Goal: Task Accomplishment & Management: Manage account settings

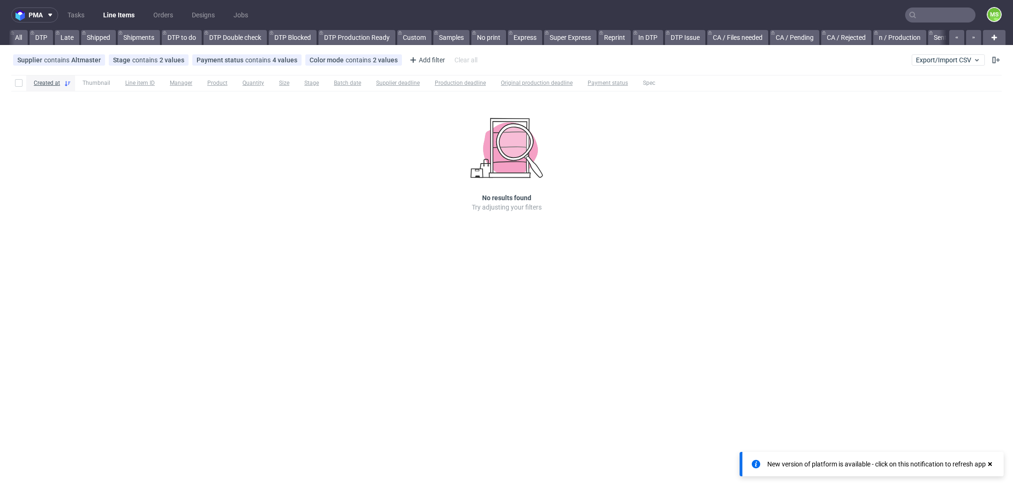
scroll to position [0, 1560]
click at [410, 36] on link "mrx prod (12:30)" at bounding box center [425, 37] width 60 height 15
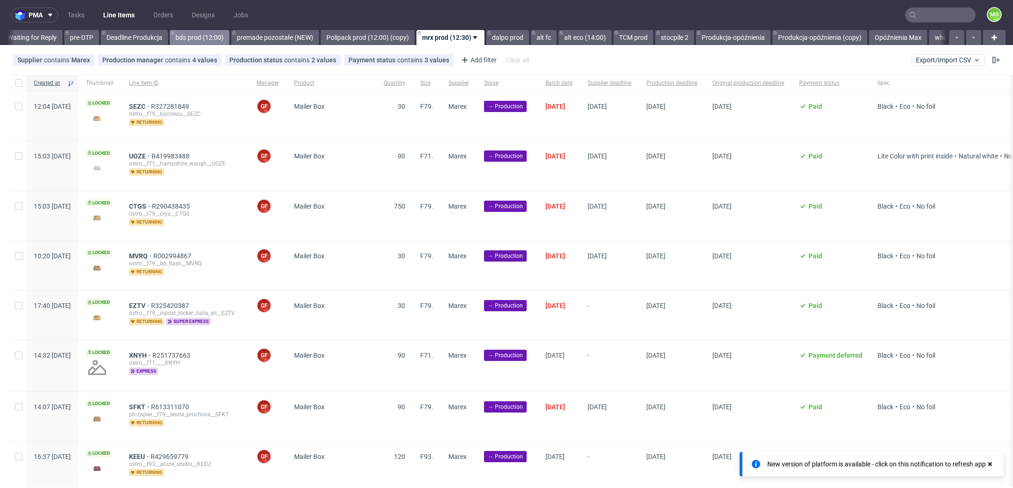
click at [227, 30] on link "bds prod (12:00)" at bounding box center [200, 37] width 60 height 15
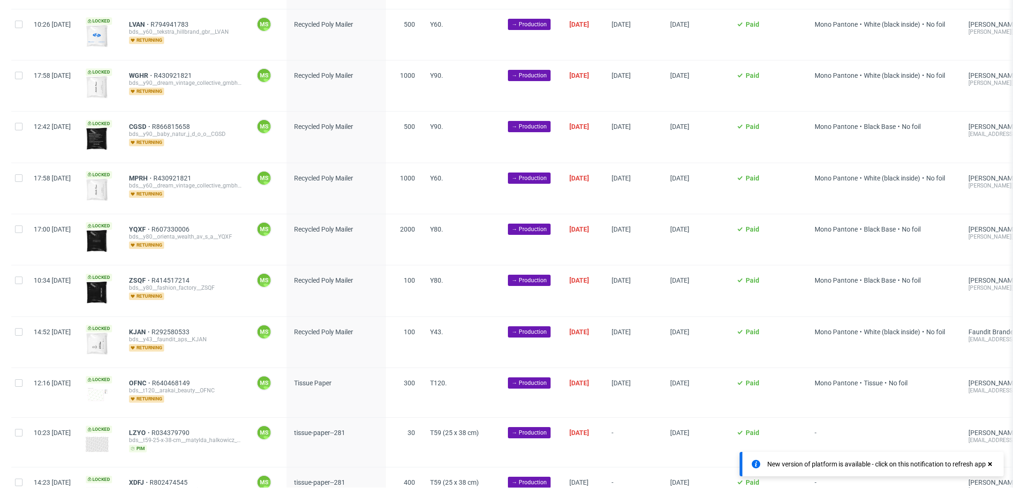
scroll to position [1736, 0]
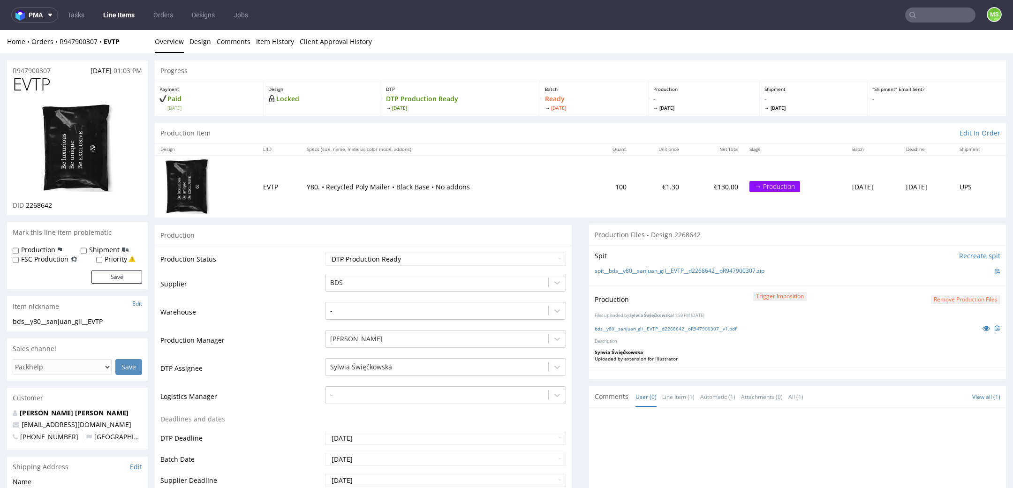
scroll to position [2, 0]
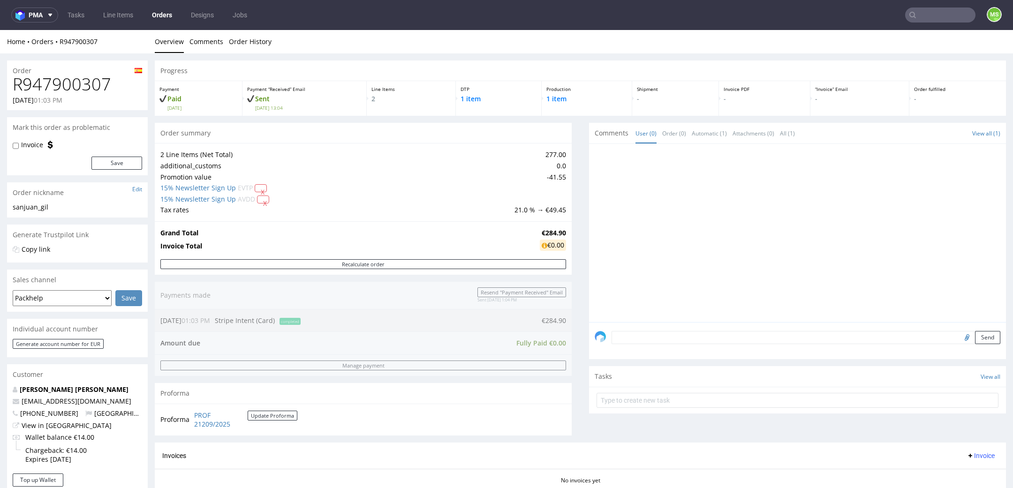
scroll to position [325, 0]
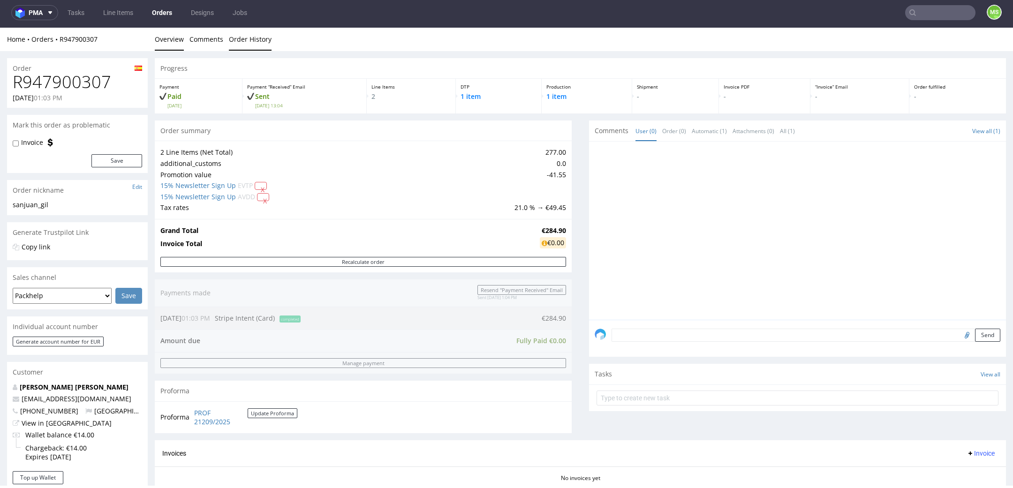
click at [248, 43] on link "Order History" at bounding box center [250, 39] width 43 height 23
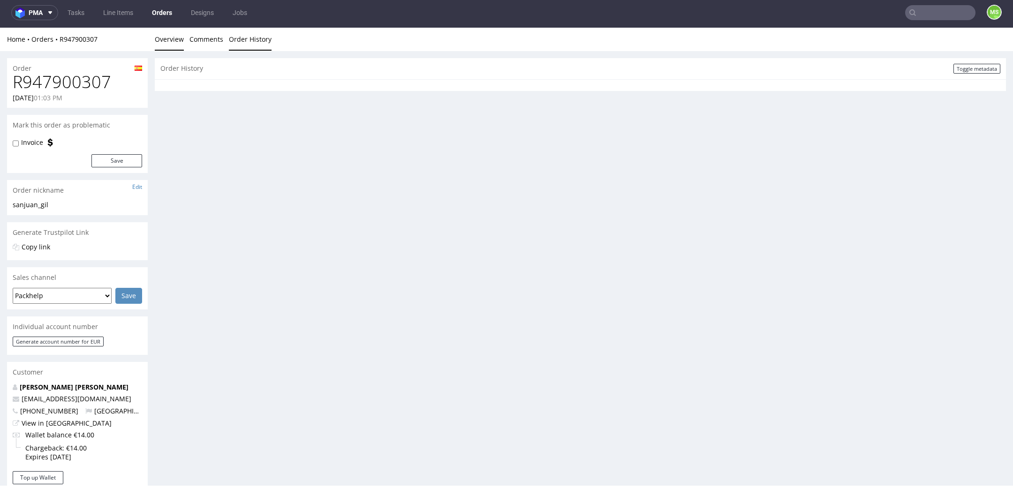
click at [160, 40] on link "Overview" at bounding box center [169, 39] width 29 height 23
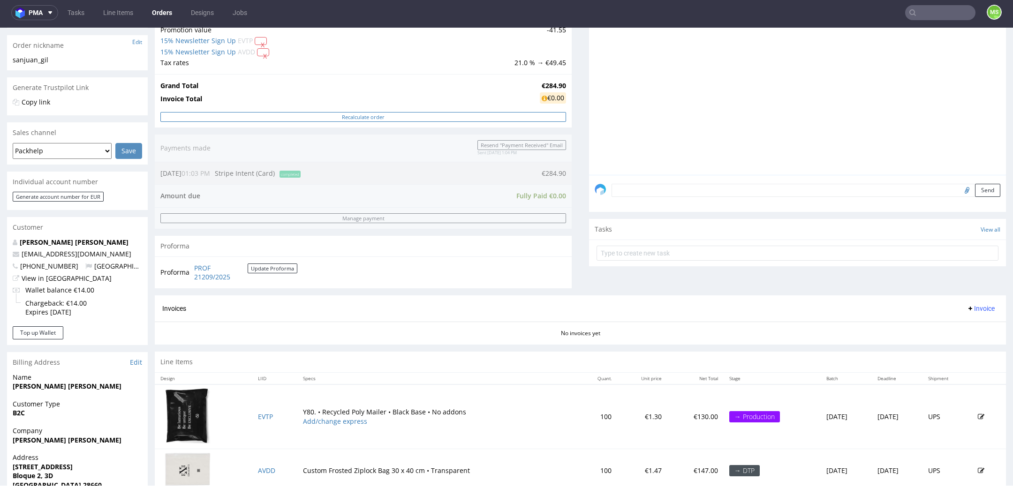
scroll to position [325, 0]
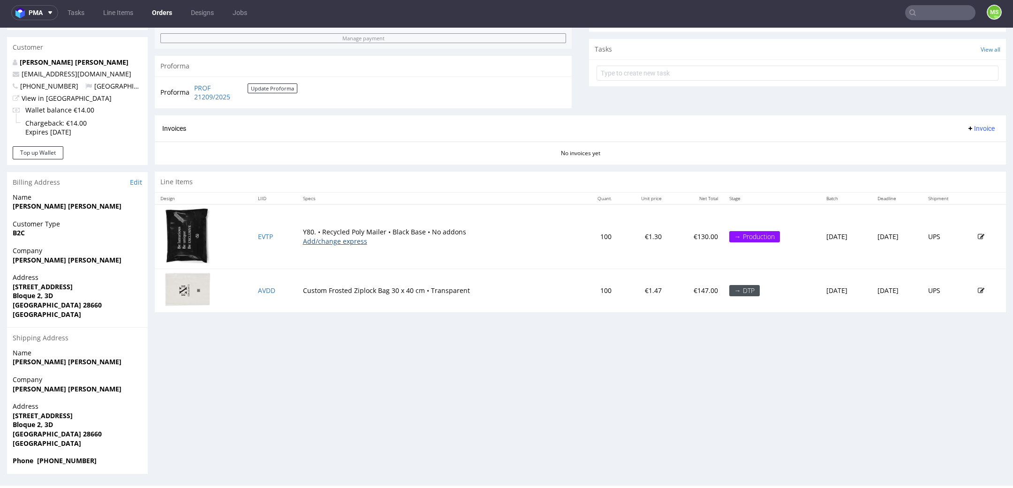
click at [340, 242] on link "Add/change express" at bounding box center [335, 241] width 64 height 9
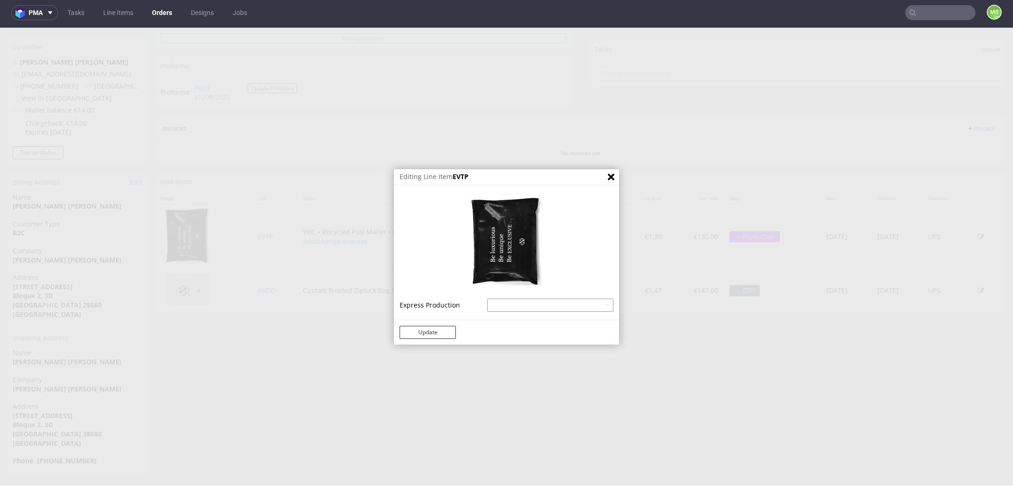
click at [498, 304] on select "Recycled Poly Mailer - express - 20% Recycled Poly Mailer - superexpress - 40%" at bounding box center [550, 305] width 126 height 13
select select "641"
click at [487, 299] on select "Recycled Poly Mailer - express - 20% Recycled Poly Mailer - superexpress - 40%" at bounding box center [550, 305] width 126 height 13
click at [440, 334] on button "Update" at bounding box center [428, 332] width 56 height 13
click at [427, 331] on button "Update" at bounding box center [428, 332] width 56 height 13
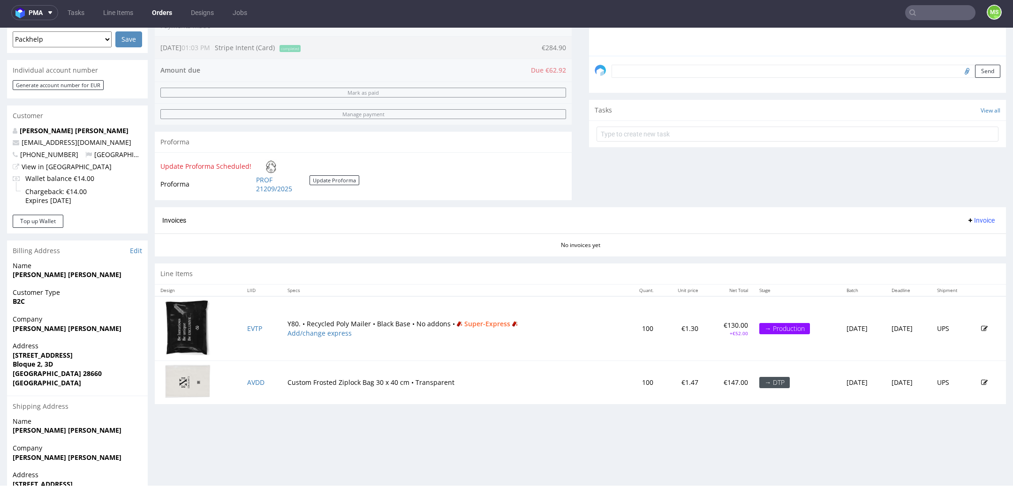
scroll to position [287, 0]
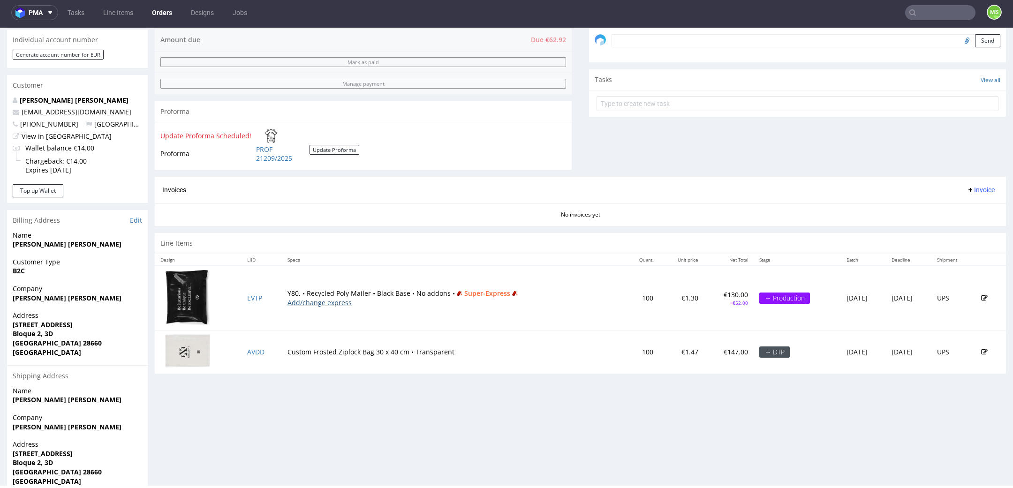
click at [311, 301] on link "Add/change express" at bounding box center [320, 302] width 64 height 9
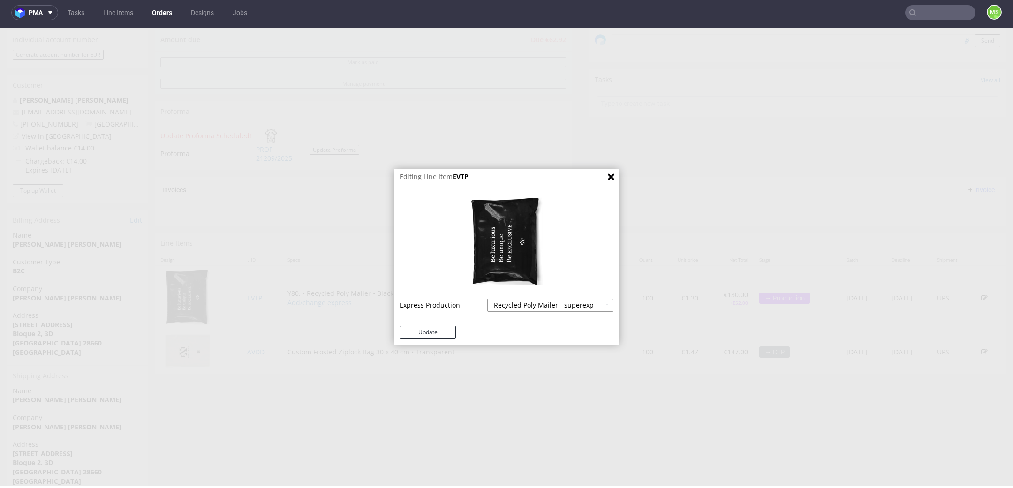
click at [490, 300] on select "Recycled Poly Mailer - express - 20% Recycled Poly Mailer - superexpress - 40%" at bounding box center [550, 305] width 126 height 13
select select
click at [487, 299] on select "Recycled Poly Mailer - express - 20% Recycled Poly Mailer - superexpress - 40%" at bounding box center [550, 305] width 126 height 13
click at [432, 328] on button "Update" at bounding box center [428, 332] width 56 height 13
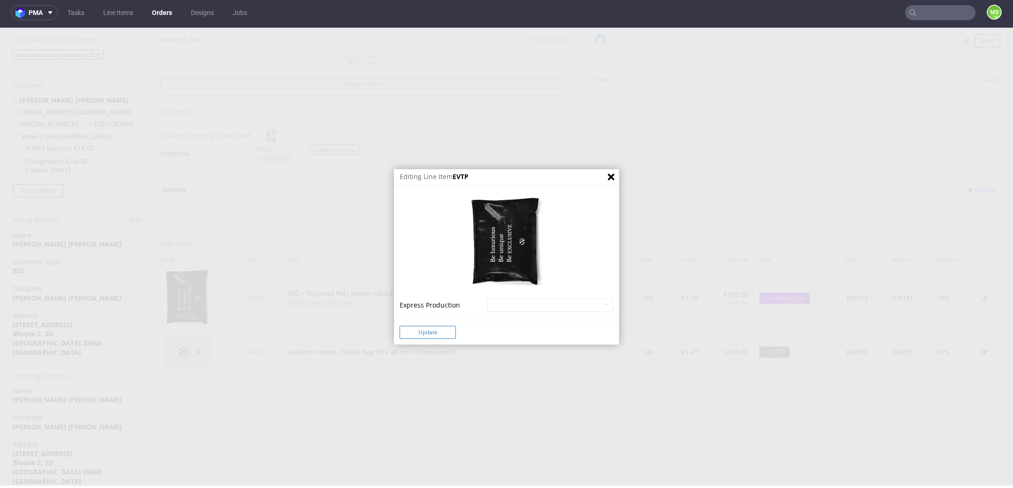
click at [419, 332] on button "Update" at bounding box center [428, 332] width 56 height 13
click at [427, 332] on button "Update" at bounding box center [428, 332] width 56 height 13
click at [608, 180] on icon "Close" at bounding box center [611, 177] width 7 height 7
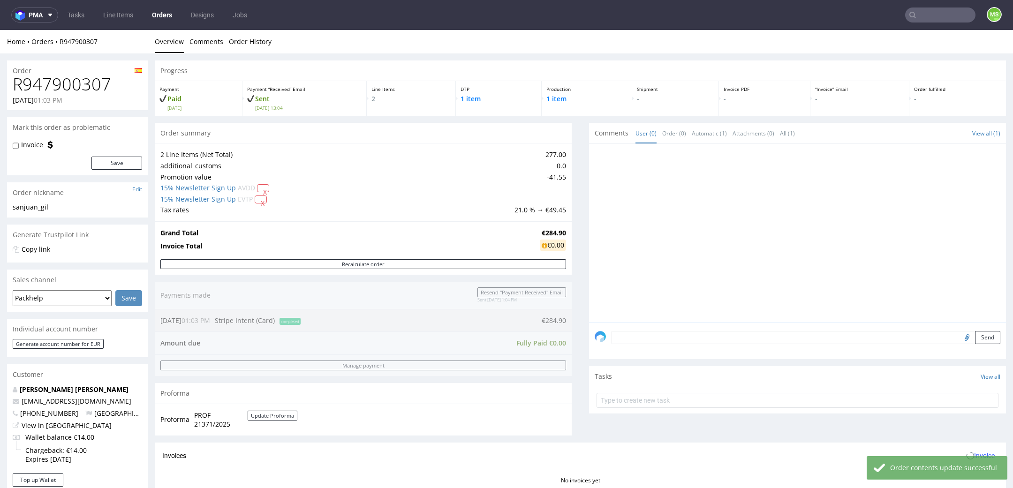
scroll to position [334, 0]
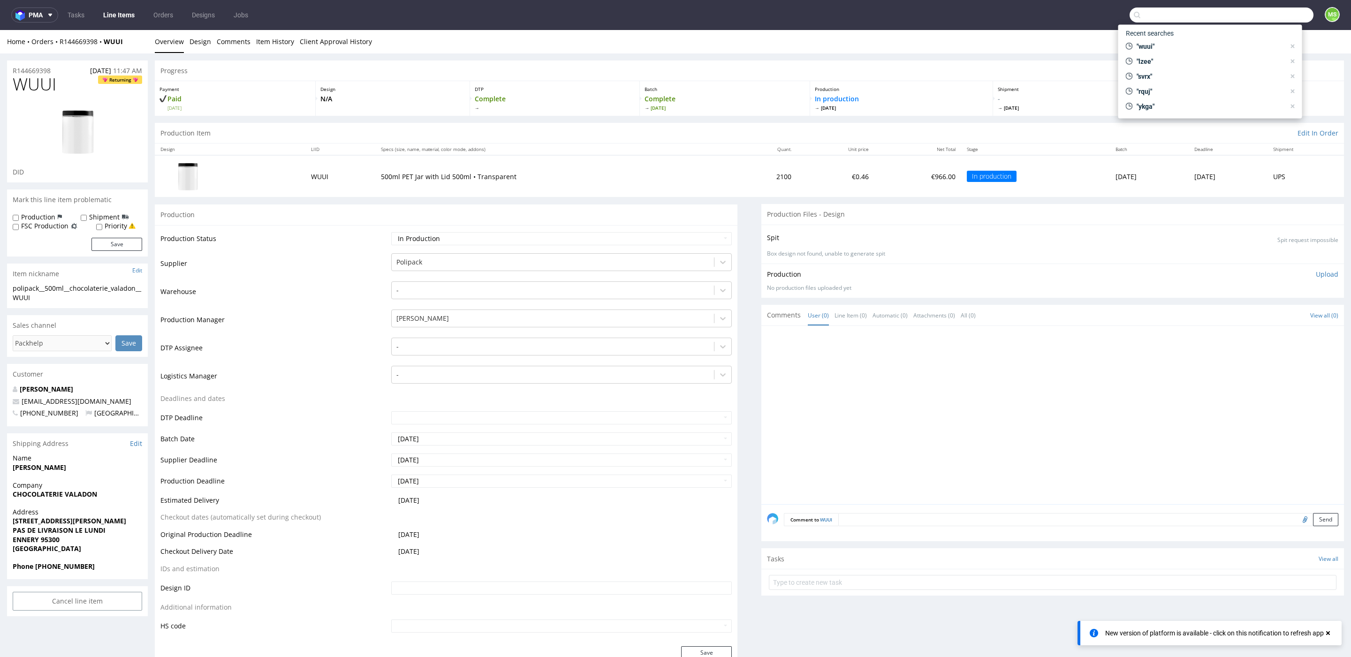
click at [129, 26] on nav "pma Tasks Line Items Orders Designs Jobs MS" at bounding box center [675, 15] width 1351 height 30
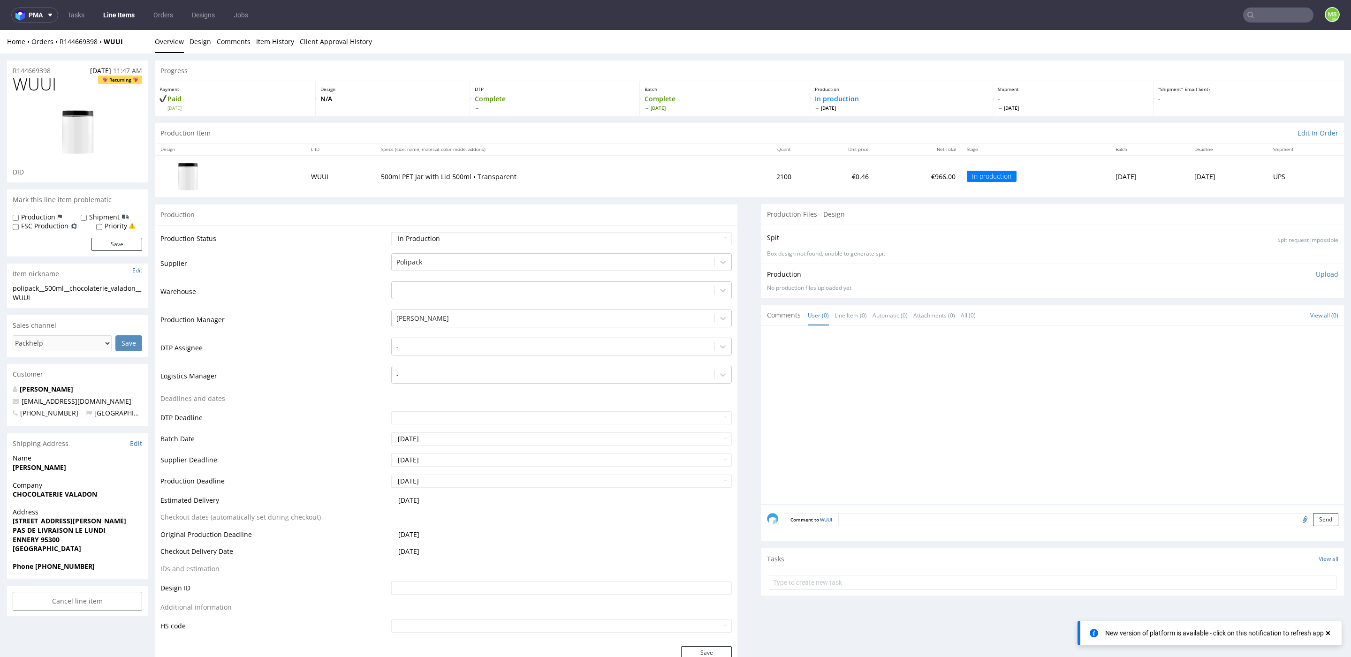
click at [125, 16] on link "Line Items" at bounding box center [119, 15] width 43 height 15
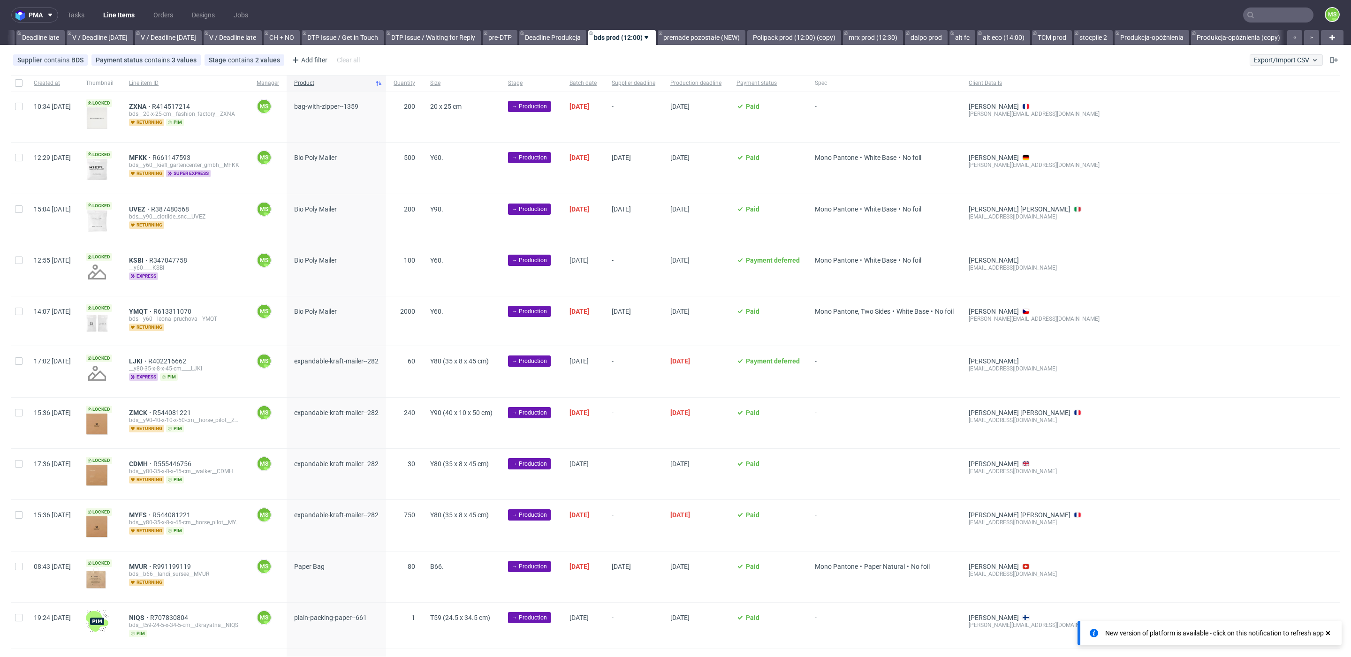
scroll to position [0, 1102]
click at [1261, 62] on span "Export/Import CSV" at bounding box center [1286, 60] width 65 height 8
click at [1256, 99] on link "Import shipments CSV" at bounding box center [1253, 98] width 110 height 15
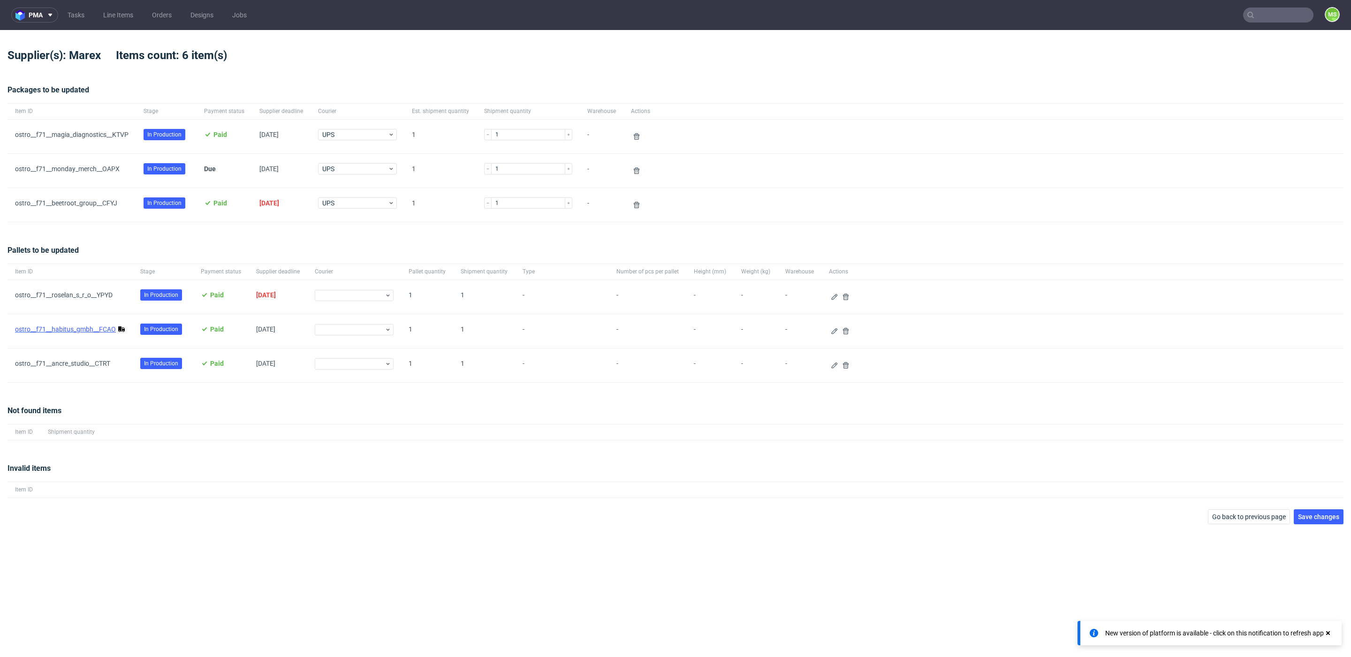
click at [102, 331] on link "ostro__f71__habitus_gmbh__FCAO" at bounding box center [65, 330] width 101 height 8
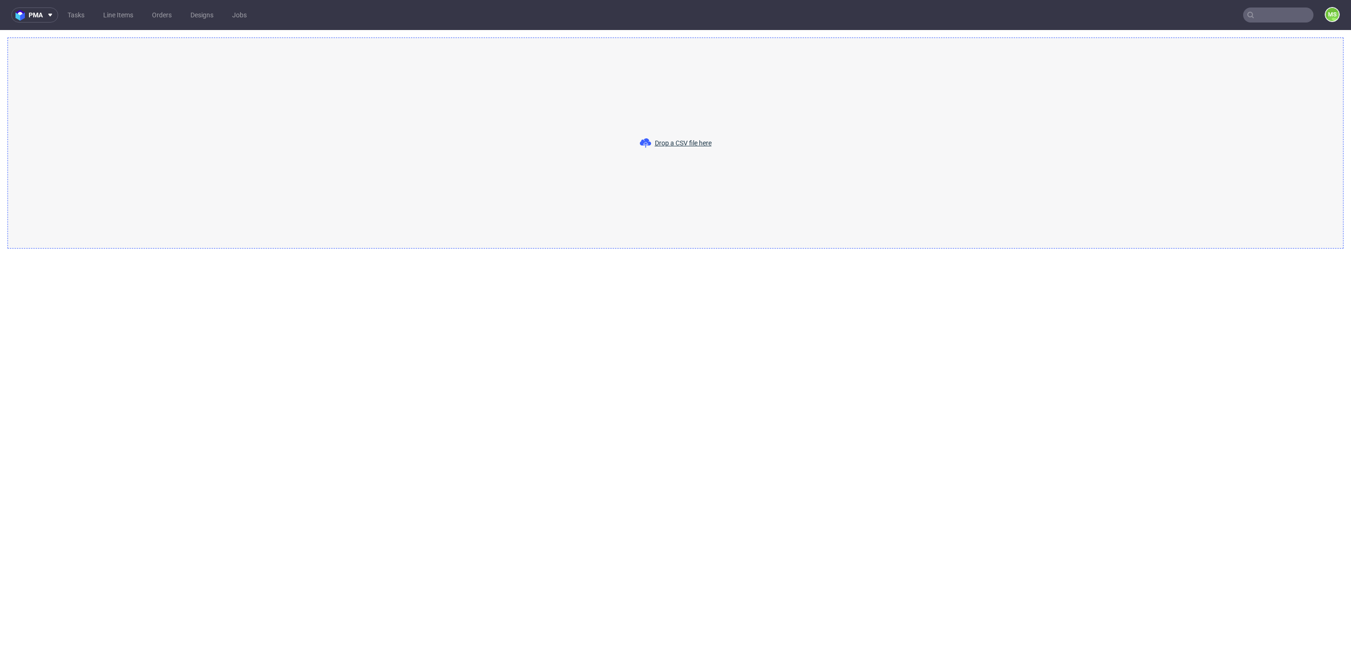
click at [790, 146] on div "Drop a CSV file here" at bounding box center [676, 143] width 1336 height 211
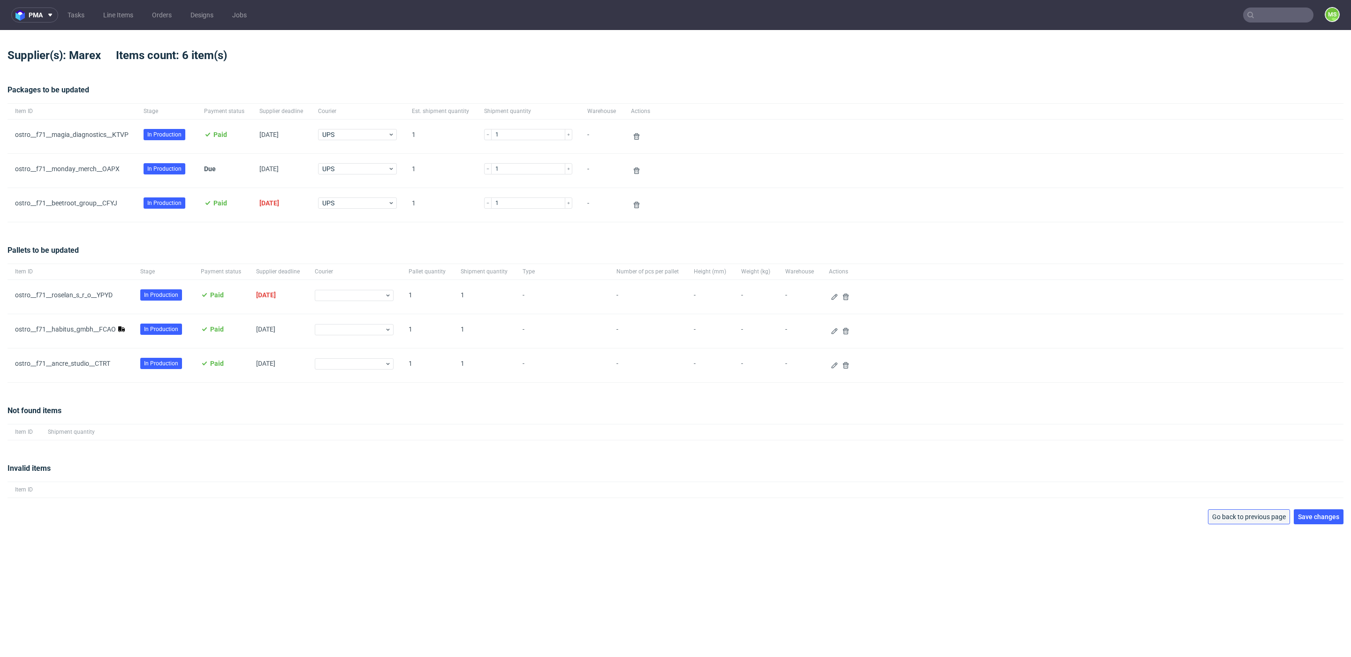
click at [1253, 520] on span "Go back to previous page" at bounding box center [1249, 517] width 74 height 7
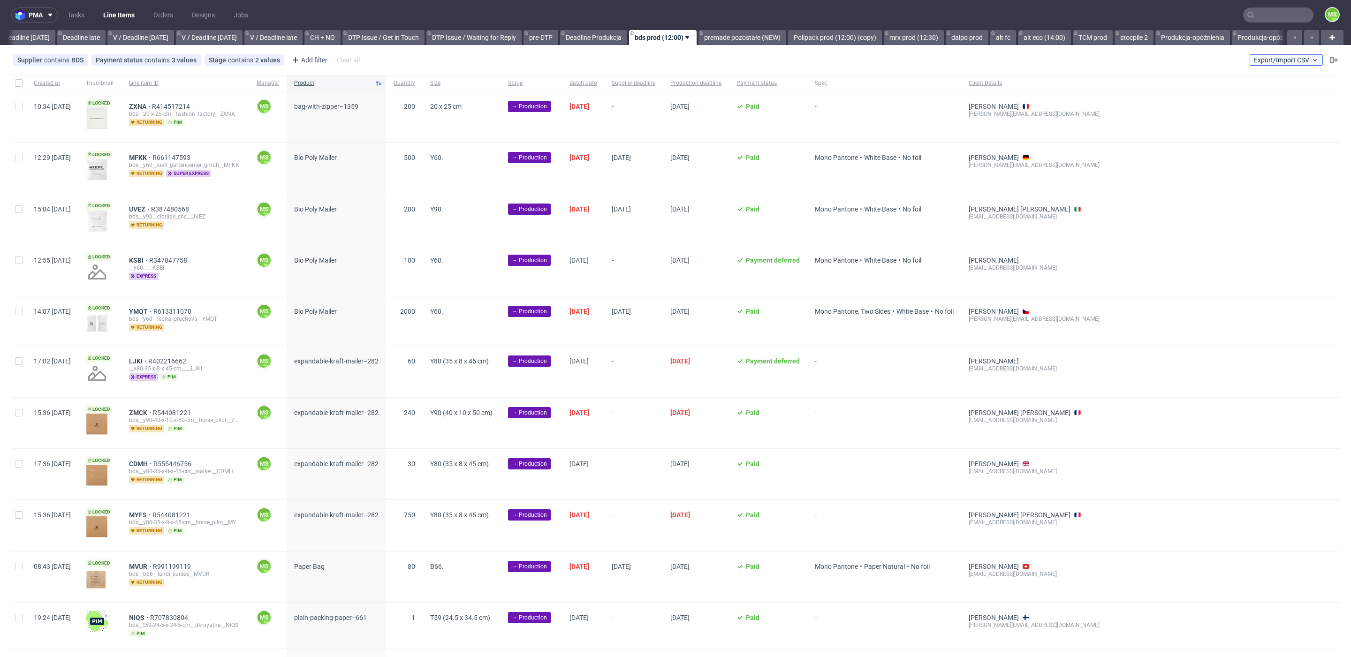
scroll to position [0, 1102]
click at [1279, 57] on span "Export/Import CSV" at bounding box center [1286, 60] width 65 height 8
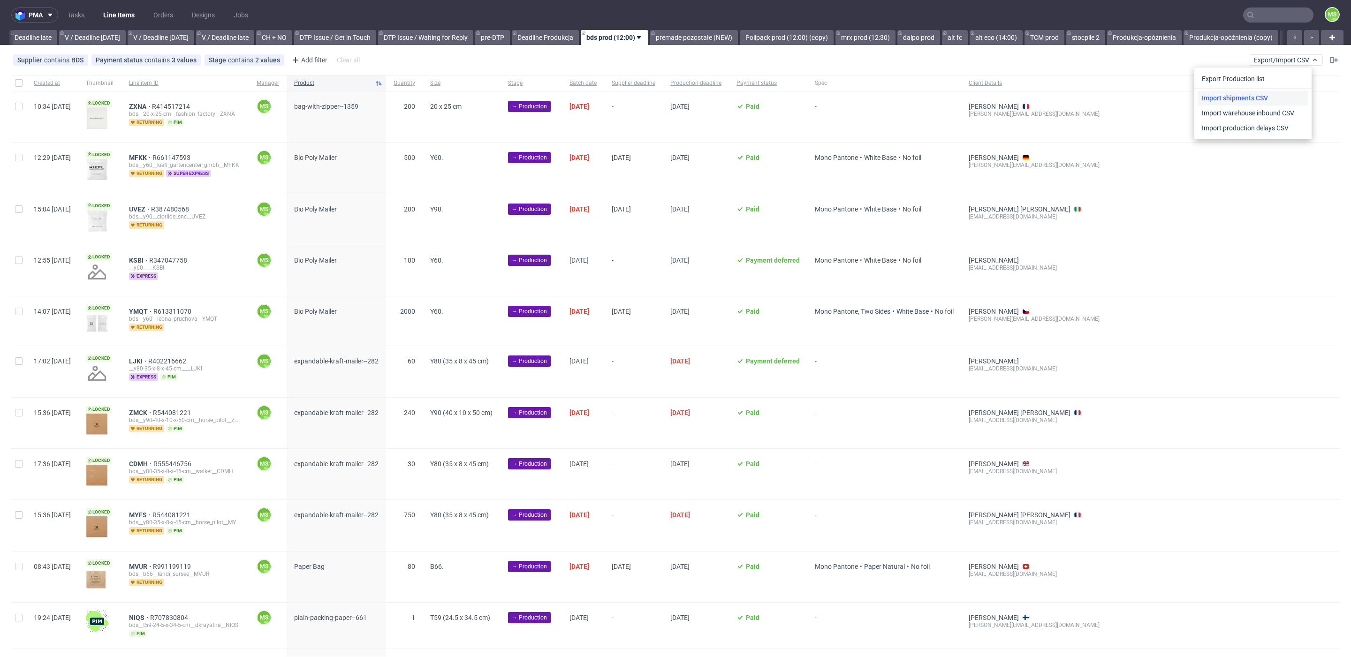
click at [1250, 99] on link "Import shipments CSV" at bounding box center [1253, 98] width 110 height 15
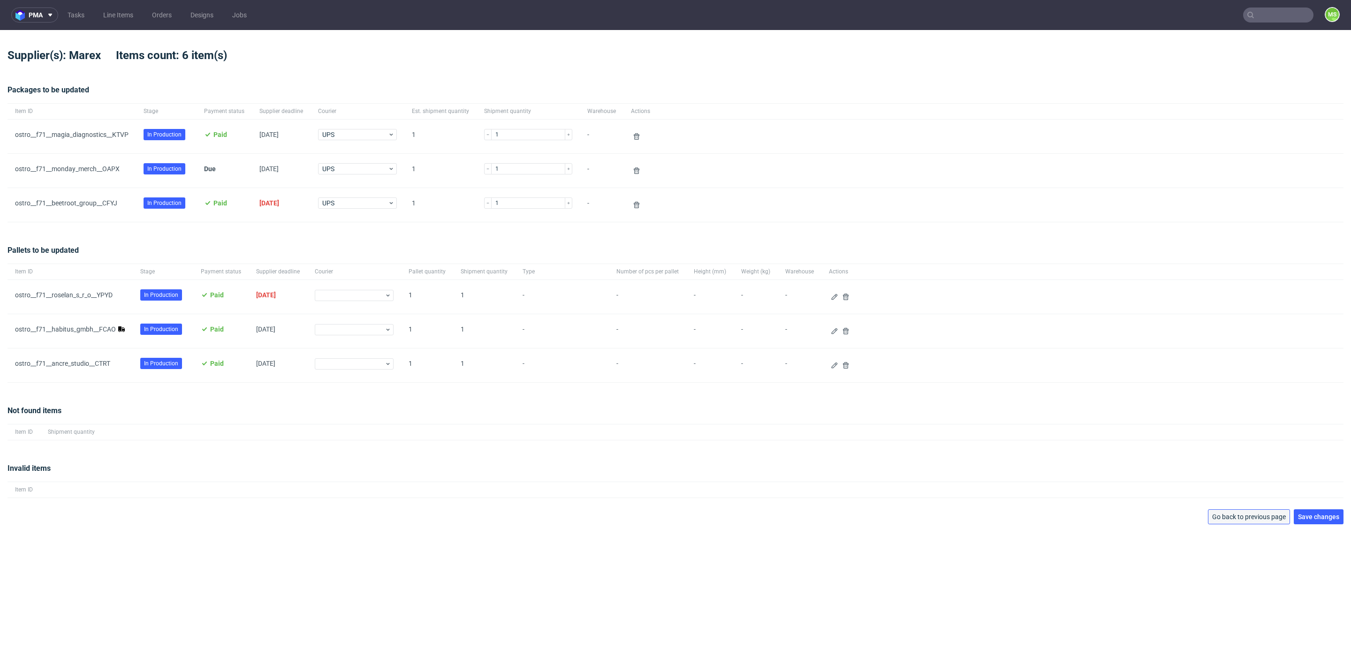
click at [1256, 524] on button "Go back to previous page" at bounding box center [1249, 516] width 82 height 15
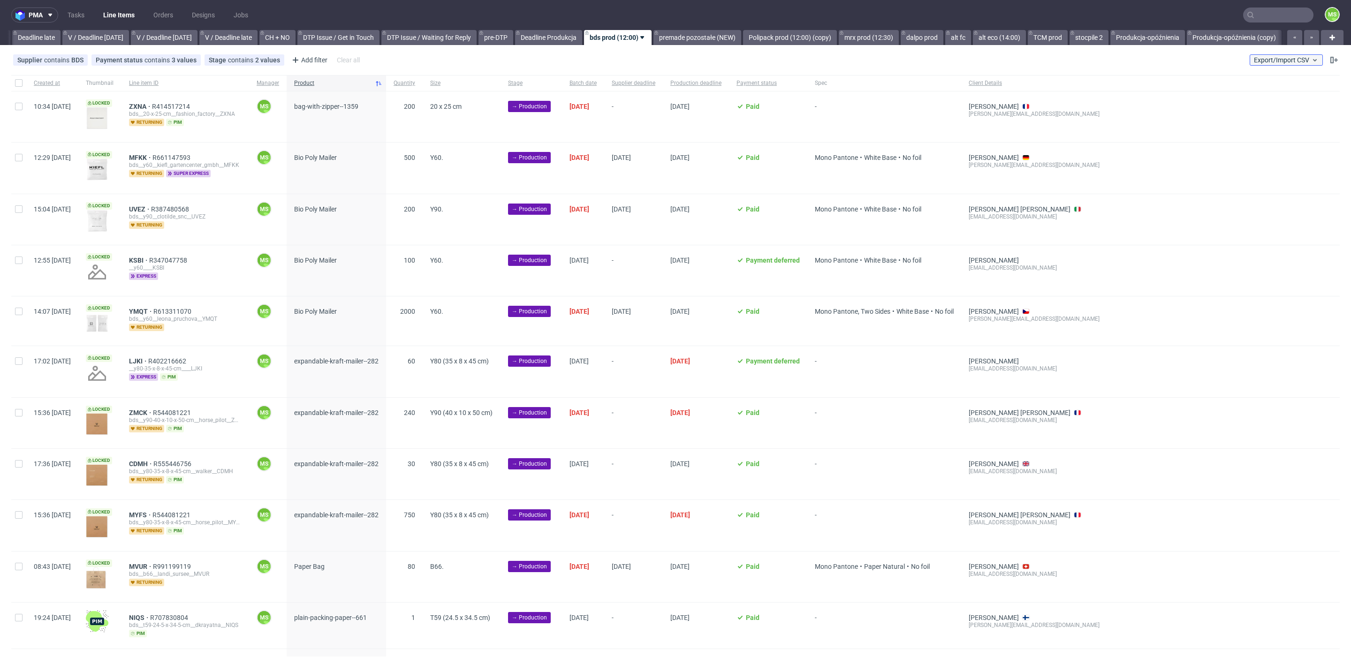
scroll to position [0, 1102]
click at [1283, 65] on button "Export/Import CSV" at bounding box center [1286, 59] width 73 height 11
click at [1268, 99] on link "Import shipments CSV" at bounding box center [1253, 98] width 110 height 15
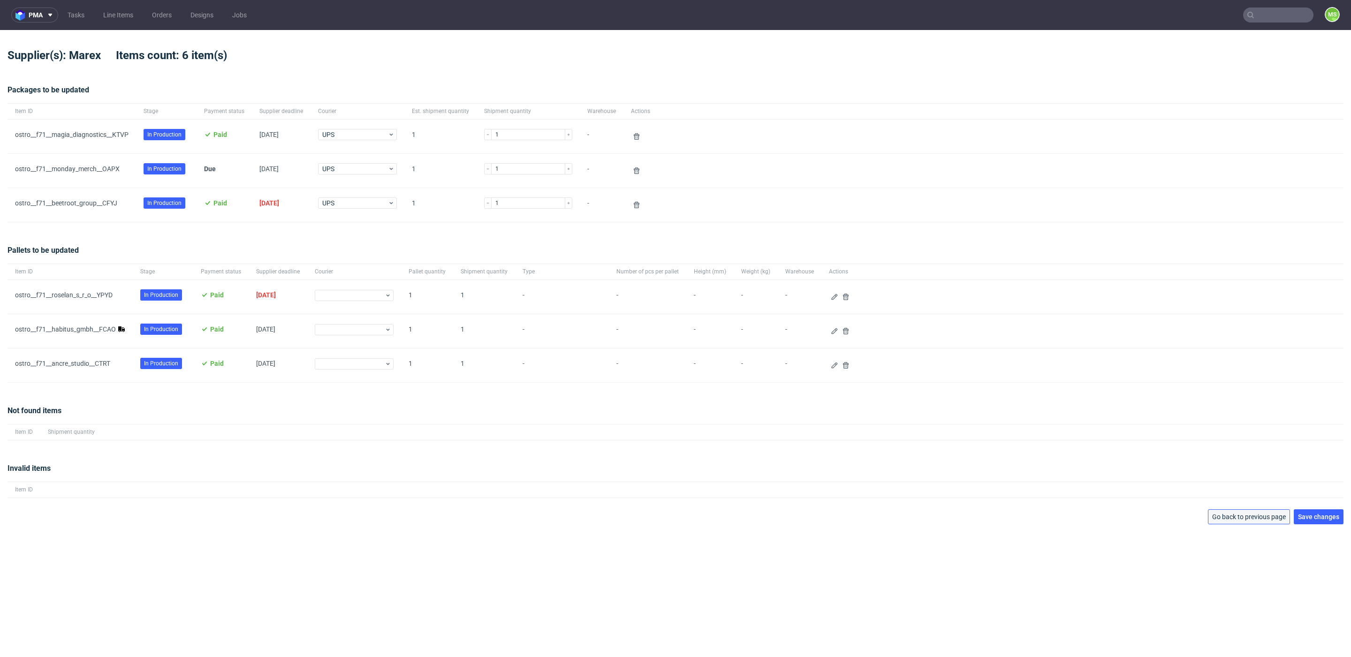
click at [1233, 518] on span "Go back to previous page" at bounding box center [1249, 517] width 74 height 7
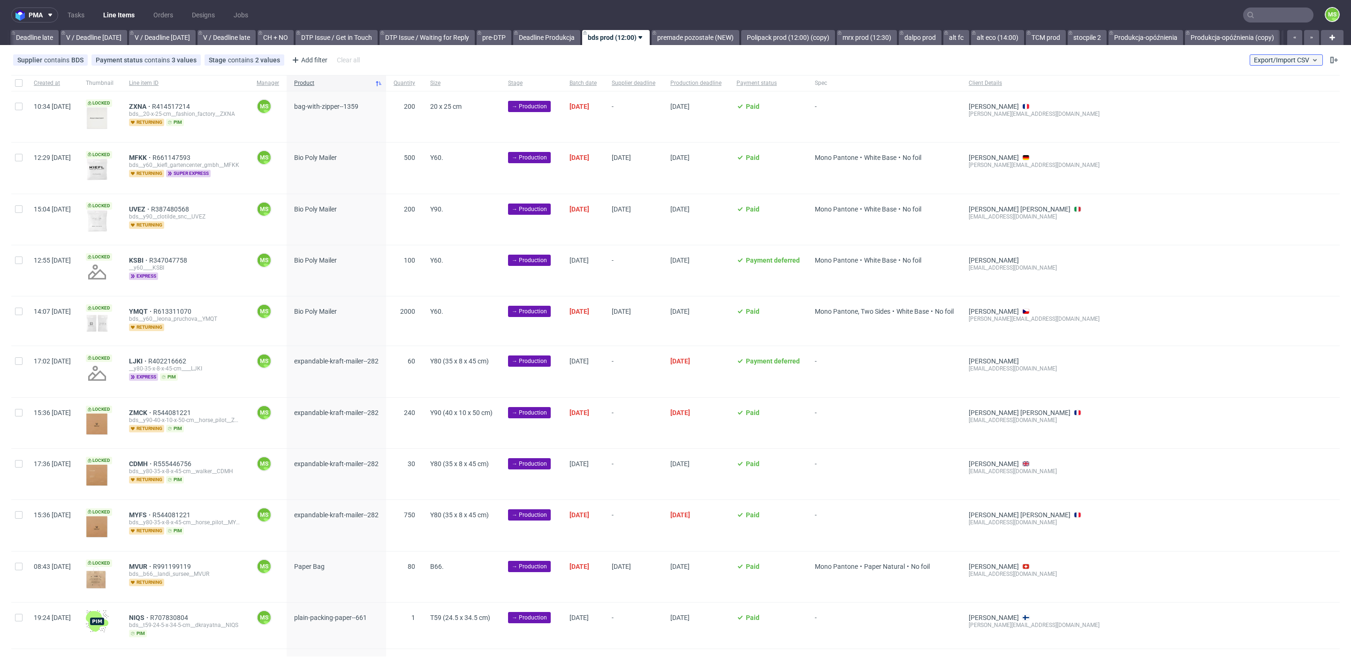
click at [1278, 61] on span "Export/Import CSV" at bounding box center [1286, 60] width 65 height 8
click at [1271, 96] on link "Import shipments CSV" at bounding box center [1253, 98] width 110 height 15
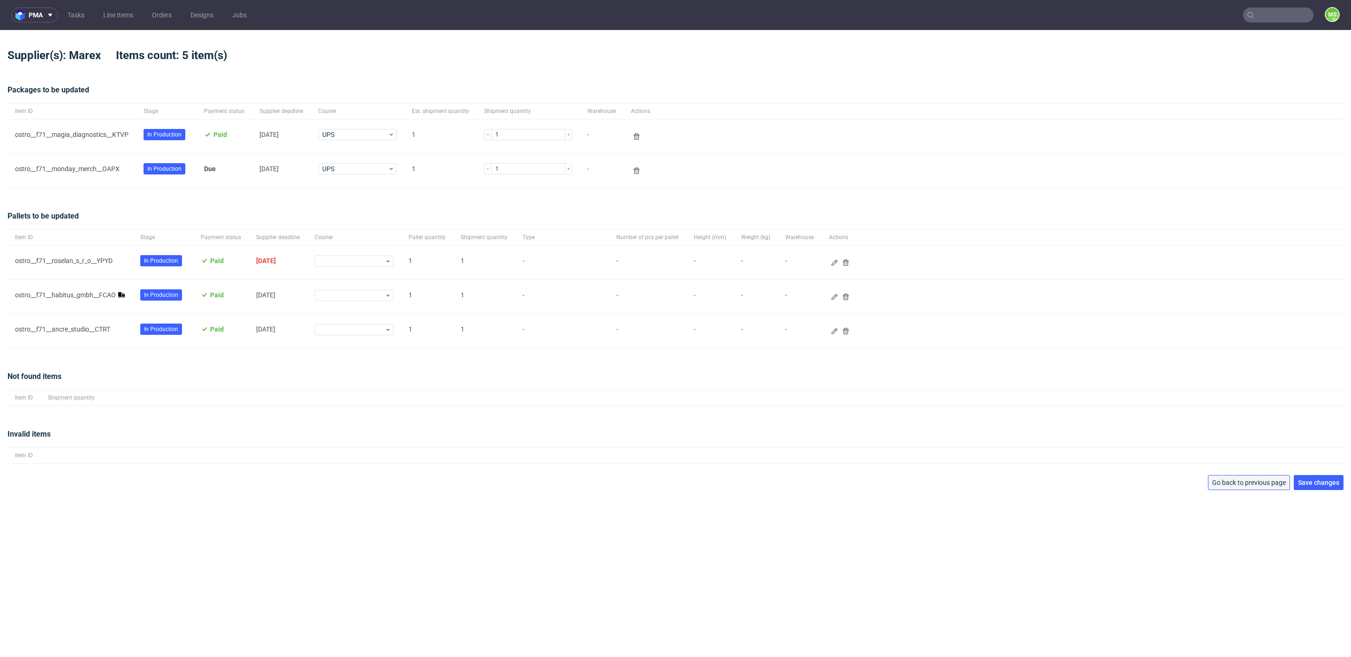
click at [1254, 486] on span "Go back to previous page" at bounding box center [1249, 482] width 74 height 7
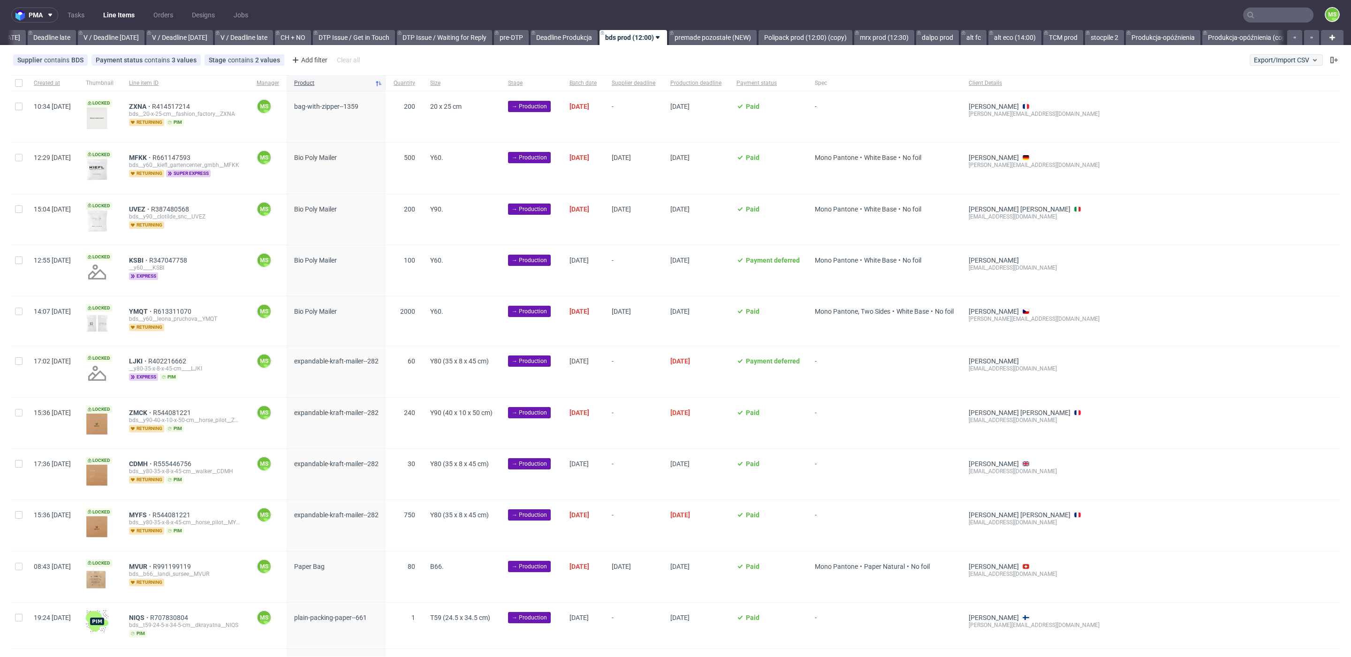
scroll to position [0, 1102]
click at [1278, 63] on button "Export/Import CSV" at bounding box center [1286, 59] width 73 height 11
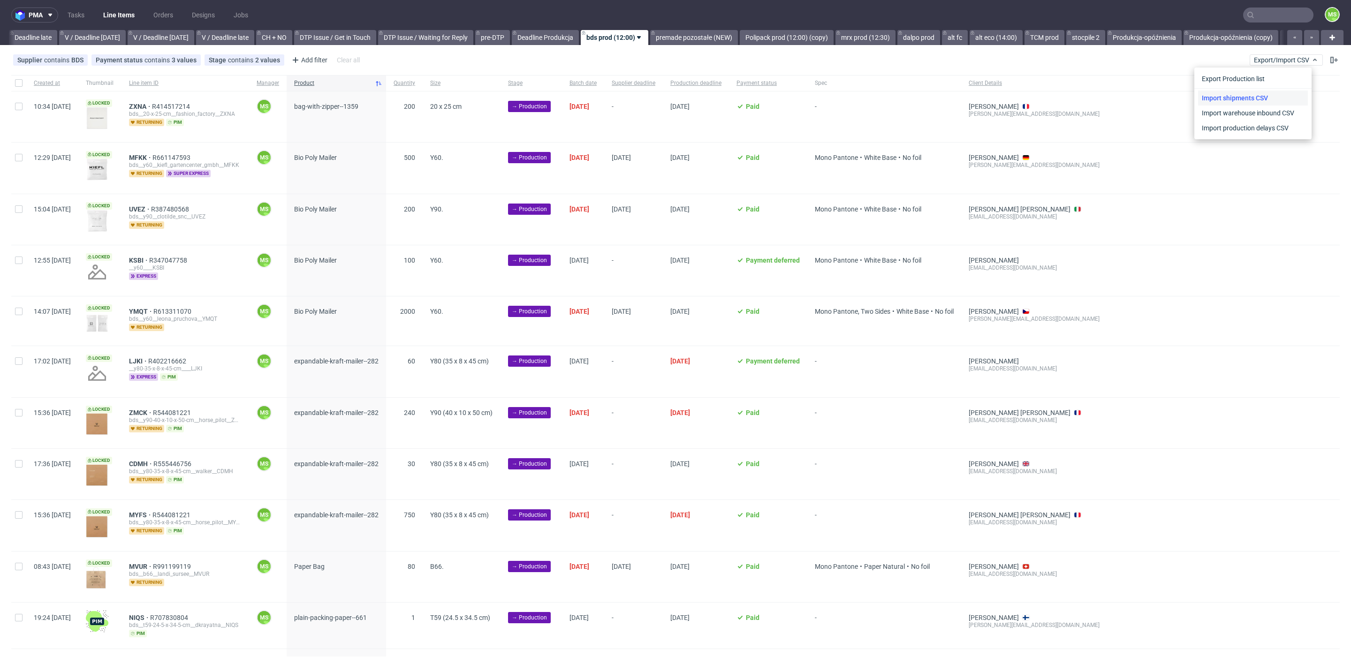
click at [1266, 95] on link "Import shipments CSV" at bounding box center [1253, 98] width 110 height 15
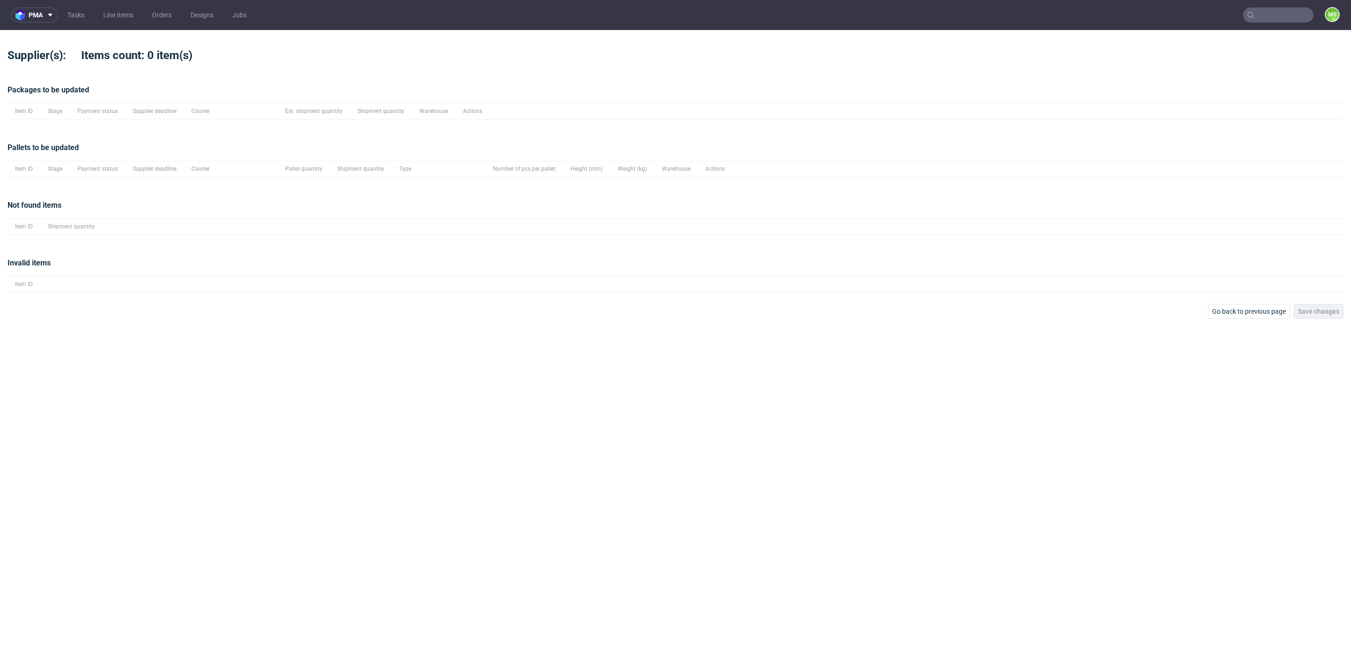
click at [667, 301] on div "Invalid items Item ID" at bounding box center [676, 275] width 1336 height 58
click at [1263, 317] on button "Go back to previous page" at bounding box center [1249, 311] width 82 height 15
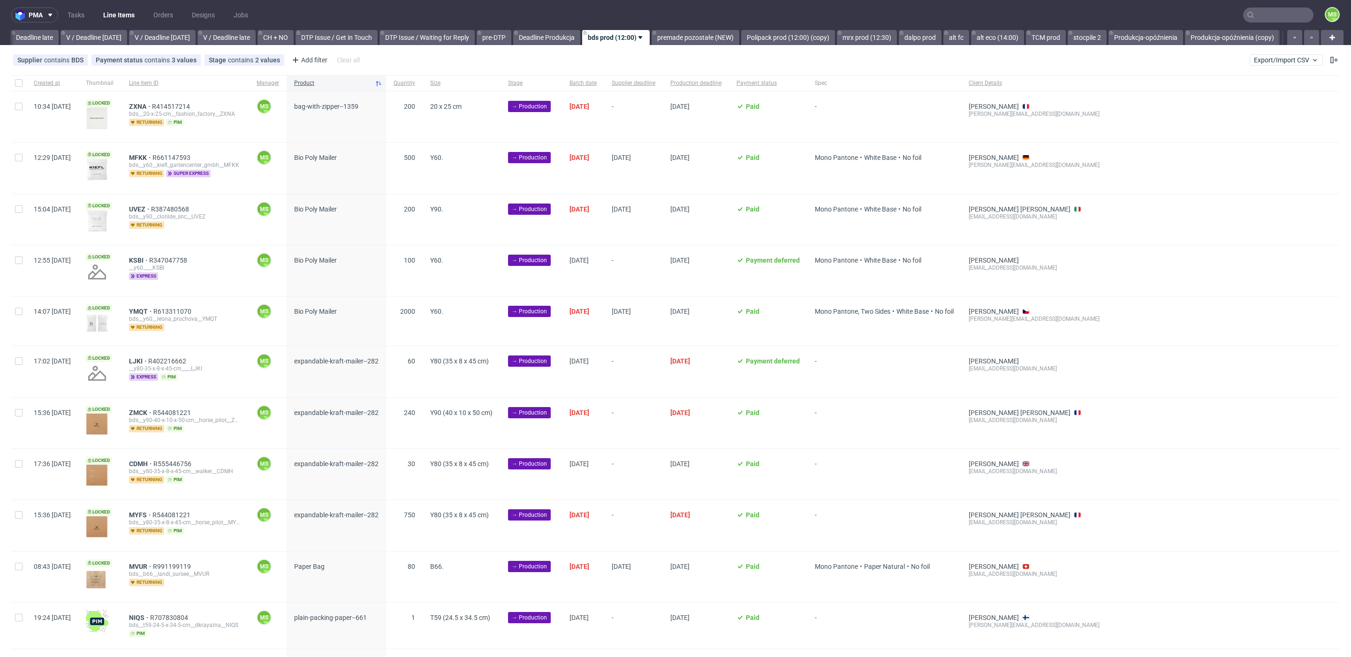
click at [1281, 68] on div "Supplier contains BDS Payment status contains 3 values Paid, Credit Owed, Payme…" at bounding box center [675, 60] width 1351 height 23
click at [1278, 56] on span "Export/Import CSV" at bounding box center [1286, 60] width 65 height 8
click at [1263, 99] on link "Import shipments CSV" at bounding box center [1253, 98] width 110 height 15
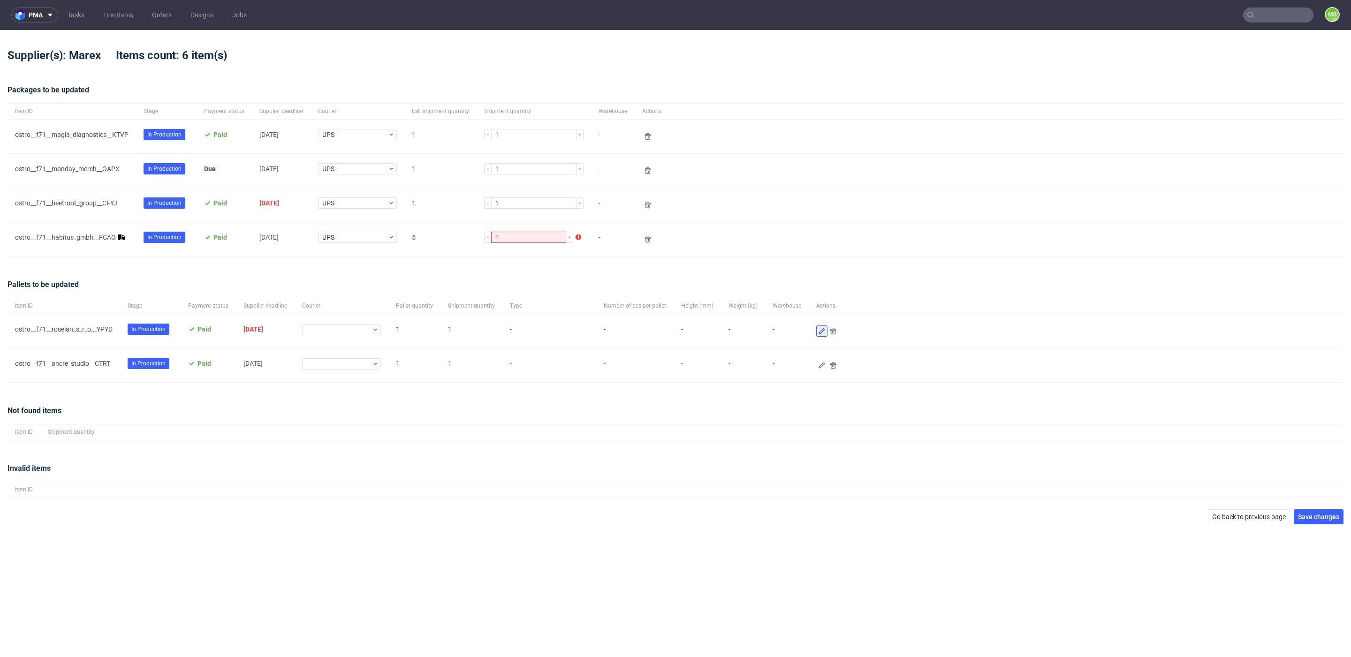
click at [816, 336] on button at bounding box center [821, 331] width 11 height 11
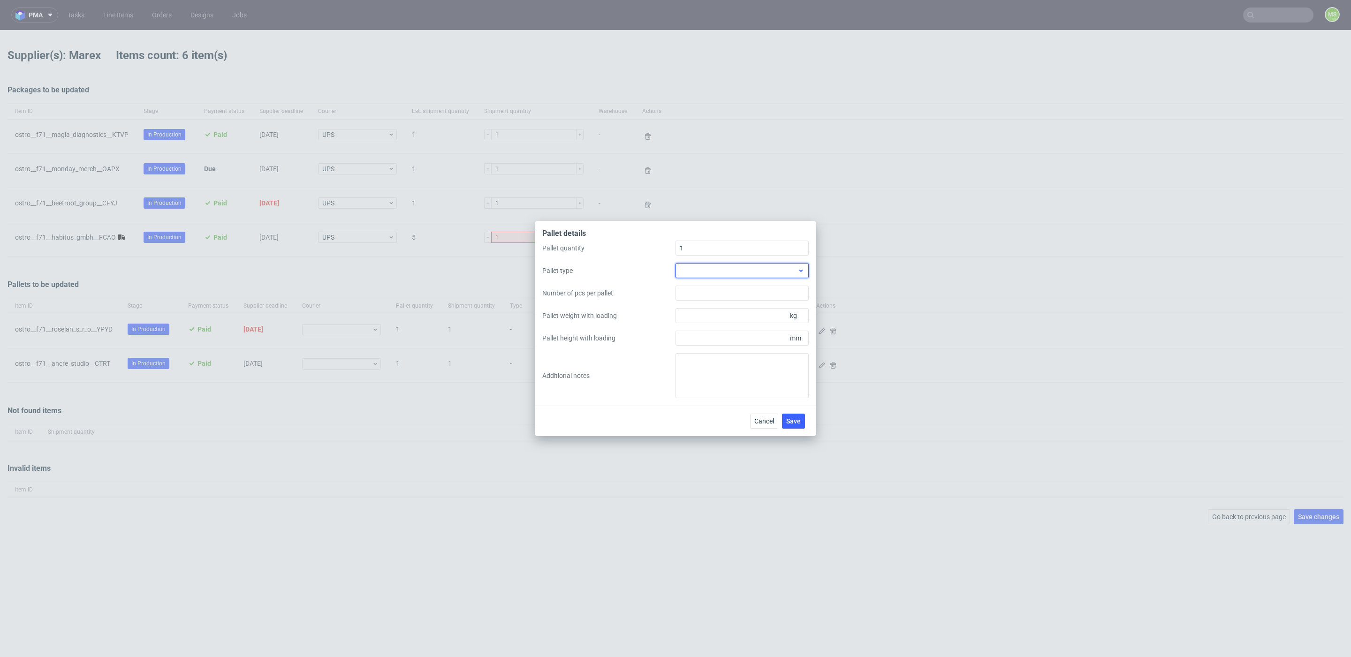
click at [765, 268] on div at bounding box center [742, 270] width 133 height 15
click at [760, 292] on div "EPAL1, 1200 x 800mm" at bounding box center [742, 292] width 126 height 17
click at [759, 315] on input "Pallet weight with loading" at bounding box center [742, 315] width 133 height 15
type input "125"
type input "1100"
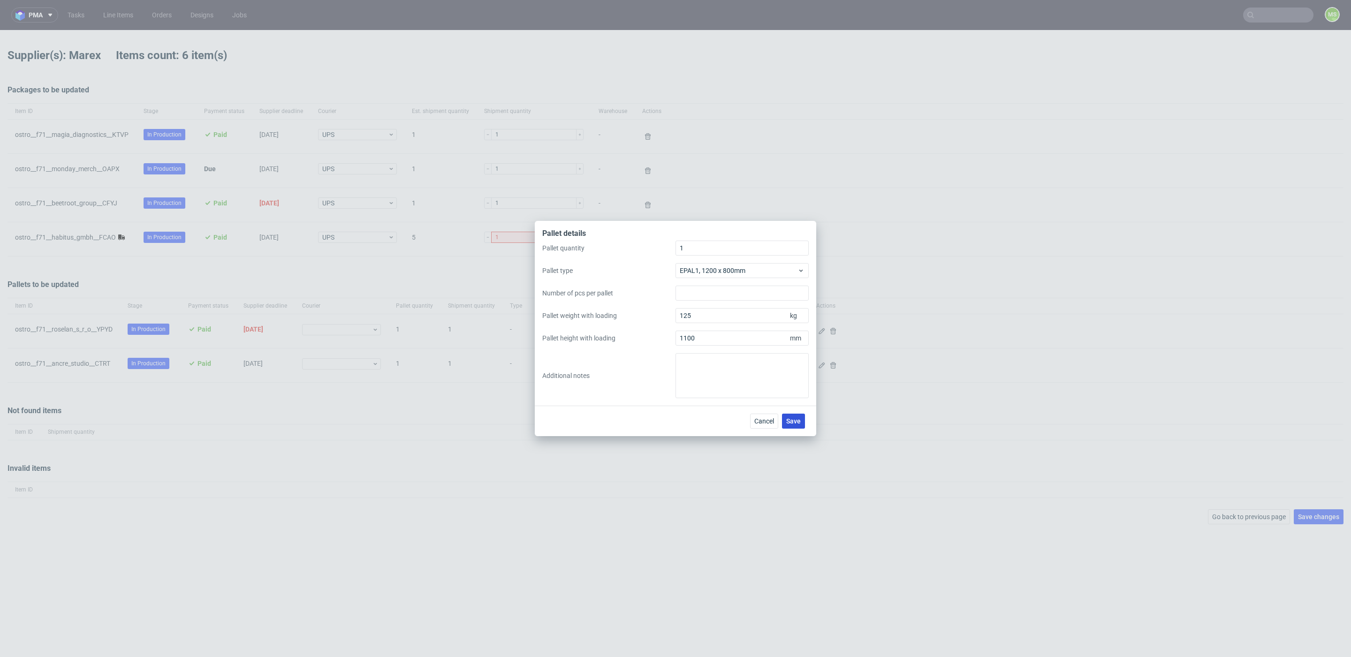
click at [795, 423] on span "Save" at bounding box center [793, 421] width 15 height 7
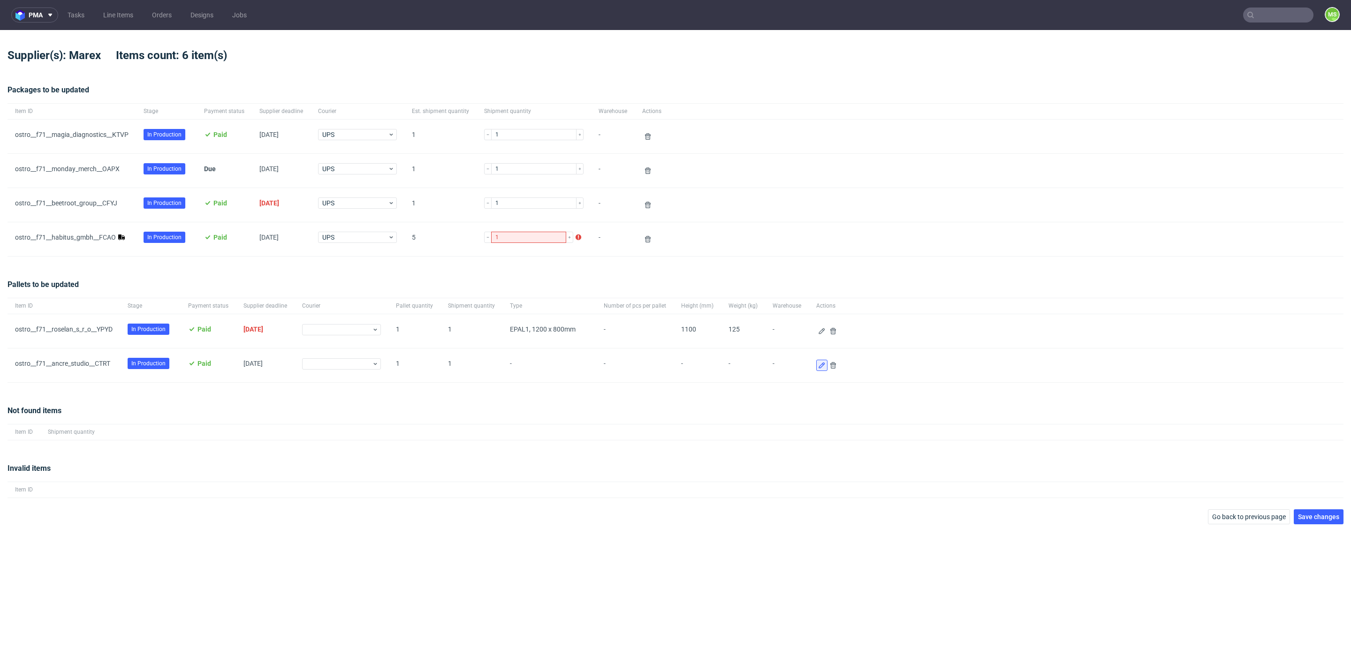
click at [818, 367] on icon at bounding box center [822, 366] width 8 height 8
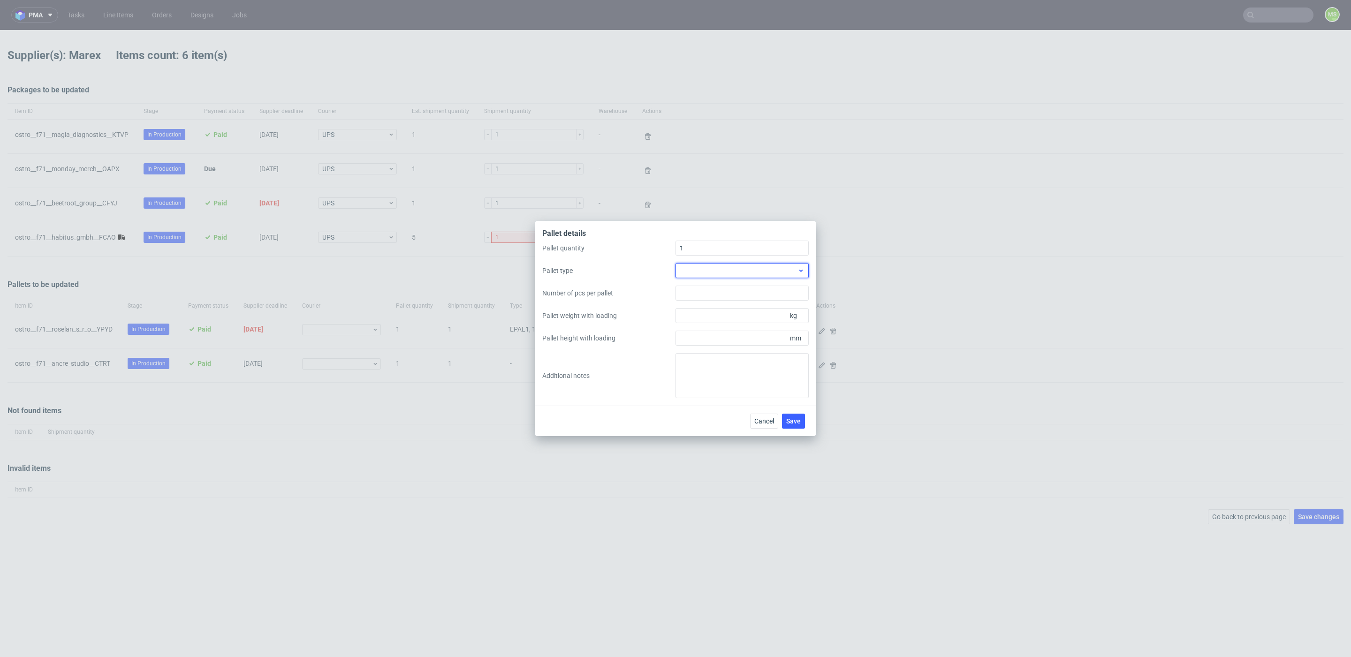
click at [739, 273] on div at bounding box center [742, 270] width 133 height 15
click at [738, 293] on div "EPAL1, 1200 x 800mm" at bounding box center [742, 292] width 126 height 17
click at [741, 316] on input "Pallet weight with loading" at bounding box center [742, 315] width 133 height 15
type input "125"
type input "1100"
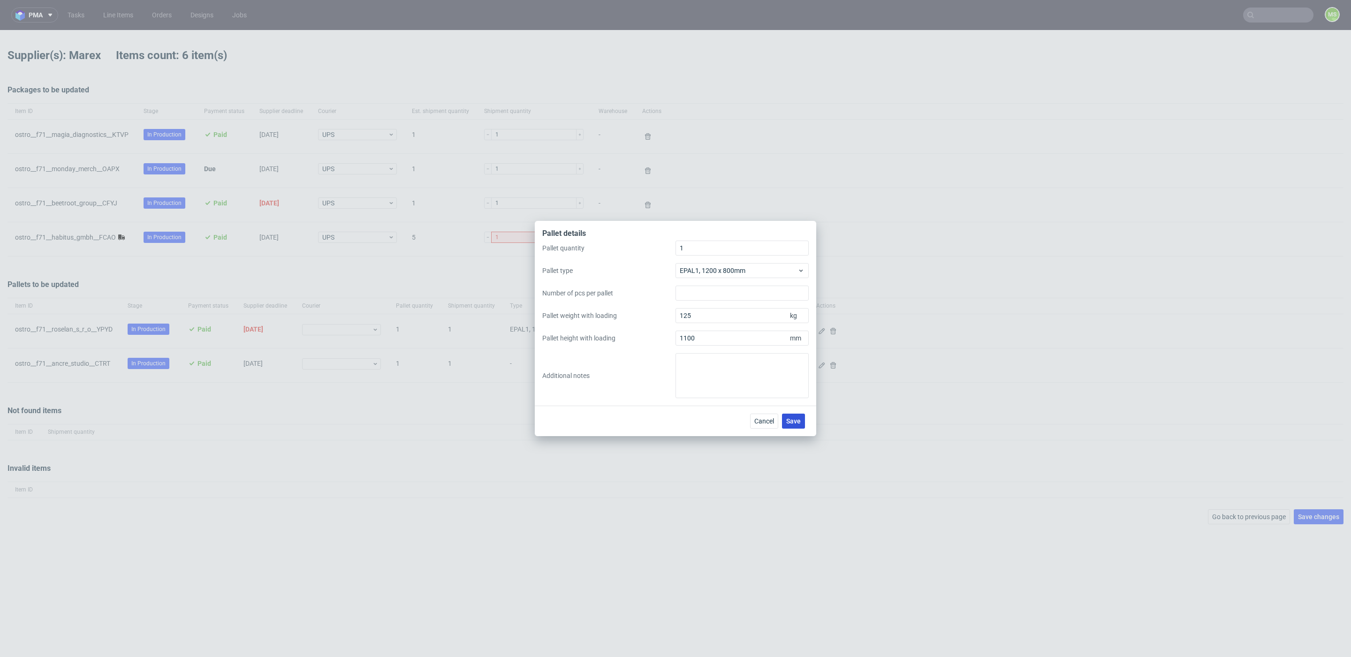
click at [796, 424] on span "Save" at bounding box center [793, 421] width 15 height 7
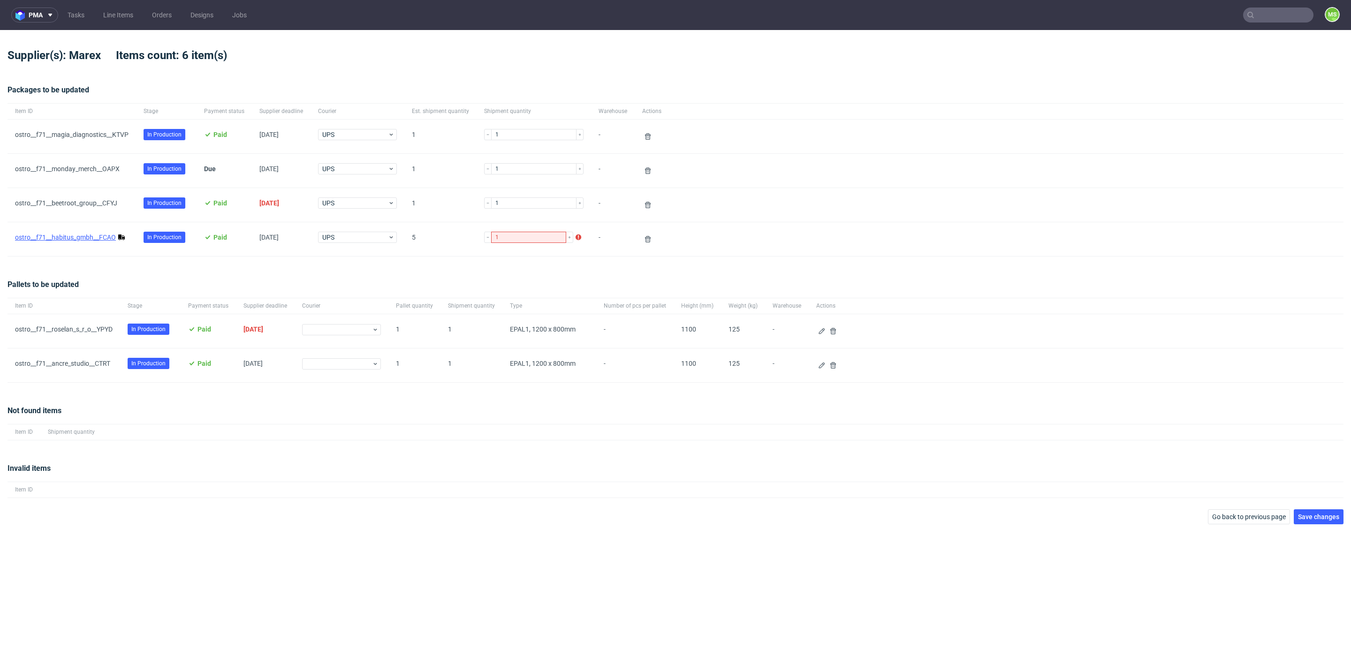
click at [84, 238] on link "ostro__f71__habitus_gmbh__FCAO" at bounding box center [65, 238] width 101 height 8
click at [642, 243] on span at bounding box center [651, 239] width 19 height 11
click at [644, 243] on icon at bounding box center [648, 239] width 8 height 8
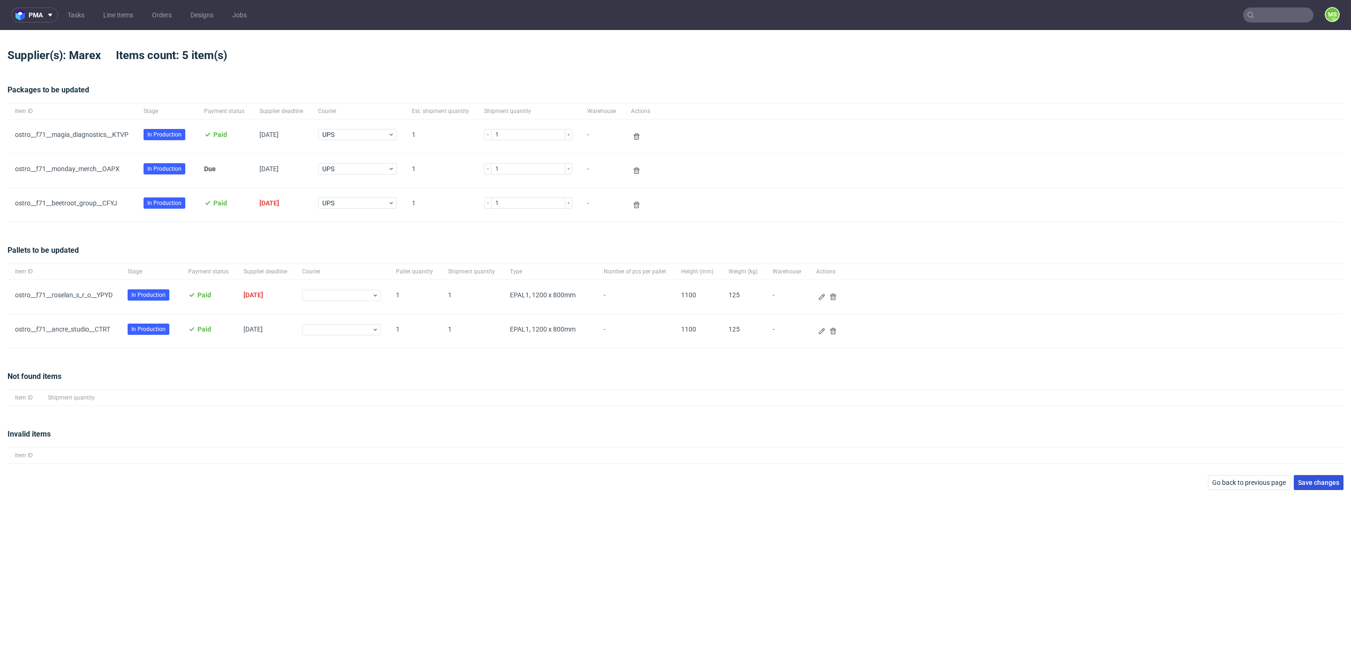
click at [1328, 488] on button "Save changes" at bounding box center [1319, 482] width 50 height 15
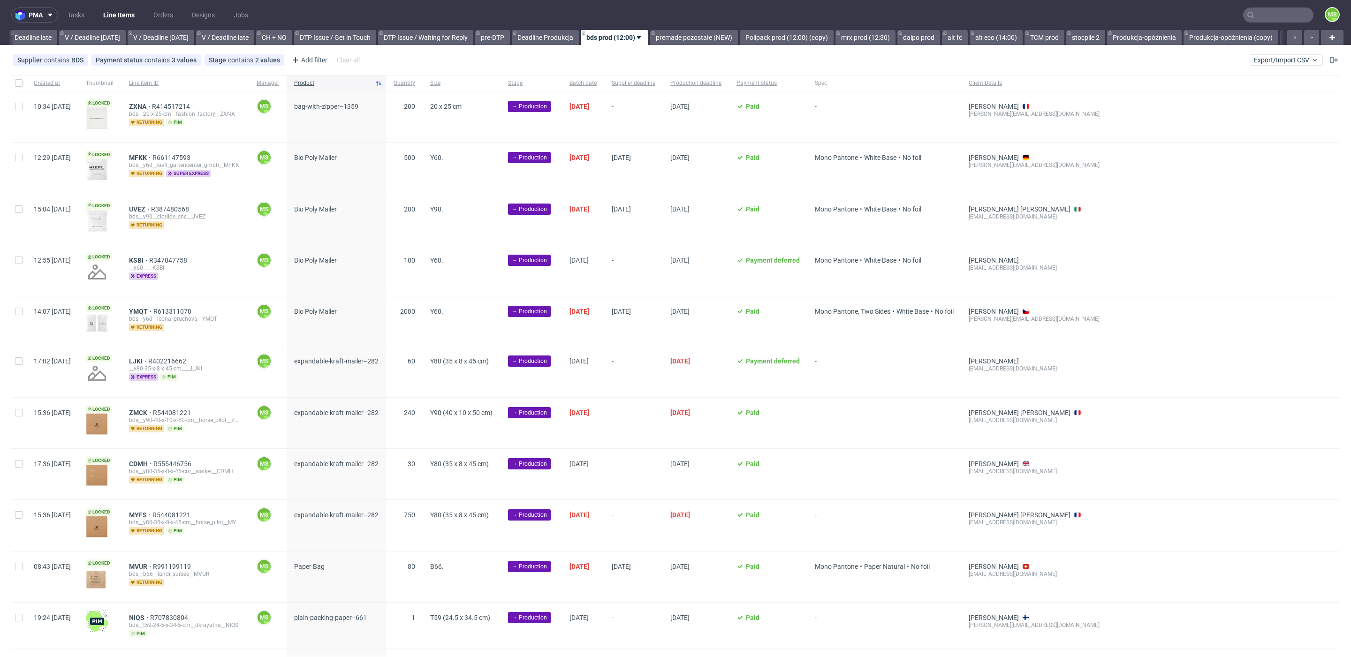
scroll to position [0, 1102]
click at [1283, 61] on span "Export/Import CSV" at bounding box center [1286, 60] width 65 height 8
click at [1256, 98] on link "Import shipments CSV" at bounding box center [1253, 98] width 110 height 15
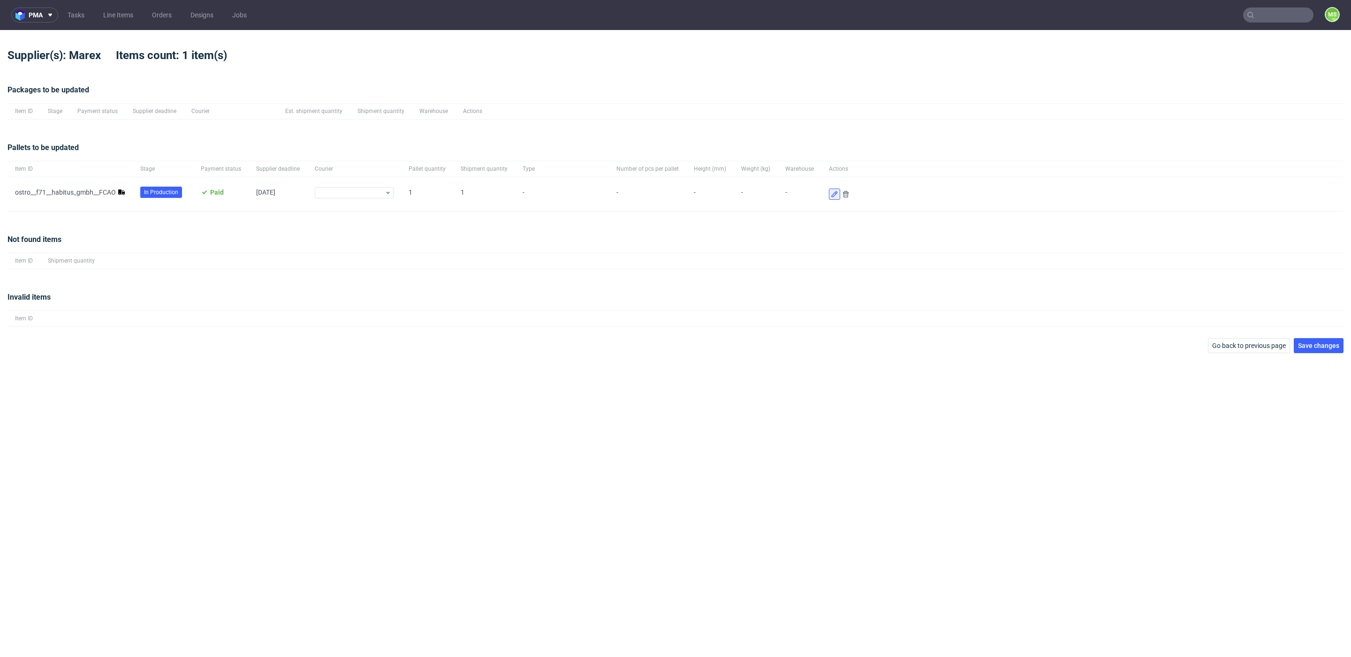
click at [831, 197] on icon at bounding box center [835, 194] width 8 height 8
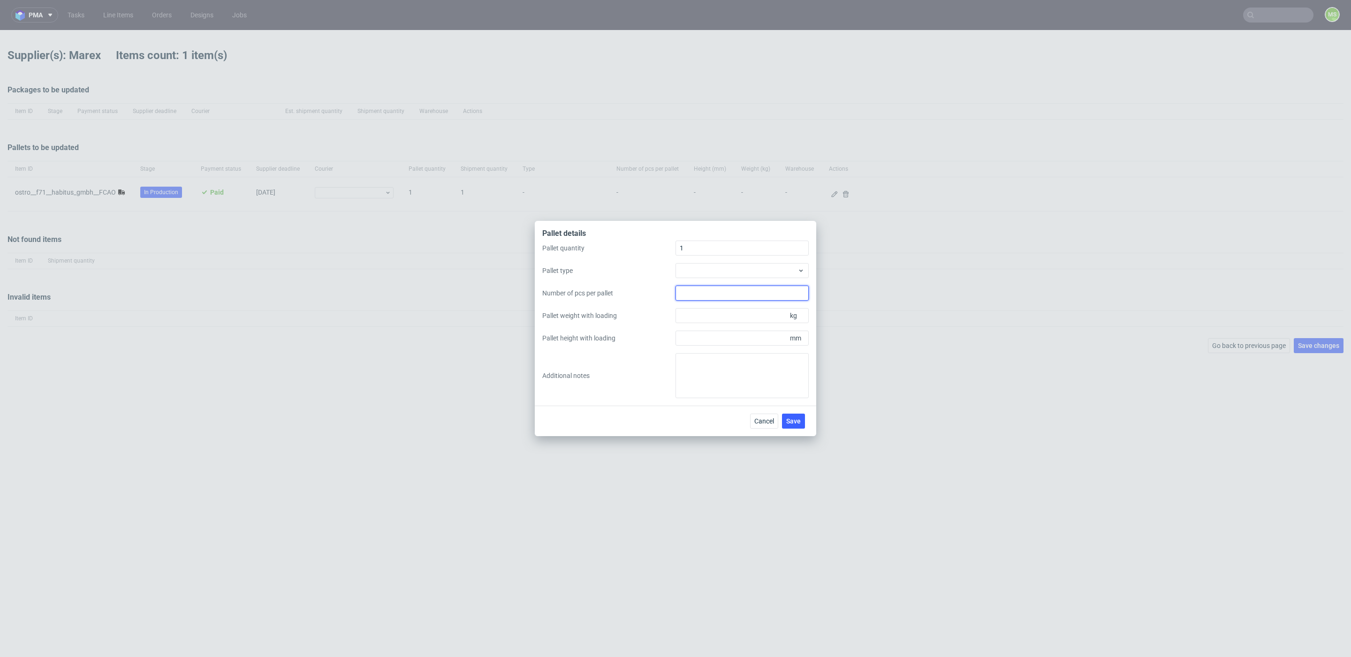
click at [771, 286] on input "Number of pcs per pallet" at bounding box center [742, 293] width 133 height 15
click at [776, 275] on div at bounding box center [742, 270] width 133 height 15
click at [773, 290] on div "EPAL1, 1200 x 800mm" at bounding box center [742, 292] width 126 height 17
click at [762, 319] on input "Pallet weight with loading" at bounding box center [742, 315] width 133 height 15
type input "125"
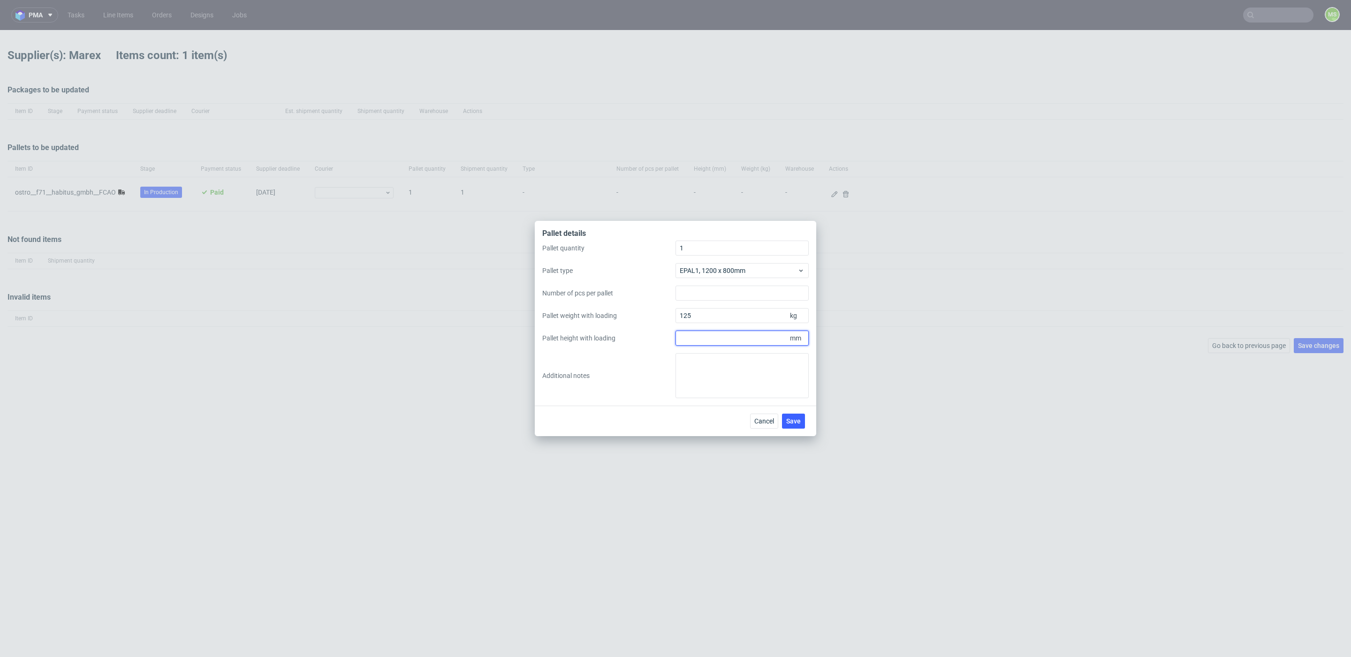
click at [765, 342] on input "Pallet height with loading" at bounding box center [742, 338] width 133 height 15
type input "1100"
click at [794, 423] on span "Save" at bounding box center [793, 421] width 15 height 7
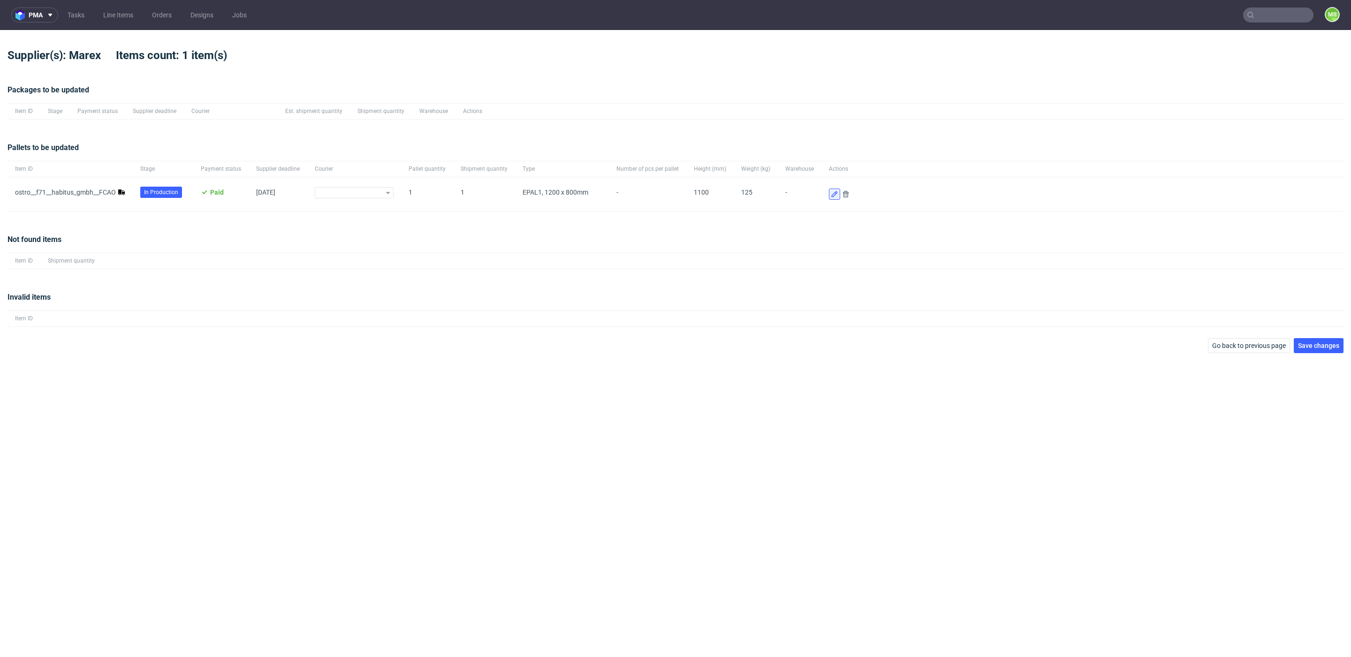
click at [831, 197] on icon at bounding box center [835, 194] width 8 height 8
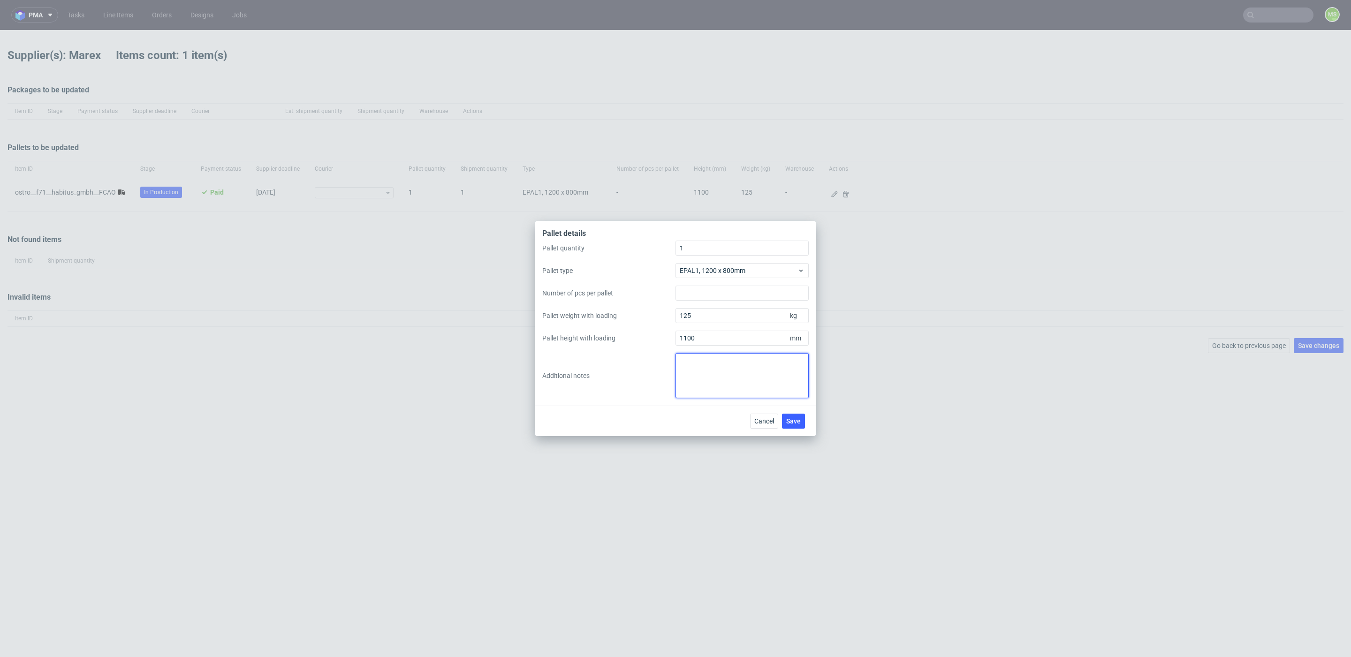
click at [763, 371] on textarea at bounding box center [742, 375] width 133 height 45
type textarea "Część zamówienia będzie jeszcze dosyłana zwykłą paczką"
click at [799, 422] on span "Save" at bounding box center [793, 421] width 15 height 7
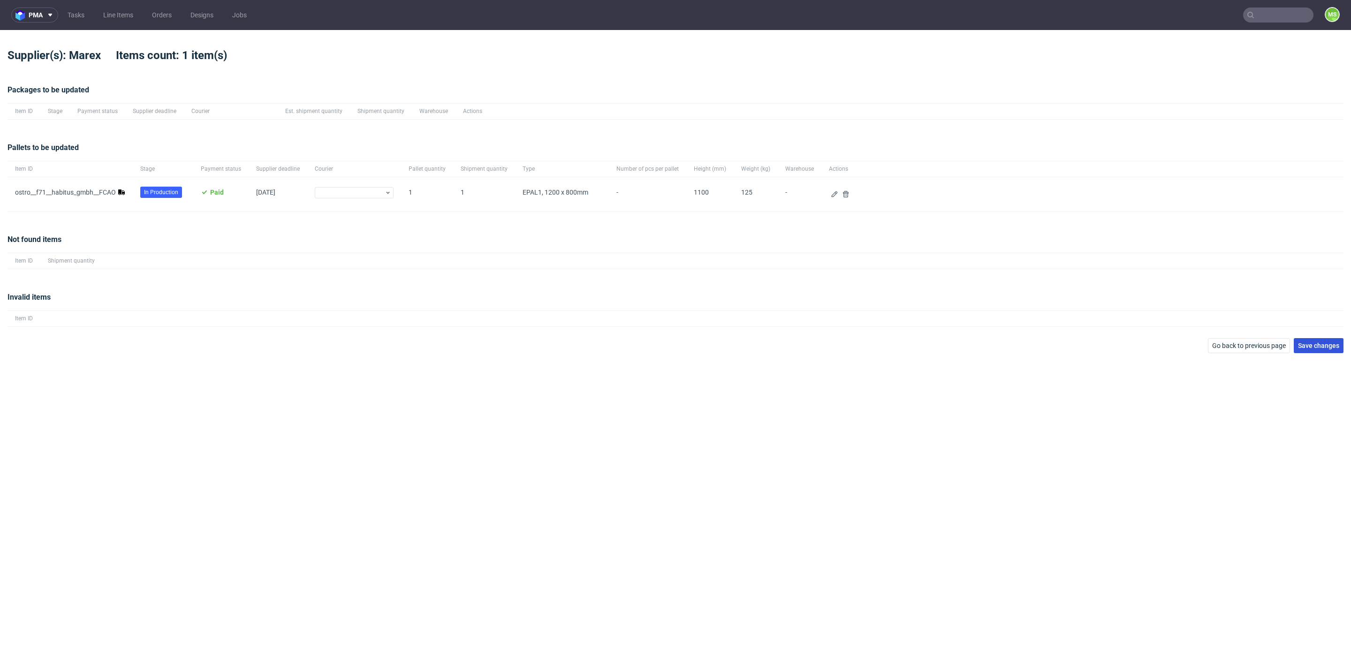
click at [1319, 342] on button "Save changes" at bounding box center [1319, 345] width 50 height 15
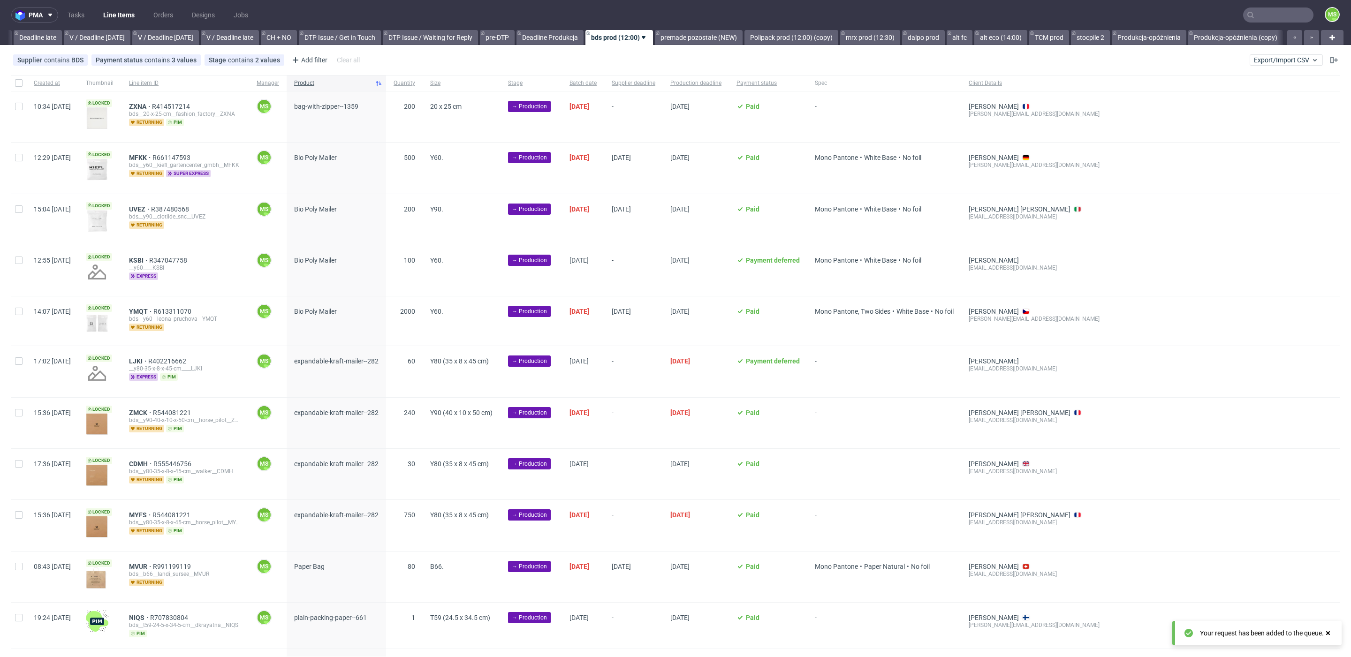
scroll to position [0, 1102]
click at [1272, 16] on input "text" at bounding box center [1278, 15] width 70 height 15
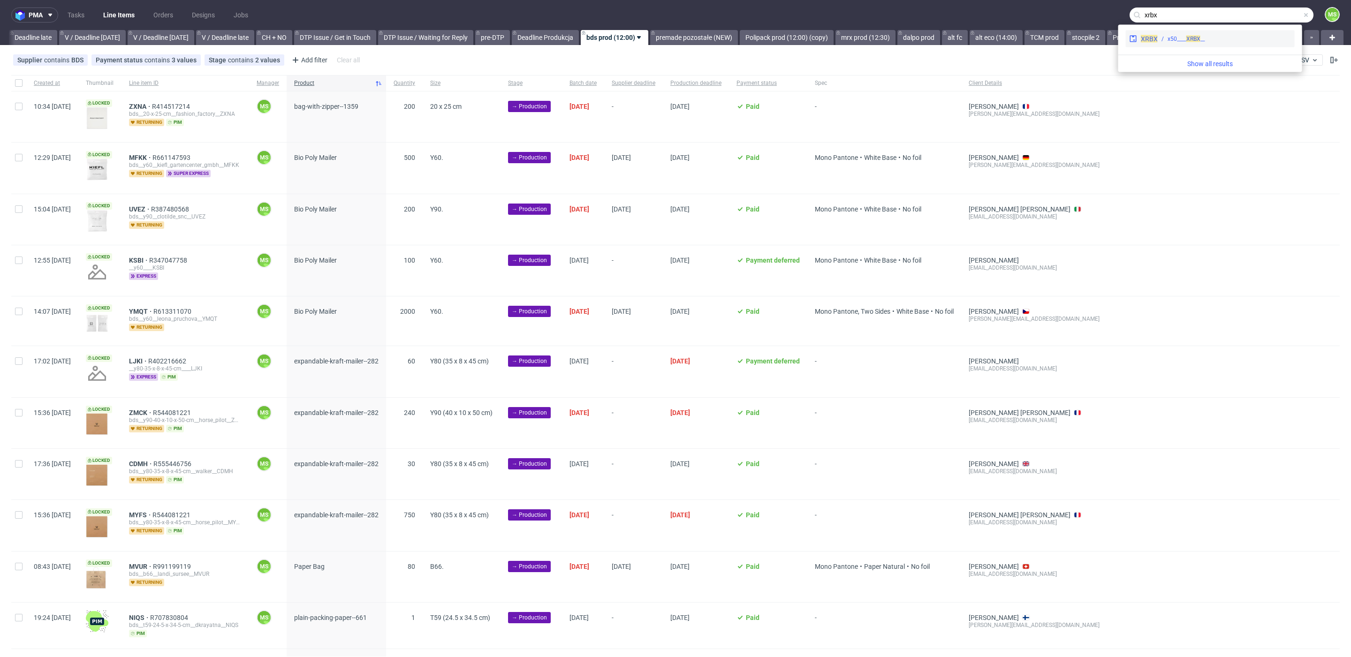
type input "xrbx"
click at [1244, 42] on div "__x50____ XRBX" at bounding box center [1224, 39] width 133 height 8
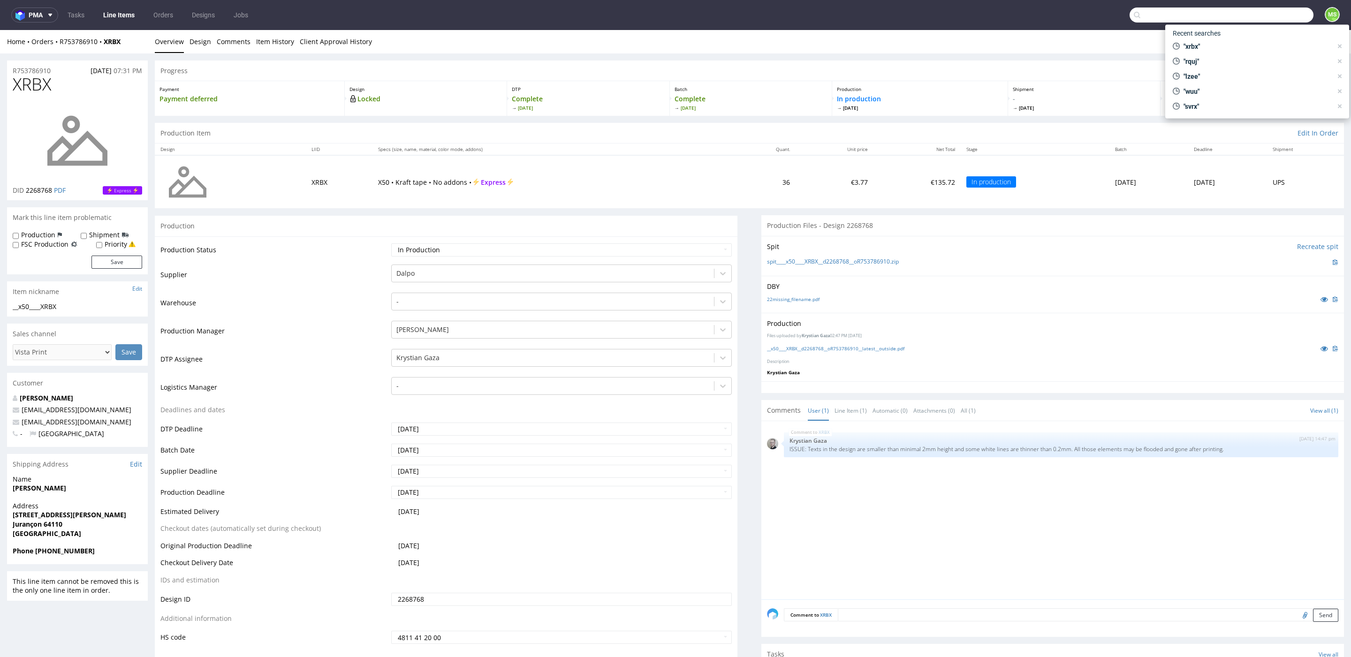
click at [1282, 15] on input "text" at bounding box center [1222, 15] width 184 height 15
click at [1171, 18] on input "text" at bounding box center [1222, 15] width 184 height 15
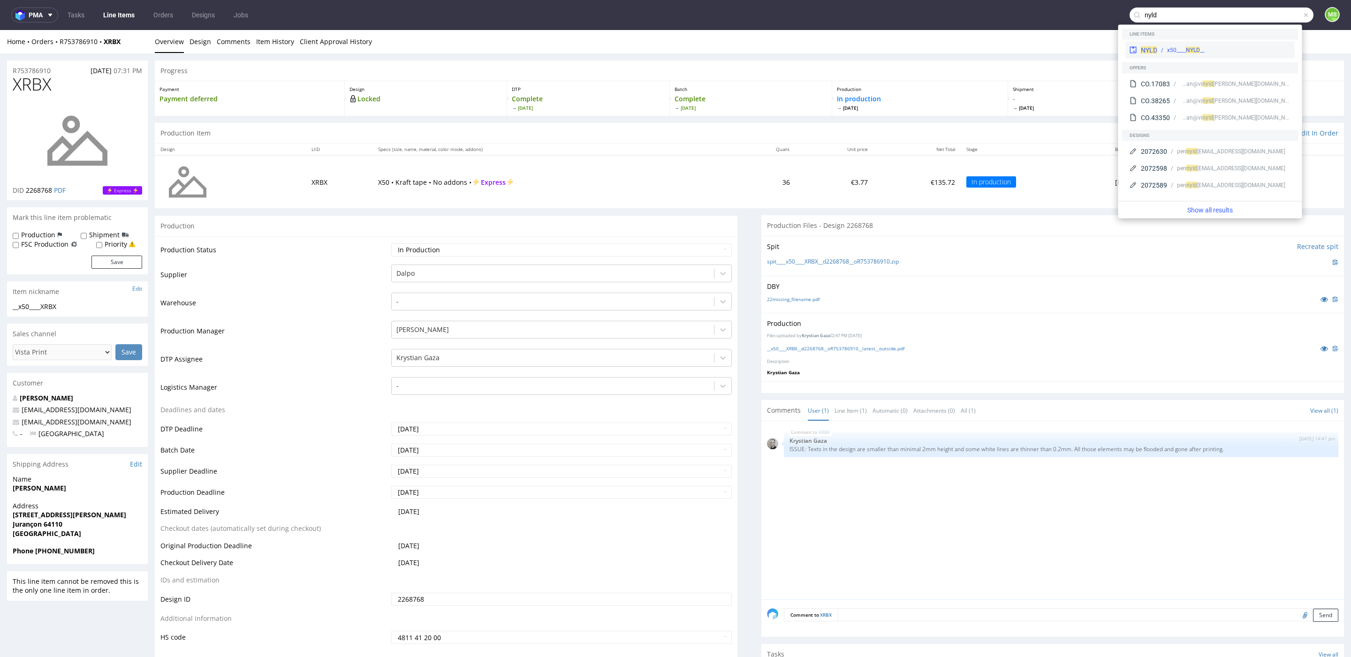
type input "nyld"
click at [1149, 42] on div "NYLD __x50____ NYLD" at bounding box center [1210, 50] width 169 height 17
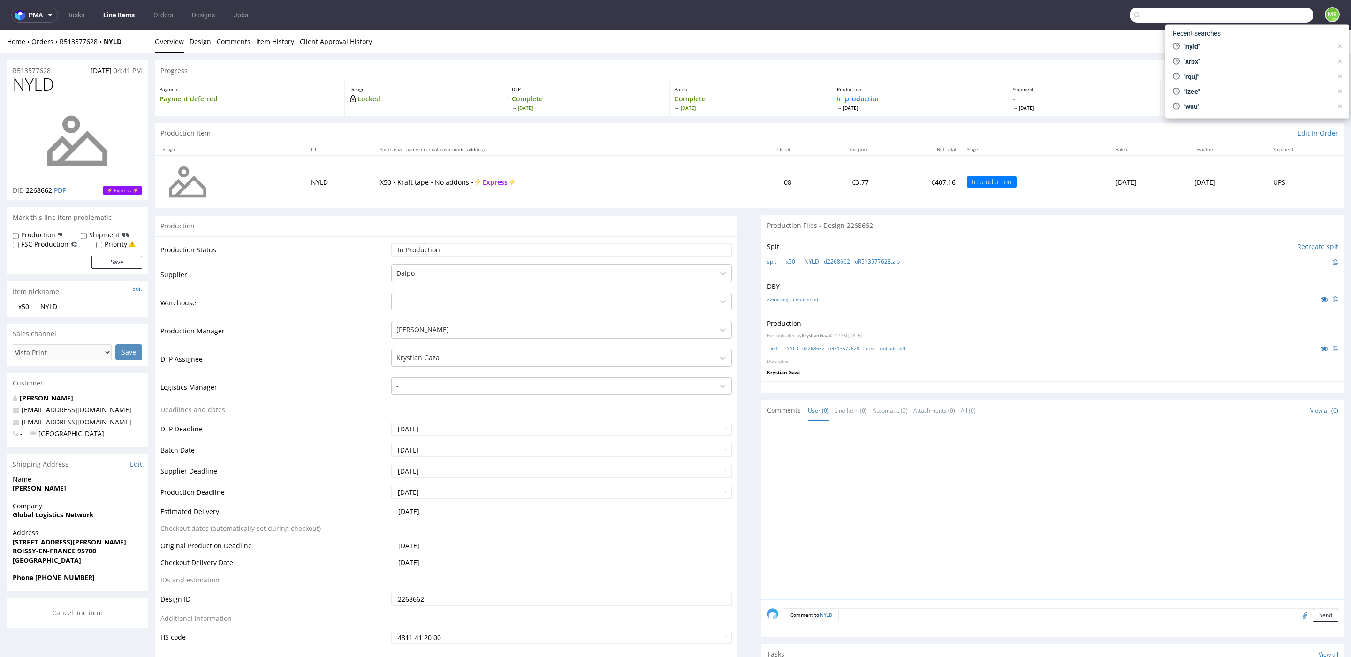
click at [1274, 20] on input "text" at bounding box center [1222, 15] width 184 height 15
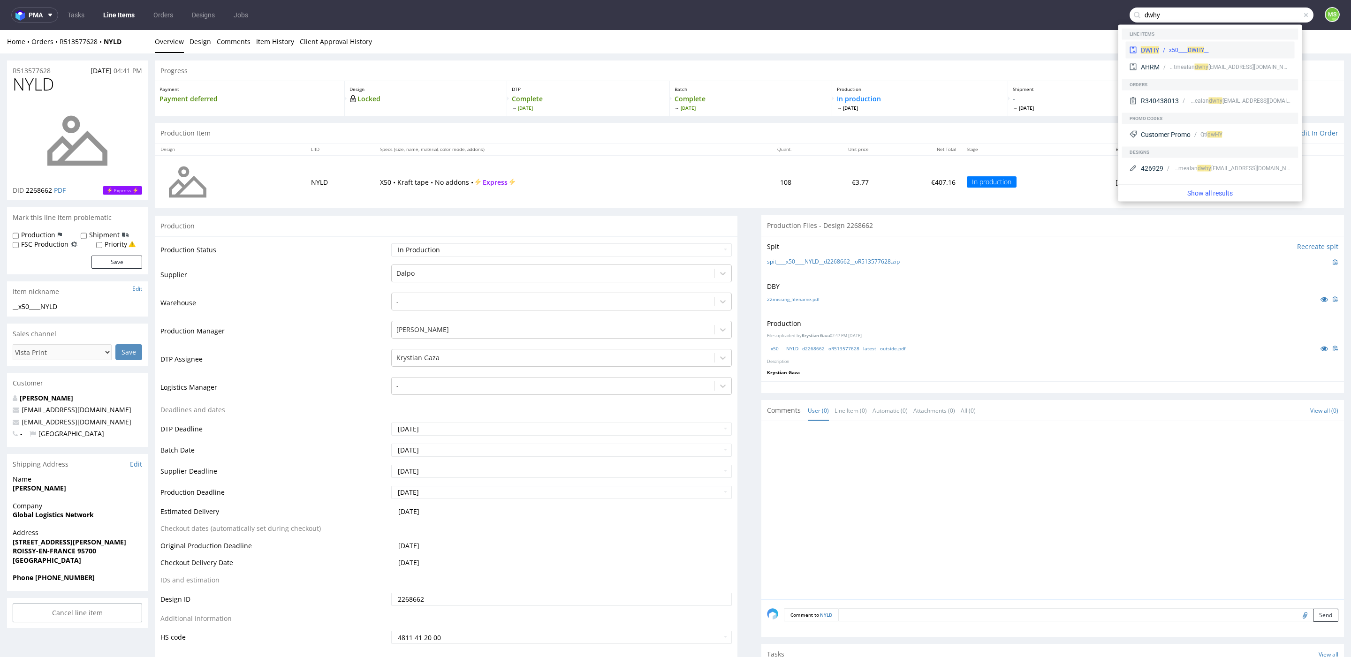
type input "dwhy"
click at [1233, 53] on div "__x50____ DWHY" at bounding box center [1225, 50] width 132 height 8
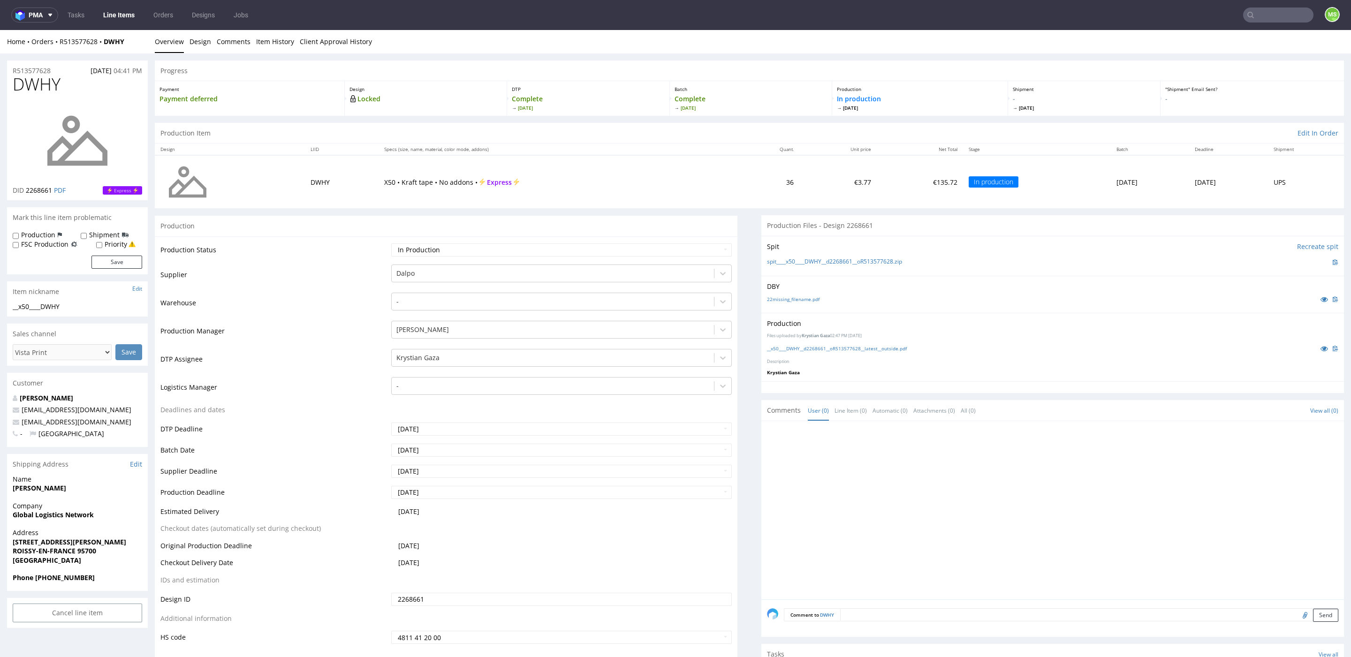
click at [1269, 16] on input "text" at bounding box center [1278, 15] width 70 height 15
type input "ciqe"
click at [1248, 40] on div "dlp__x50-6000-x-5-cm__timo_hietikko_hietikon_korjaamo__ CIQE" at bounding box center [1228, 39] width 126 height 8
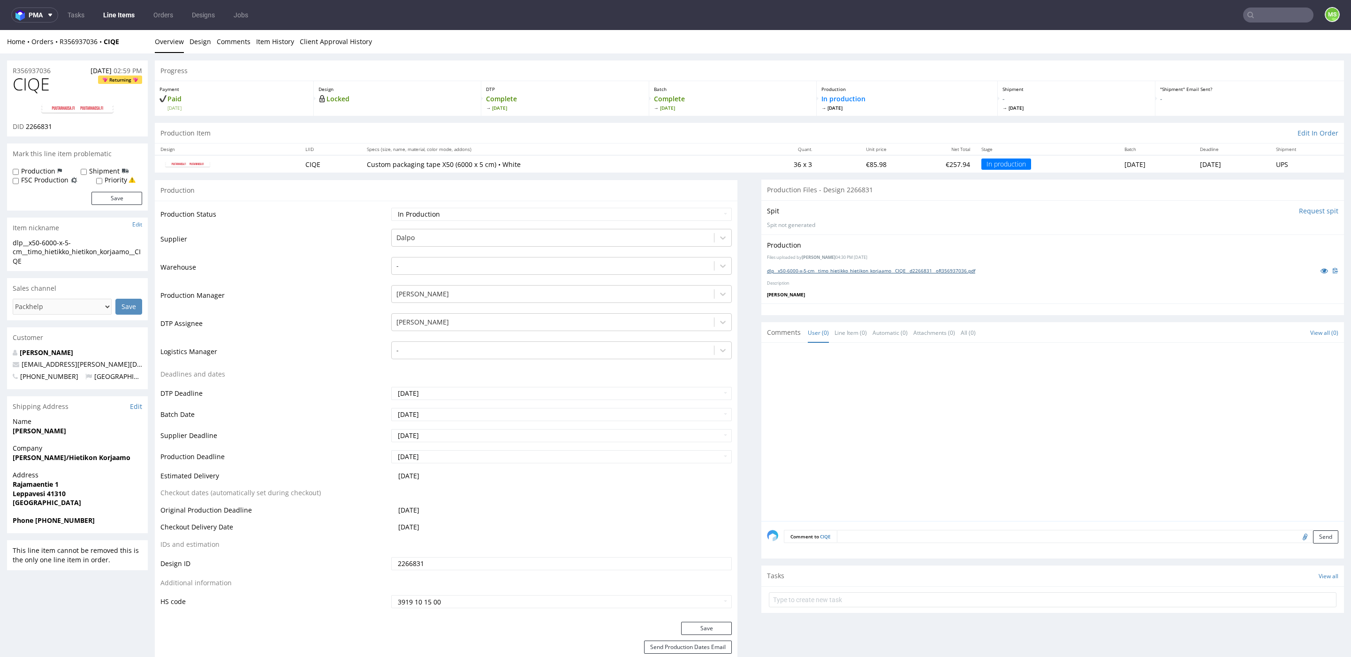
click at [860, 269] on link "dlp__x50-6000-x-5-cm__timo_hietikko_hietikon_korjaamo__CIQE__d2266831__oR356937…" at bounding box center [871, 270] width 208 height 7
click at [1261, 19] on input "text" at bounding box center [1278, 15] width 70 height 15
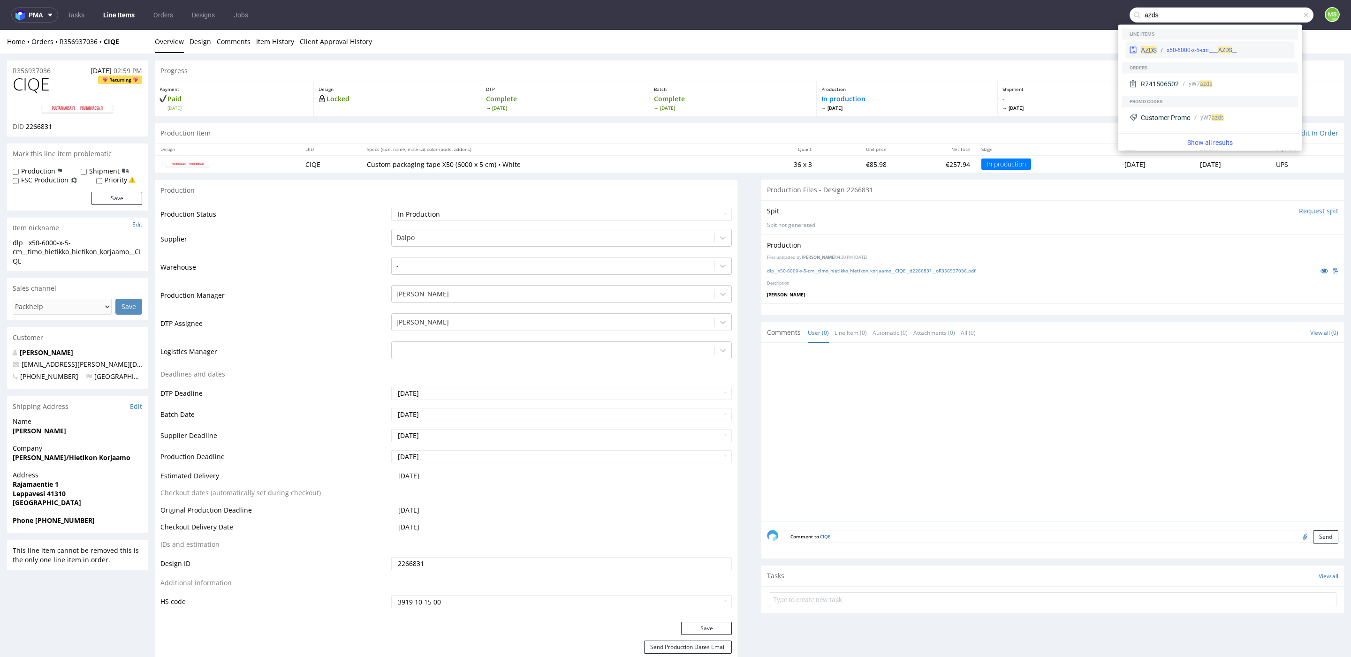
type input "azds"
click at [1242, 47] on div "__x50-6000-x-5-cm____ AZDS" at bounding box center [1224, 50] width 134 height 8
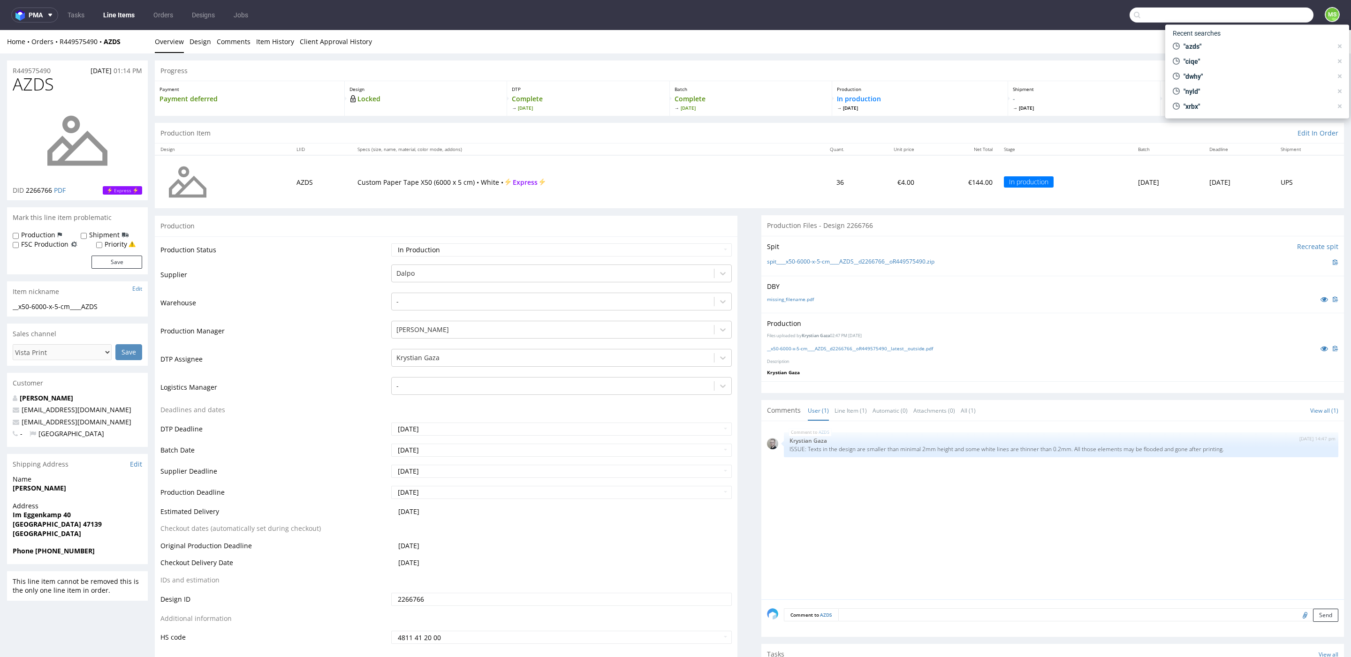
click at [1263, 13] on input "text" at bounding box center [1222, 15] width 184 height 15
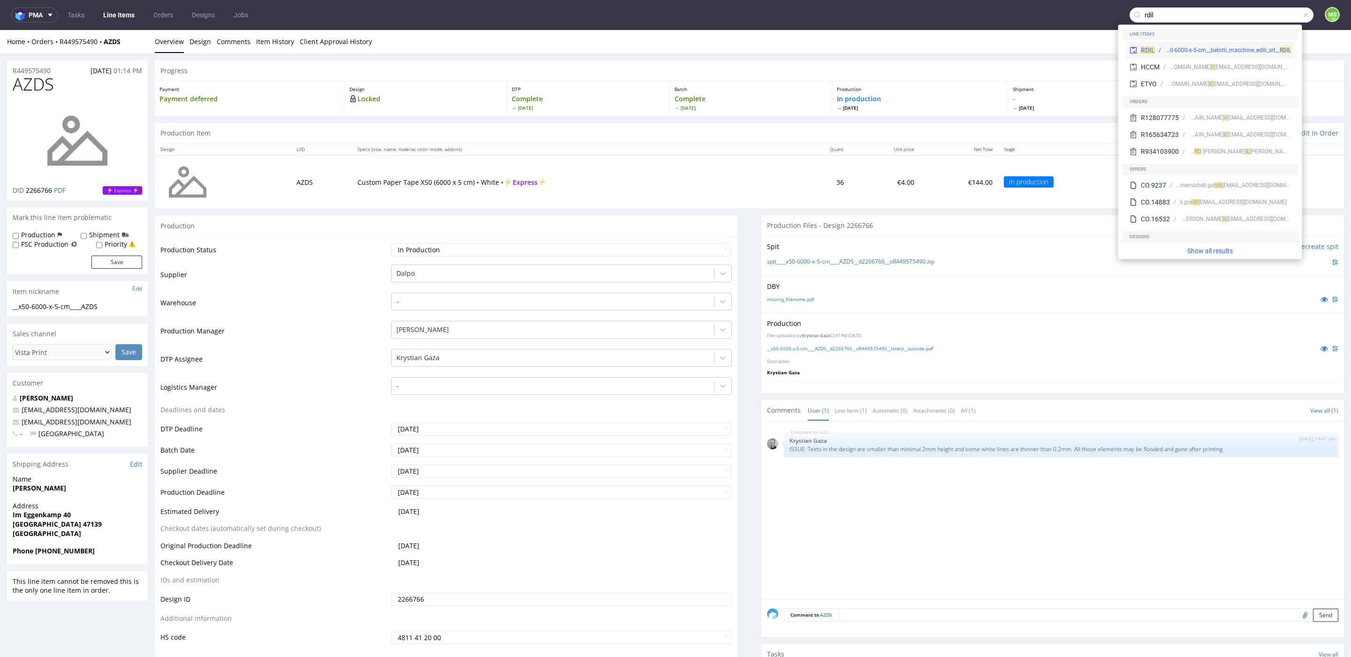
type input "rdil"
click at [1231, 52] on div "dlp__x50-6000-x-5-cm__belotti_macchine_edili_srl__ RDIL" at bounding box center [1228, 50] width 126 height 8
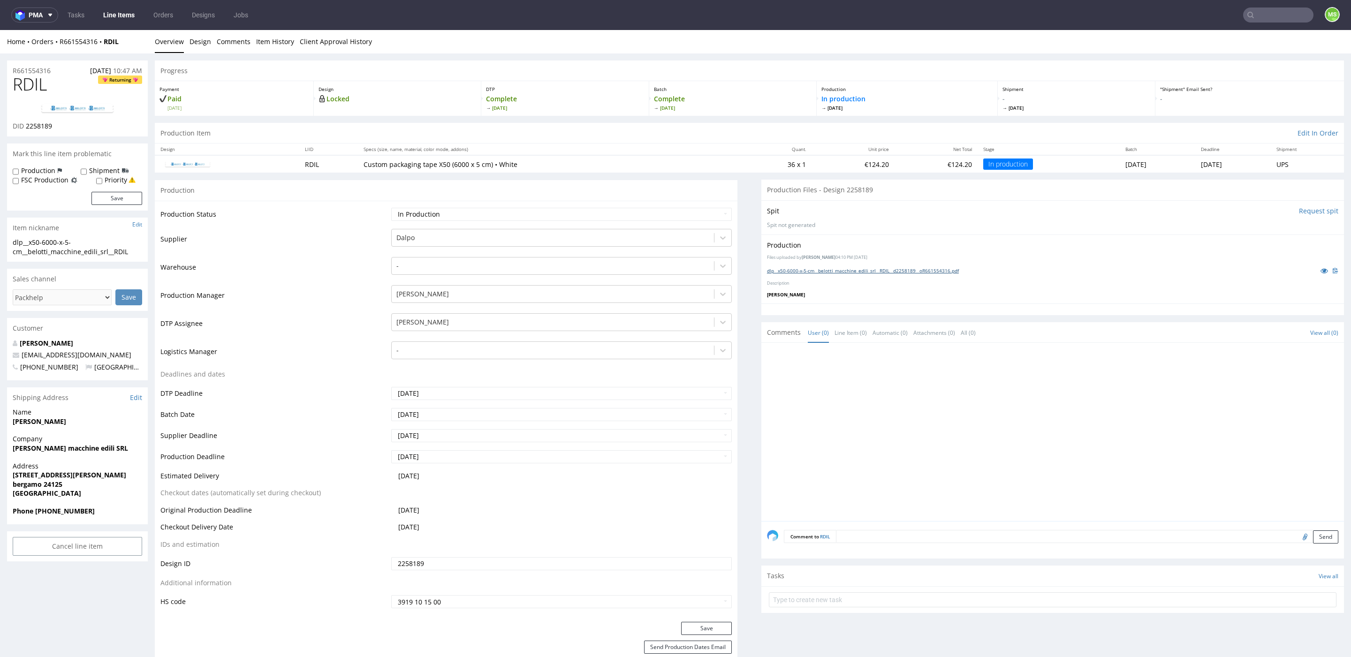
click at [877, 273] on link "dlp__x50-6000-x-5-cm__belotti_macchine_edili_srl__RDIL__d2258189__oR661554316.p…" at bounding box center [863, 270] width 192 height 7
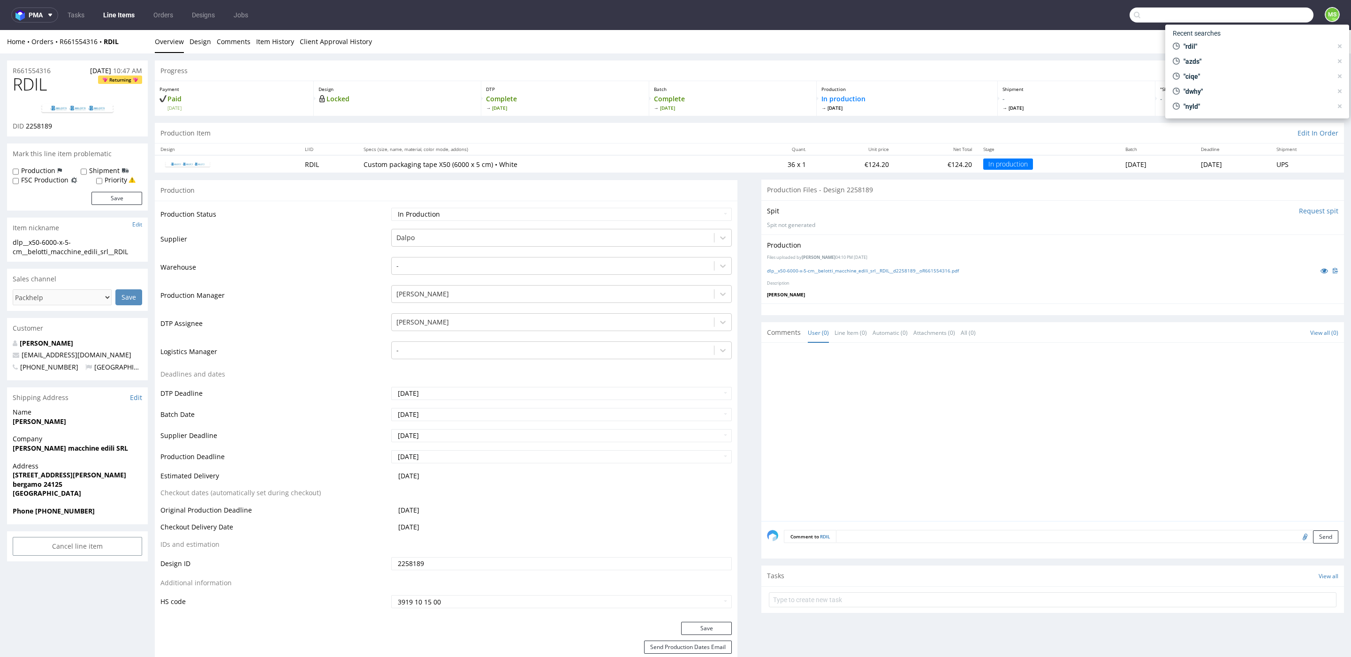
click at [1274, 14] on input "text" at bounding box center [1222, 15] width 184 height 15
click at [1207, 64] on span ""azds"" at bounding box center [1256, 61] width 152 height 9
type input "azds"
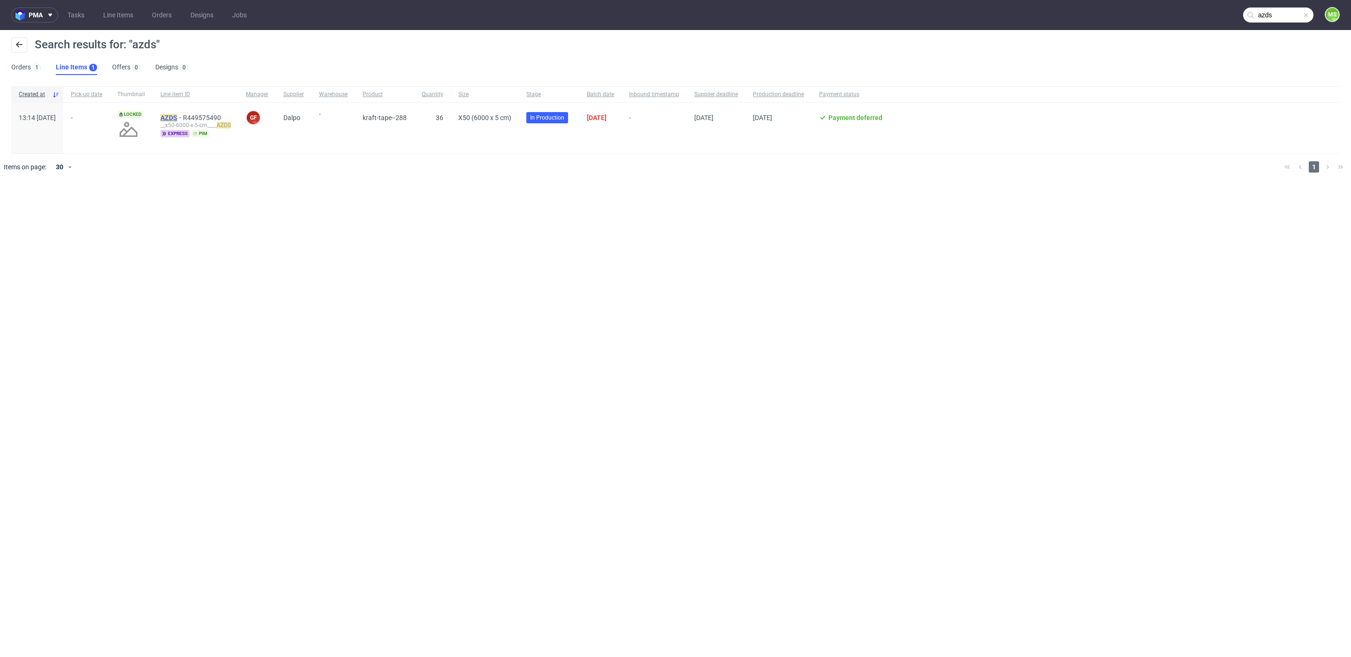
click at [177, 119] on mark "AZDS" at bounding box center [168, 118] width 17 height 8
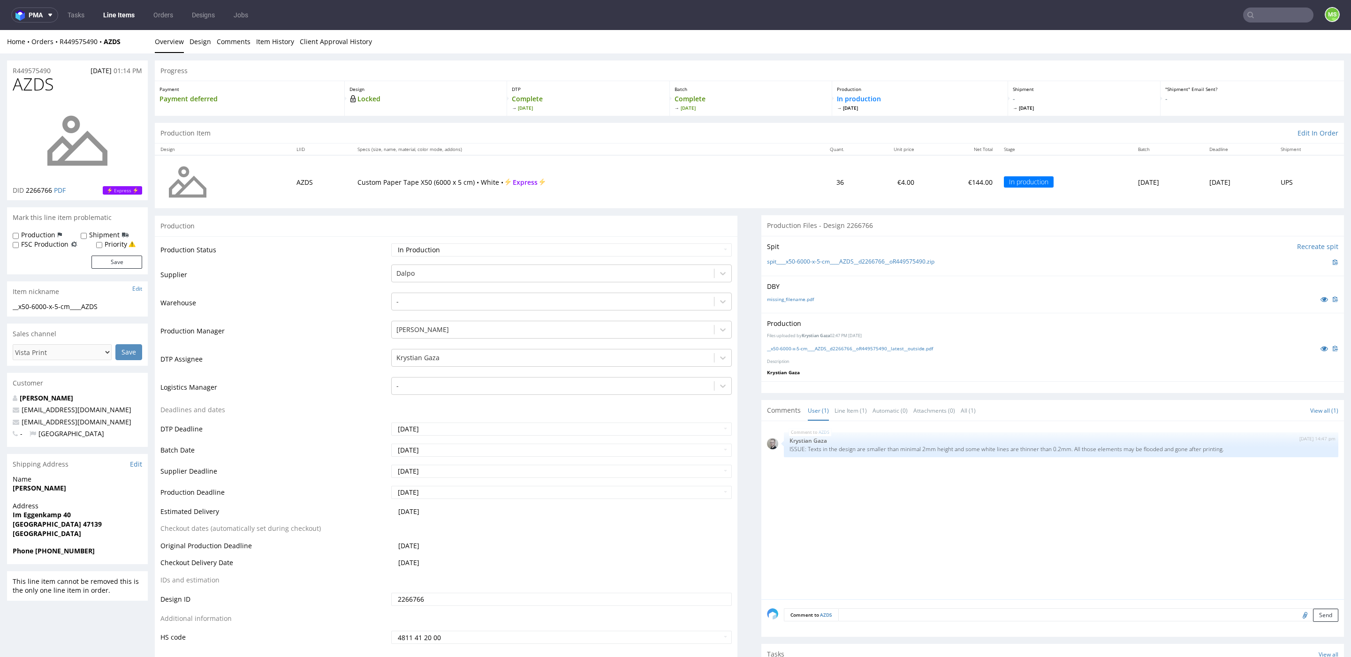
click at [833, 353] on div "__x50-6000-x-5-cm____AZDS__d2266766__oR449575490__latest__outside.pdf" at bounding box center [1052, 348] width 571 height 10
click at [840, 351] on link "__x50-6000-x-5-cm____AZDS__d2266766__oR449575490__latest__outside.pdf" at bounding box center [850, 348] width 166 height 7
click at [1280, 17] on input "text" at bounding box center [1222, 15] width 184 height 15
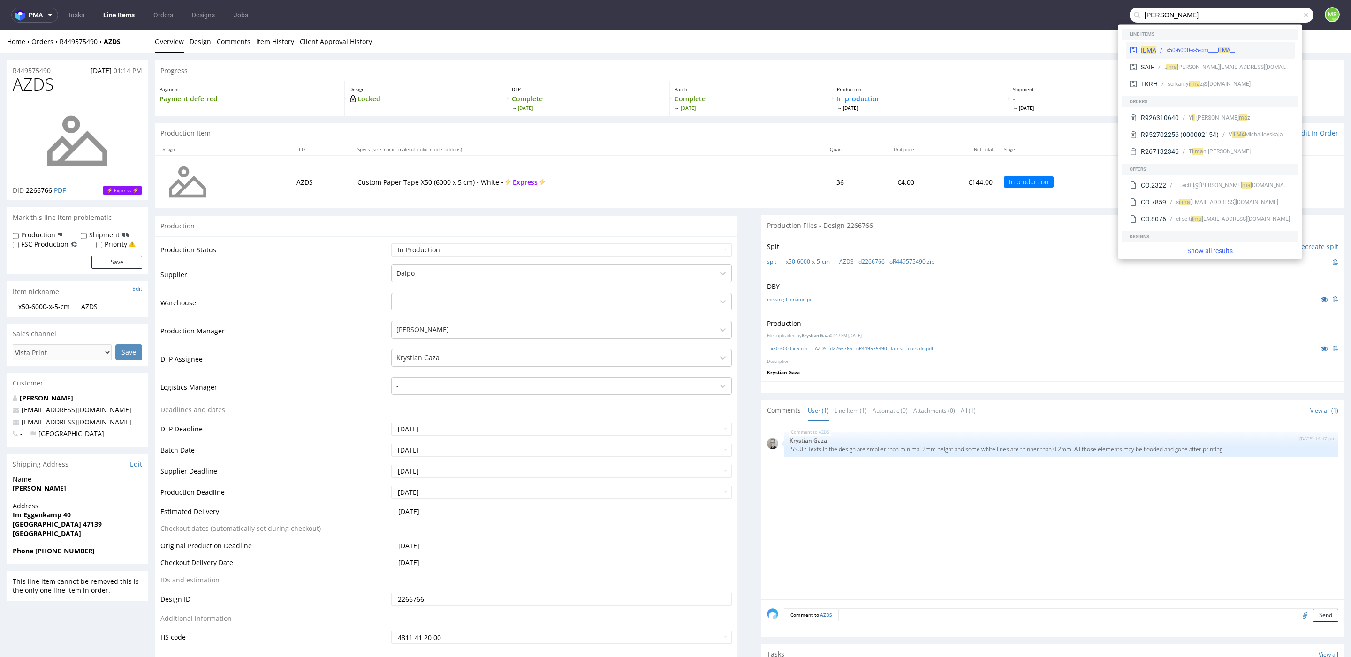
type input "ilma"
click at [1247, 52] on div "__x50-6000-x-5-cm____ ILMA" at bounding box center [1223, 50] width 135 height 8
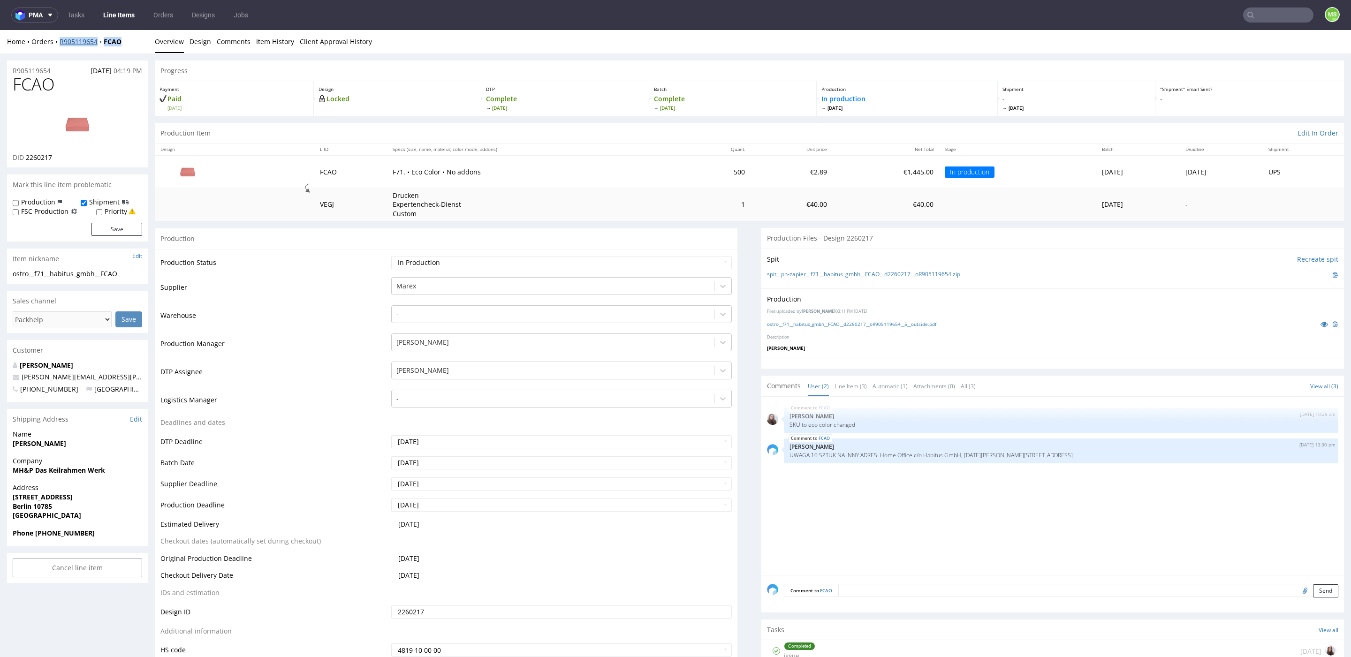
drag, startPoint x: 132, startPoint y: 44, endPoint x: 60, endPoint y: 45, distance: 72.3
click at [60, 45] on div "Home Orders R905119654 FCAO" at bounding box center [77, 41] width 141 height 9
copy div "R905119654 FCAO"
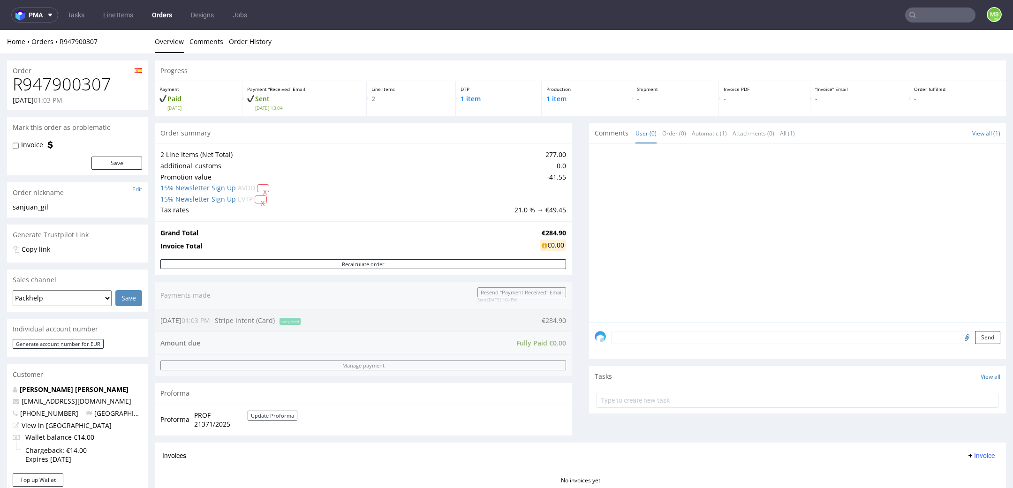
scroll to position [334, 0]
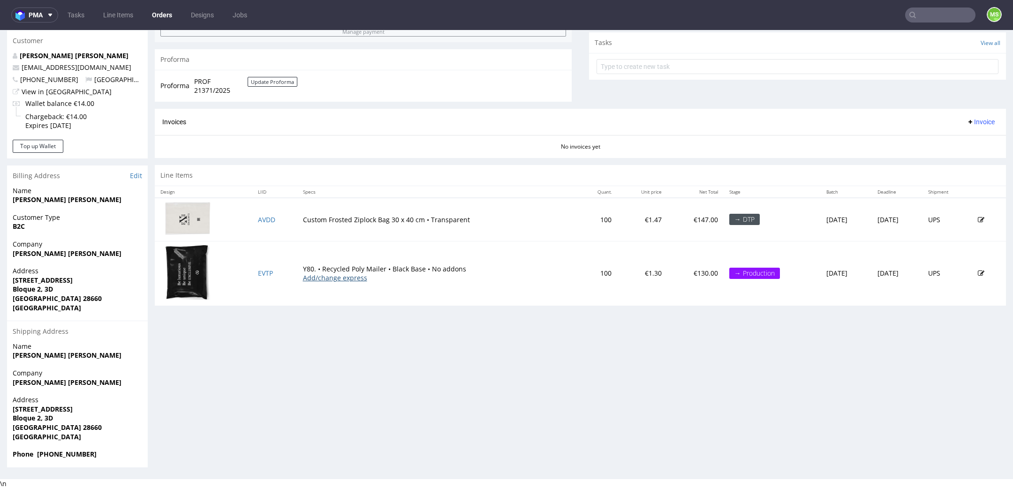
click at [339, 276] on link "Add/change express" at bounding box center [335, 277] width 64 height 9
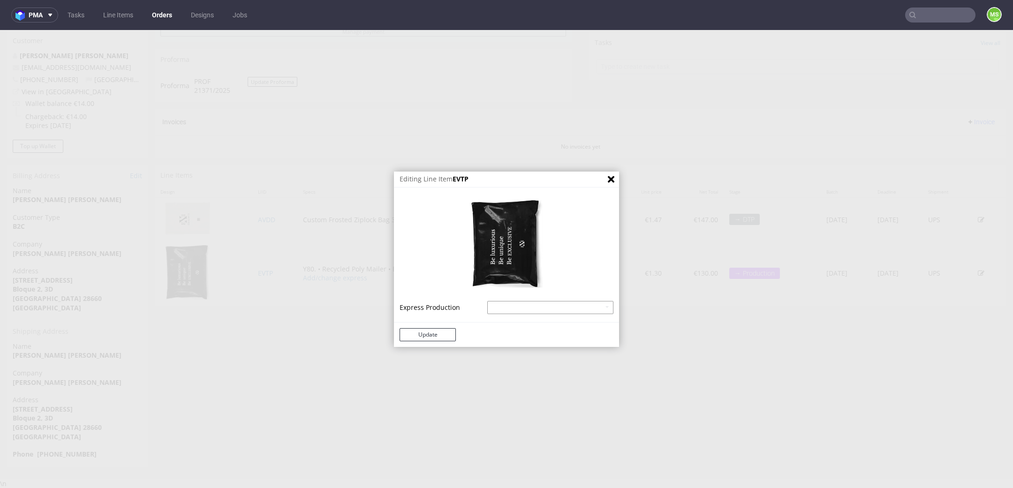
click at [512, 308] on select "Recycled Poly Mailer - express - 20% Recycled Poly Mailer - superexpress - 40%" at bounding box center [550, 307] width 126 height 13
select select "641"
click at [487, 301] on select "Recycled Poly Mailer - express - 20% Recycled Poly Mailer - superexpress - 40%" at bounding box center [550, 307] width 126 height 13
click at [608, 180] on icon "Close" at bounding box center [611, 179] width 7 height 7
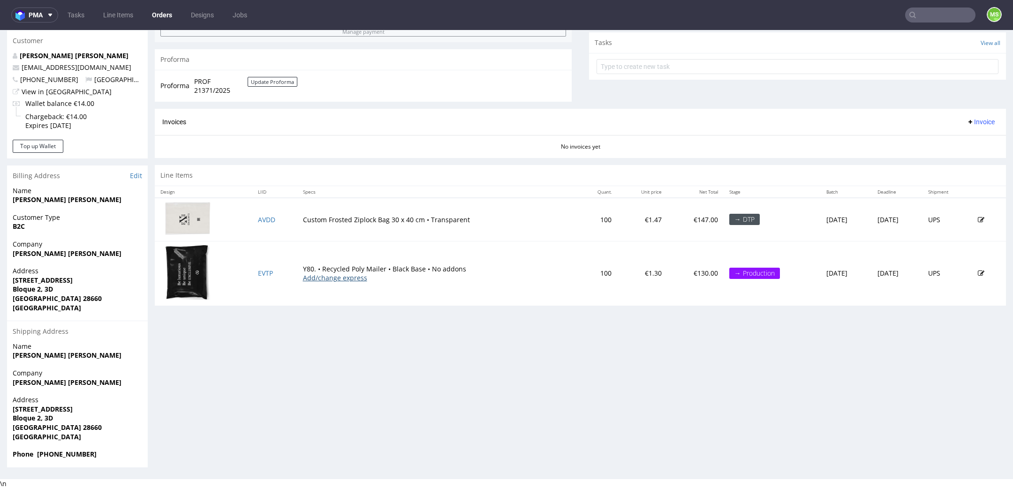
click at [347, 279] on link "Add/change express" at bounding box center [335, 277] width 64 height 9
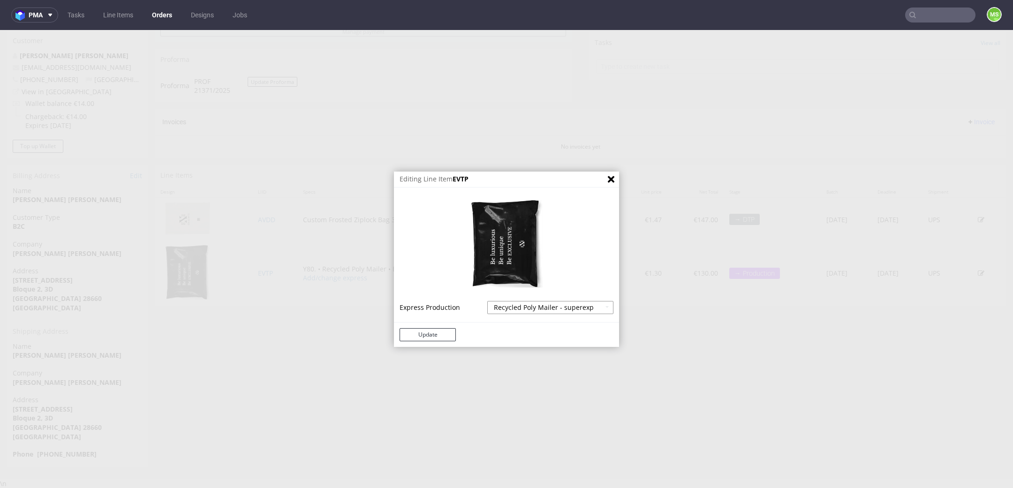
click at [517, 304] on select "Recycled Poly Mailer - express - 20% Recycled Poly Mailer - superexpress - 40%" at bounding box center [550, 307] width 126 height 13
click at [487, 301] on select "Recycled Poly Mailer - express - 20% Recycled Poly Mailer - superexpress - 40%" at bounding box center [550, 307] width 126 height 13
click at [608, 179] on icon "Close" at bounding box center [611, 179] width 7 height 7
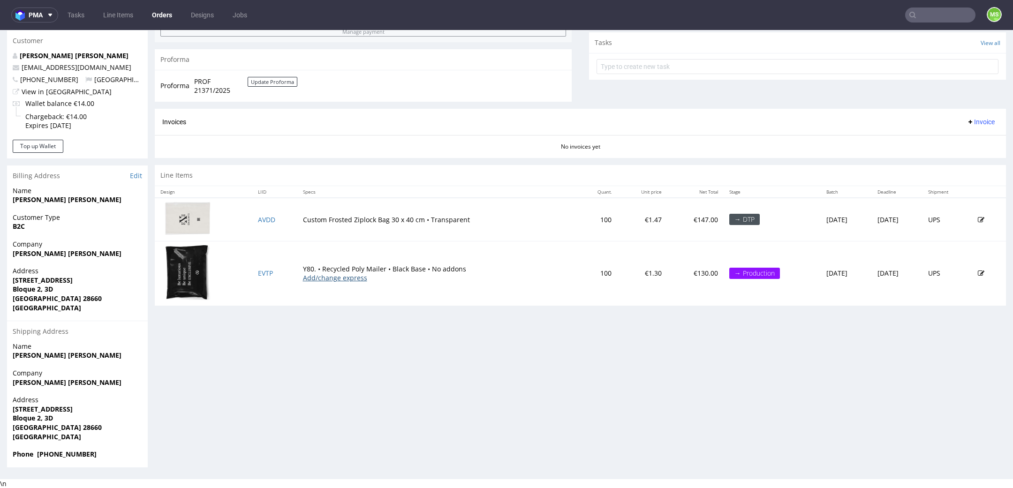
click at [342, 279] on link "Add/change express" at bounding box center [335, 277] width 64 height 9
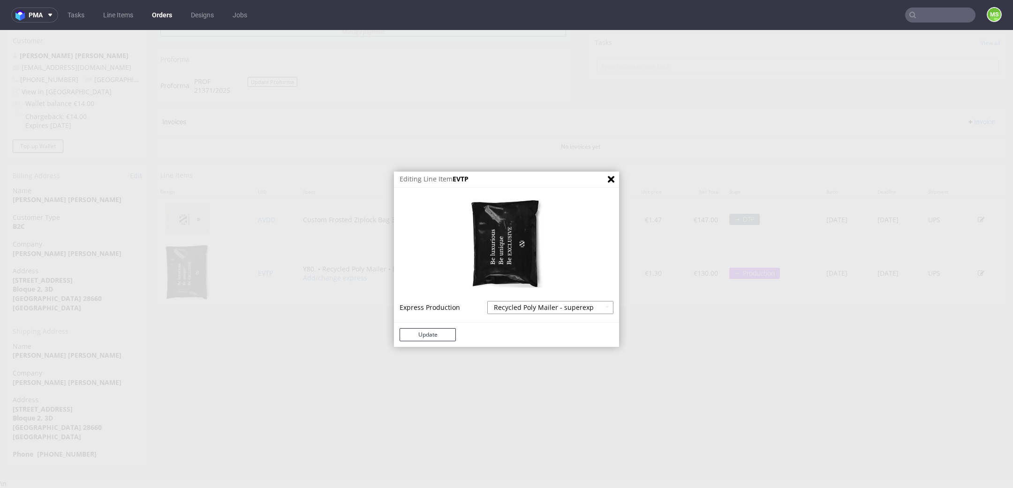
click at [540, 301] on select "Recycled Poly Mailer - express - 20% Recycled Poly Mailer - superexpress - 40%" at bounding box center [550, 307] width 126 height 13
click at [487, 301] on select "Recycled Poly Mailer - express - 20% Recycled Poly Mailer - superexpress - 40%" at bounding box center [550, 307] width 126 height 13
click at [430, 340] on button "Update" at bounding box center [428, 334] width 56 height 13
click at [430, 334] on button "Update" at bounding box center [428, 334] width 56 height 13
click at [608, 177] on icon "Close" at bounding box center [611, 179] width 7 height 7
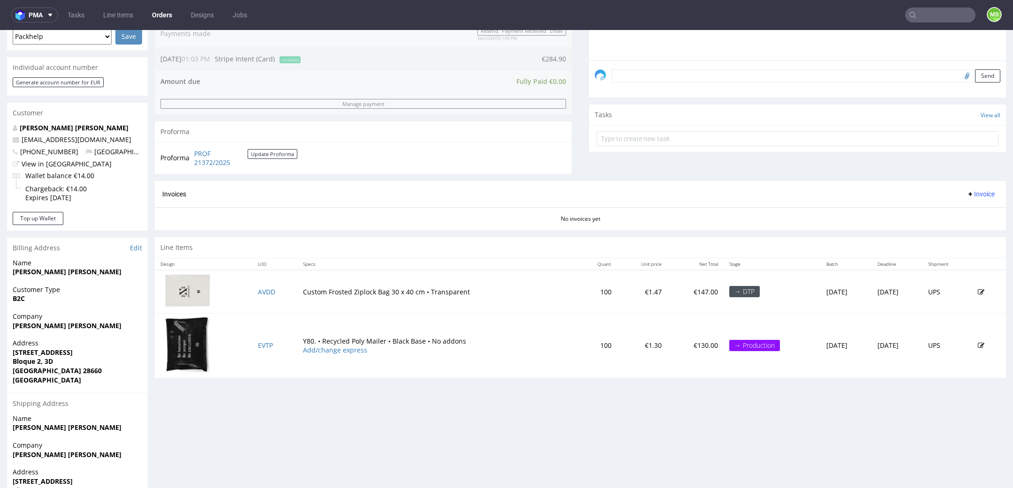
scroll to position [325, 0]
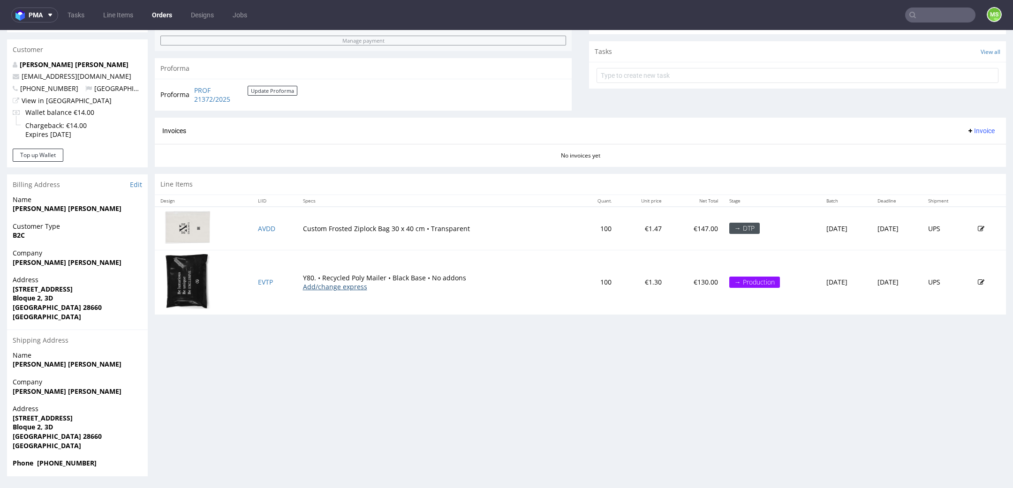
click at [334, 287] on link "Add/change express" at bounding box center [335, 286] width 64 height 9
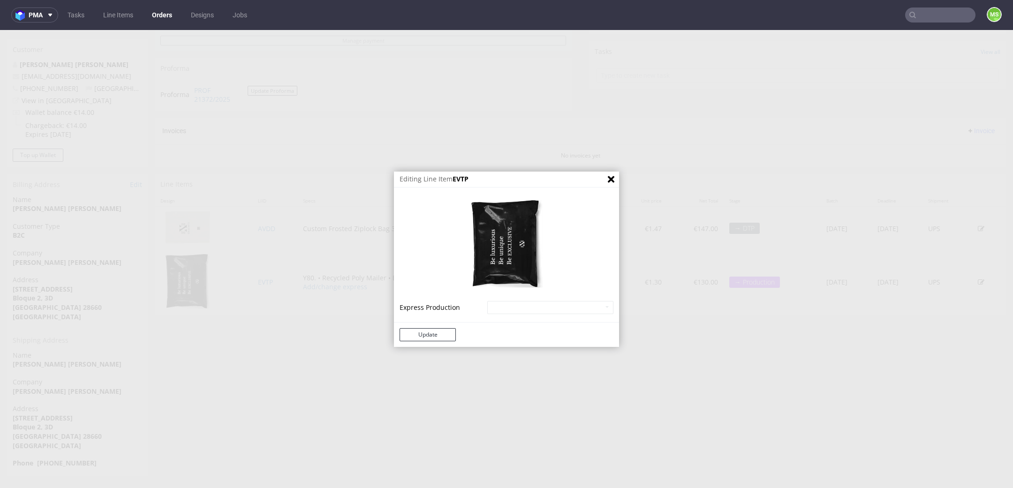
click at [475, 306] on td "Express Production" at bounding box center [442, 307] width 85 height 15
click at [505, 306] on select "Recycled Poly Mailer - express - 20% Recycled Poly Mailer - superexpress - 40%" at bounding box center [550, 307] width 126 height 13
select select "641"
click at [487, 301] on select "Recycled Poly Mailer - express - 20% Recycled Poly Mailer - superexpress - 40%" at bounding box center [550, 307] width 126 height 13
click at [437, 334] on button "Update" at bounding box center [428, 334] width 56 height 13
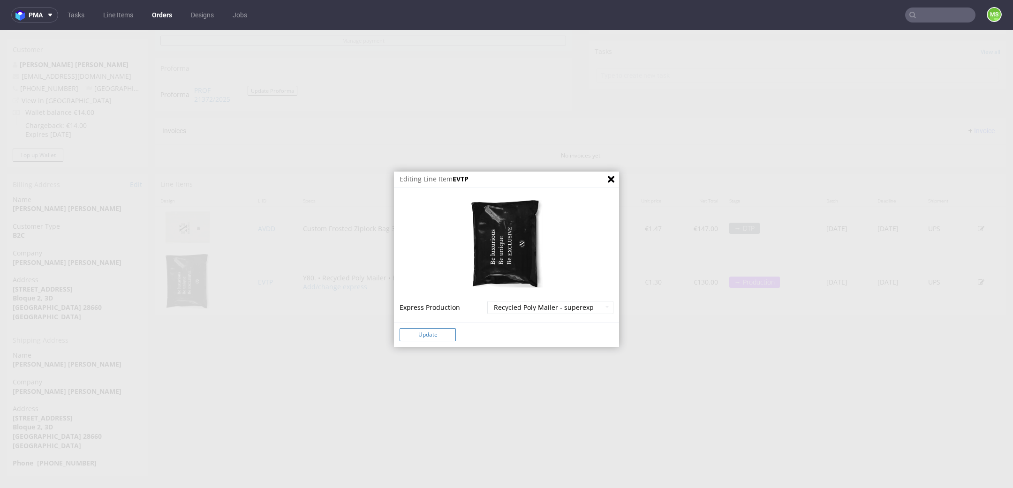
click at [425, 334] on button "Update" at bounding box center [428, 334] width 56 height 13
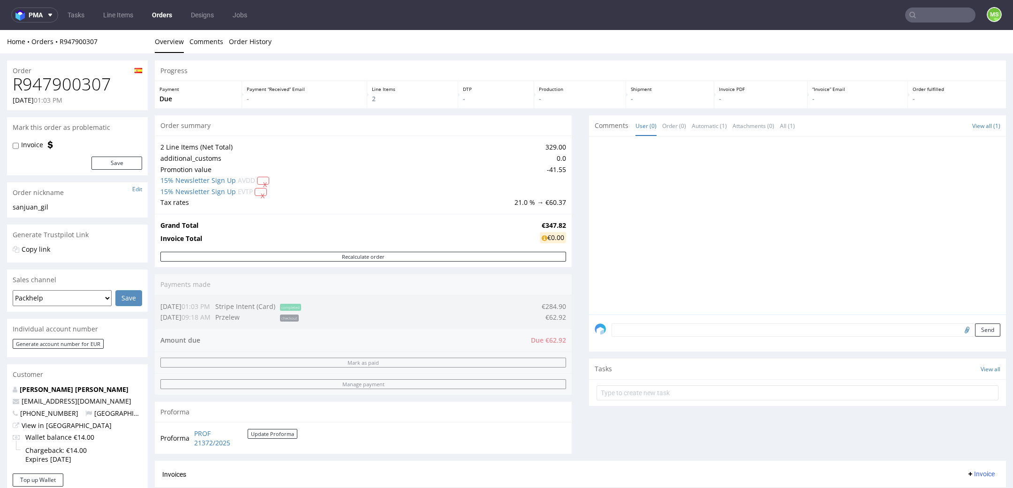
scroll to position [325, 0]
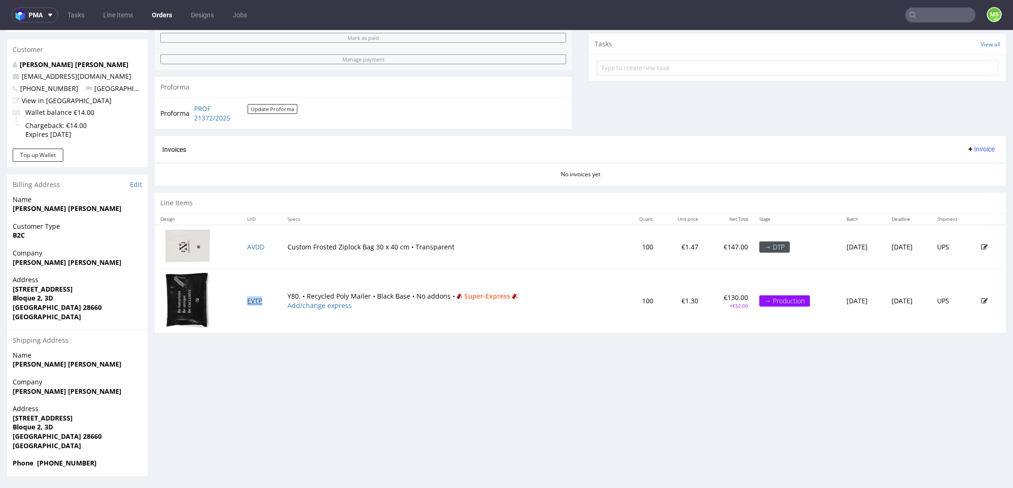
click at [249, 303] on link "EVTP" at bounding box center [254, 300] width 15 height 9
click at [326, 306] on link "Add/change express" at bounding box center [320, 305] width 64 height 9
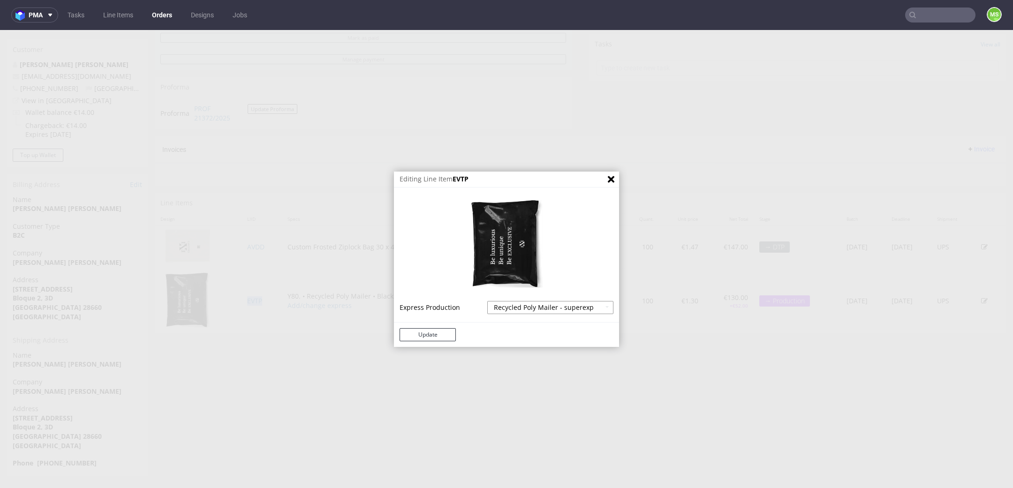
click at [520, 309] on select "Recycled Poly Mailer - express - 20% Recycled Poly Mailer - superexpress - 40%" at bounding box center [550, 307] width 126 height 13
select select
click at [487, 301] on select "Recycled Poly Mailer - express - 20% Recycled Poly Mailer - superexpress - 40%" at bounding box center [550, 307] width 126 height 13
click at [447, 331] on button "Update" at bounding box center [428, 334] width 56 height 13
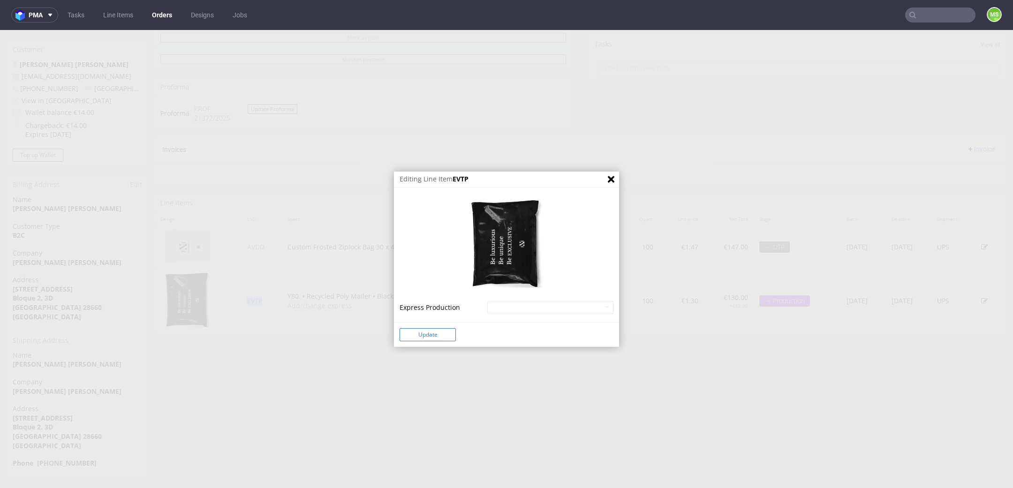
click at [447, 331] on button "Update" at bounding box center [428, 334] width 56 height 13
click at [603, 178] on button "Close" at bounding box center [611, 180] width 16 height 16
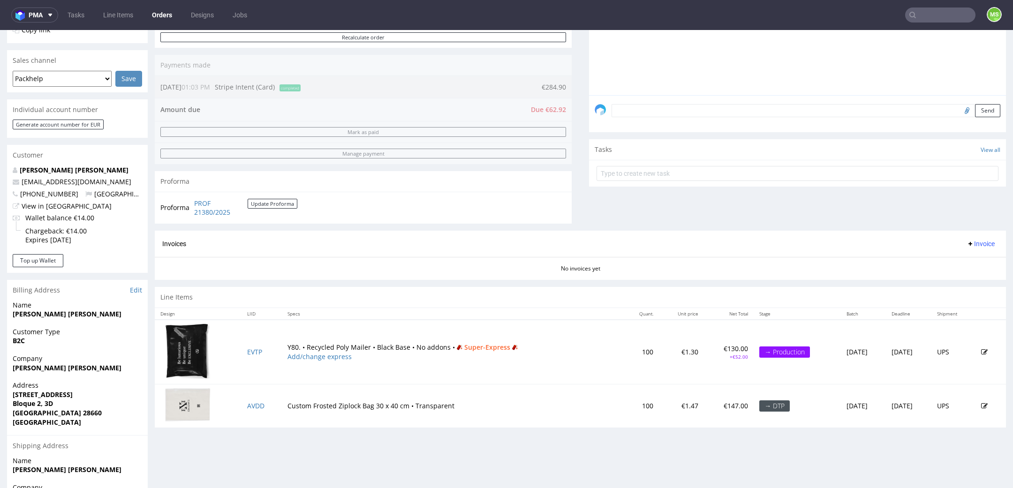
scroll to position [325, 0]
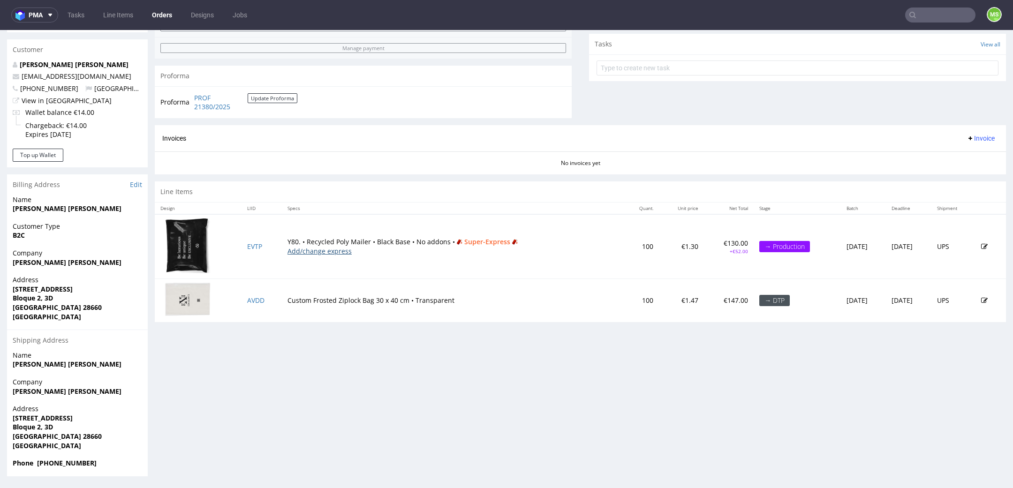
click at [315, 253] on link "Add/change express" at bounding box center [320, 251] width 64 height 9
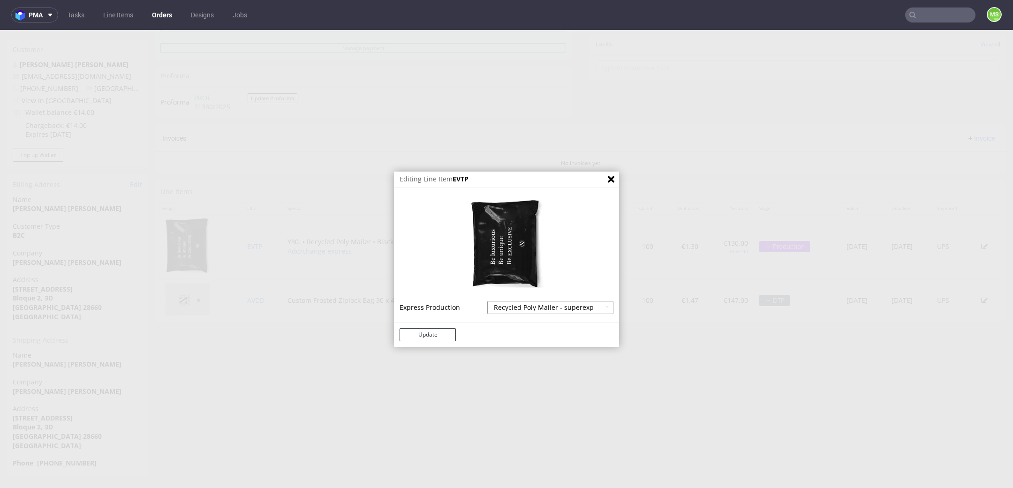
click at [539, 313] on select "Recycled Poly Mailer - express - 20% Recycled Poly Mailer - superexpress - 40%" at bounding box center [550, 307] width 126 height 13
select select
click at [487, 301] on select "Recycled Poly Mailer - express - 20% Recycled Poly Mailer - superexpress - 40%" at bounding box center [550, 307] width 126 height 13
click at [436, 329] on button "Update" at bounding box center [428, 334] width 56 height 13
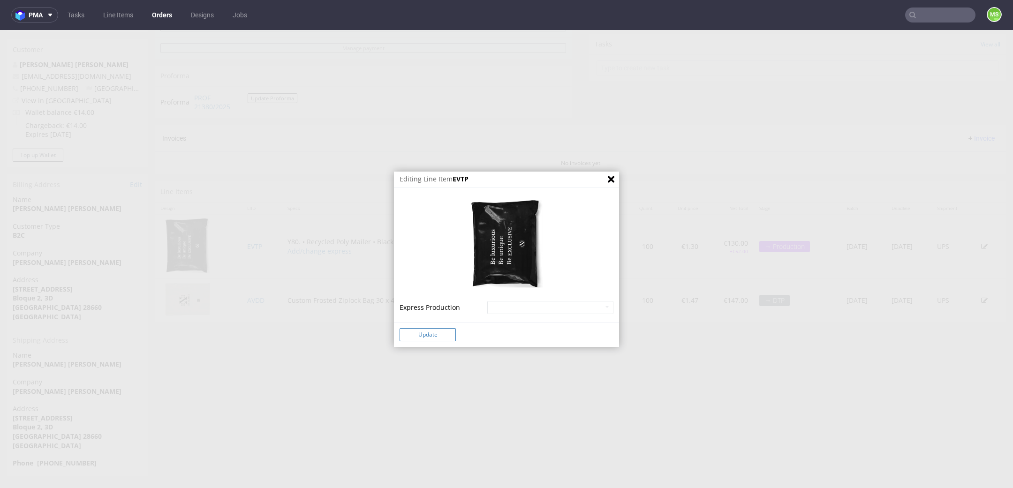
click at [436, 329] on button "Update" at bounding box center [428, 334] width 56 height 13
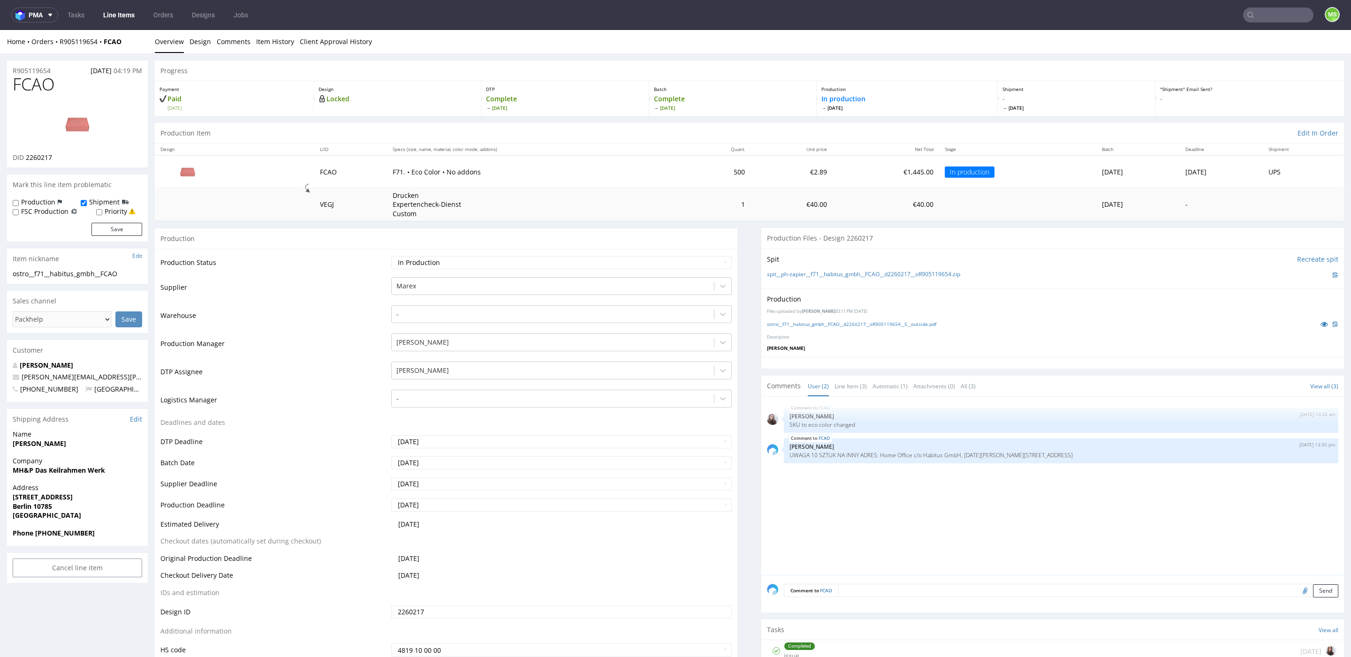
drag, startPoint x: 131, startPoint y: 46, endPoint x: 61, endPoint y: 45, distance: 70.4
click at [61, 45] on div "Home Orders R905119654 FCAO" at bounding box center [77, 41] width 141 height 9
copy div "R905119654 FCAO"
drag, startPoint x: 102, startPoint y: 537, endPoint x: 14, endPoint y: 445, distance: 127.7
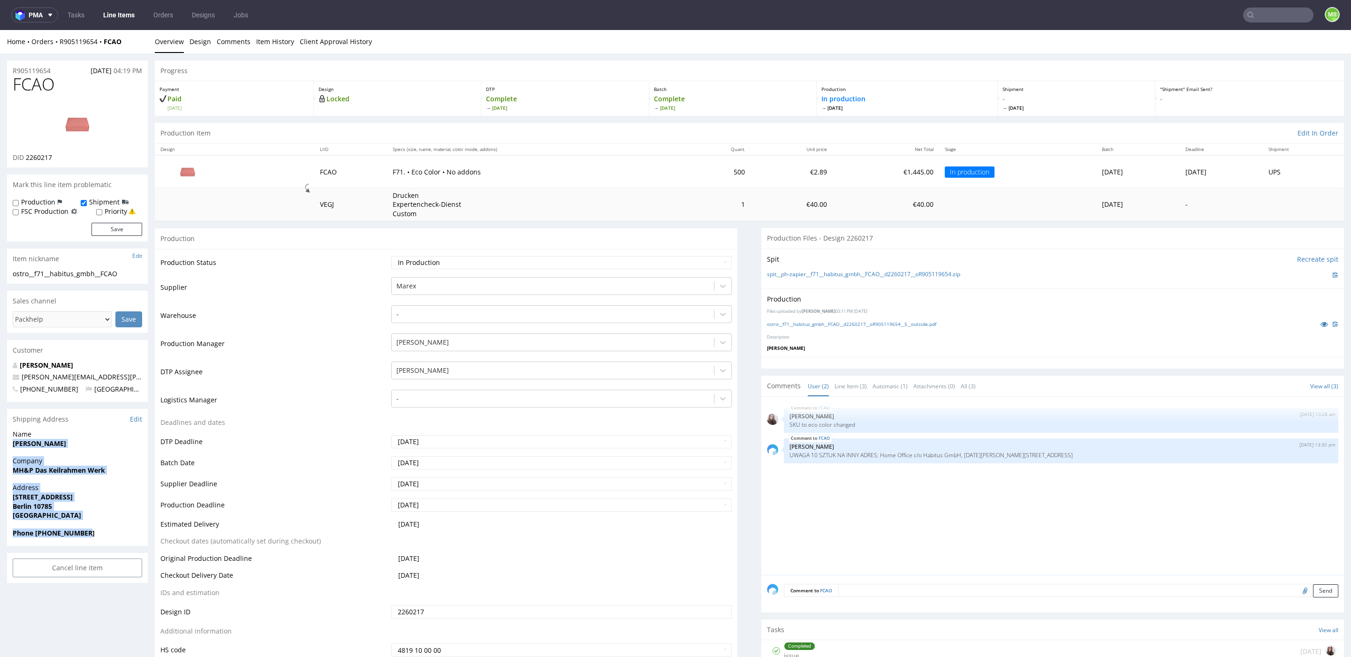
click at [14, 445] on section "Shipping Address Edit Name Charlotte Schmid Company MH&P Das Keilrahmen Werk Ad…" at bounding box center [77, 477] width 141 height 137
copy section "Charlotte Schmid Company MH&P Das Keilrahmen Werk Address Körnerstraße 19 Berli…"
drag, startPoint x: 134, startPoint y: 380, endPoint x: 23, endPoint y: 380, distance: 111.2
click at [23, 380] on p "charlotte.schmid@habitus-art.com" at bounding box center [77, 376] width 129 height 9
copy link "charlotte.schmid@habitus-art.com"
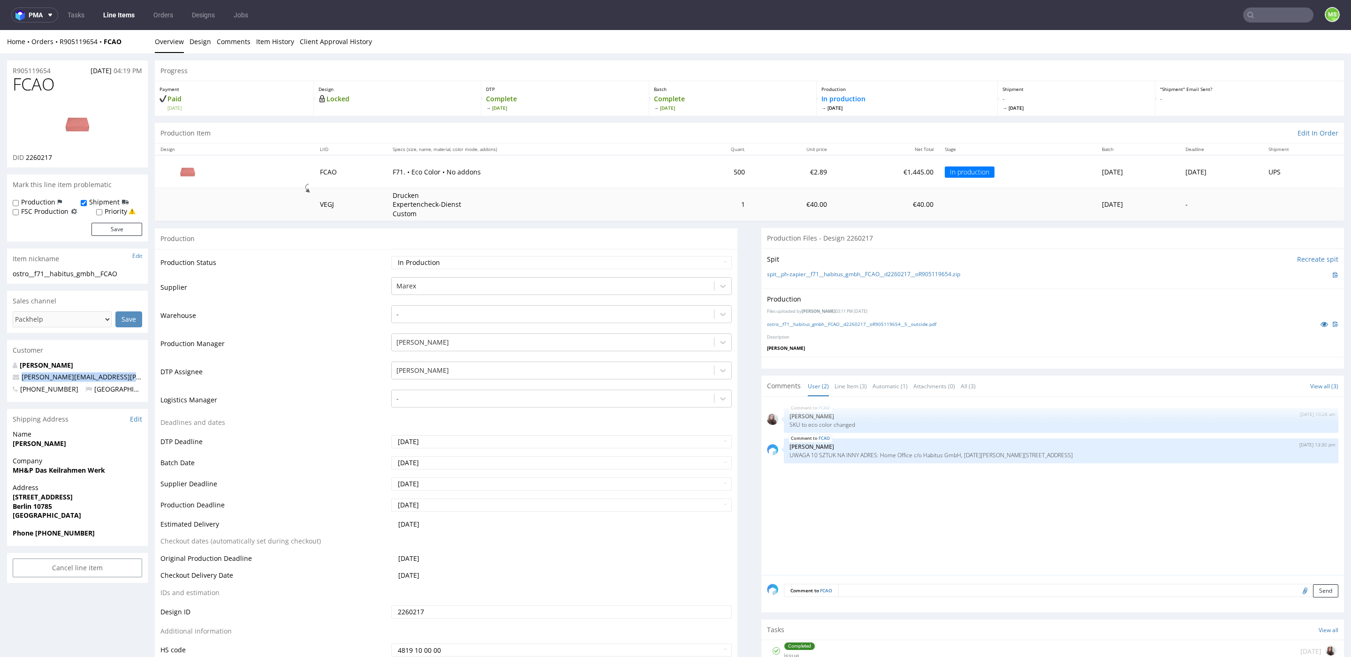
drag, startPoint x: 1088, startPoint y: 457, endPoint x: 898, endPoint y: 468, distance: 189.8
click at [881, 458] on p "UWAGA 10 SZTUK NA INNY ADRES: Home Office c/o Habitus GmbH, Lucia Fuchs Holzstr…" at bounding box center [1061, 455] width 543 height 7
copy p "Home Office c/o Habitus GmbH, Lucia Fuchs Holzstraße 26 80469 München"
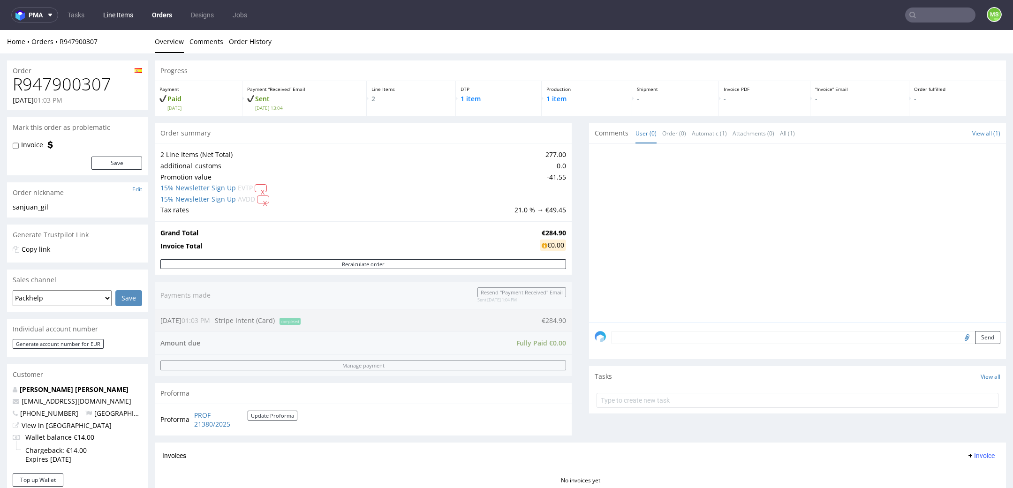
click at [121, 15] on link "Line Items" at bounding box center [118, 15] width 41 height 15
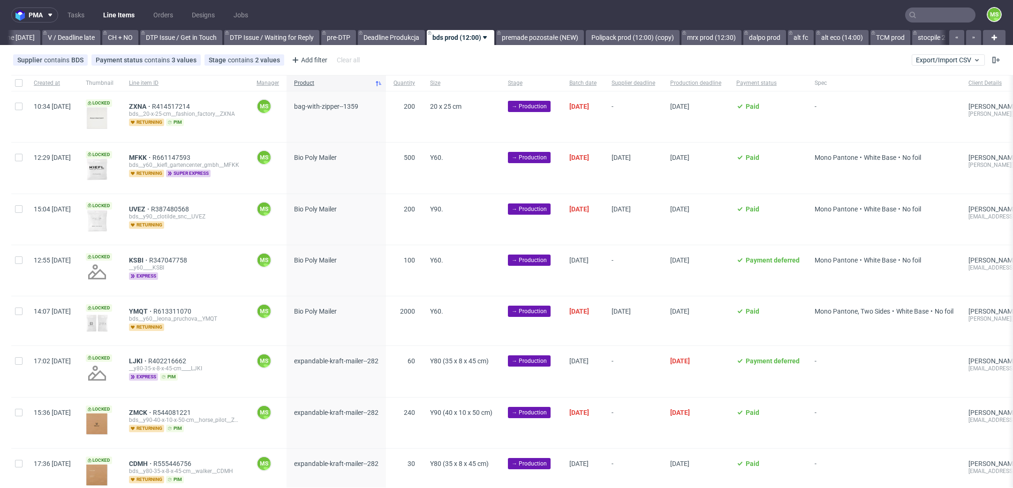
scroll to position [0, 1272]
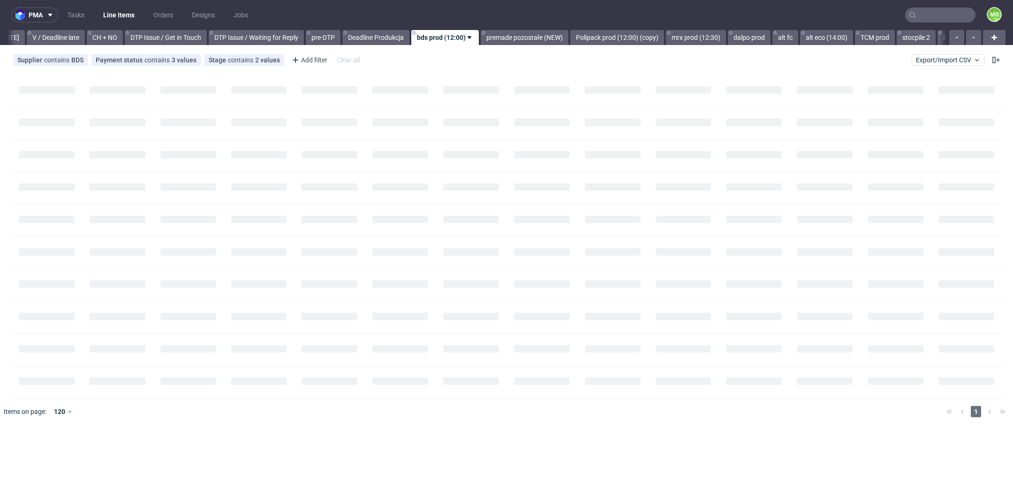
scroll to position [0, 1266]
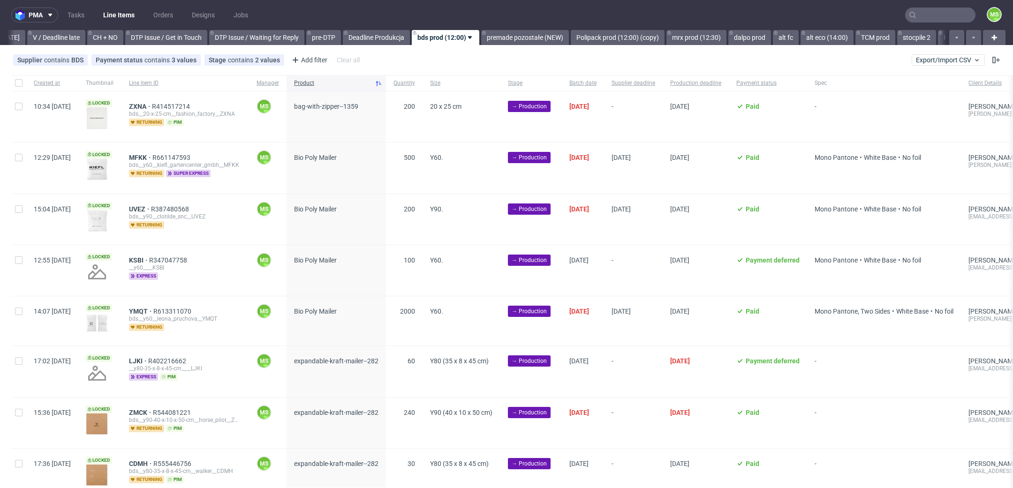
scroll to position [0, 1272]
click at [893, 35] on link "TCM prod" at bounding box center [875, 37] width 40 height 15
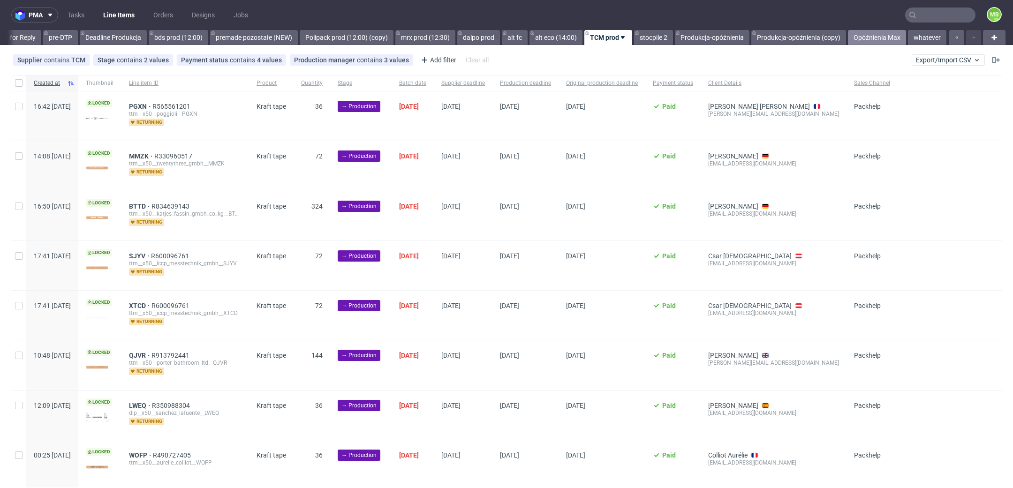
click at [852, 39] on link "Opóźnienia Max" at bounding box center [877, 37] width 58 height 15
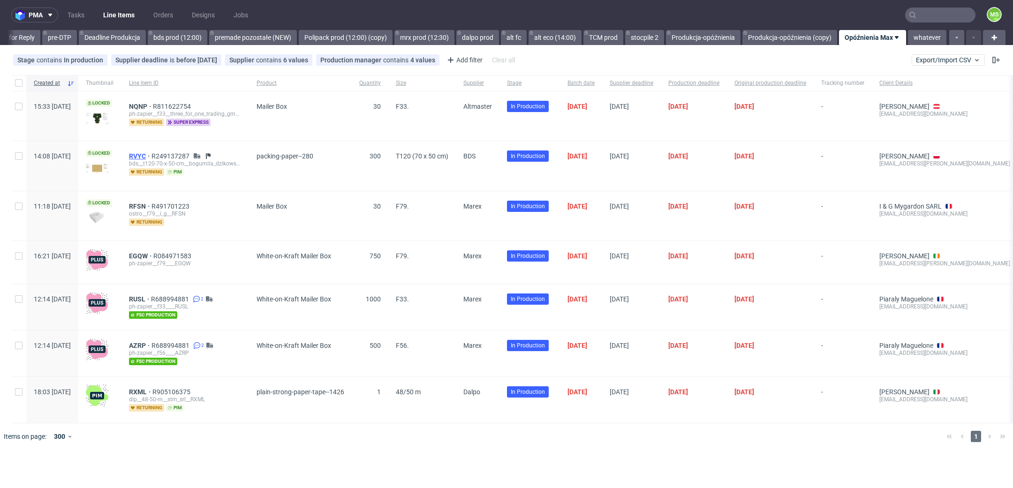
click at [152, 155] on span "RVYC" at bounding box center [140, 156] width 23 height 8
click at [600, 37] on link "TCM prod" at bounding box center [604, 37] width 40 height 15
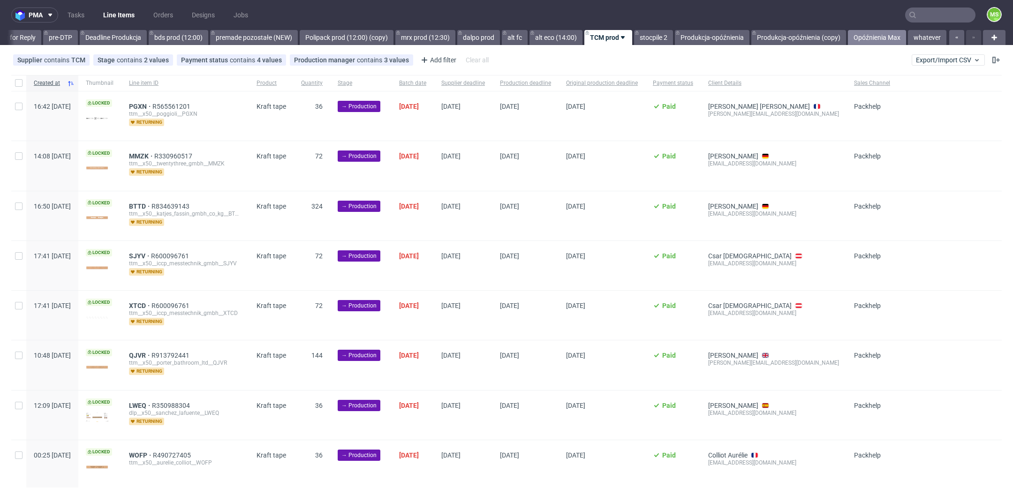
click at [878, 34] on link "Opóźnienia Max" at bounding box center [877, 37] width 58 height 15
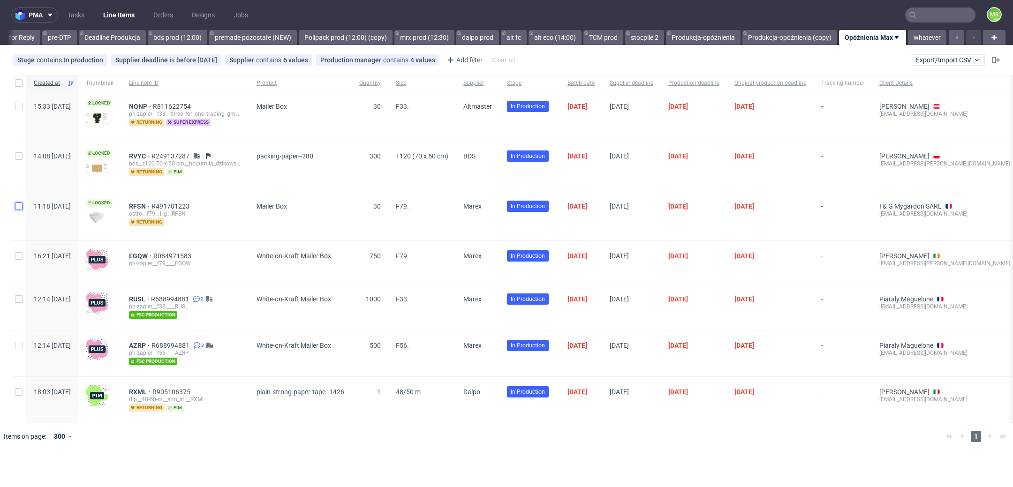
click at [16, 205] on input "checkbox" at bounding box center [19, 207] width 8 height 8
checkbox input "true"
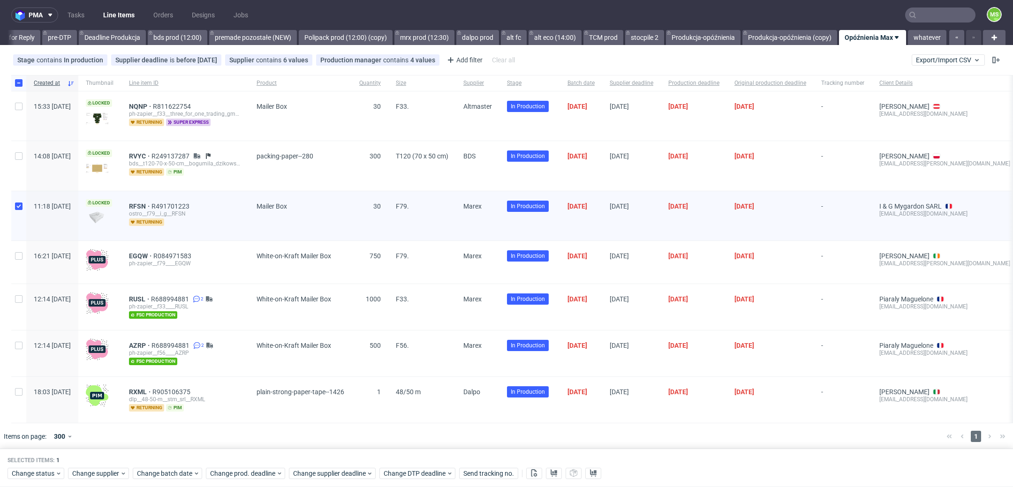
click at [20, 261] on div at bounding box center [18, 262] width 15 height 43
checkbox input "true"
click at [20, 291] on div at bounding box center [18, 307] width 15 height 46
checkbox input "true"
click at [25, 346] on div at bounding box center [18, 354] width 15 height 46
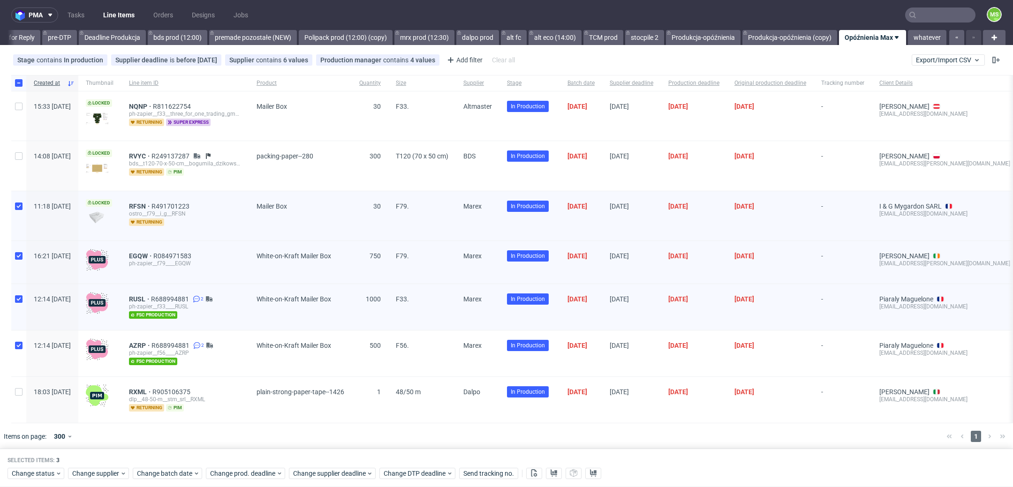
checkbox input "true"
click at [555, 476] on icon at bounding box center [554, 474] width 8 height 8
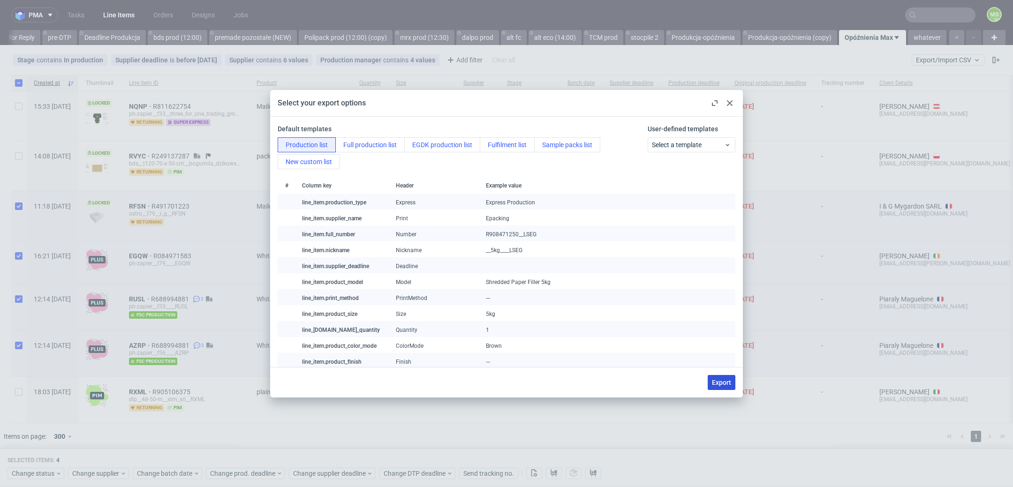
click at [720, 380] on span "Export" at bounding box center [721, 383] width 19 height 7
checkbox input "false"
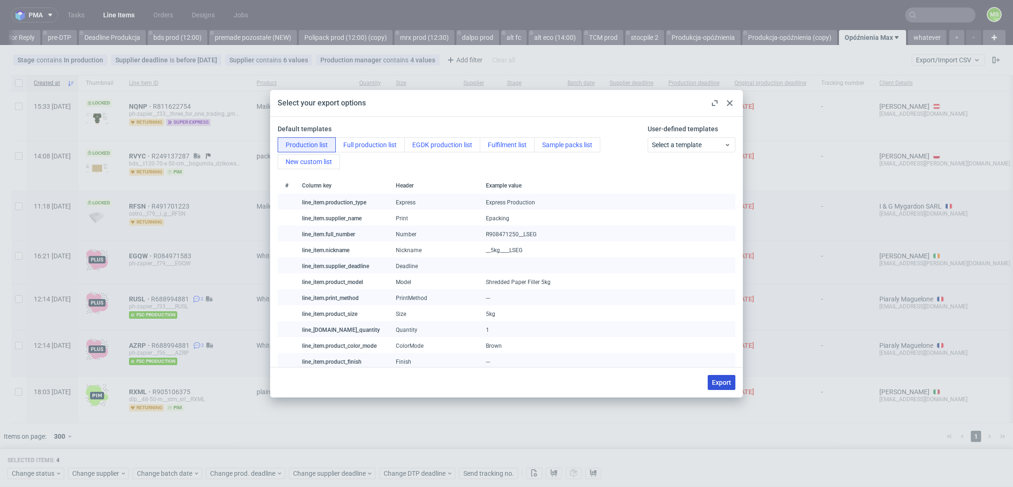
checkbox input "false"
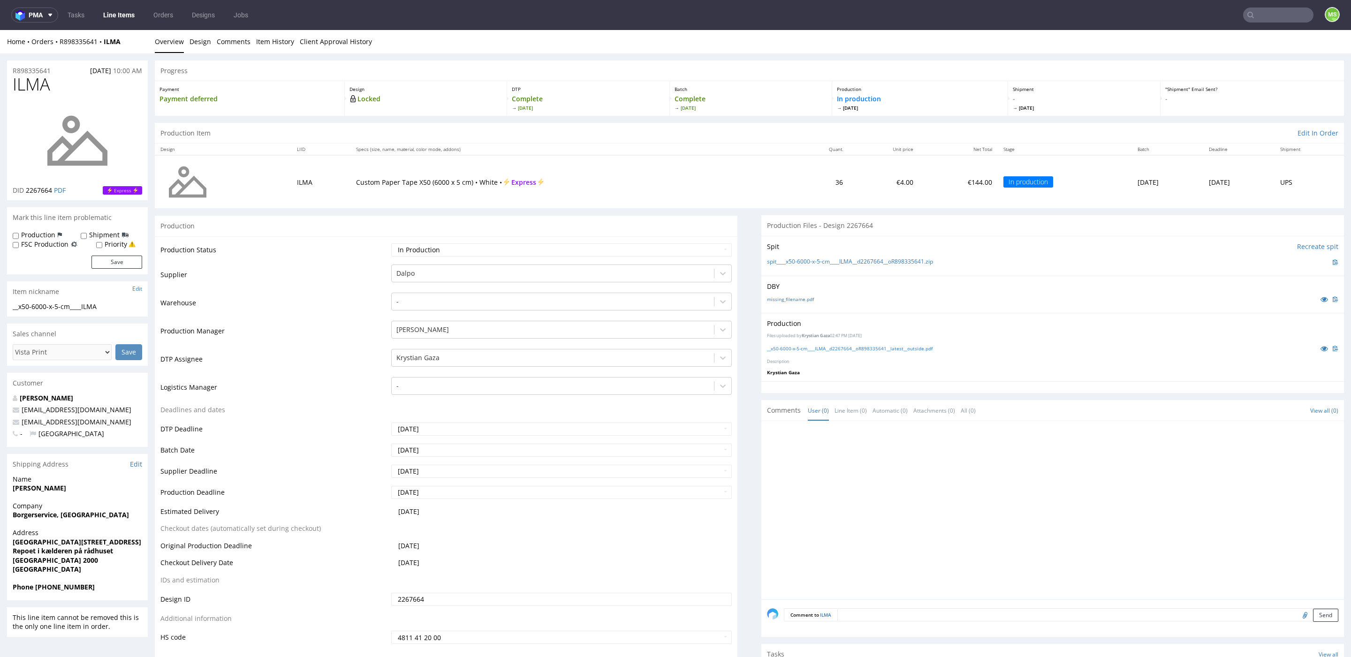
click at [133, 14] on link "Line Items" at bounding box center [119, 15] width 43 height 15
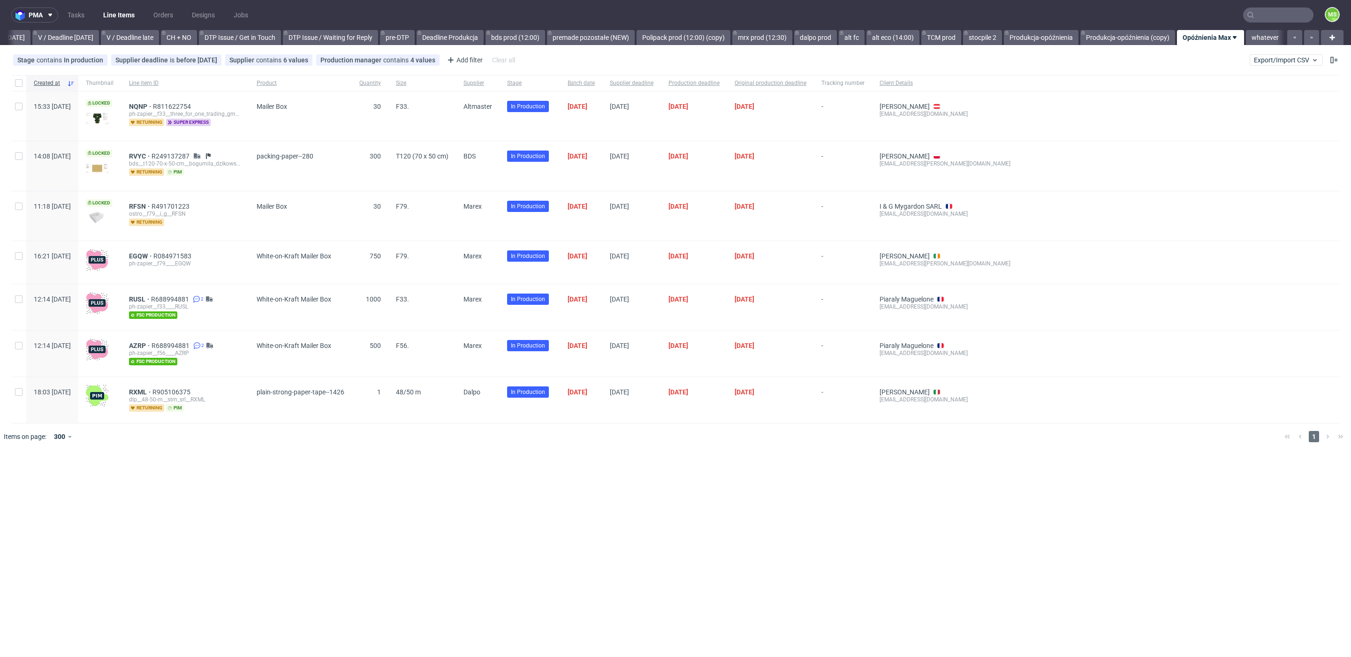
scroll to position [0, 1222]
click at [505, 36] on link "bds prod (12:00)" at bounding box center [516, 37] width 60 height 15
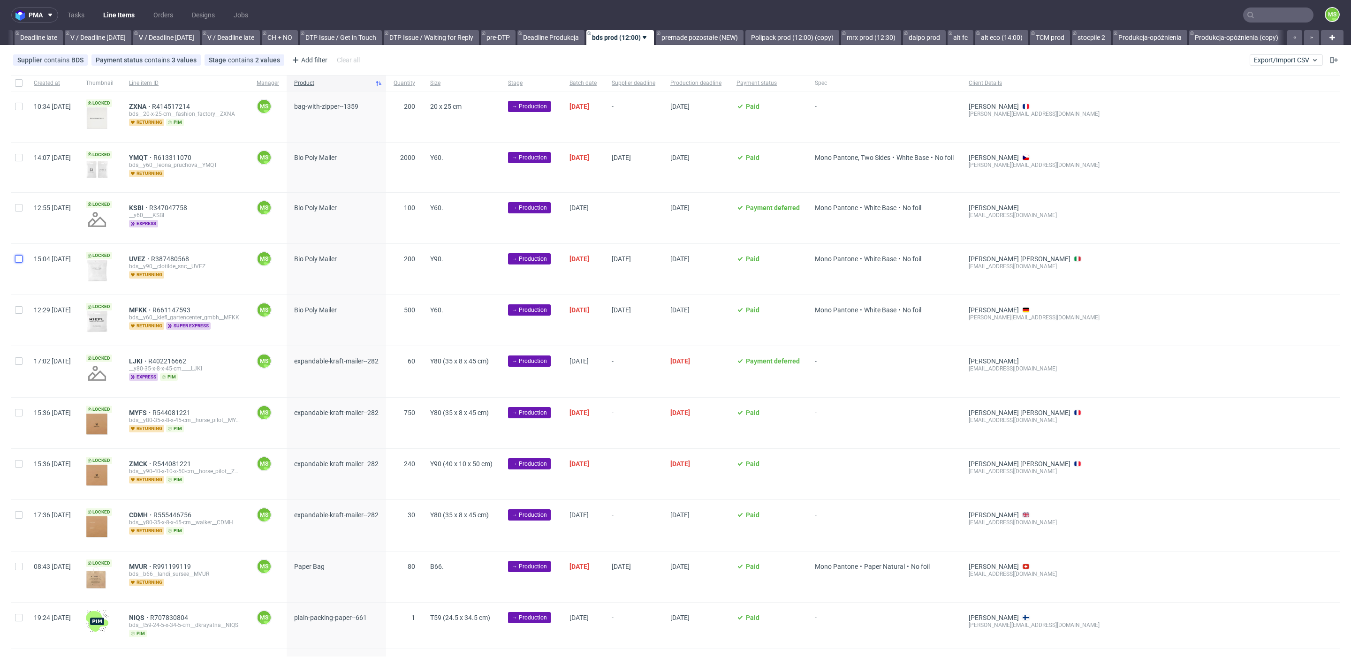
click at [22, 256] on input "checkbox" at bounding box center [19, 259] width 8 height 8
checkbox input "true"
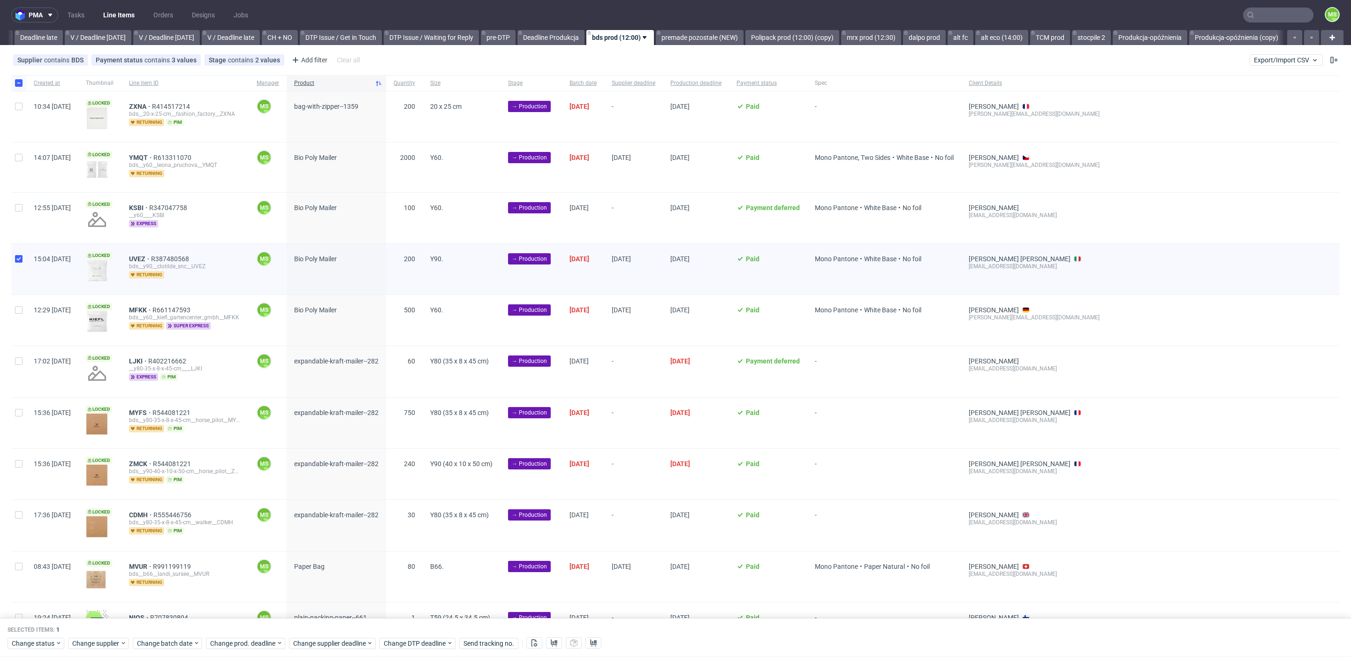
click at [23, 314] on div at bounding box center [18, 320] width 15 height 51
checkbox input "true"
click at [23, 205] on div at bounding box center [18, 218] width 15 height 51
checkbox input "true"
click at [20, 155] on input "checkbox" at bounding box center [19, 158] width 8 height 8
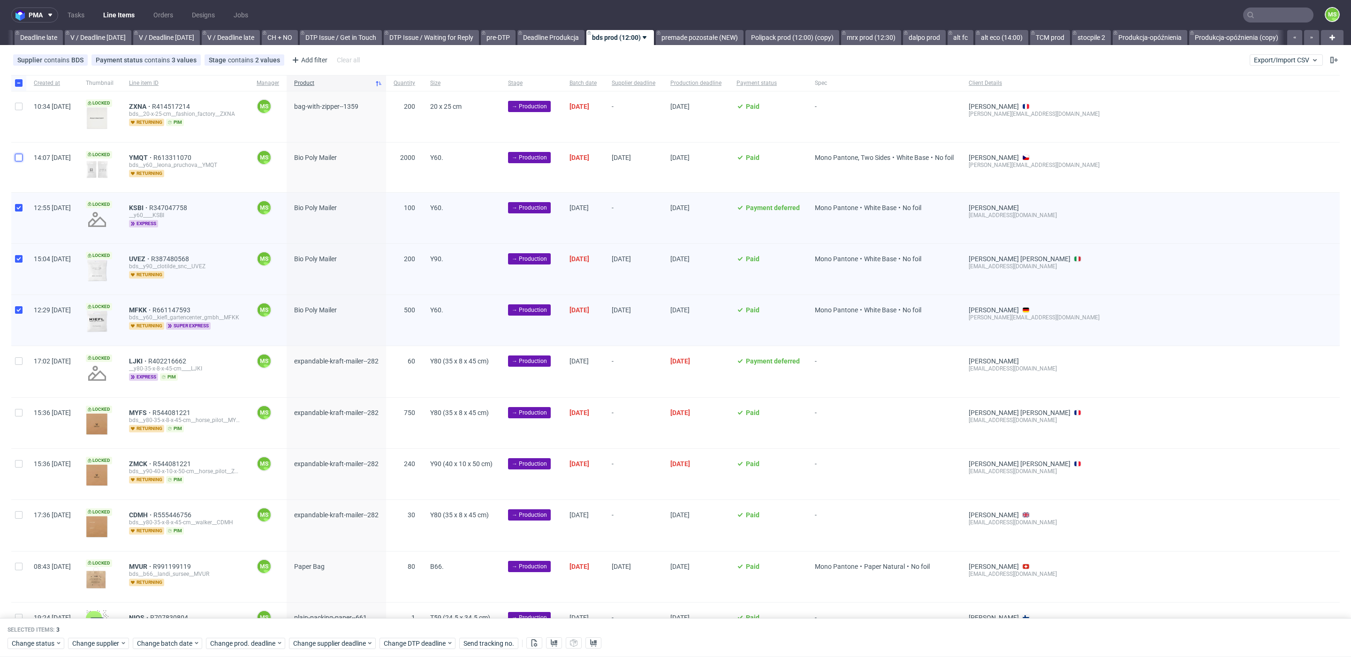
checkbox input "true"
click at [20, 107] on input "checkbox" at bounding box center [19, 107] width 8 height 8
checkbox input "true"
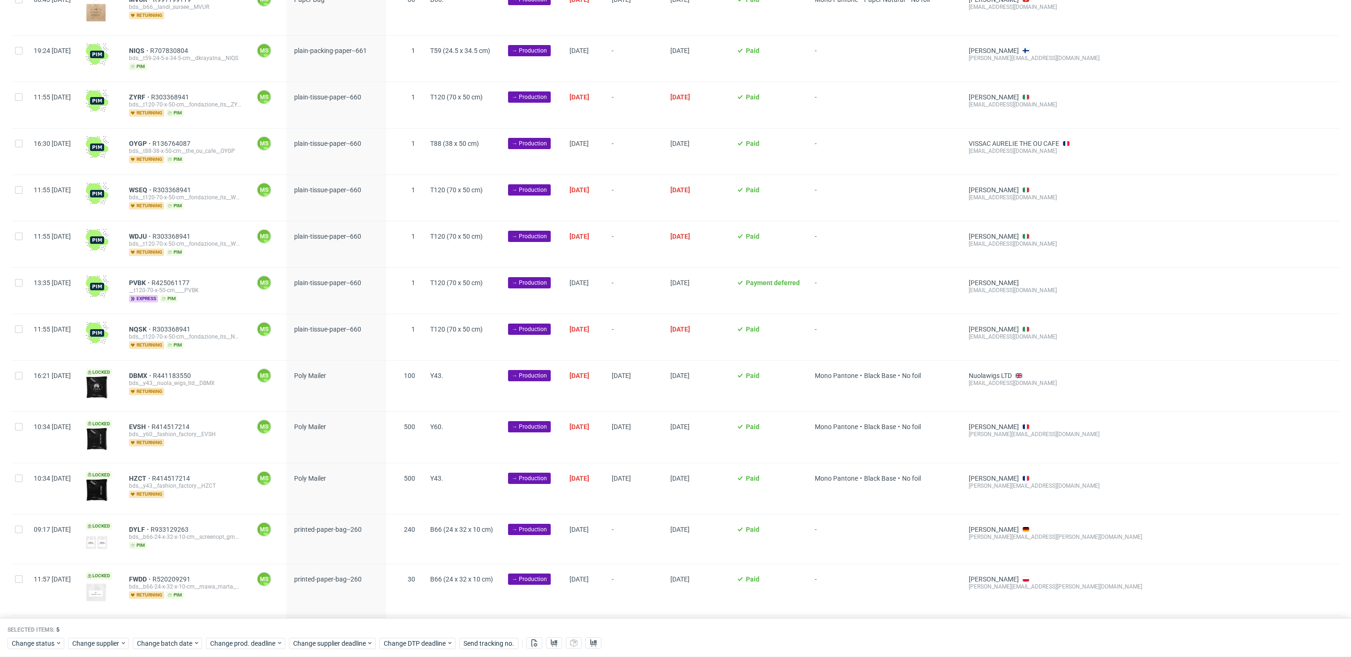
scroll to position [574, 0]
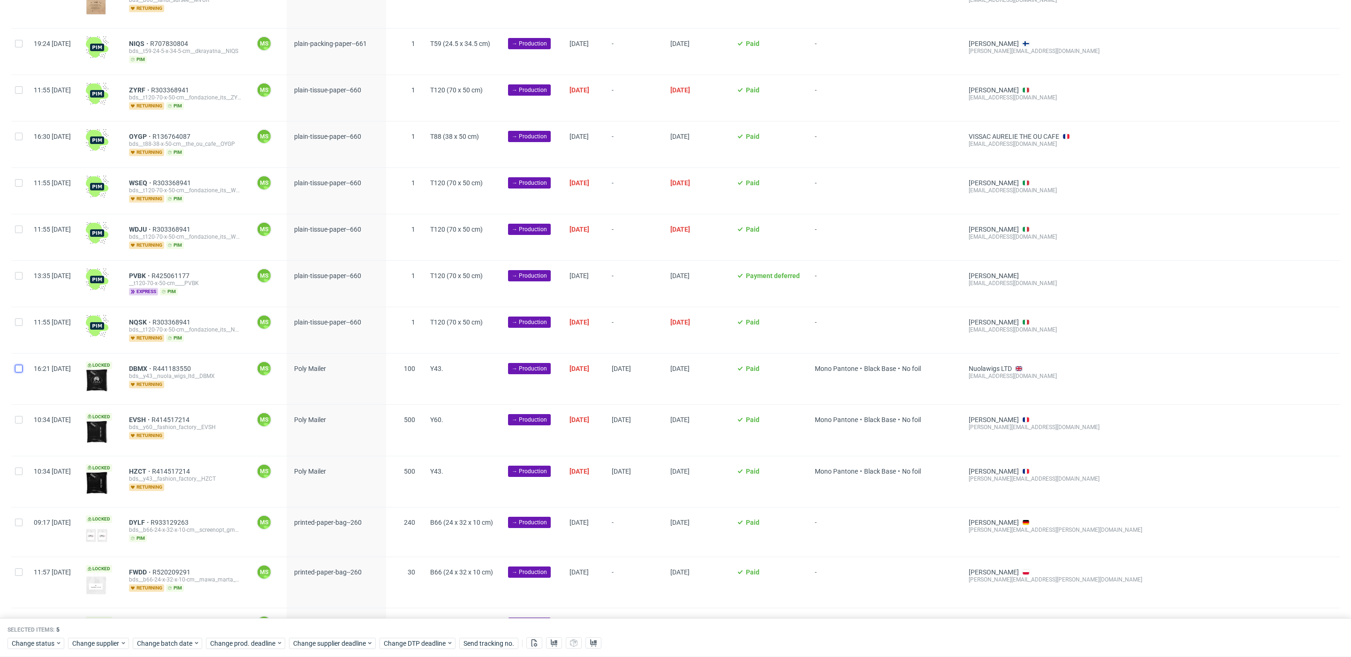
click at [20, 370] on input "checkbox" at bounding box center [19, 369] width 8 height 8
checkbox input "true"
click at [20, 427] on div at bounding box center [18, 430] width 15 height 51
checkbox input "true"
click at [20, 482] on div at bounding box center [18, 481] width 15 height 51
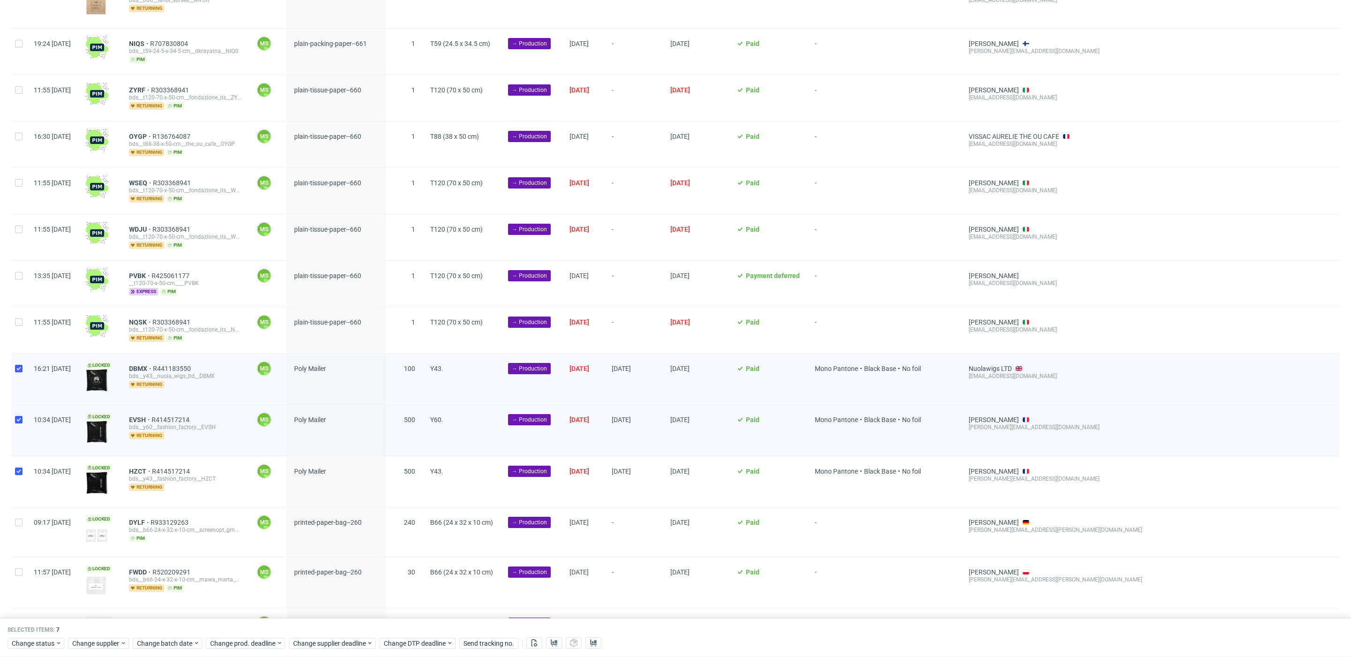
checkbox input "true"
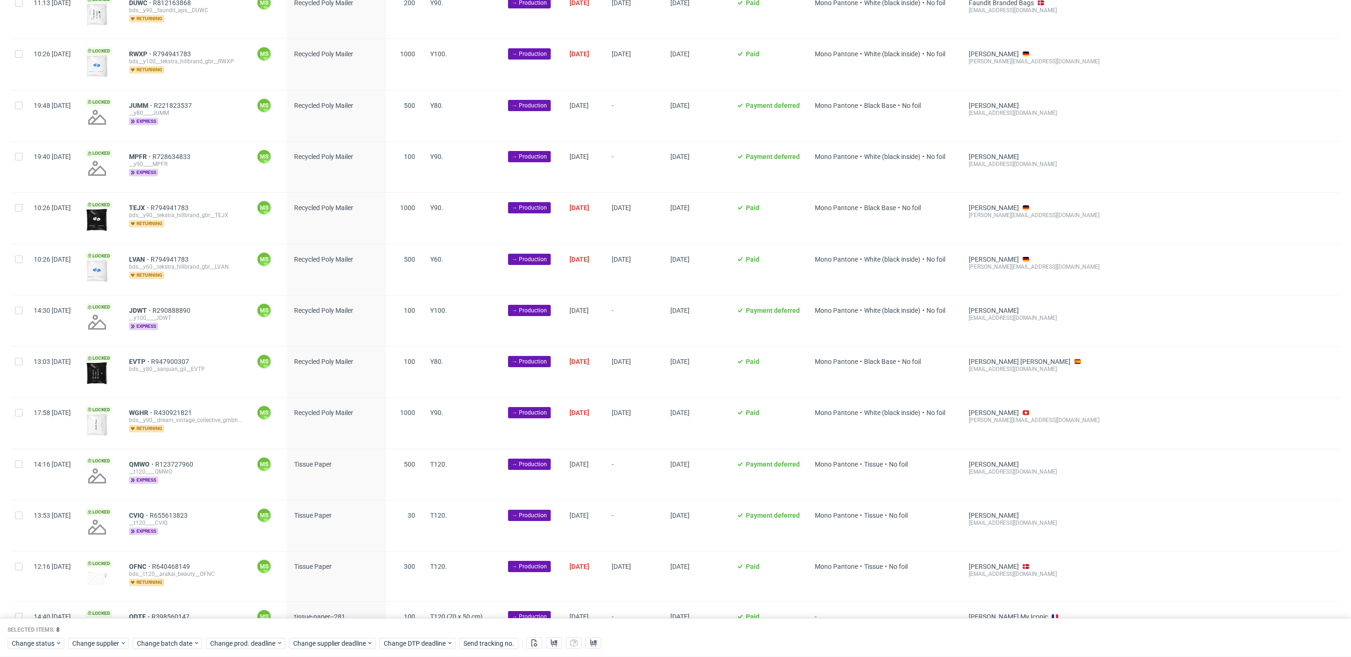
scroll to position [1812, 0]
click at [18, 217] on div at bounding box center [18, 216] width 15 height 51
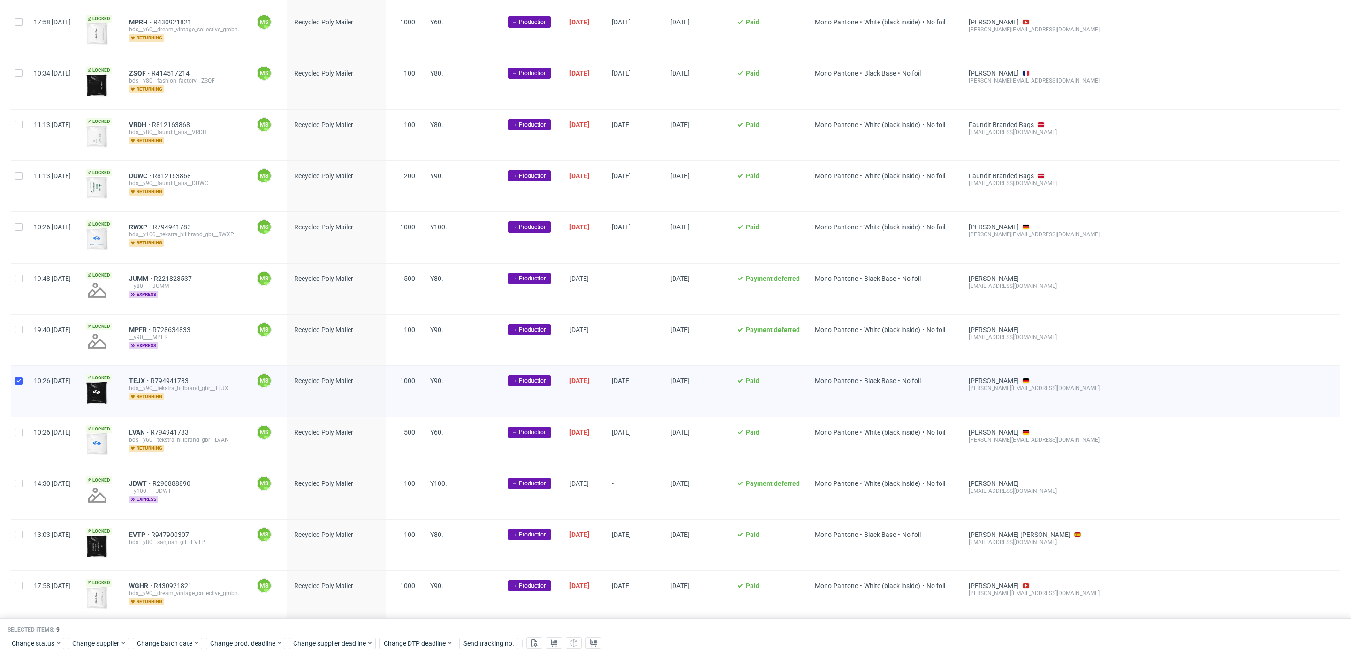
scroll to position [1617, 0]
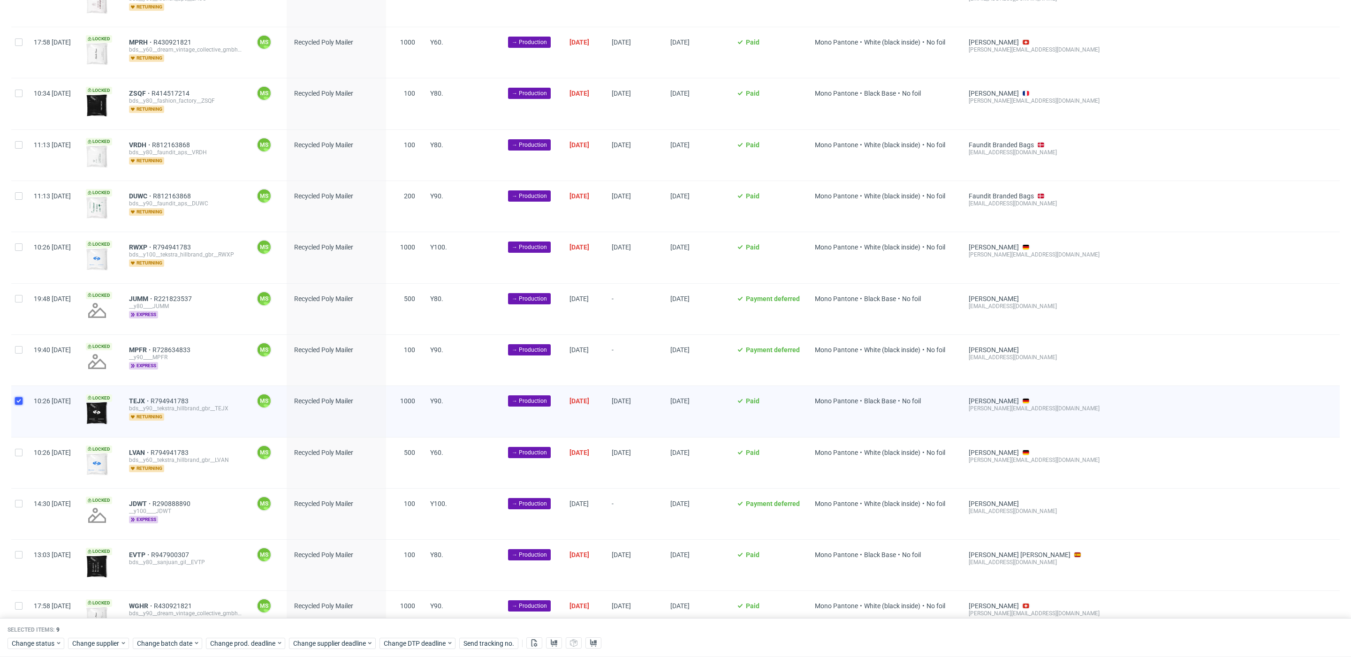
click at [19, 405] on input "checkbox" at bounding box center [19, 401] width 8 height 8
checkbox input "false"
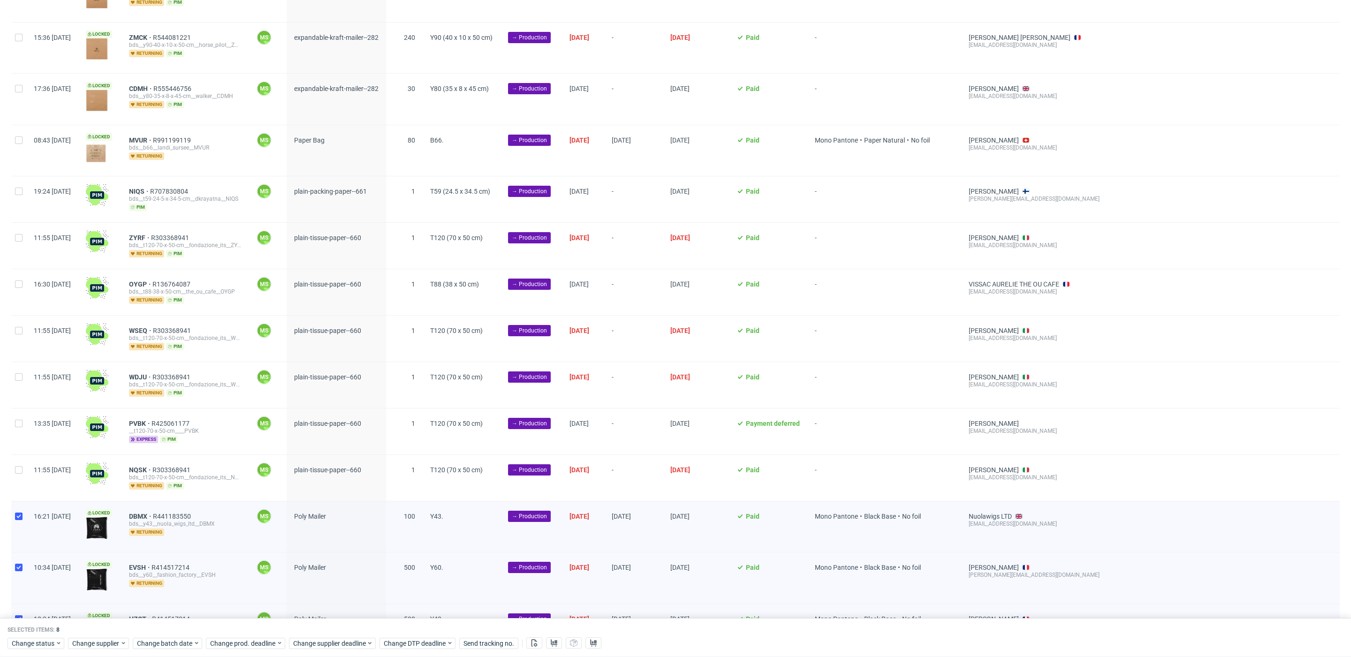
scroll to position [0, 0]
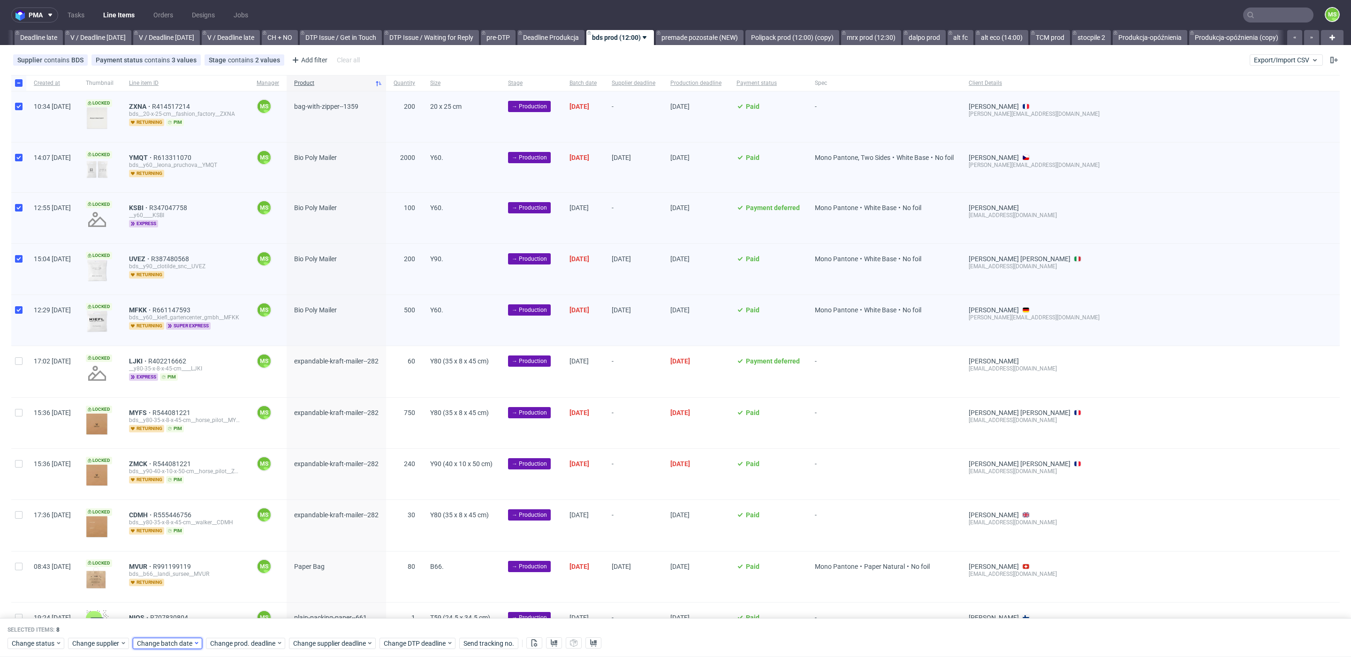
click at [160, 645] on span "Change batch date" at bounding box center [165, 643] width 56 height 9
click at [169, 545] on button "6" at bounding box center [167, 543] width 15 height 15
click at [248, 623] on span "Save" at bounding box center [246, 625] width 15 height 7
click at [265, 644] on span "Change prod. deadline" at bounding box center [243, 643] width 66 height 9
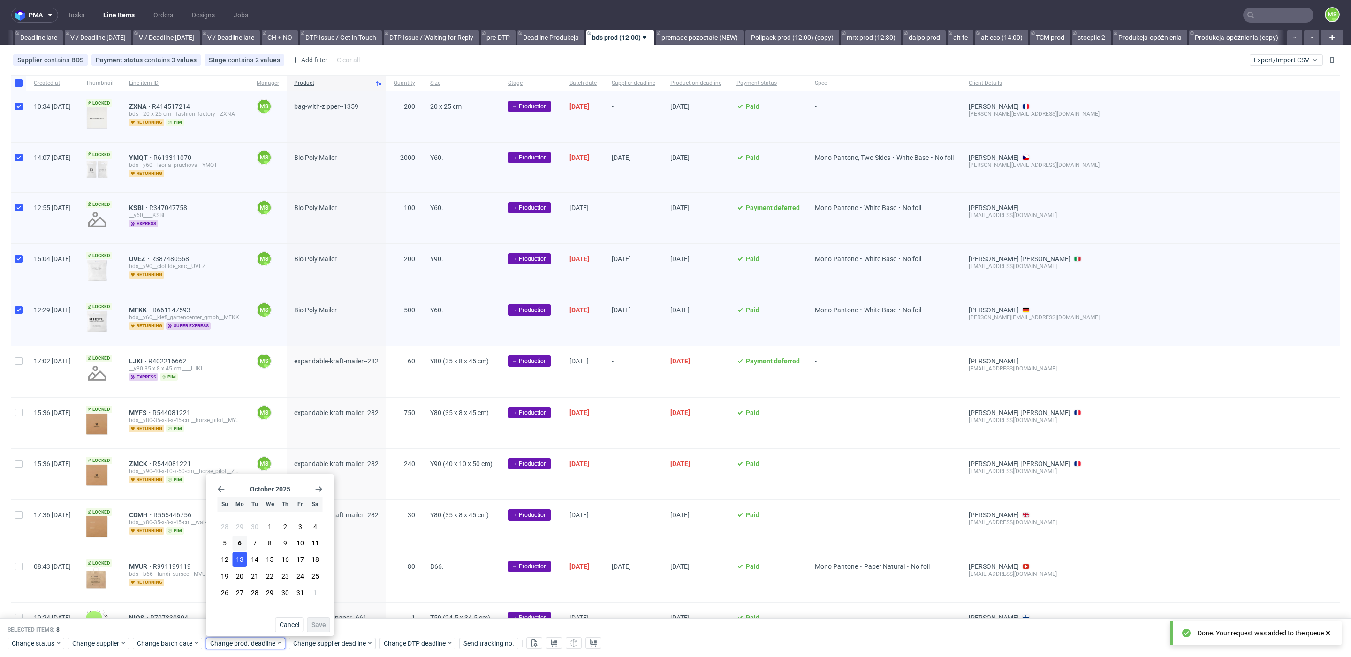
click at [243, 559] on button "13" at bounding box center [240, 559] width 15 height 15
click at [319, 625] on span "Save" at bounding box center [318, 625] width 15 height 7
click at [343, 643] on span "Change supplier deadline" at bounding box center [329, 643] width 73 height 9
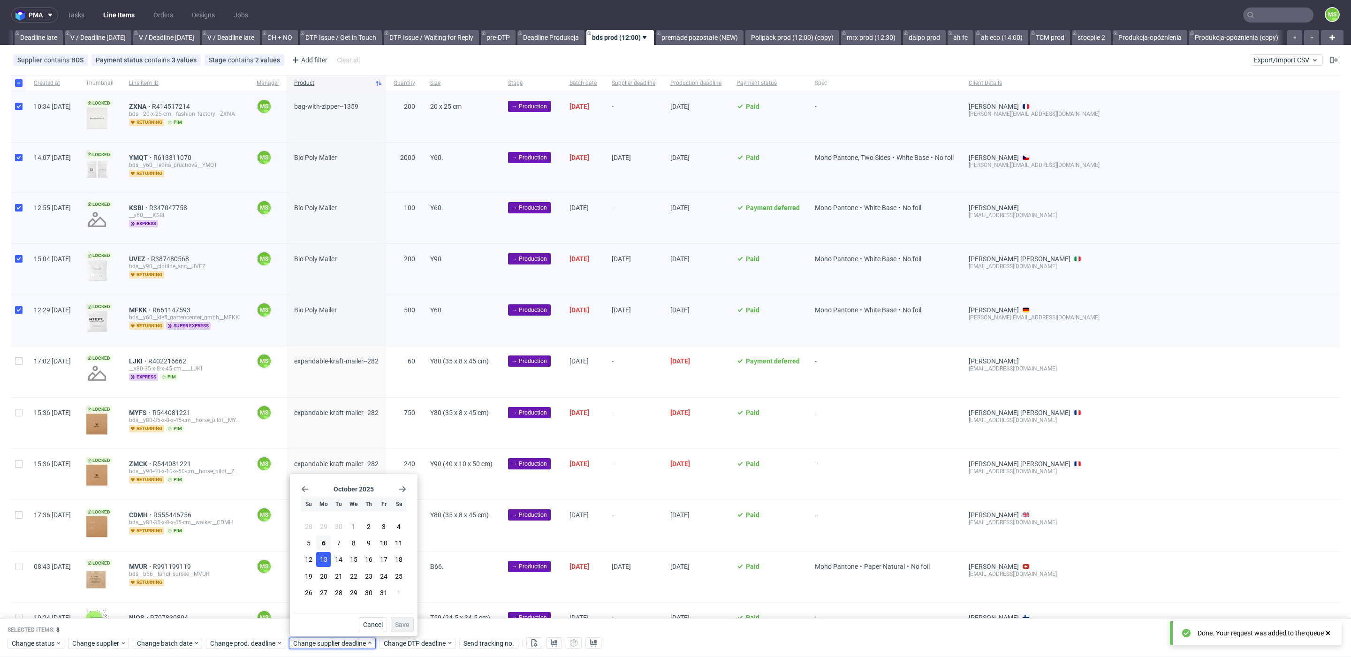
click at [324, 560] on span "13" at bounding box center [324, 559] width 8 height 9
click at [403, 624] on span "Save" at bounding box center [402, 625] width 15 height 7
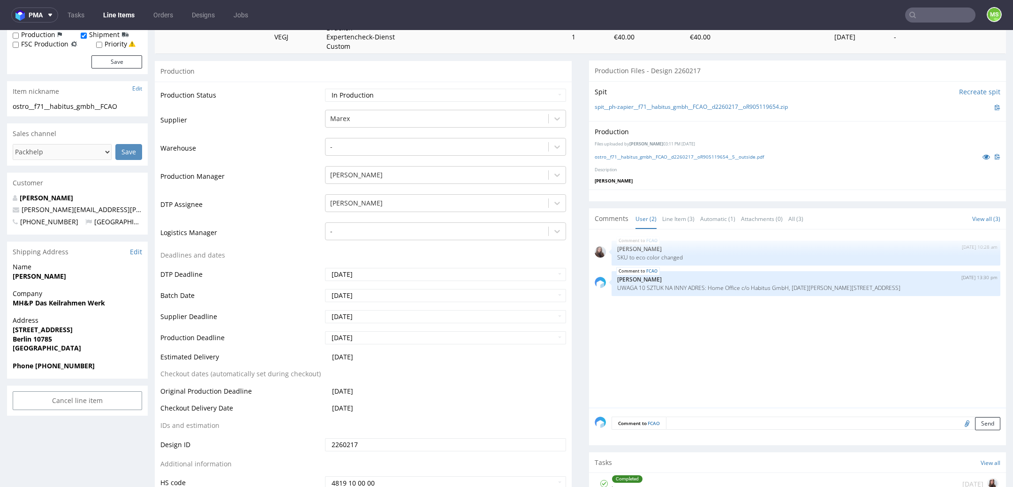
scroll to position [213, 0]
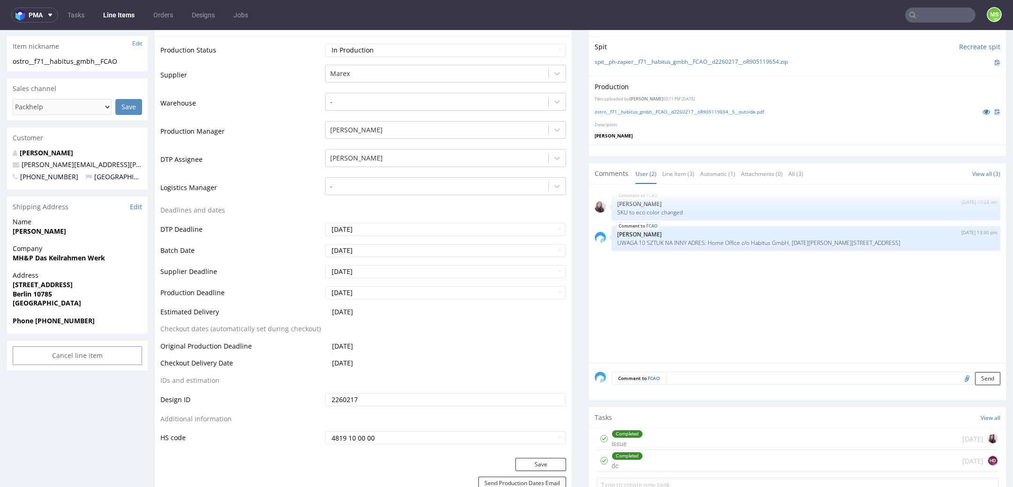
click at [684, 378] on textarea at bounding box center [833, 378] width 334 height 13
paste textarea "1Z5A15806890956051"
type textarea "1Z5A15806890956051"
click at [975, 419] on button "Send" at bounding box center [987, 422] width 25 height 13
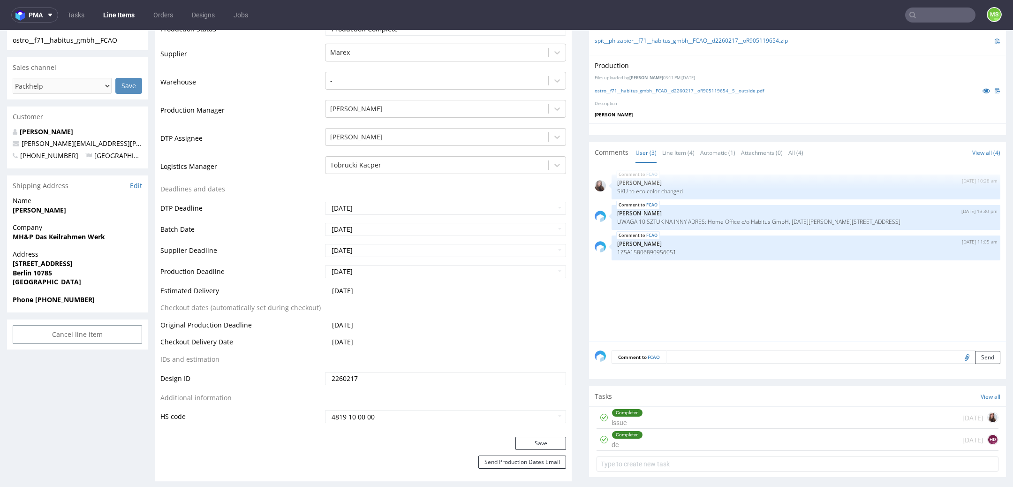
scroll to position [232, 0]
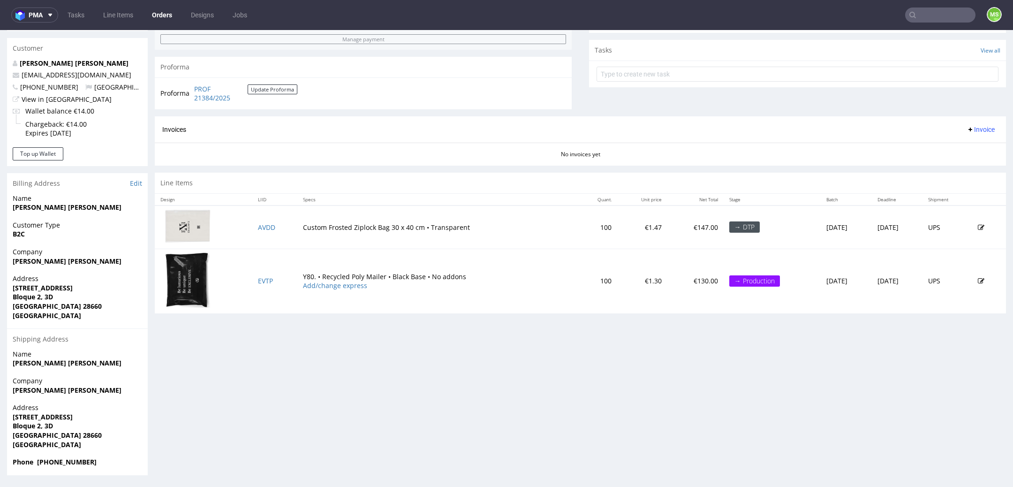
scroll to position [3, 0]
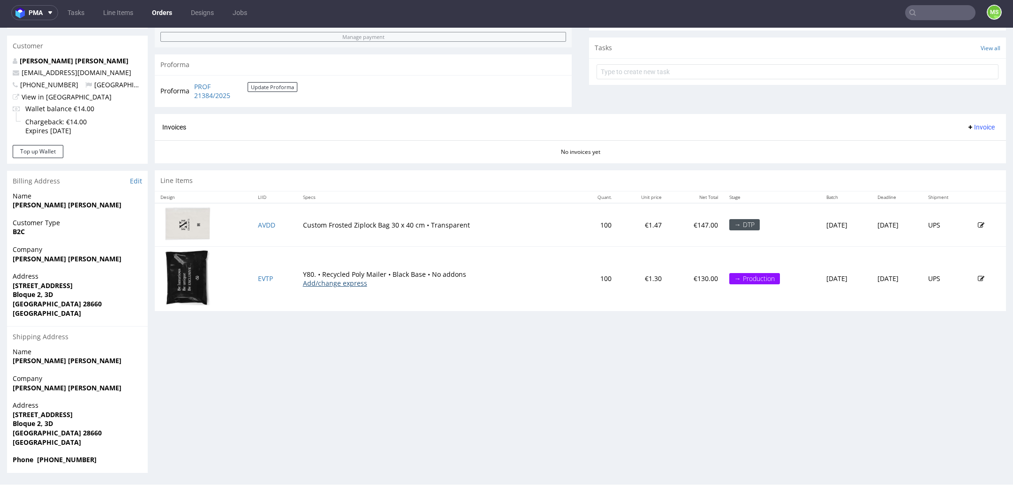
click at [329, 280] on link "Add/change express" at bounding box center [335, 283] width 64 height 9
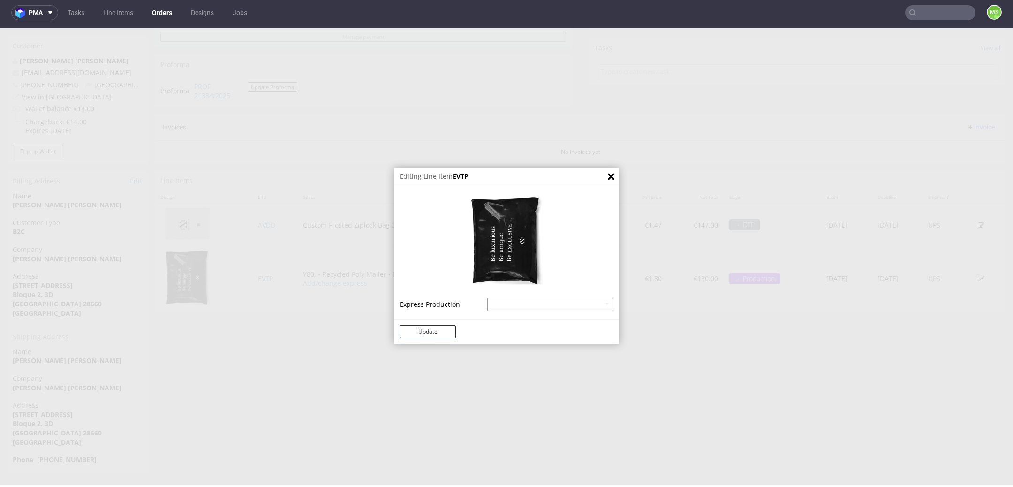
click at [546, 309] on select "Recycled Poly Mailer - express - 20% Recycled Poly Mailer - superexpress - 40%" at bounding box center [550, 304] width 126 height 13
select select "641"
click at [487, 298] on select "Recycled Poly Mailer - express - 20% Recycled Poly Mailer - superexpress - 40%" at bounding box center [550, 304] width 126 height 13
click at [435, 333] on button "Update" at bounding box center [428, 331] width 56 height 13
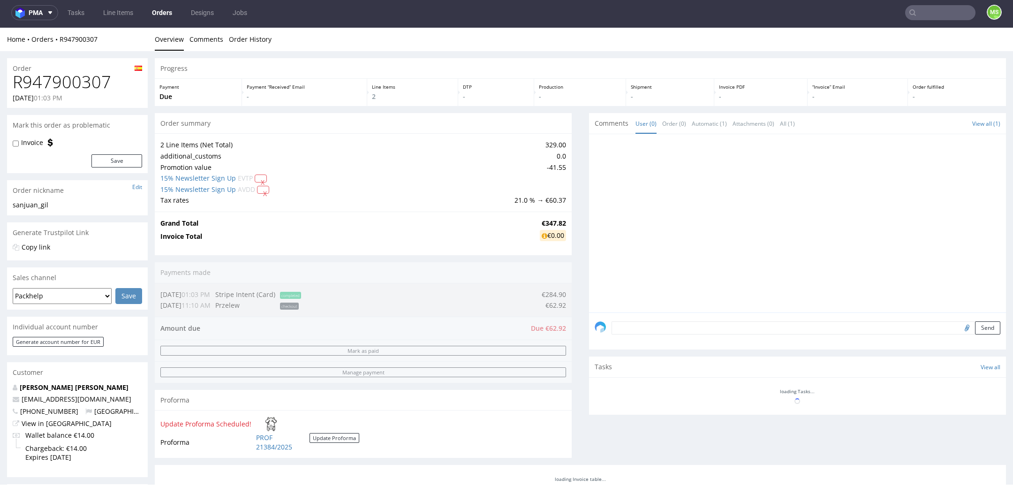
scroll to position [0, 0]
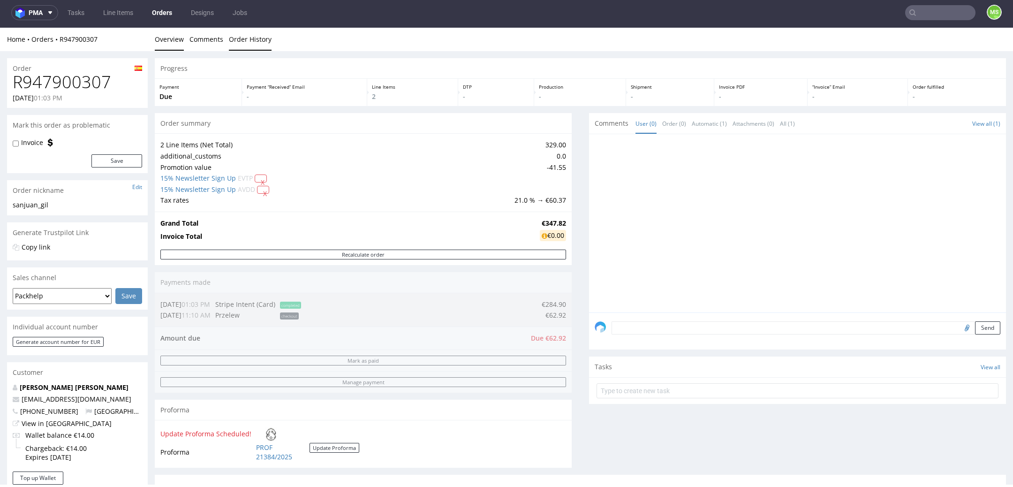
click at [241, 43] on link "Order History" at bounding box center [250, 39] width 43 height 23
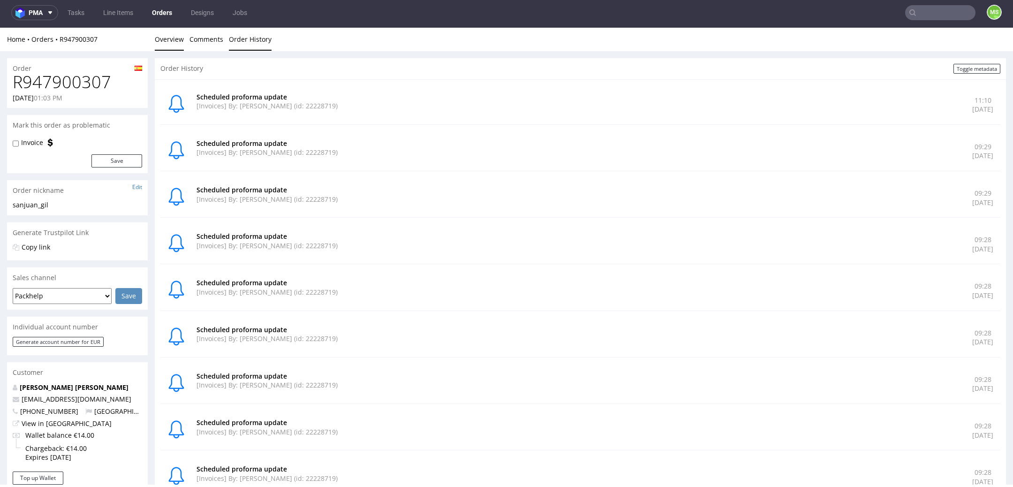
click at [165, 31] on link "Overview" at bounding box center [169, 39] width 29 height 23
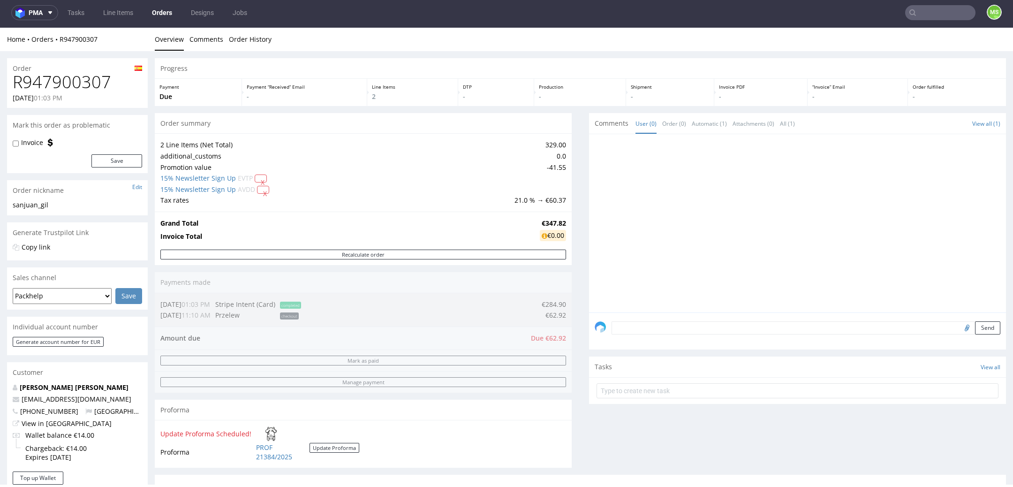
scroll to position [335, 0]
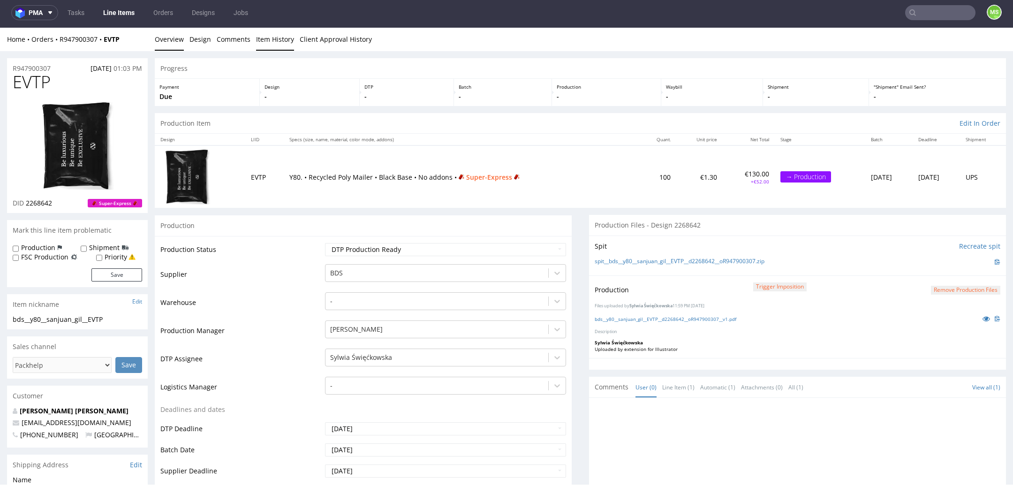
click at [273, 39] on link "Item History" at bounding box center [275, 39] width 38 height 23
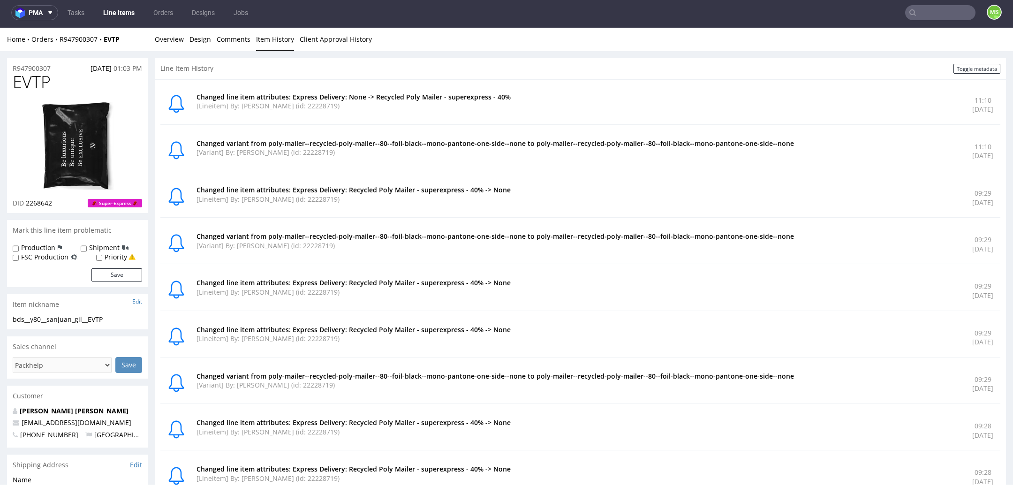
click at [273, 39] on link "Item History" at bounding box center [275, 39] width 38 height 23
click at [79, 38] on link "R947900307" at bounding box center [82, 39] width 44 height 9
click at [169, 40] on link "Overview" at bounding box center [169, 39] width 29 height 23
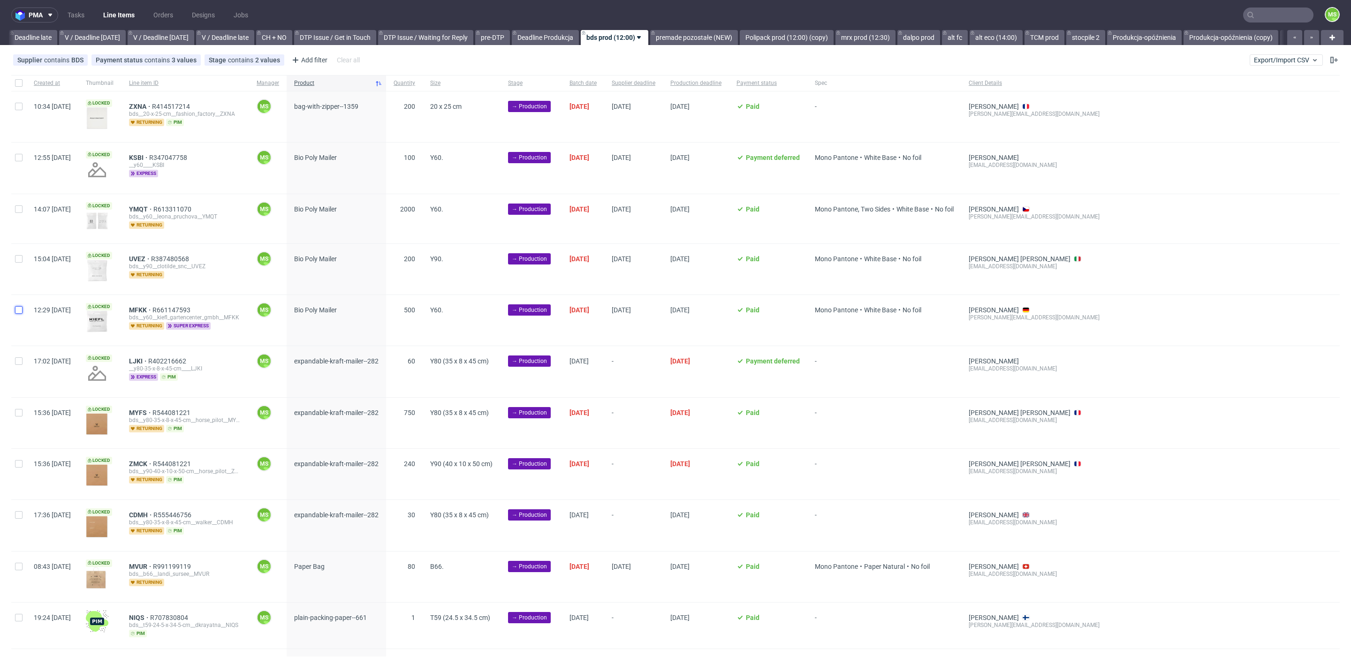
click at [18, 311] on input "checkbox" at bounding box center [19, 310] width 8 height 8
checkbox input "true"
click at [18, 311] on input "checkbox" at bounding box center [19, 310] width 8 height 8
checkbox input "false"
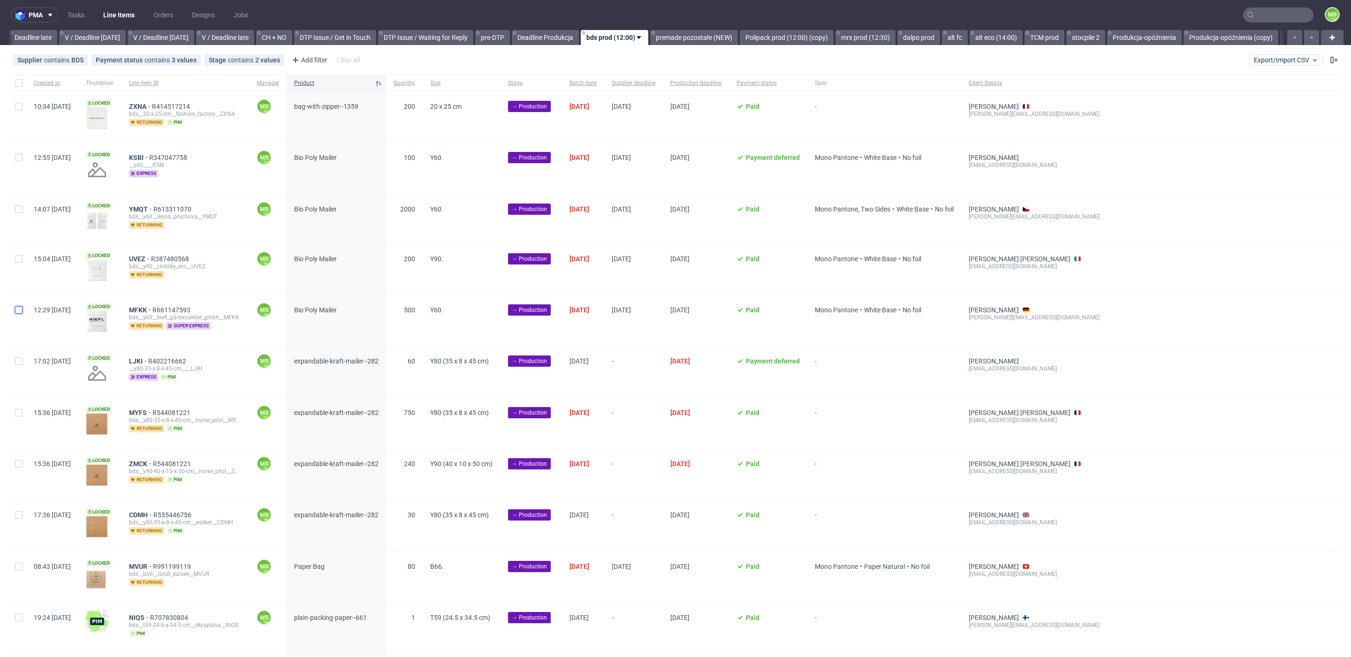
checkbox input "false"
click at [31, 313] on div "12:29 [DATE]" at bounding box center [52, 320] width 52 height 51
click at [16, 312] on input "checkbox" at bounding box center [19, 310] width 8 height 8
checkbox input "true"
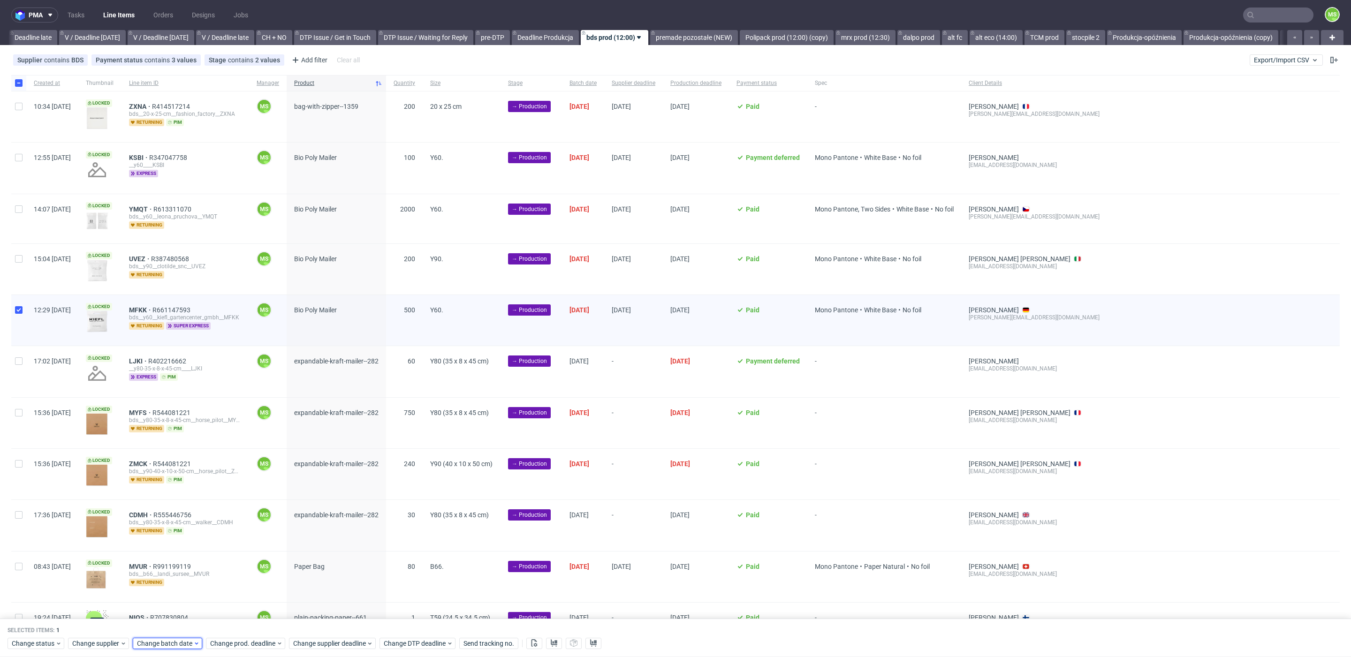
click at [188, 643] on span "Change batch date" at bounding box center [165, 643] width 56 height 9
click at [191, 543] on button "8" at bounding box center [197, 543] width 15 height 15
click at [244, 623] on span "Save" at bounding box center [246, 625] width 15 height 7
click at [254, 643] on span "Change prod. deadline" at bounding box center [243, 643] width 66 height 9
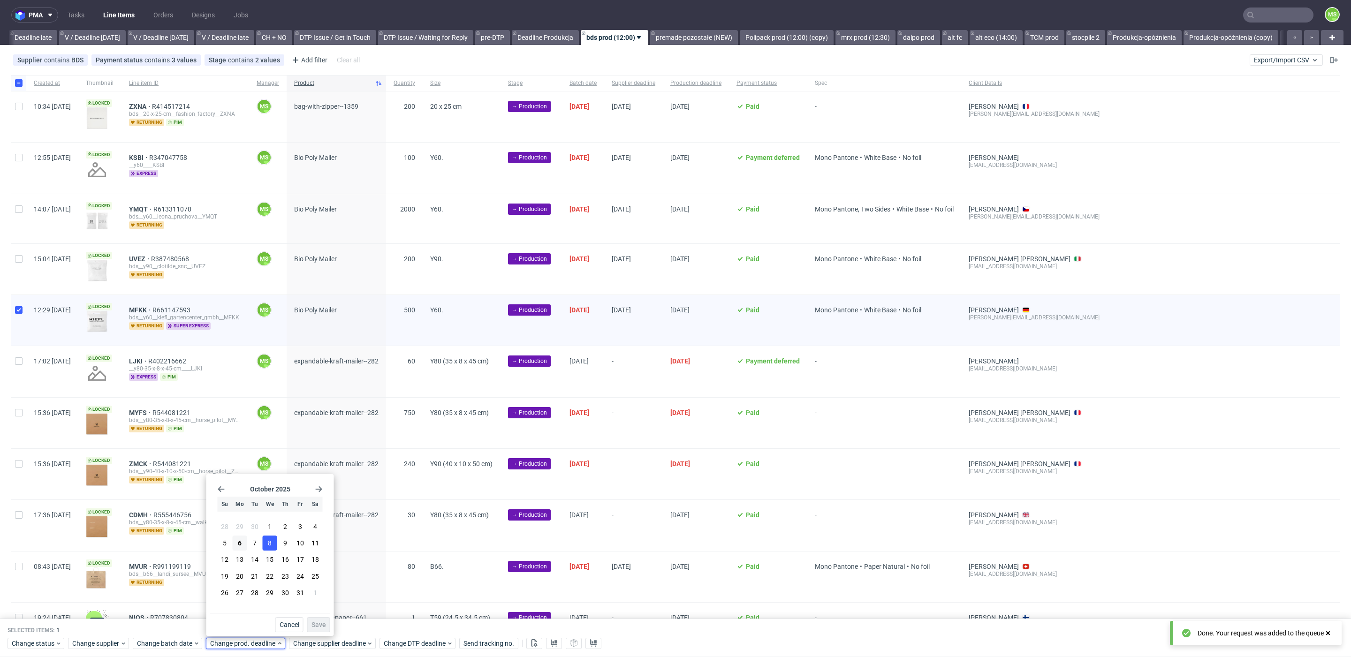
click span "8"
click span "Save"
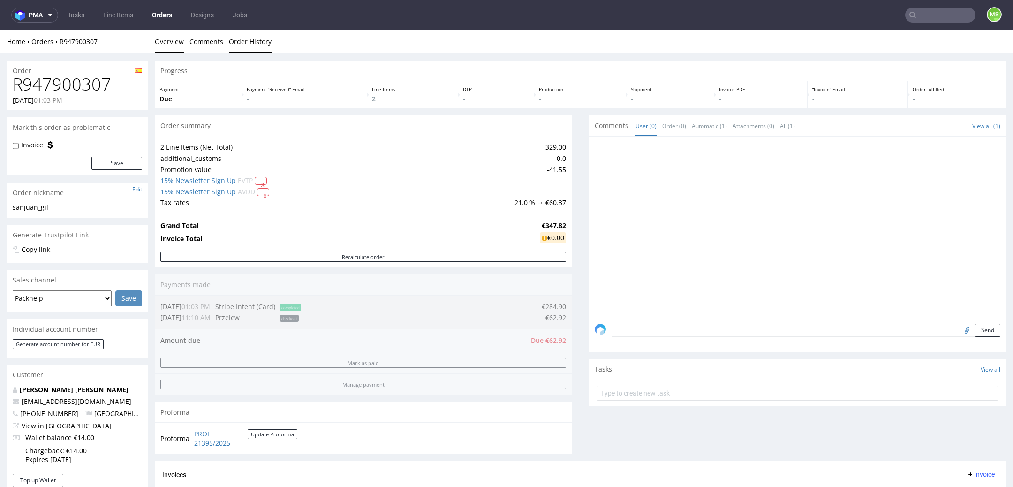
click at [229, 43] on link "Order History" at bounding box center [250, 41] width 43 height 23
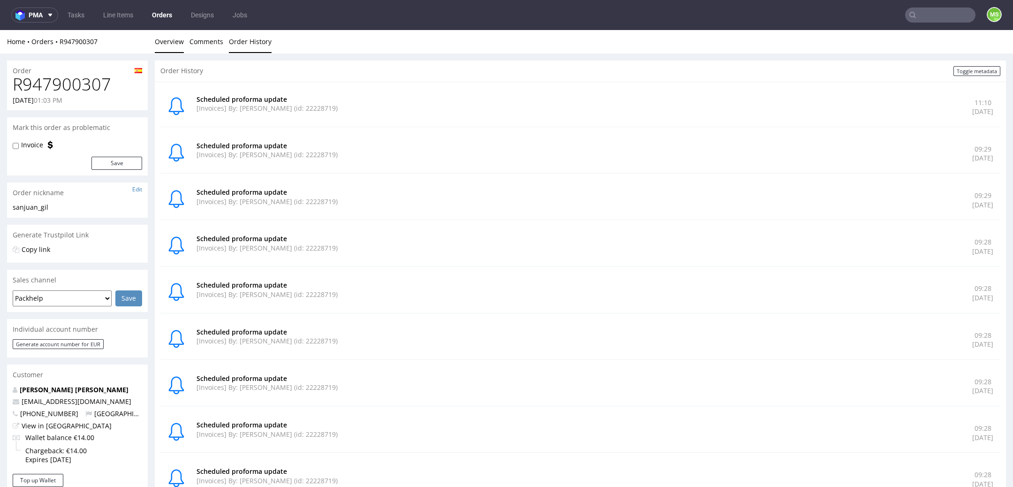
click at [176, 45] on link "Overview" at bounding box center [169, 41] width 29 height 23
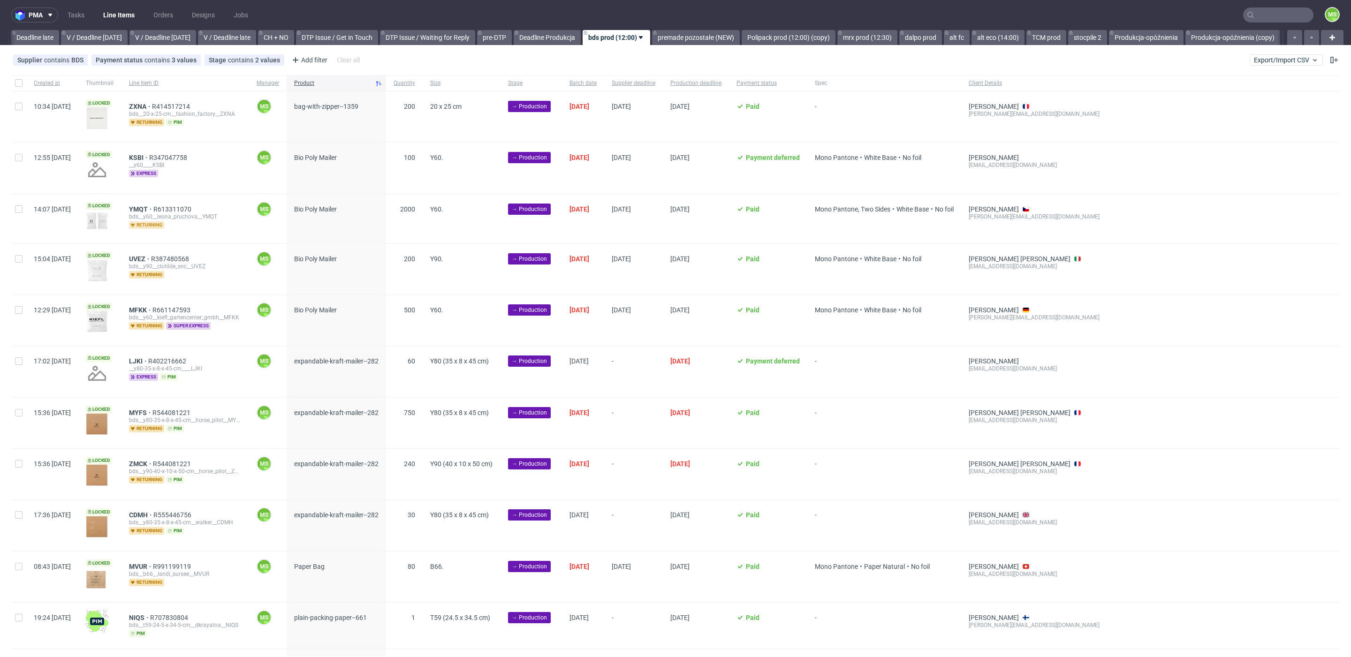
scroll to position [0, 1102]
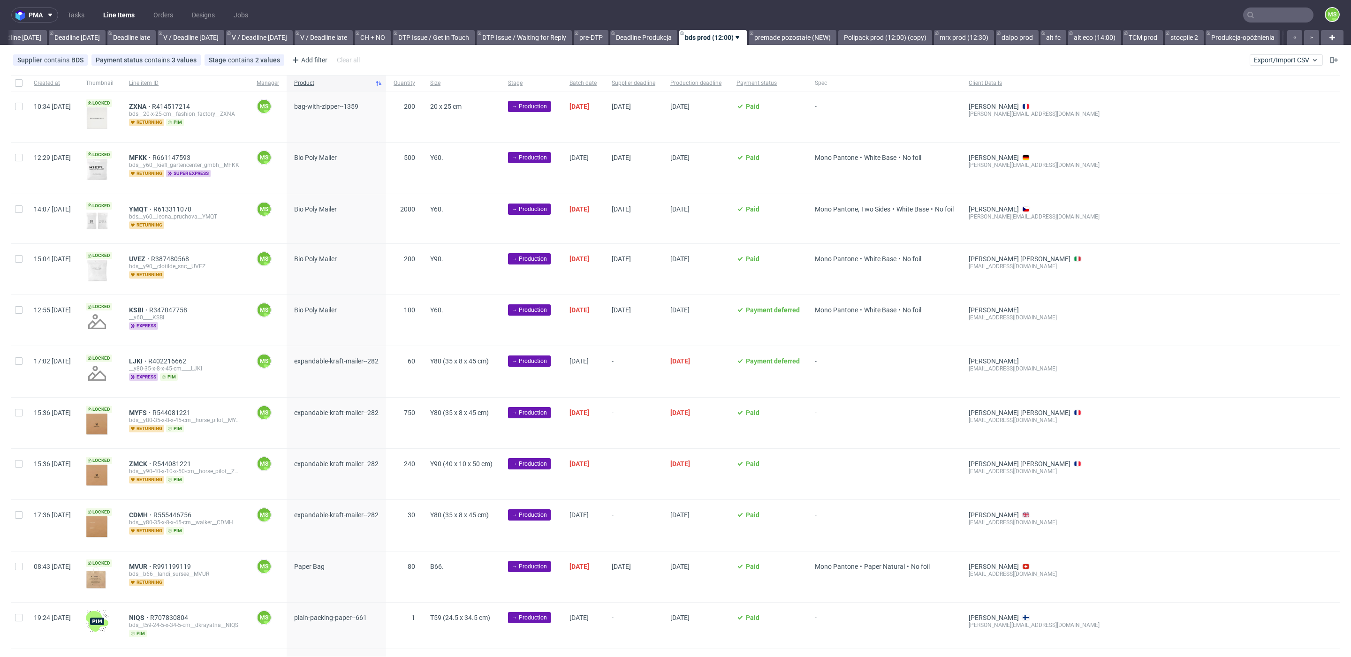
scroll to position [0, 1102]
click at [16, 158] on input "checkbox" at bounding box center [19, 158] width 8 height 8
checkbox input "true"
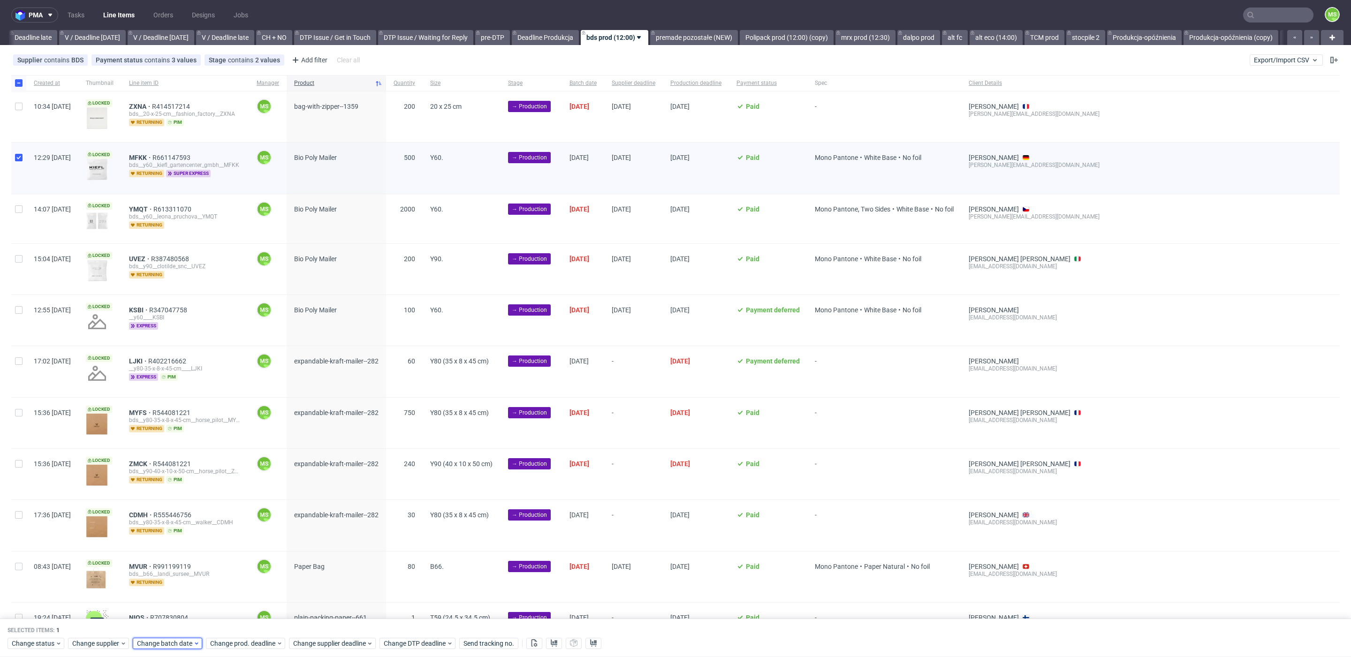
click at [190, 638] on div "Change batch date" at bounding box center [167, 643] width 69 height 11
click at [167, 545] on span "6" at bounding box center [168, 543] width 4 height 9
click at [246, 624] on span "Save" at bounding box center [246, 625] width 15 height 7
click at [266, 641] on span "Change prod. deadline" at bounding box center [243, 643] width 66 height 9
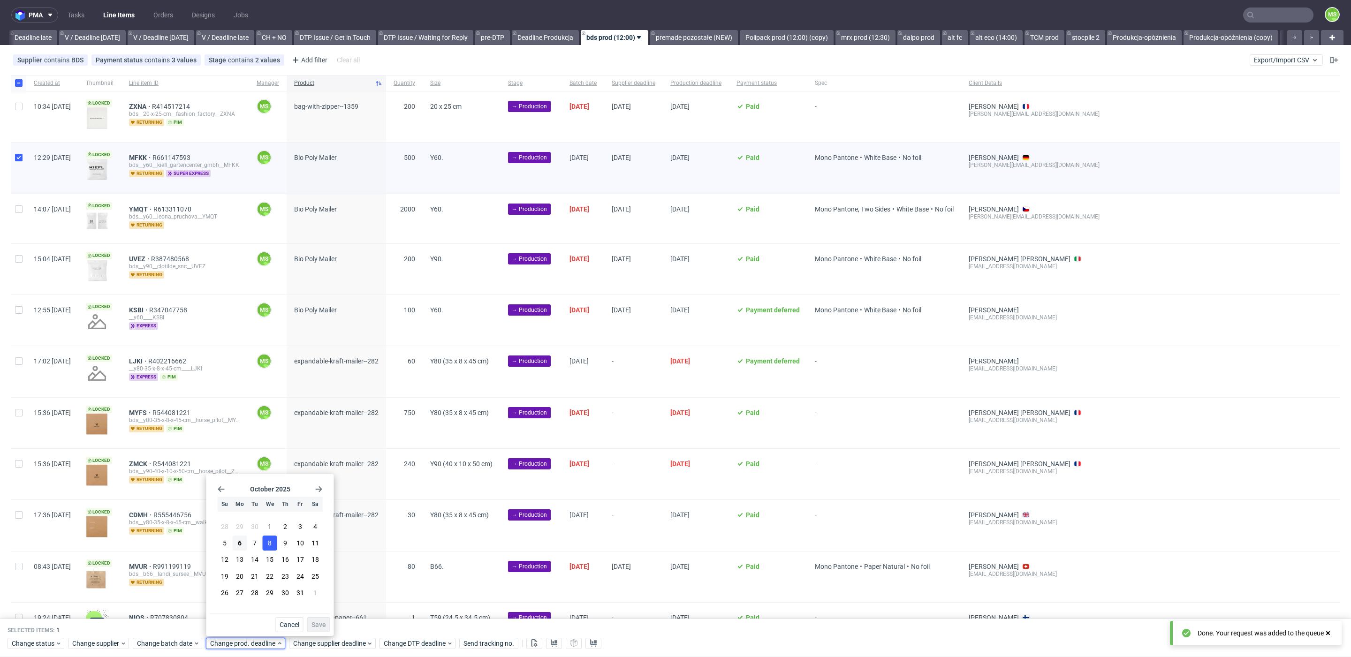
click at [274, 539] on button "8" at bounding box center [270, 543] width 15 height 15
click at [323, 623] on span "Save" at bounding box center [318, 625] width 15 height 7
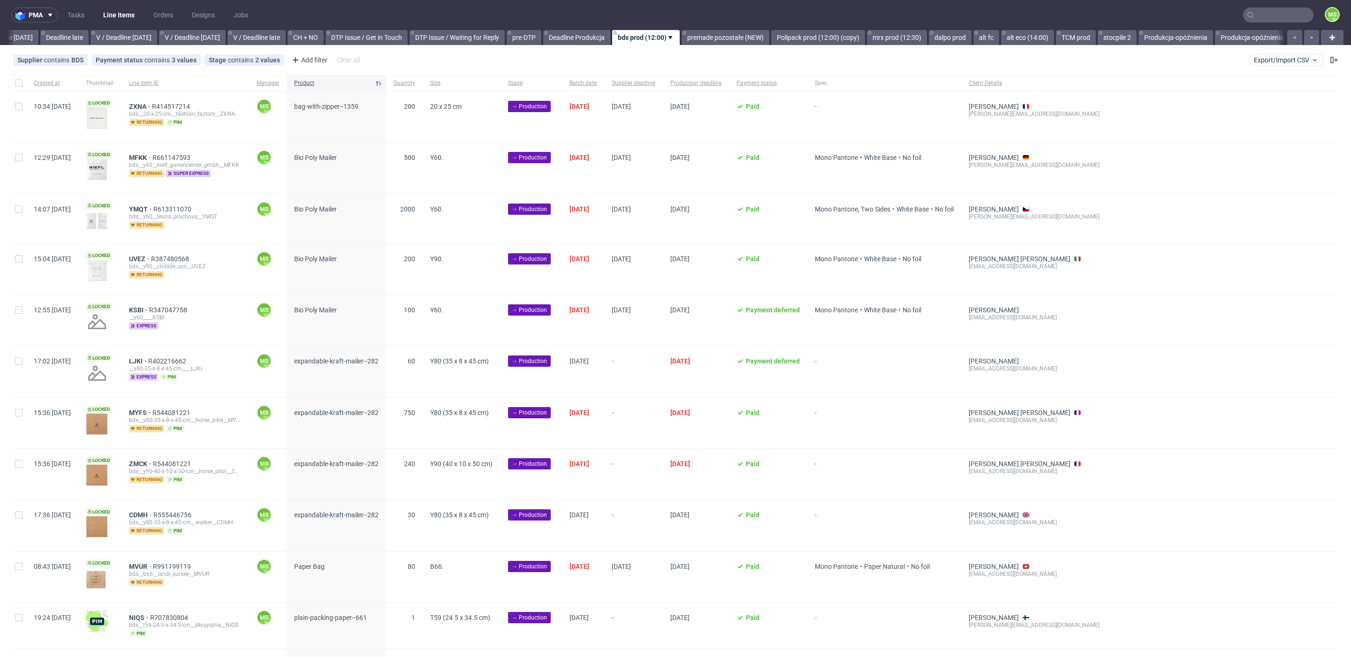
scroll to position [0, 1102]
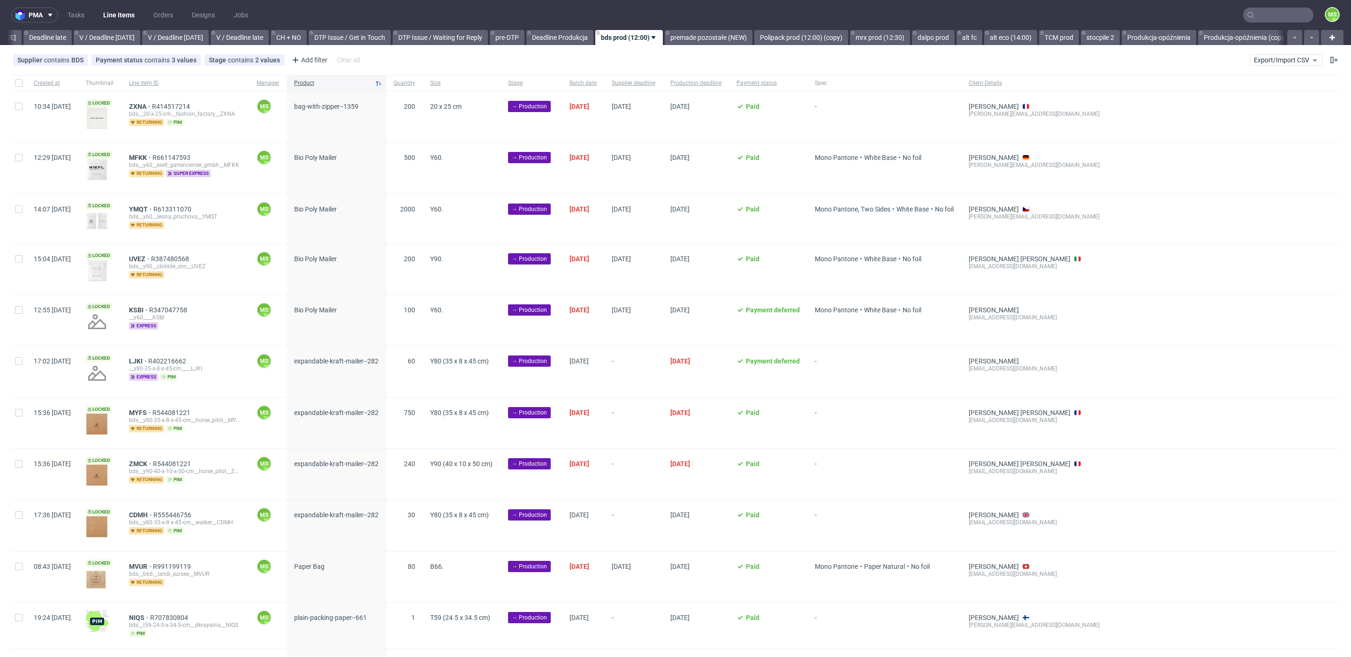
scroll to position [0, 1102]
click at [19, 164] on div at bounding box center [18, 168] width 15 height 51
checkbox input "true"
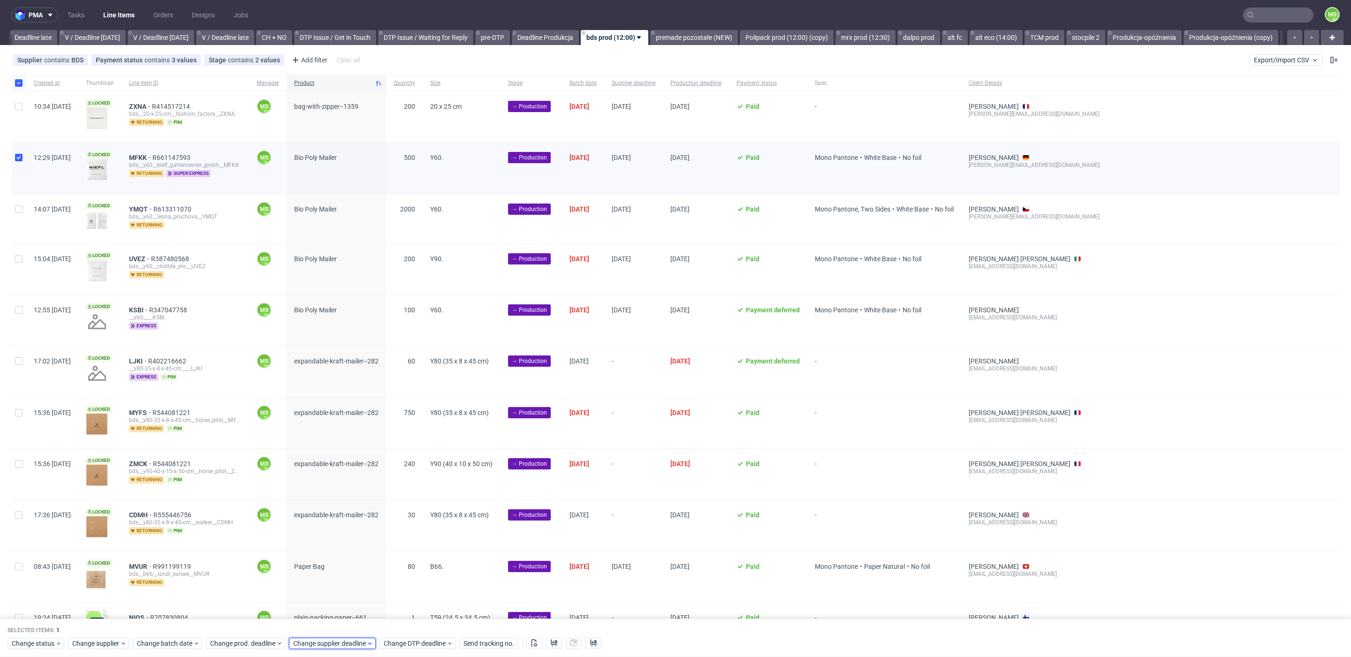
click at [314, 642] on span "Change supplier deadline" at bounding box center [329, 643] width 73 height 9
click at [357, 544] on button "8" at bounding box center [353, 543] width 15 height 15
click at [404, 623] on span "Save" at bounding box center [402, 625] width 15 height 7
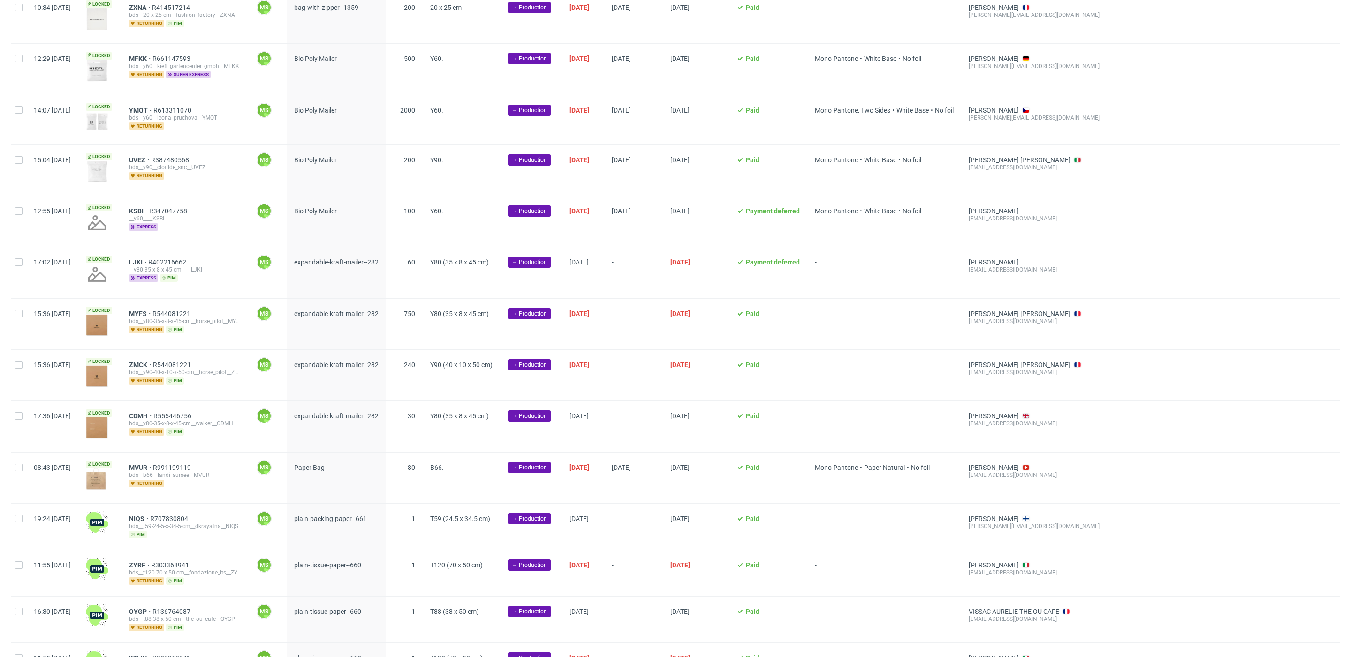
scroll to position [105, 0]
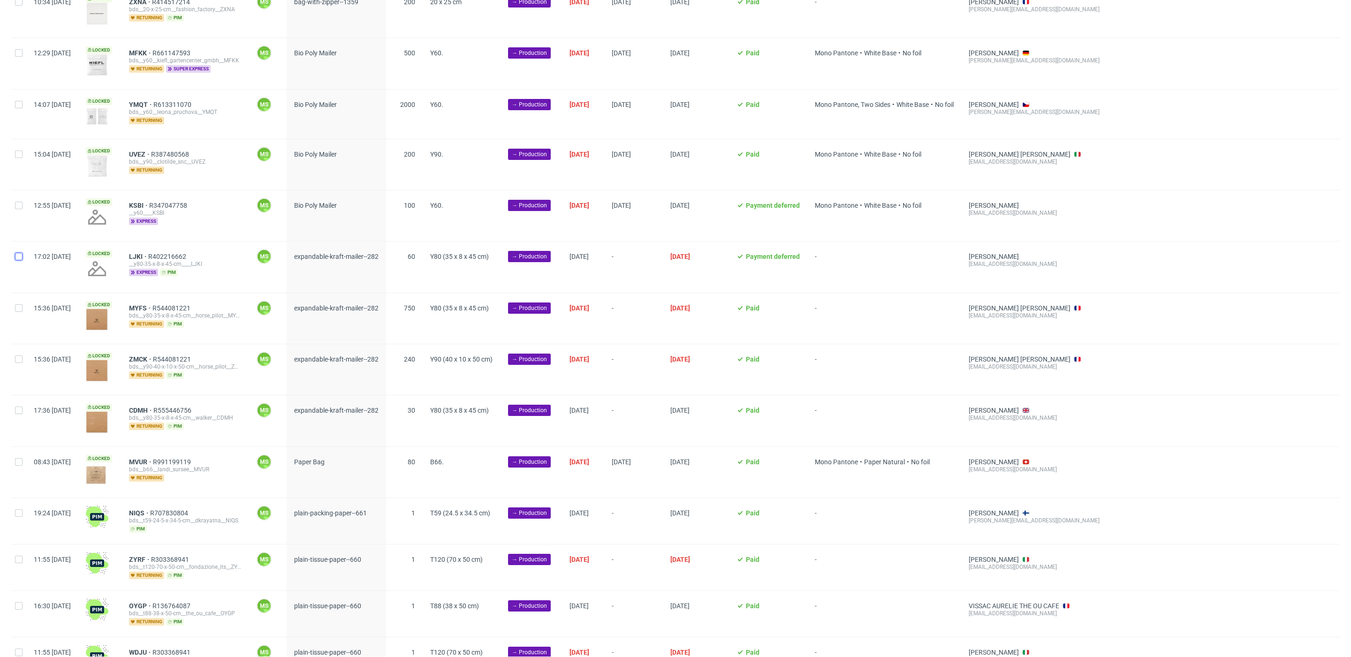
click at [20, 259] on input "checkbox" at bounding box center [19, 257] width 8 height 8
checkbox input "true"
click at [22, 308] on input "checkbox" at bounding box center [19, 308] width 8 height 8
checkbox input "true"
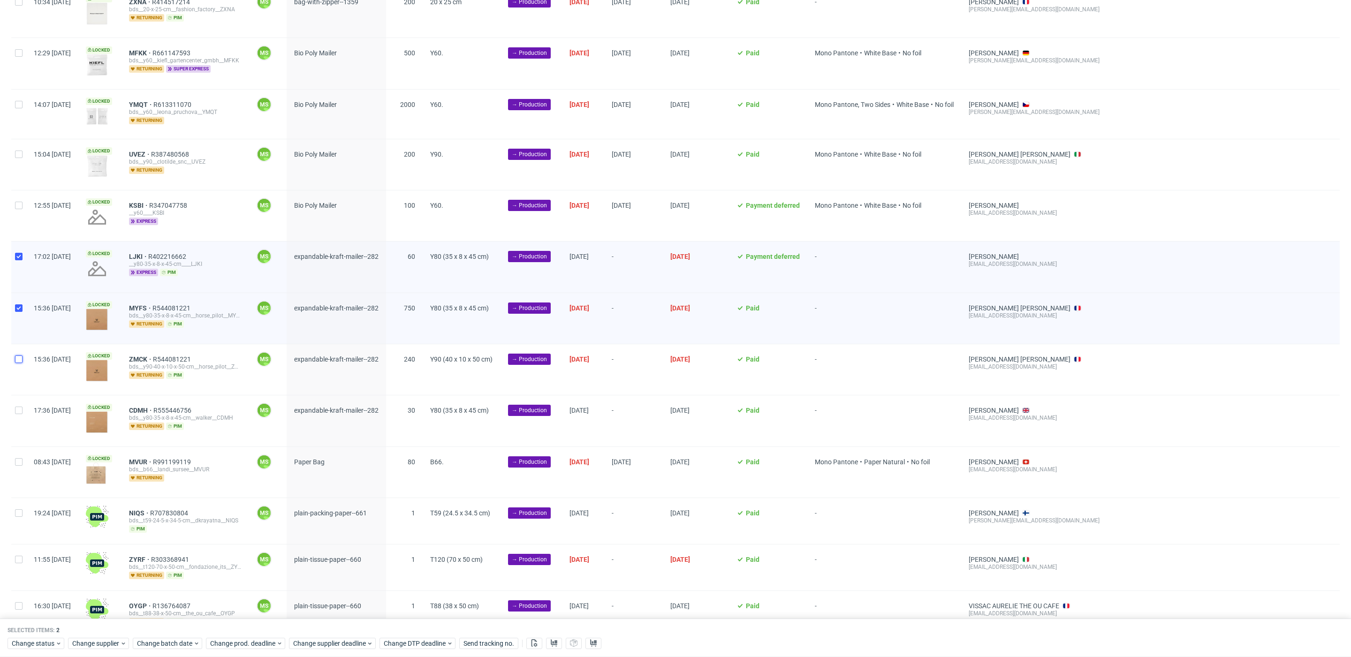
click at [22, 359] on input "checkbox" at bounding box center [19, 360] width 8 height 8
checkbox input "true"
click at [19, 423] on div at bounding box center [18, 420] width 15 height 51
checkbox input "true"
click at [176, 647] on span "Change batch date" at bounding box center [165, 643] width 56 height 9
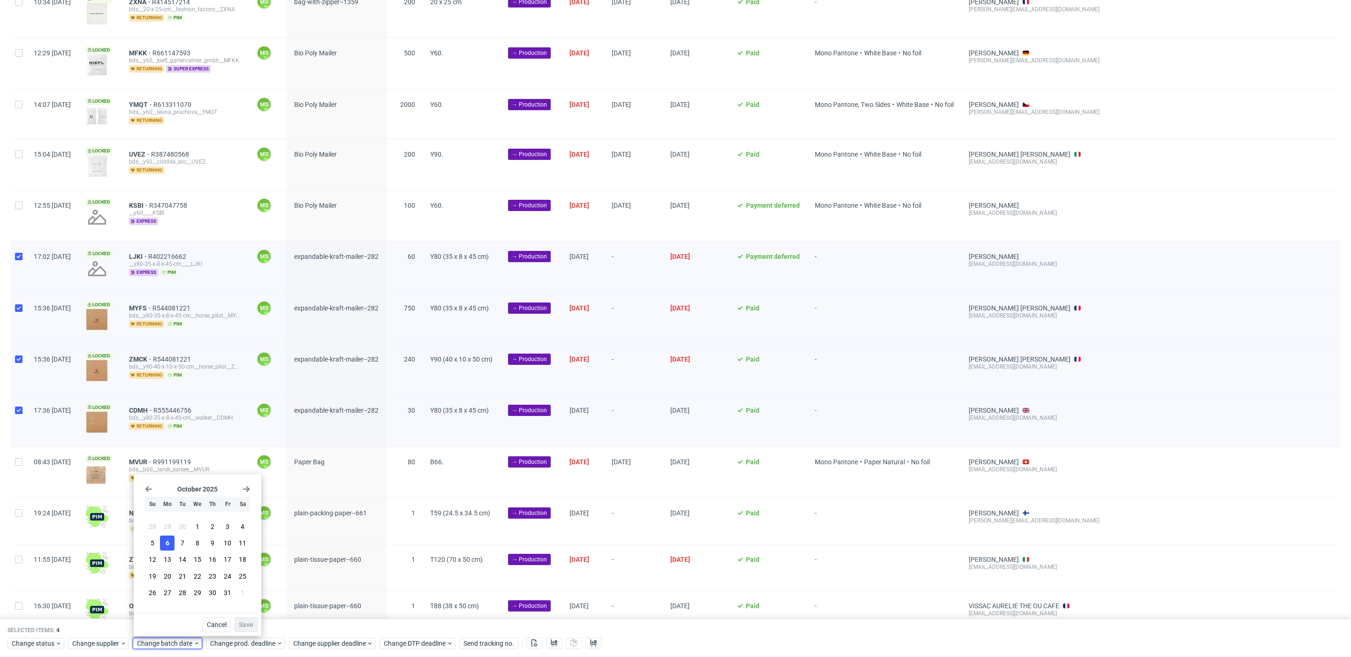
click at [166, 542] on span "6" at bounding box center [168, 543] width 4 height 9
click at [246, 624] on span "Save" at bounding box center [246, 625] width 15 height 7
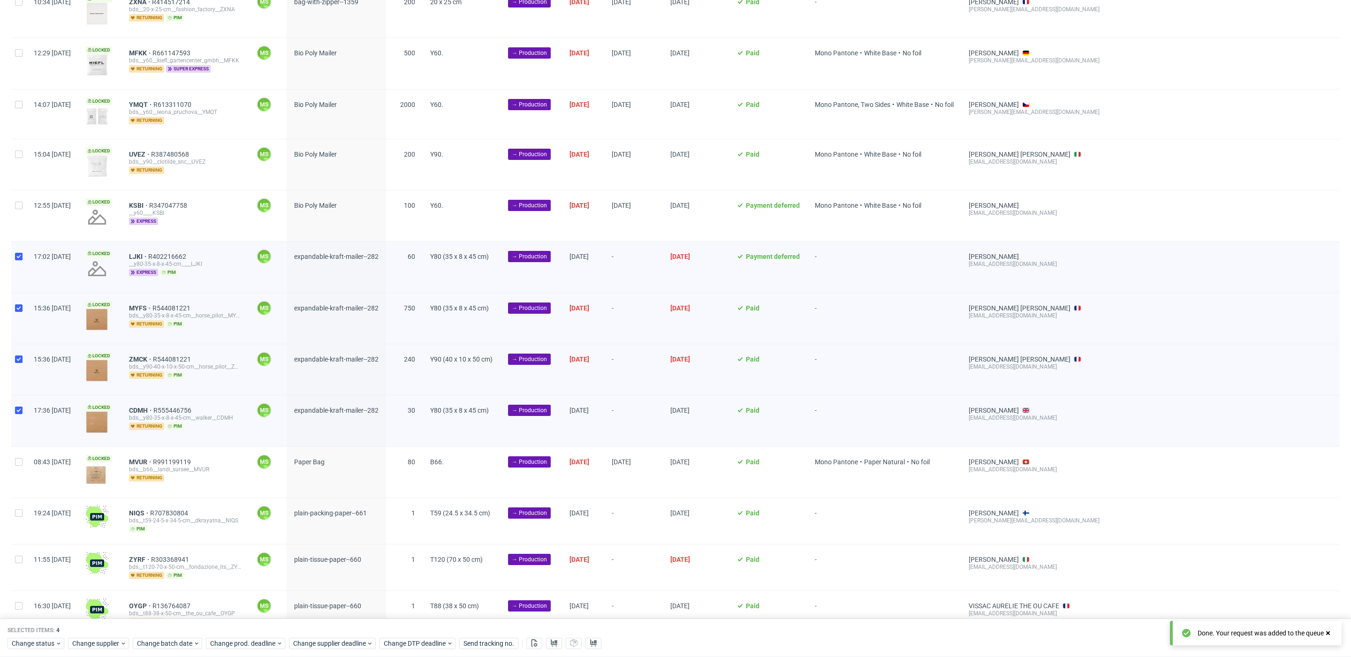
click at [258, 651] on div "Selected items: 4 Change status Change supplier Change batch date Change prod. …" at bounding box center [675, 638] width 1351 height 39
click at [258, 645] on span "Change prod. deadline" at bounding box center [243, 643] width 66 height 9
click at [270, 544] on span "8" at bounding box center [270, 543] width 4 height 9
click at [317, 628] on span "Save" at bounding box center [318, 625] width 15 height 7
click at [325, 641] on span "Change supplier deadline" at bounding box center [329, 643] width 73 height 9
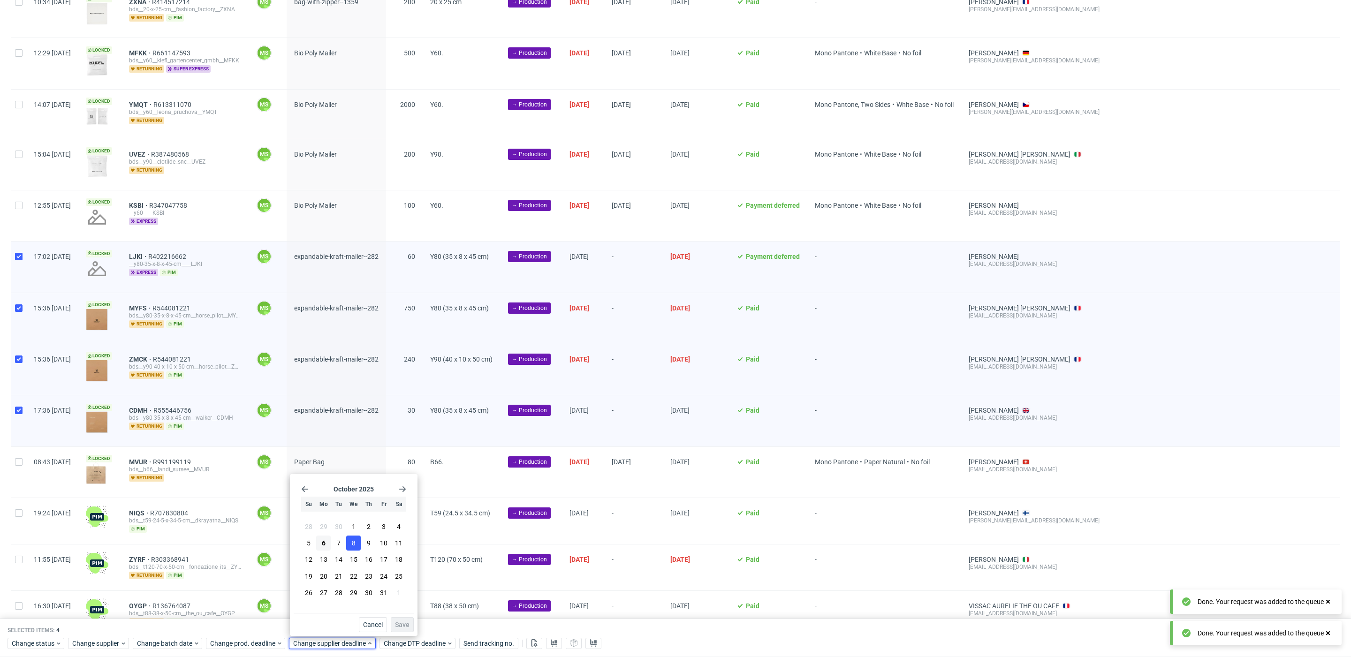
click at [358, 546] on button "8" at bounding box center [353, 543] width 15 height 15
click at [403, 627] on span "Save" at bounding box center [402, 625] width 15 height 7
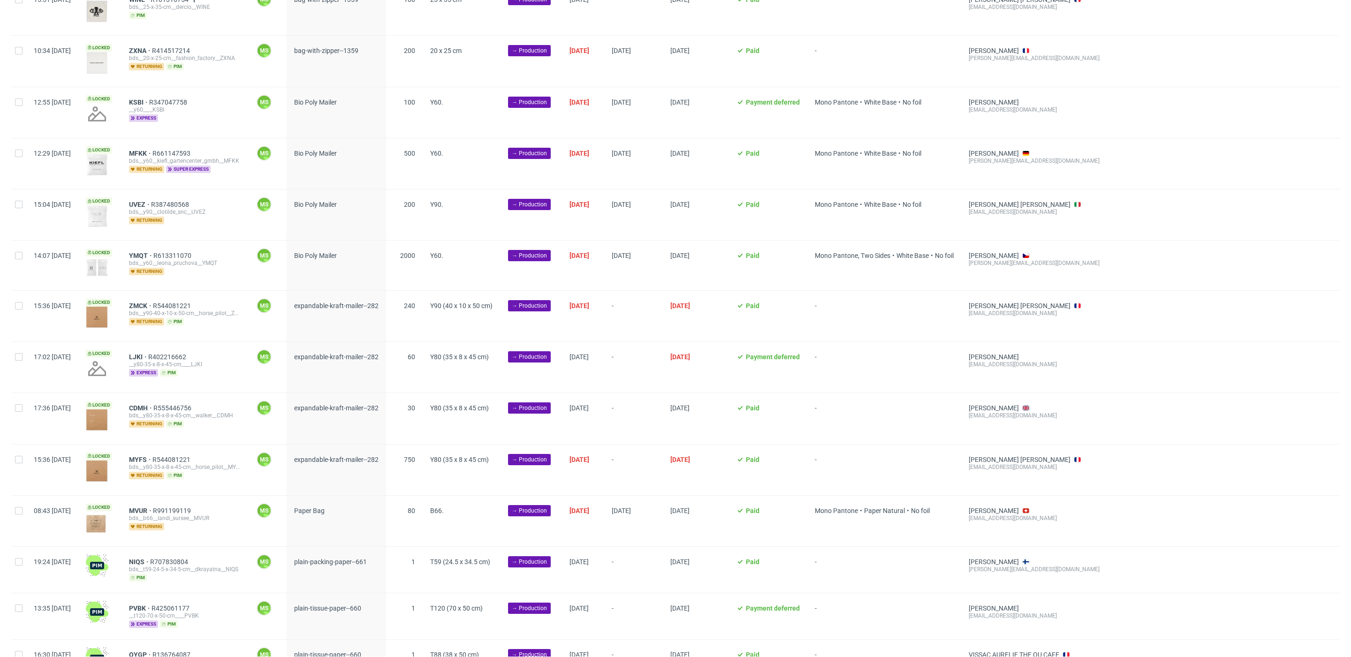
scroll to position [107, 0]
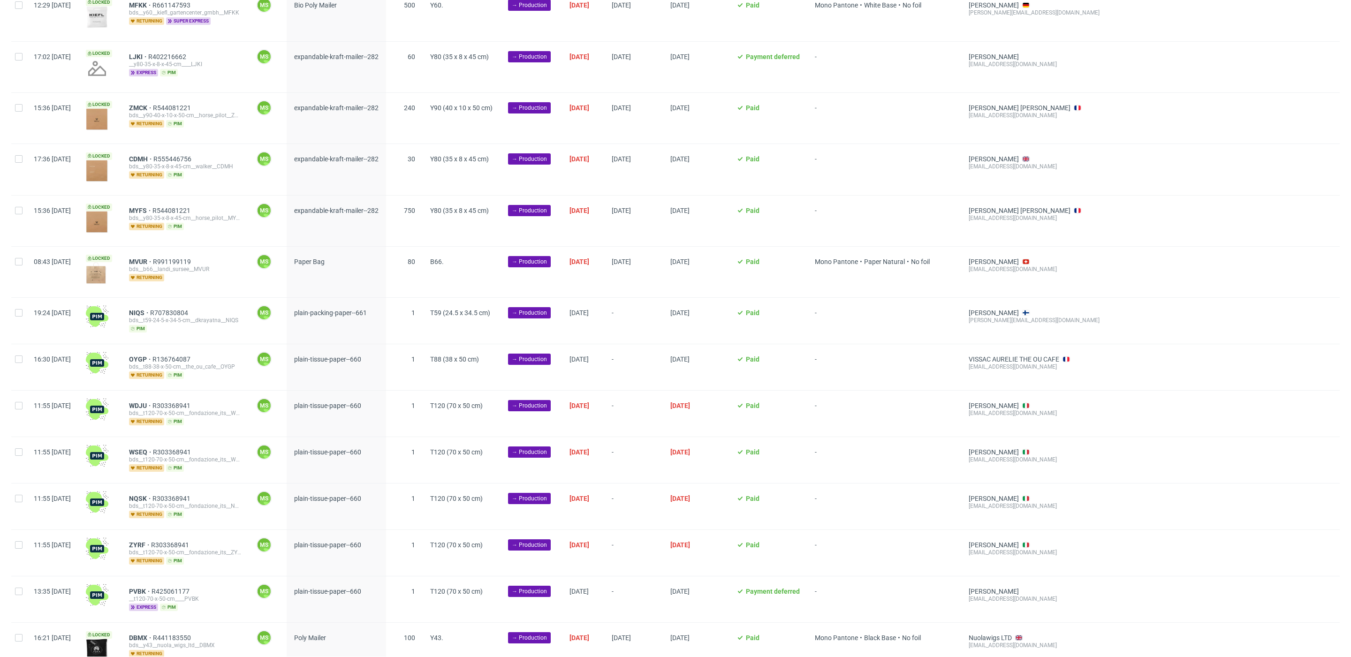
scroll to position [355, 0]
click at [20, 266] on input "checkbox" at bounding box center [19, 263] width 8 height 8
checkbox input "true"
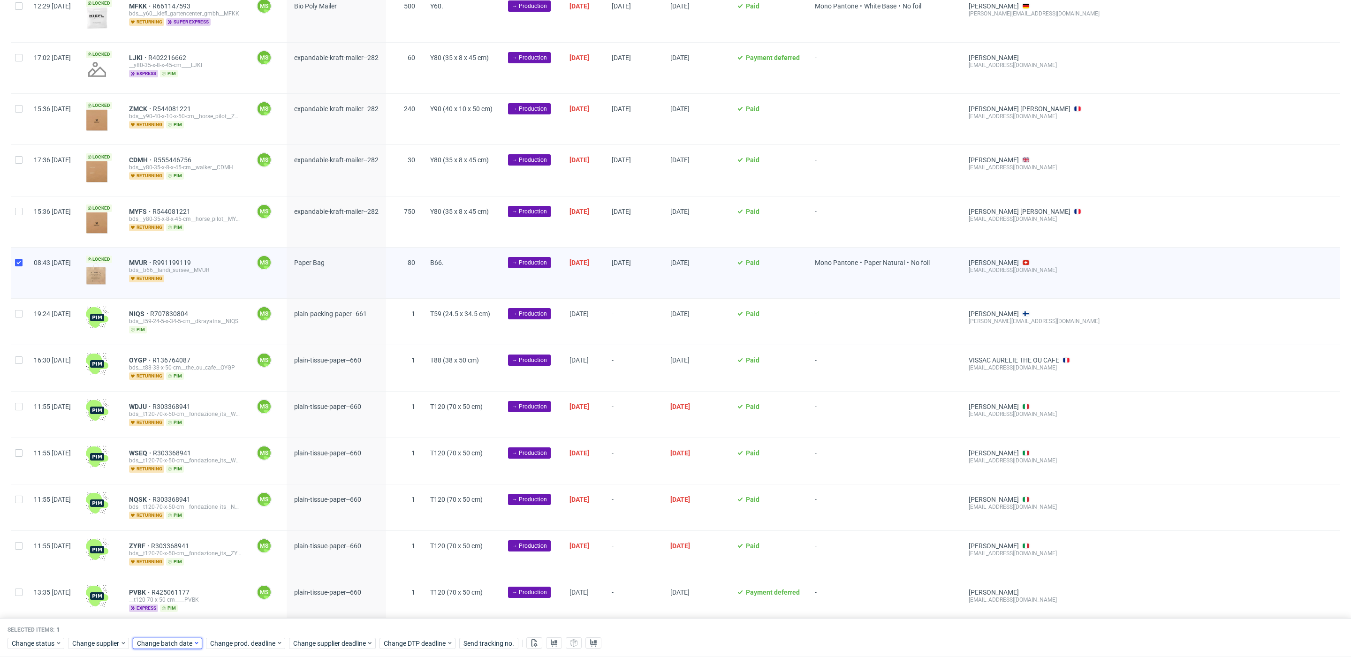
click at [183, 641] on span "Change batch date" at bounding box center [165, 643] width 56 height 9
click at [169, 541] on button "6" at bounding box center [167, 543] width 15 height 15
click at [252, 623] on span "Save" at bounding box center [246, 625] width 15 height 7
click at [259, 646] on span "Change prod. deadline" at bounding box center [243, 643] width 66 height 9
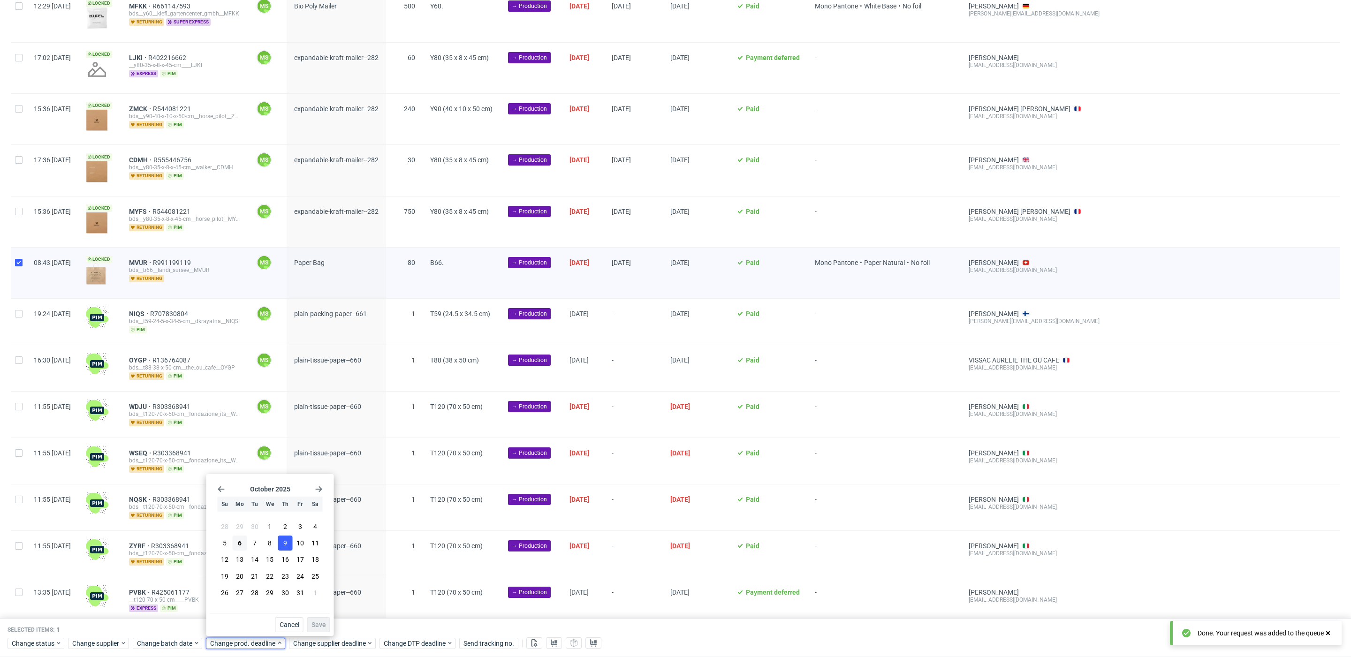
click at [281, 545] on button "9" at bounding box center [285, 543] width 15 height 15
click at [318, 622] on span "Save" at bounding box center [318, 625] width 15 height 7
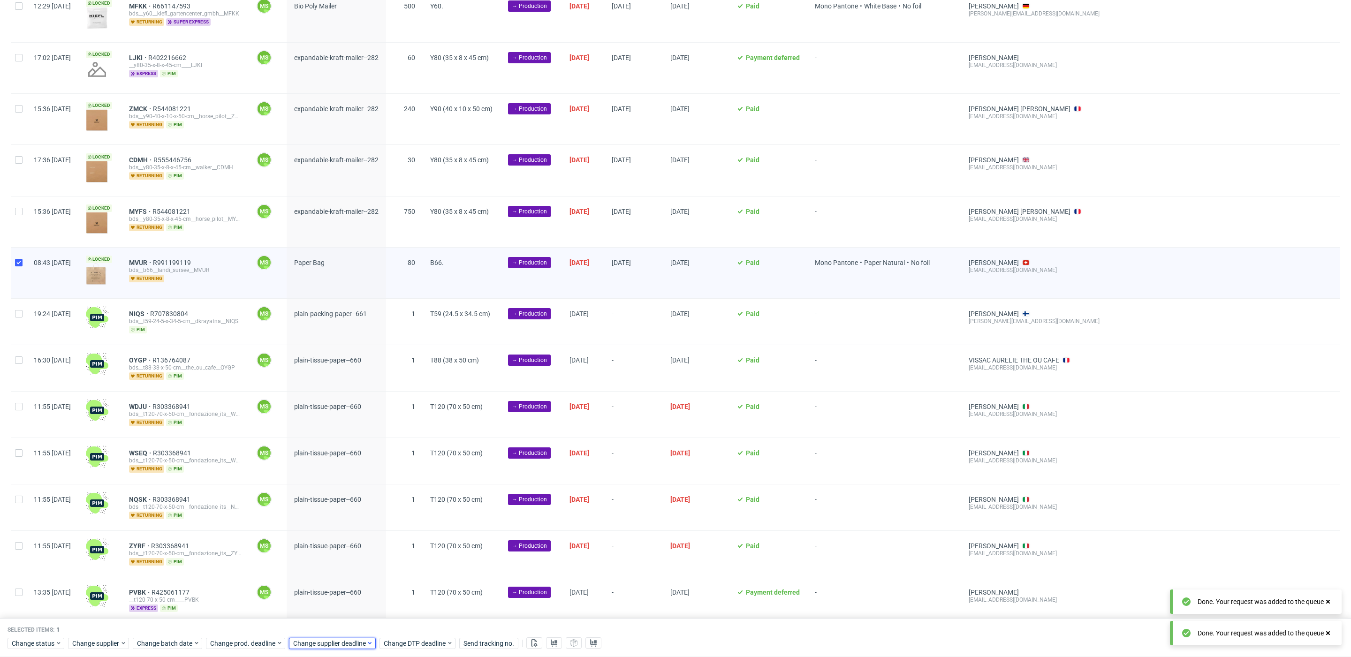
click at [330, 639] on span "Change supplier deadline" at bounding box center [329, 643] width 73 height 9
click at [368, 543] on span "9" at bounding box center [369, 543] width 4 height 9
click at [404, 622] on span "Save" at bounding box center [402, 625] width 15 height 7
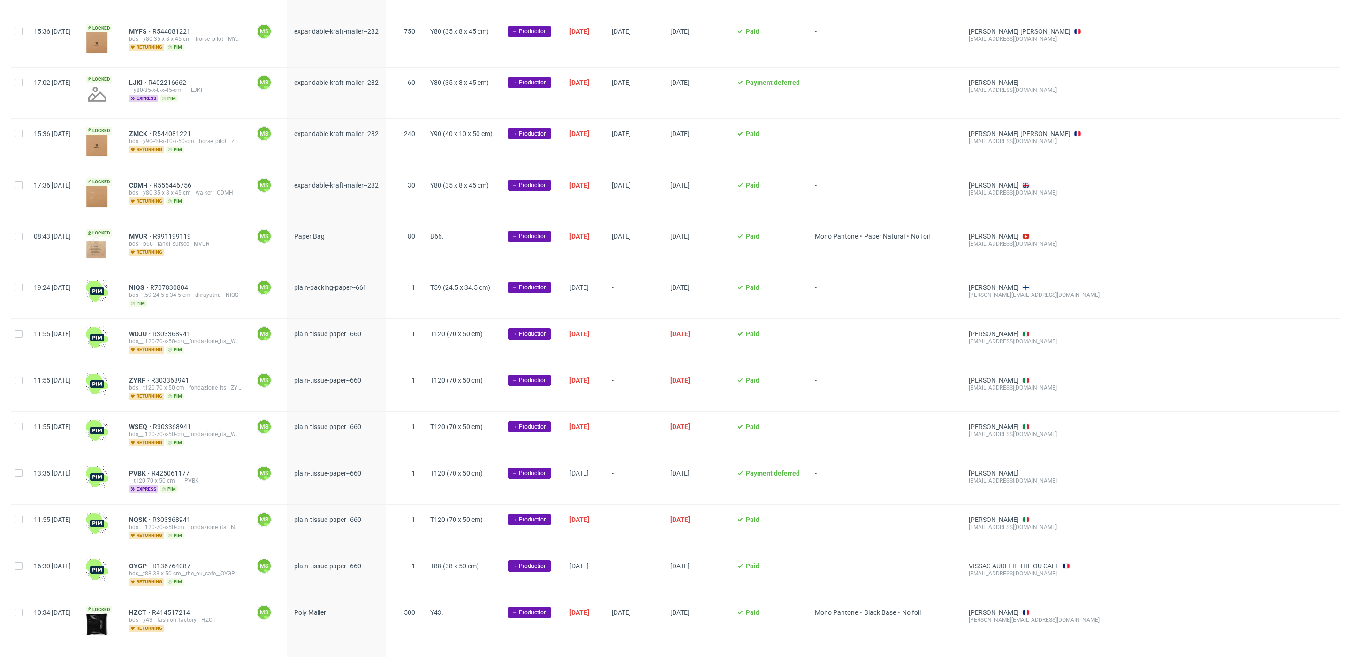
scroll to position [423, 0]
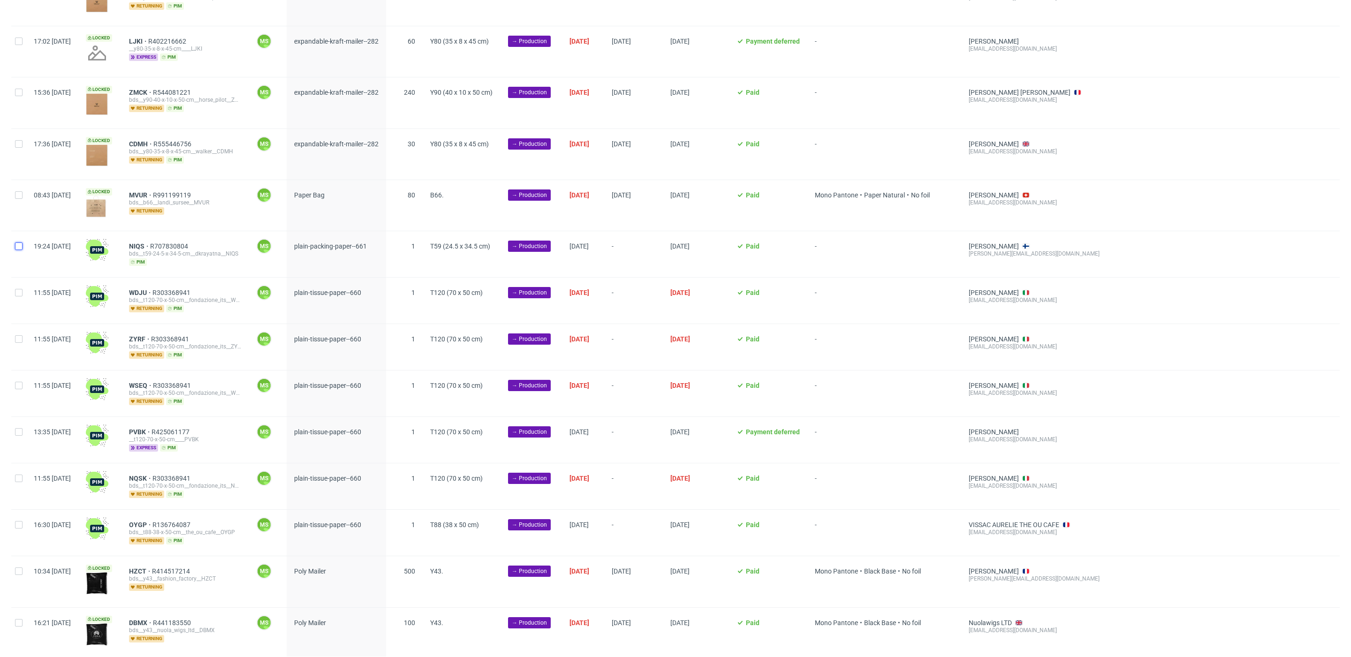
click at [18, 250] on input "checkbox" at bounding box center [19, 247] width 8 height 8
checkbox input "true"
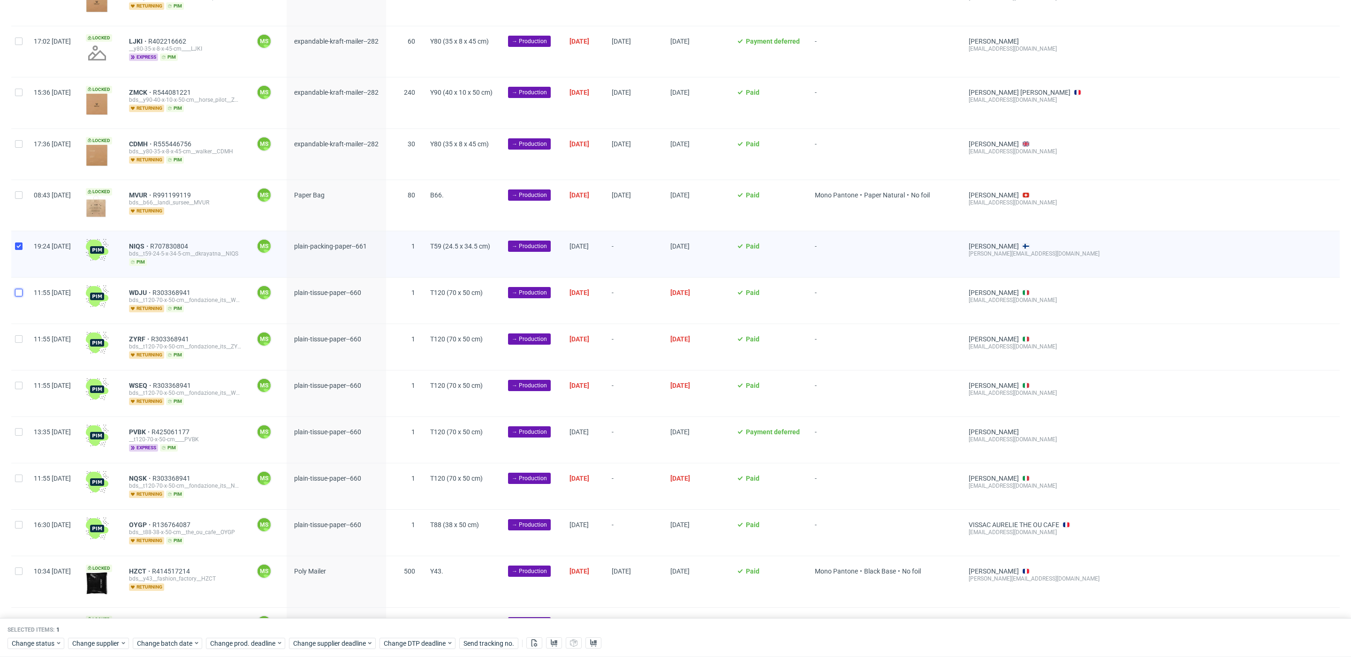
click at [19, 296] on input "checkbox" at bounding box center [19, 293] width 8 height 8
checkbox input "true"
click at [21, 341] on input "checkbox" at bounding box center [19, 339] width 8 height 8
checkbox input "true"
click at [24, 390] on div at bounding box center [18, 394] width 15 height 46
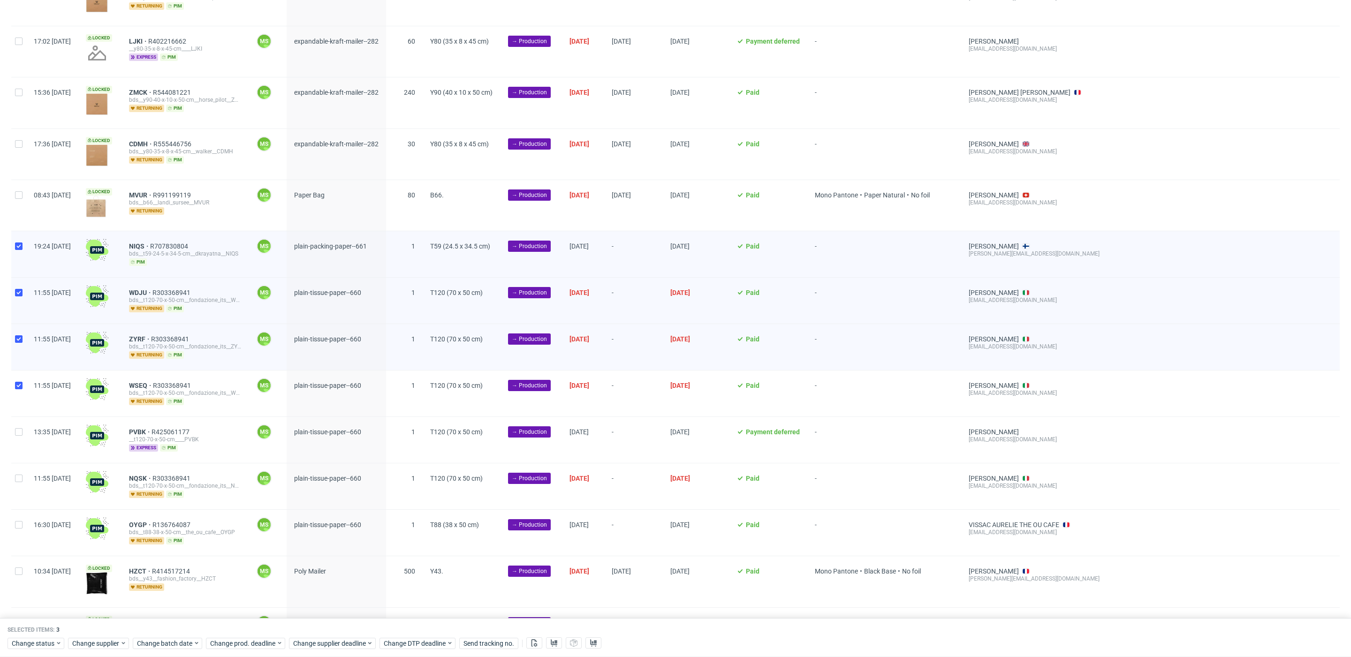
checkbox input "true"
click at [23, 431] on div at bounding box center [18, 440] width 15 height 46
checkbox input "true"
click at [23, 477] on div at bounding box center [18, 486] width 15 height 46
checkbox input "true"
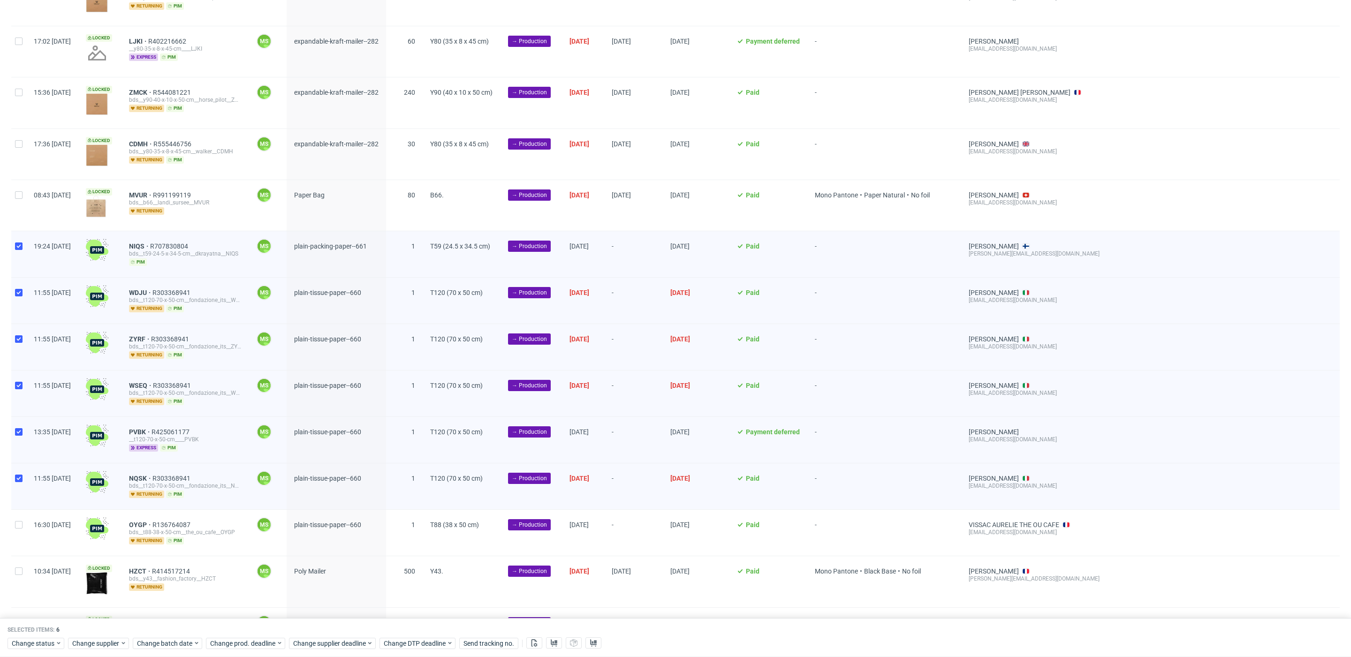
click at [20, 534] on div at bounding box center [18, 533] width 15 height 46
checkbox input "true"
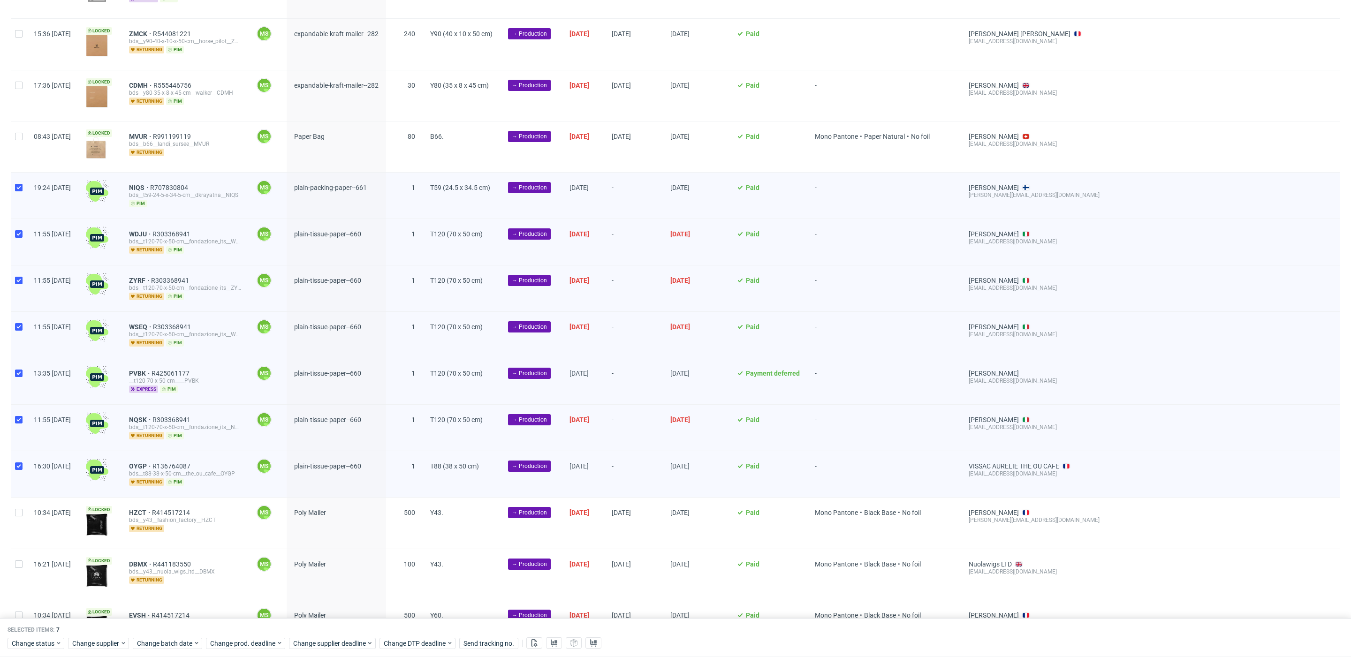
scroll to position [481, 0]
click at [169, 642] on span "Change batch date" at bounding box center [165, 643] width 56 height 9
click at [167, 546] on span "6" at bounding box center [168, 543] width 4 height 9
click at [243, 623] on span "Save" at bounding box center [246, 625] width 15 height 7
click at [260, 643] on span "Change prod. deadline" at bounding box center [243, 643] width 66 height 9
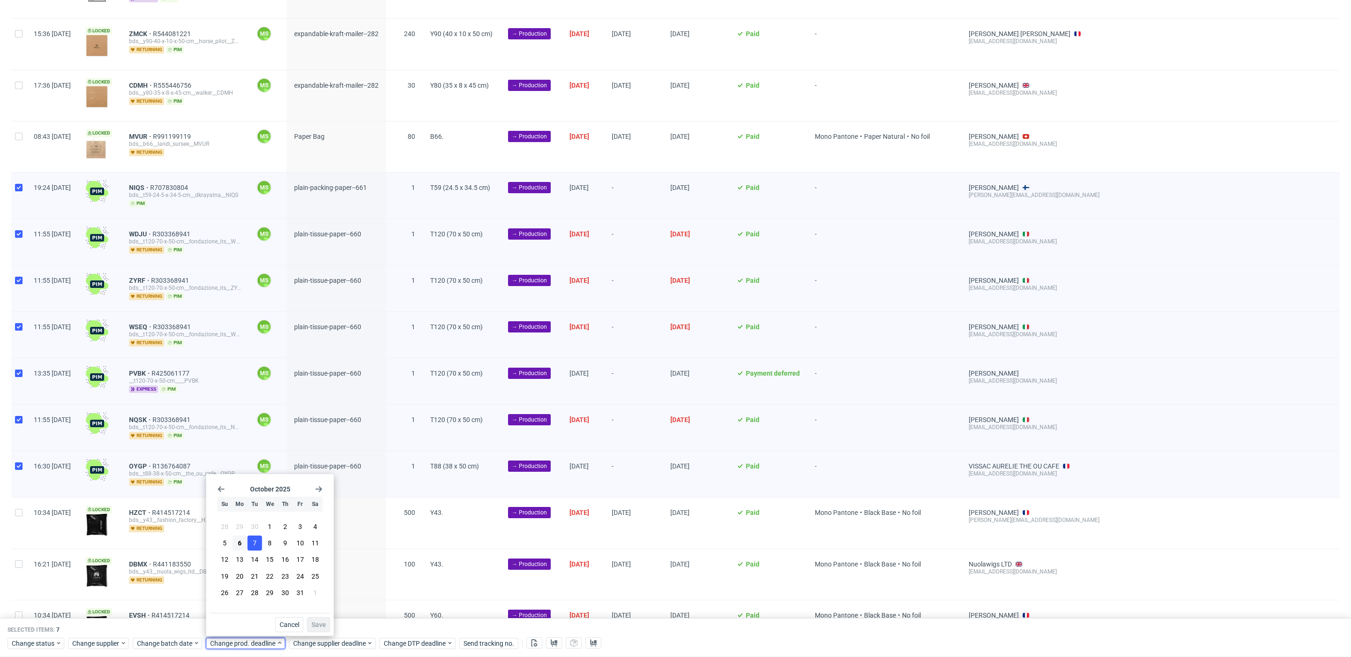
click at [249, 536] on button "7" at bounding box center [255, 543] width 15 height 15
click at [318, 622] on span "Save" at bounding box center [318, 625] width 15 height 7
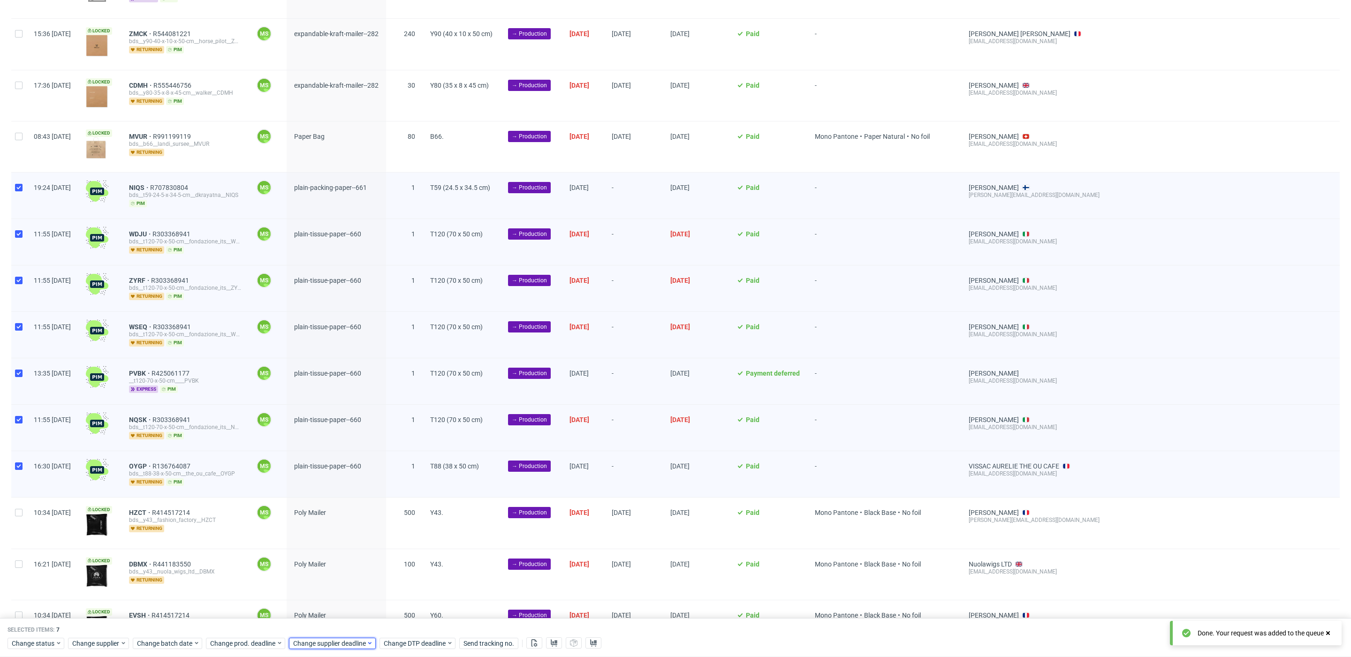
click at [326, 639] on span "Change supplier deadline" at bounding box center [329, 643] width 73 height 9
click at [345, 547] on button "7" at bounding box center [338, 543] width 15 height 15
click at [400, 627] on span "Save" at bounding box center [402, 625] width 15 height 7
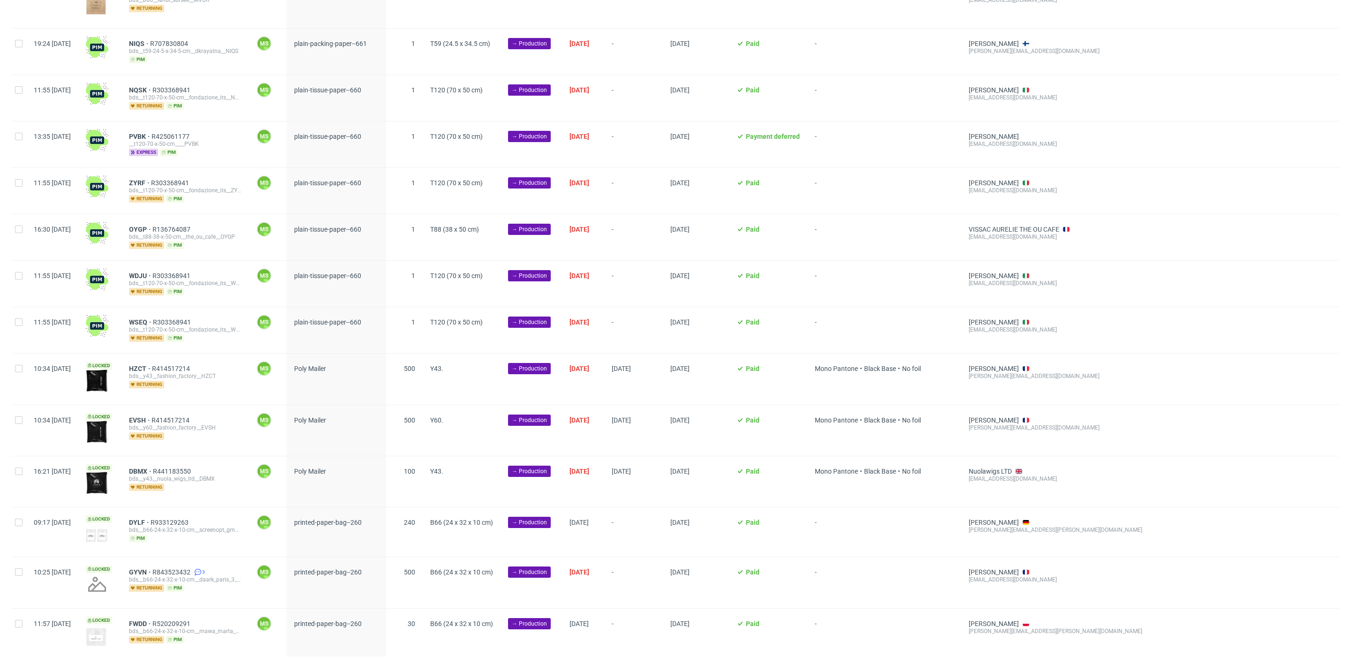
scroll to position [612, 0]
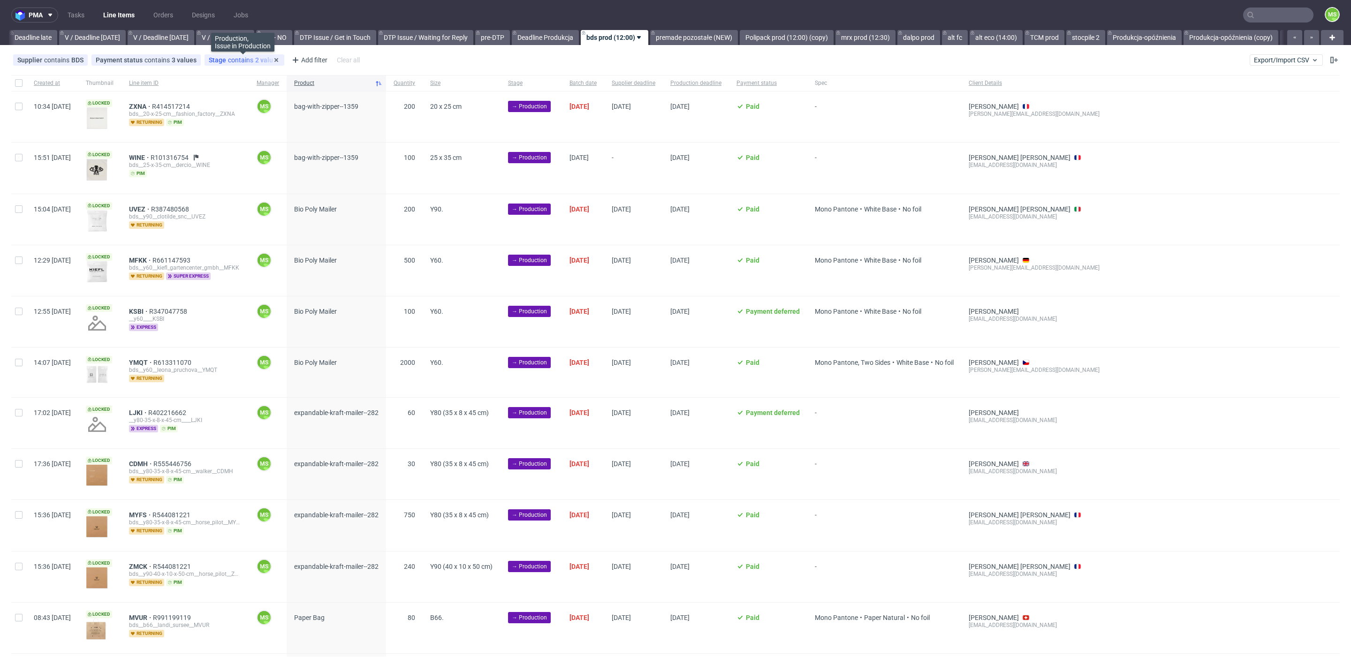
click at [248, 60] on div "Stage contains 2 values" at bounding box center [244, 60] width 71 height 8
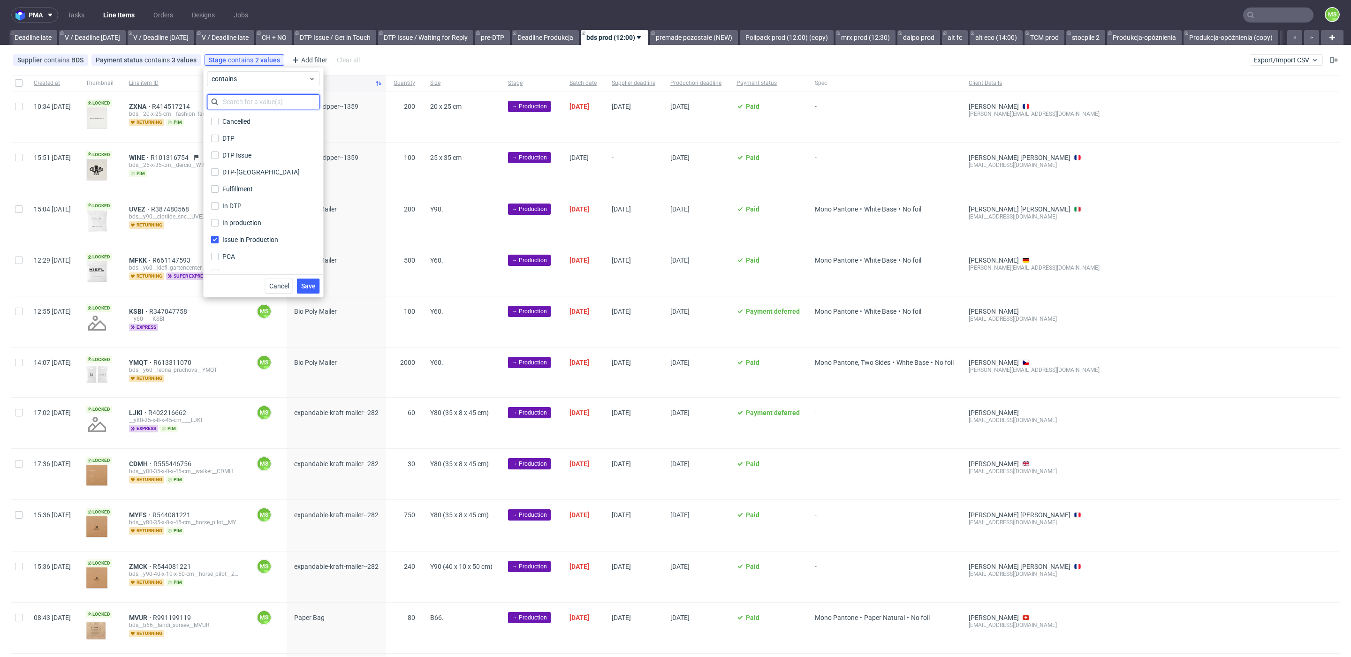
click at [262, 103] on input "text" at bounding box center [263, 101] width 113 height 15
type input "b"
type input "d"
type input "p"
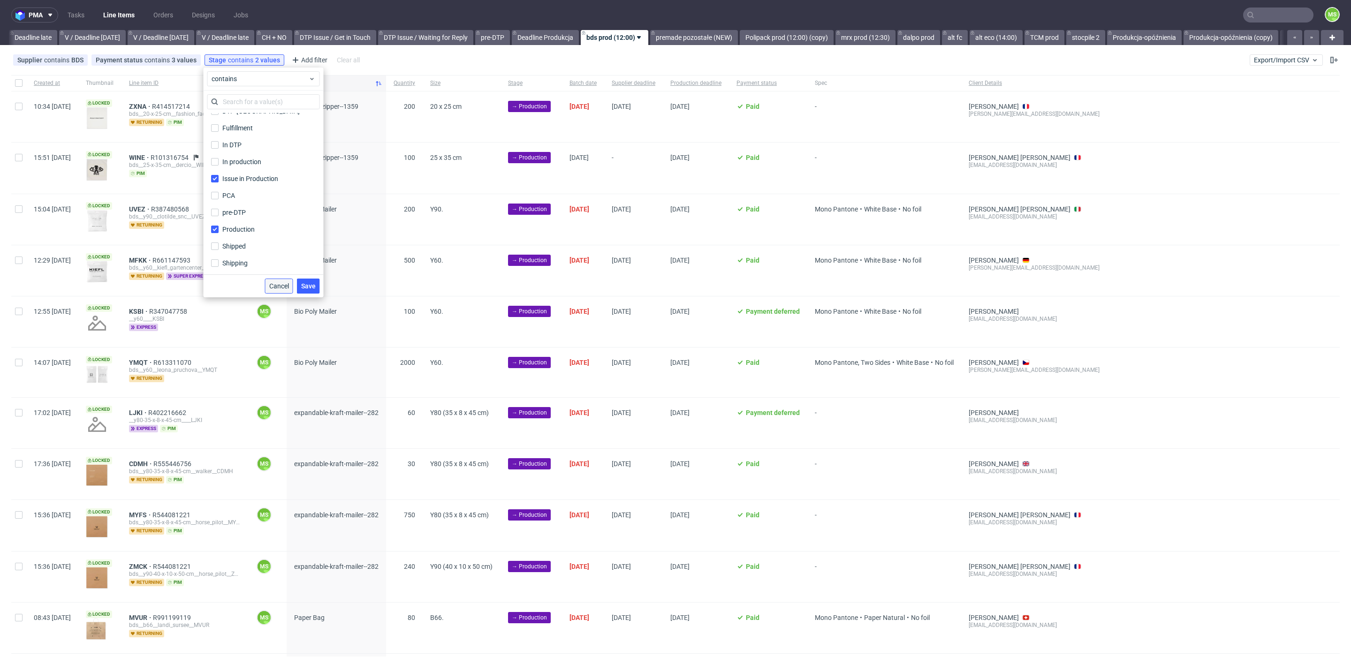
click at [287, 286] on span "Cancel" at bounding box center [279, 286] width 20 height 7
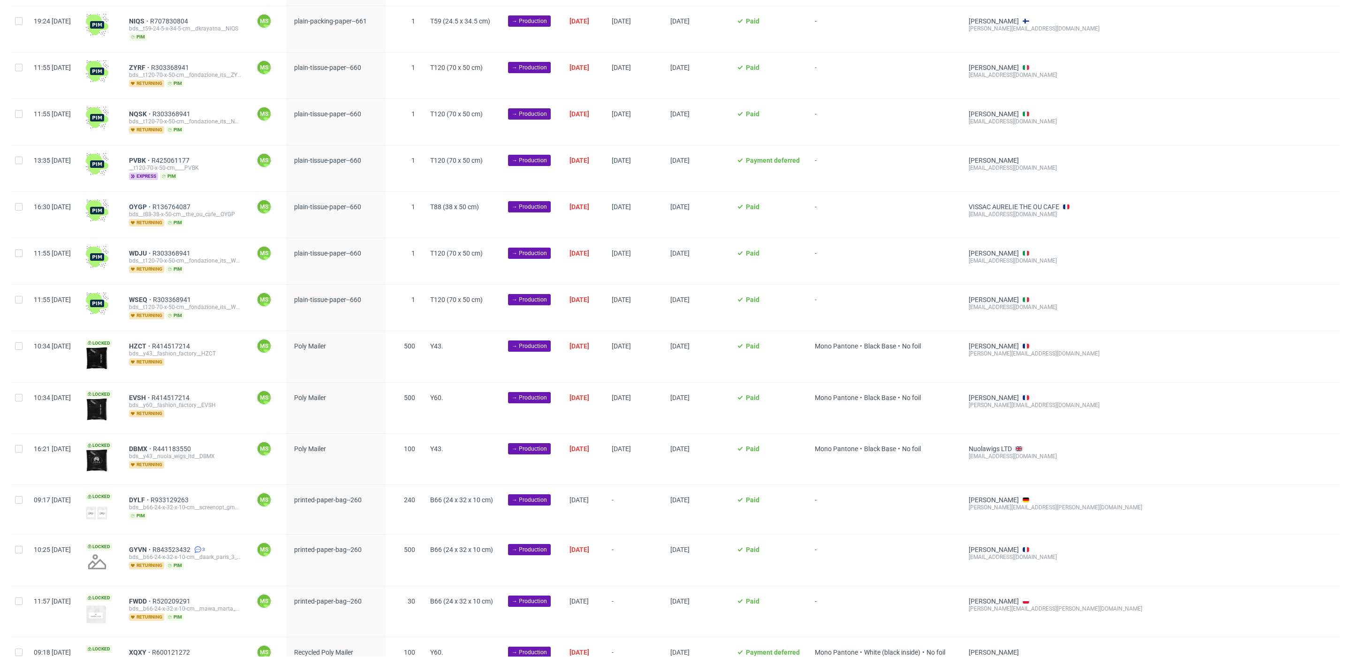
scroll to position [660, 0]
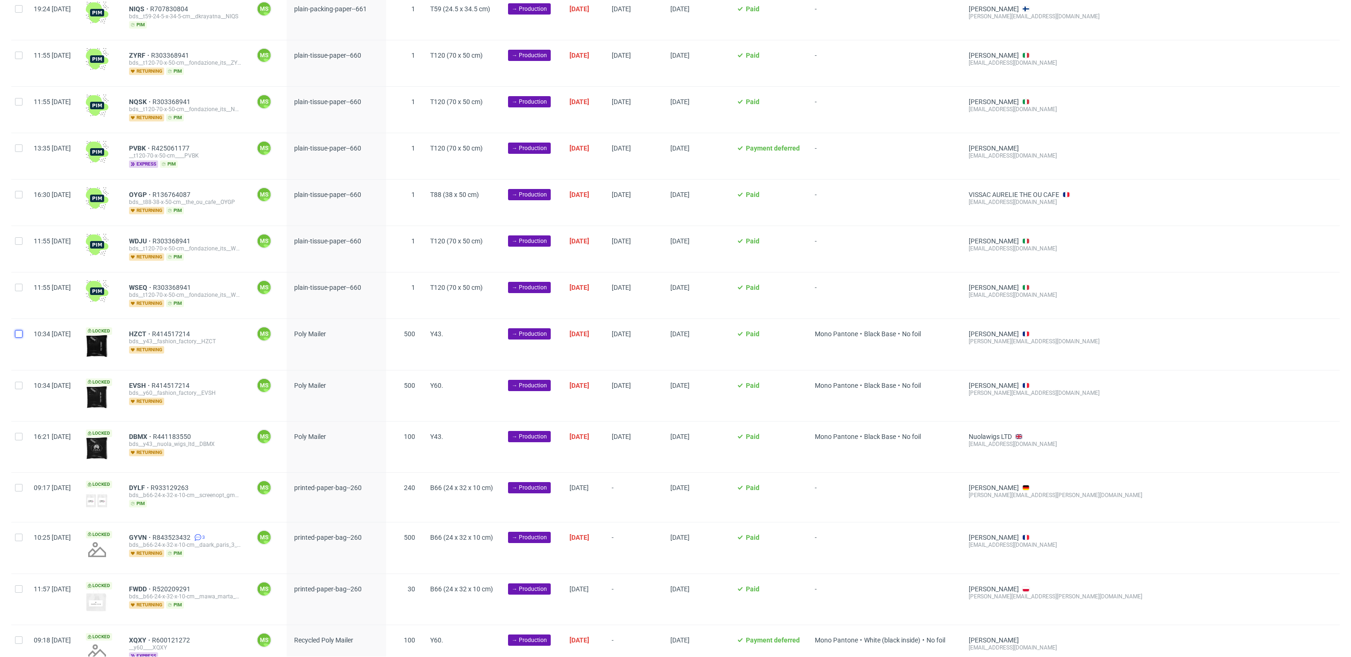
click at [19, 337] on input "checkbox" at bounding box center [19, 334] width 8 height 8
checkbox input "true"
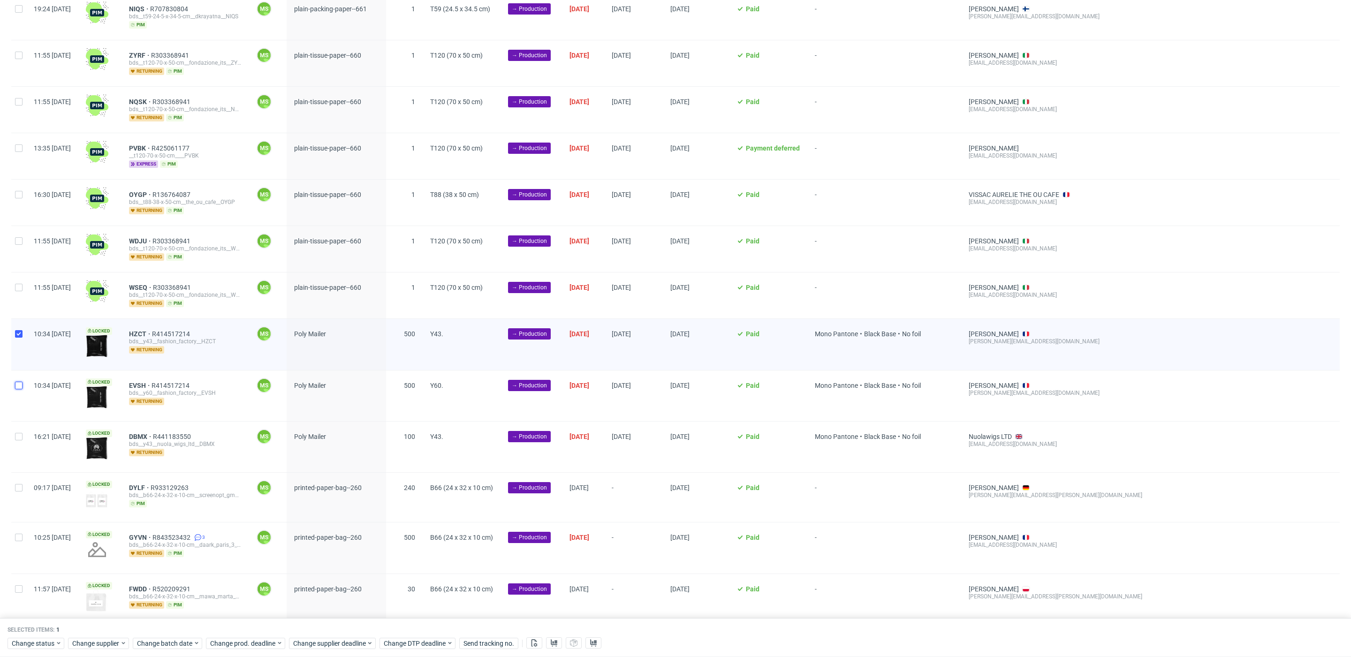
click at [19, 386] on input "checkbox" at bounding box center [19, 386] width 8 height 8
checkbox input "true"
click at [21, 441] on div at bounding box center [18, 447] width 15 height 51
checkbox input "true"
click at [167, 639] on span "Change batch date" at bounding box center [165, 643] width 56 height 9
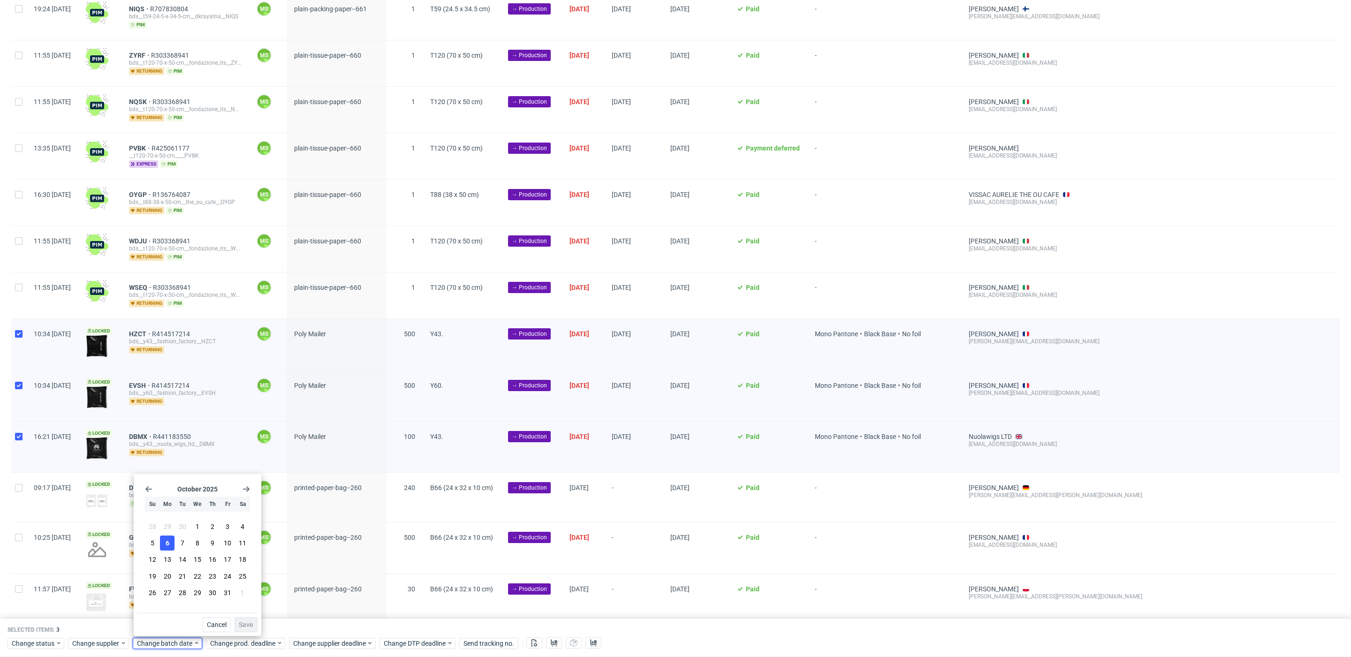
click at [169, 542] on button "6" at bounding box center [167, 543] width 15 height 15
click at [247, 625] on span "Save" at bounding box center [246, 625] width 15 height 7
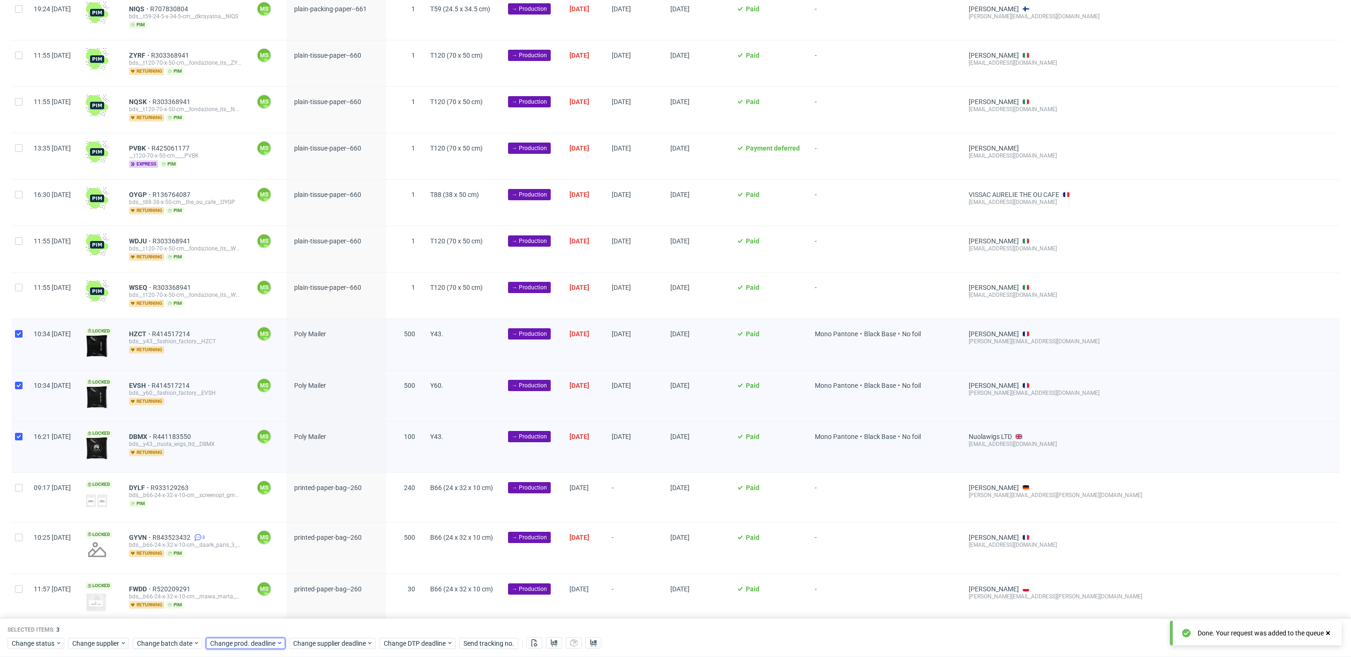
click at [249, 641] on span "Change prod. deadline" at bounding box center [243, 643] width 66 height 9
click at [240, 561] on span "13" at bounding box center [240, 559] width 8 height 9
click at [320, 628] on span "Save" at bounding box center [318, 625] width 15 height 7
click at [332, 641] on span "Change supplier deadline" at bounding box center [329, 643] width 73 height 9
click at [326, 562] on span "13" at bounding box center [324, 559] width 8 height 9
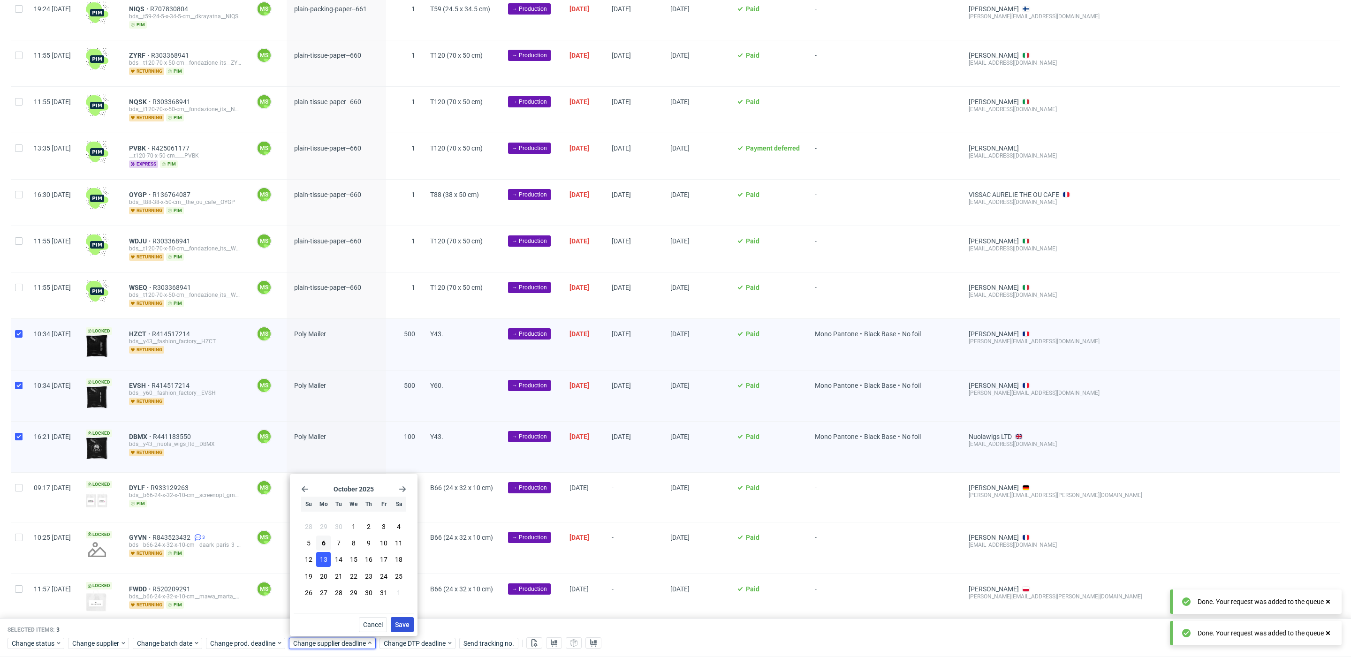
click at [407, 624] on span "Save" at bounding box center [402, 625] width 15 height 7
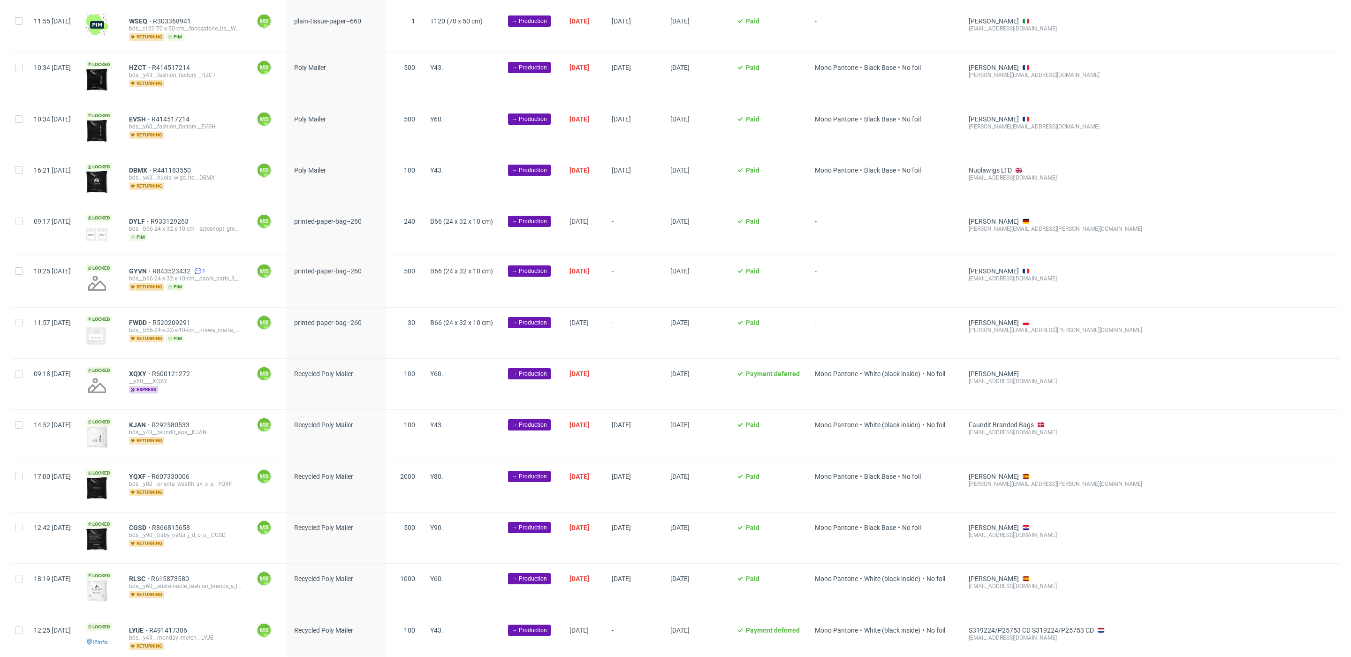
scroll to position [932, 0]
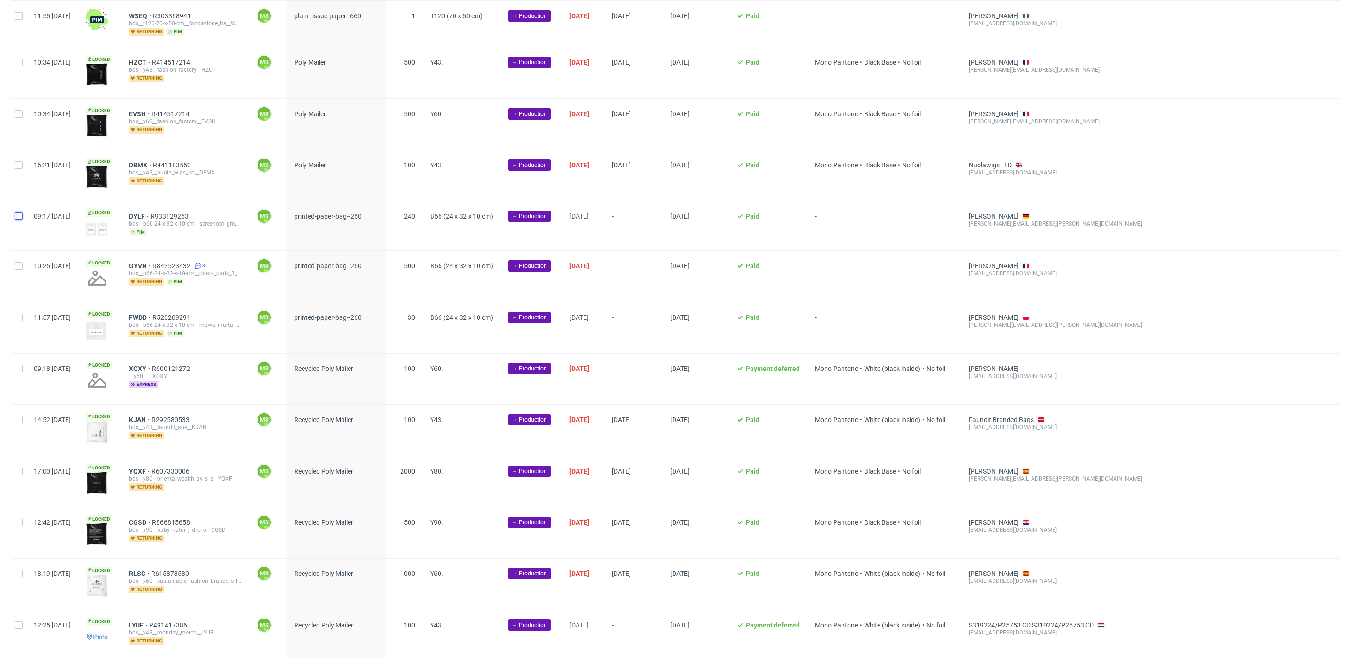
click at [18, 217] on input "checkbox" at bounding box center [19, 217] width 8 height 8
checkbox input "true"
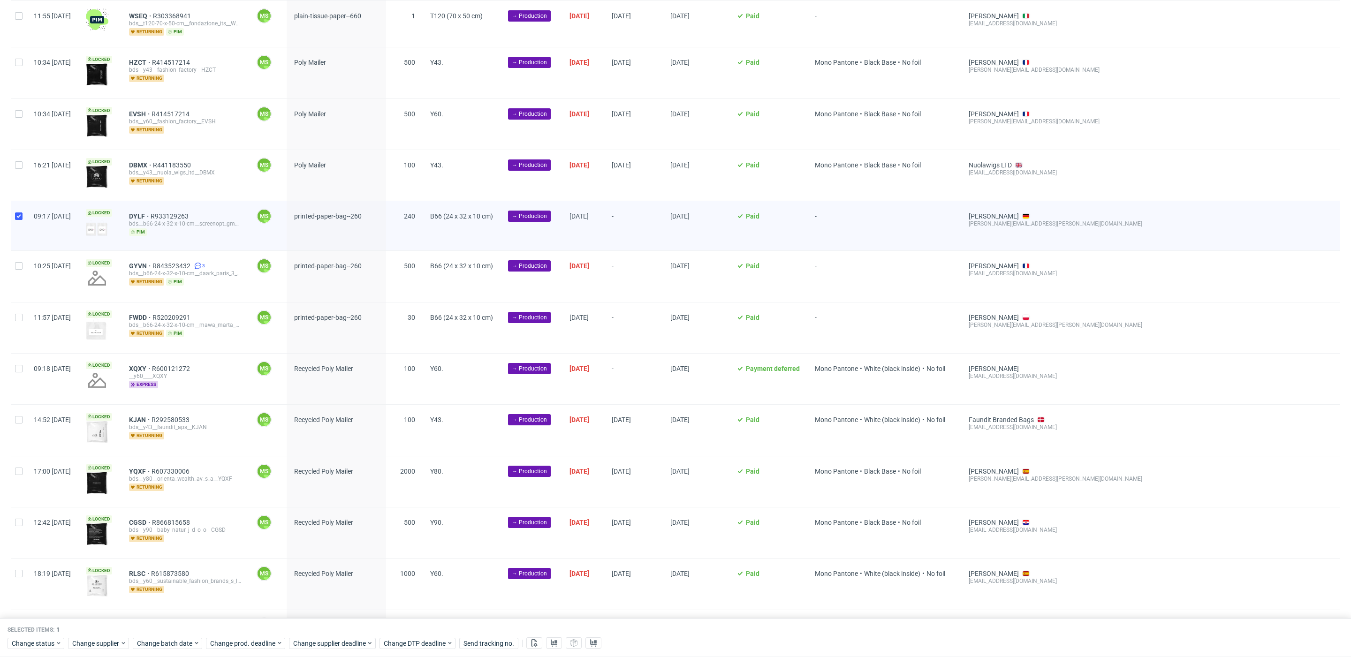
click at [21, 272] on div at bounding box center [18, 276] width 15 height 51
checkbox input "true"
click at [23, 345] on div at bounding box center [18, 328] width 15 height 51
checkbox input "true"
click at [177, 645] on span "Change batch date" at bounding box center [165, 643] width 56 height 9
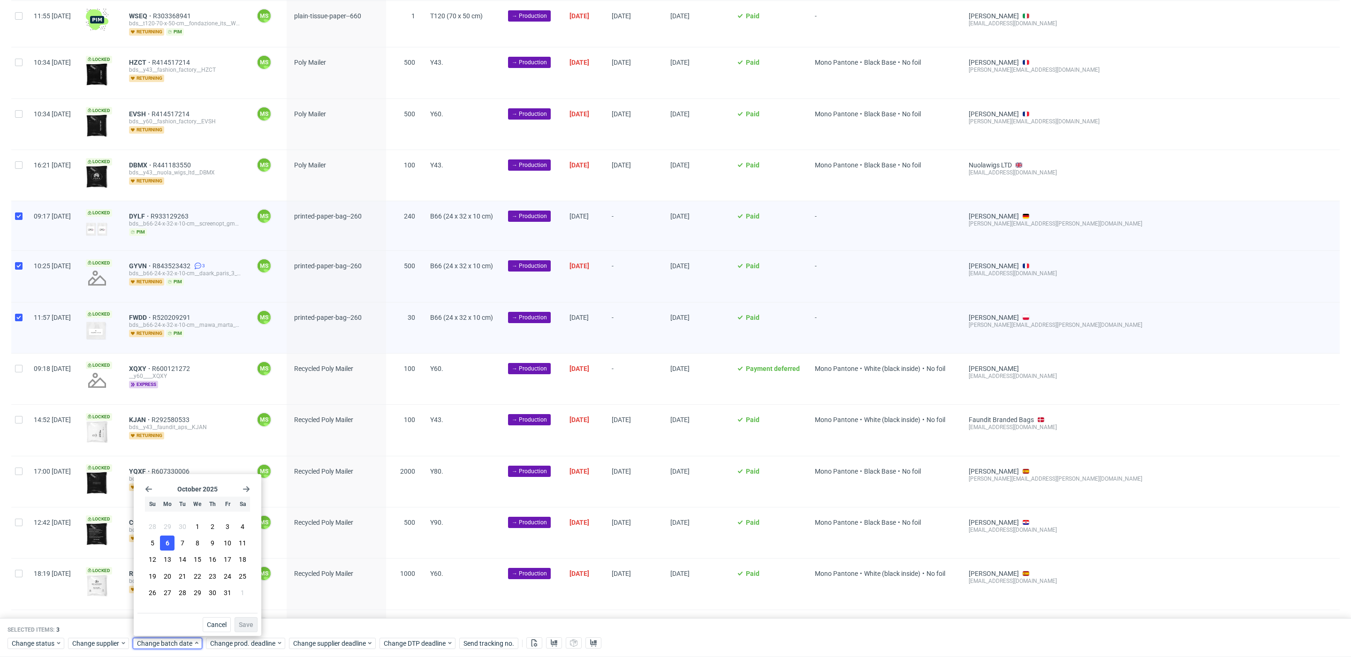
click at [168, 545] on span "6" at bounding box center [168, 543] width 4 height 9
click at [248, 625] on span "Save" at bounding box center [246, 625] width 15 height 7
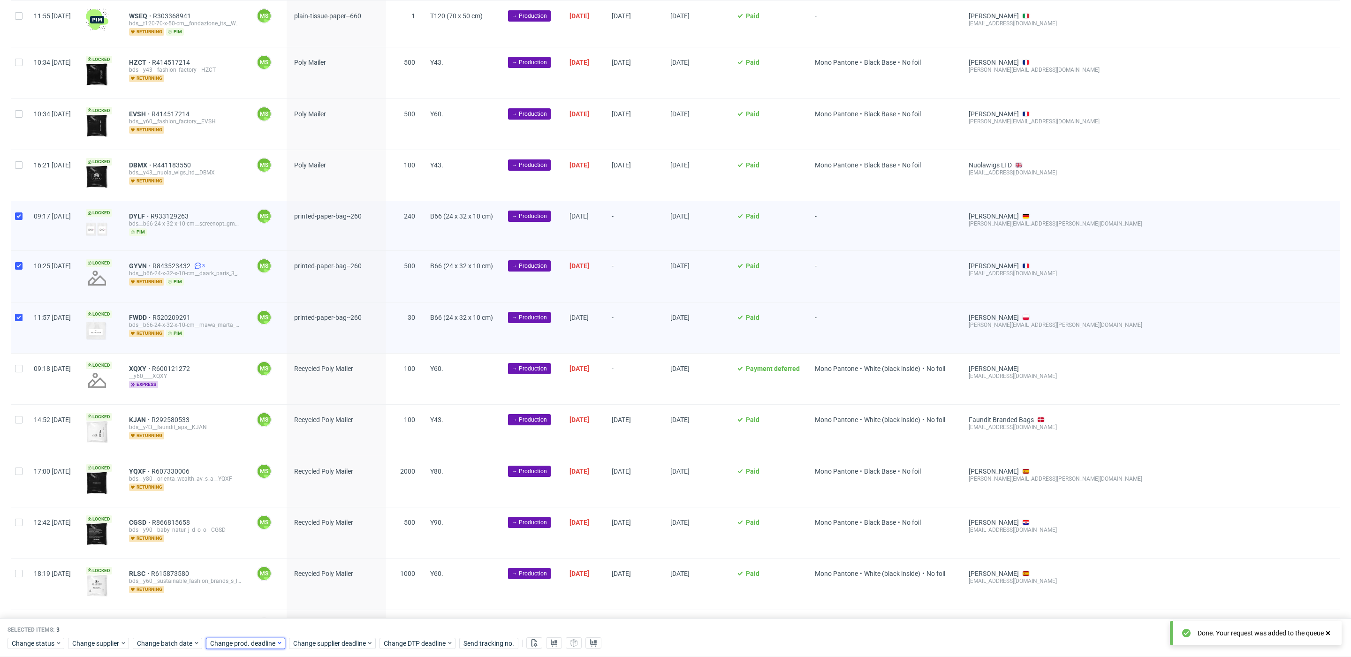
click at [255, 639] on span "Change prod. deadline" at bounding box center [243, 643] width 66 height 9
click at [298, 543] on span "10" at bounding box center [300, 543] width 8 height 9
click at [312, 625] on span "Save" at bounding box center [318, 625] width 15 height 7
click at [325, 638] on div "Change supplier deadline" at bounding box center [332, 643] width 87 height 11
click at [380, 542] on span "10" at bounding box center [384, 543] width 8 height 9
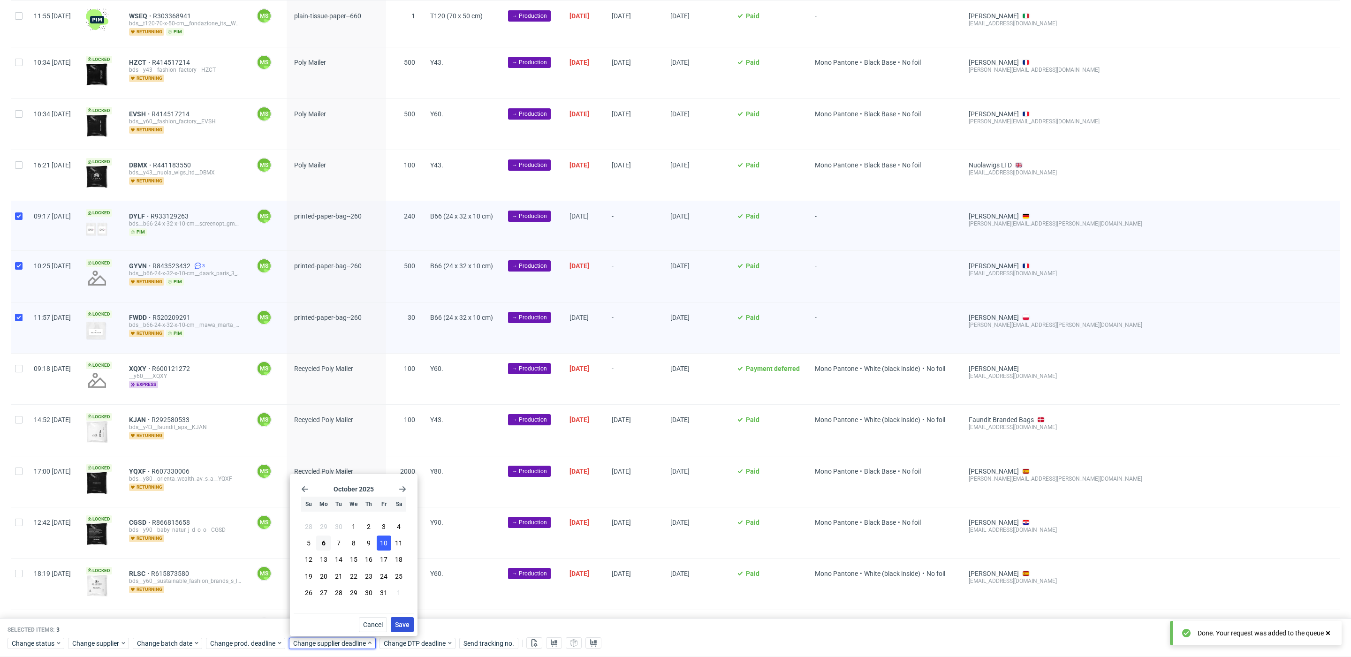
click at [402, 624] on span "Save" at bounding box center [402, 625] width 15 height 7
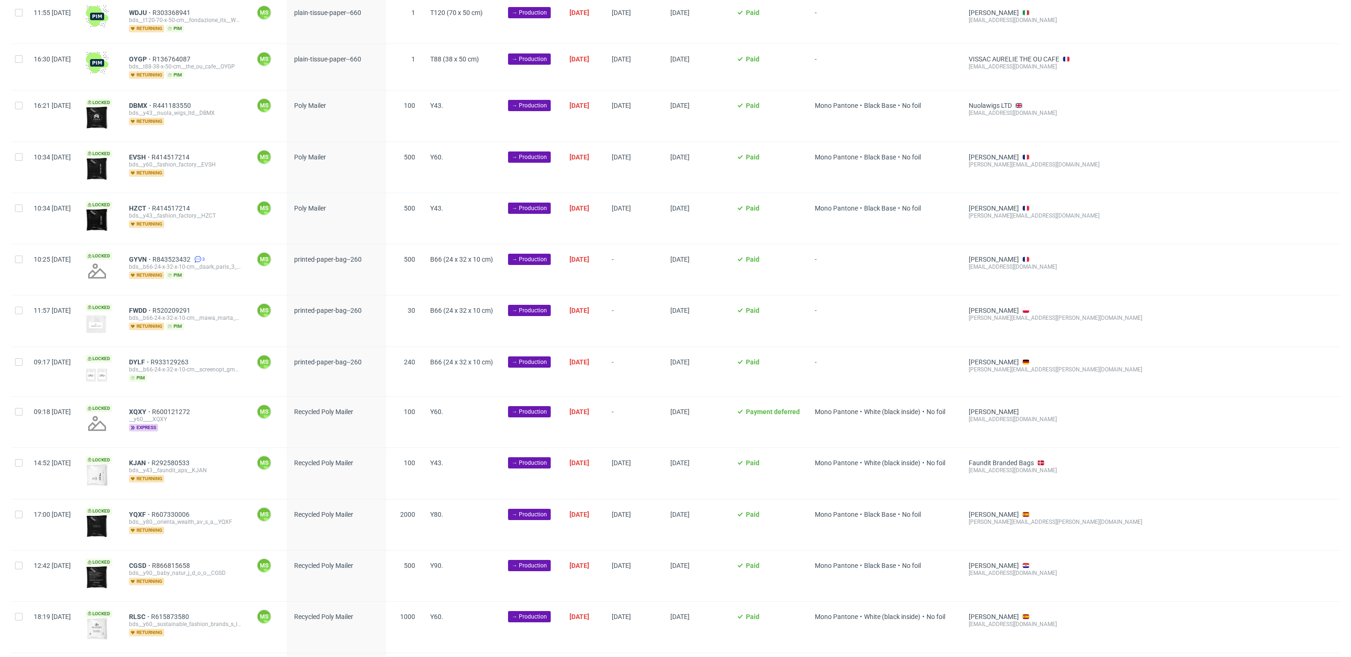
scroll to position [901, 0]
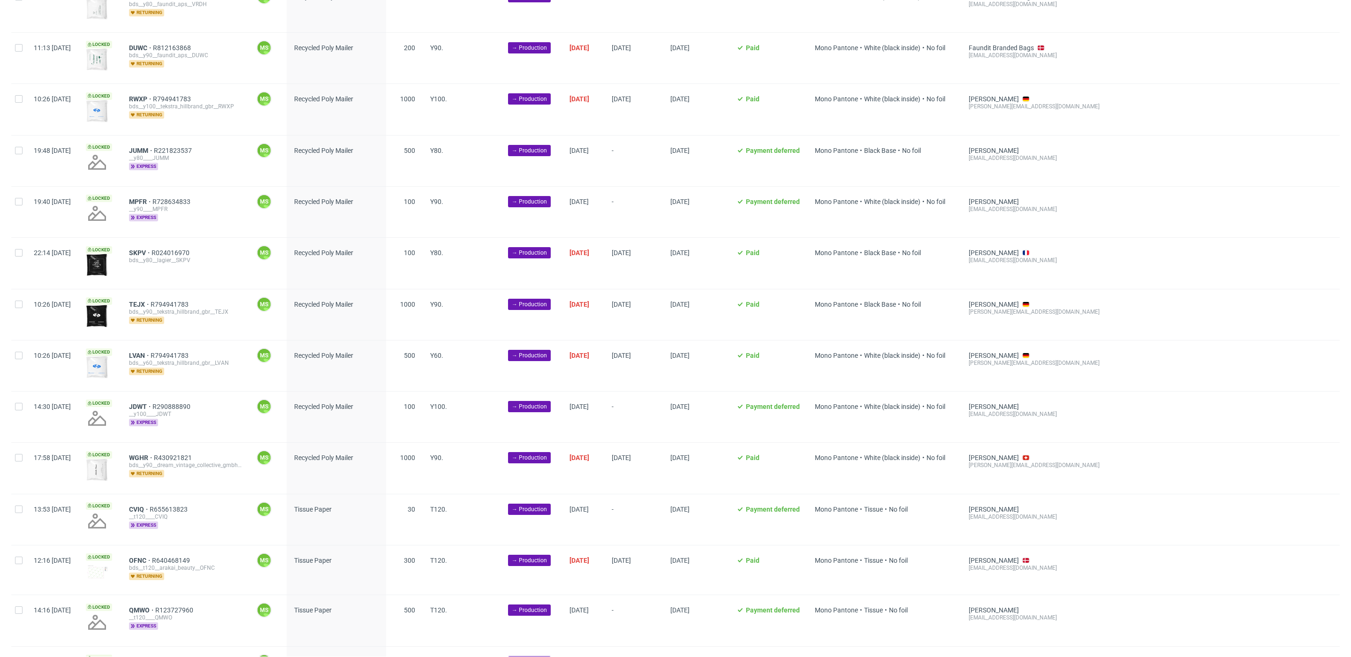
scroll to position [1769, 0]
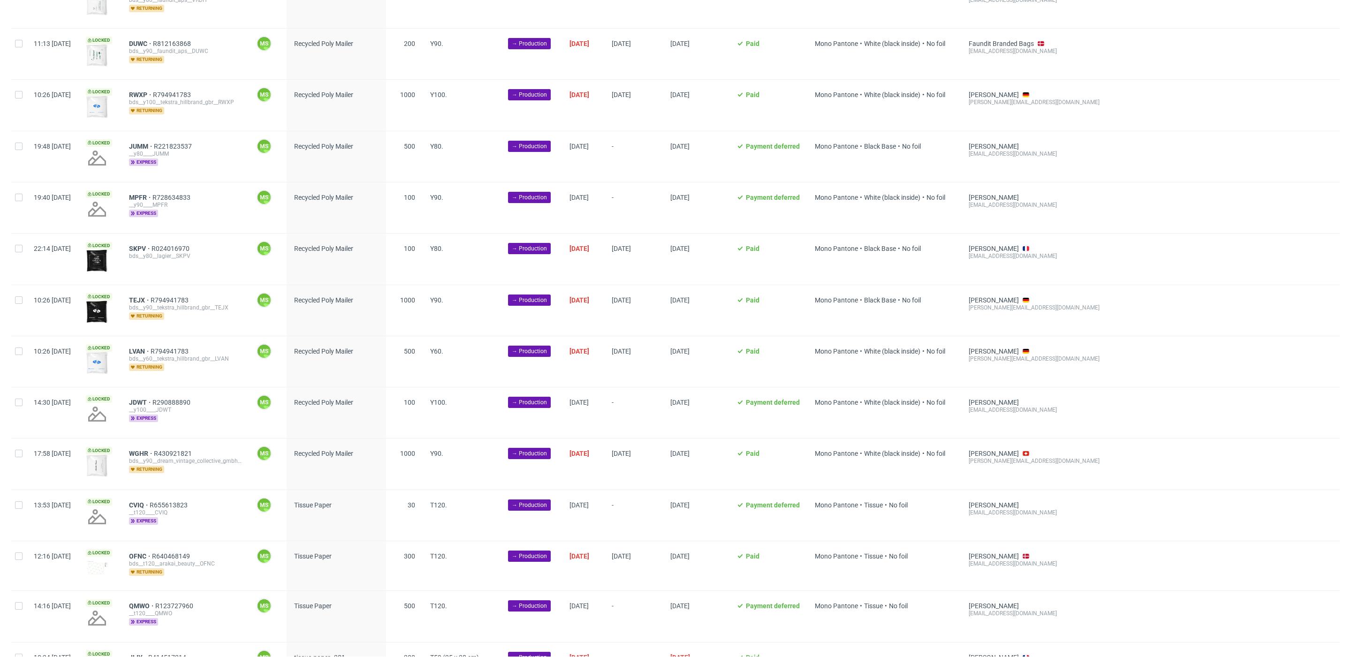
click at [19, 468] on div at bounding box center [18, 464] width 15 height 51
checkbox input "true"
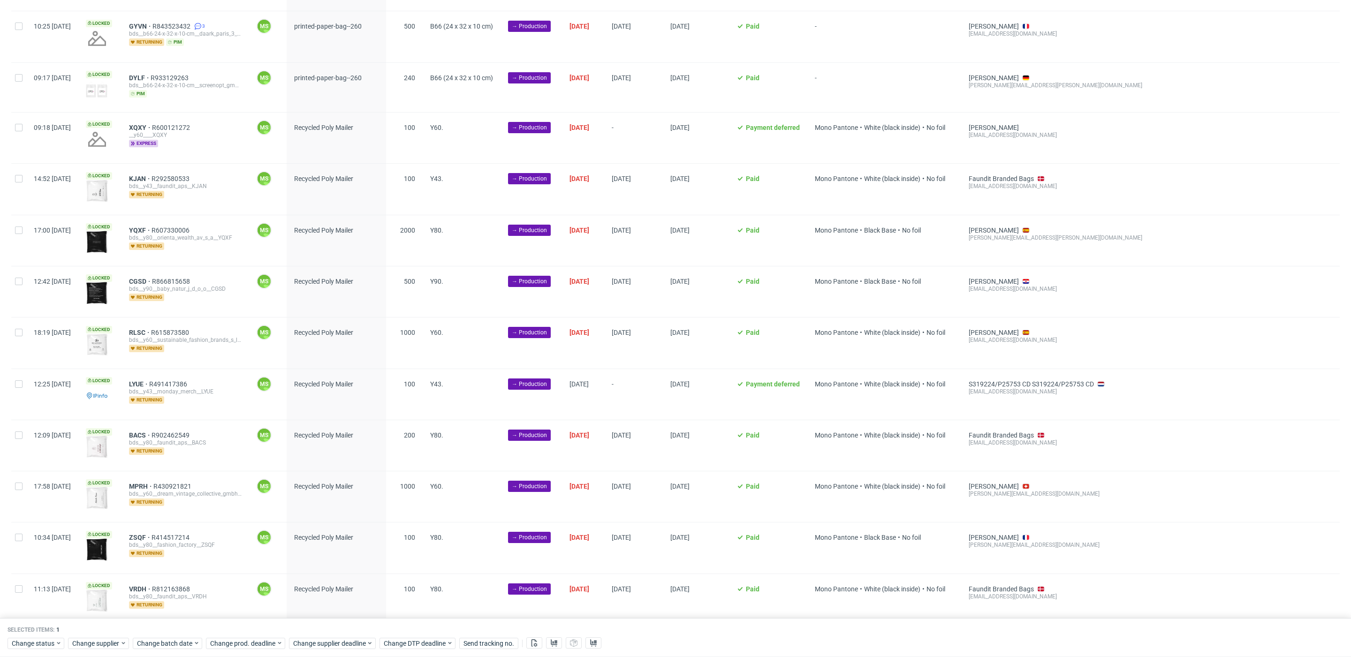
scroll to position [1167, 0]
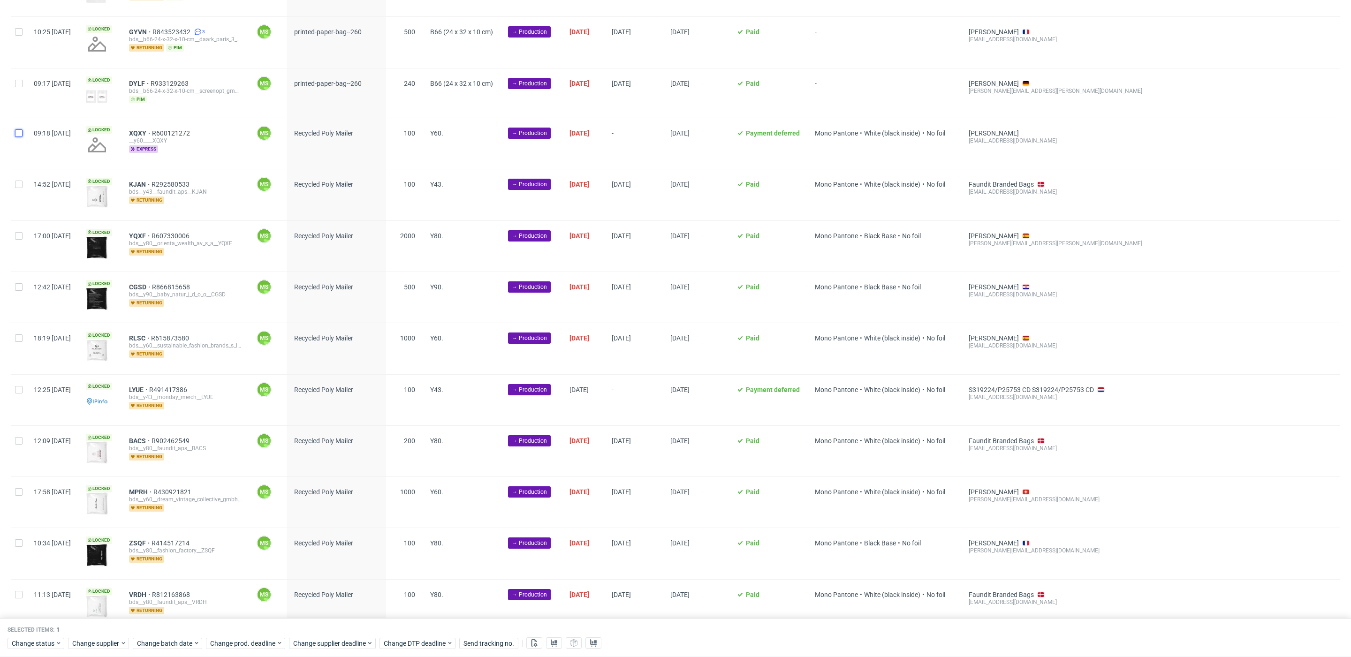
click at [20, 135] on input "checkbox" at bounding box center [19, 133] width 8 height 8
checkbox input "true"
click at [24, 189] on div at bounding box center [18, 194] width 15 height 51
checkbox input "true"
click at [22, 249] on div at bounding box center [18, 246] width 15 height 51
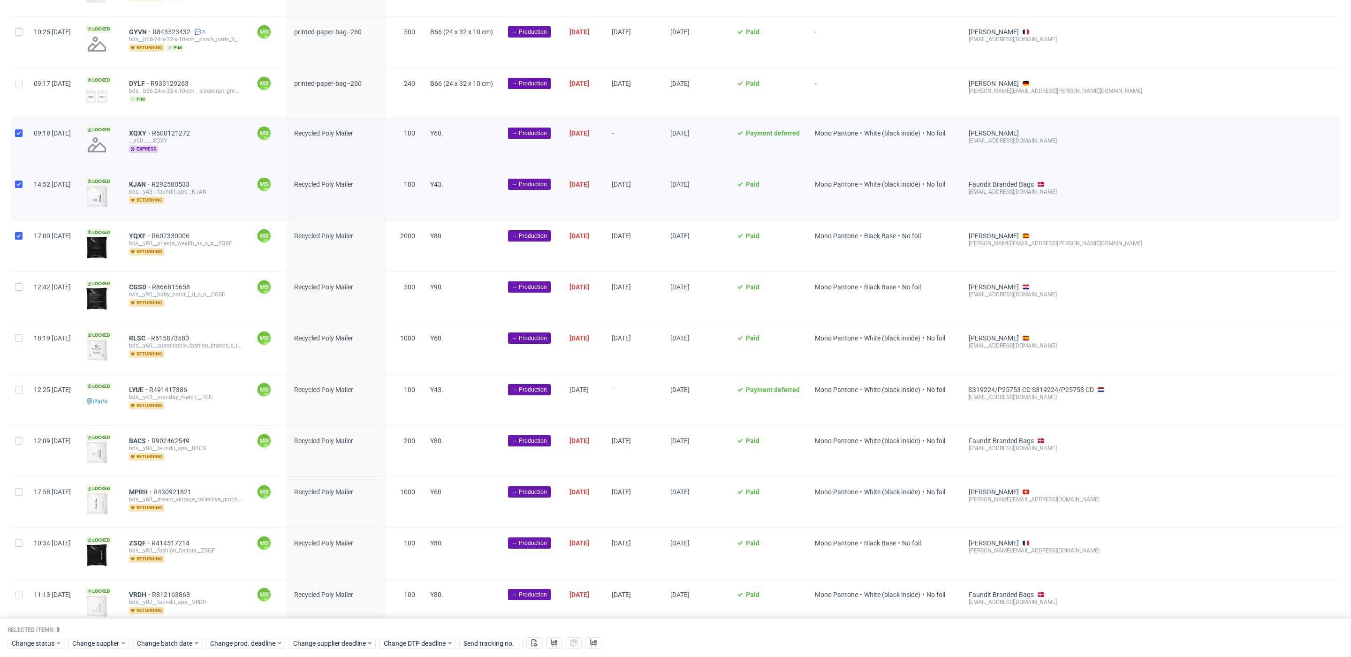
checkbox input "true"
click at [22, 291] on input "checkbox" at bounding box center [19, 287] width 8 height 8
checkbox input "true"
click at [21, 358] on div at bounding box center [18, 348] width 15 height 51
checkbox input "true"
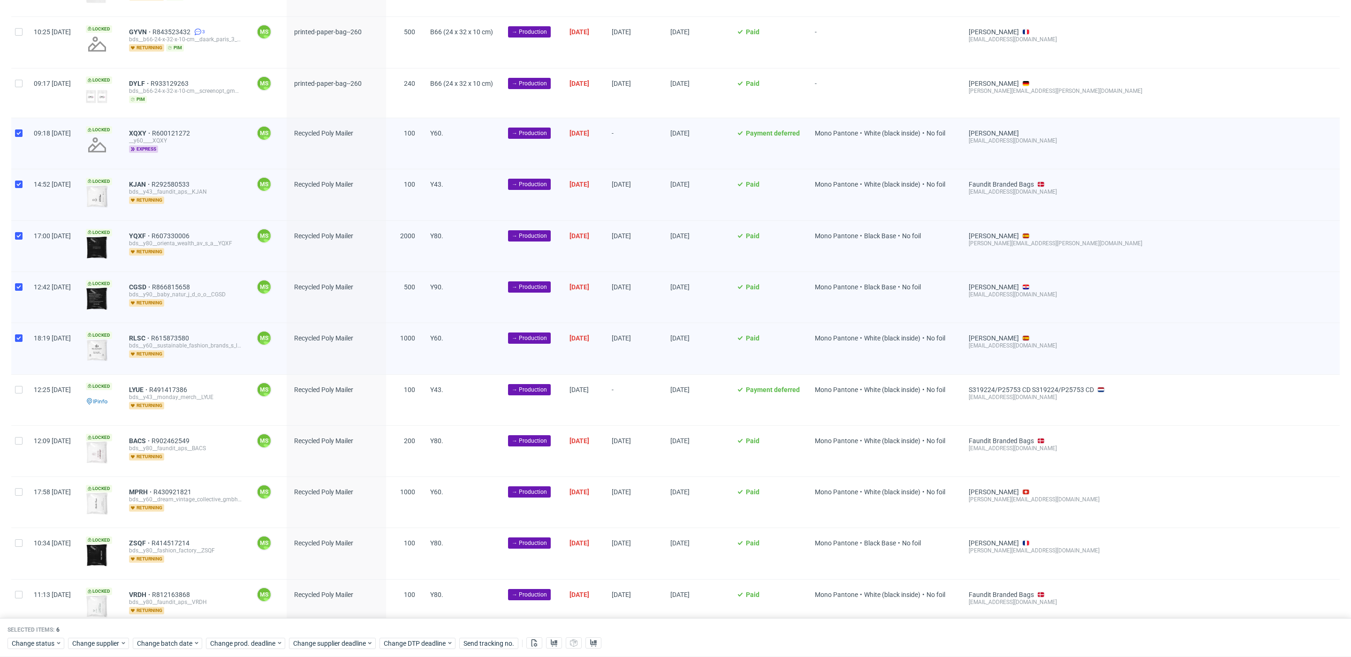
click at [20, 414] on div at bounding box center [18, 400] width 15 height 51
checkbox input "true"
click at [20, 467] on div at bounding box center [18, 451] width 15 height 51
checkbox input "true"
click at [24, 496] on div at bounding box center [18, 502] width 15 height 51
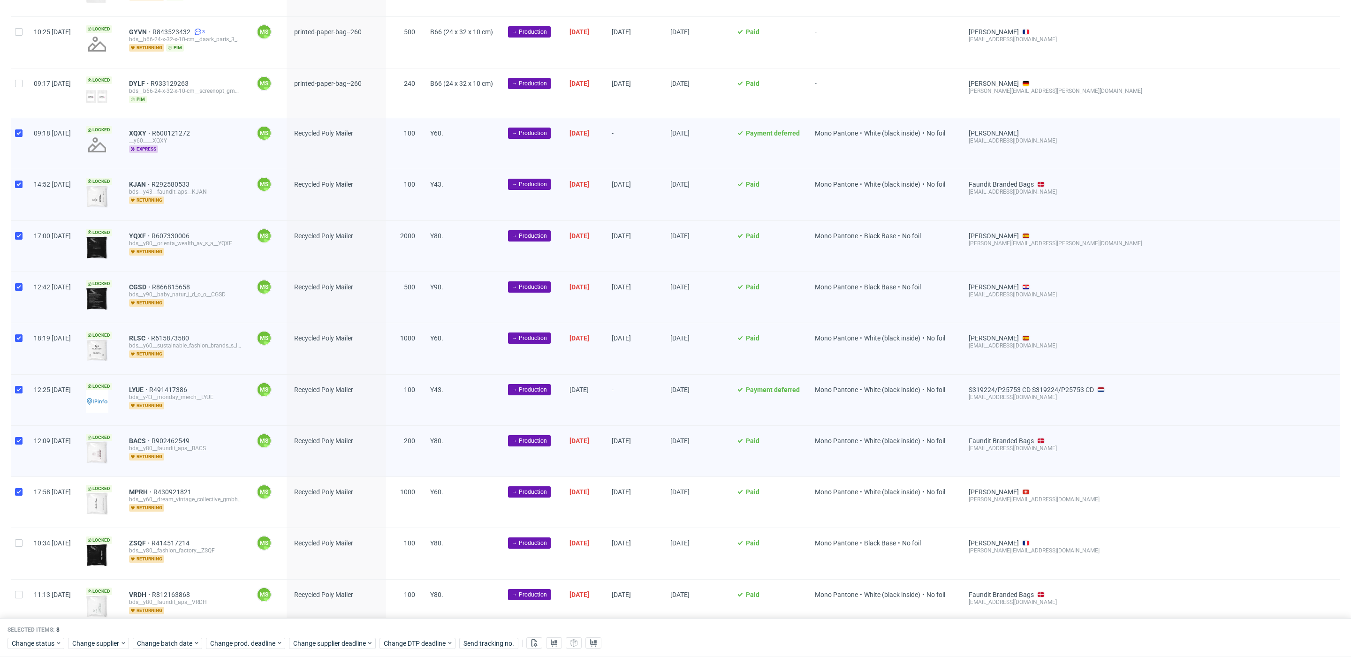
checkbox input "true"
click at [24, 546] on div at bounding box center [18, 553] width 15 height 51
checkbox input "true"
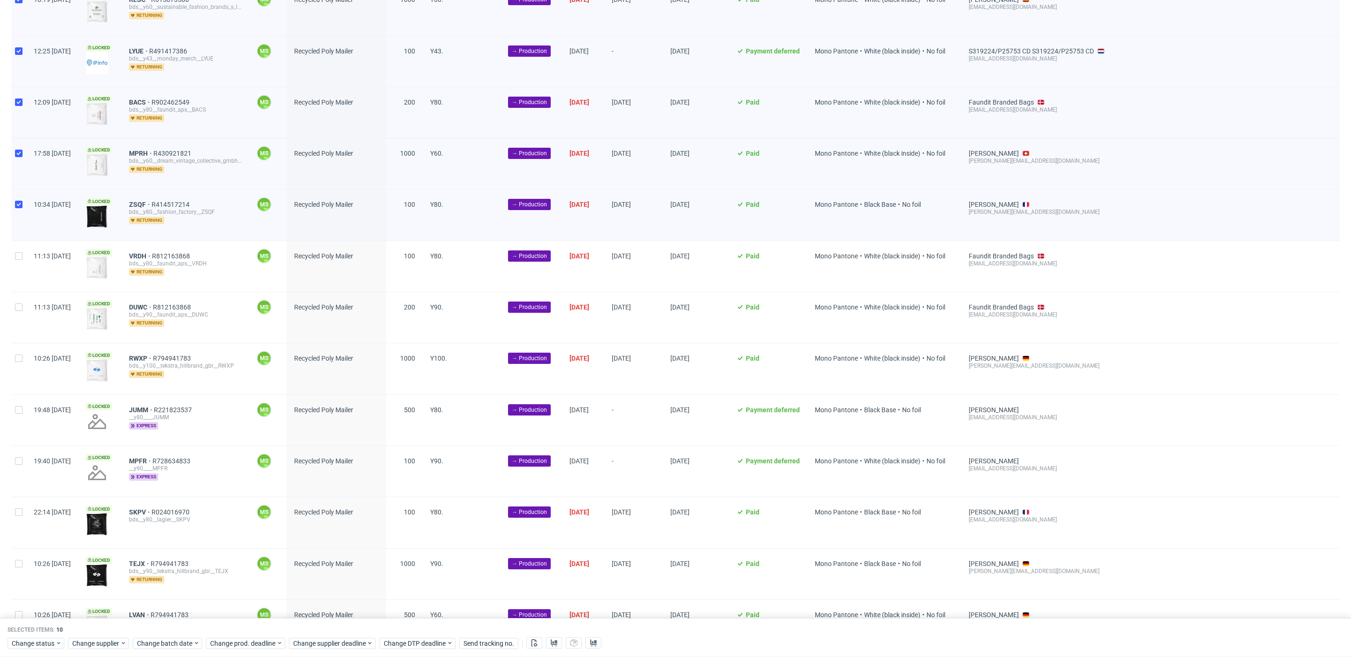
scroll to position [1507, 0]
click at [20, 258] on input "checkbox" at bounding box center [19, 255] width 8 height 8
checkbox input "true"
click at [22, 316] on div at bounding box center [18, 316] width 15 height 51
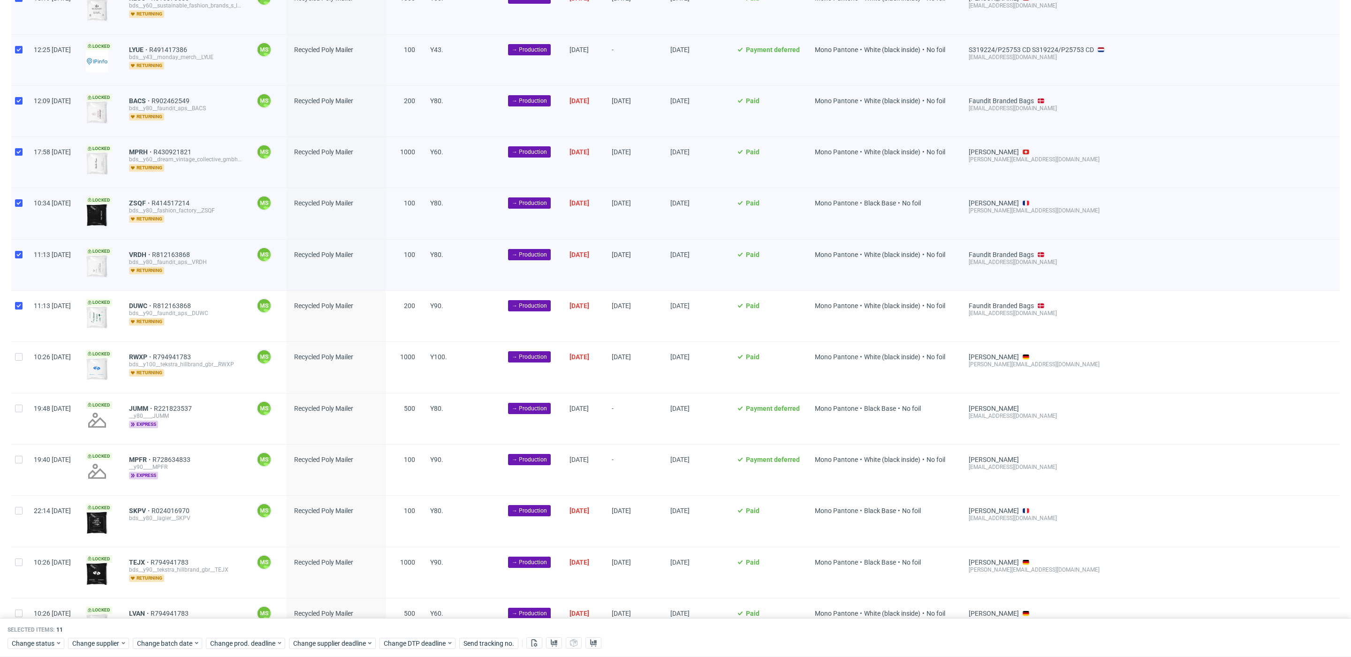
checkbox input "true"
click at [22, 361] on input "checkbox" at bounding box center [19, 357] width 8 height 8
checkbox input "true"
click at [22, 412] on input "checkbox" at bounding box center [19, 409] width 8 height 8
checkbox input "true"
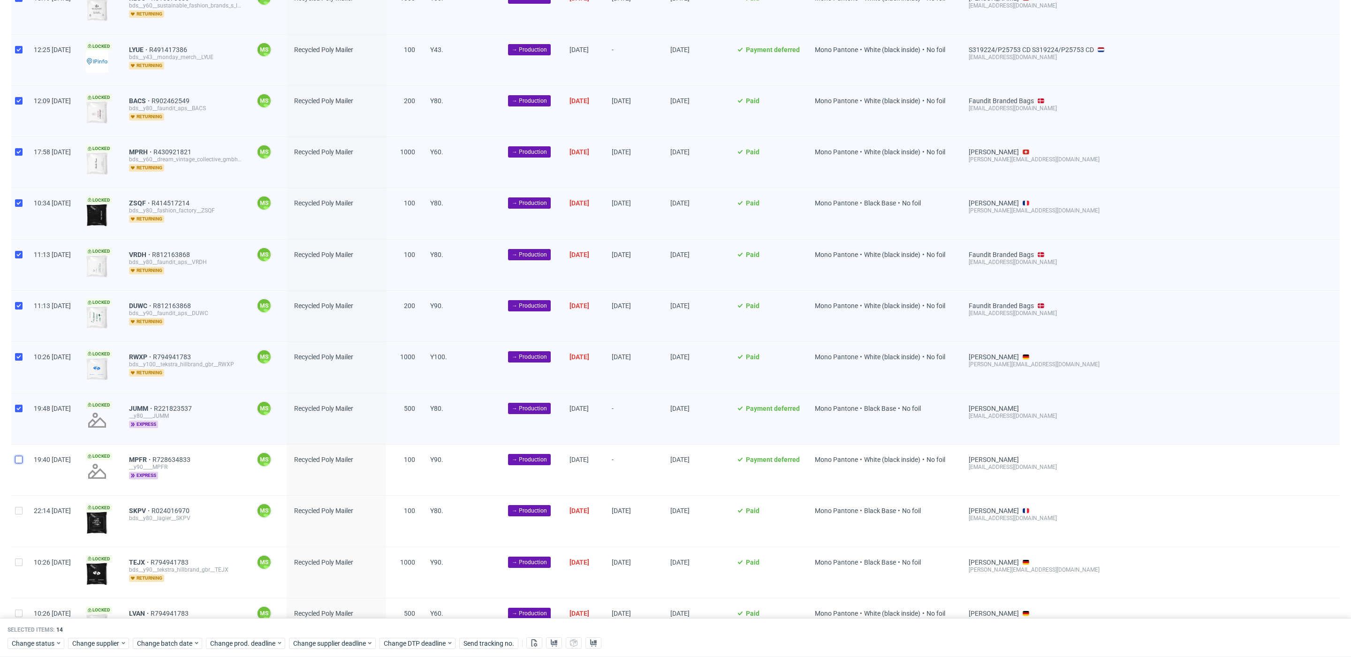
click at [22, 460] on input "checkbox" at bounding box center [19, 460] width 8 height 8
checkbox input "true"
click at [22, 515] on input "checkbox" at bounding box center [19, 511] width 8 height 8
checkbox input "true"
click at [22, 566] on input "checkbox" at bounding box center [19, 563] width 8 height 8
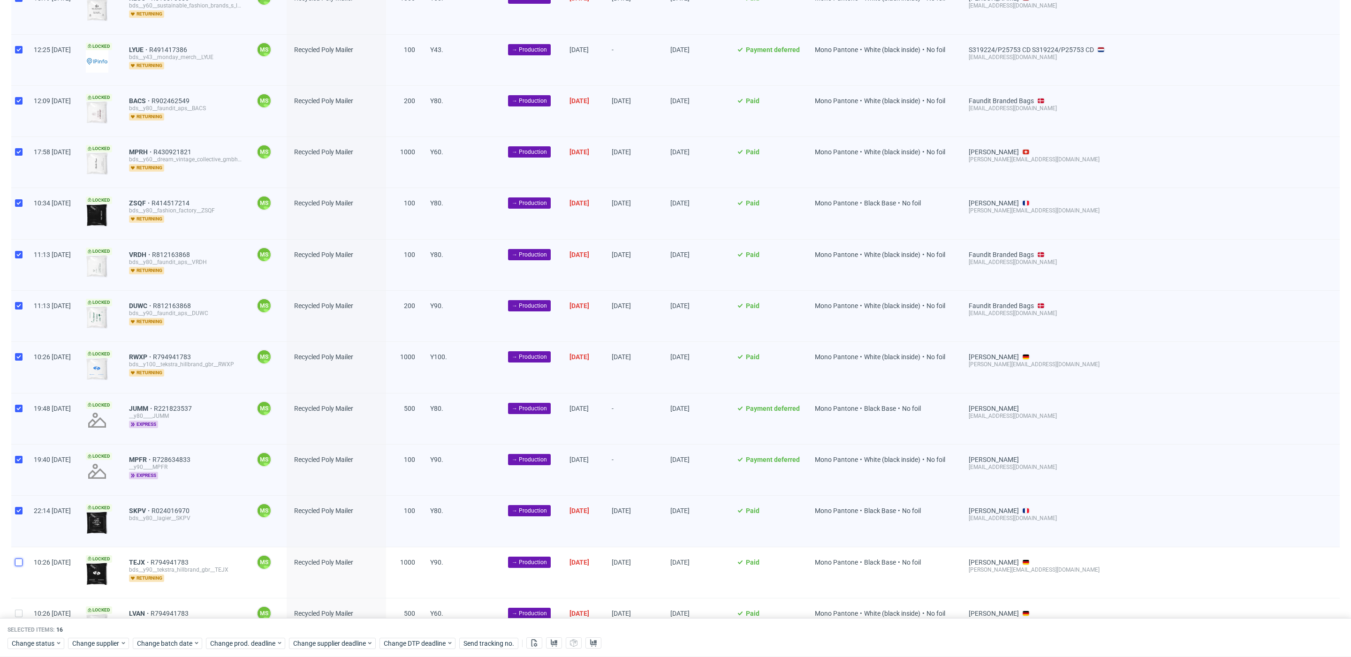
checkbox input "true"
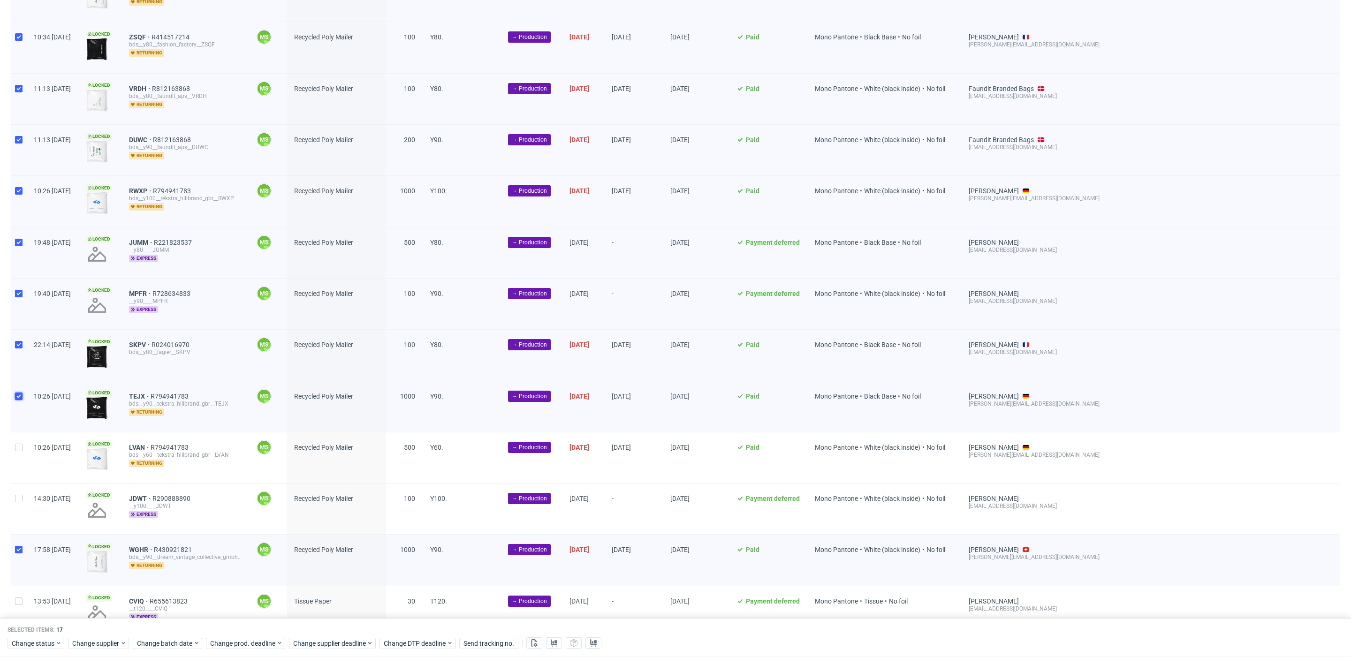
scroll to position [1679, 0]
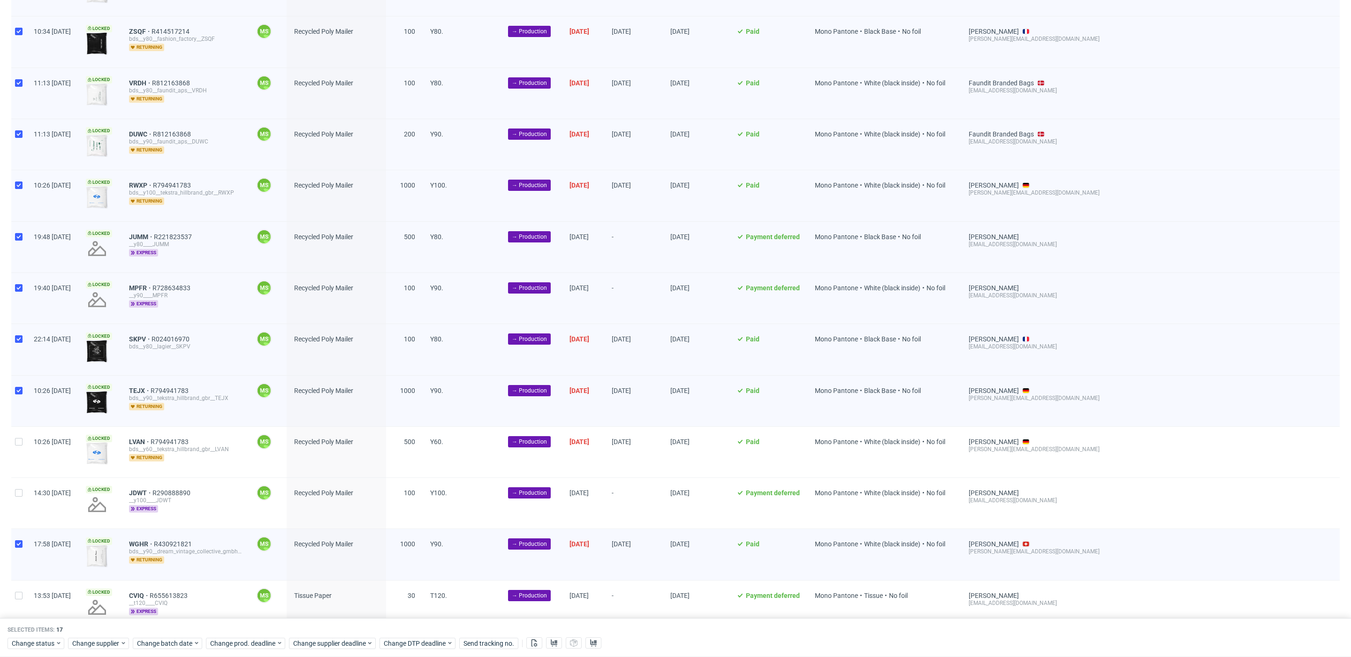
click at [23, 447] on div at bounding box center [18, 452] width 15 height 51
checkbox input "true"
click at [28, 495] on div "14:30 Sun 05.10.2025" at bounding box center [52, 503] width 52 height 51
click at [18, 497] on input "checkbox" at bounding box center [19, 493] width 8 height 8
checkbox input "true"
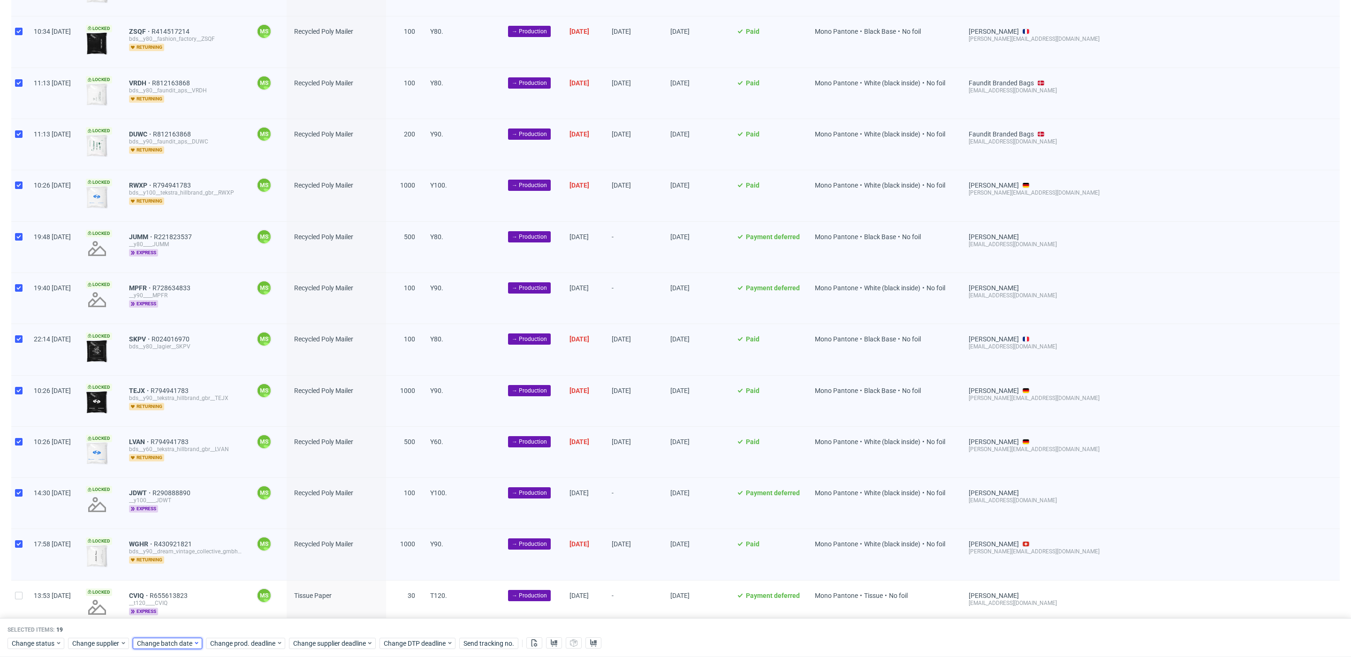
click at [174, 647] on span "Change batch date" at bounding box center [165, 643] width 56 height 9
click at [169, 541] on button "6" at bounding box center [167, 543] width 15 height 15
click at [245, 625] on span "Save" at bounding box center [246, 625] width 15 height 7
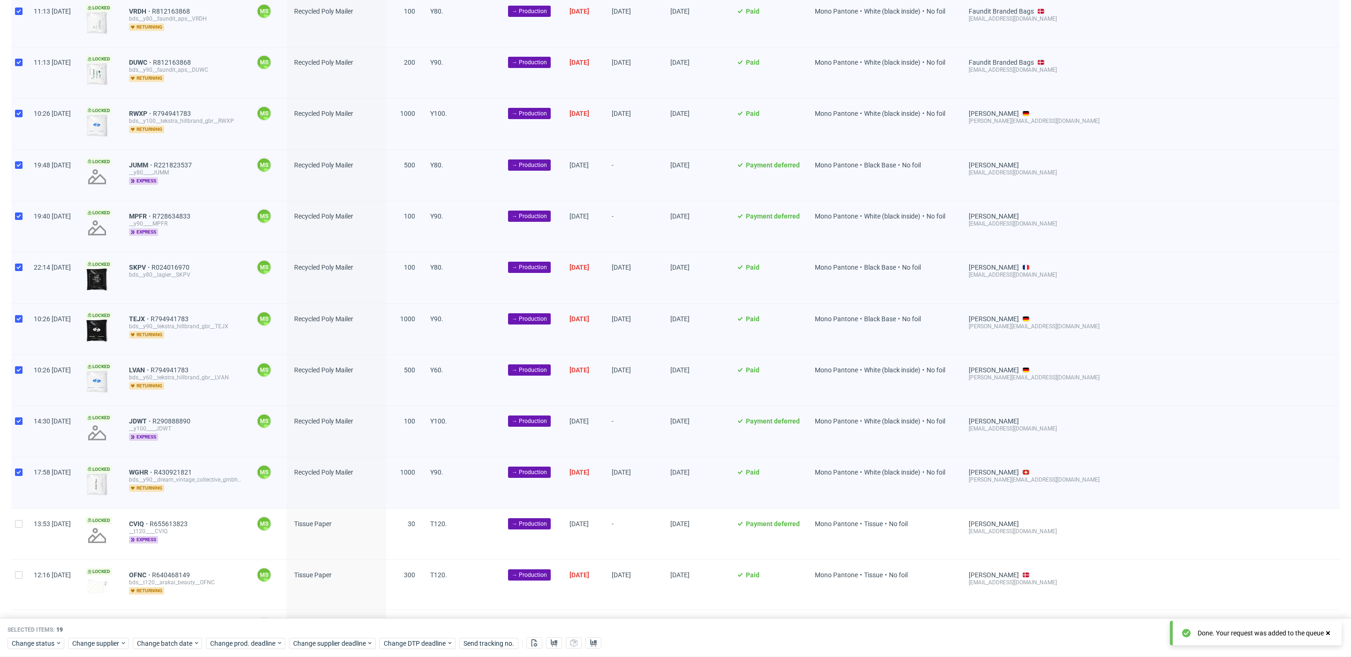
scroll to position [1753, 0]
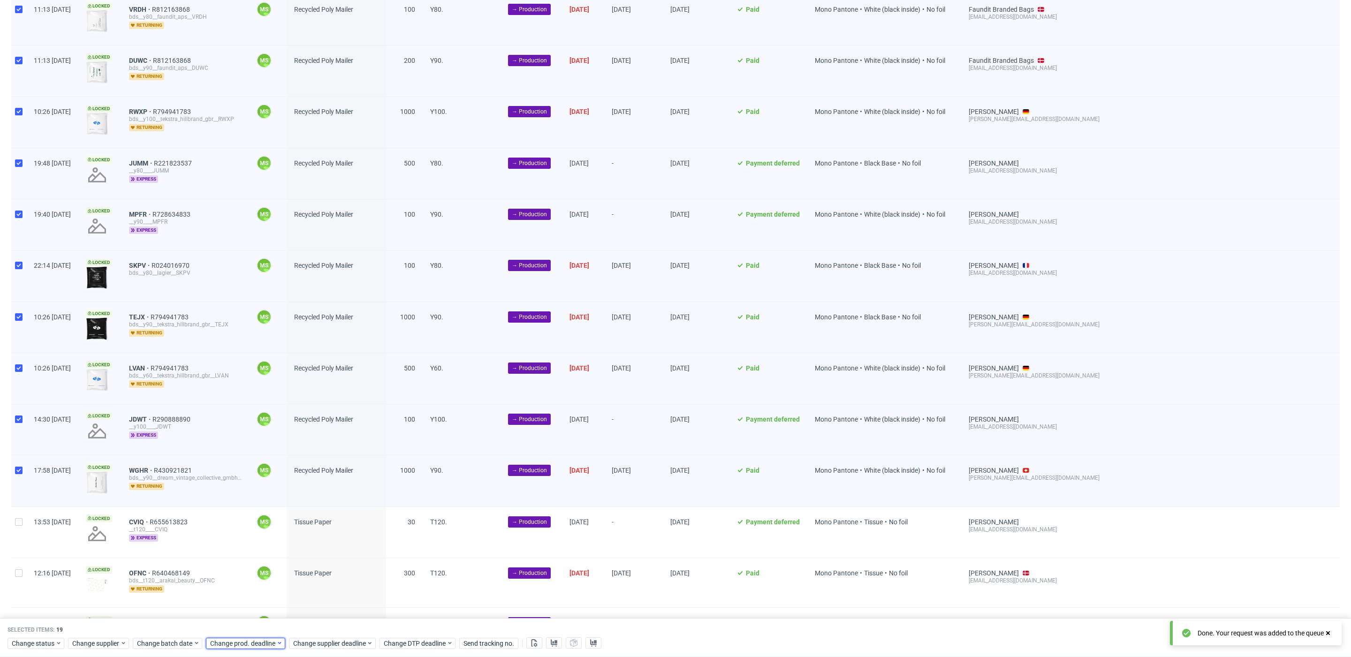
click at [225, 645] on span "Change prod. deadline" at bounding box center [243, 643] width 66 height 9
click at [242, 558] on span "13" at bounding box center [240, 559] width 8 height 9
click at [319, 622] on span "Save" at bounding box center [318, 625] width 15 height 7
click at [326, 639] on span "Change supplier deadline" at bounding box center [329, 643] width 73 height 9
click at [324, 555] on span "13" at bounding box center [324, 559] width 8 height 9
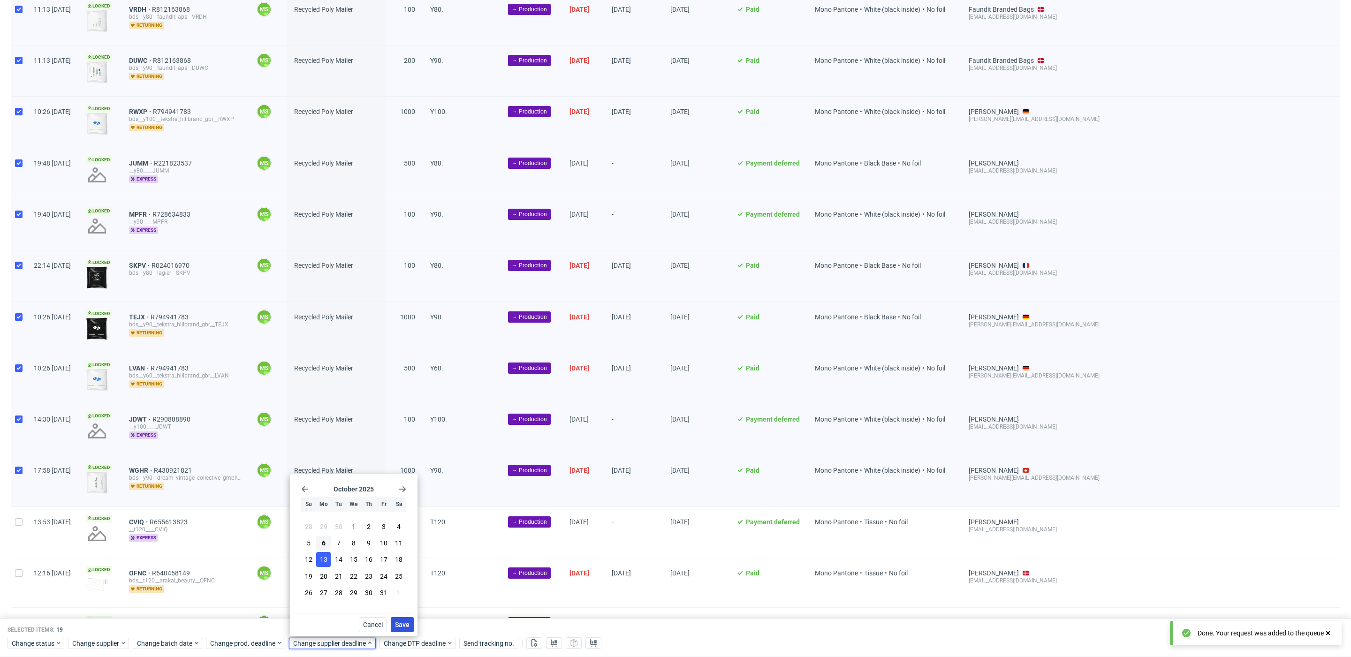
click at [401, 624] on span "Save" at bounding box center [402, 625] width 15 height 7
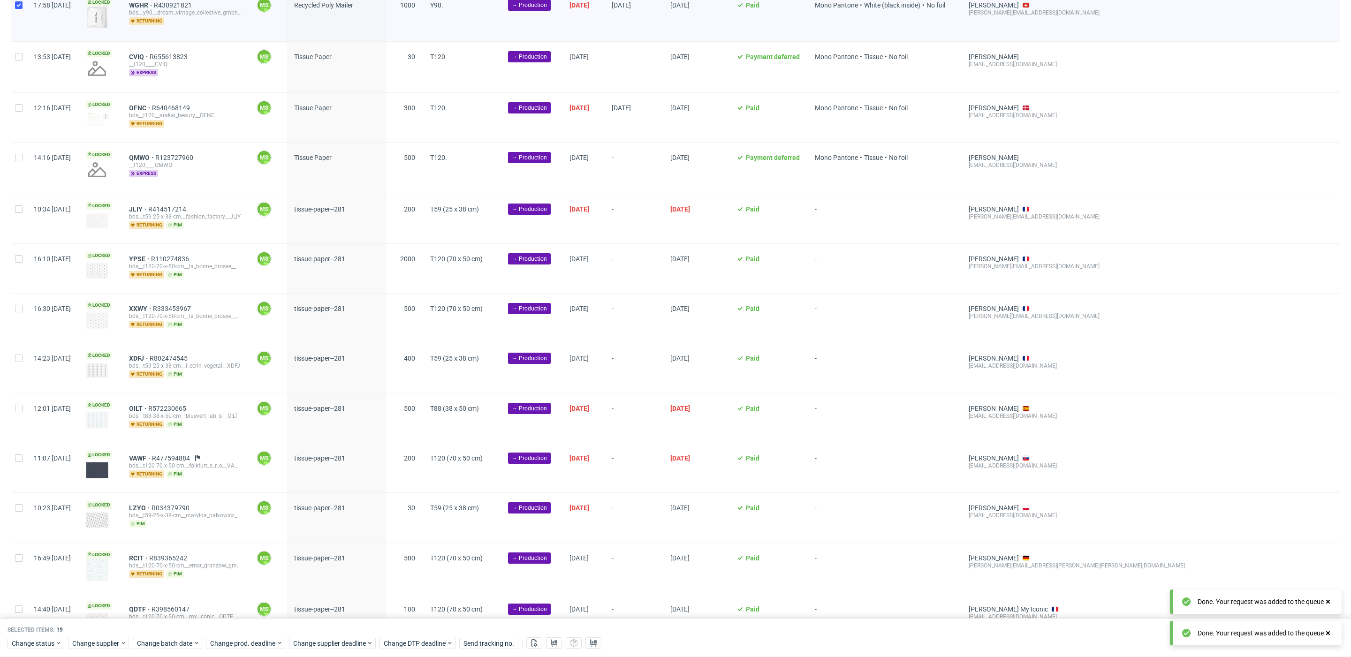
scroll to position [2278, 0]
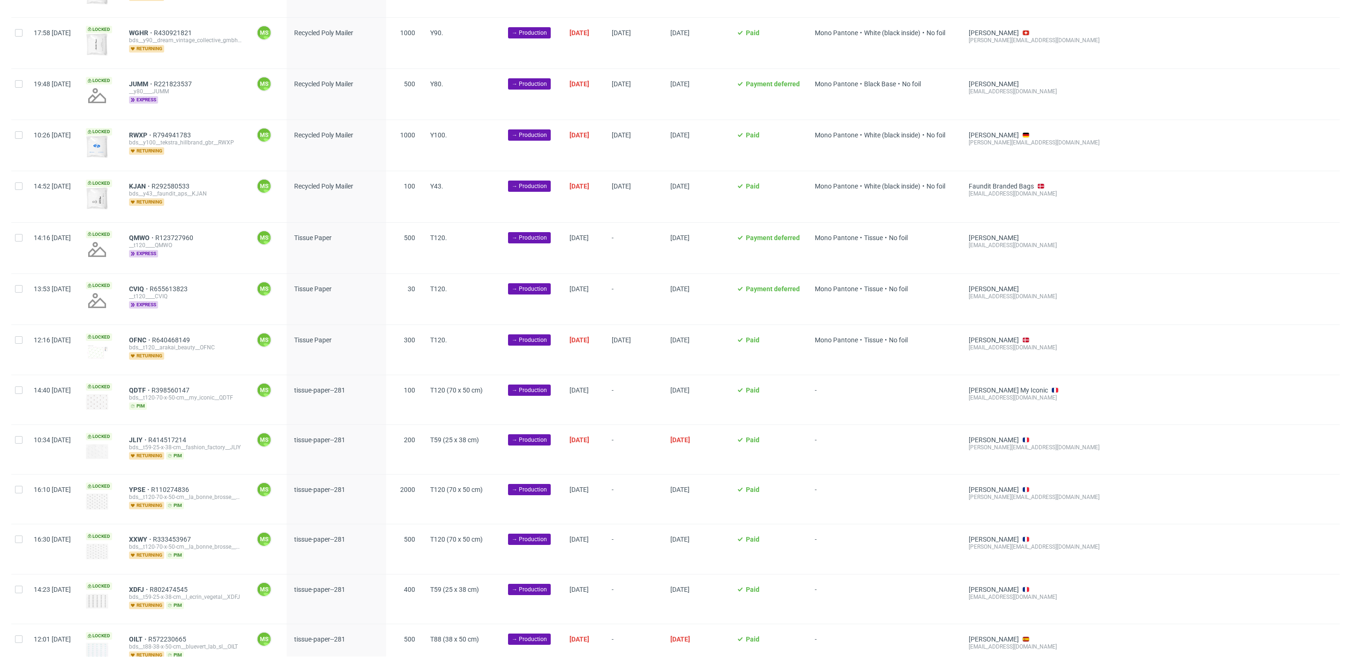
scroll to position [2044, 0]
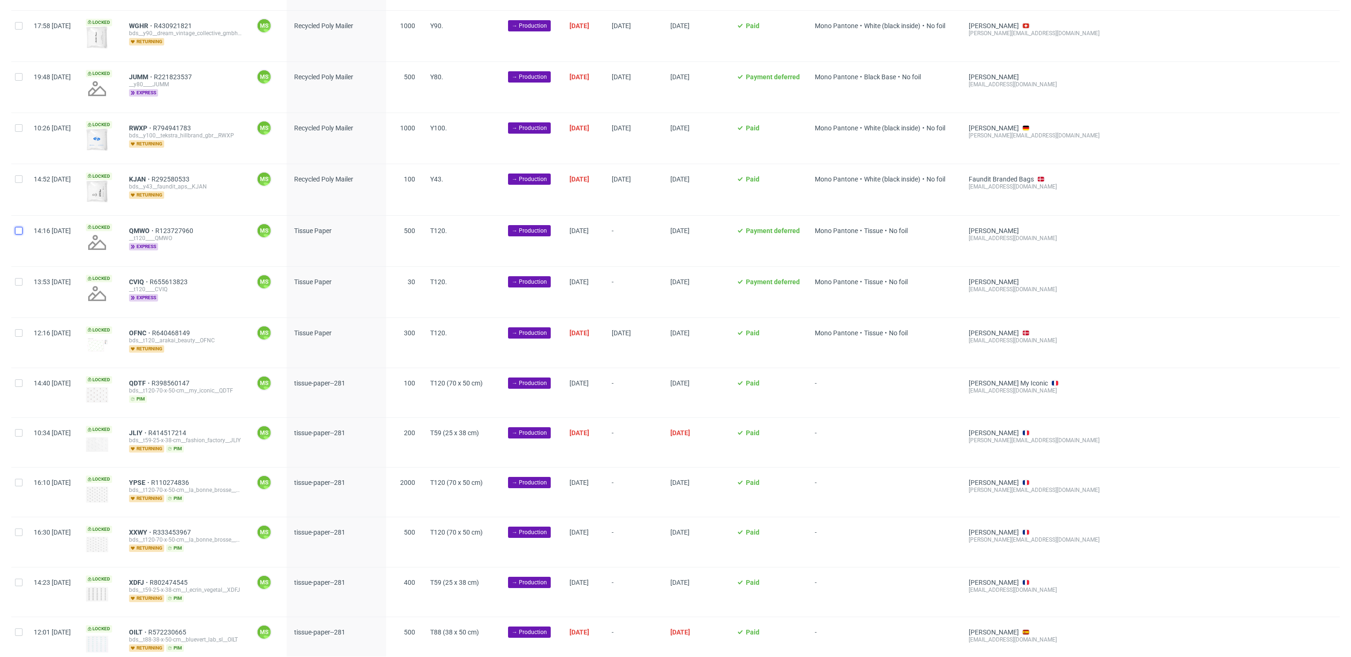
click at [19, 235] on input "checkbox" at bounding box center [19, 231] width 8 height 8
checkbox input "true"
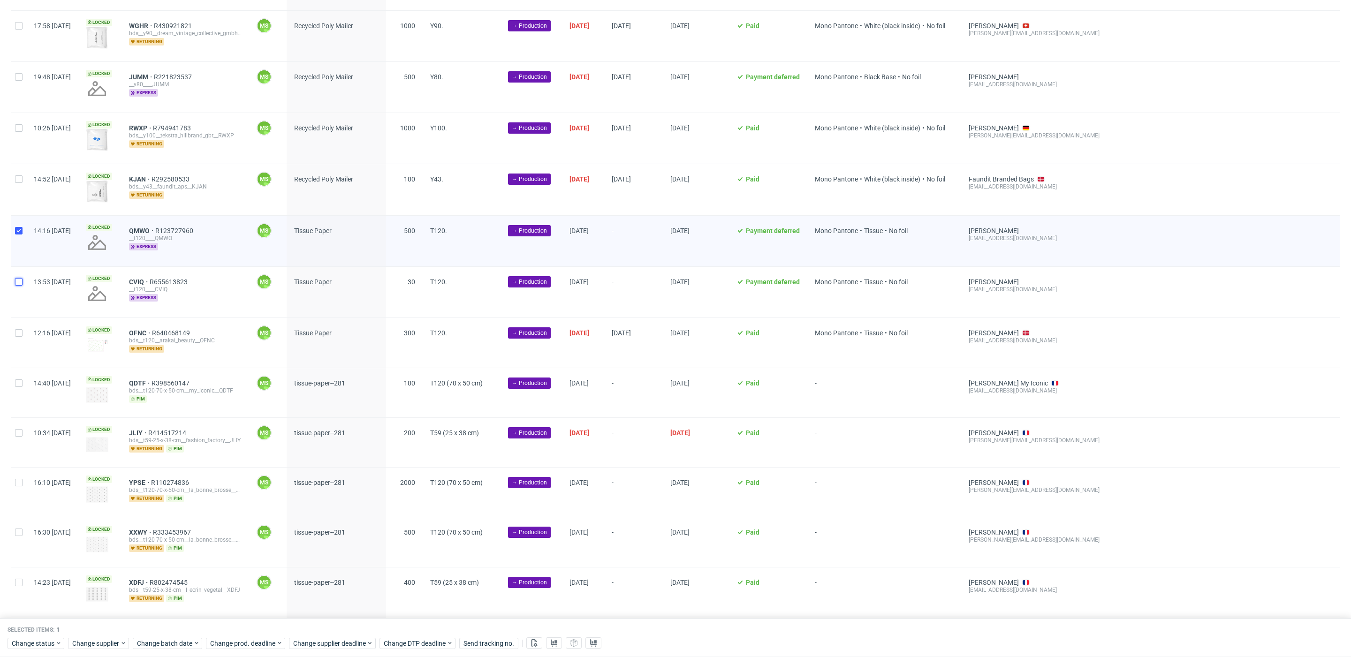
click at [20, 285] on input "checkbox" at bounding box center [19, 282] width 8 height 8
checkbox input "true"
click at [26, 352] on div "12:16 [DATE]" at bounding box center [52, 342] width 52 height 49
click at [21, 337] on input "checkbox" at bounding box center [19, 333] width 8 height 8
checkbox input "true"
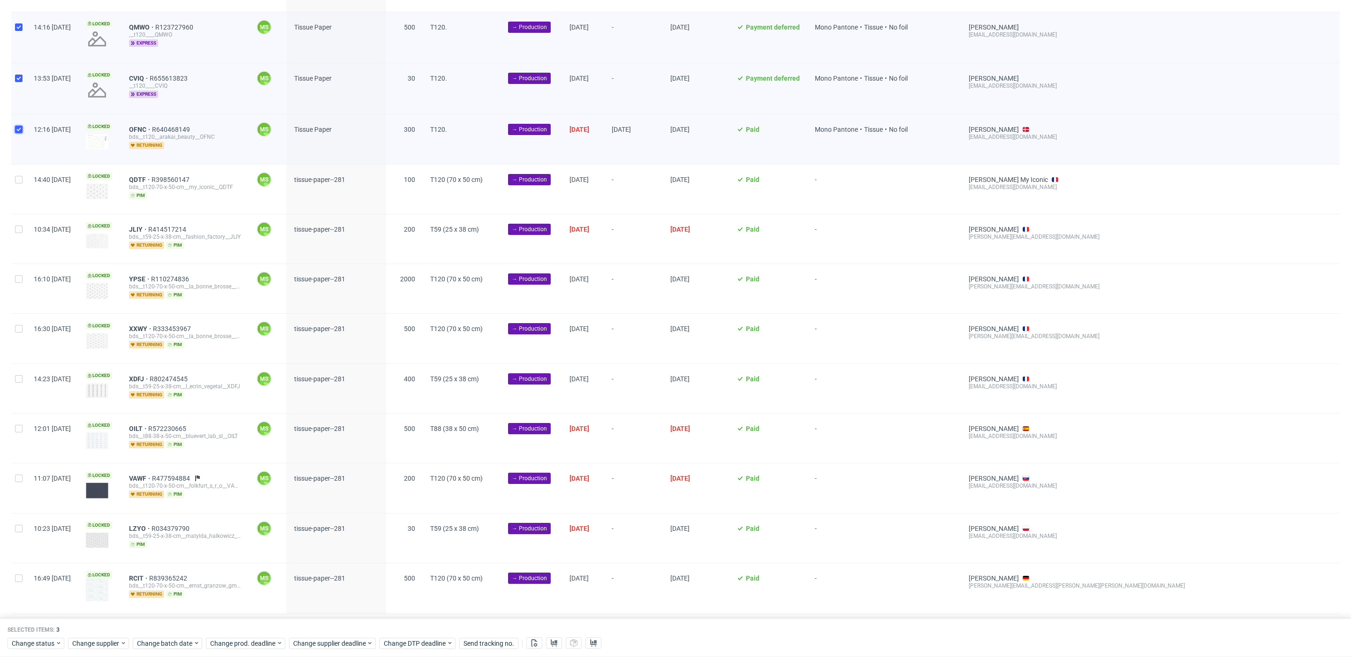
scroll to position [2278, 0]
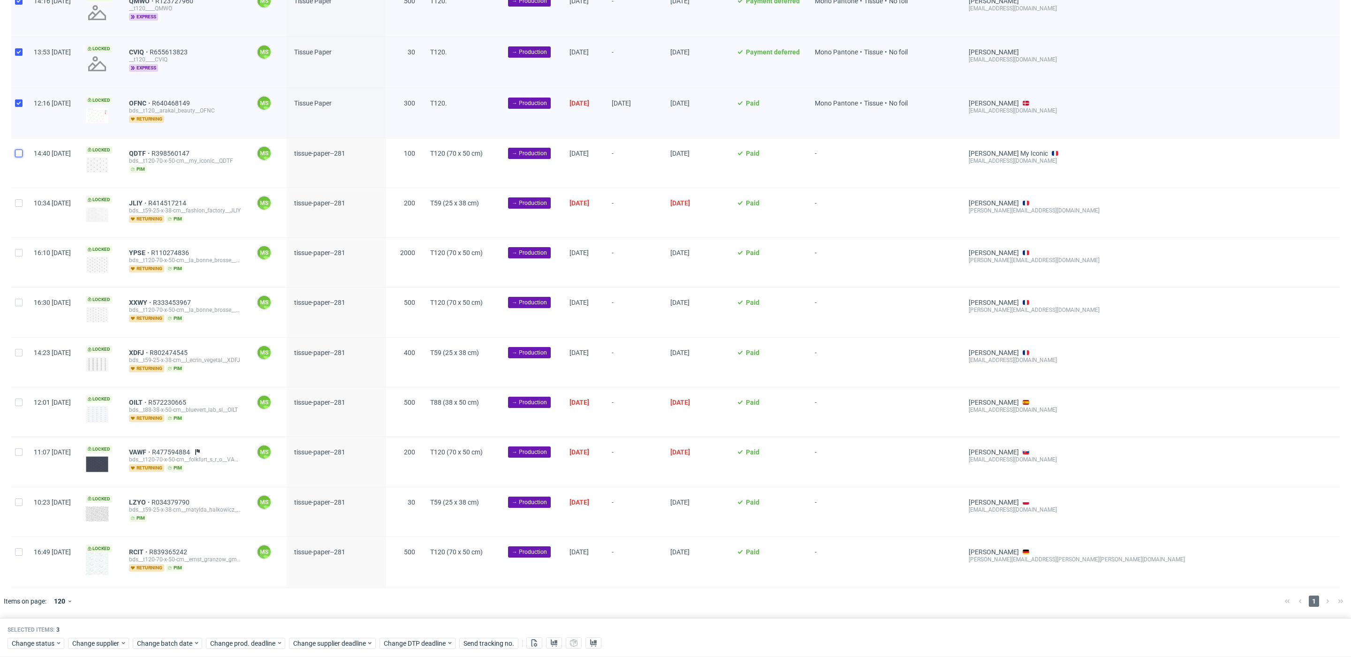
click at [20, 151] on input "checkbox" at bounding box center [19, 154] width 8 height 8
checkbox input "true"
click at [20, 208] on div at bounding box center [18, 212] width 15 height 49
checkbox input "true"
click at [19, 261] on div at bounding box center [18, 262] width 15 height 49
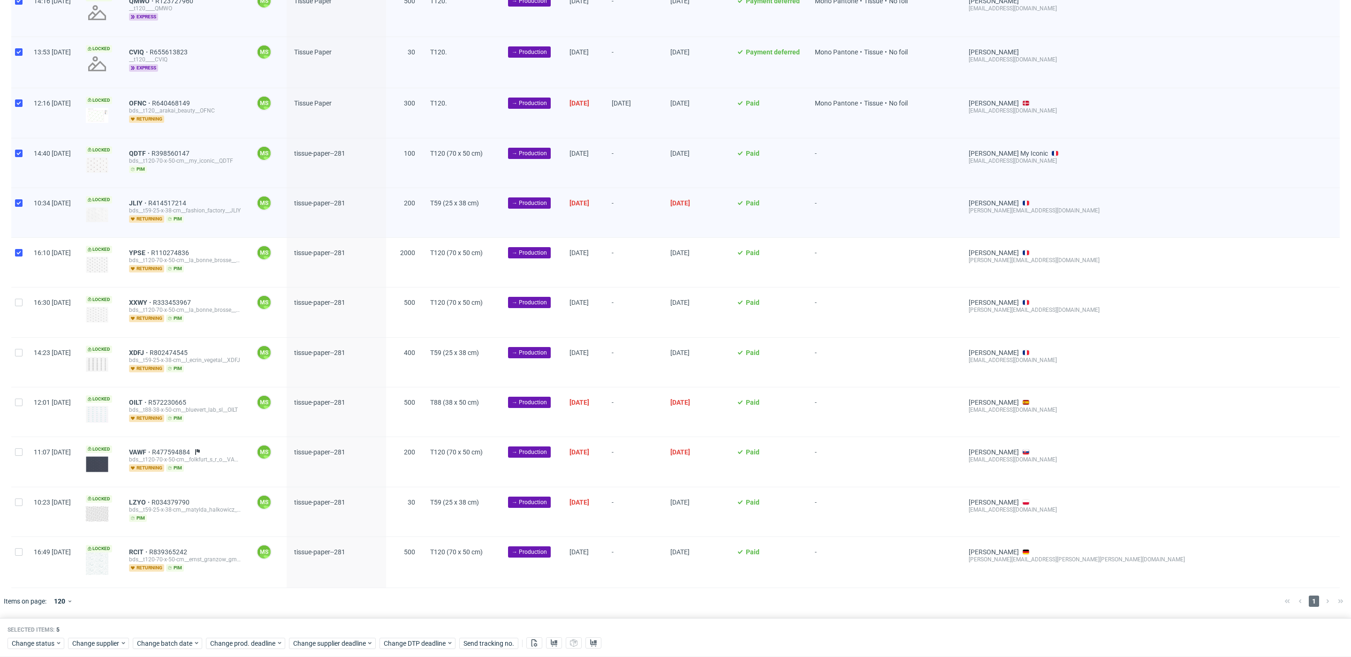
checkbox input "true"
click at [20, 303] on input "checkbox" at bounding box center [19, 303] width 8 height 8
checkbox input "true"
click at [21, 357] on input "checkbox" at bounding box center [19, 353] width 8 height 8
checkbox input "true"
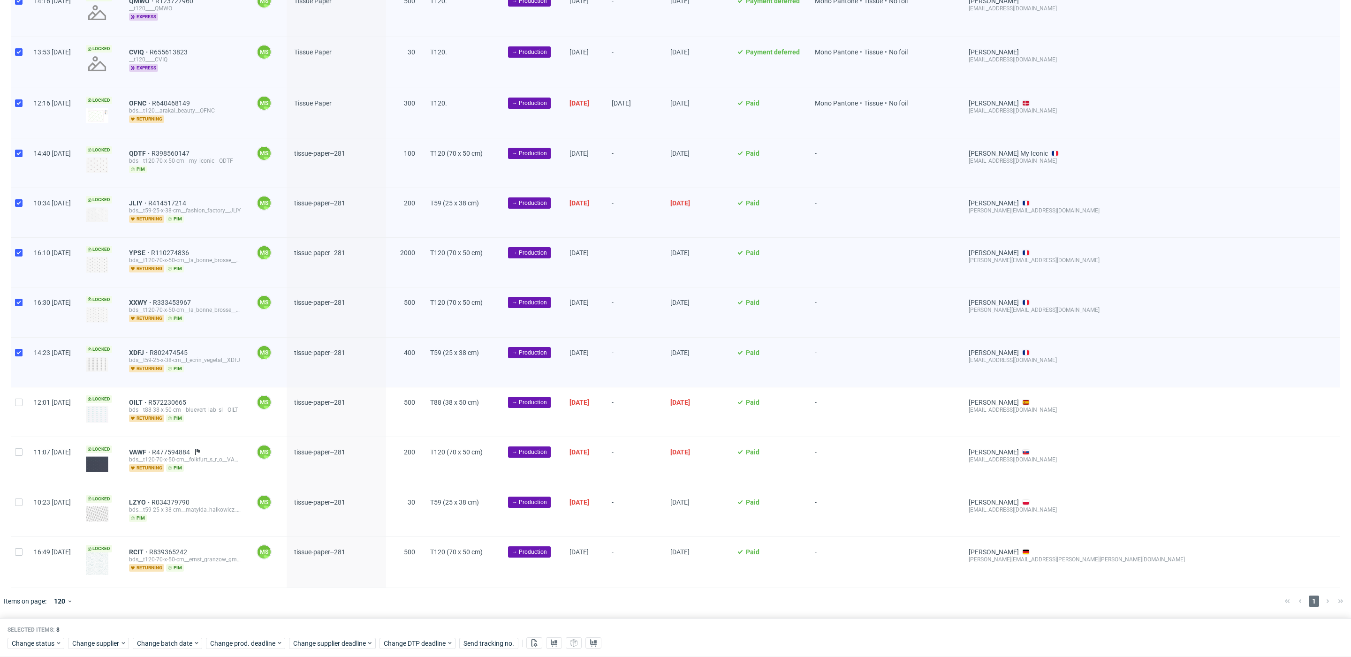
click at [22, 410] on div at bounding box center [18, 411] width 15 height 49
checkbox input "true"
click at [23, 463] on div at bounding box center [18, 461] width 15 height 49
checkbox input "true"
click at [24, 508] on div at bounding box center [18, 511] width 15 height 49
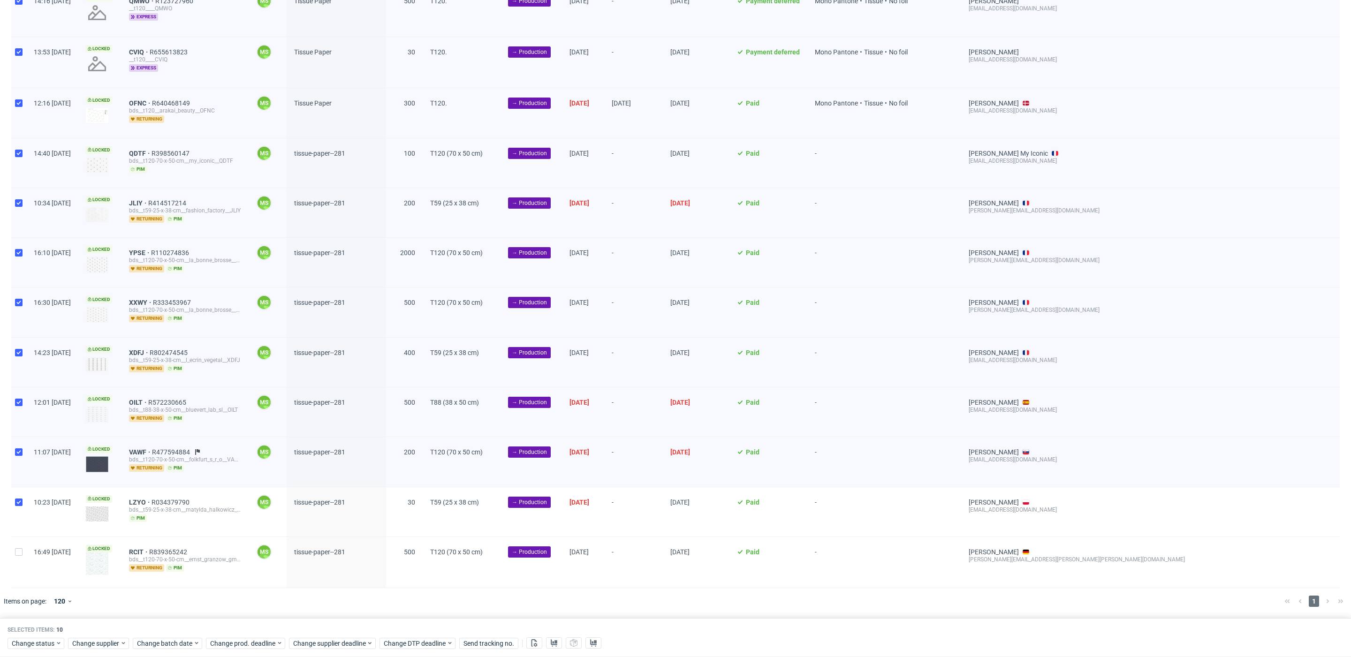
checkbox input "true"
click at [28, 555] on div "16:49 [DATE]" at bounding box center [52, 562] width 52 height 51
click at [20, 555] on div at bounding box center [18, 562] width 15 height 51
checkbox input "true"
click at [184, 647] on span "Change batch date" at bounding box center [165, 643] width 56 height 9
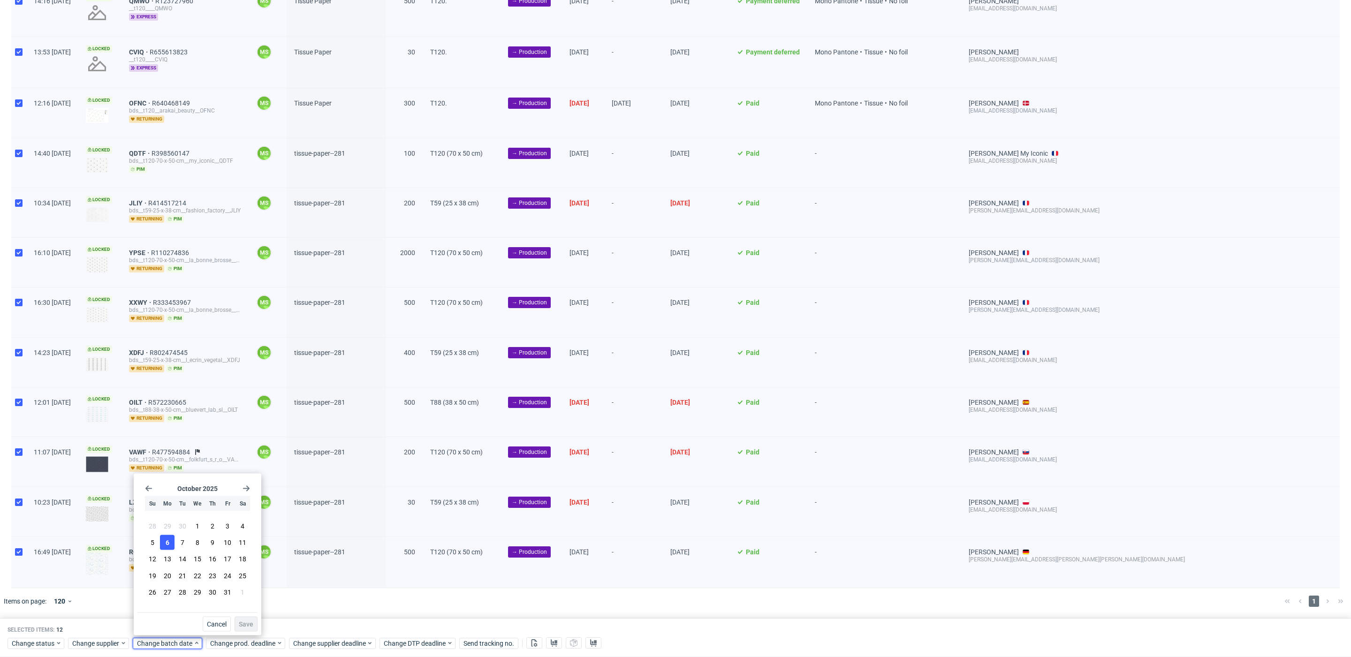
click at [170, 543] on button "6" at bounding box center [167, 542] width 15 height 15
click at [248, 624] on span "Save" at bounding box center [246, 624] width 15 height 7
click at [252, 642] on span "Change prod. deadline" at bounding box center [243, 643] width 66 height 9
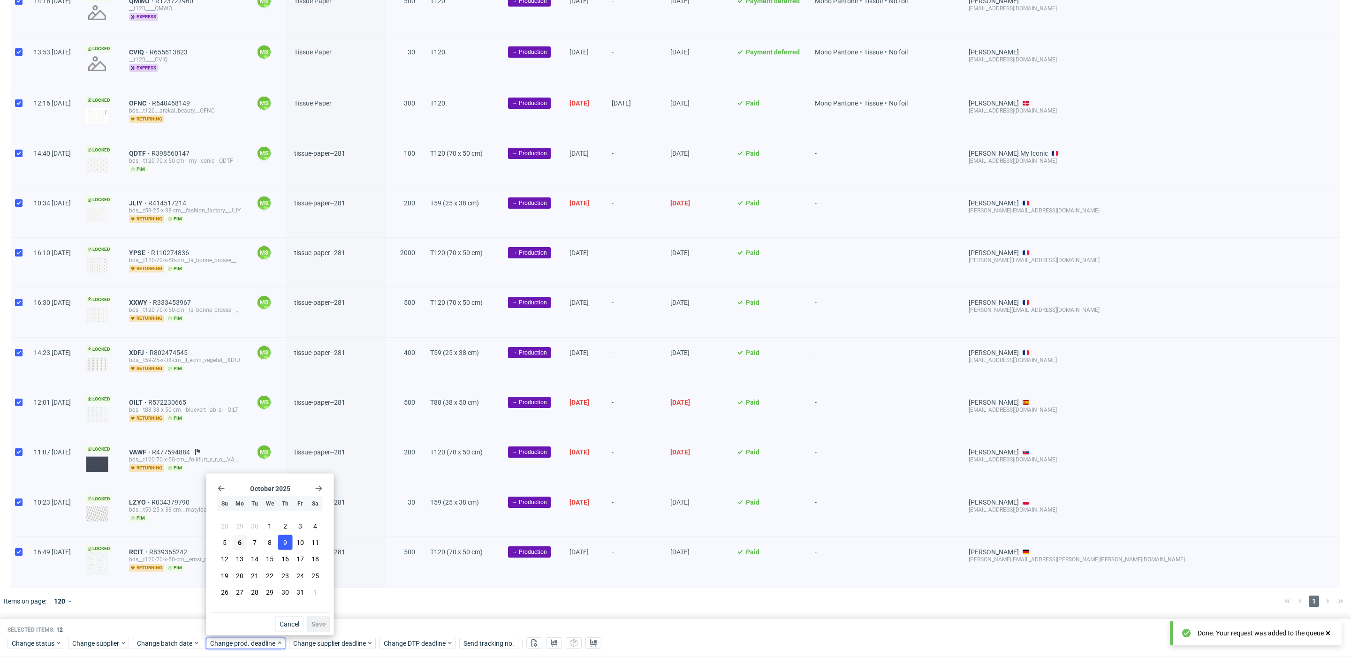
click at [284, 542] on span "9" at bounding box center [285, 542] width 4 height 9
click at [318, 624] on span "Save" at bounding box center [318, 624] width 15 height 7
click at [327, 642] on span "Change supplier deadline" at bounding box center [329, 643] width 73 height 9
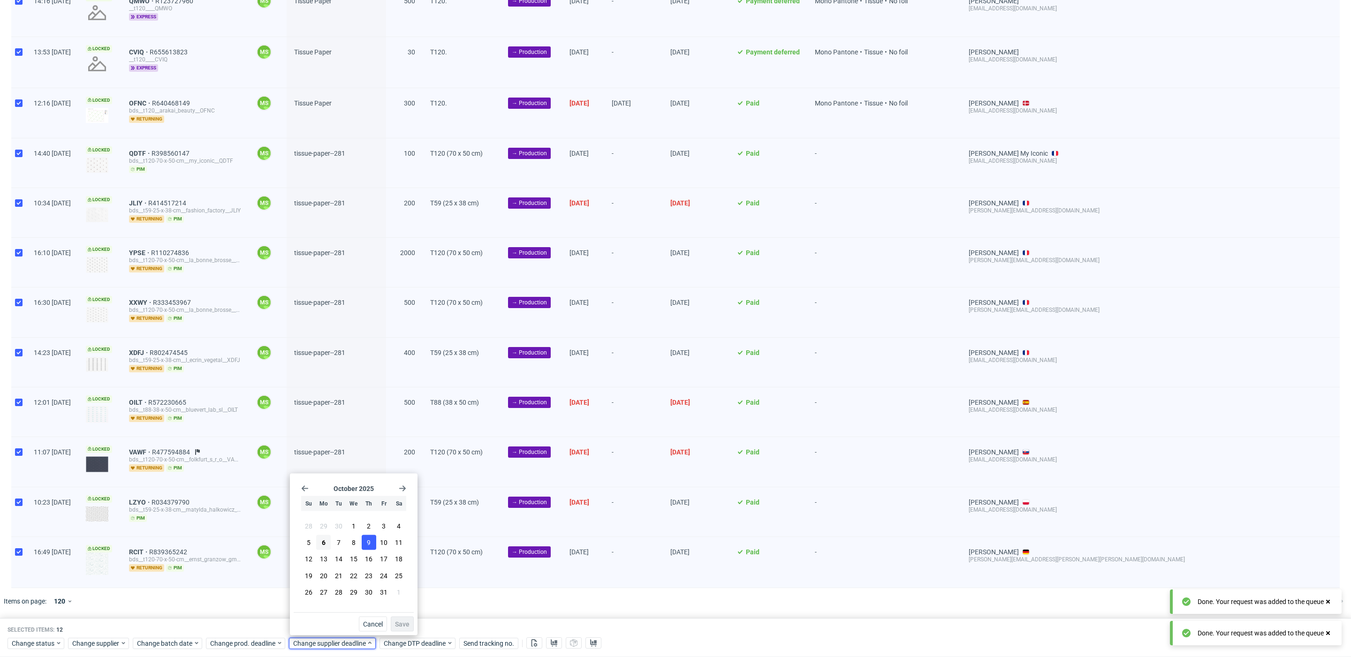
click at [373, 544] on button "9" at bounding box center [369, 542] width 15 height 15
click at [404, 622] on span "Save" at bounding box center [402, 624] width 15 height 7
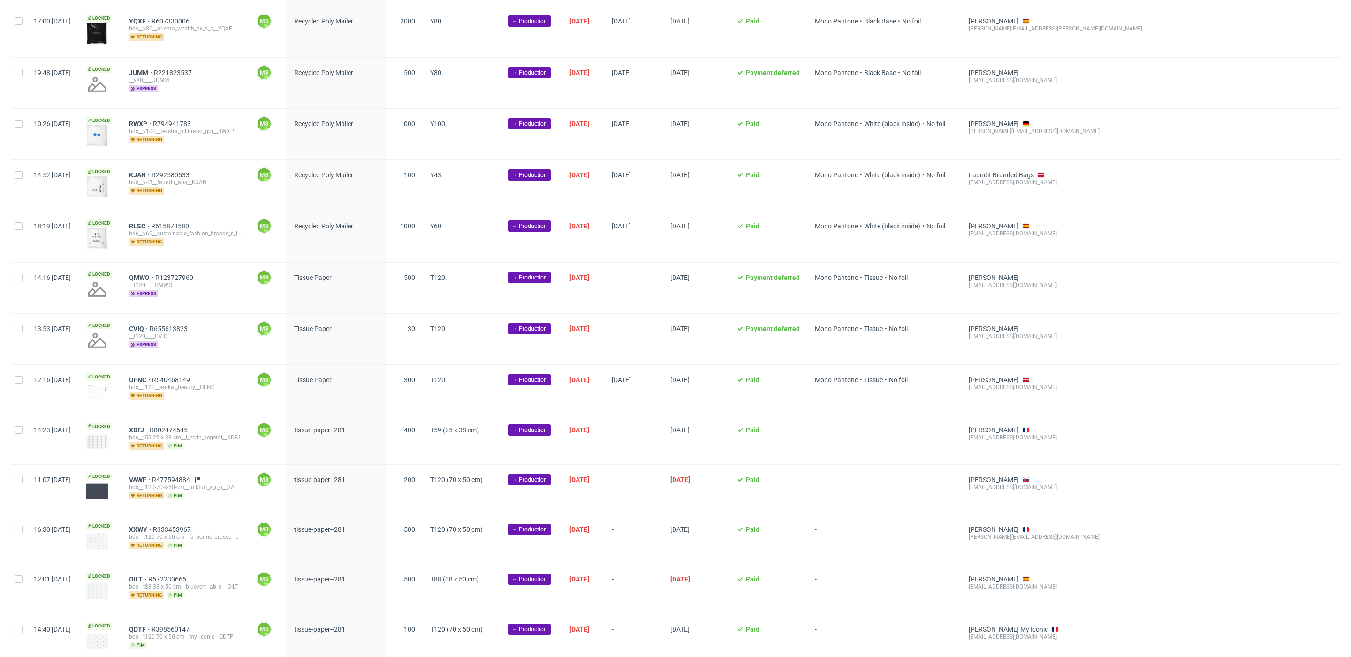
scroll to position [2240, 0]
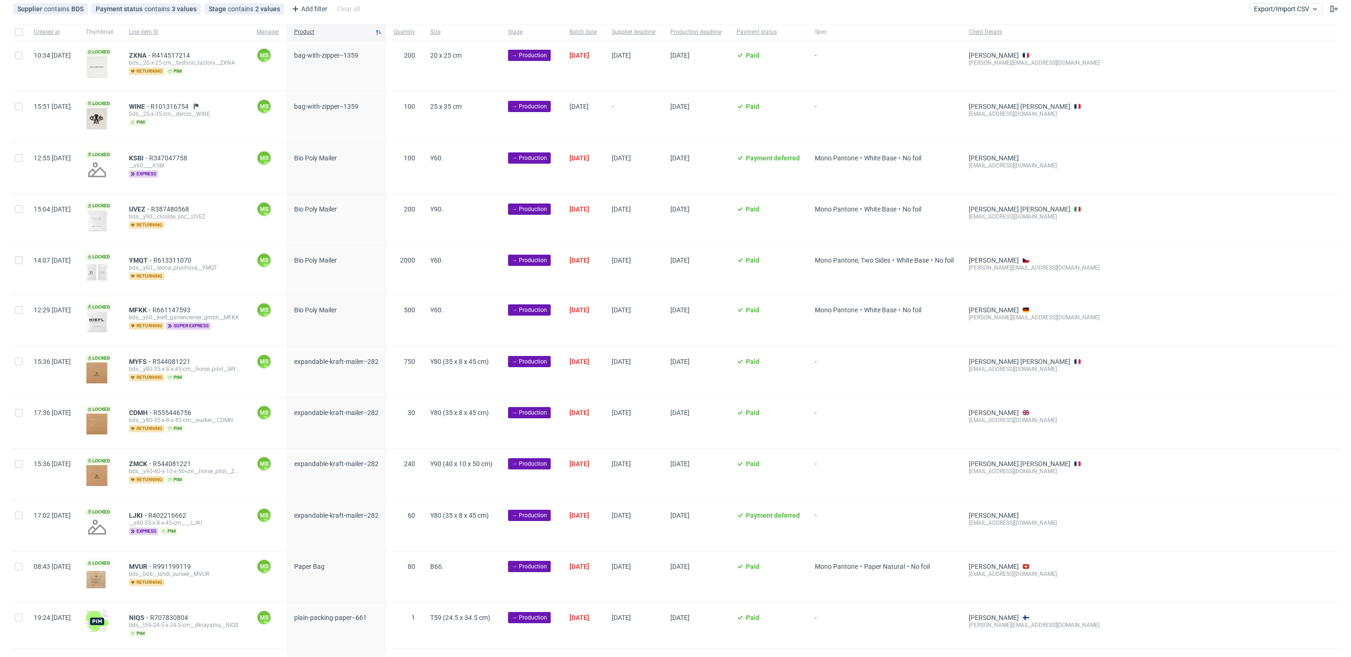
scroll to position [50, 0]
click at [151, 106] on span "WINE" at bounding box center [140, 108] width 22 height 8
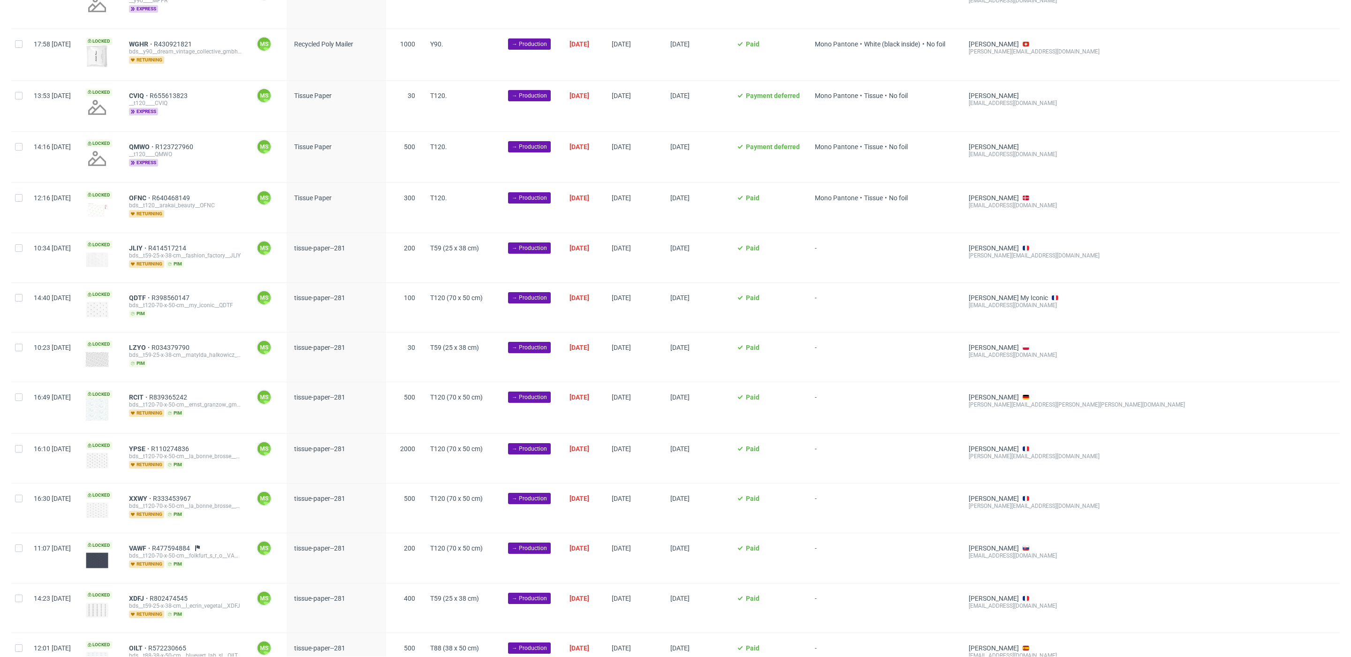
scroll to position [2240, 0]
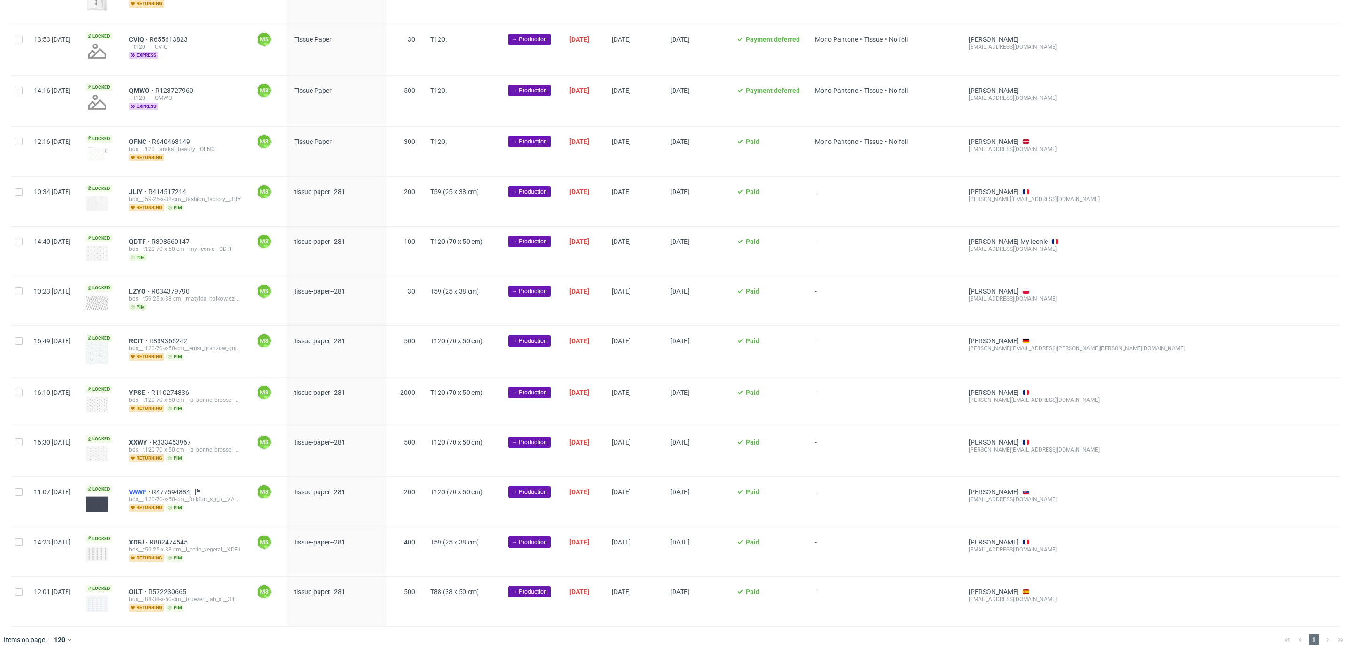
click at [152, 492] on span "VAWF" at bounding box center [140, 492] width 23 height 8
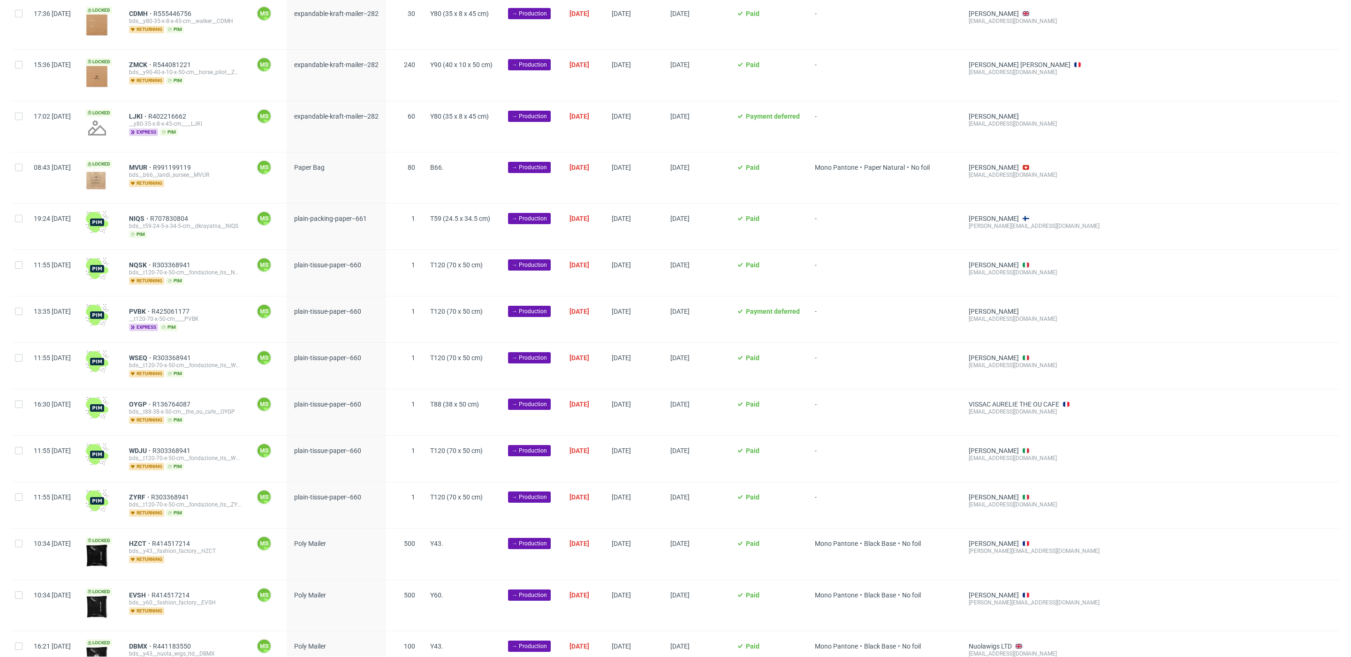
scroll to position [0, 0]
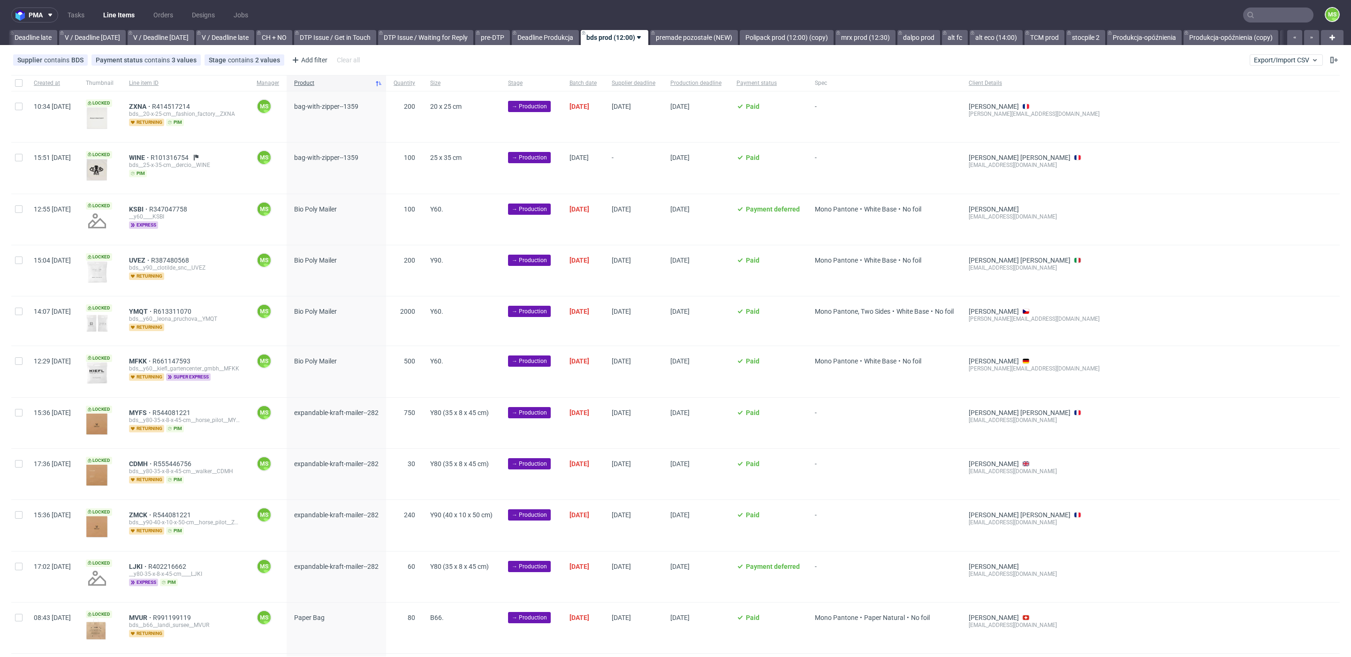
click at [18, 87] on div at bounding box center [18, 83] width 15 height 16
checkbox input "true"
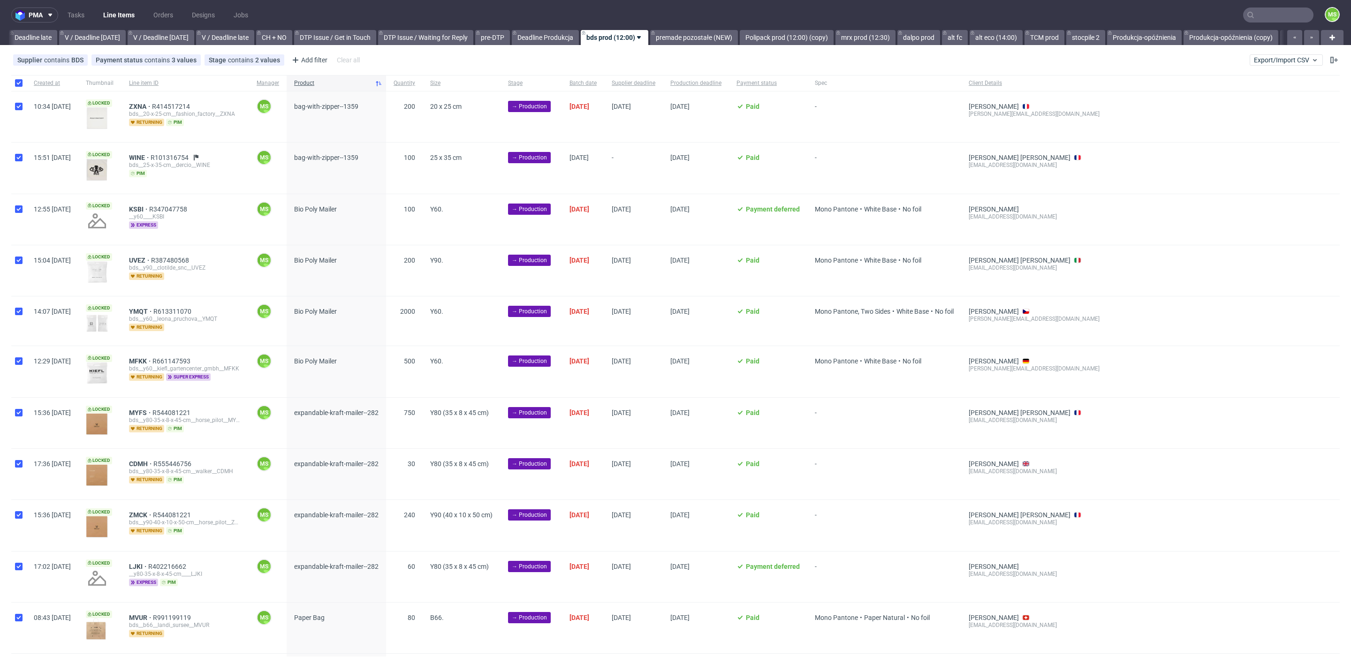
checkbox input "true"
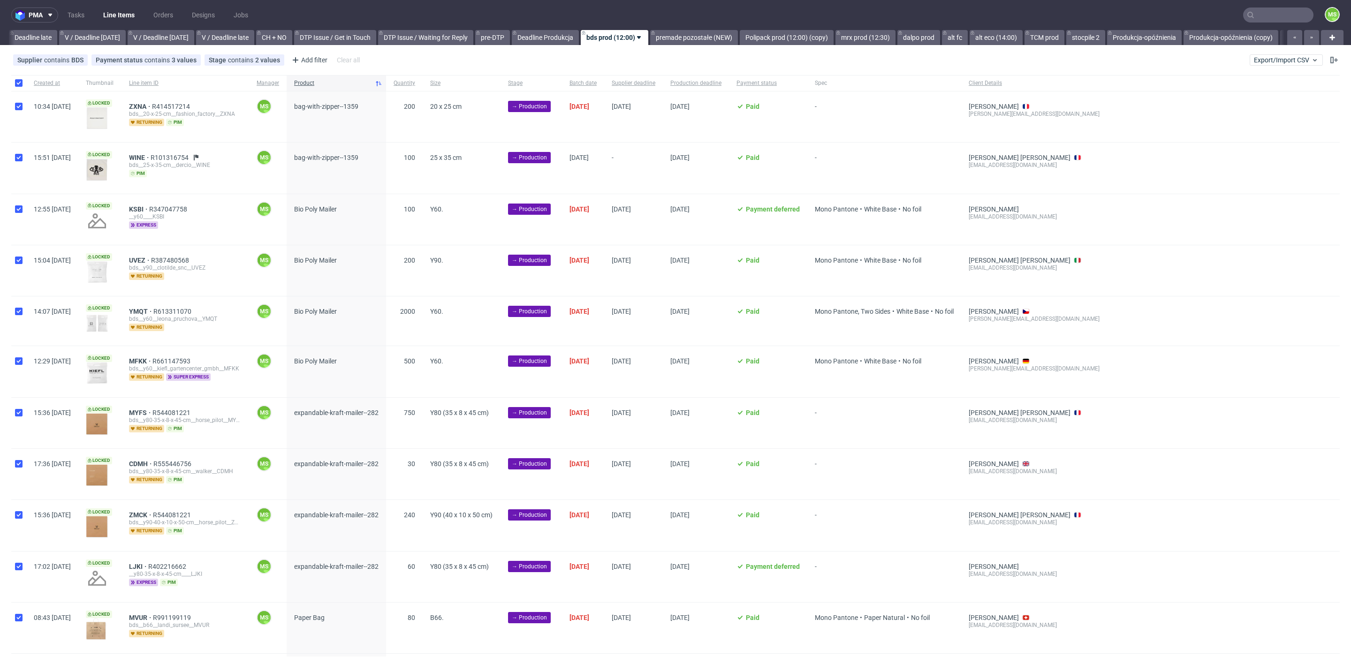
checkbox input "true"
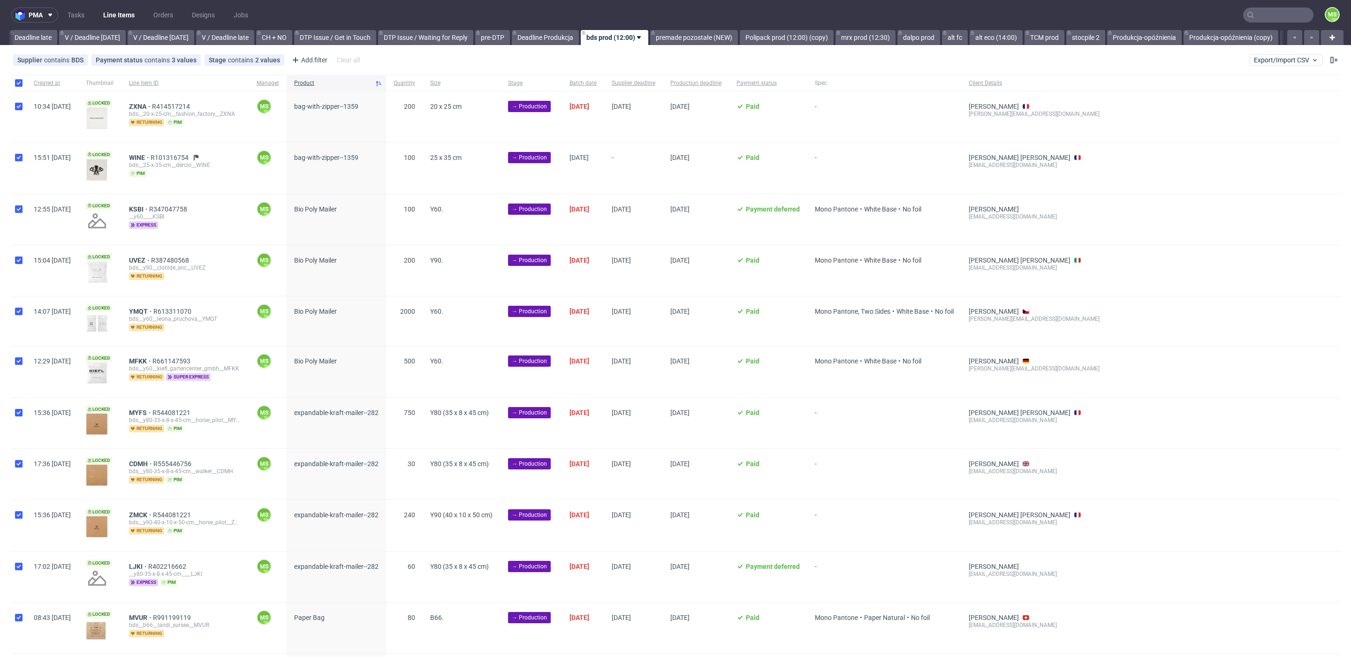
checkbox input "true"
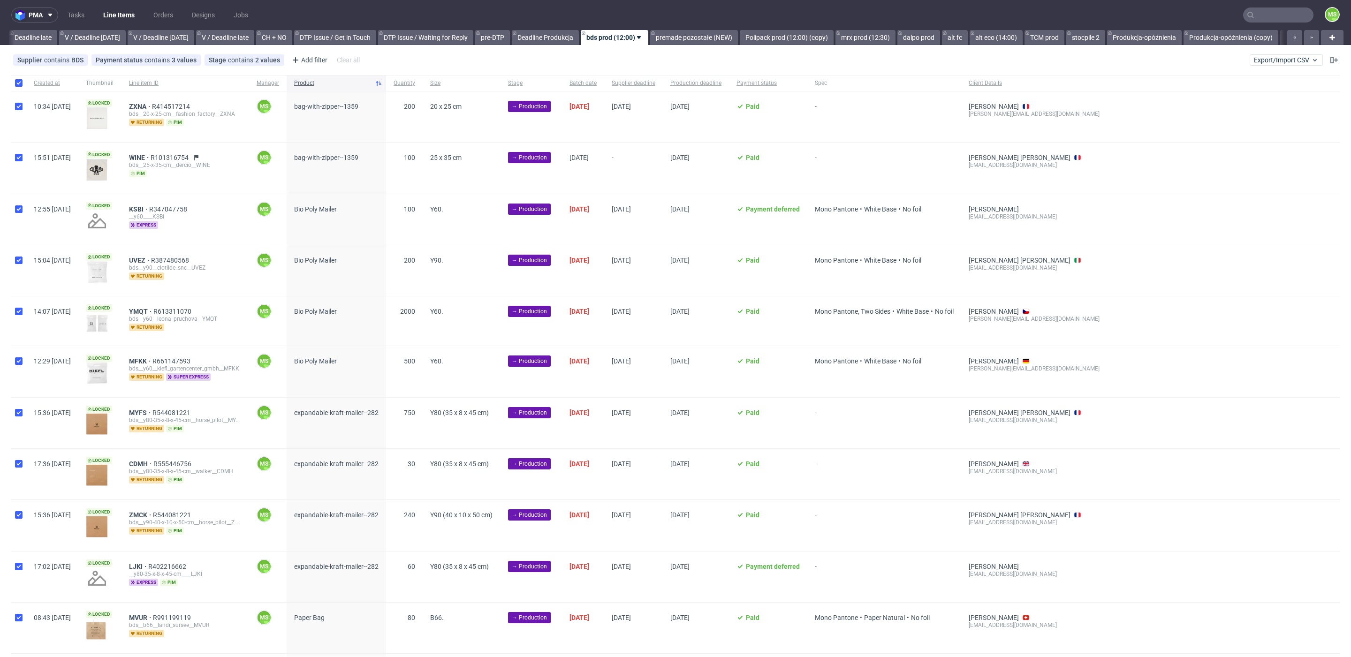
checkbox input "true"
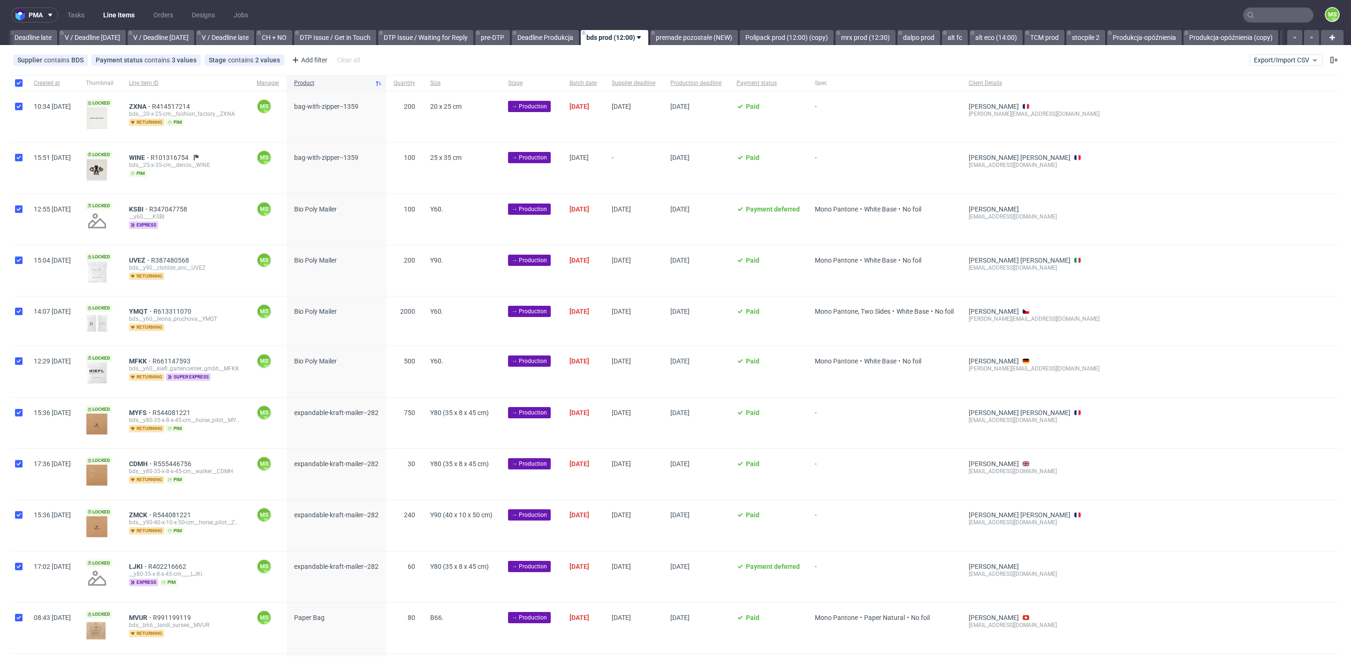
checkbox input "true"
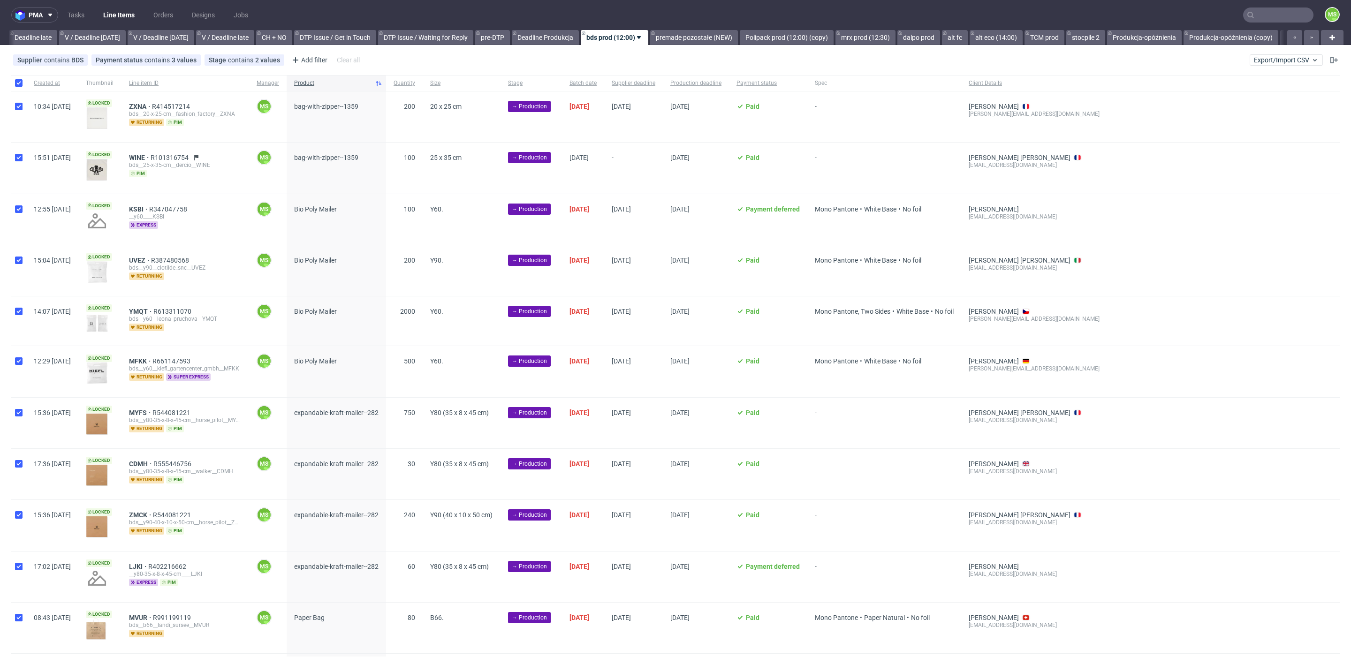
checkbox input "true"
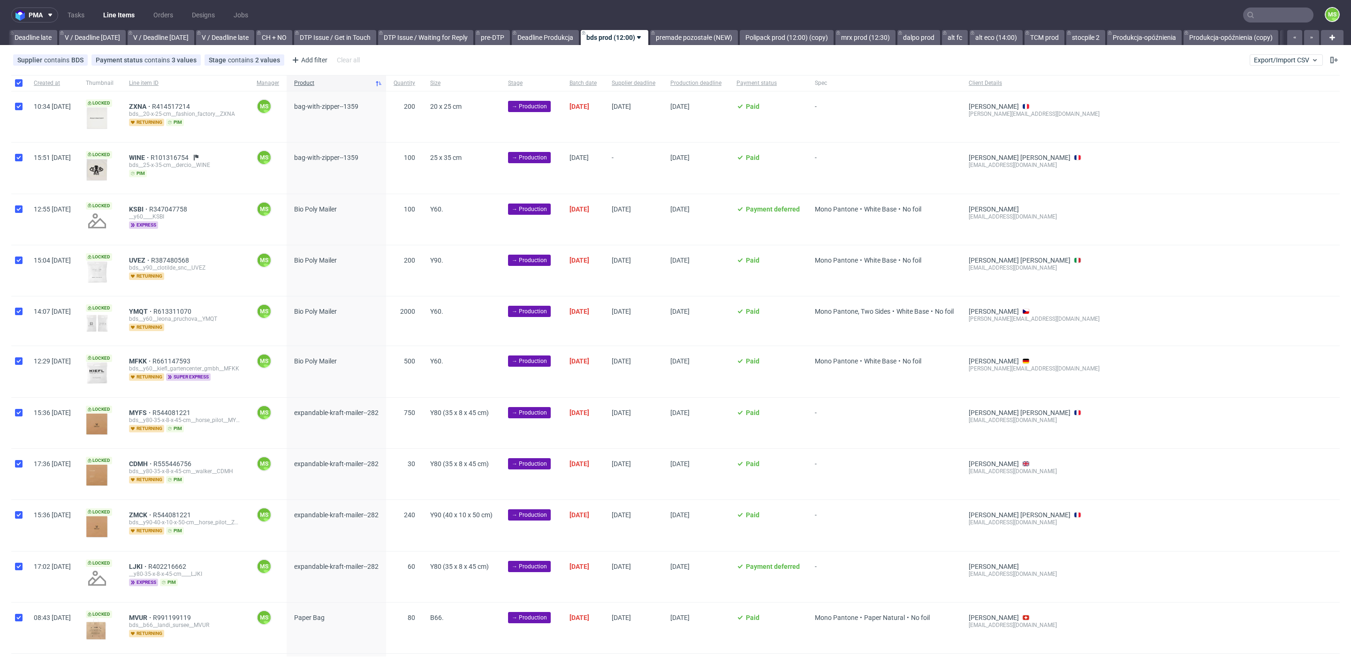
checkbox input "true"
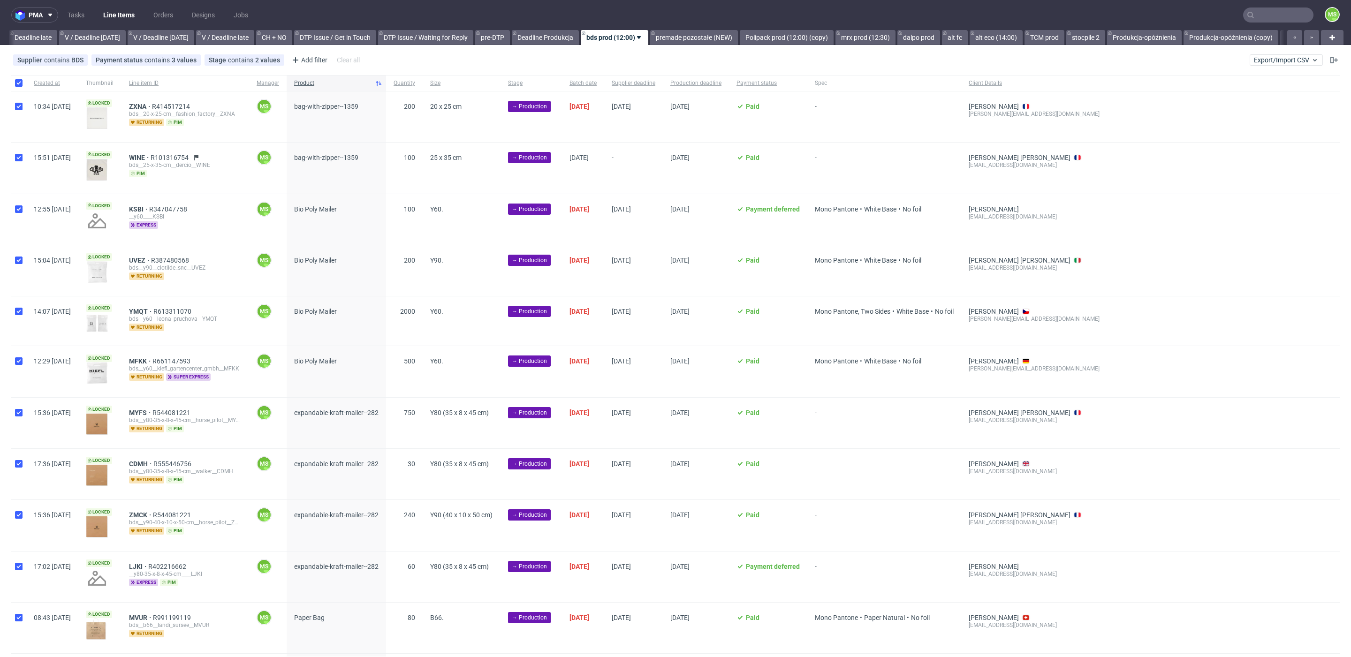
checkbox input "true"
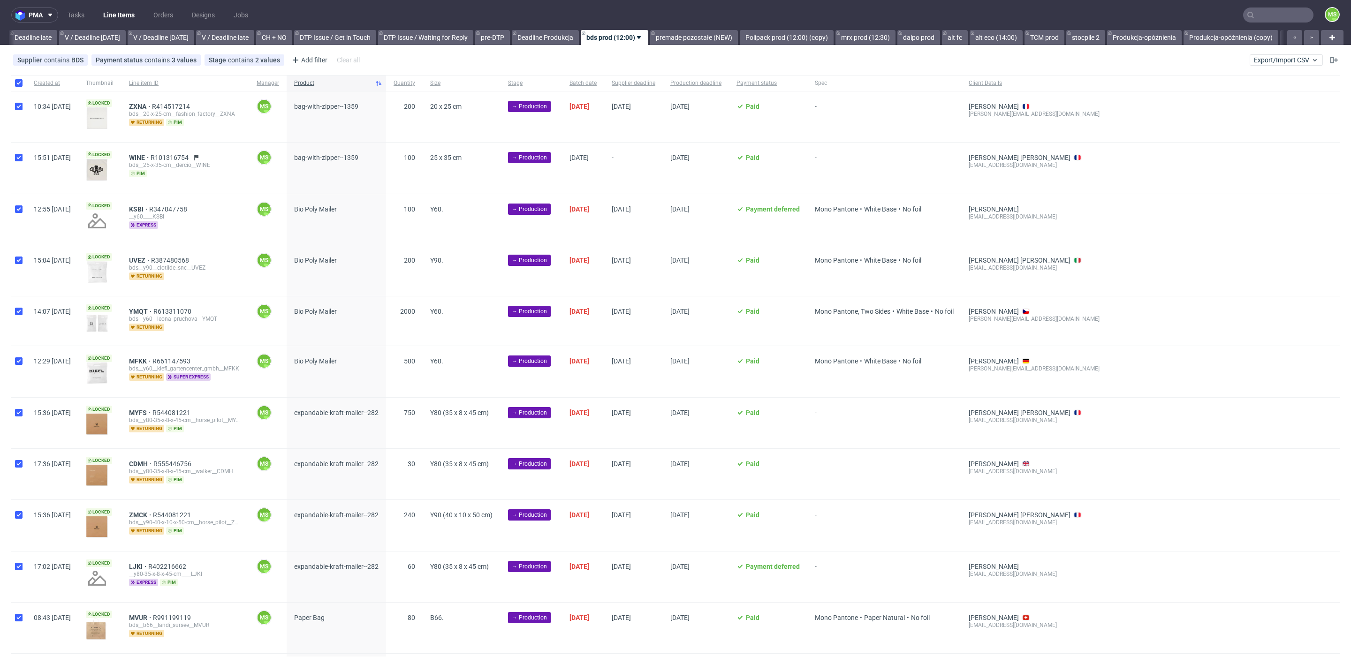
checkbox input "true"
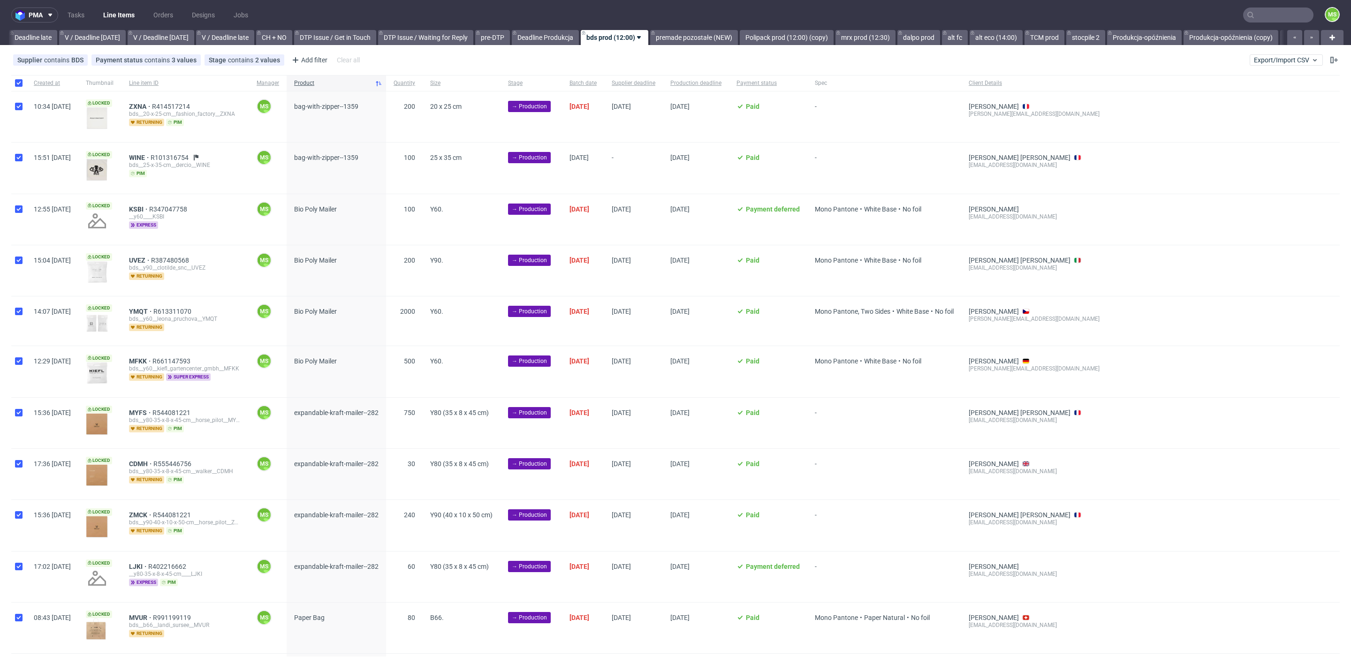
checkbox input "true"
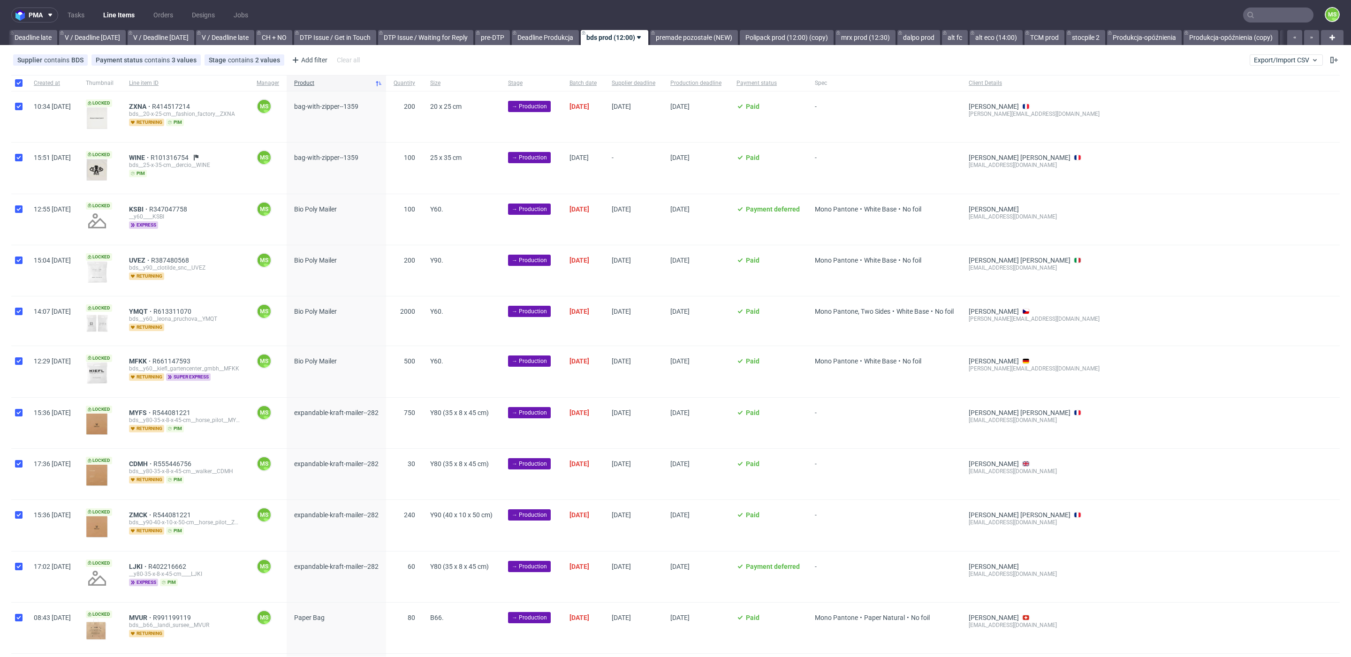
checkbox input "true"
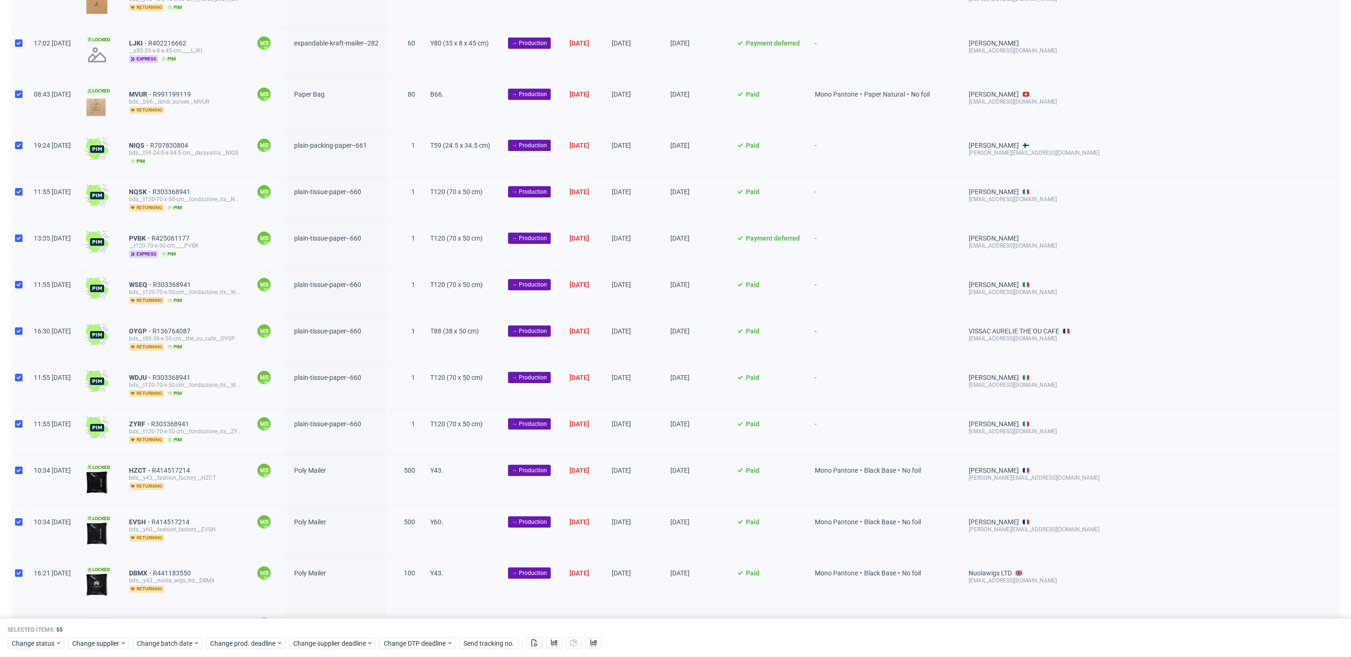
scroll to position [506, 0]
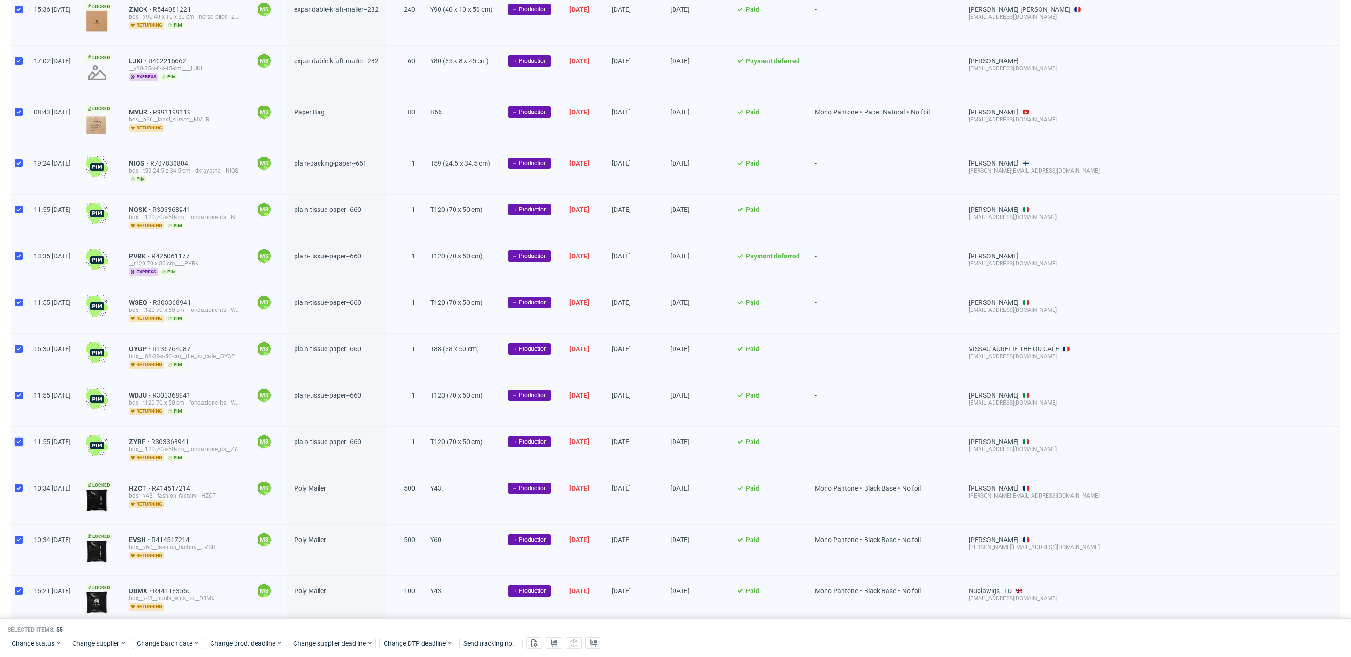
click at [22, 445] on input "checkbox" at bounding box center [19, 442] width 8 height 8
checkbox input "false"
click at [22, 395] on input "checkbox" at bounding box center [19, 396] width 8 height 8
checkbox input "false"
click at [20, 351] on input "checkbox" at bounding box center [19, 349] width 8 height 8
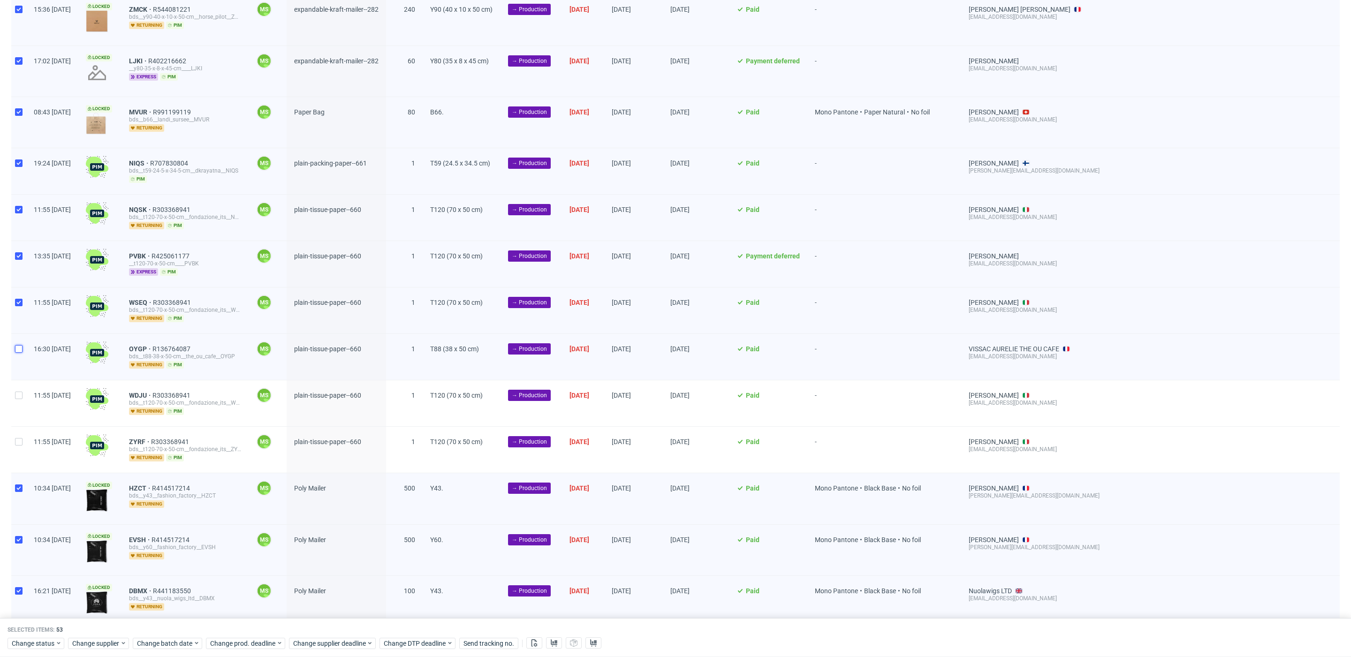
checkbox input "false"
click at [19, 293] on div at bounding box center [18, 311] width 15 height 46
checkbox input "false"
click at [19, 252] on div at bounding box center [18, 264] width 15 height 46
checkbox input "false"
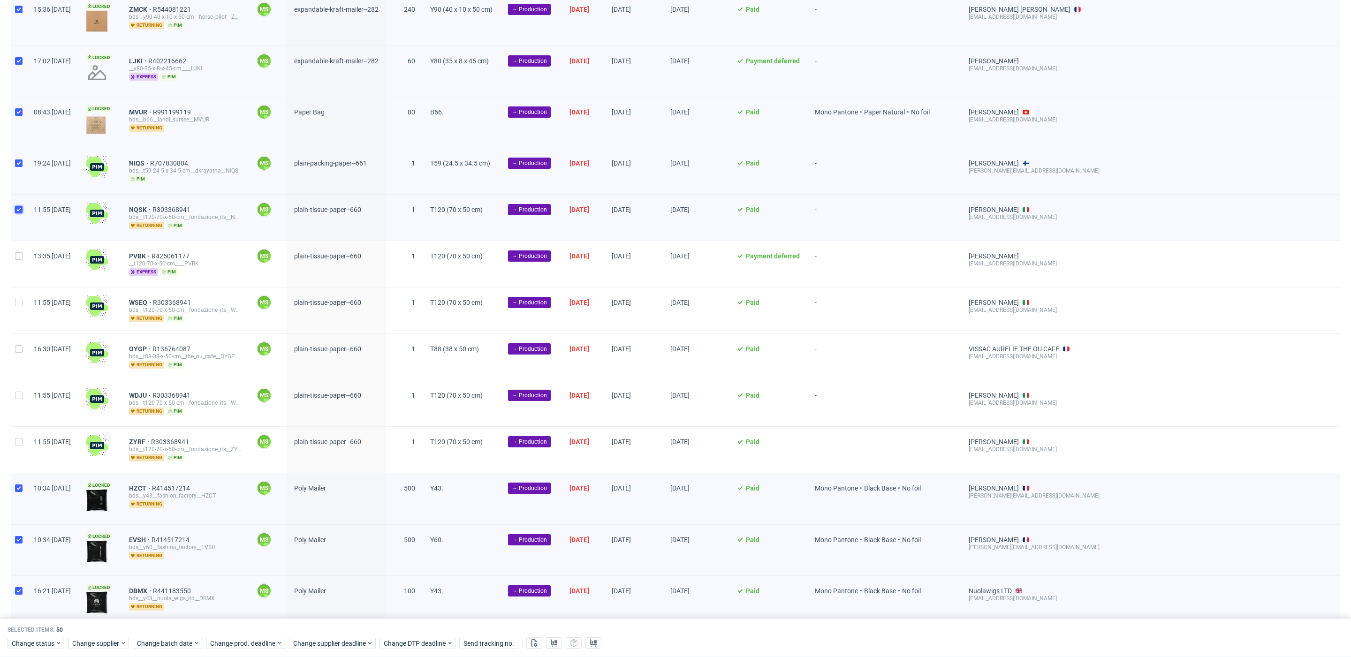
click at [21, 211] on input "checkbox" at bounding box center [19, 210] width 8 height 8
checkbox input "false"
click at [20, 174] on div at bounding box center [18, 171] width 15 height 46
checkbox input "false"
click at [538, 643] on use at bounding box center [534, 643] width 6 height 8
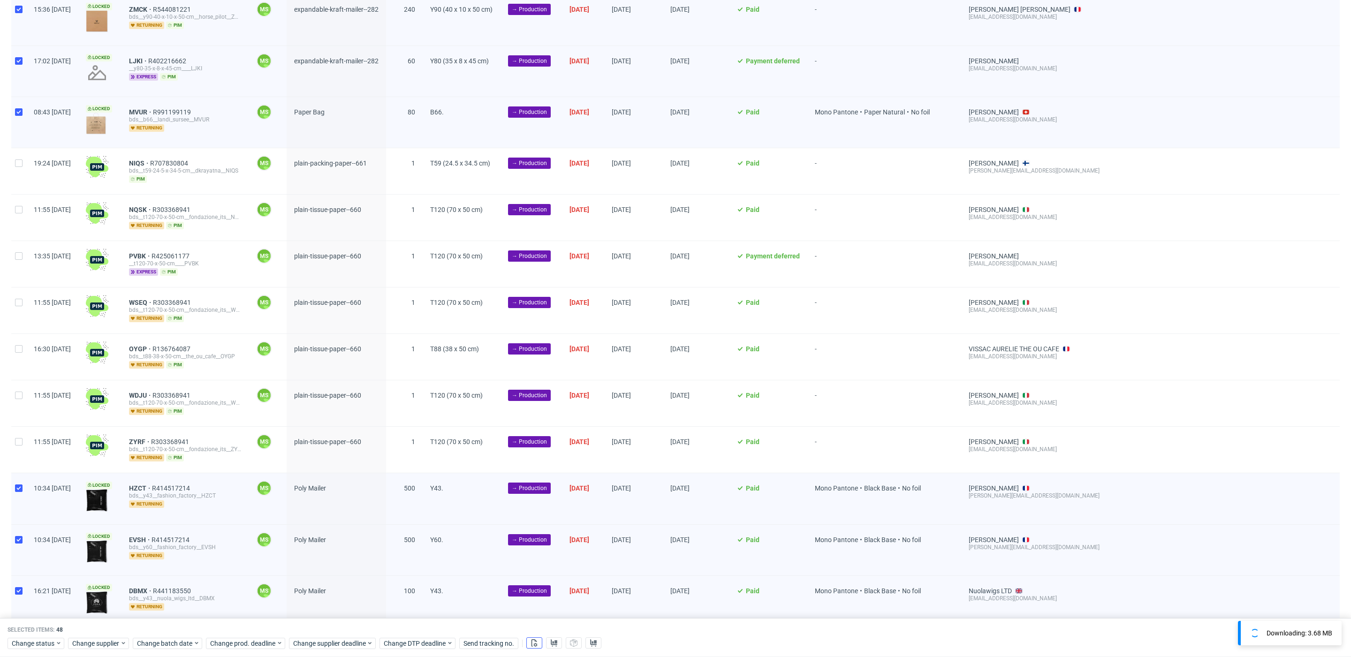
scroll to position [0, 0]
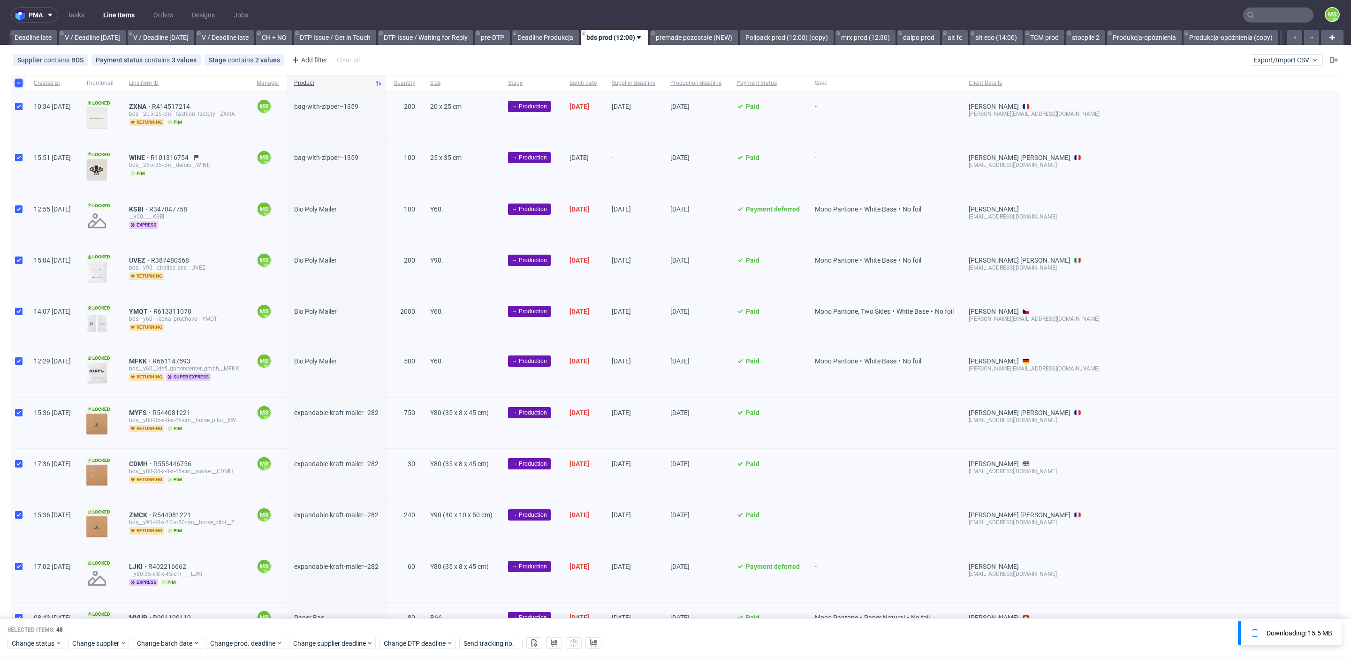
click at [22, 86] on input "checkbox" at bounding box center [19, 83] width 8 height 8
checkbox input "false"
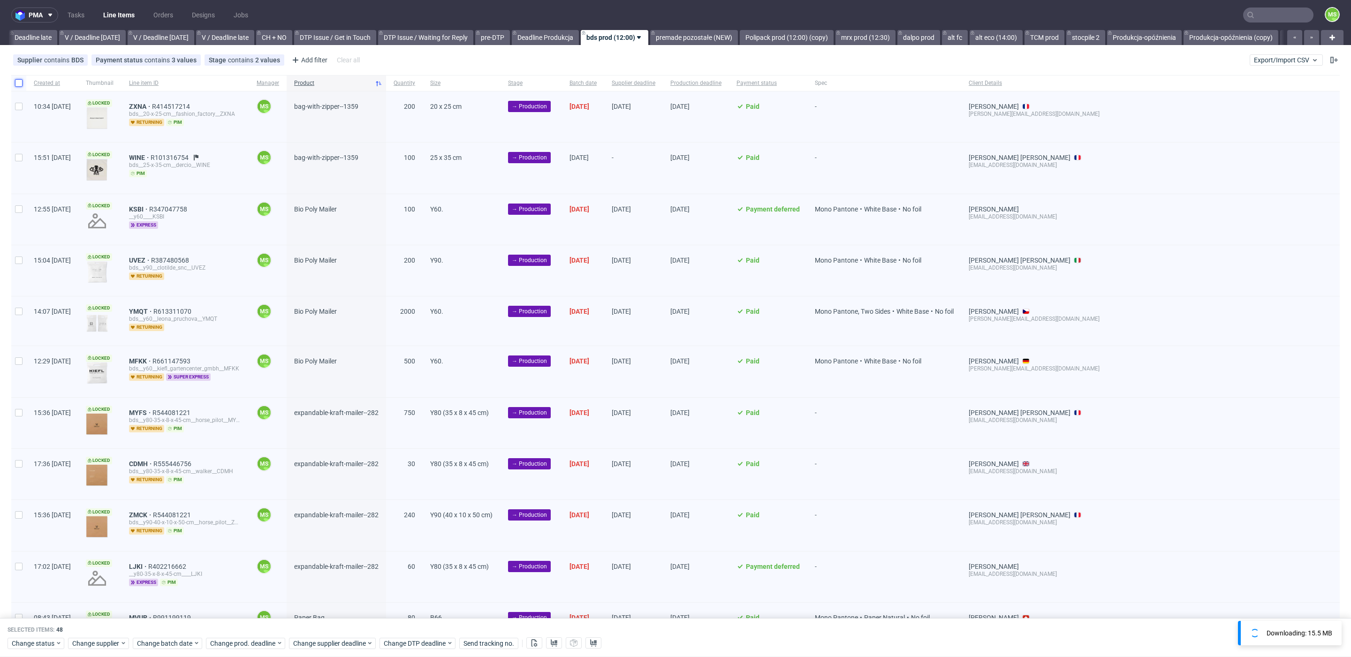
checkbox input "false"
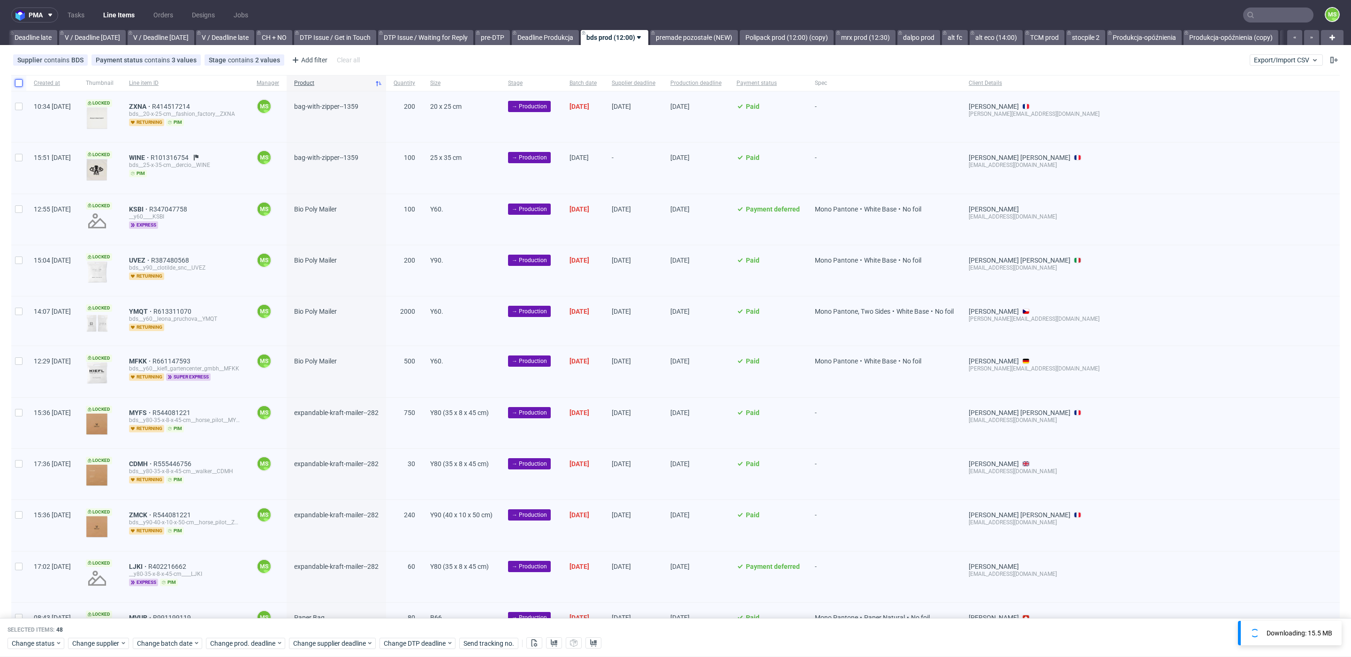
checkbox input "false"
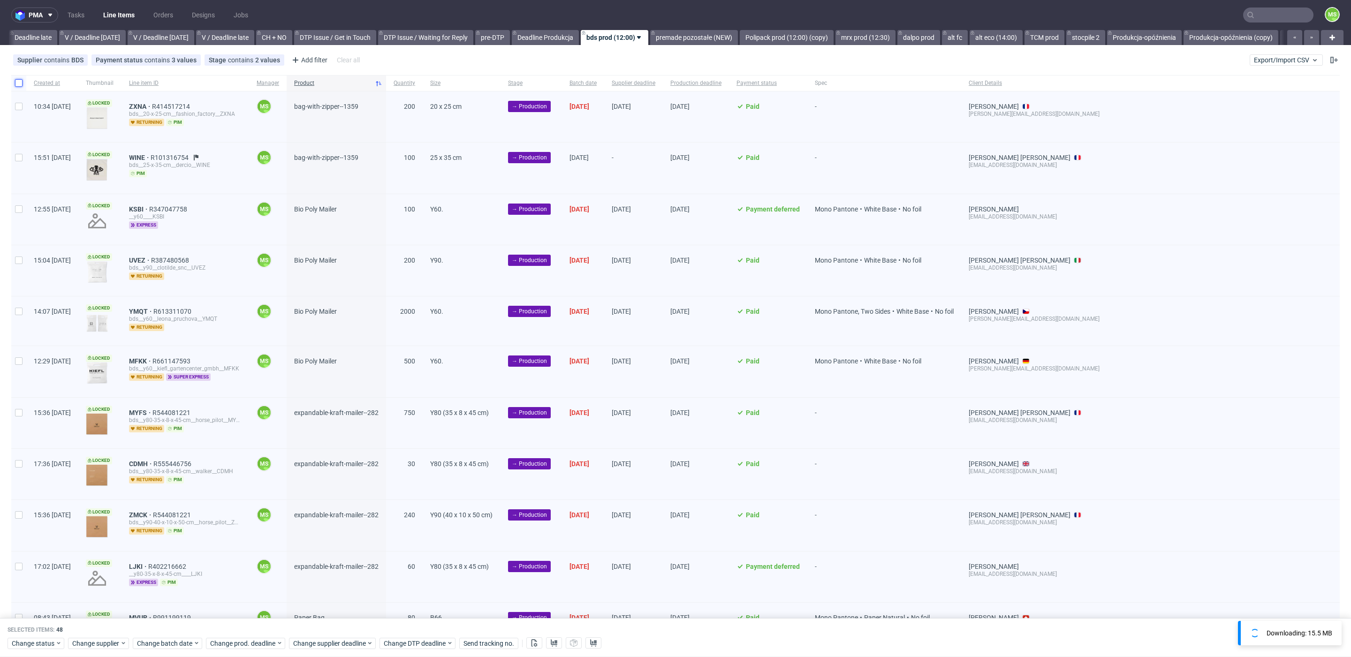
checkbox input "false"
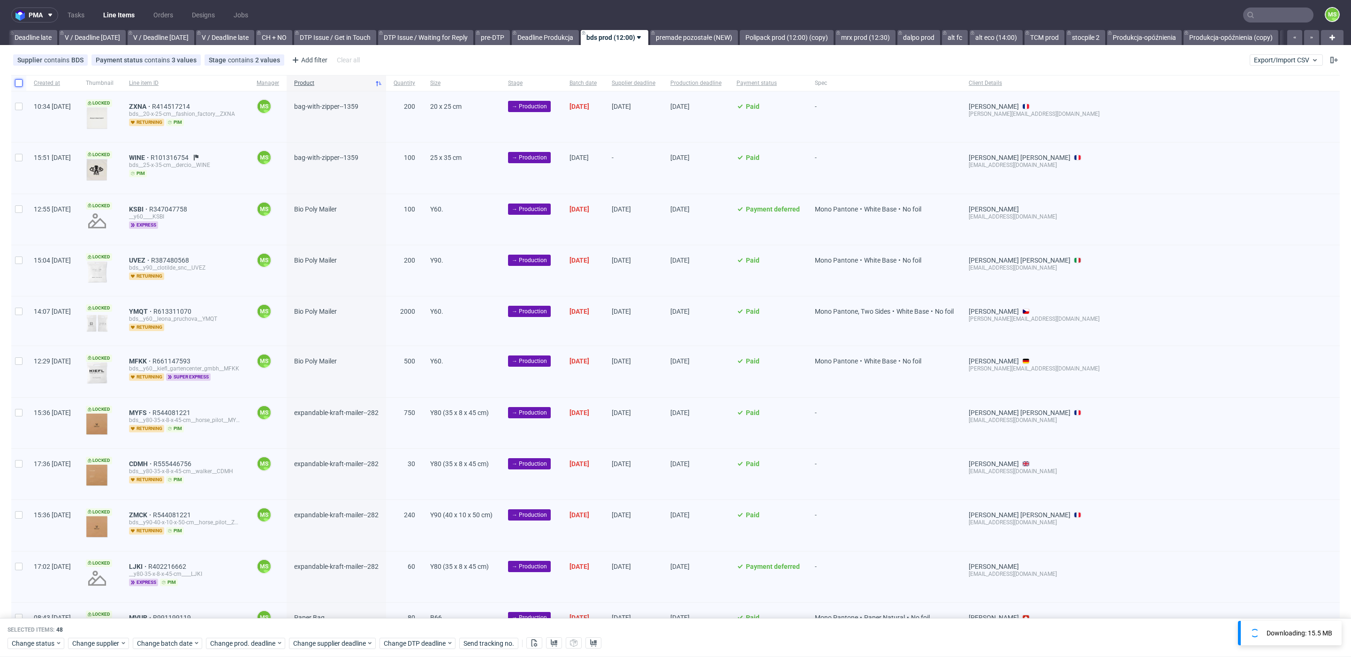
checkbox input "false"
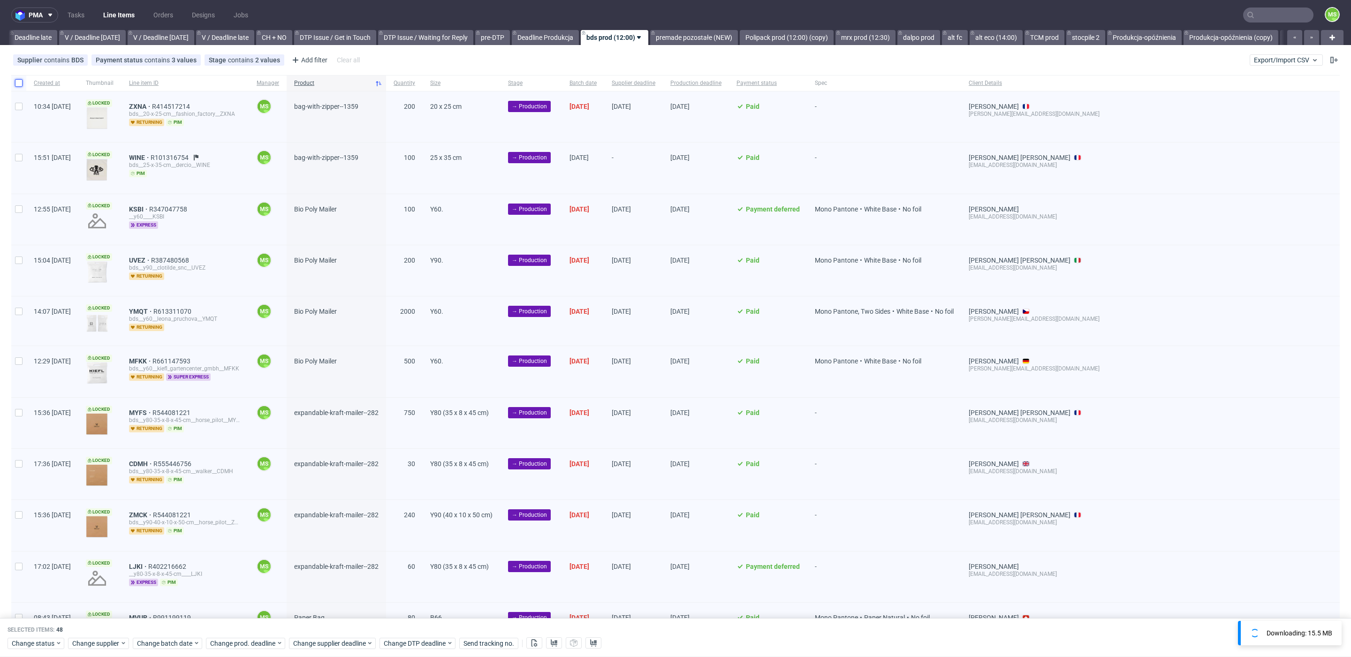
checkbox input "false"
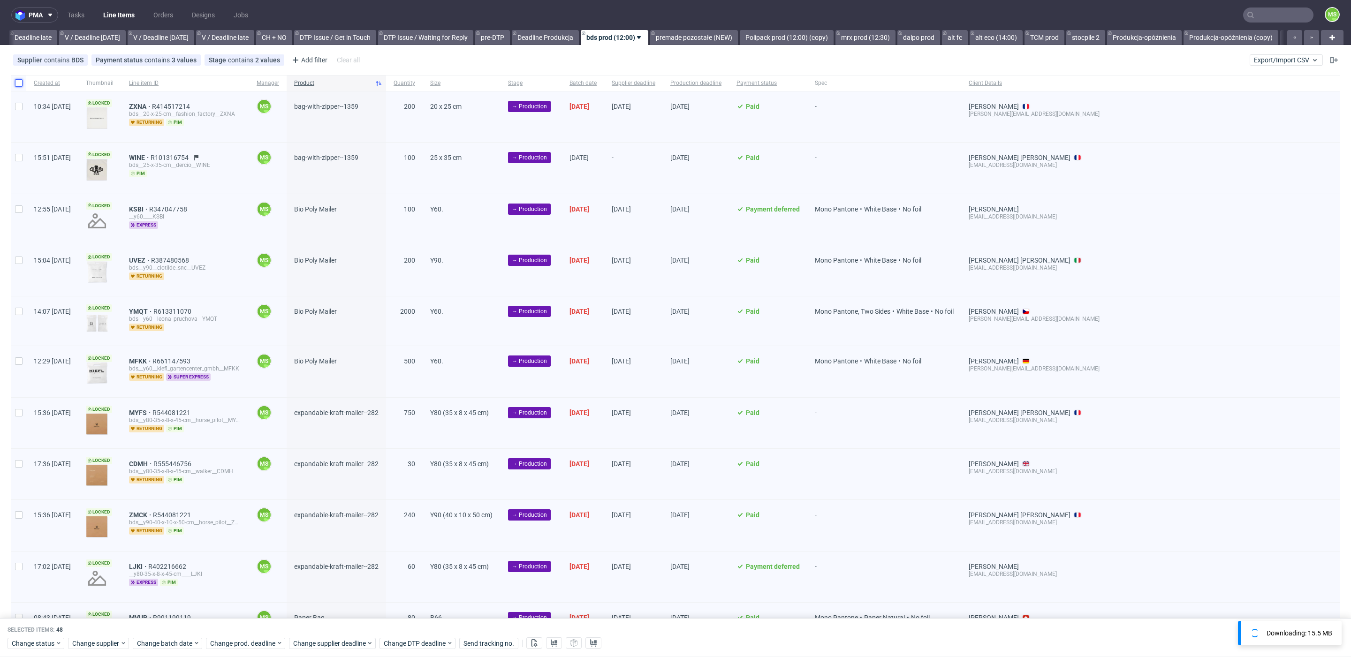
checkbox input "false"
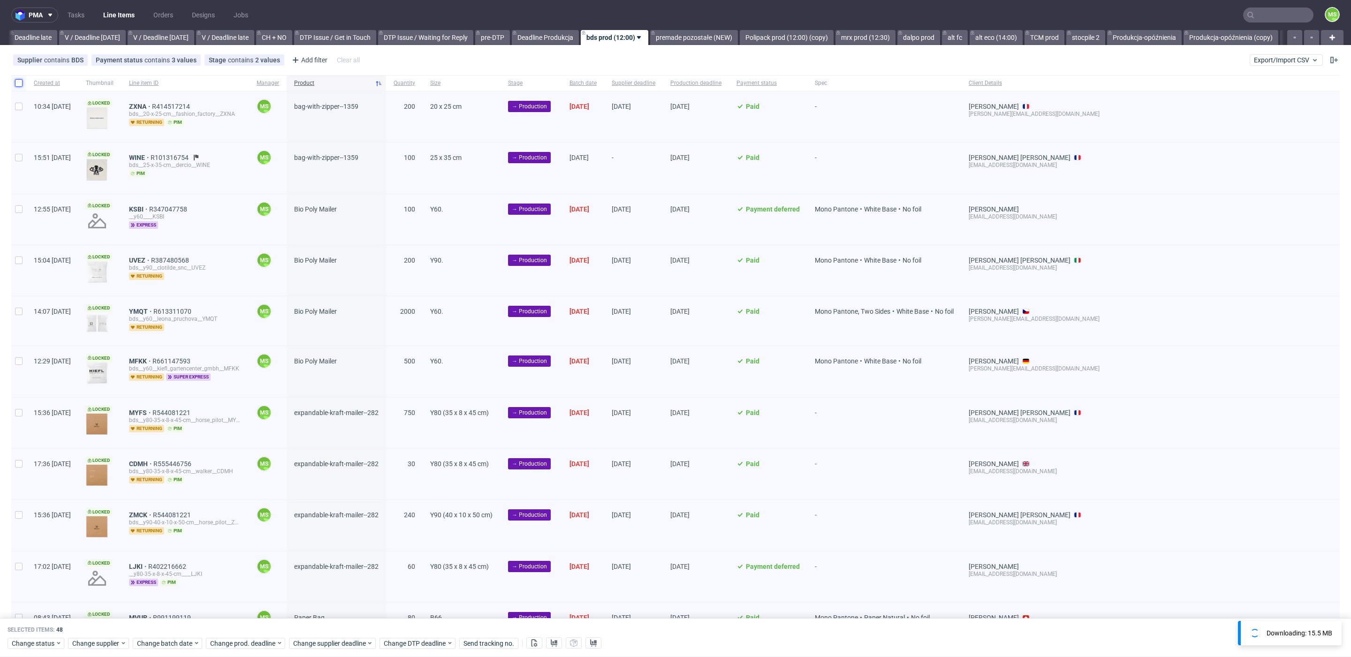
checkbox input "false"
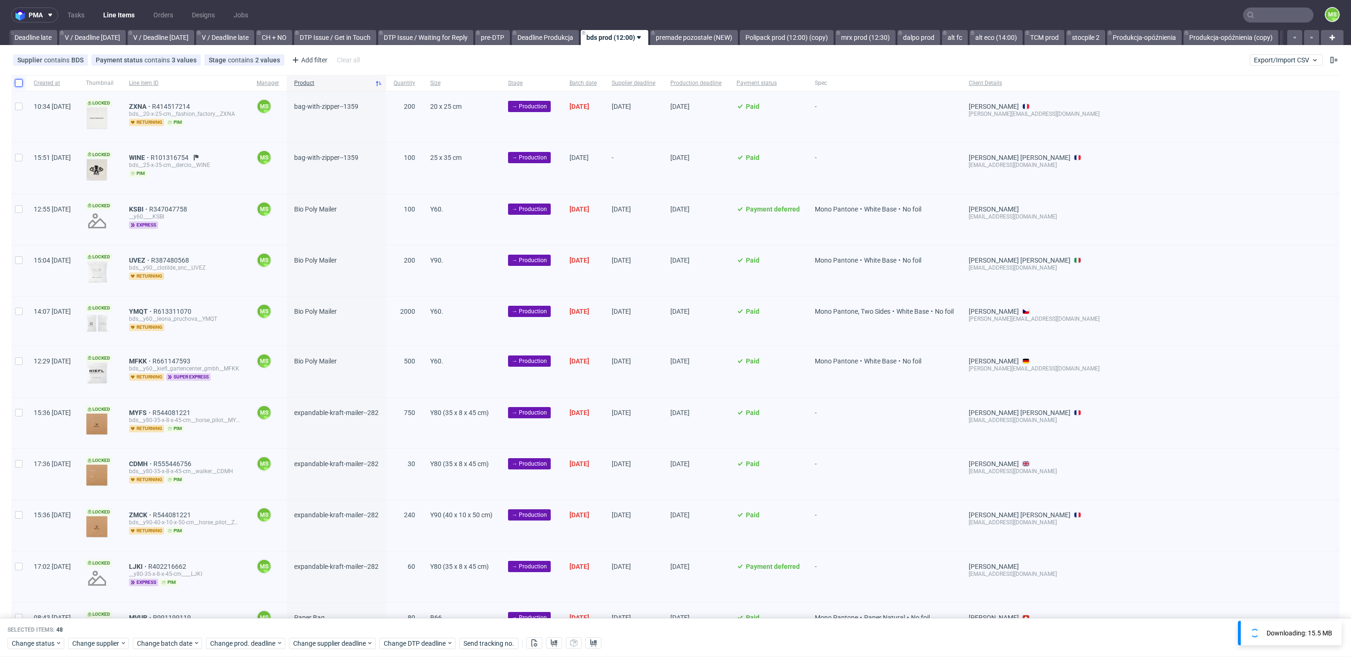
checkbox input "false"
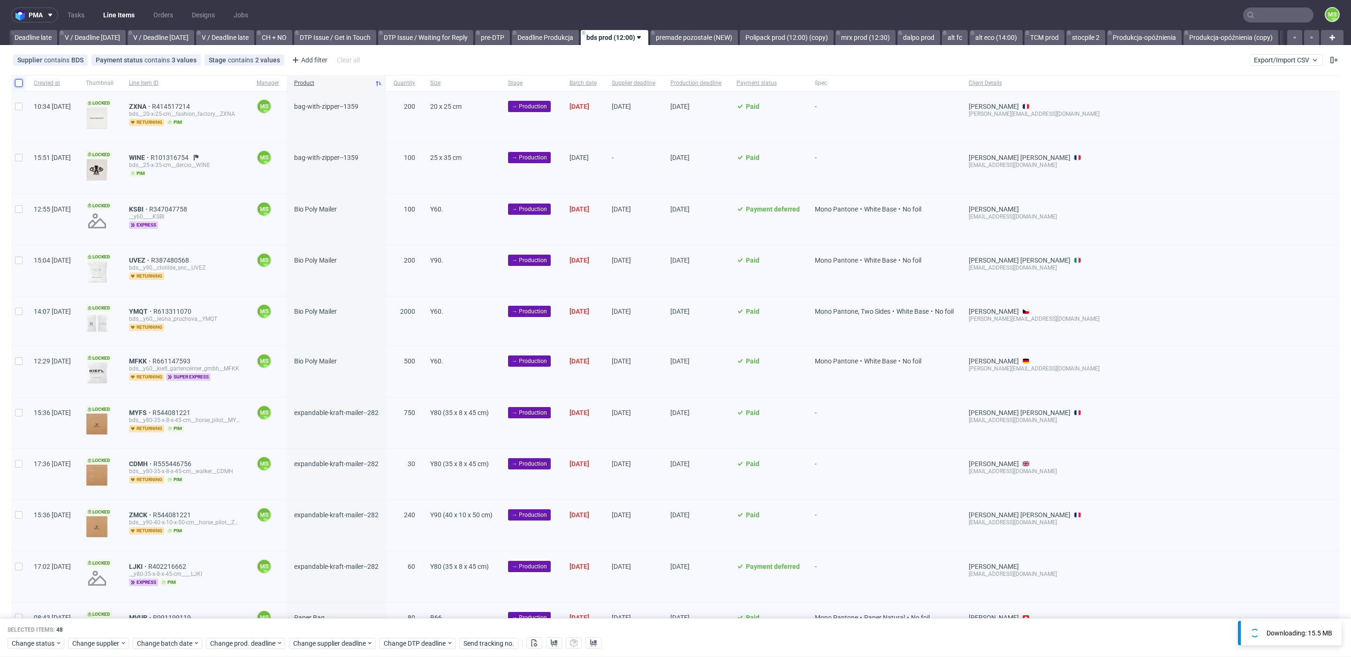
checkbox input "false"
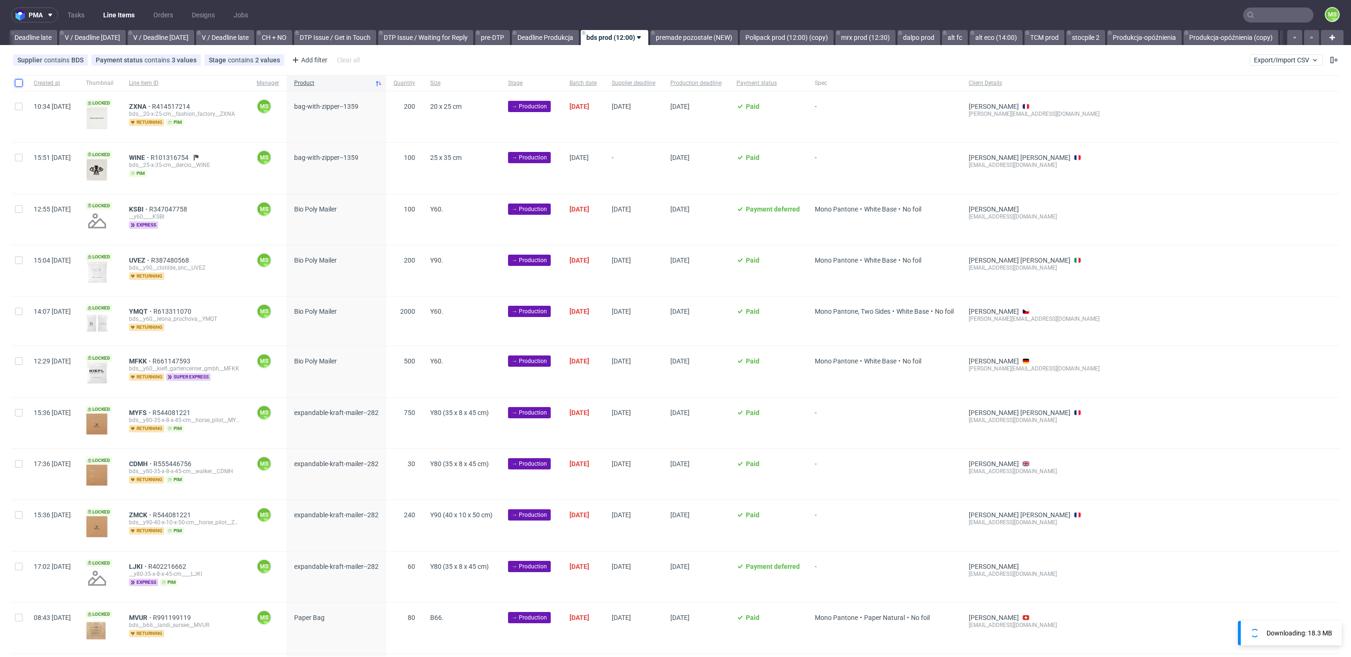
click at [22, 86] on input "checkbox" at bounding box center [19, 83] width 8 height 8
checkbox input "true"
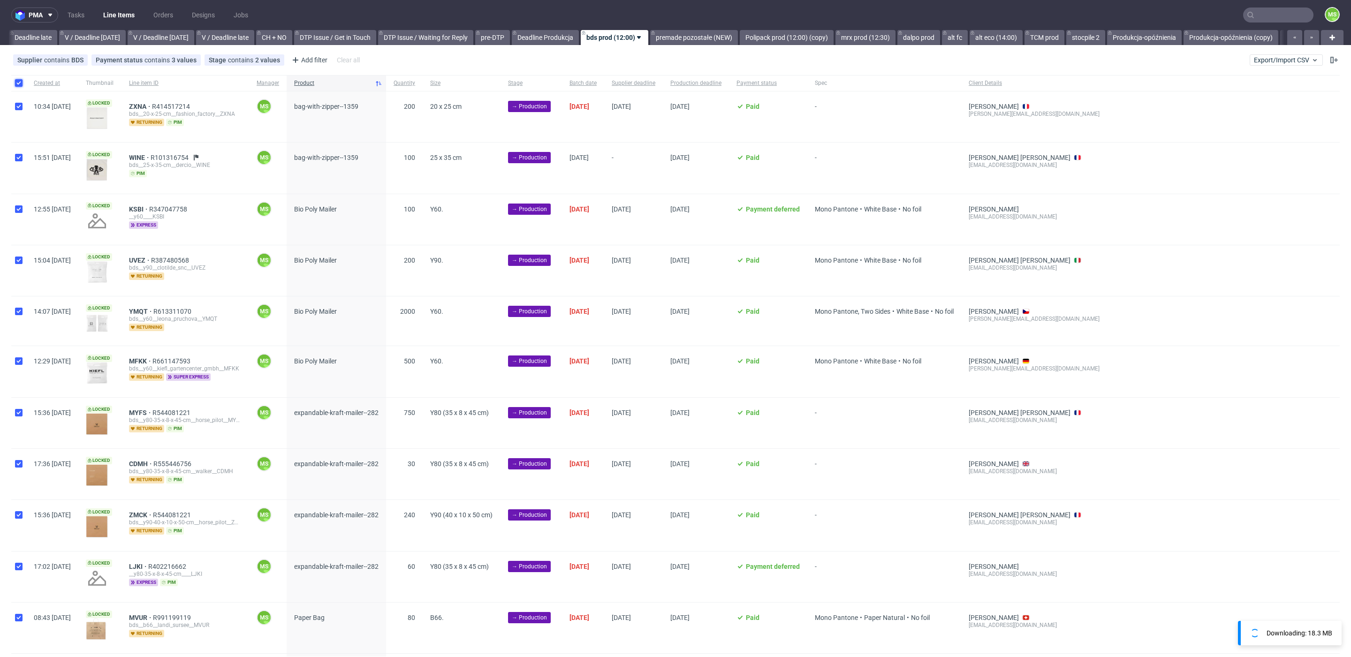
checkbox input "true"
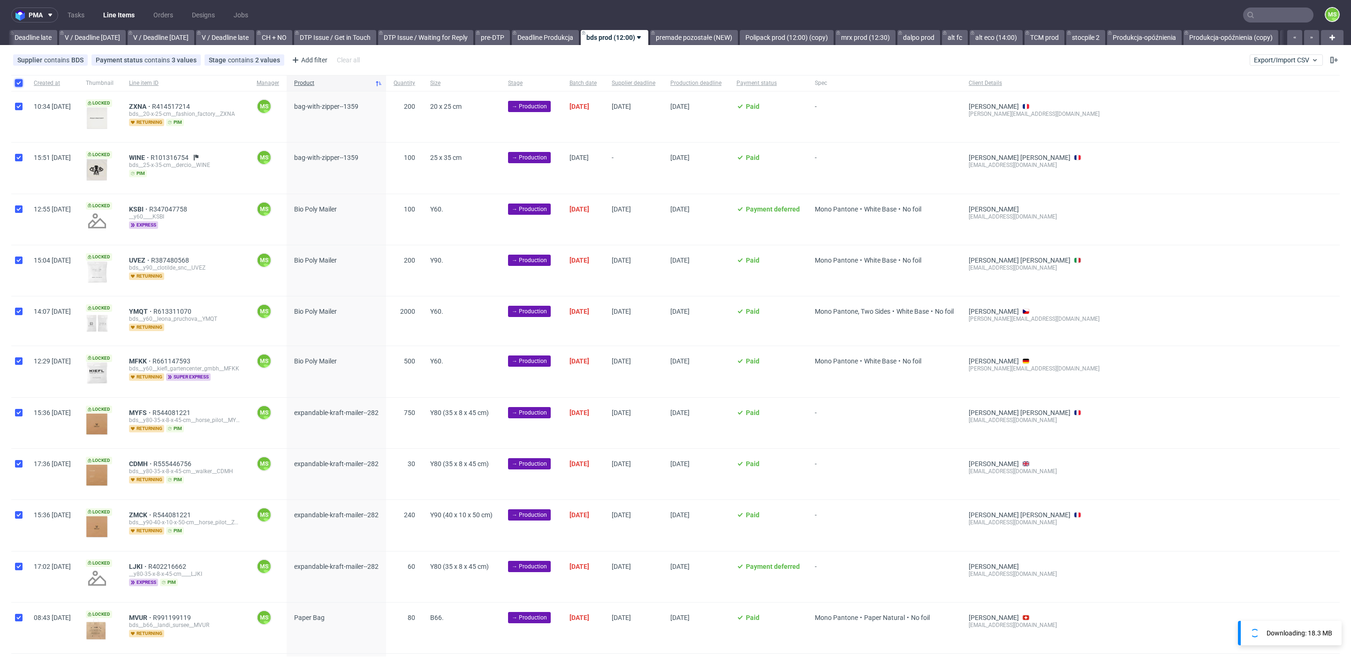
checkbox input "true"
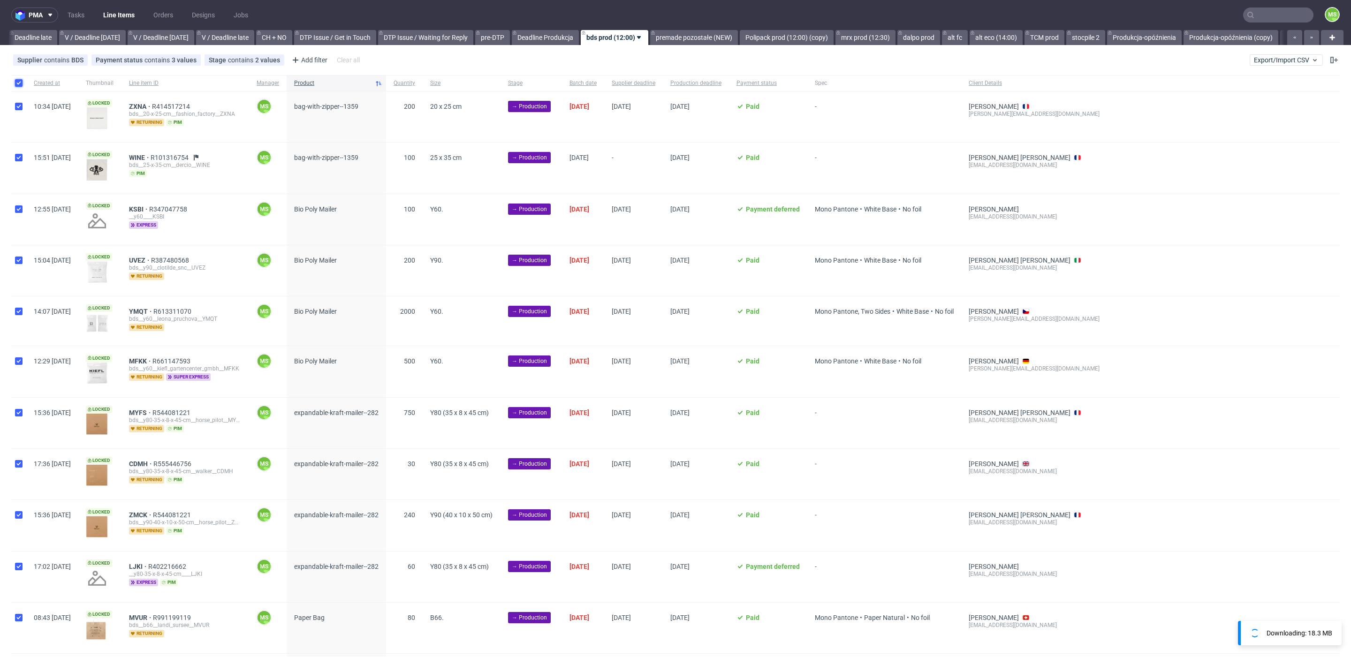
checkbox input "true"
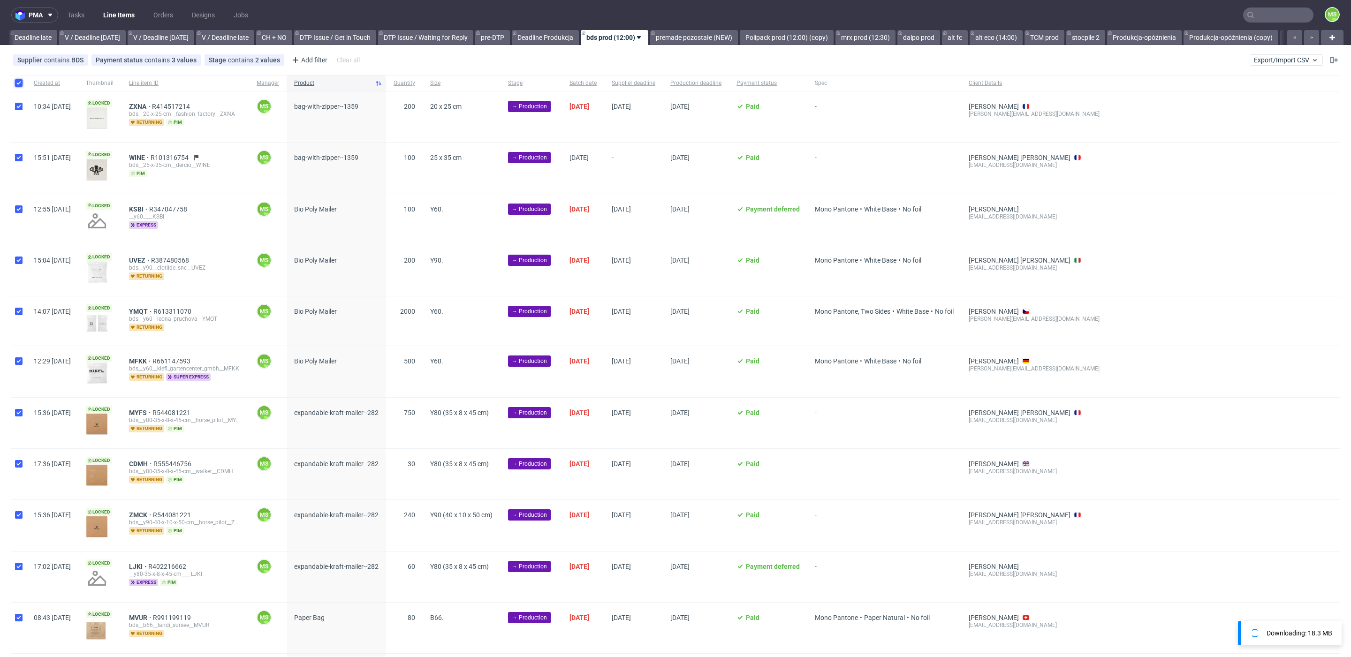
checkbox input "true"
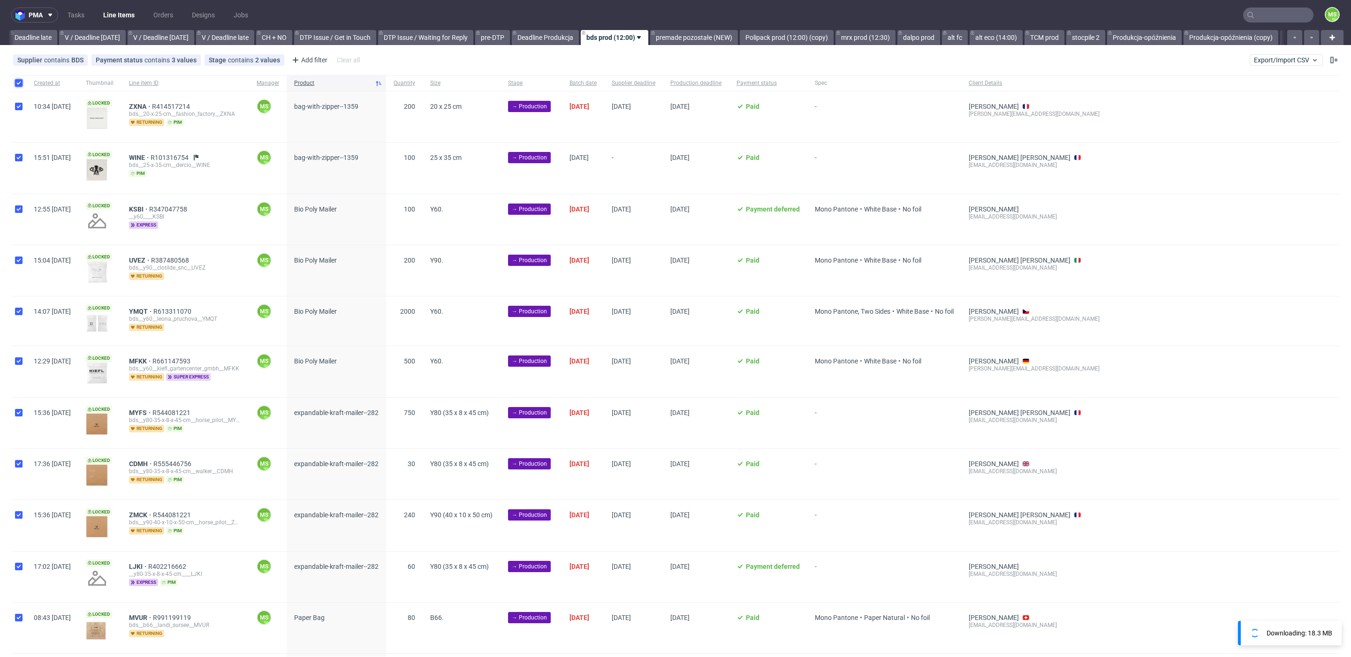
checkbox input "true"
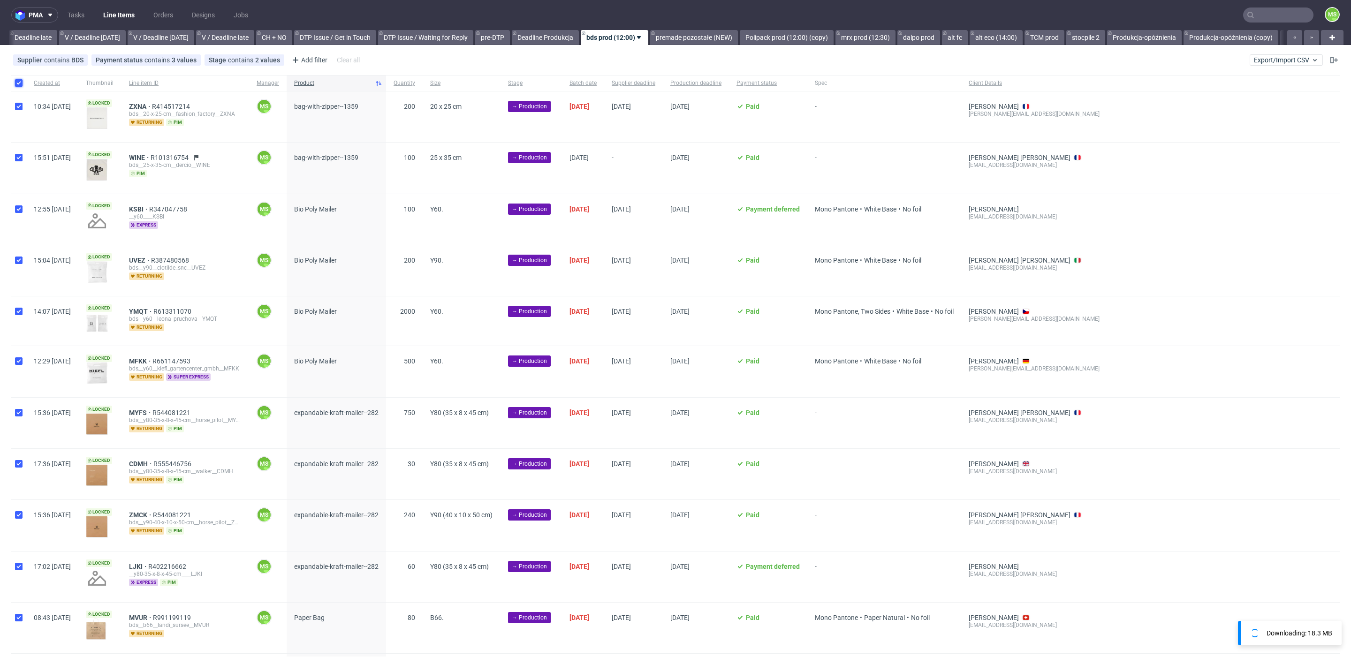
checkbox input "true"
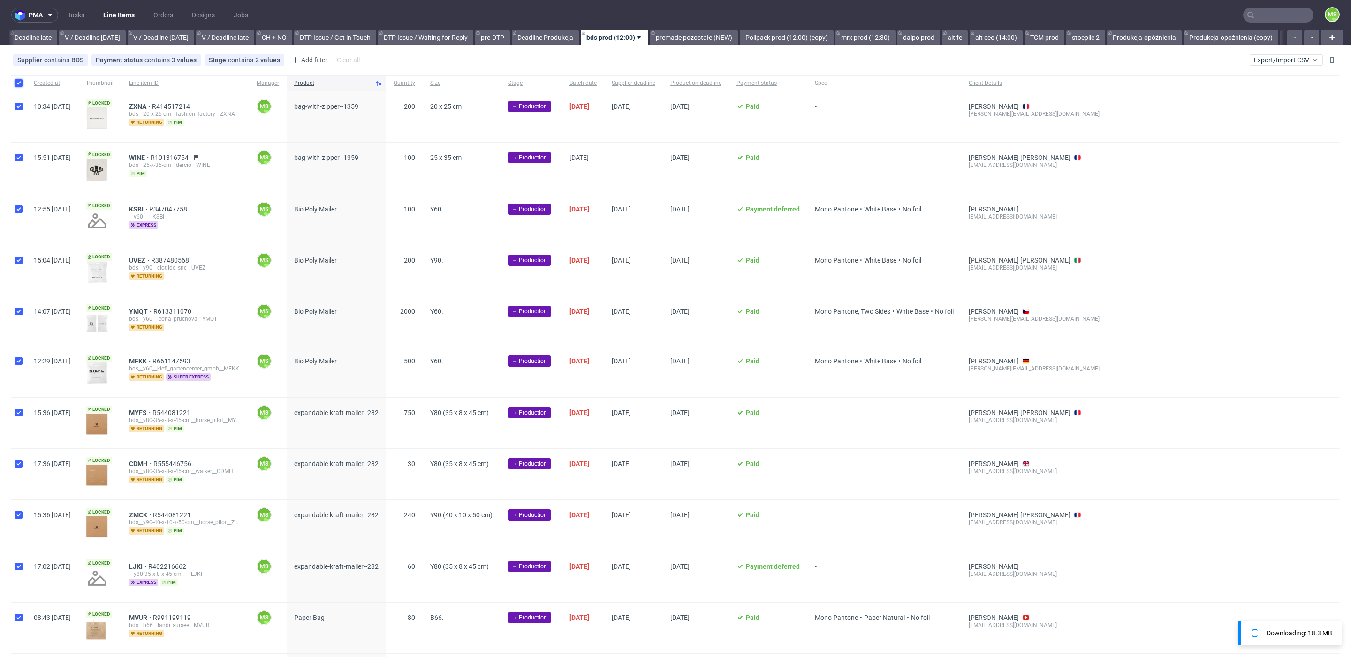
checkbox input "true"
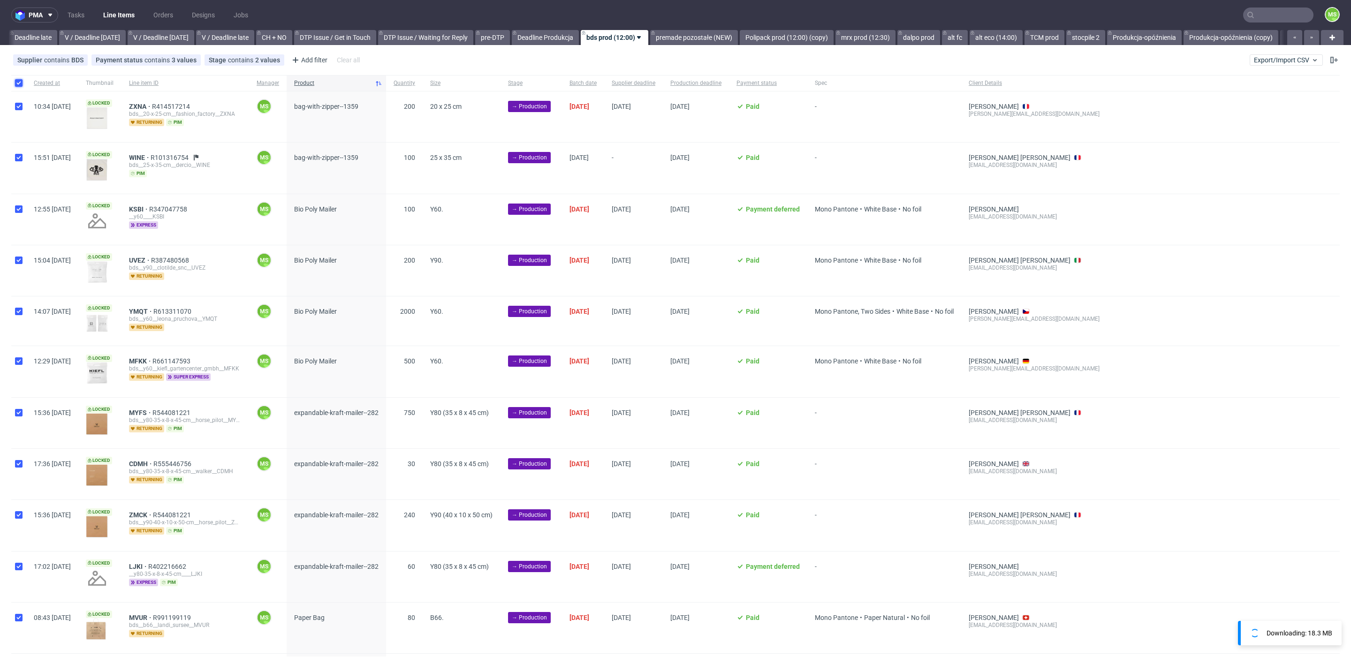
checkbox input "true"
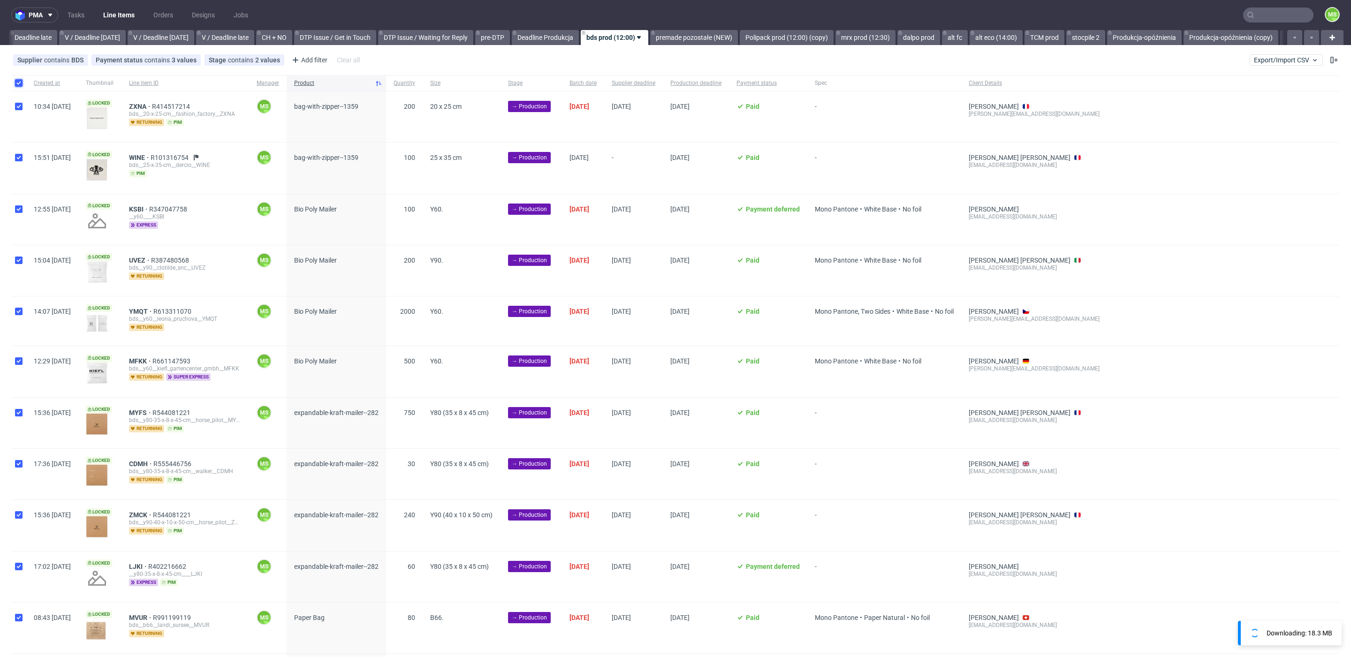
checkbox input "true"
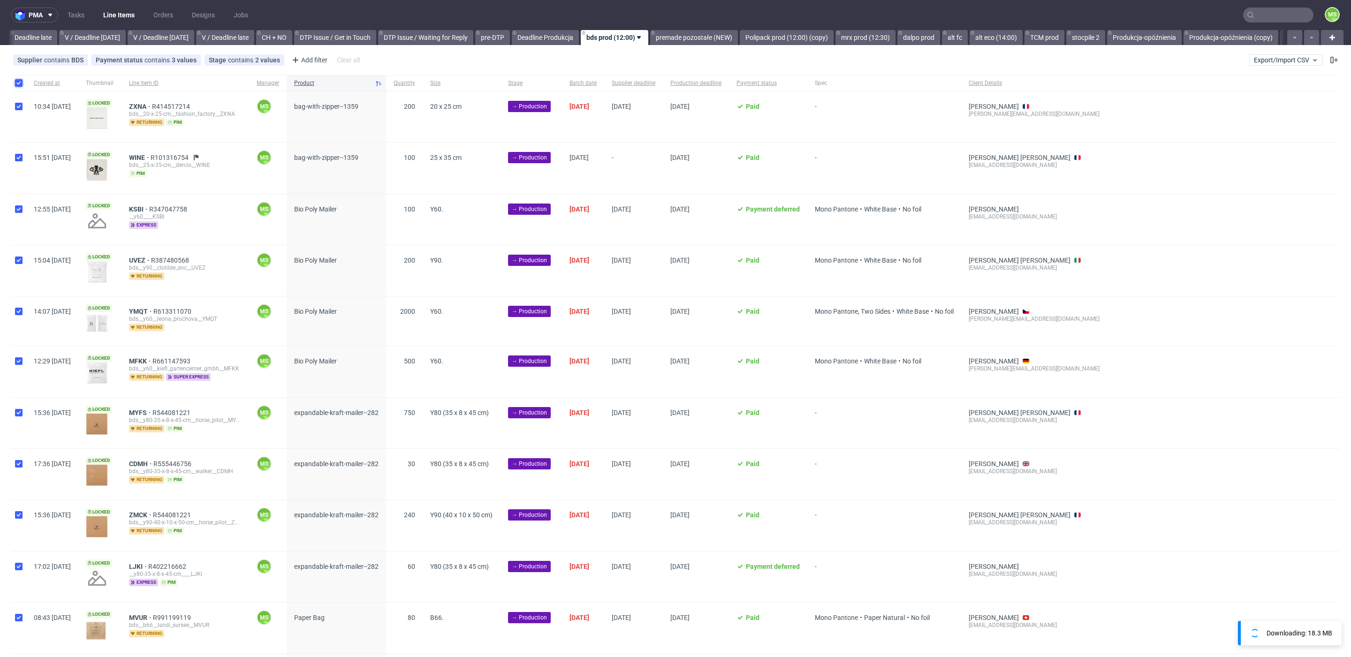
checkbox input "true"
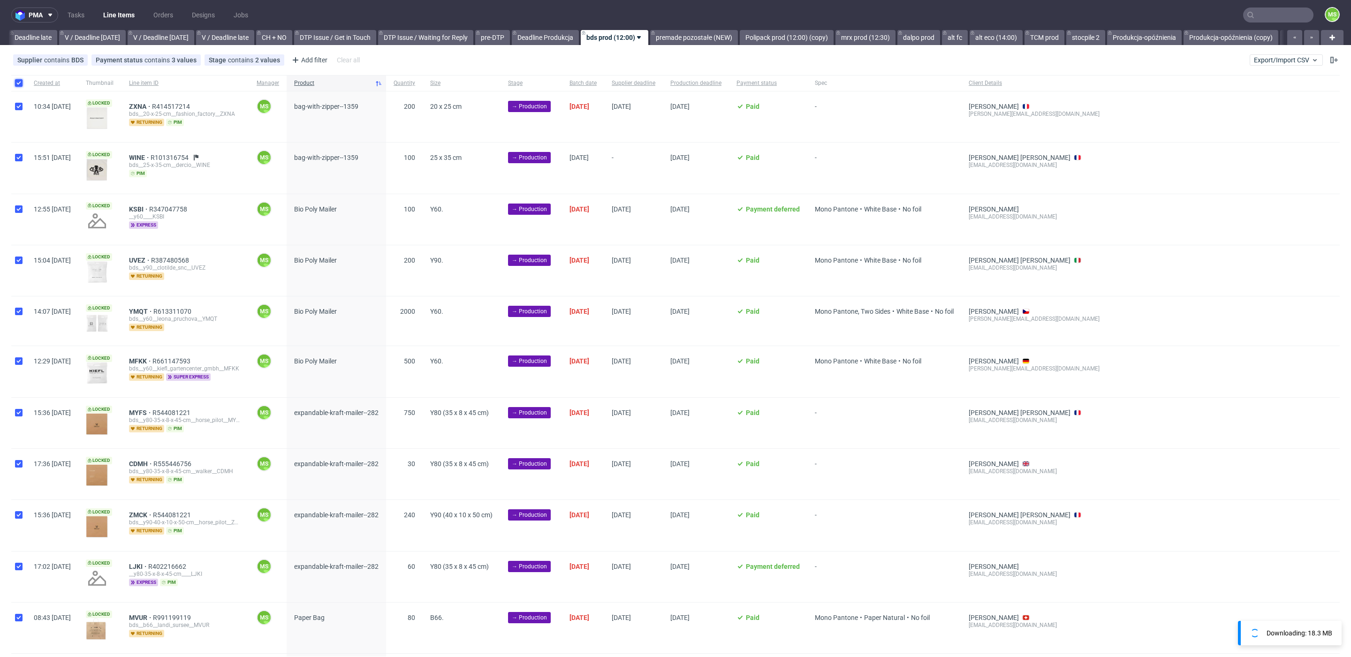
checkbox input "true"
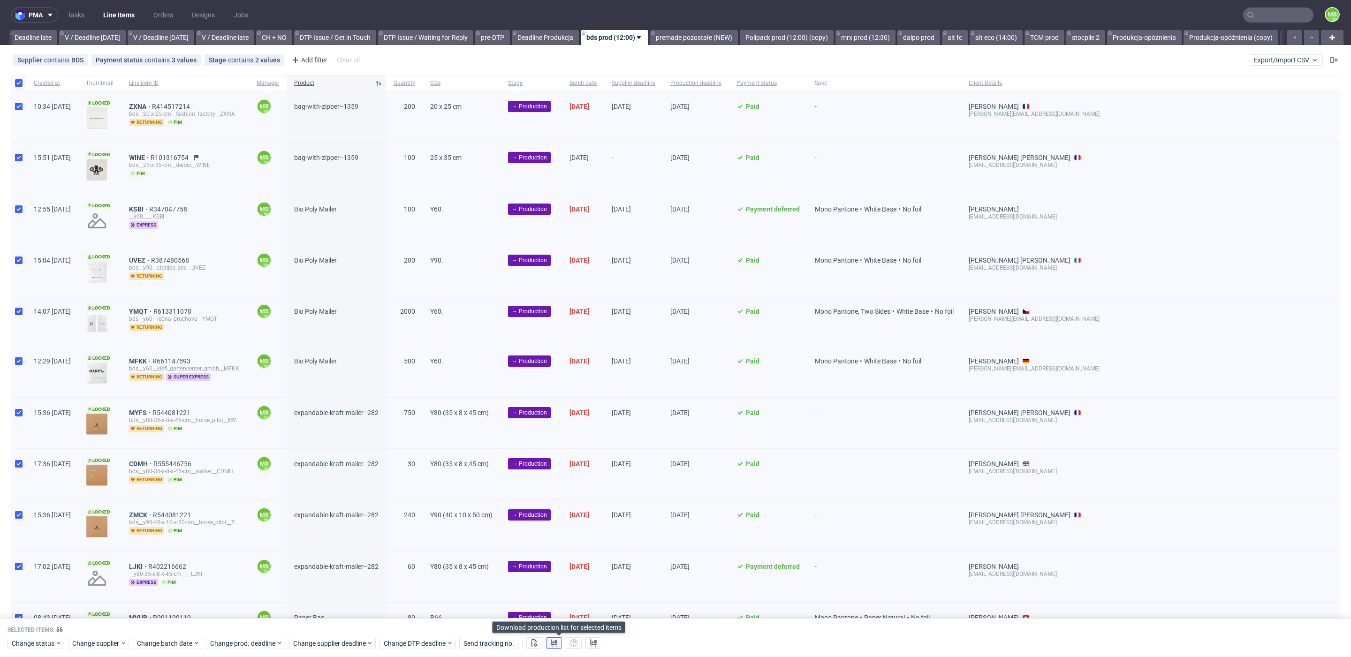
click at [557, 645] on icon at bounding box center [554, 643] width 8 height 8
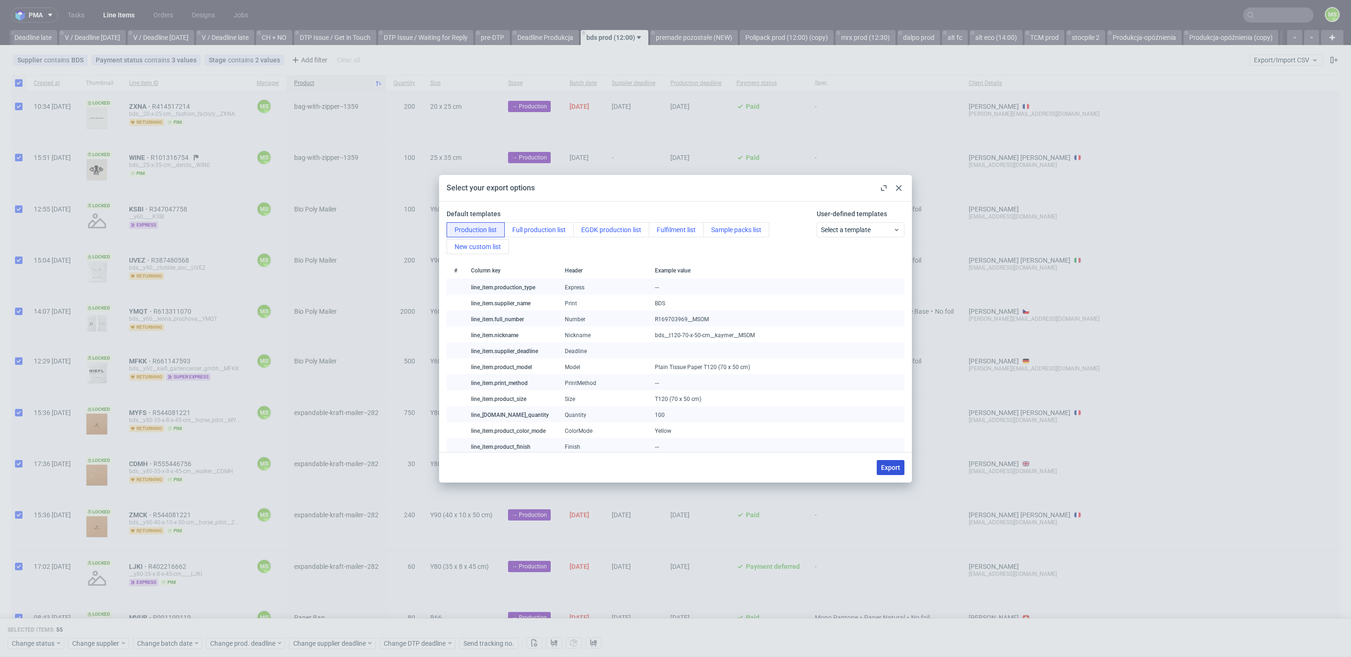
click at [896, 469] on span "Export" at bounding box center [890, 467] width 19 height 7
checkbox input "false"
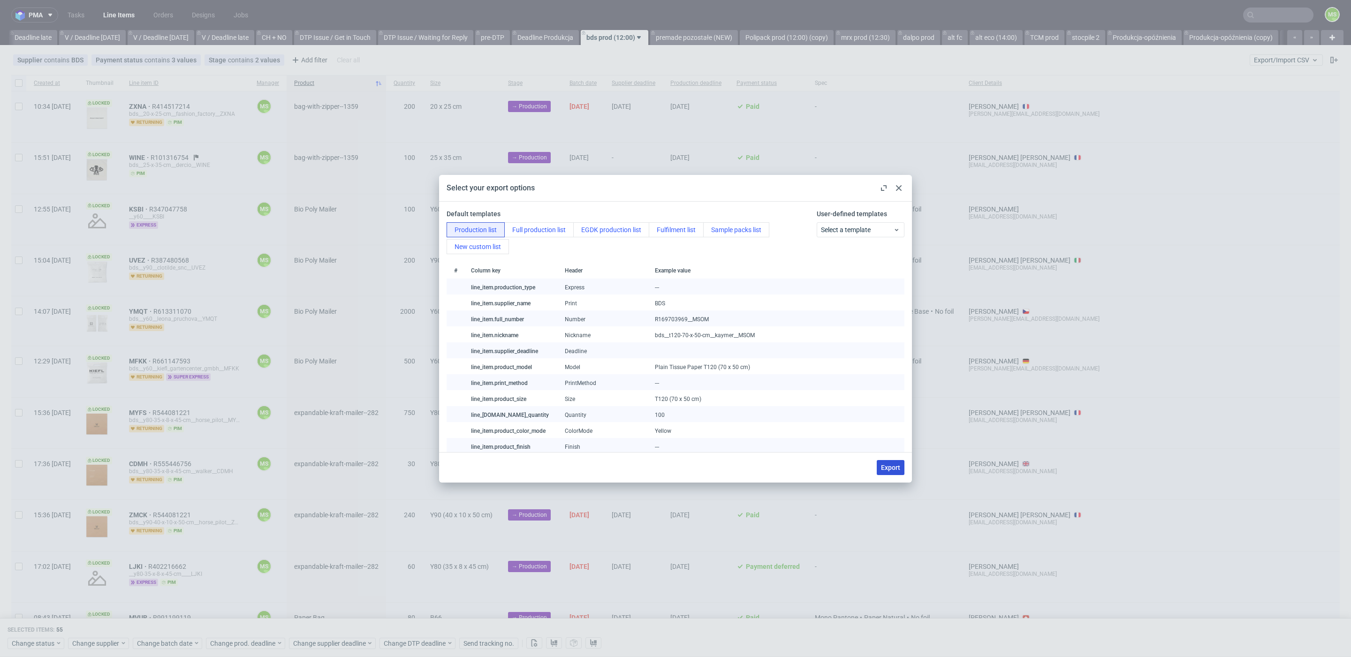
checkbox input "false"
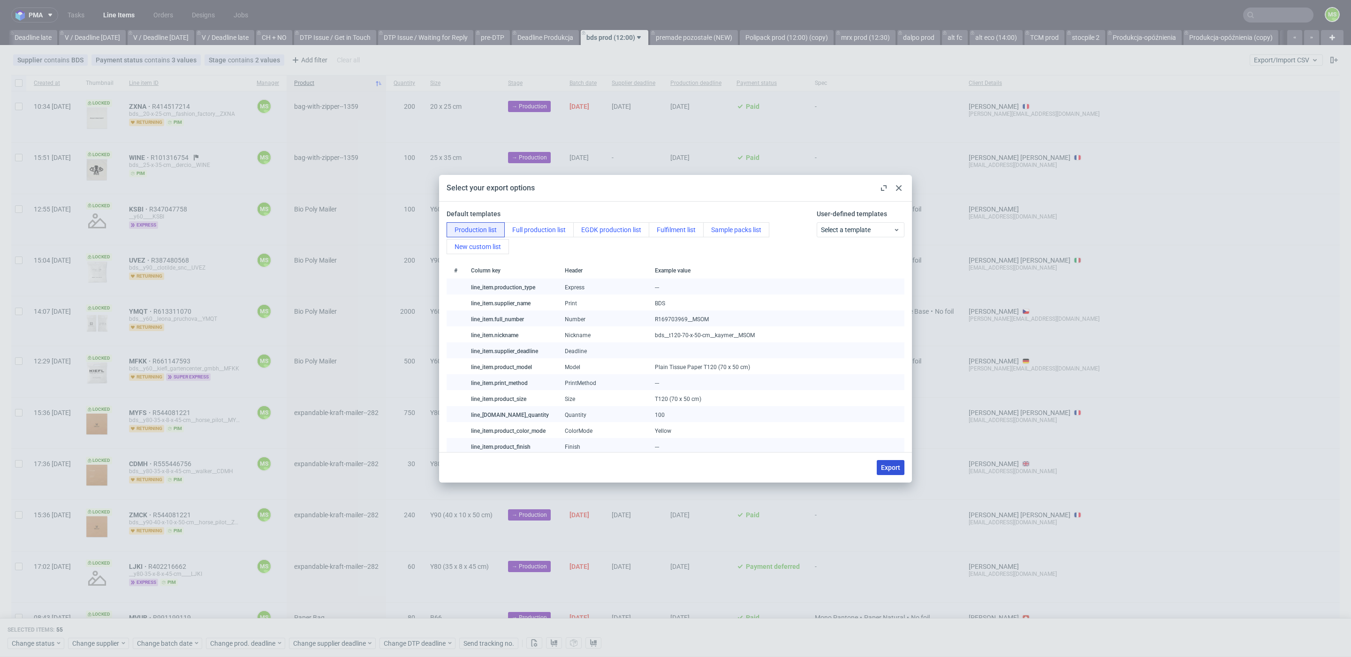
checkbox input "false"
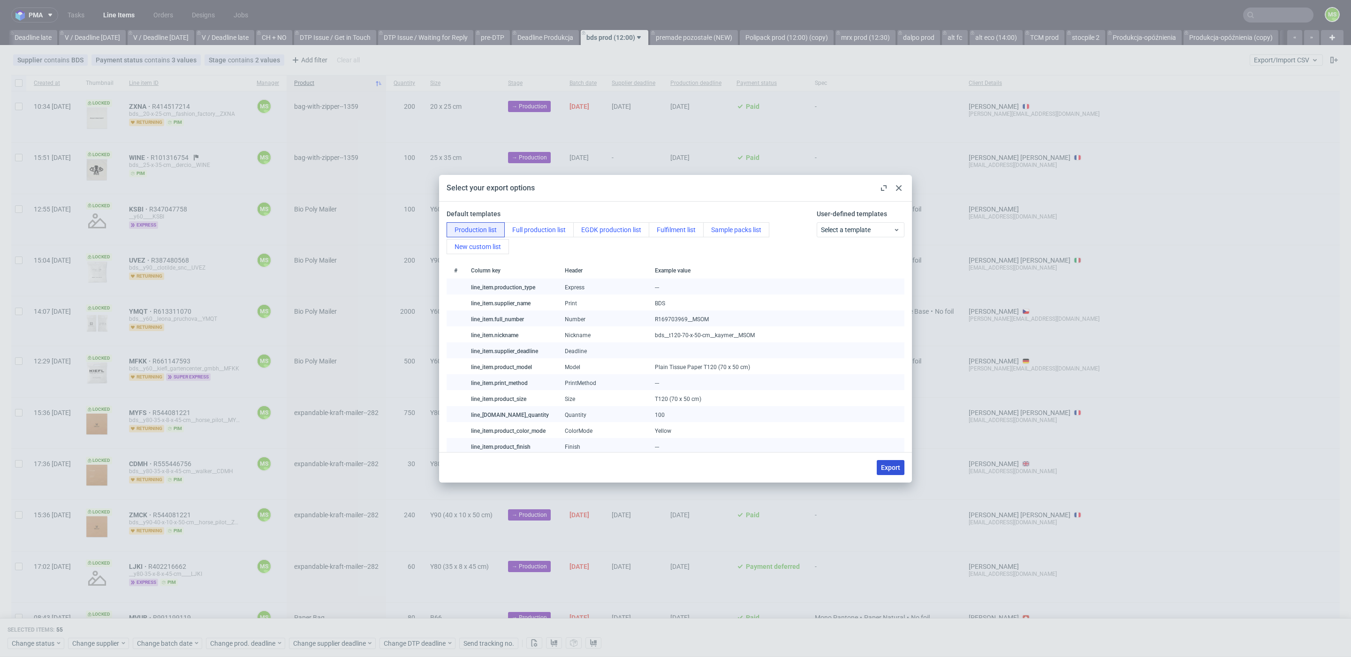
checkbox input "false"
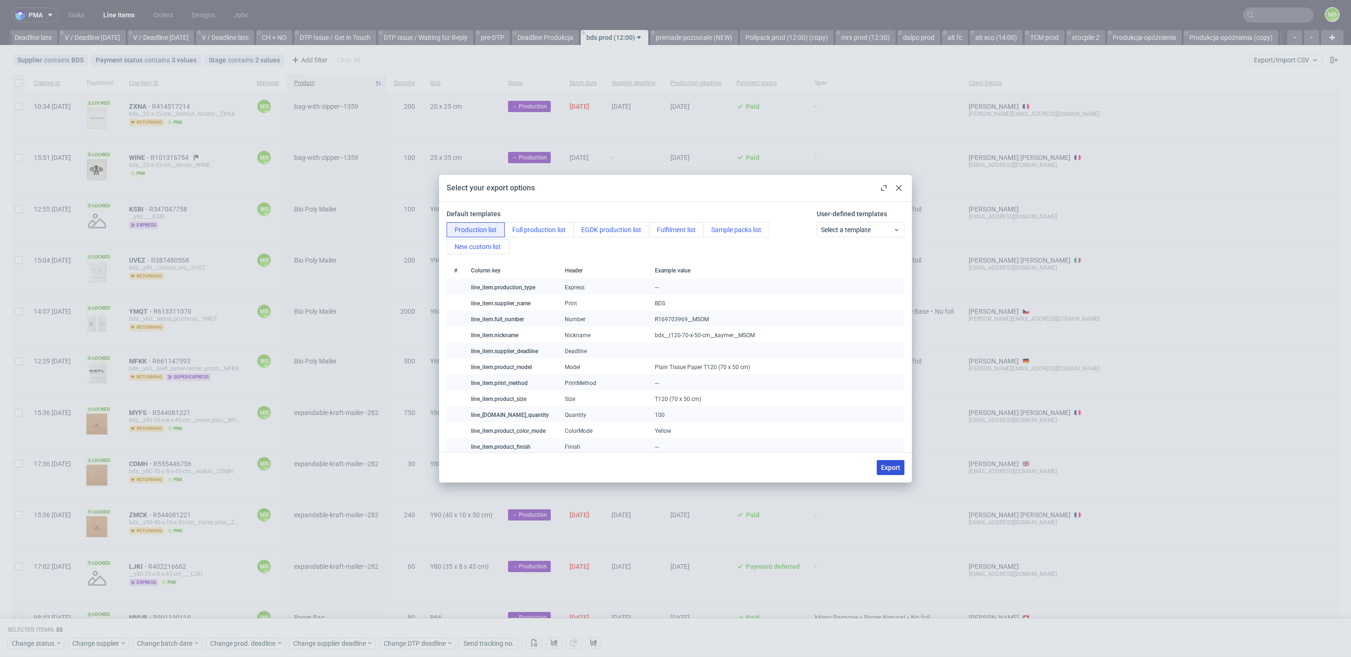
checkbox input "false"
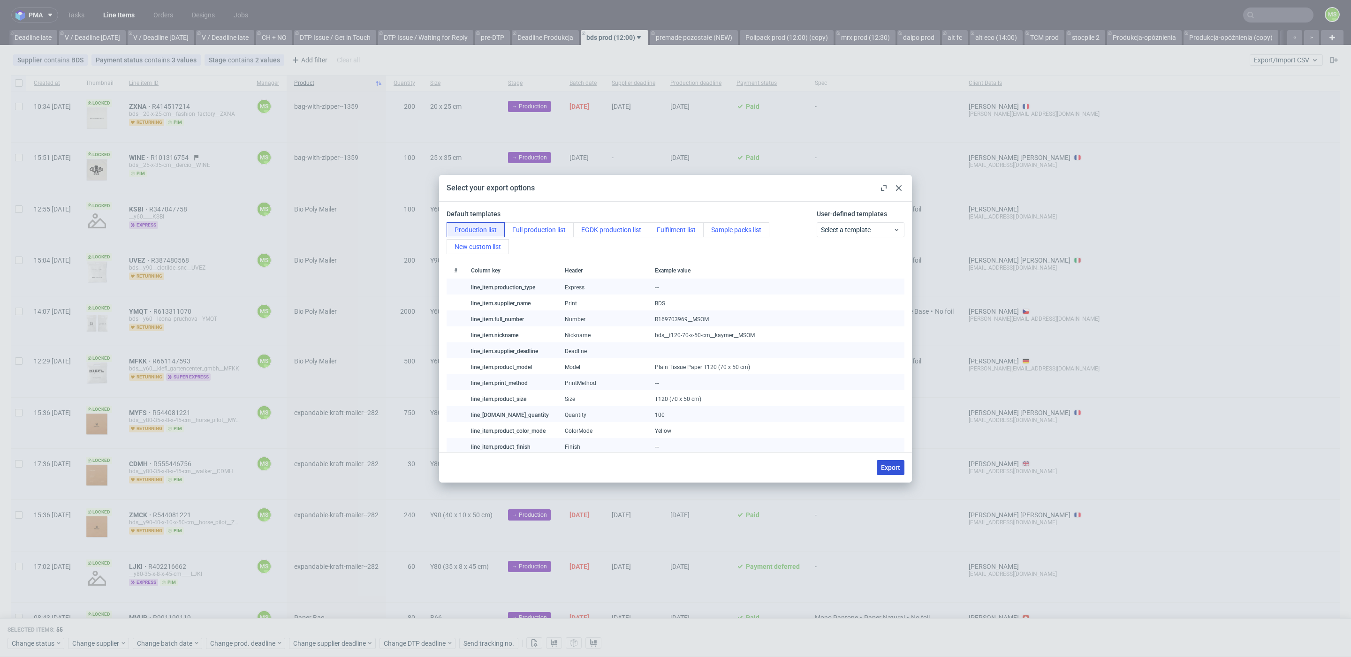
checkbox input "false"
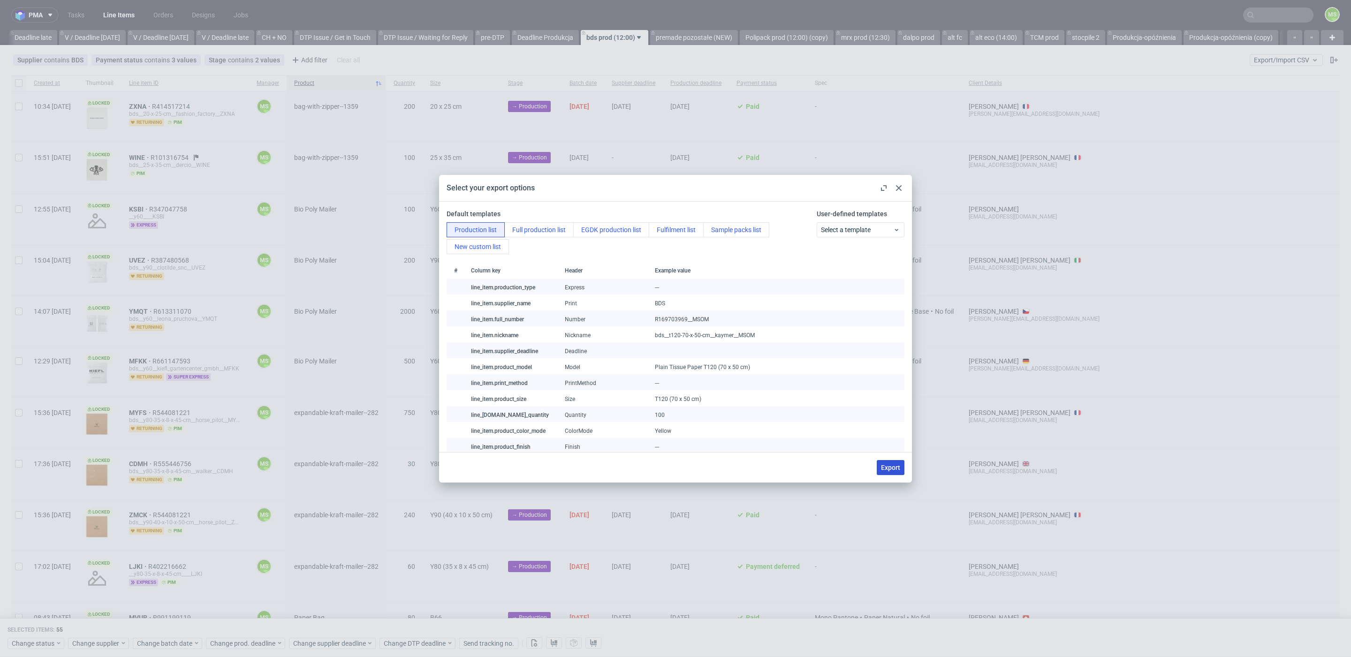
checkbox input "false"
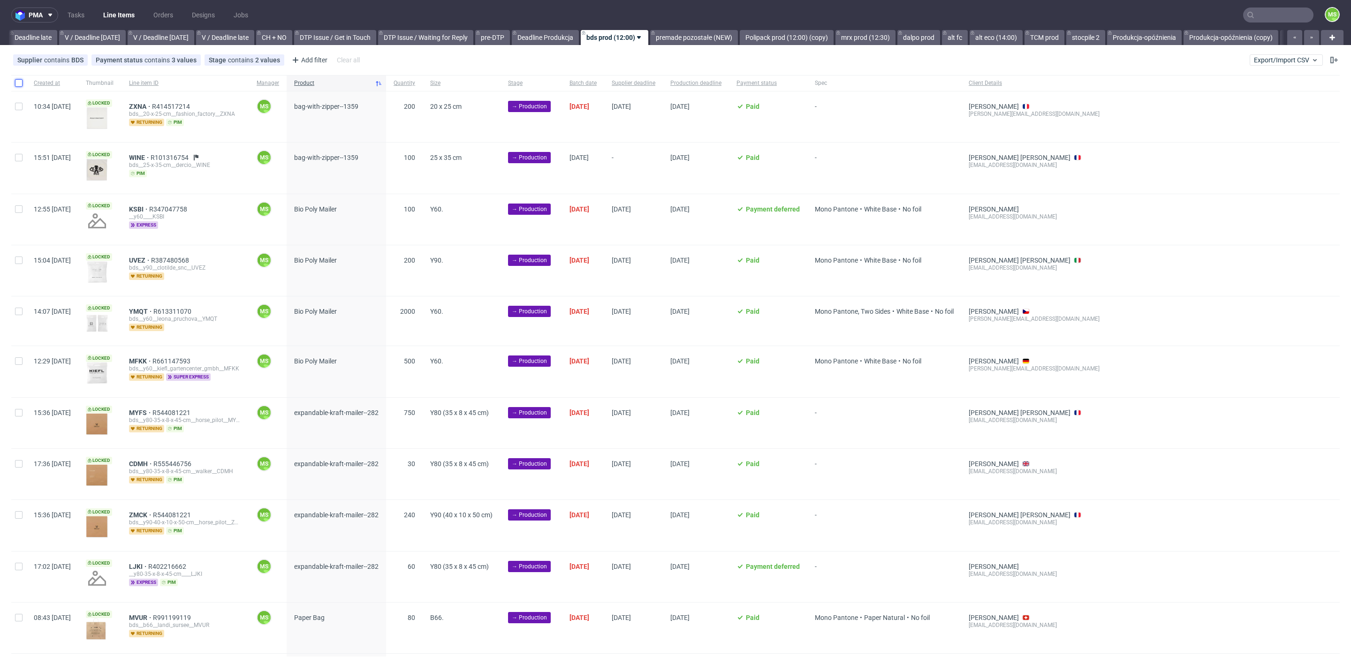
click at [18, 84] on input "checkbox" at bounding box center [19, 83] width 8 height 8
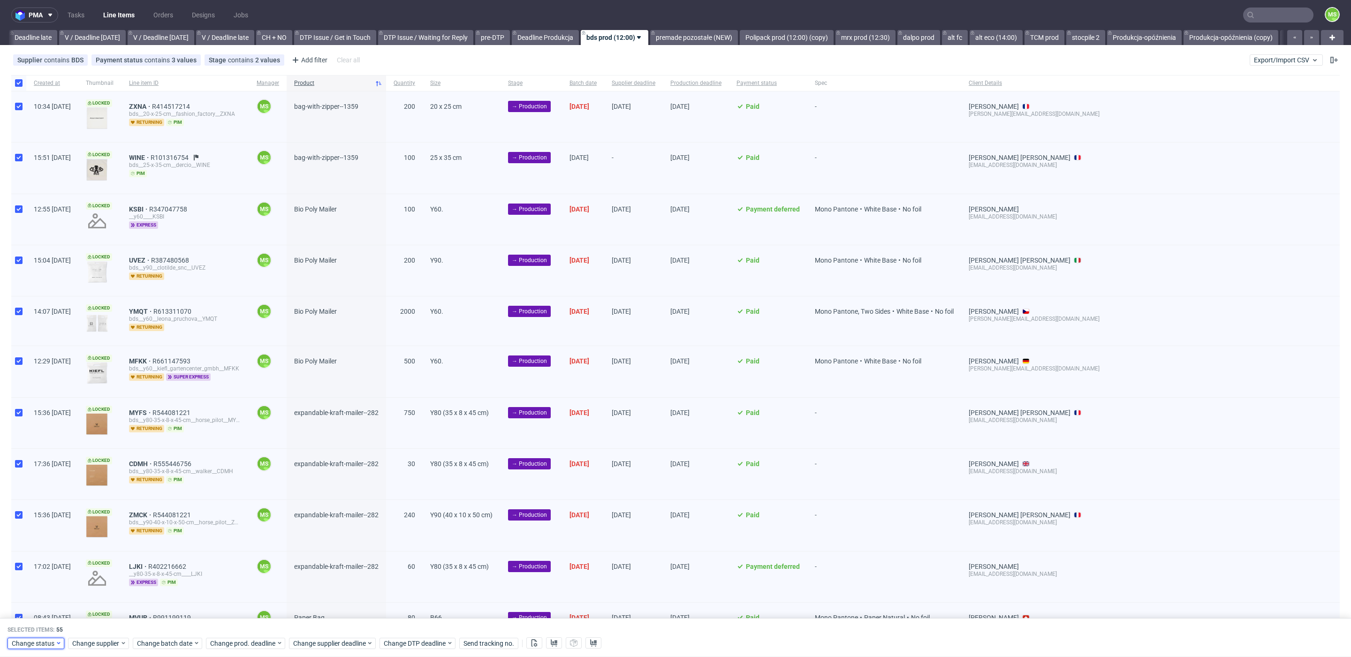
click at [39, 642] on span "Change status" at bounding box center [34, 643] width 44 height 9
click at [51, 534] on span "In Production" at bounding box center [35, 537] width 47 height 13
click at [106, 623] on span "Save" at bounding box center [107, 625] width 15 height 7
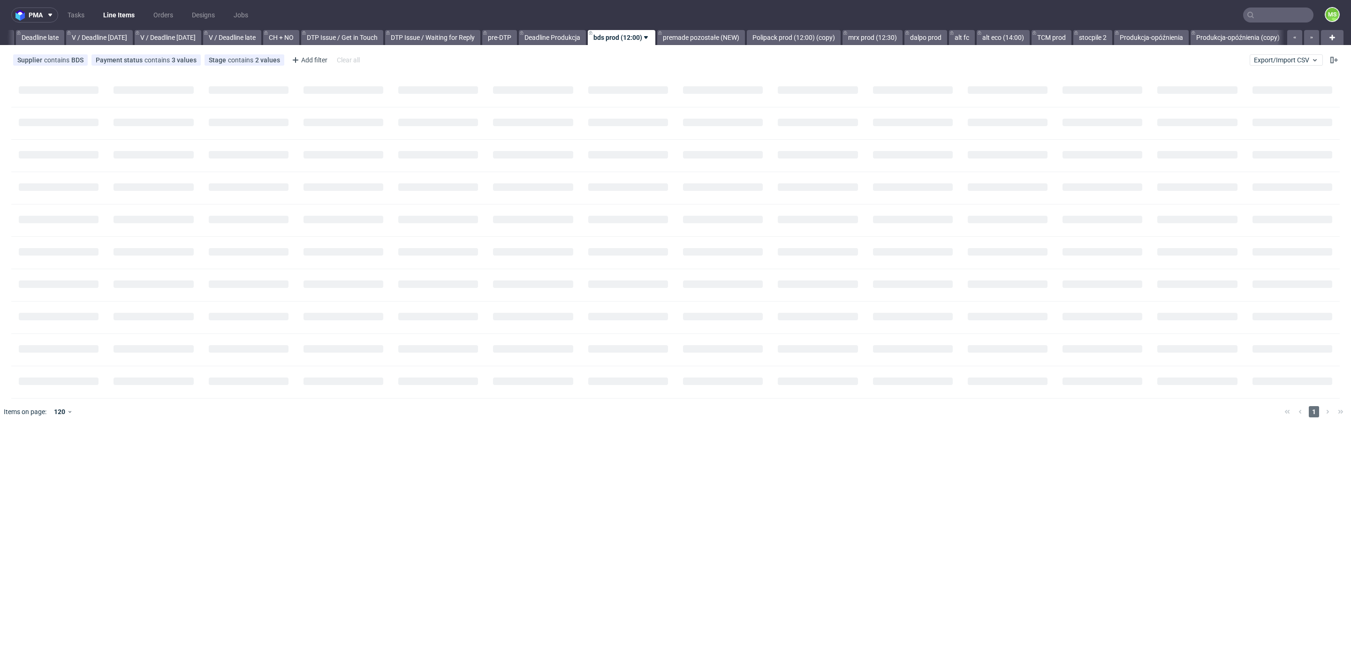
scroll to position [0, 1097]
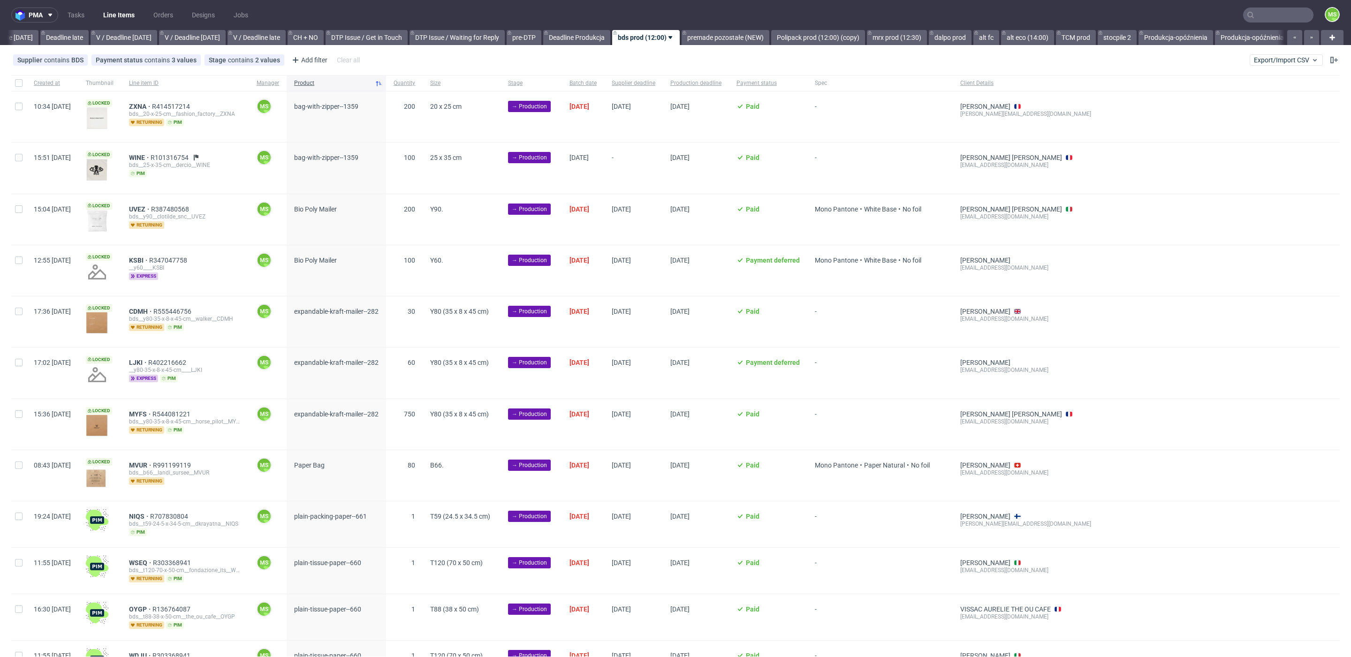
scroll to position [0, 1102]
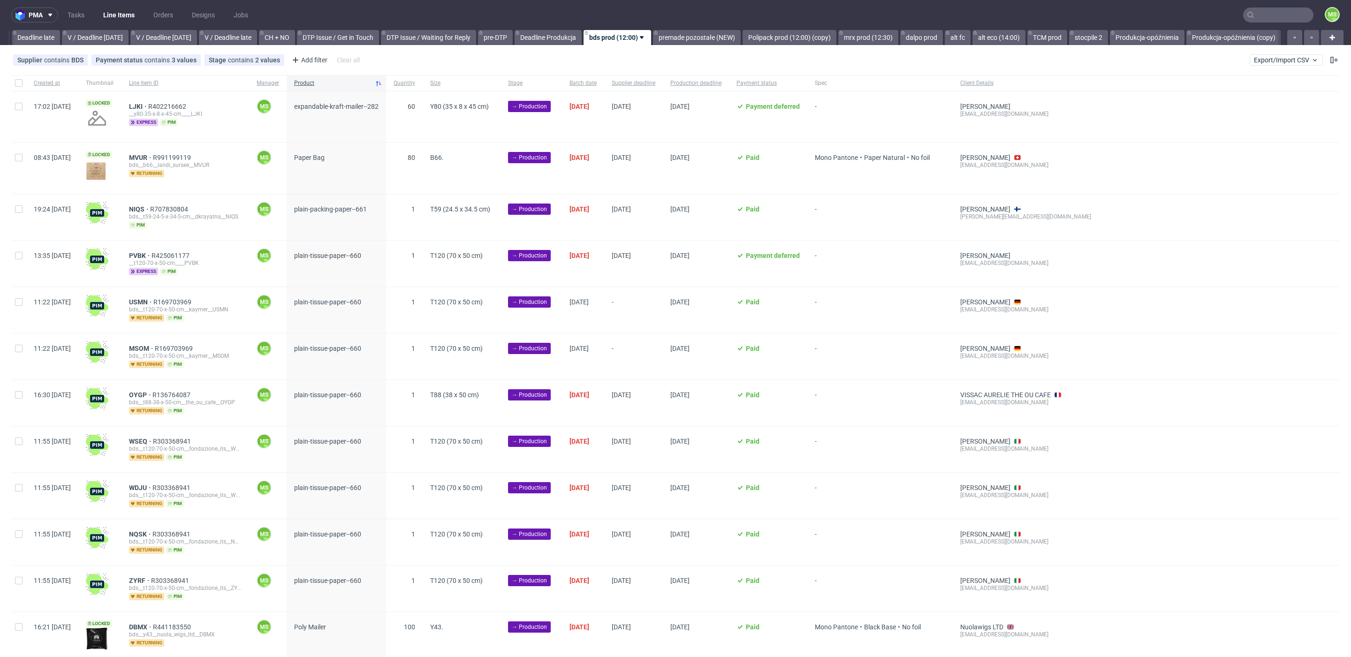
scroll to position [0, 1102]
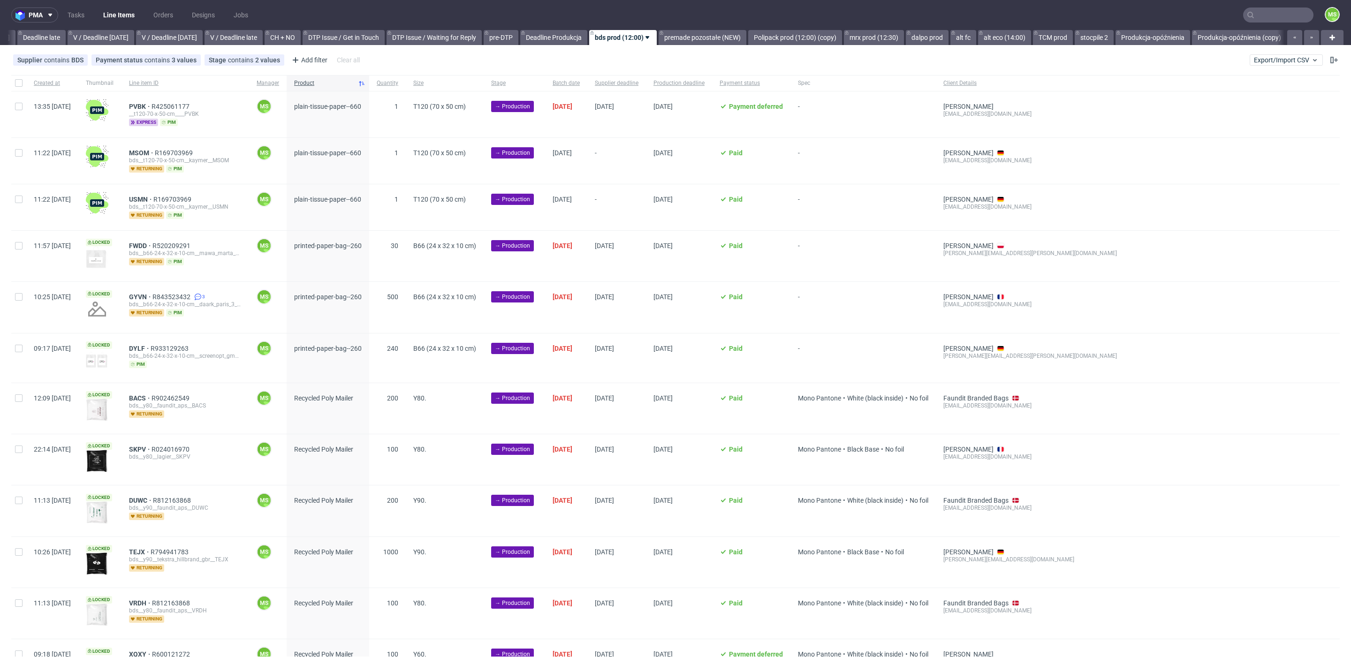
scroll to position [0, 1102]
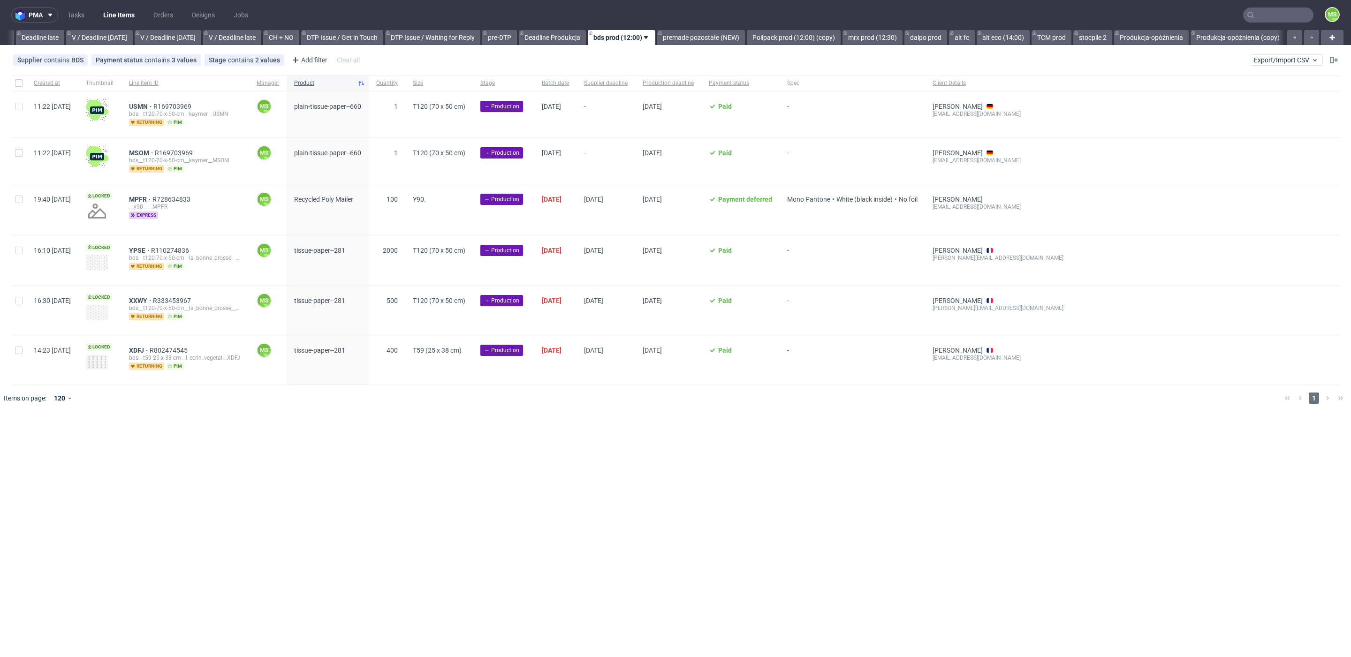
scroll to position [0, 1097]
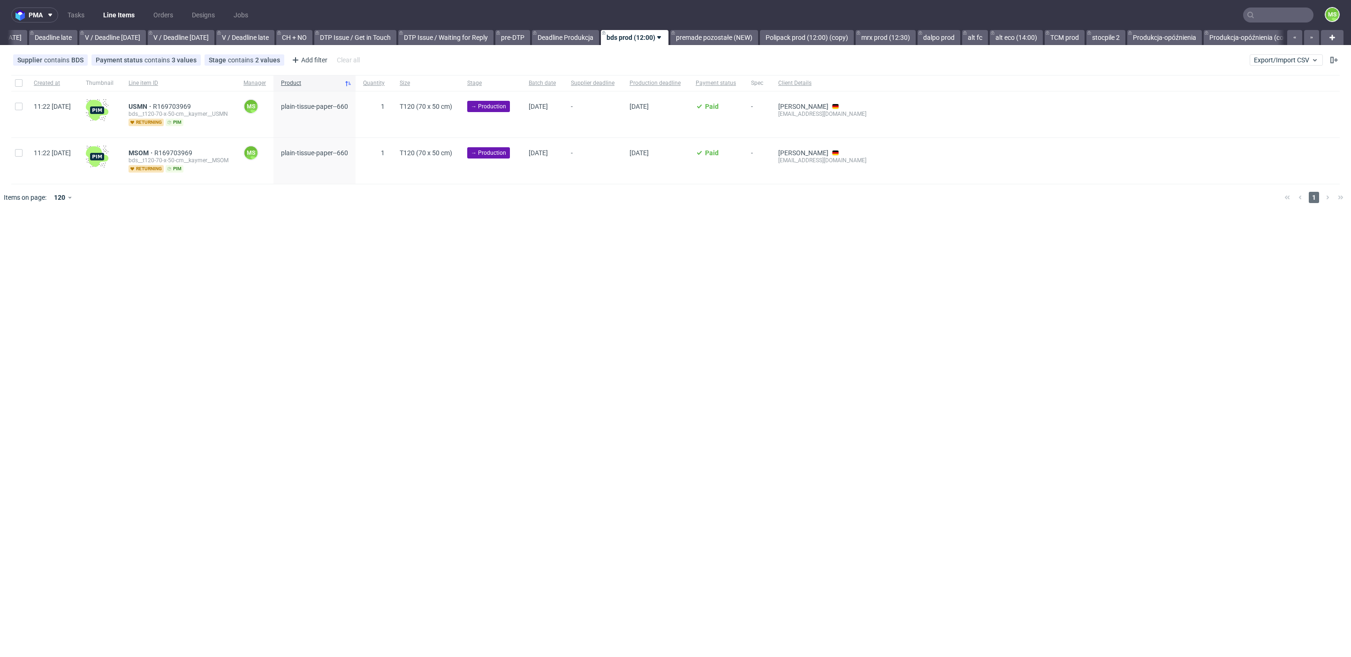
scroll to position [0, 1097]
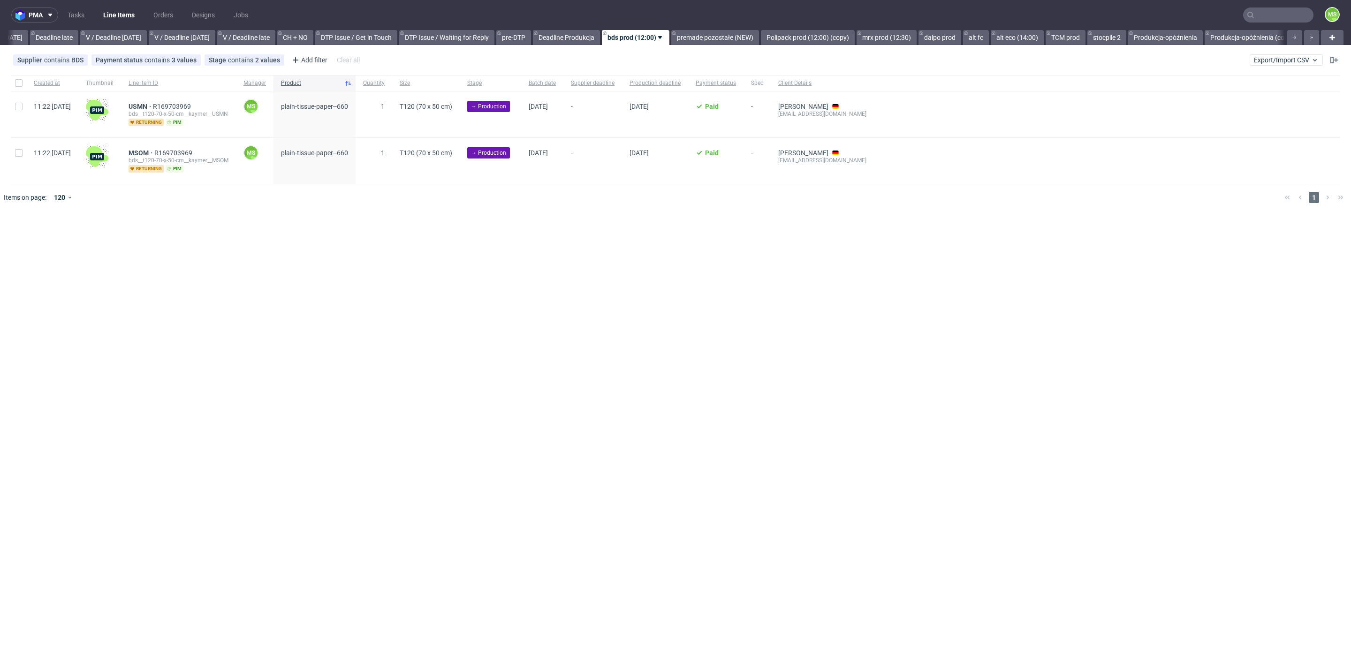
scroll to position [0, 1097]
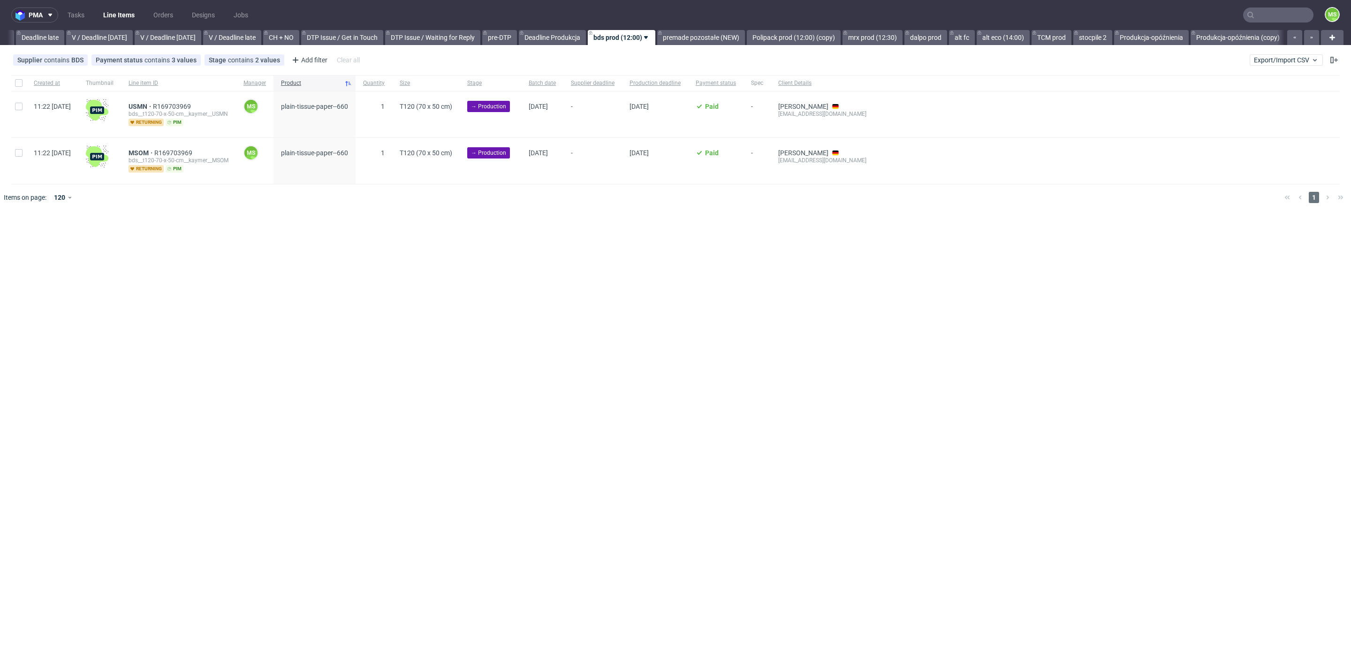
scroll to position [0, 1097]
click at [793, 34] on link "Polipack prod (12:00) (copy)" at bounding box center [792, 37] width 94 height 15
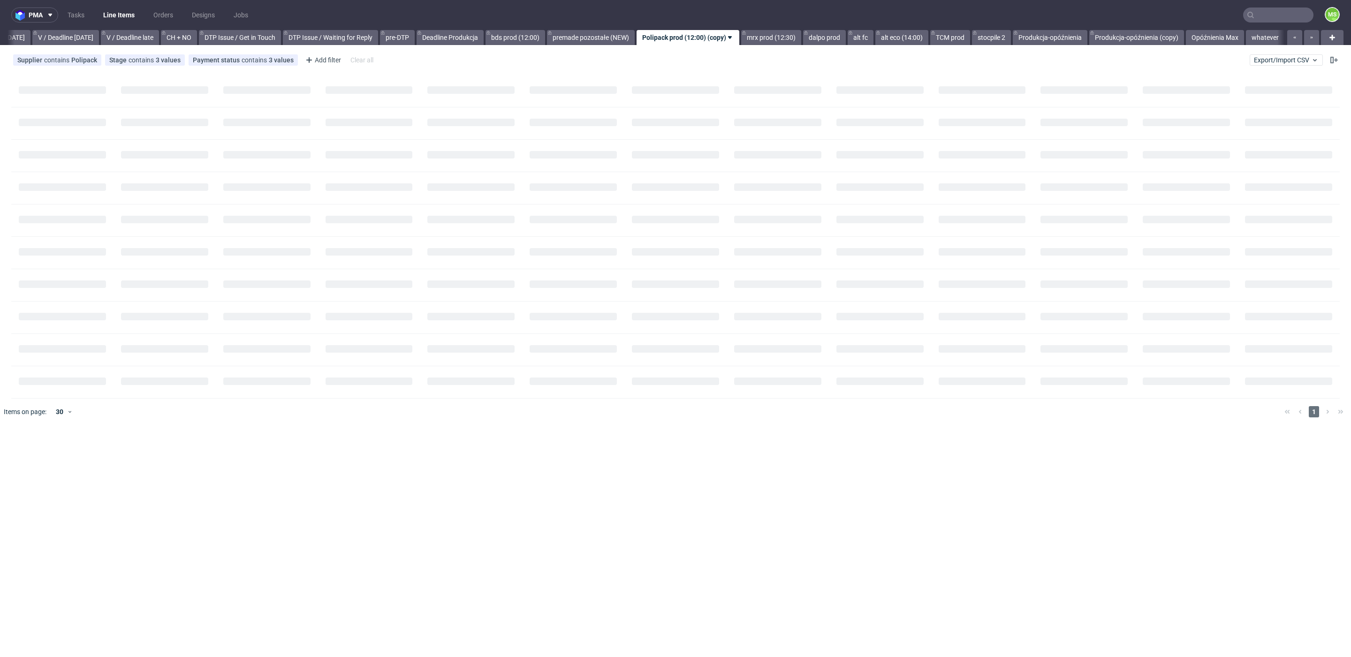
scroll to position [0, 1223]
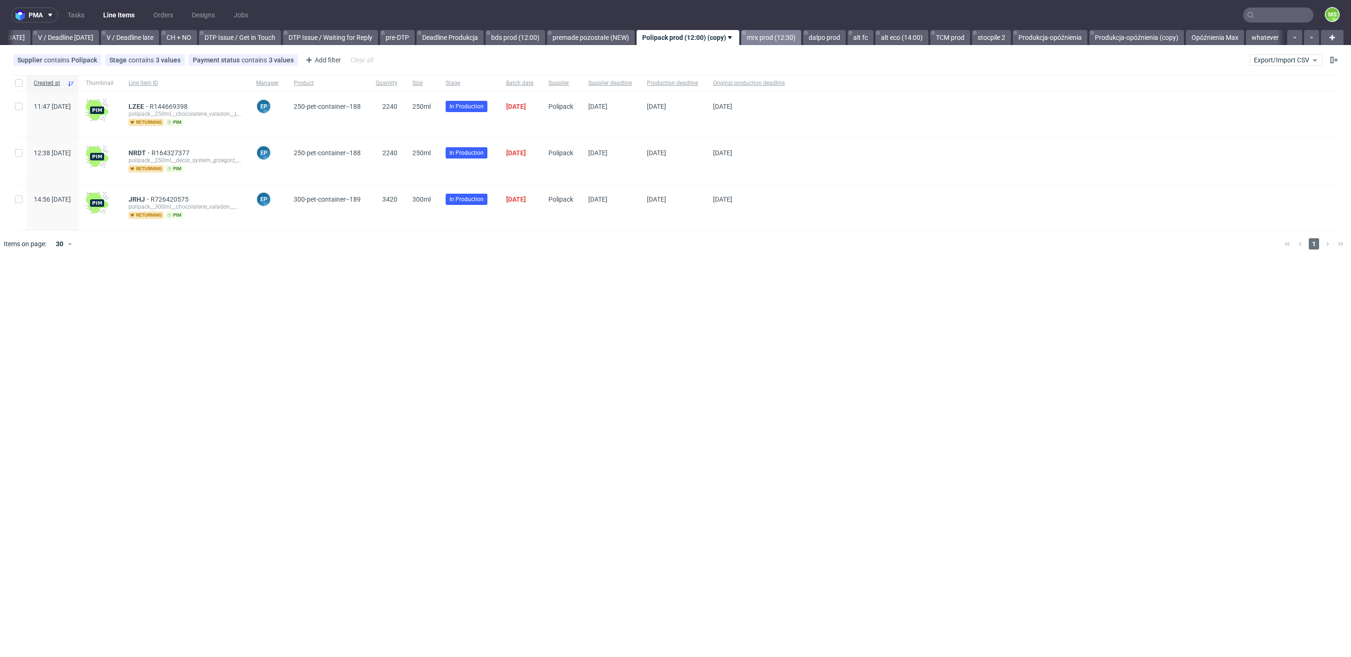
click at [774, 36] on link "mrx prod (12:30)" at bounding box center [771, 37] width 60 height 15
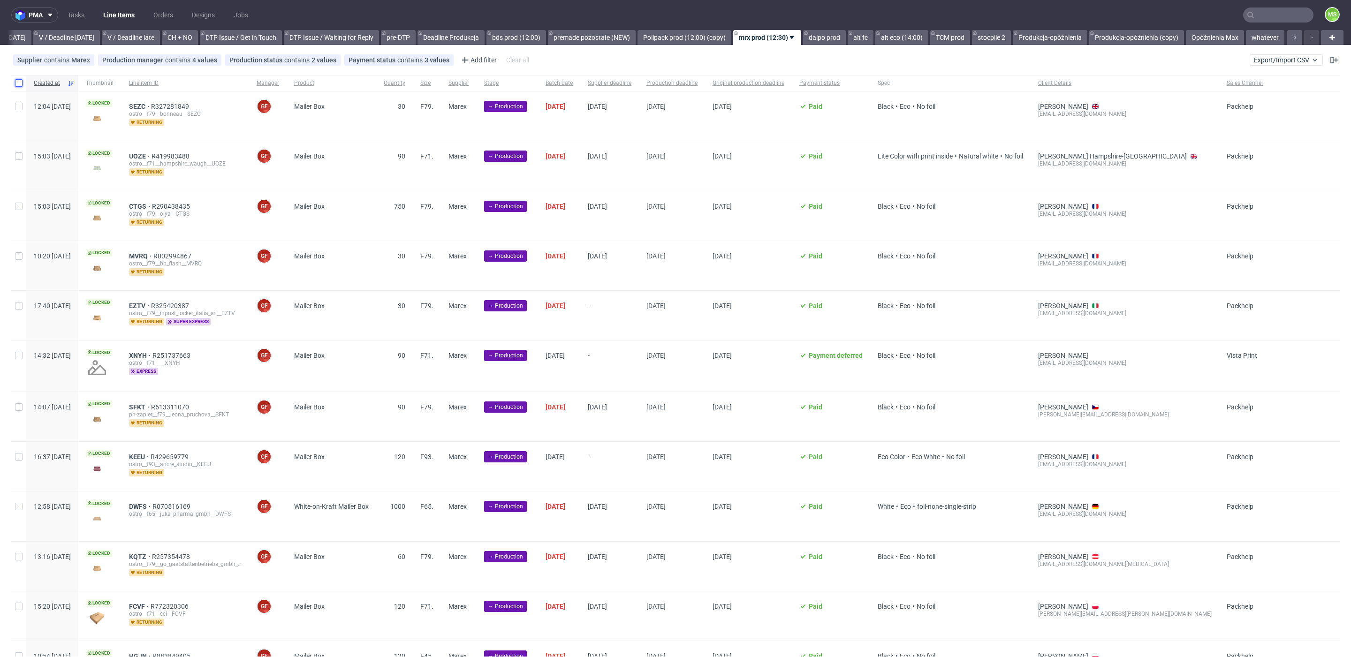
click at [19, 83] on input "checkbox" at bounding box center [19, 83] width 8 height 8
checkbox input "true"
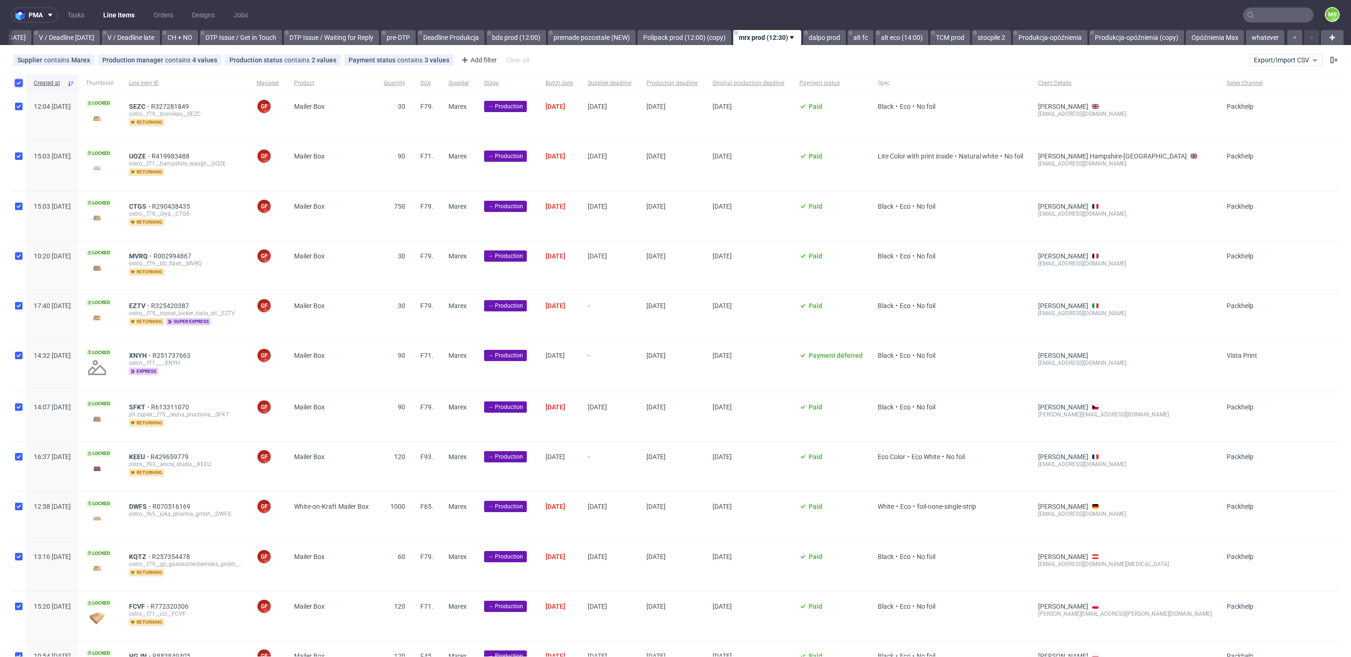
checkbox input "true"
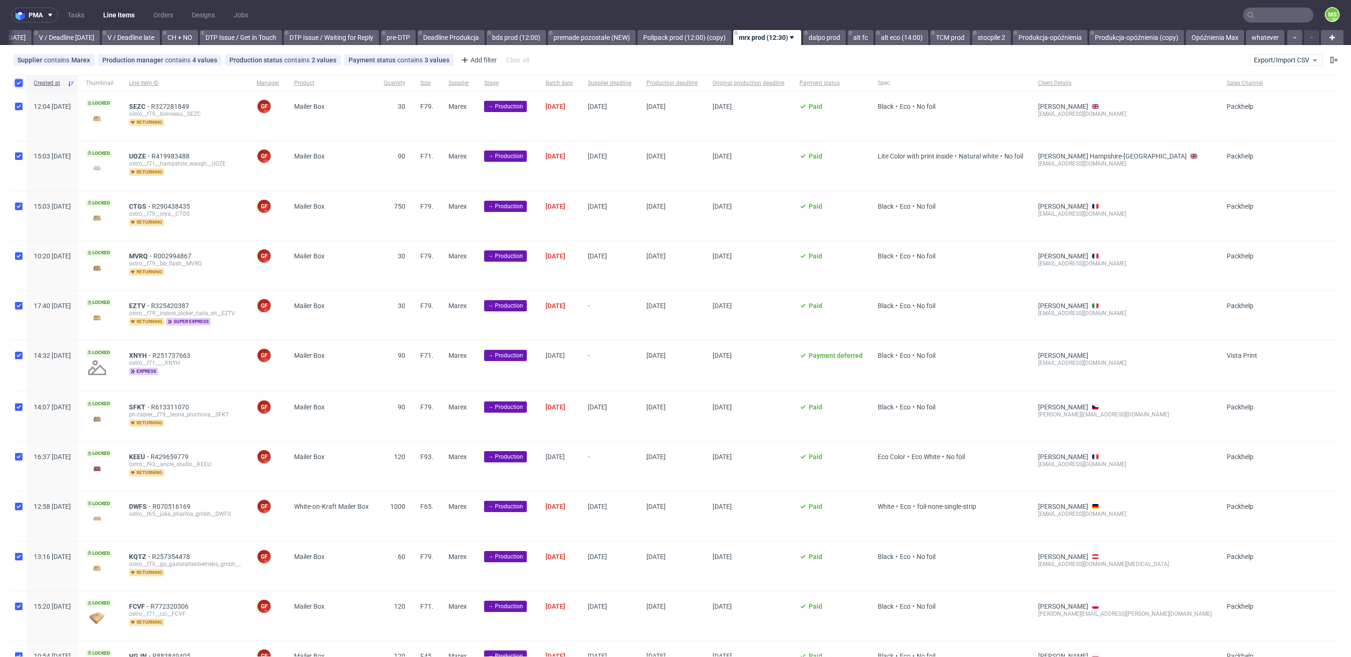
checkbox input "true"
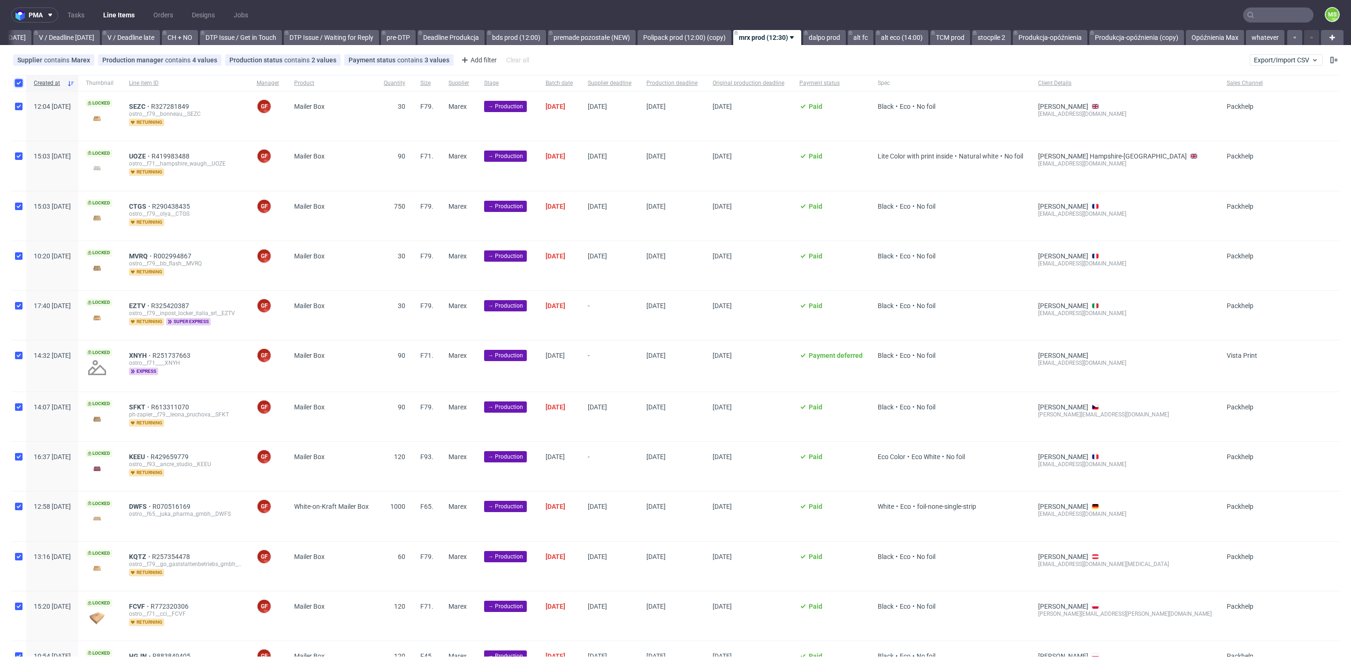
checkbox input "true"
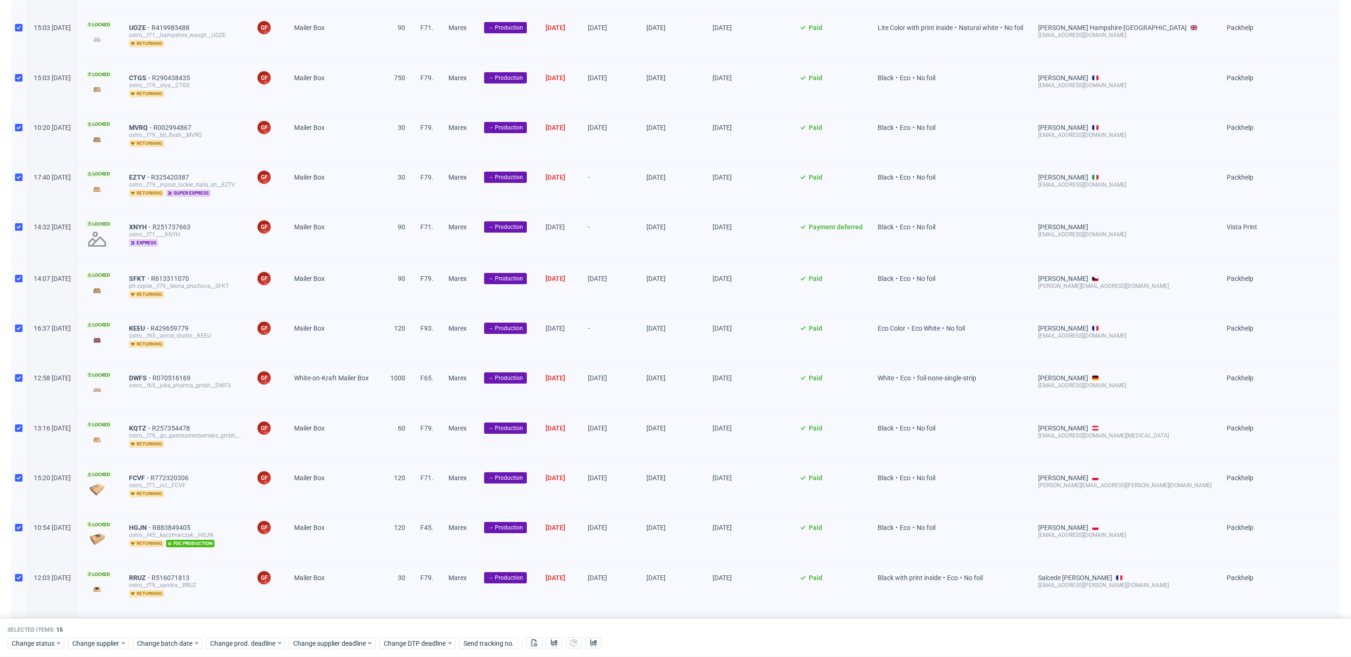
scroll to position [128, 0]
click at [18, 376] on input "checkbox" at bounding box center [19, 379] width 8 height 8
checkbox input "false"
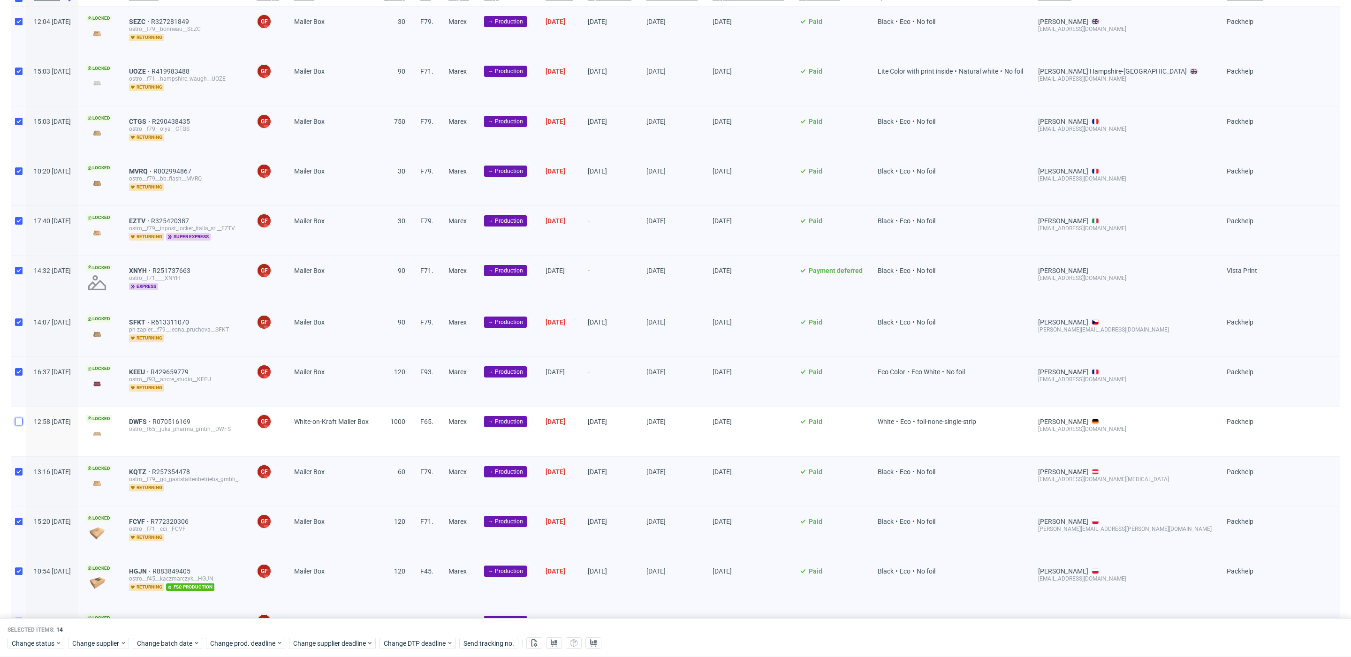
scroll to position [82, 0]
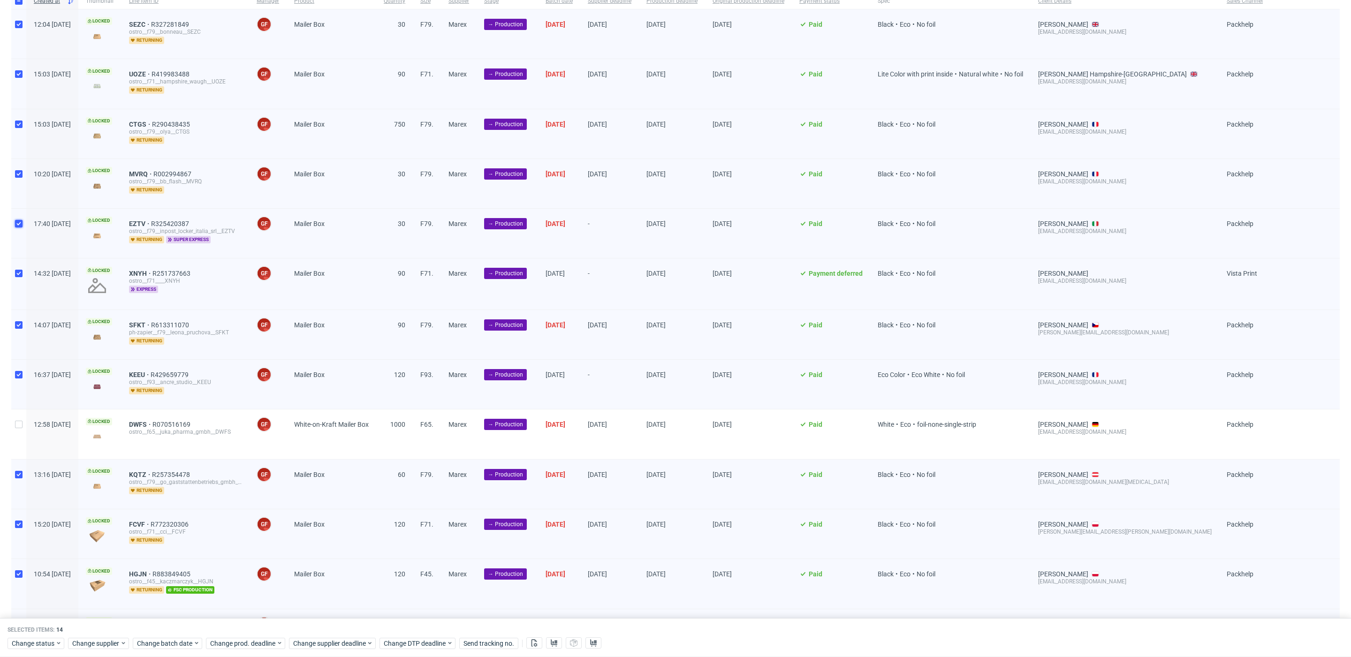
click at [19, 225] on input "checkbox" at bounding box center [19, 224] width 8 height 8
checkbox input "false"
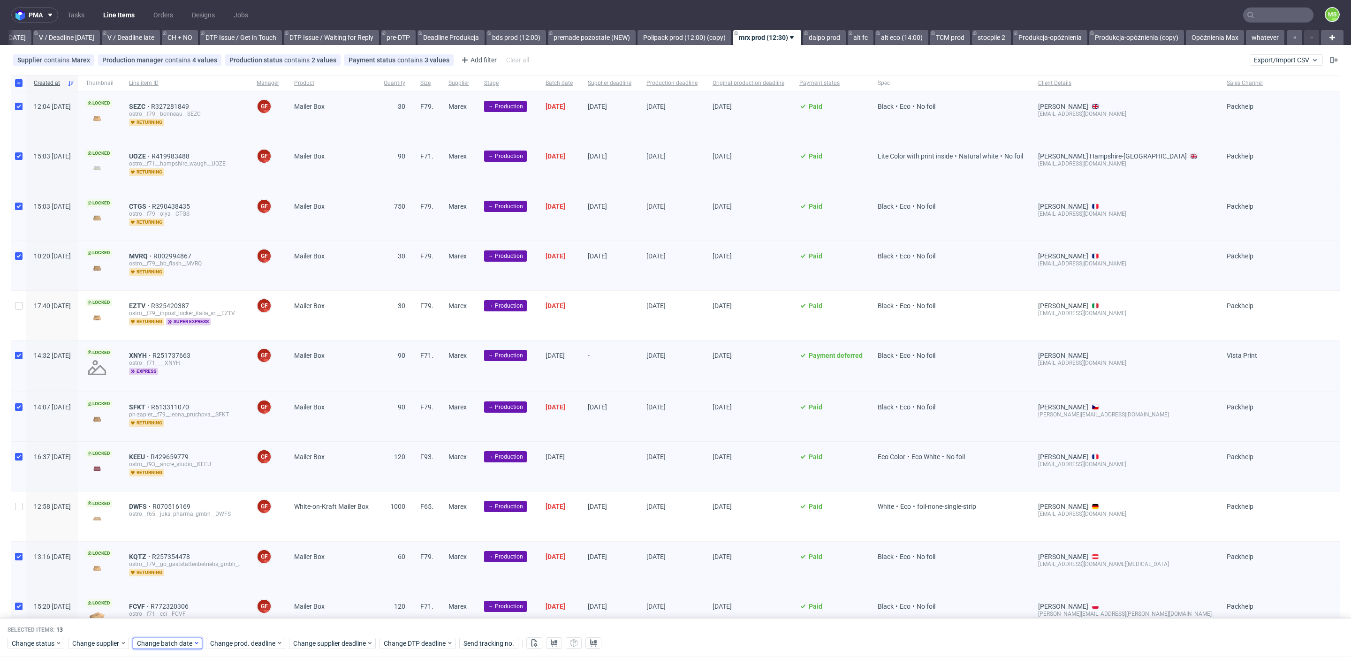
click at [170, 642] on span "Change batch date" at bounding box center [165, 643] width 56 height 9
click at [171, 543] on button "6" at bounding box center [167, 543] width 15 height 15
click at [242, 622] on span "Save" at bounding box center [246, 625] width 15 height 7
click at [232, 644] on span "Change prod. deadline" at bounding box center [243, 643] width 66 height 9
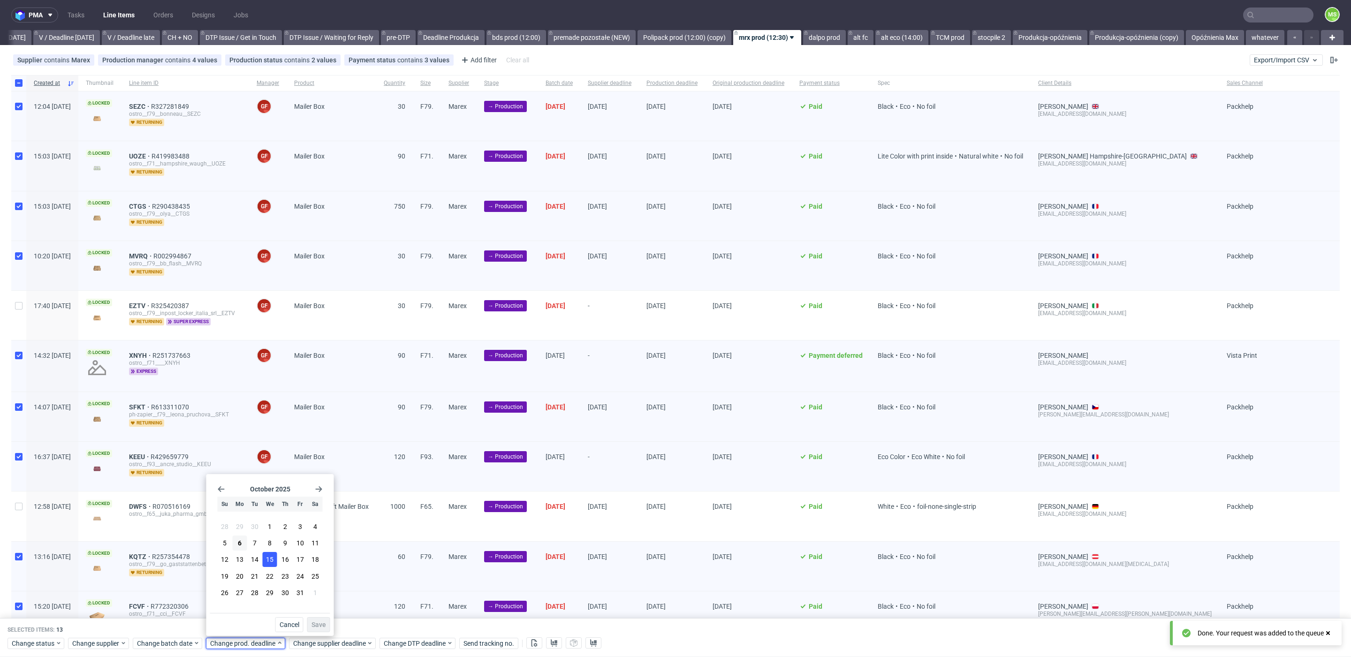
click at [268, 561] on span "15" at bounding box center [270, 559] width 8 height 9
click at [321, 618] on button "Save" at bounding box center [318, 624] width 23 height 15
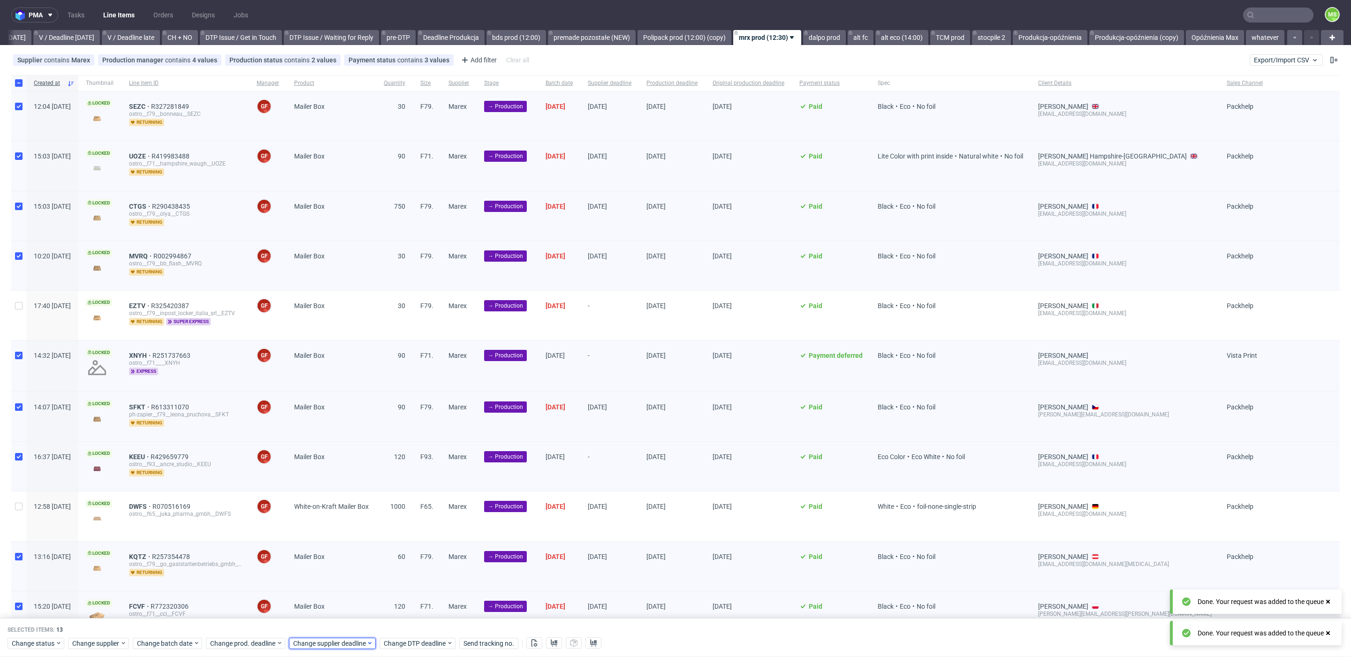
click at [333, 639] on span "Change supplier deadline" at bounding box center [329, 643] width 73 height 9
click at [356, 563] on span "15" at bounding box center [354, 559] width 8 height 9
click at [412, 633] on div "[DATE] Su Mo Tu We Th Fr Sa 28 29 30 1 2 3 4 5 6 7 8 9 10 11 12 13 14 15 16 17 …" at bounding box center [354, 555] width 128 height 162
click at [407, 625] on span "Save" at bounding box center [402, 625] width 15 height 7
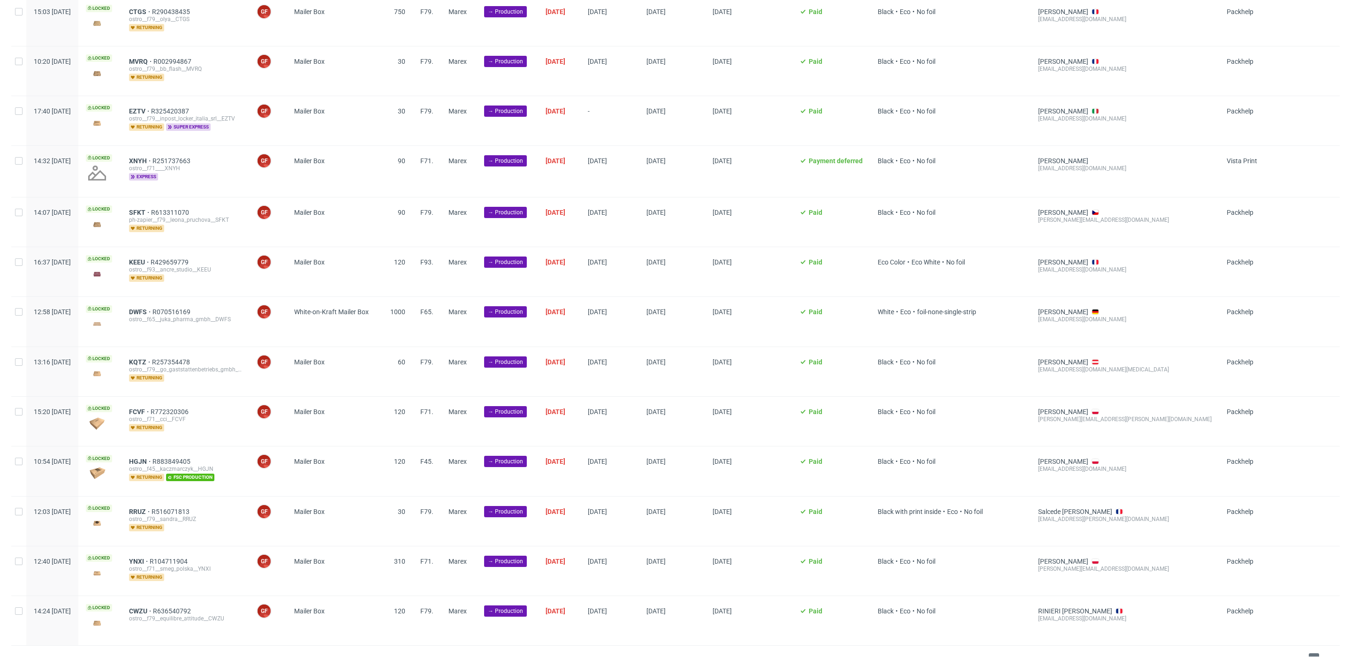
scroll to position [211, 0]
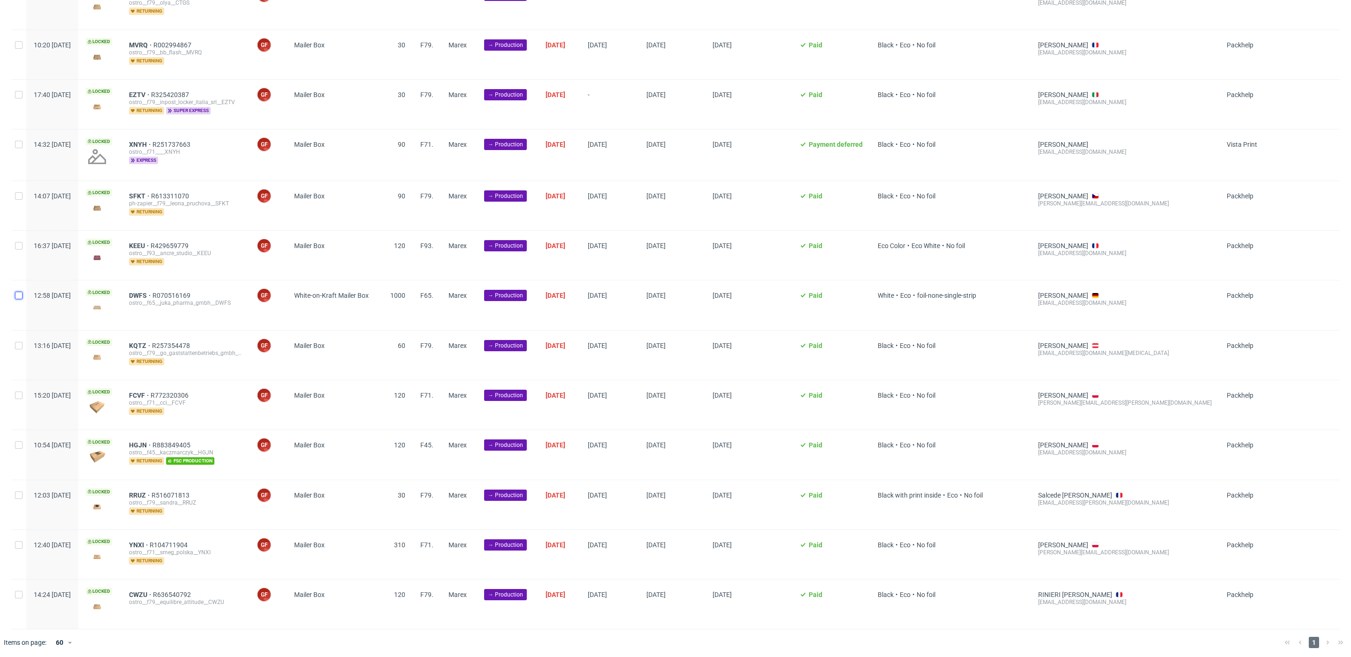
click at [21, 292] on input "checkbox" at bounding box center [19, 296] width 8 height 8
checkbox input "true"
click at [172, 639] on span "Change batch date" at bounding box center [165, 643] width 56 height 9
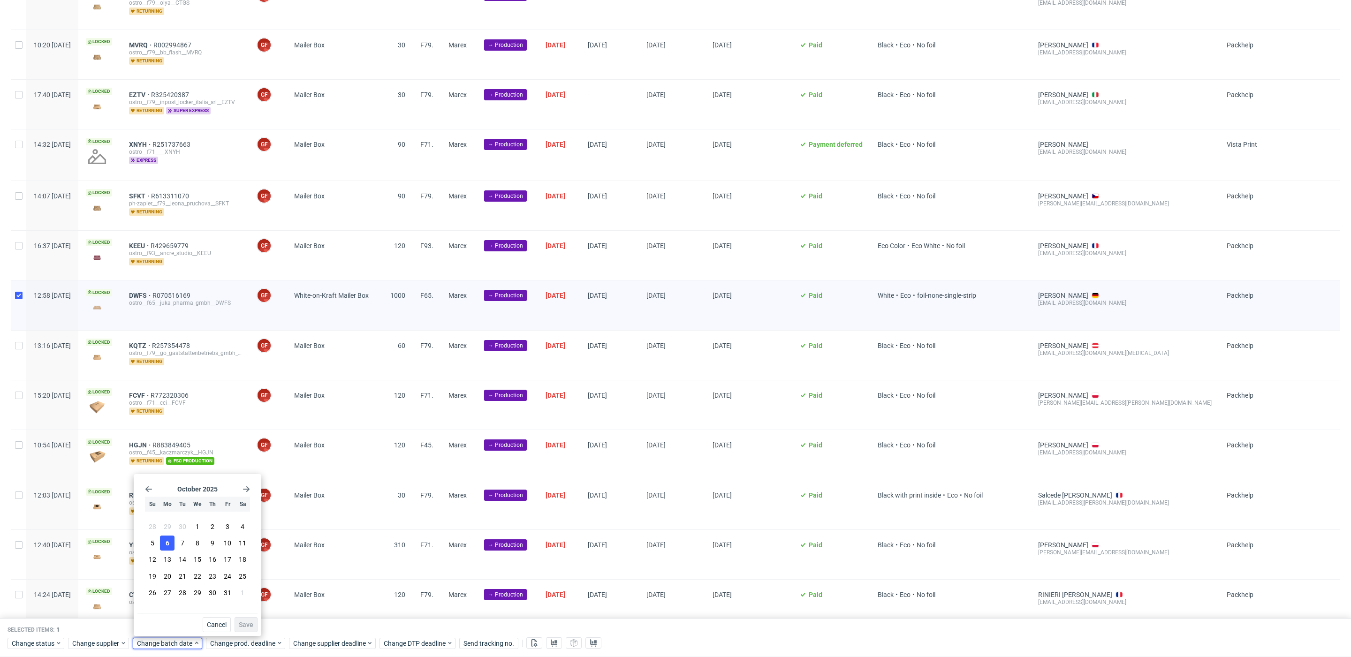
click at [169, 543] on button "6" at bounding box center [167, 543] width 15 height 15
click at [243, 625] on span "Save" at bounding box center [246, 625] width 15 height 7
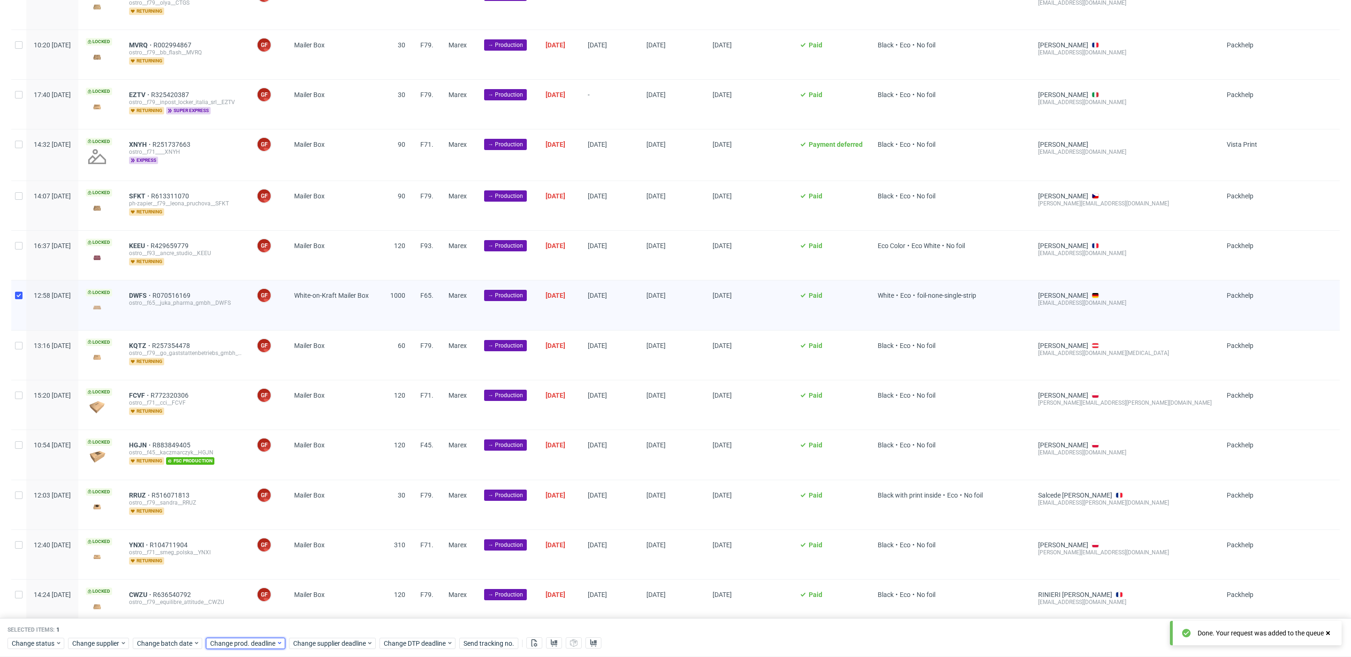
click at [255, 642] on span "Change prod. deadline" at bounding box center [243, 643] width 66 height 9
click at [271, 577] on span "22" at bounding box center [270, 576] width 8 height 9
click at [321, 625] on span "Save" at bounding box center [318, 625] width 15 height 7
click at [328, 639] on span "Change supplier deadline" at bounding box center [329, 643] width 73 height 9
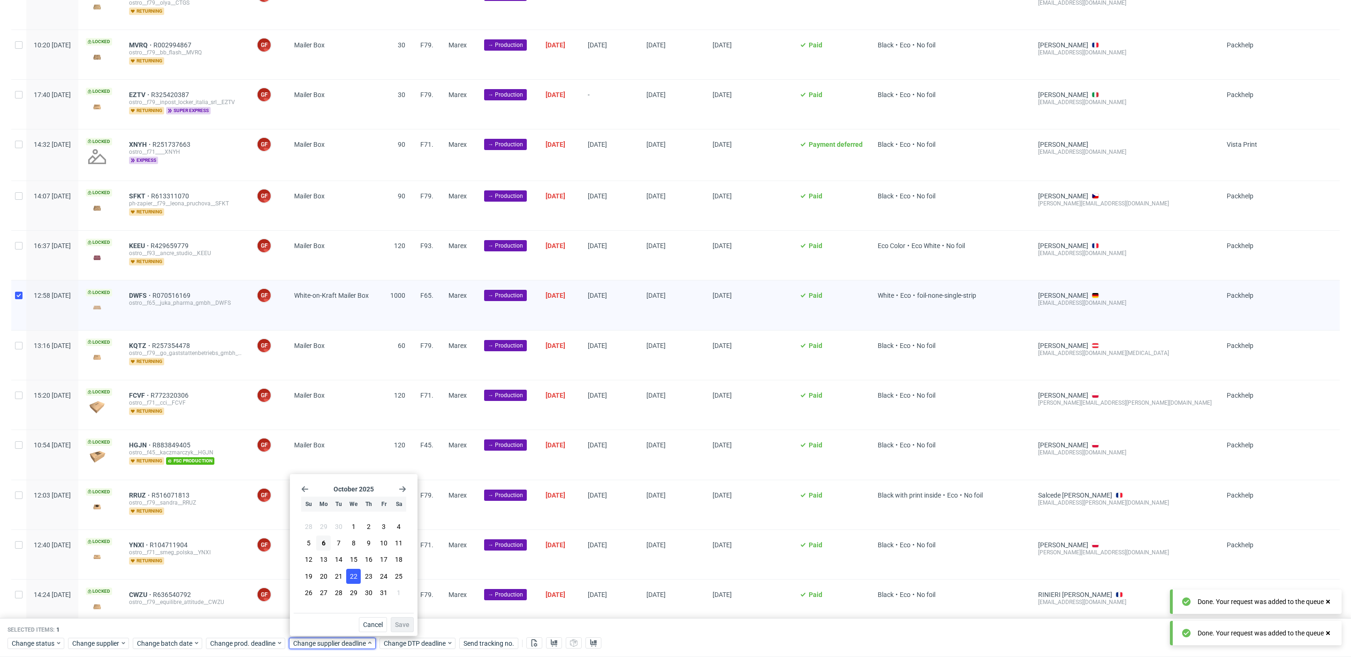
click at [352, 580] on span "22" at bounding box center [354, 576] width 8 height 9
click at [400, 620] on button "Save" at bounding box center [402, 624] width 23 height 15
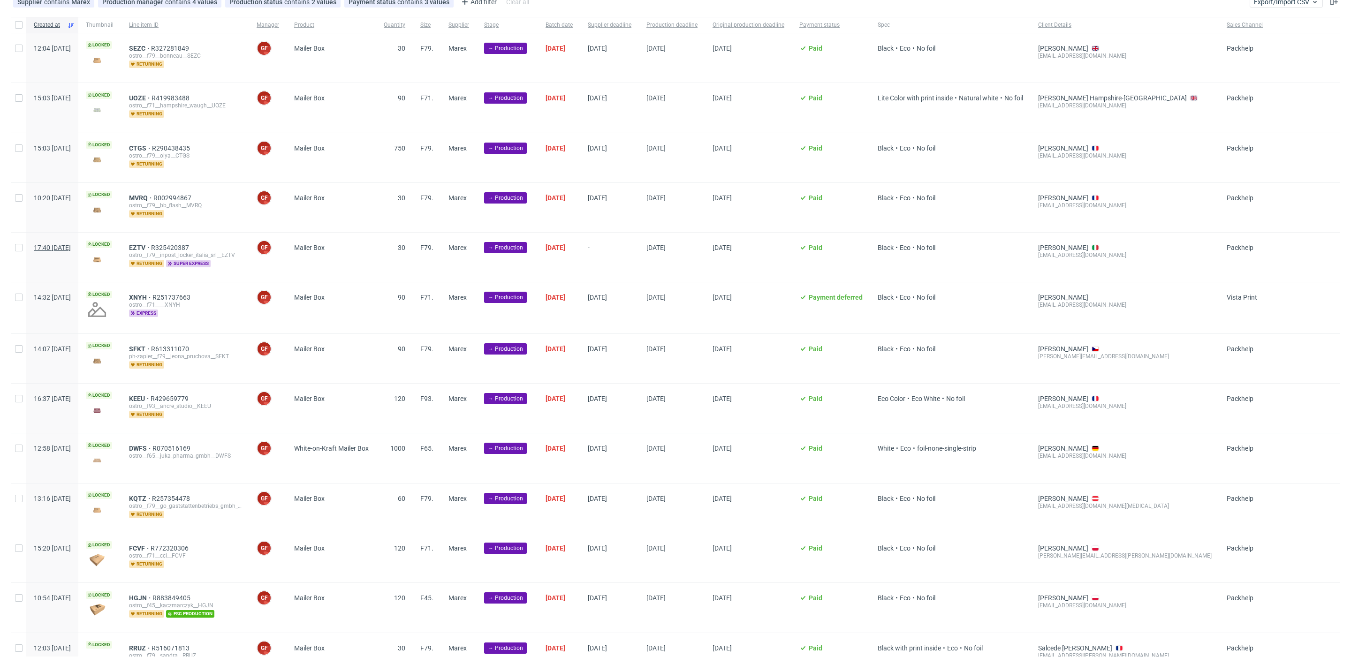
scroll to position [51, 0]
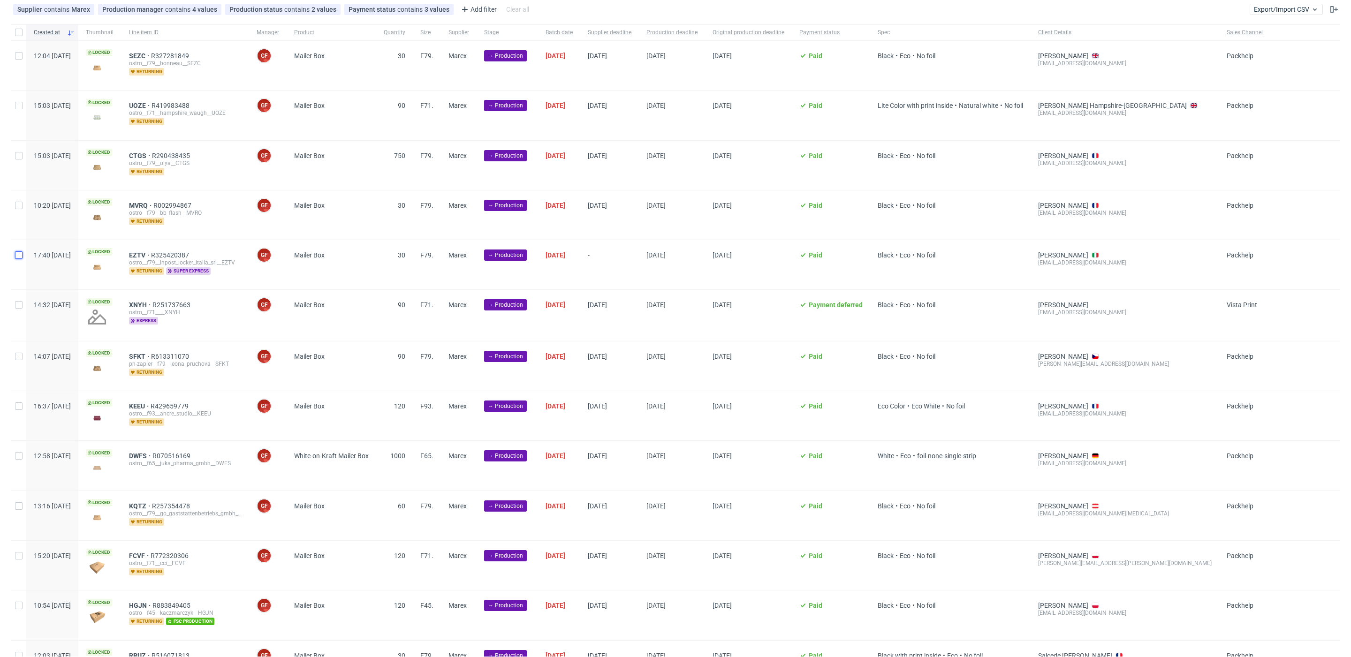
click at [17, 256] on input "checkbox" at bounding box center [19, 255] width 8 height 8
checkbox input "true"
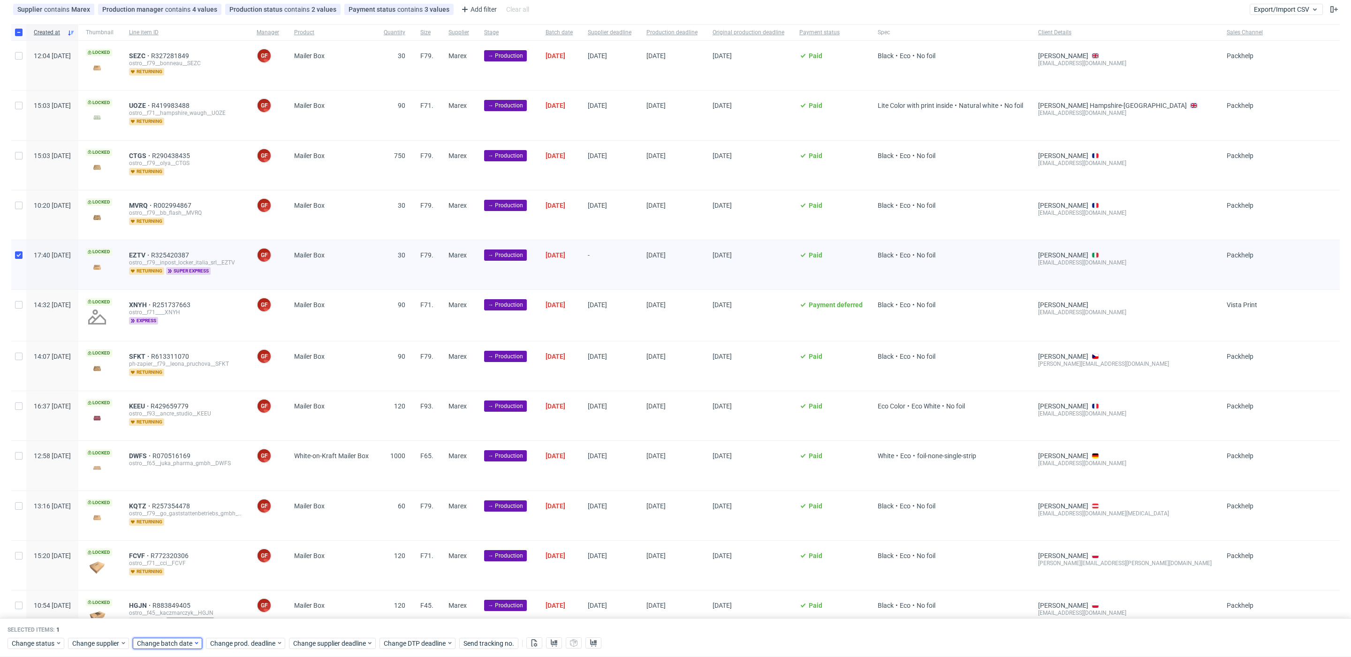
click at [172, 643] on span "Change batch date" at bounding box center [165, 643] width 56 height 9
click at [170, 544] on button "6" at bounding box center [167, 543] width 15 height 15
click at [243, 625] on span "Save" at bounding box center [246, 625] width 15 height 7
click at [246, 642] on span "Change prod. deadline" at bounding box center [243, 643] width 66 height 9
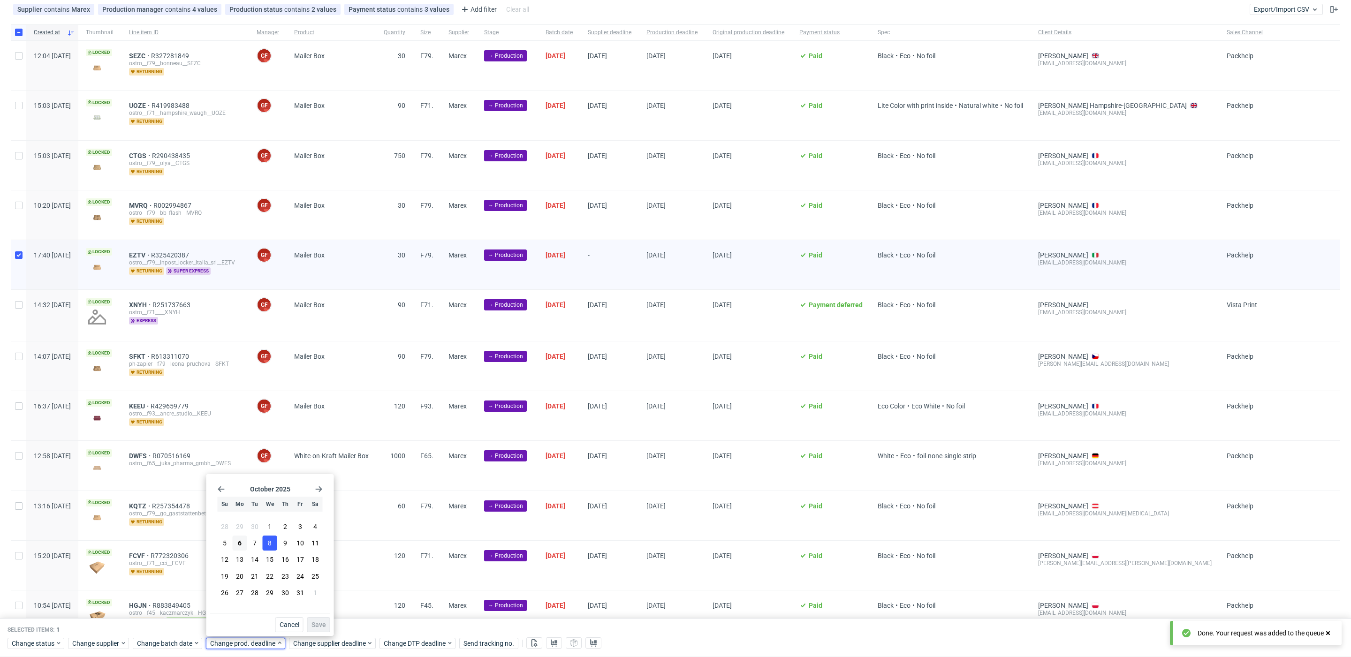
click at [270, 544] on span "8" at bounding box center [270, 543] width 4 height 9
click at [312, 623] on span "Save" at bounding box center [318, 625] width 15 height 7
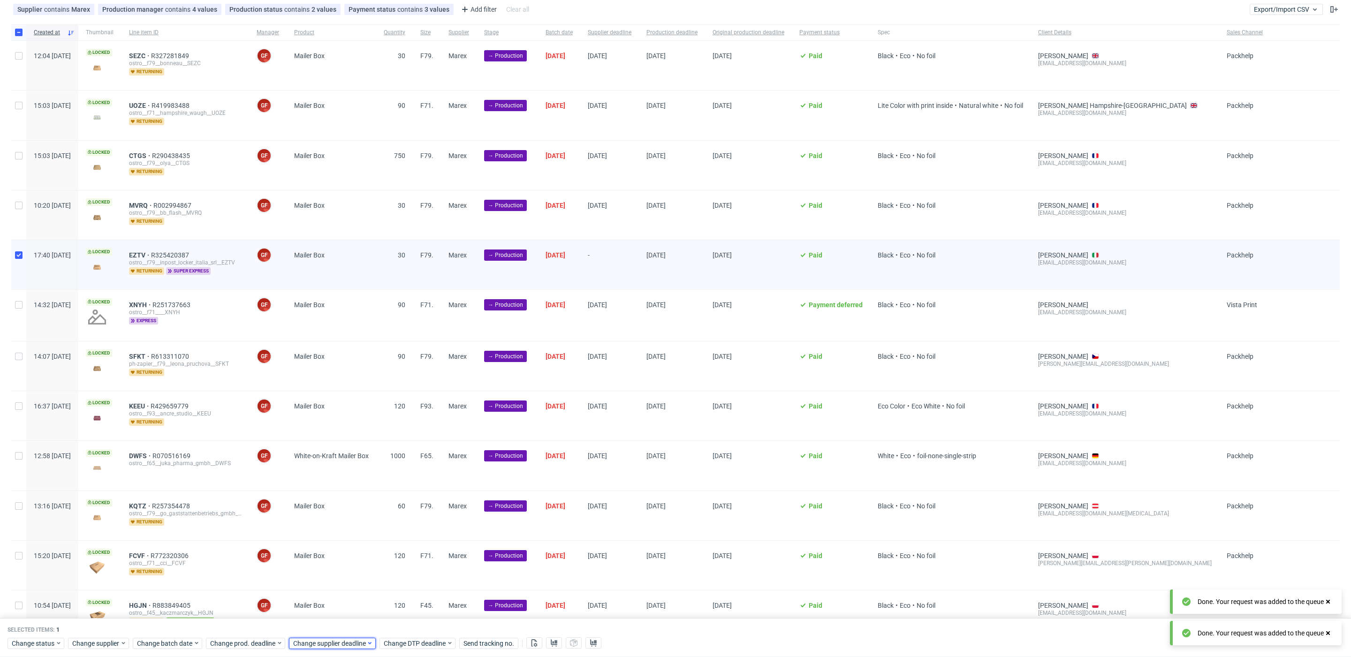
click at [325, 638] on div "Change supplier deadline" at bounding box center [332, 643] width 87 height 11
drag, startPoint x: 355, startPoint y: 544, endPoint x: 360, endPoint y: 557, distance: 14.1
click at [355, 544] on span "8" at bounding box center [354, 543] width 4 height 9
click at [402, 622] on span "Save" at bounding box center [402, 625] width 15 height 7
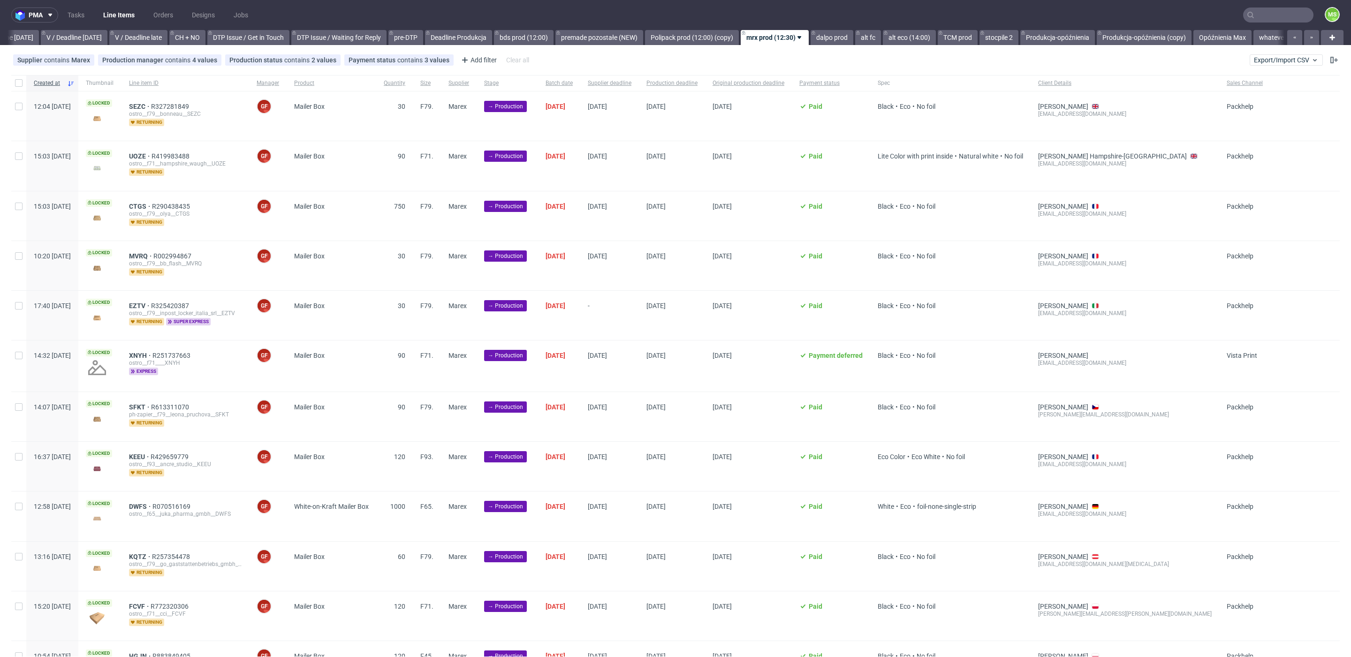
scroll to position [0, 1234]
click at [23, 79] on div at bounding box center [18, 83] width 15 height 16
checkbox input "true"
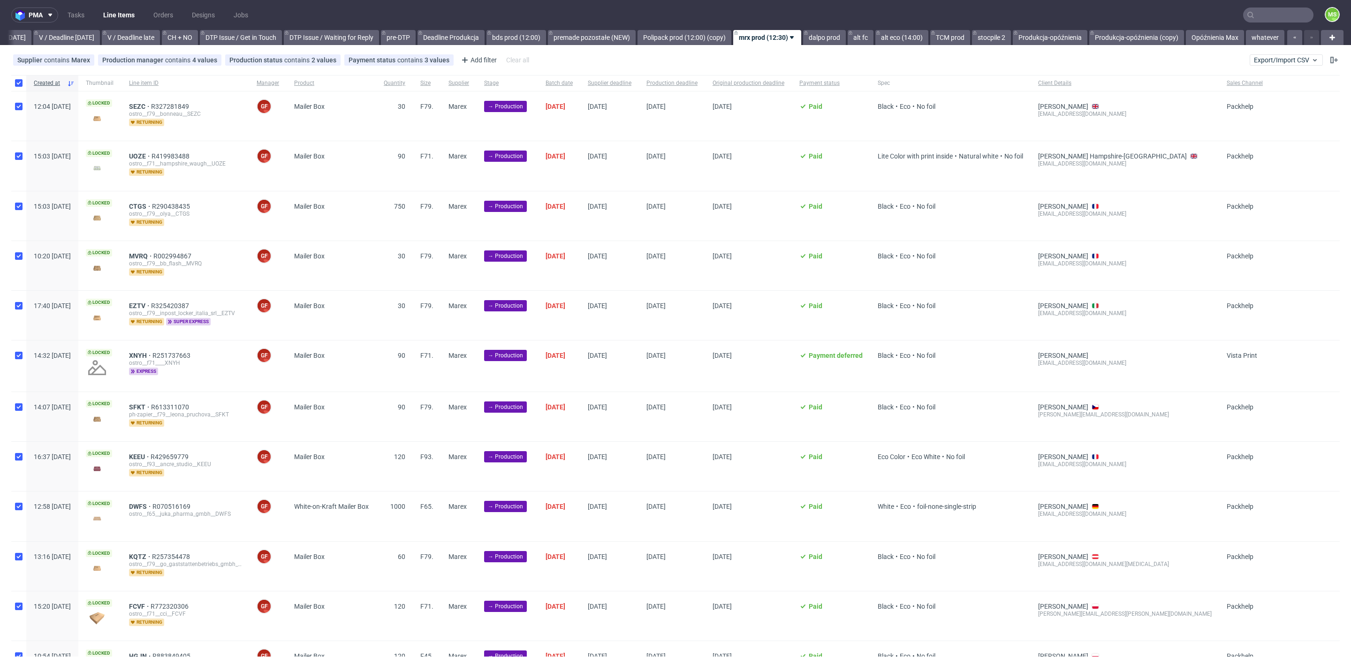
checkbox input "true"
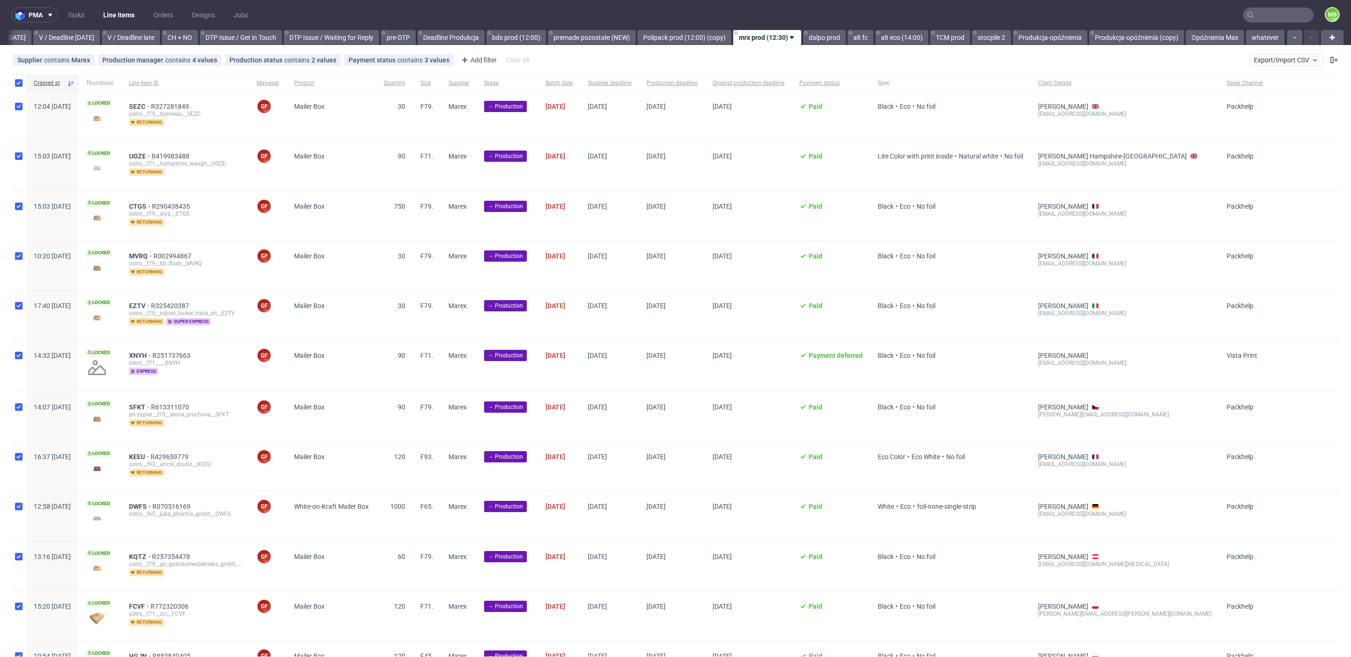
checkbox input "true"
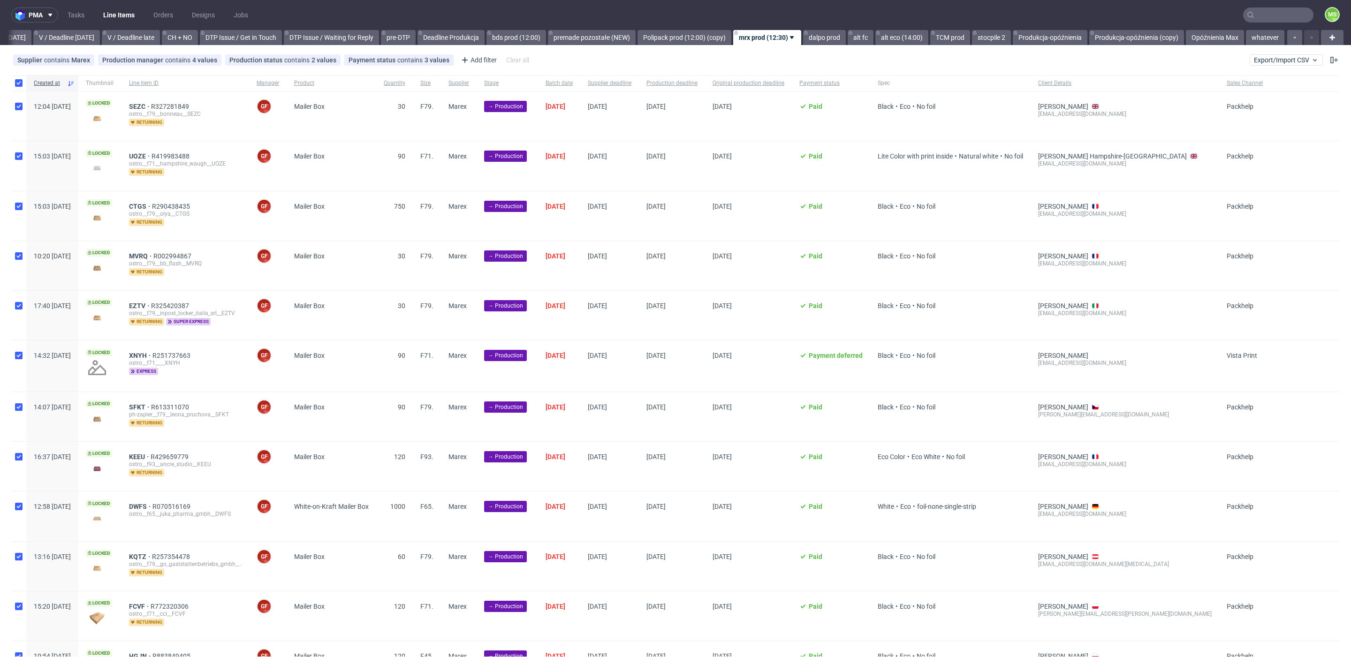
checkbox input "true"
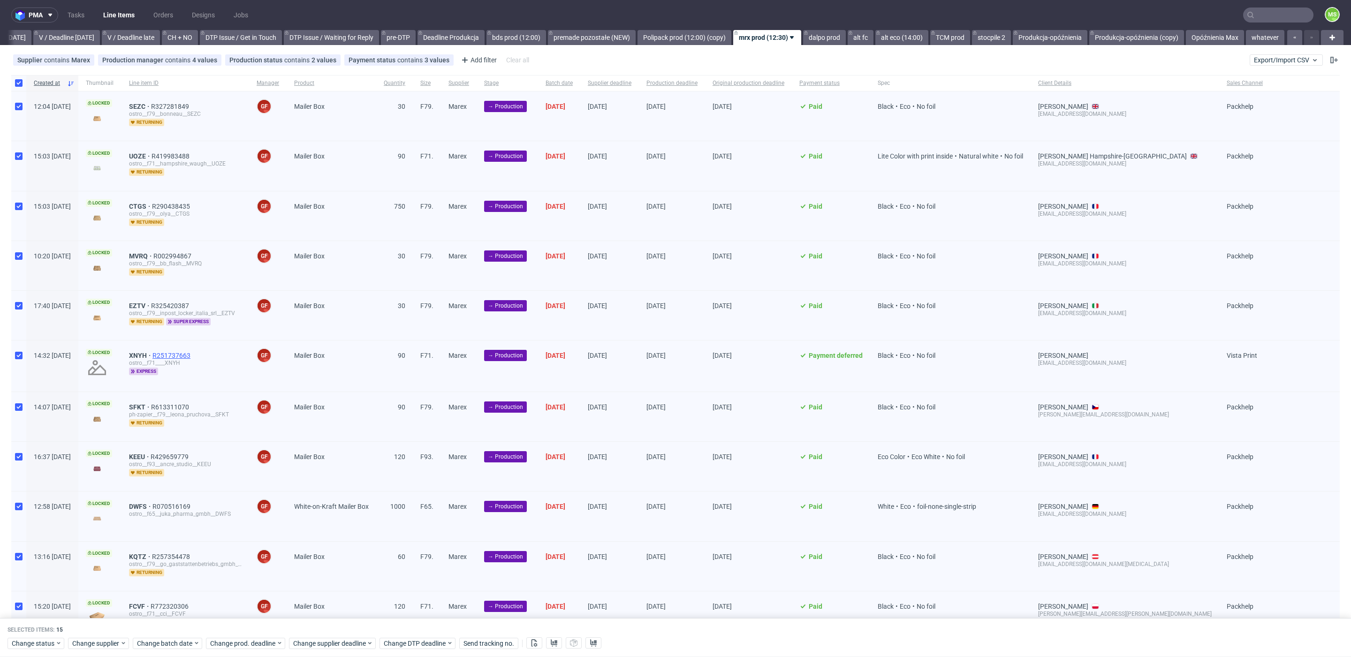
scroll to position [250, 0]
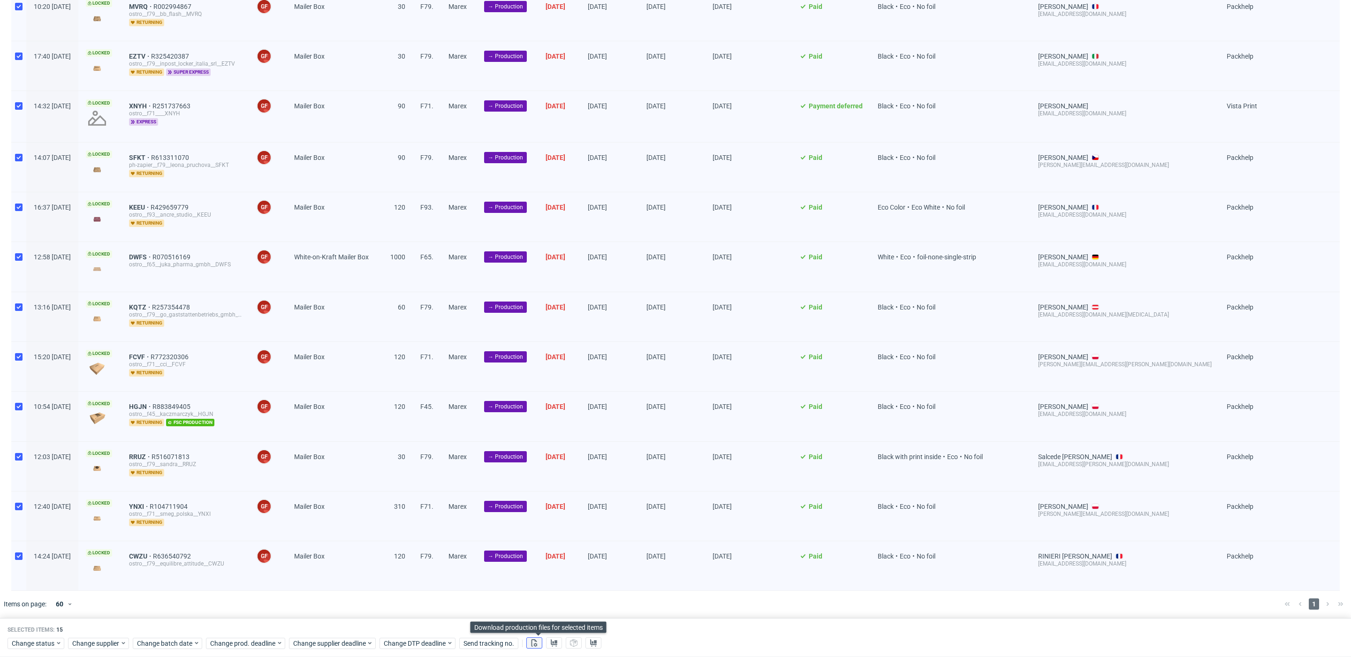
click at [535, 642] on use at bounding box center [534, 643] width 6 height 8
click at [557, 645] on use at bounding box center [554, 643] width 7 height 8
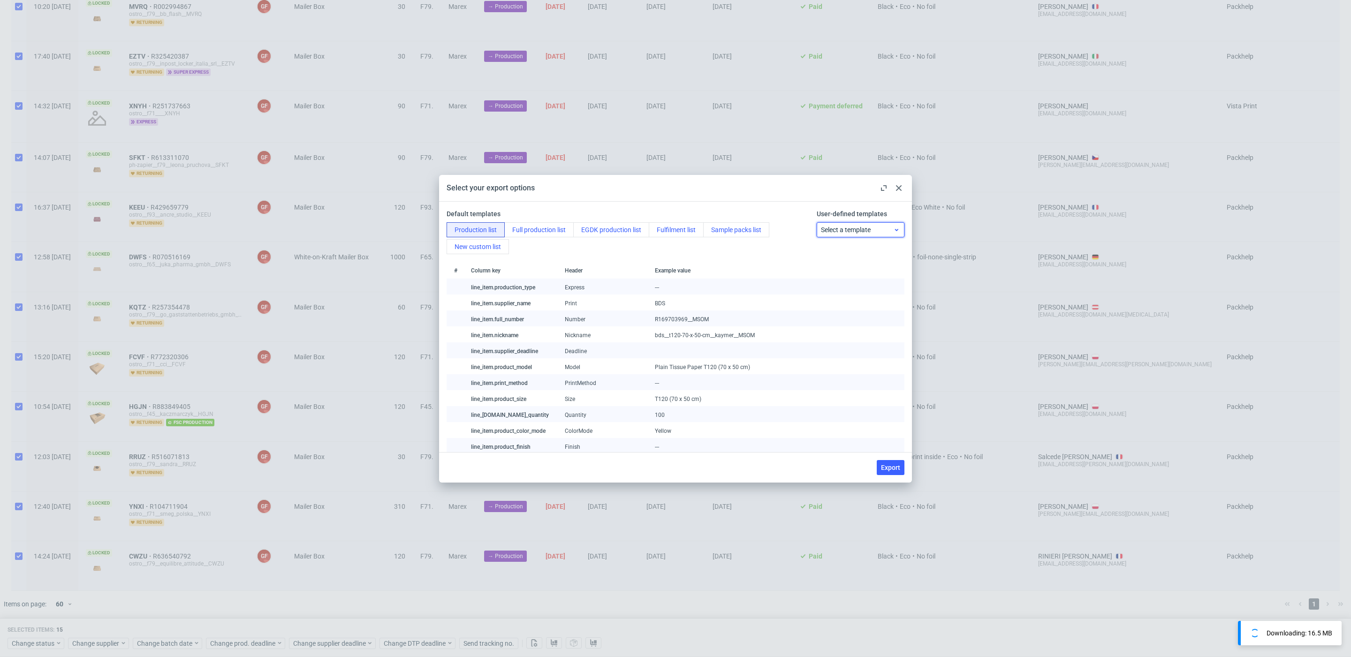
click at [886, 232] on span "Select a template" at bounding box center [857, 229] width 73 height 9
click at [891, 468] on span "Export" at bounding box center [890, 467] width 19 height 7
checkbox input "false"
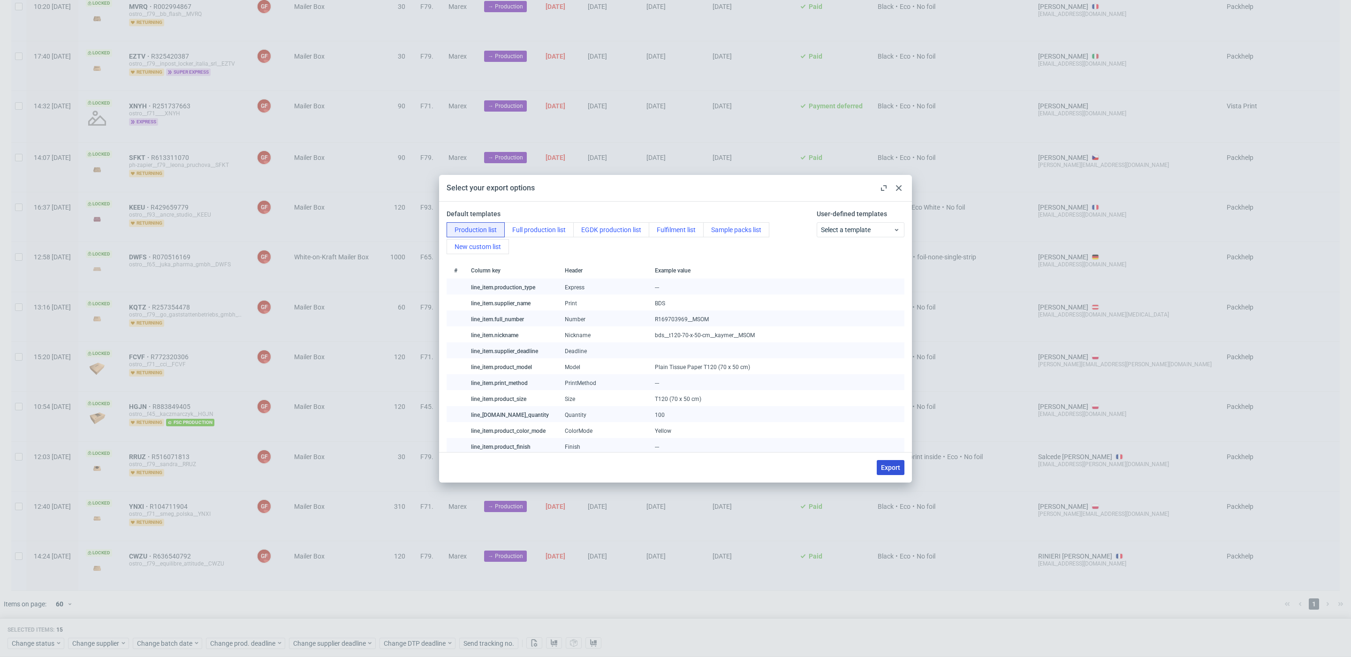
checkbox input "false"
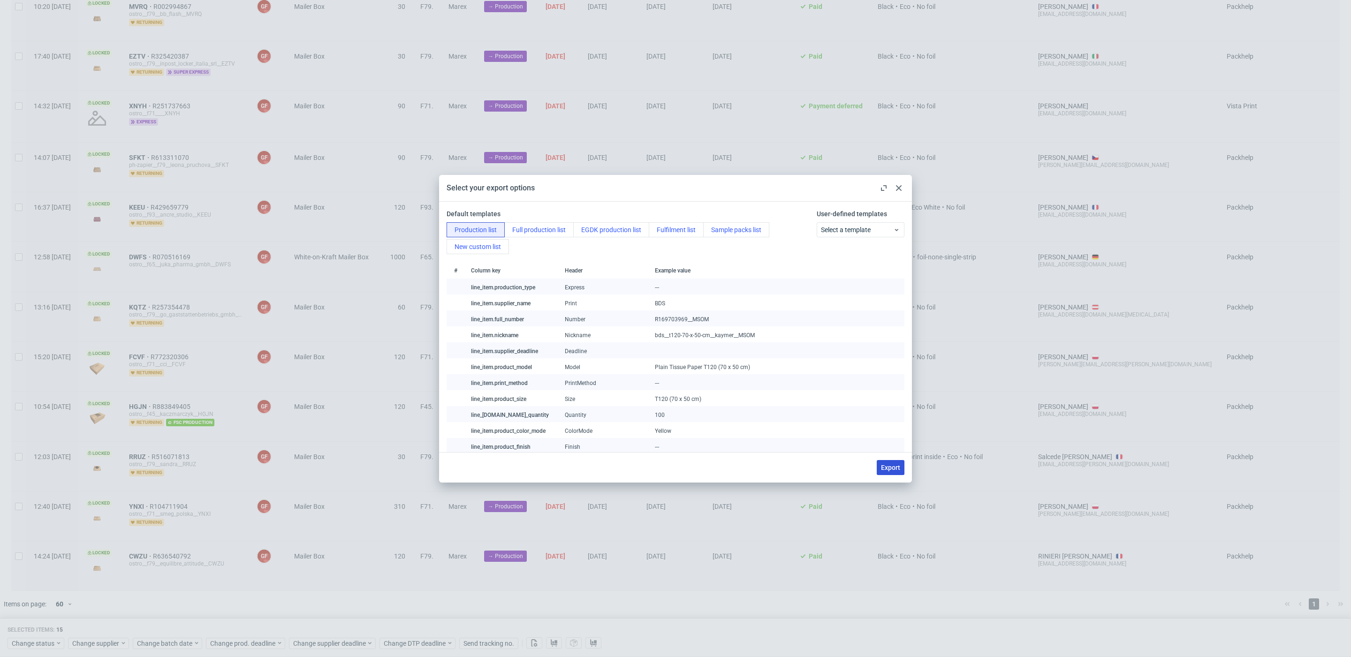
checkbox input "false"
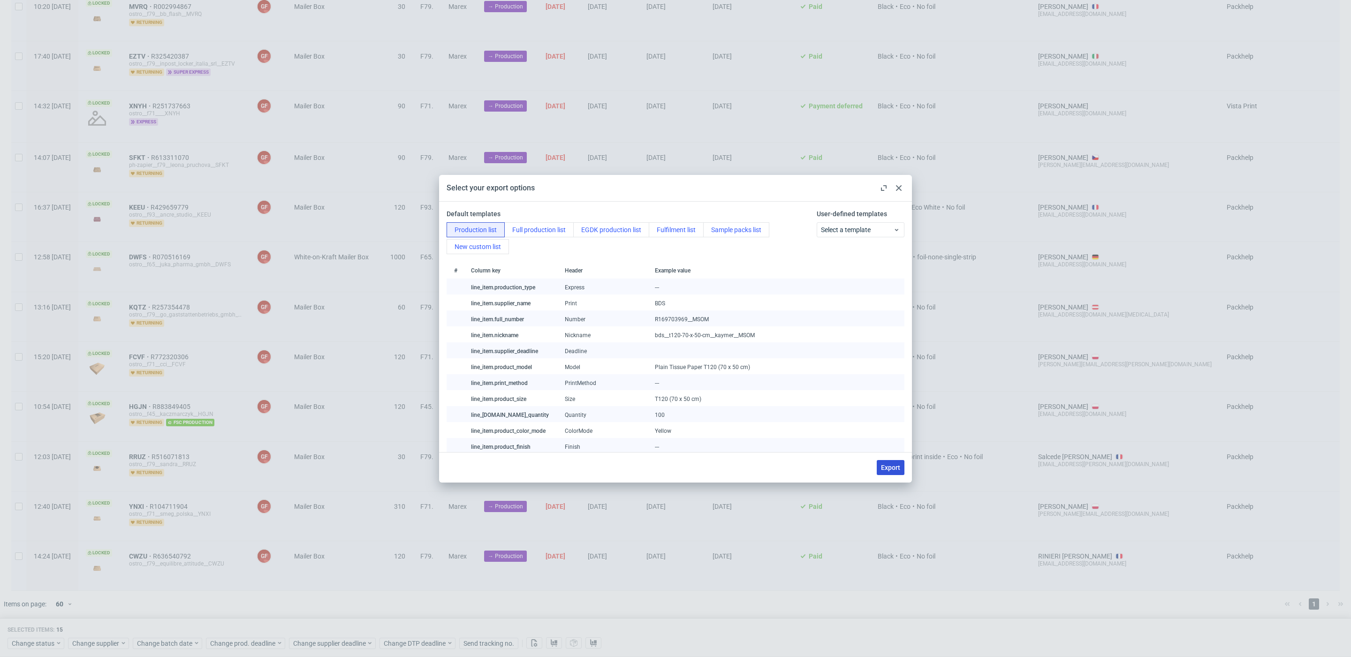
checkbox input "false"
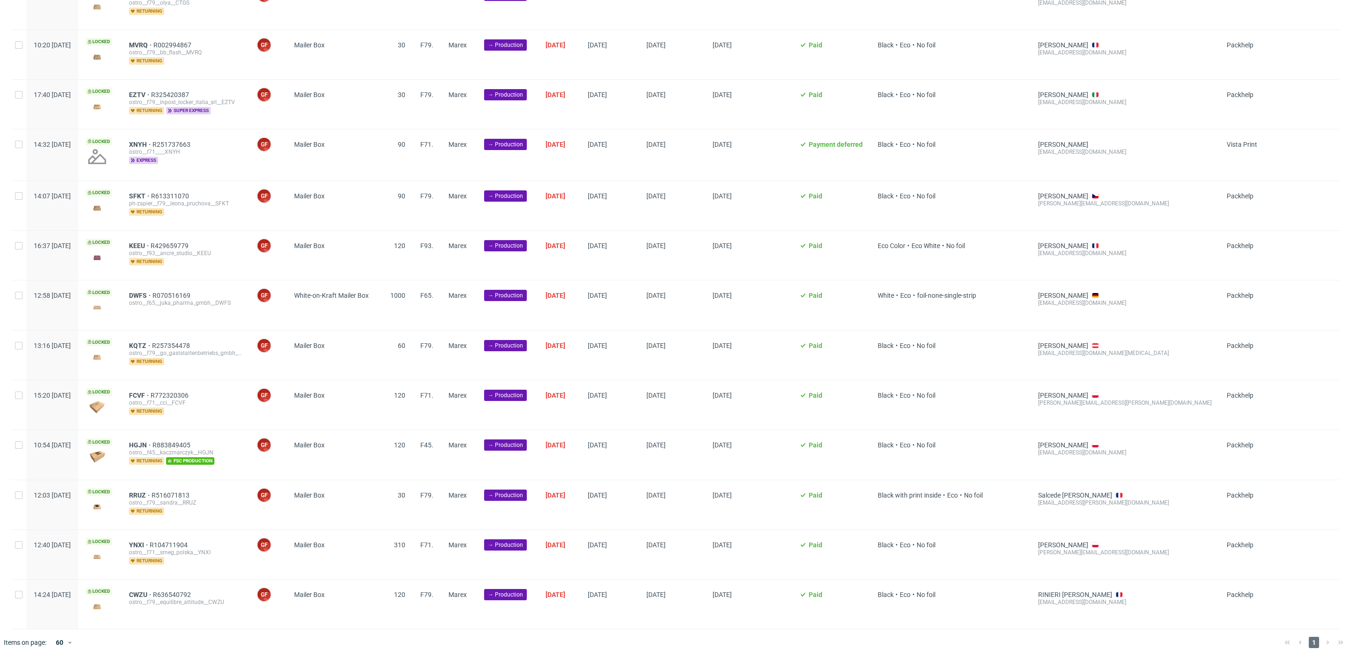
scroll to position [0, 0]
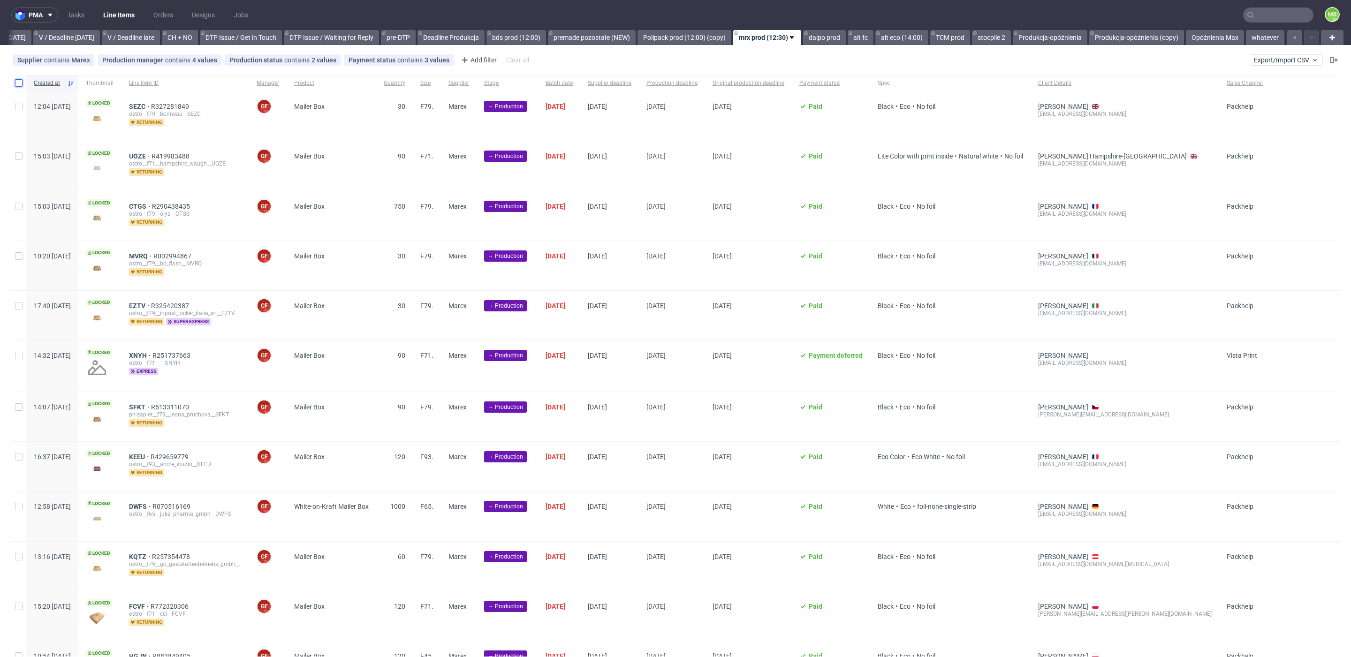
click at [19, 82] on input "checkbox" at bounding box center [19, 83] width 8 height 8
checkbox input "true"
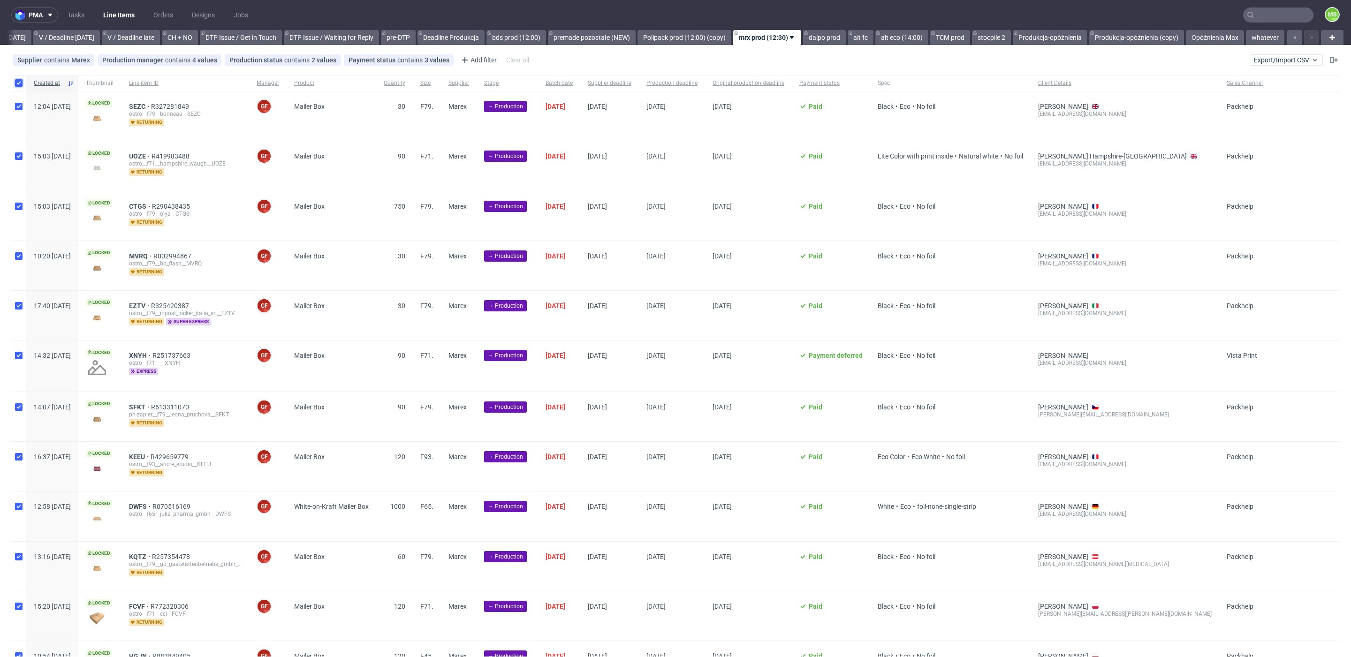
checkbox input "true"
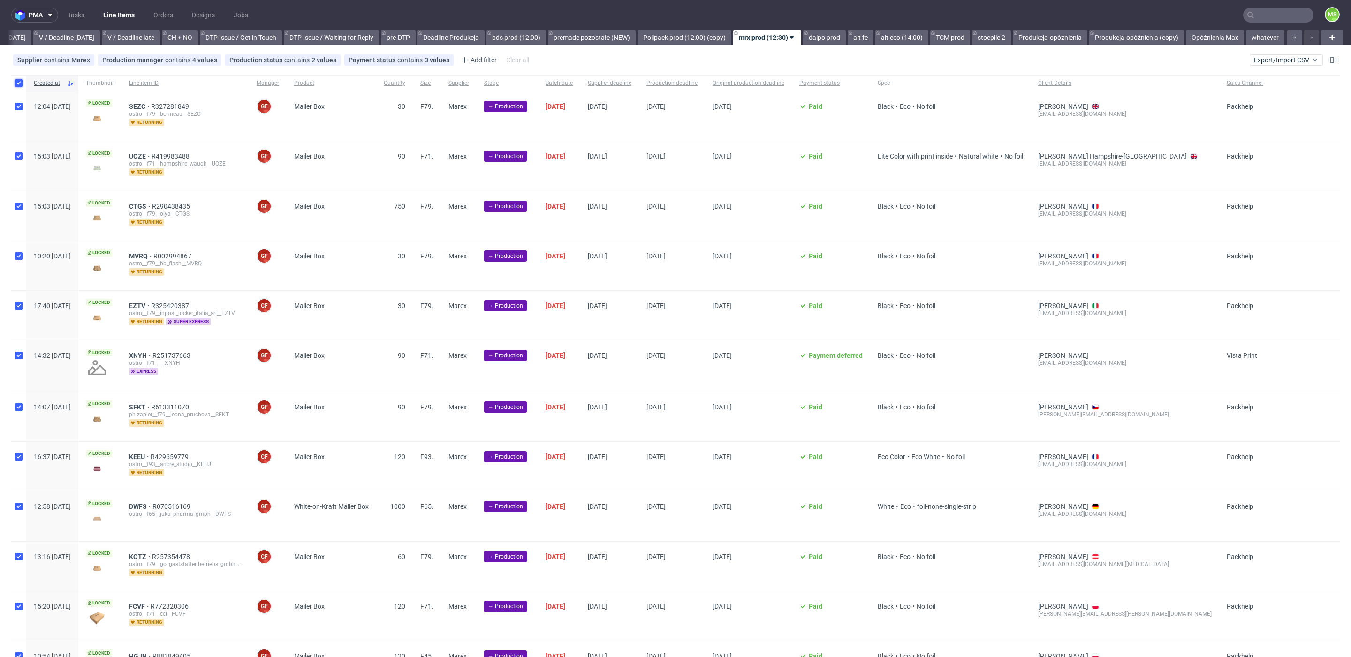
checkbox input "true"
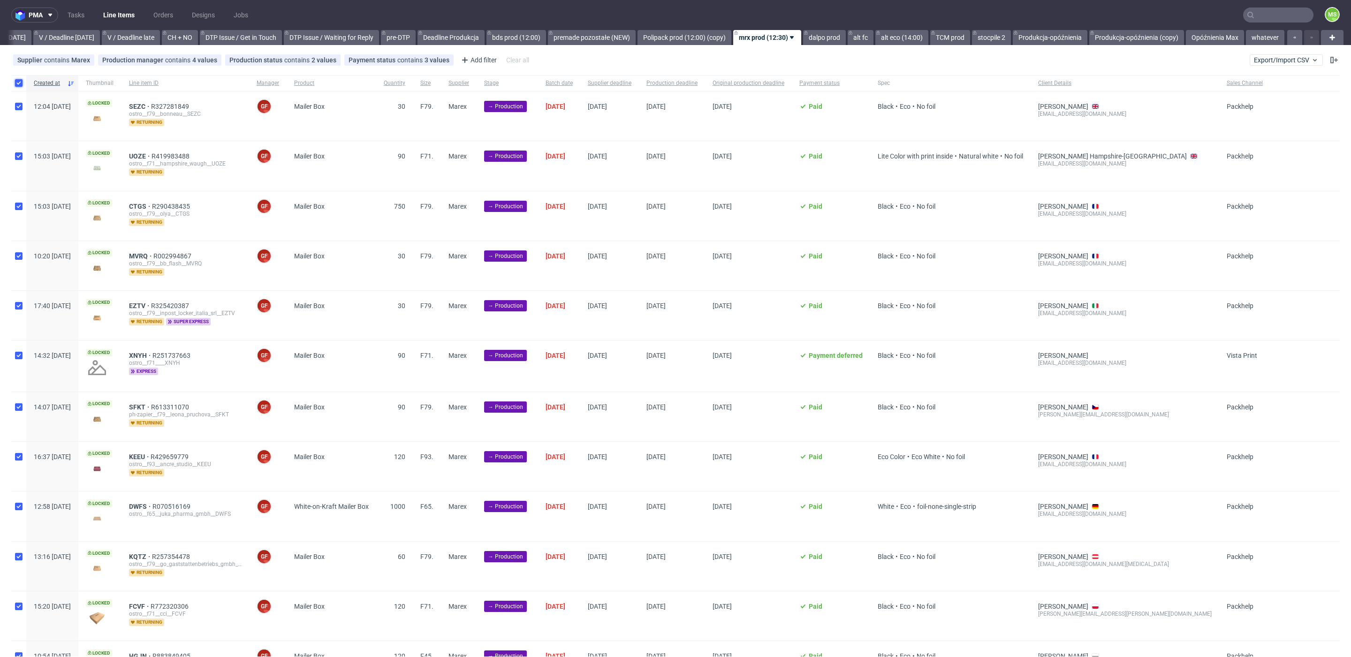
checkbox input "true"
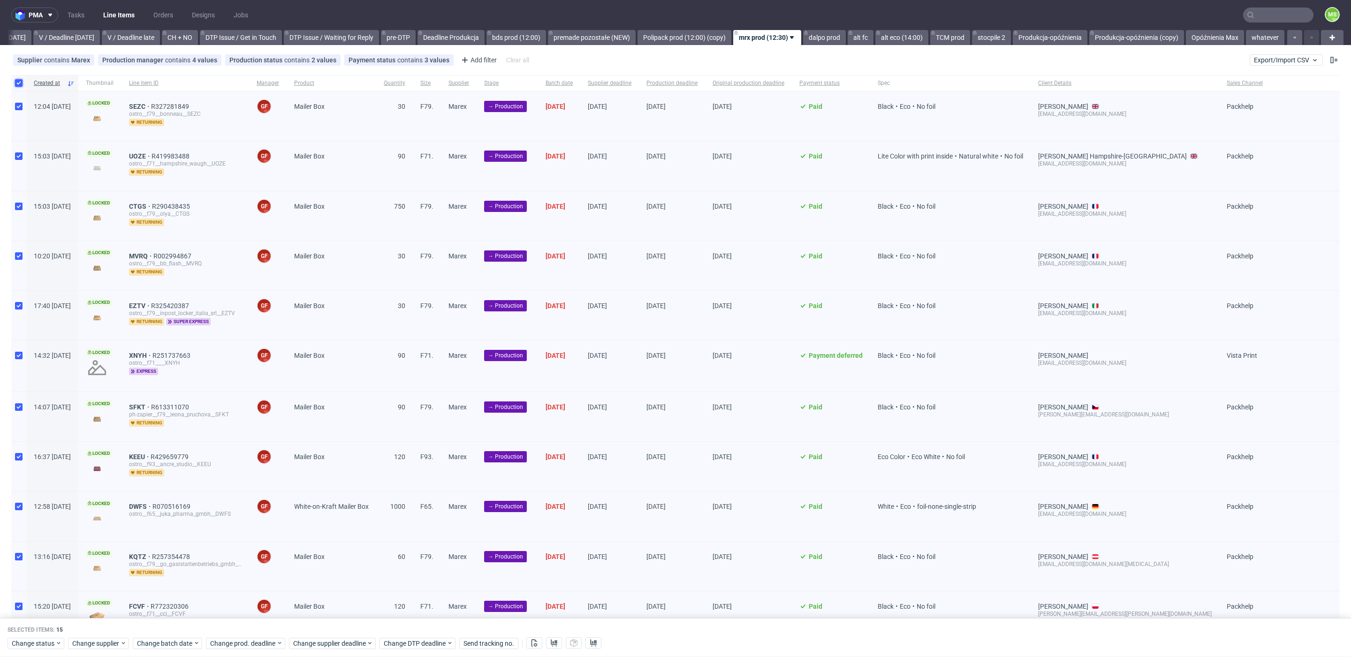
scroll to position [250, 0]
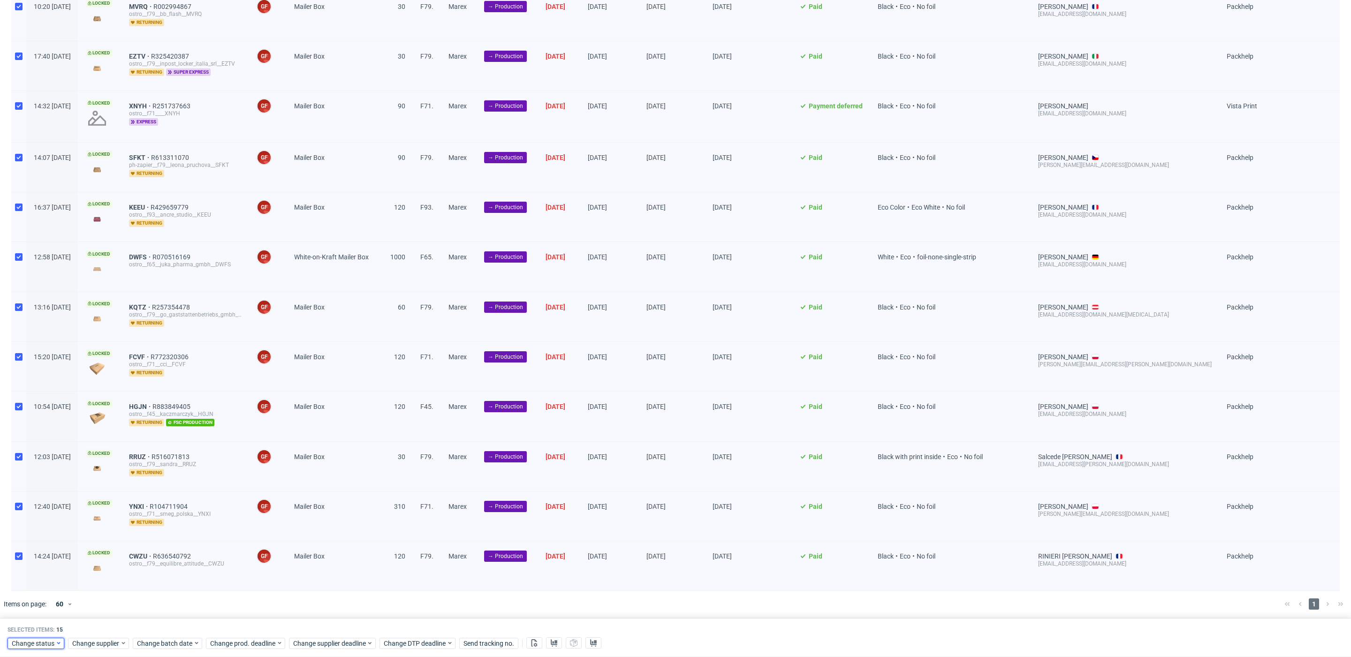
click at [50, 639] on span "Change status" at bounding box center [34, 643] width 44 height 9
click at [64, 535] on div "In Production" at bounding box center [65, 537] width 107 height 13
click at [109, 627] on span "Save" at bounding box center [107, 624] width 15 height 7
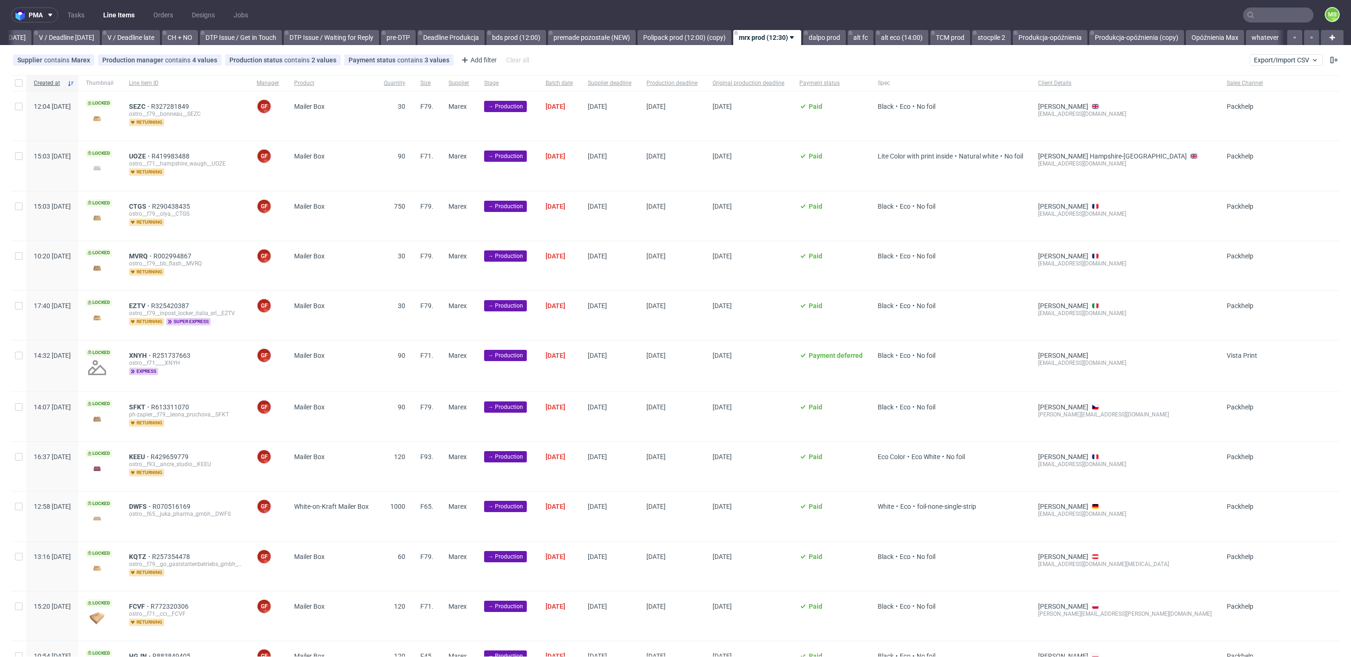
scroll to position [0, 1232]
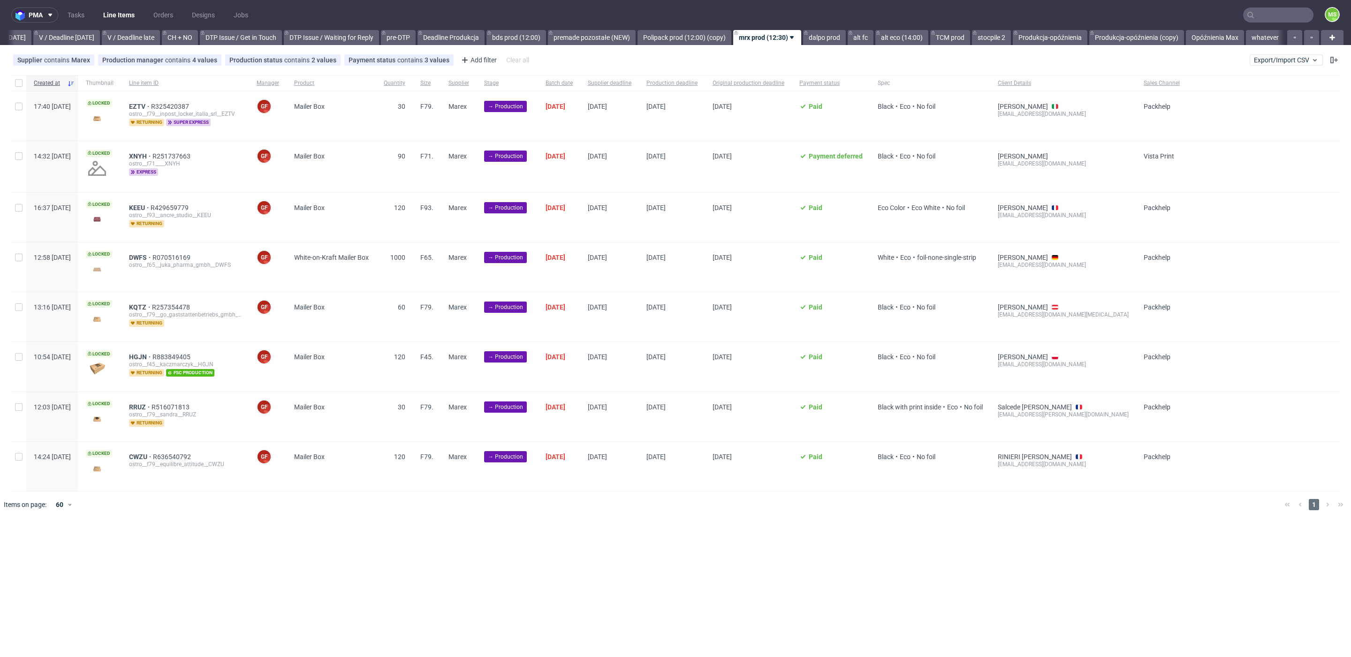
scroll to position [0, 1223]
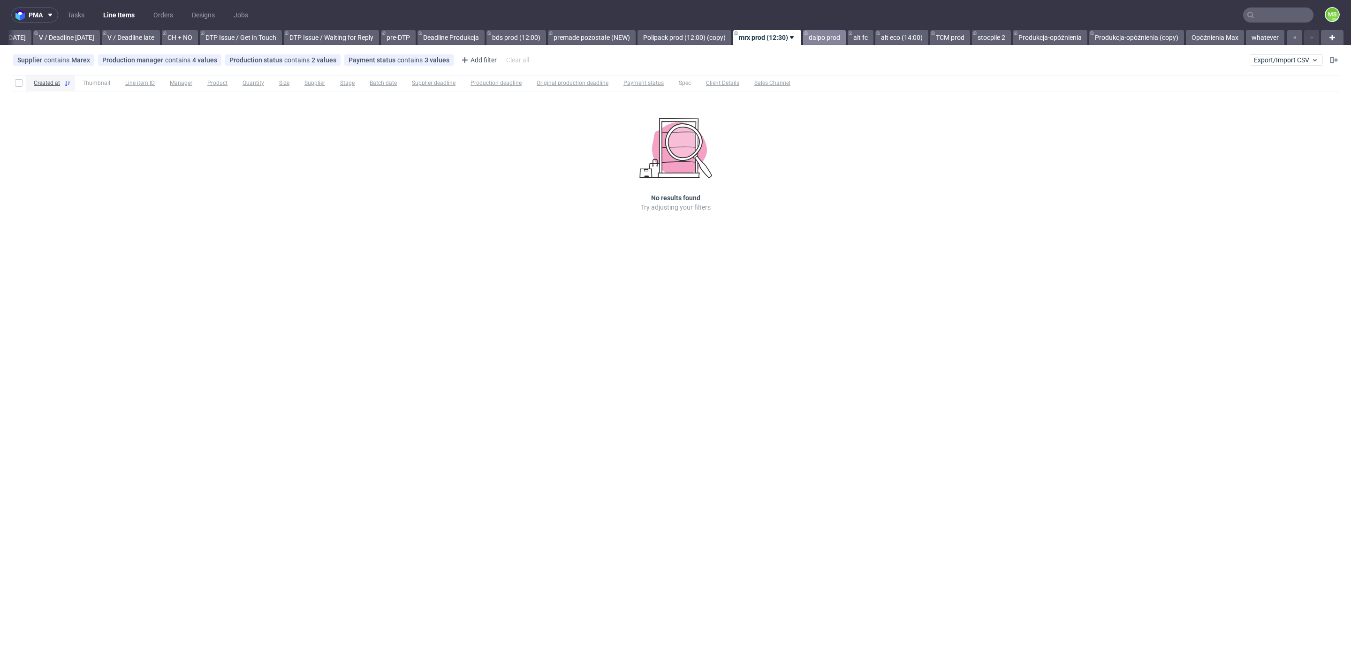
click at [828, 36] on link "dalpo prod" at bounding box center [824, 37] width 43 height 15
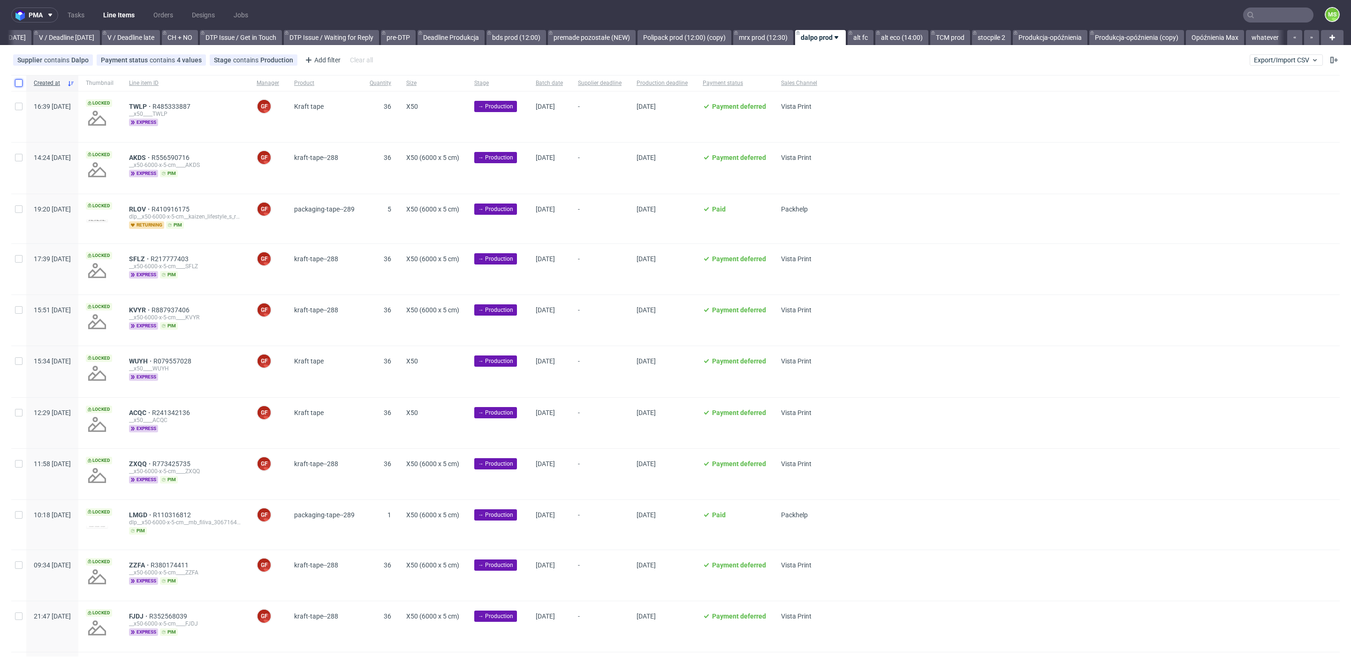
click at [19, 85] on input "checkbox" at bounding box center [19, 83] width 8 height 8
checkbox input "true"
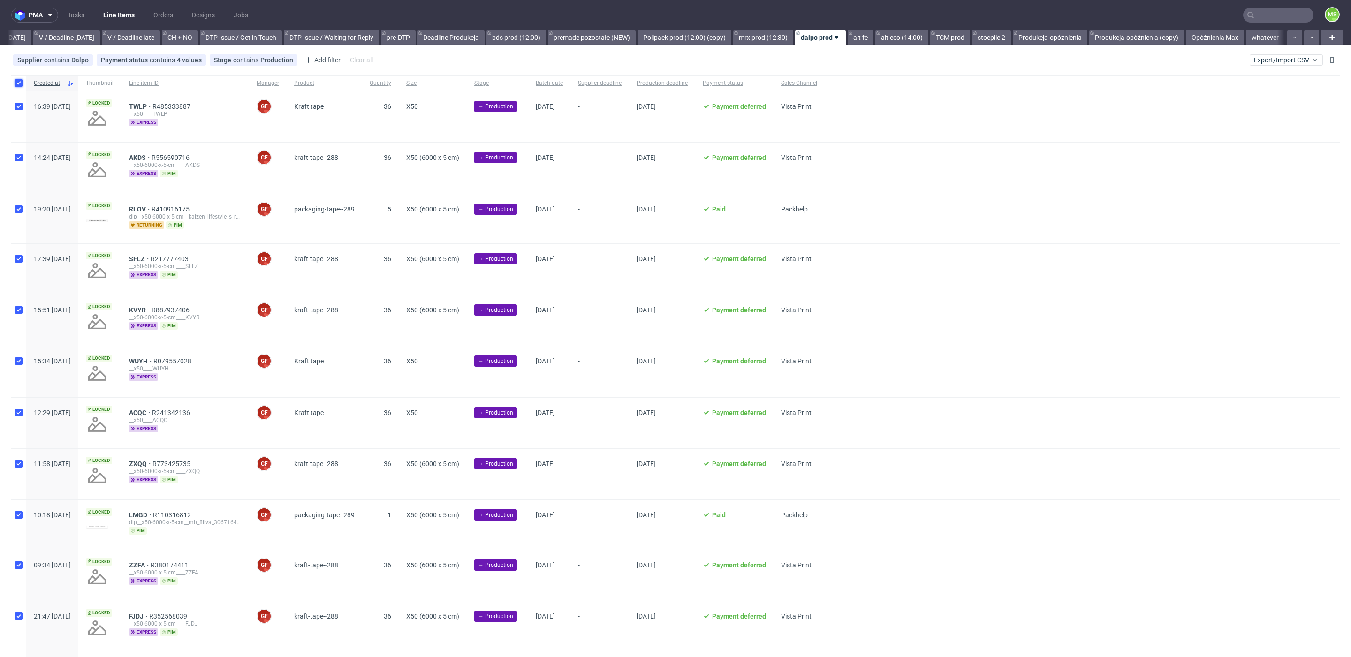
checkbox input "true"
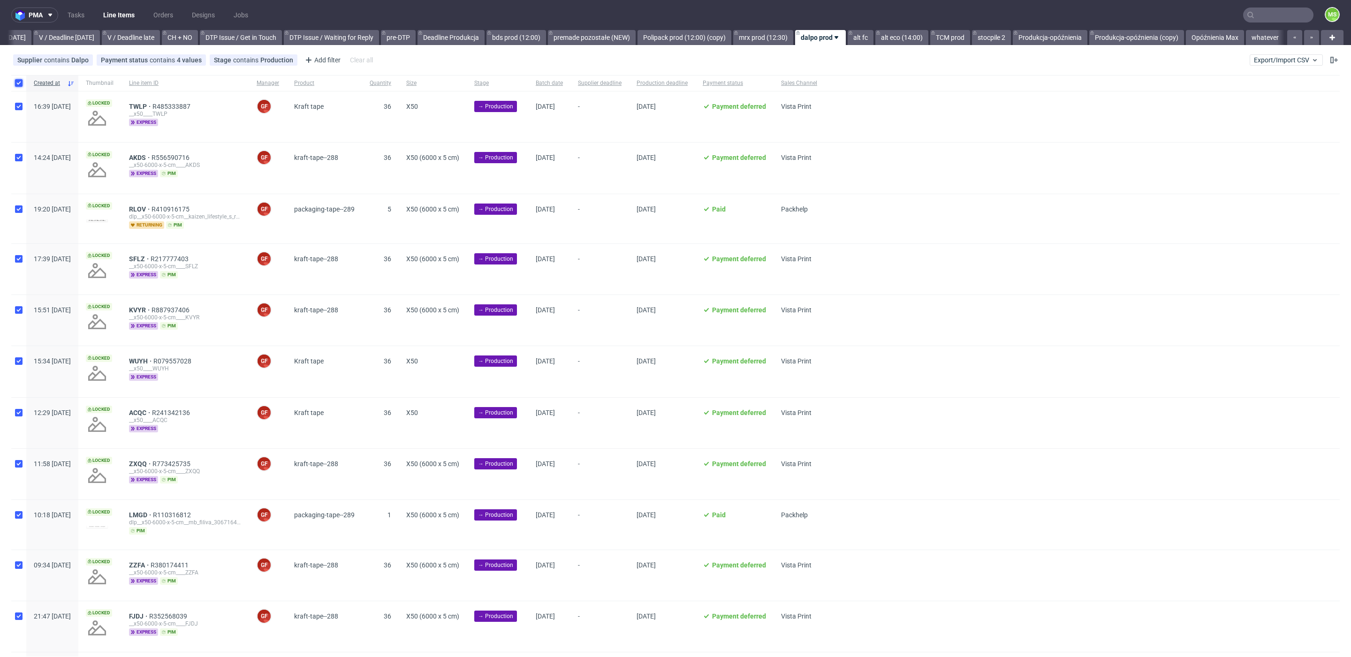
checkbox input "true"
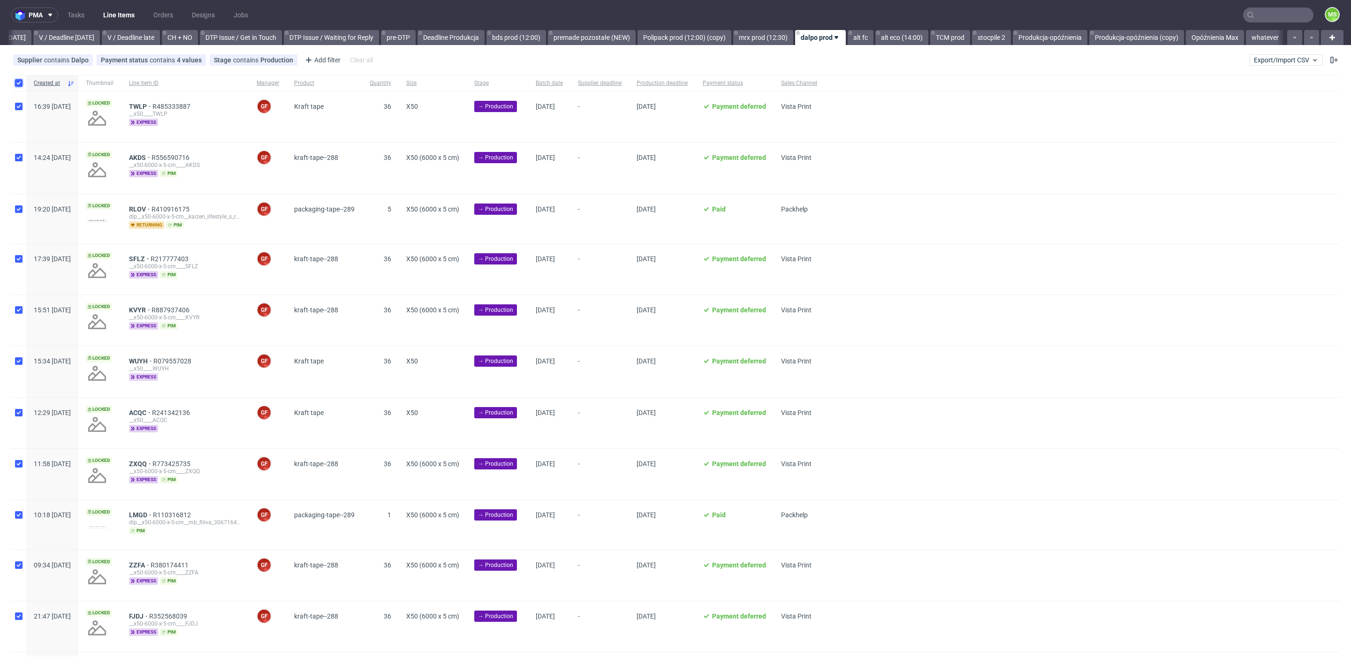
checkbox input "true"
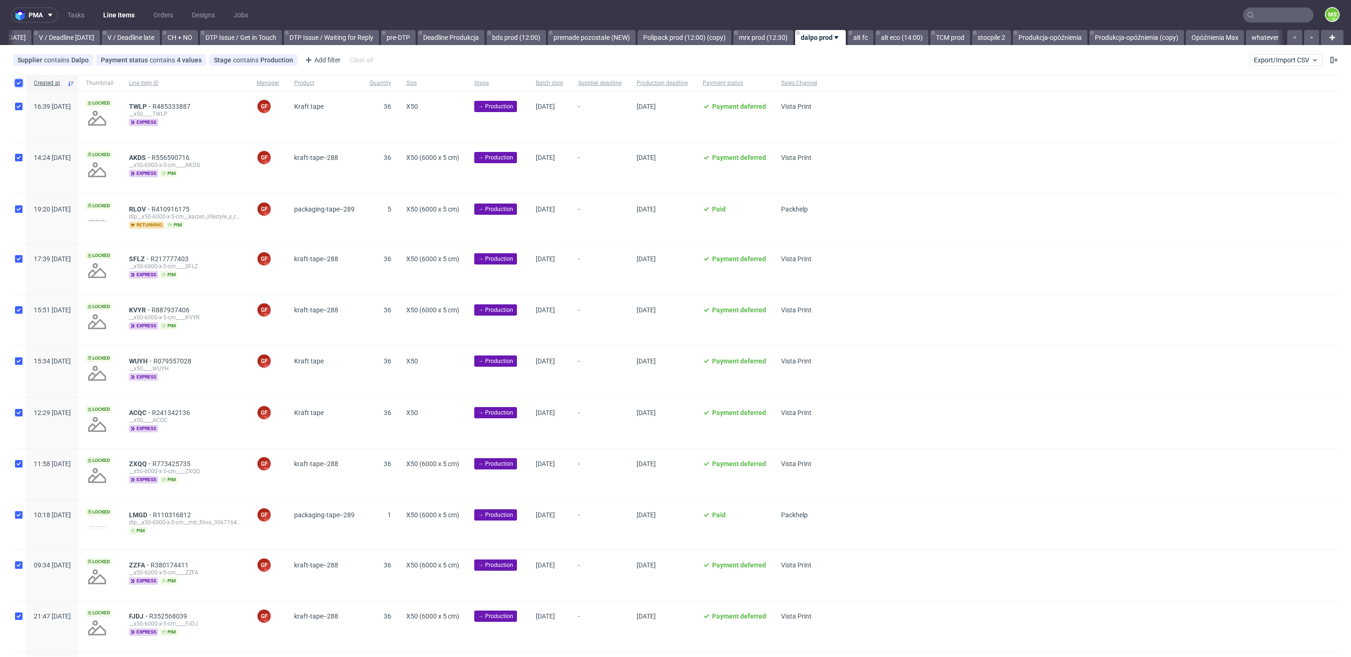
checkbox input "true"
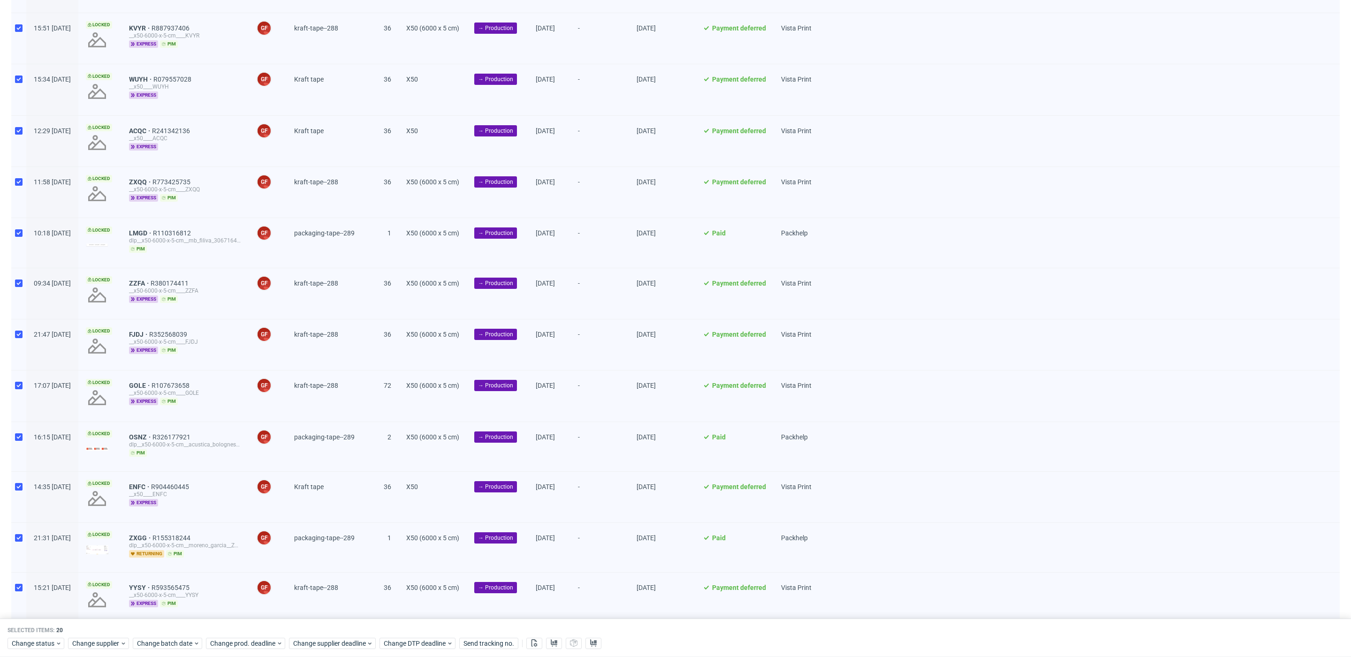
scroll to position [521, 0]
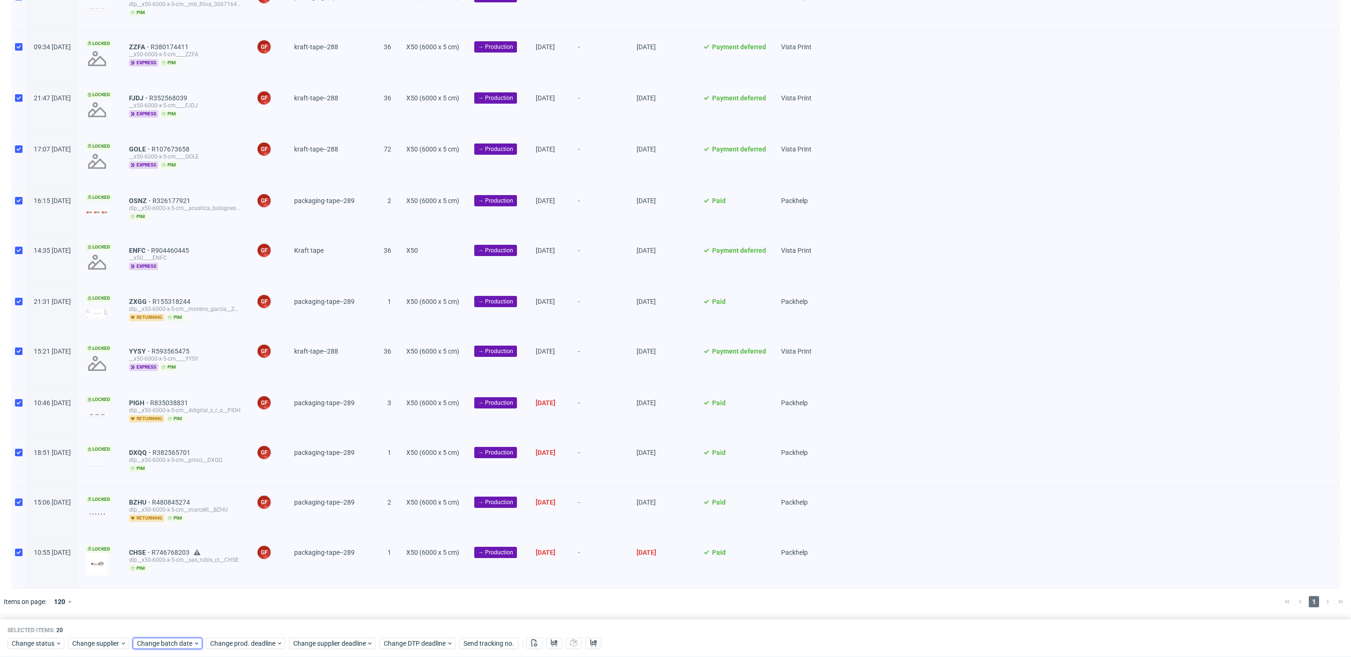
click at [176, 648] on div "Change batch date" at bounding box center [167, 643] width 69 height 11
click at [170, 543] on button "6" at bounding box center [167, 542] width 15 height 15
click at [246, 629] on button "Save" at bounding box center [246, 624] width 23 height 15
click at [253, 646] on span "Change prod. deadline" at bounding box center [243, 643] width 66 height 9
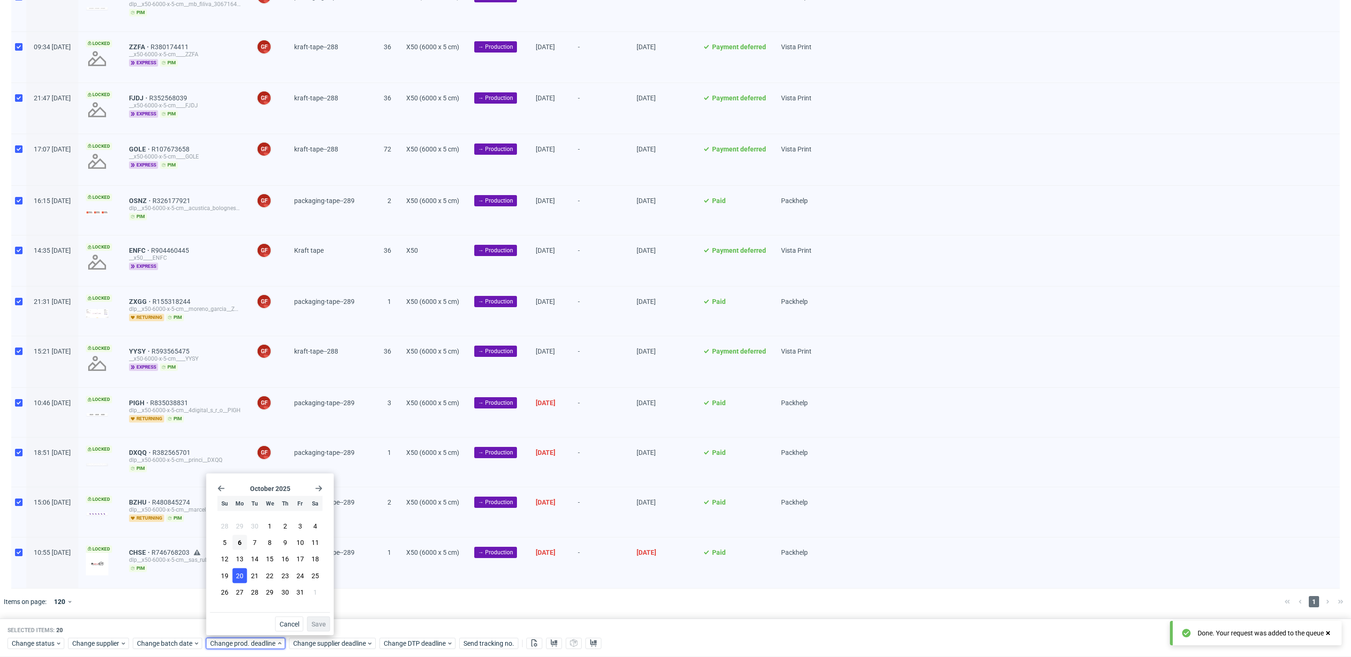
click at [244, 571] on button "20" at bounding box center [240, 575] width 15 height 15
click at [327, 624] on button "Save" at bounding box center [318, 624] width 23 height 15
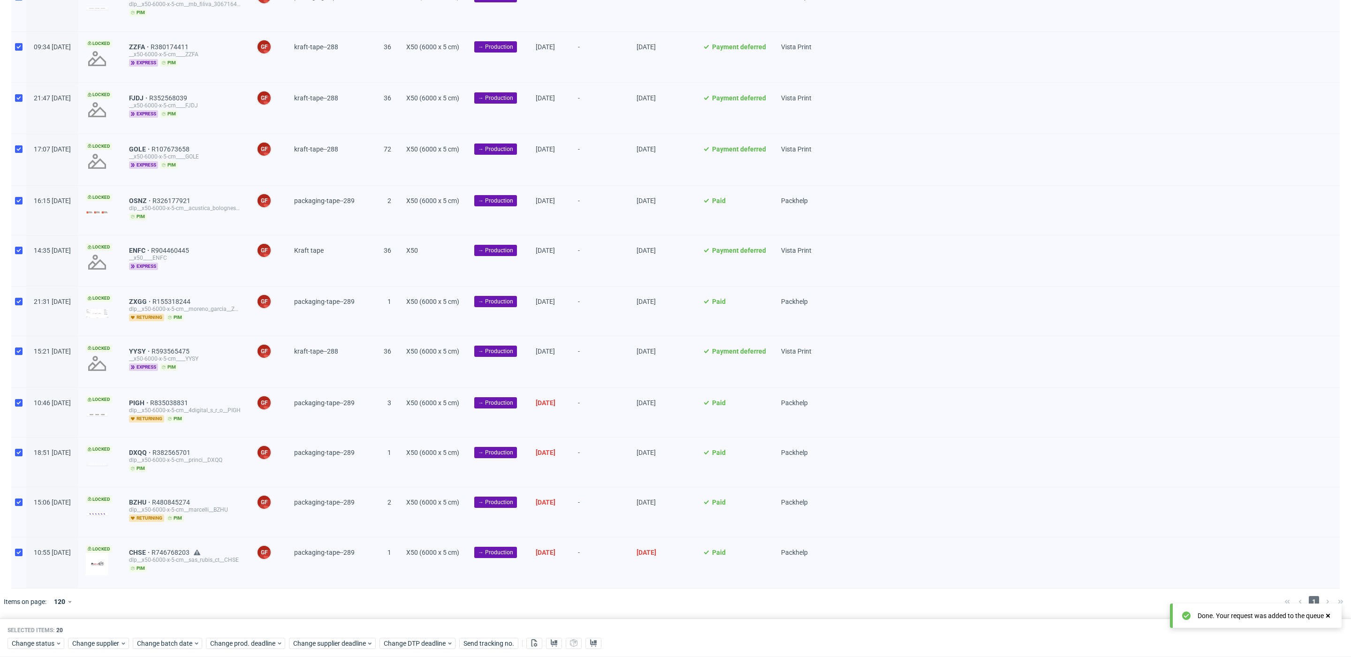
click at [329, 649] on div "Selected items: 20 Change status Change supplier Change batch date Change prod.…" at bounding box center [675, 638] width 1351 height 39
click at [329, 645] on span "Change supplier deadline" at bounding box center [329, 643] width 73 height 9
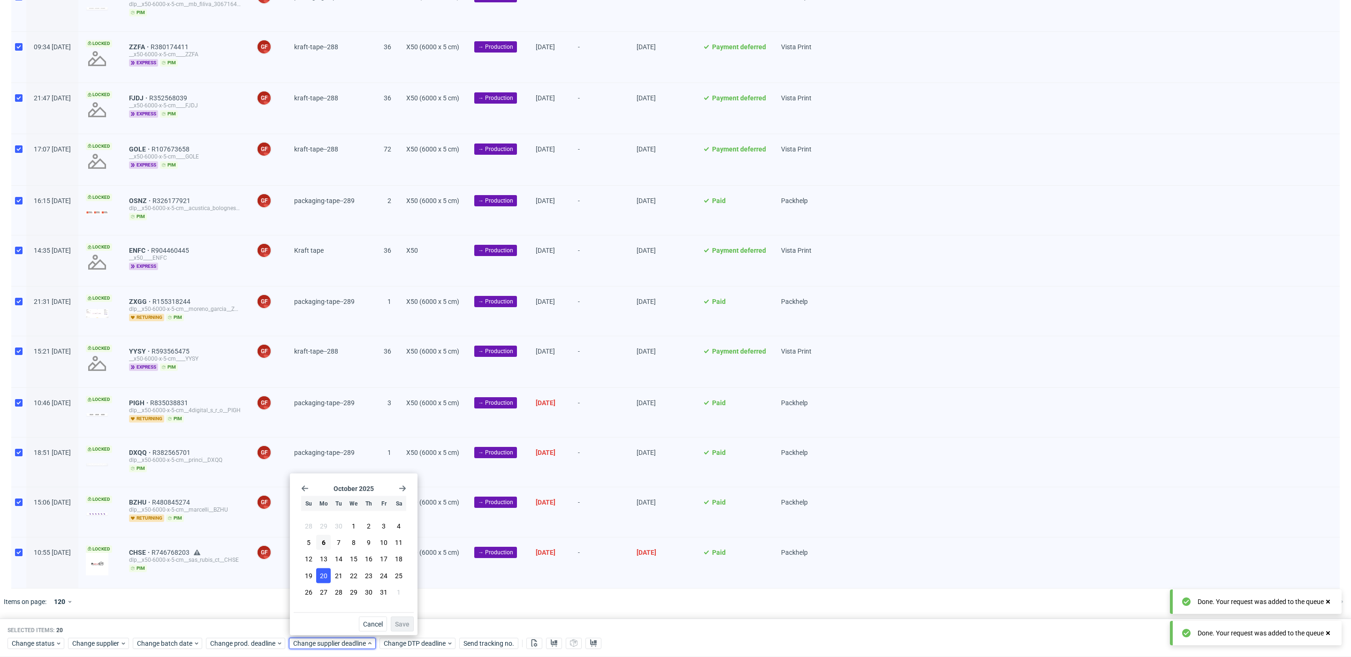
click at [324, 571] on span "20" at bounding box center [324, 575] width 8 height 9
click at [401, 621] on span "Save" at bounding box center [402, 624] width 15 height 7
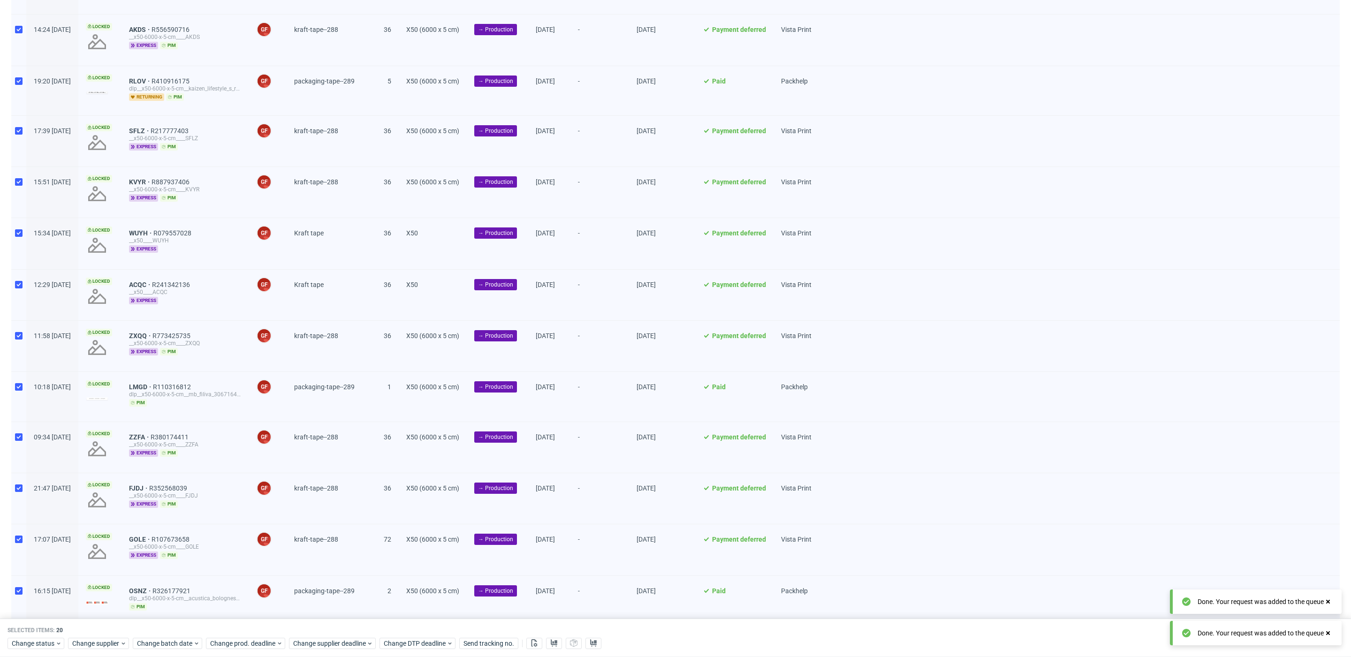
scroll to position [0, 0]
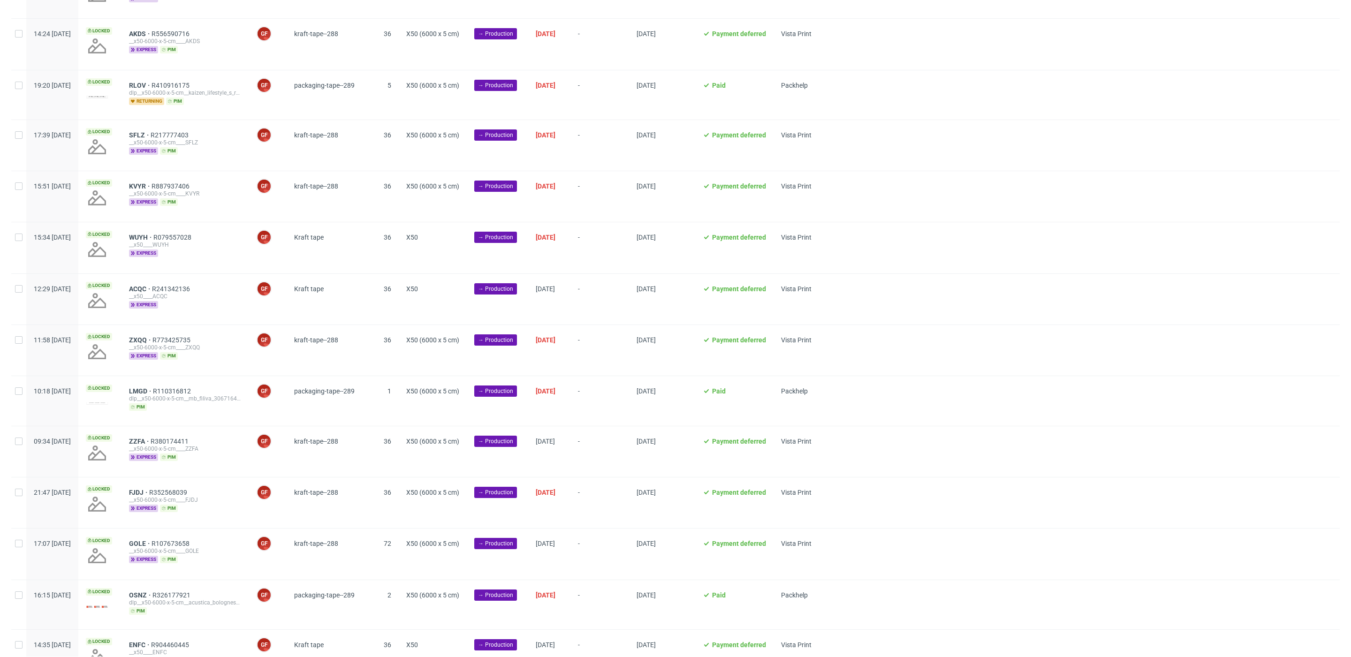
scroll to position [130, 0]
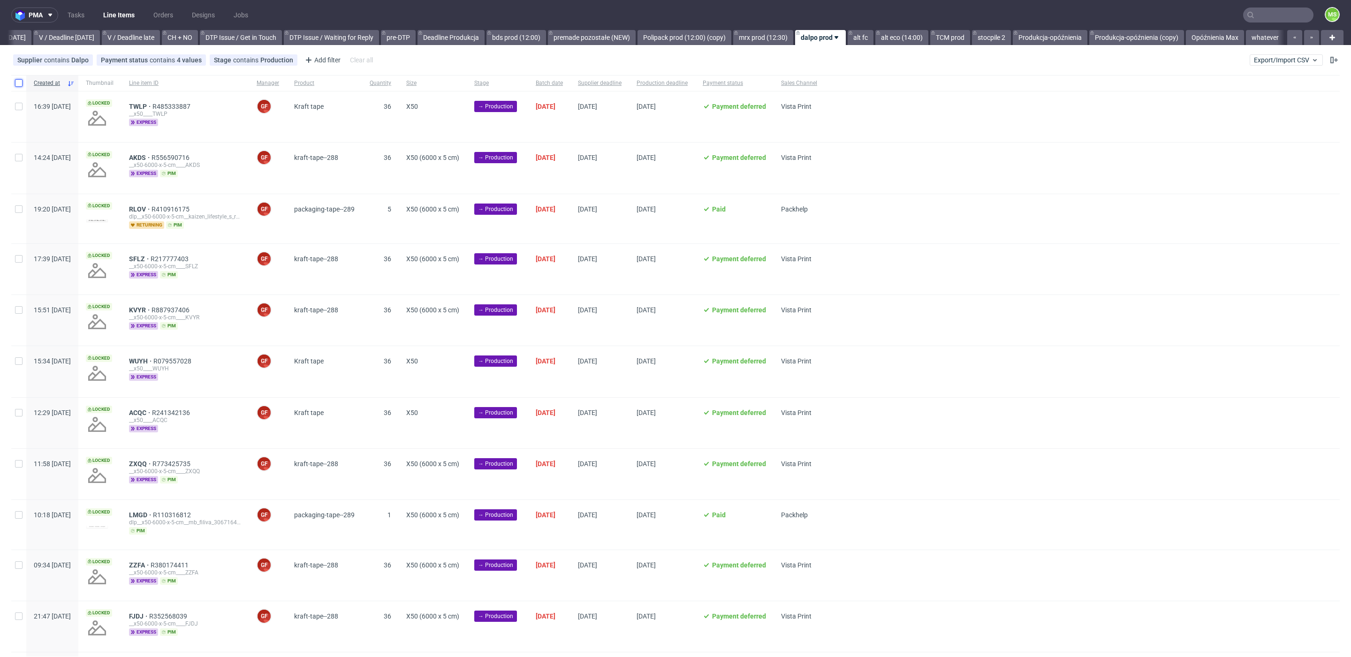
click at [16, 85] on input "checkbox" at bounding box center [19, 83] width 8 height 8
checkbox input "true"
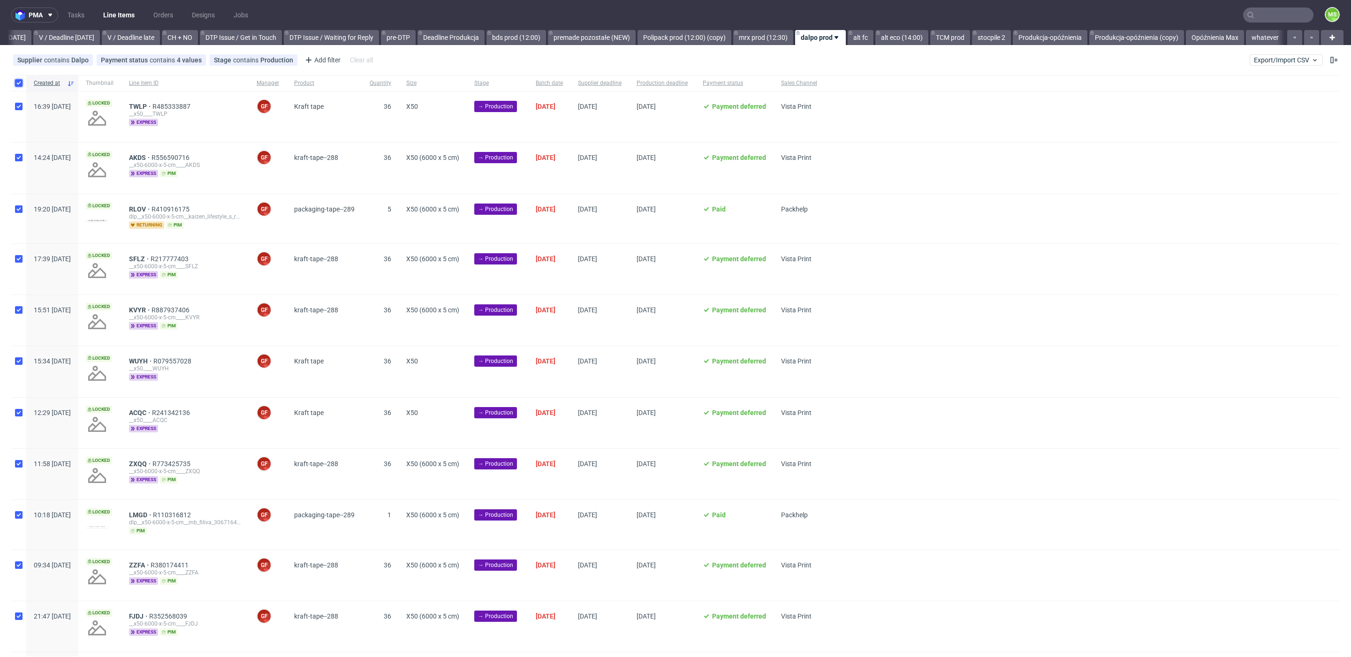
checkbox input "true"
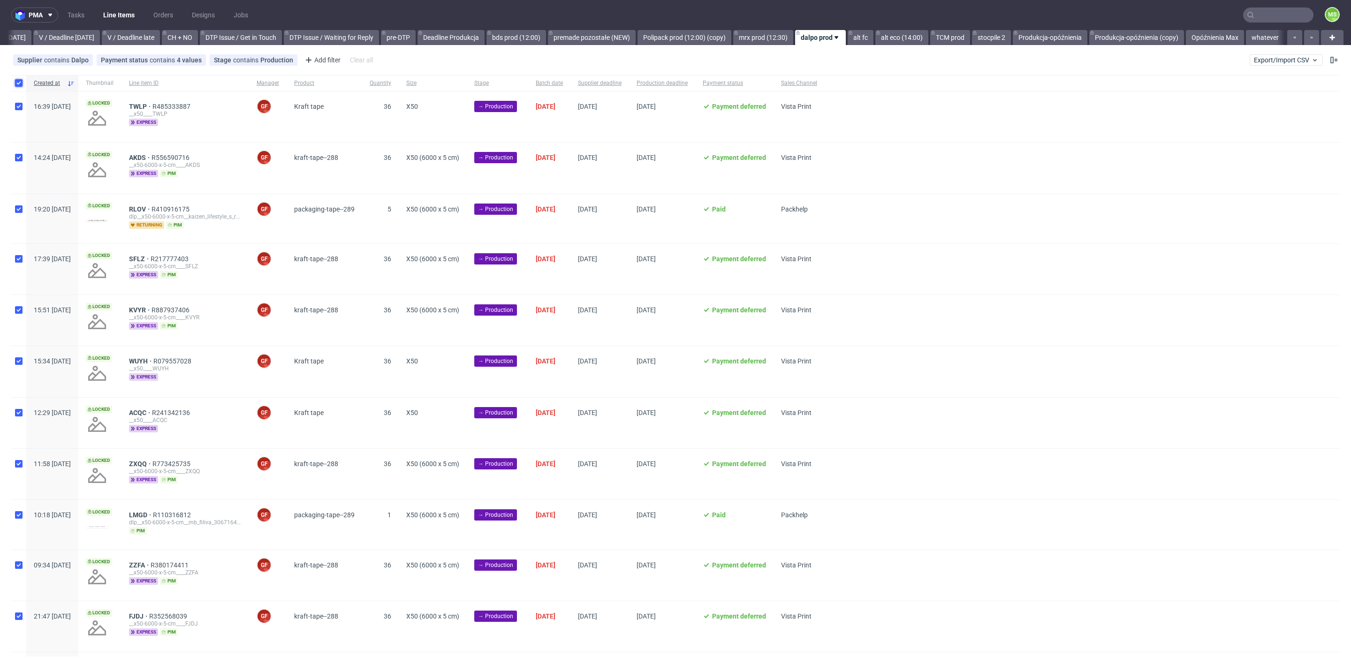
checkbox input "true"
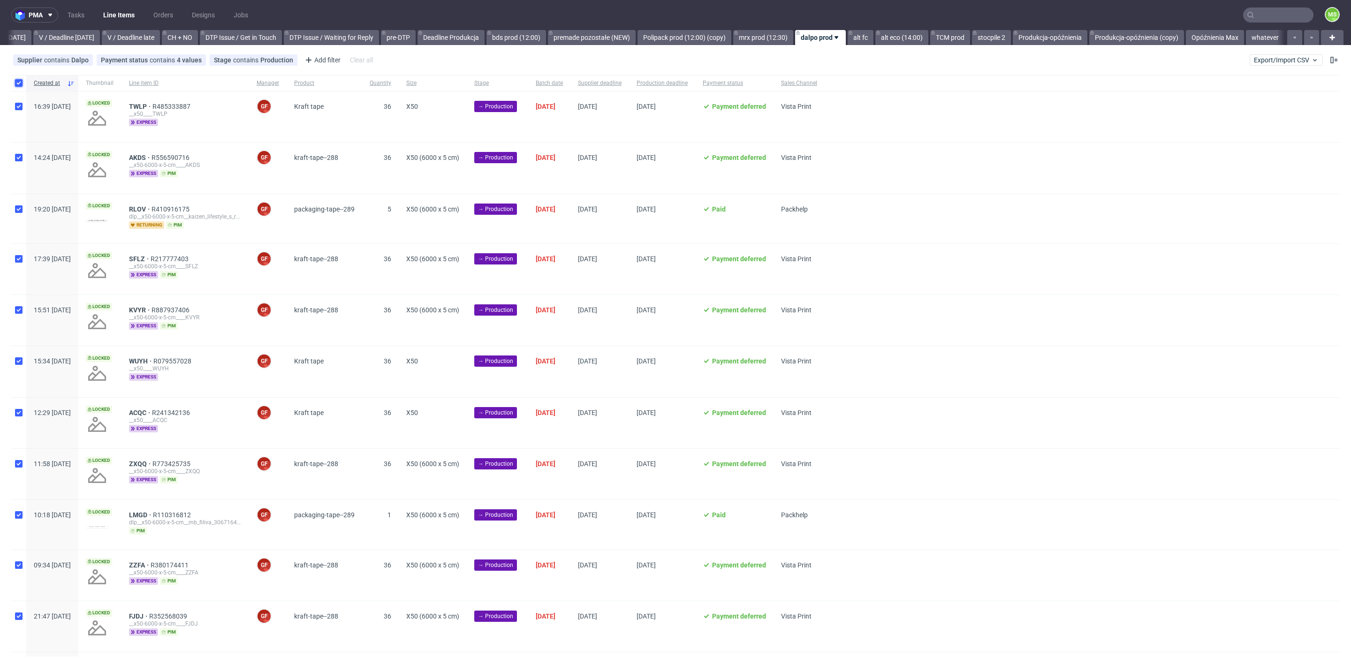
checkbox input "true"
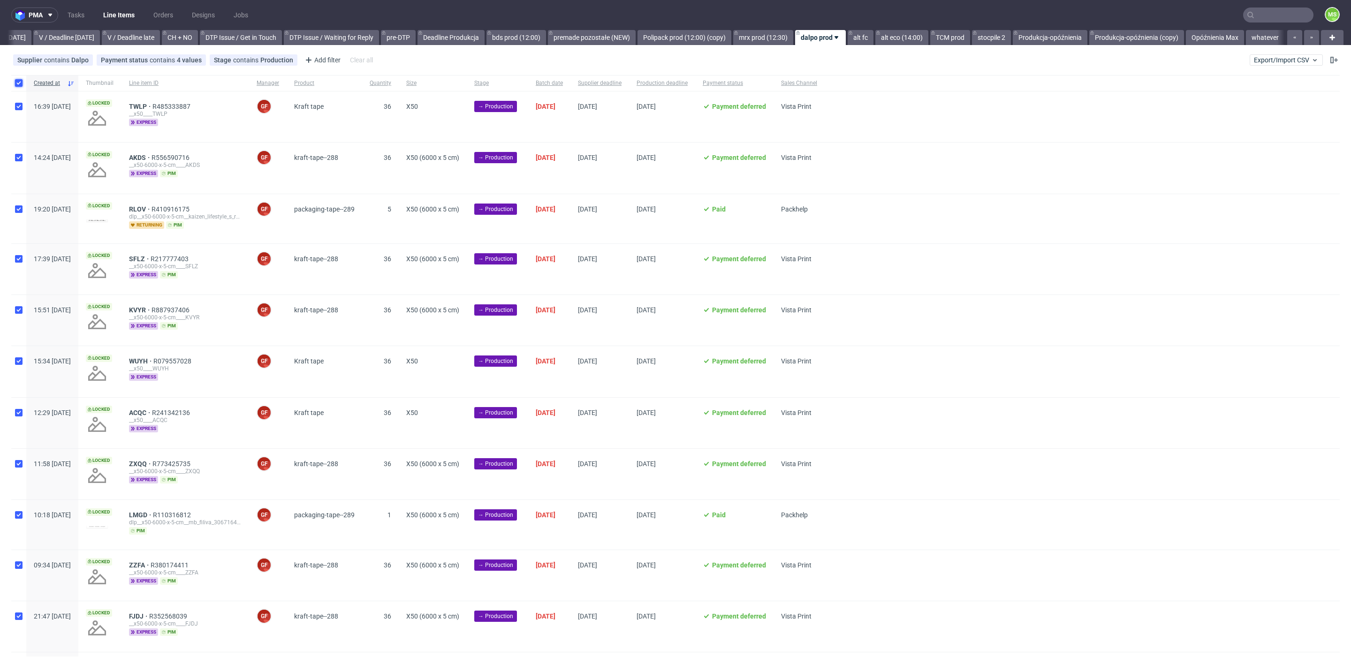
checkbox input "true"
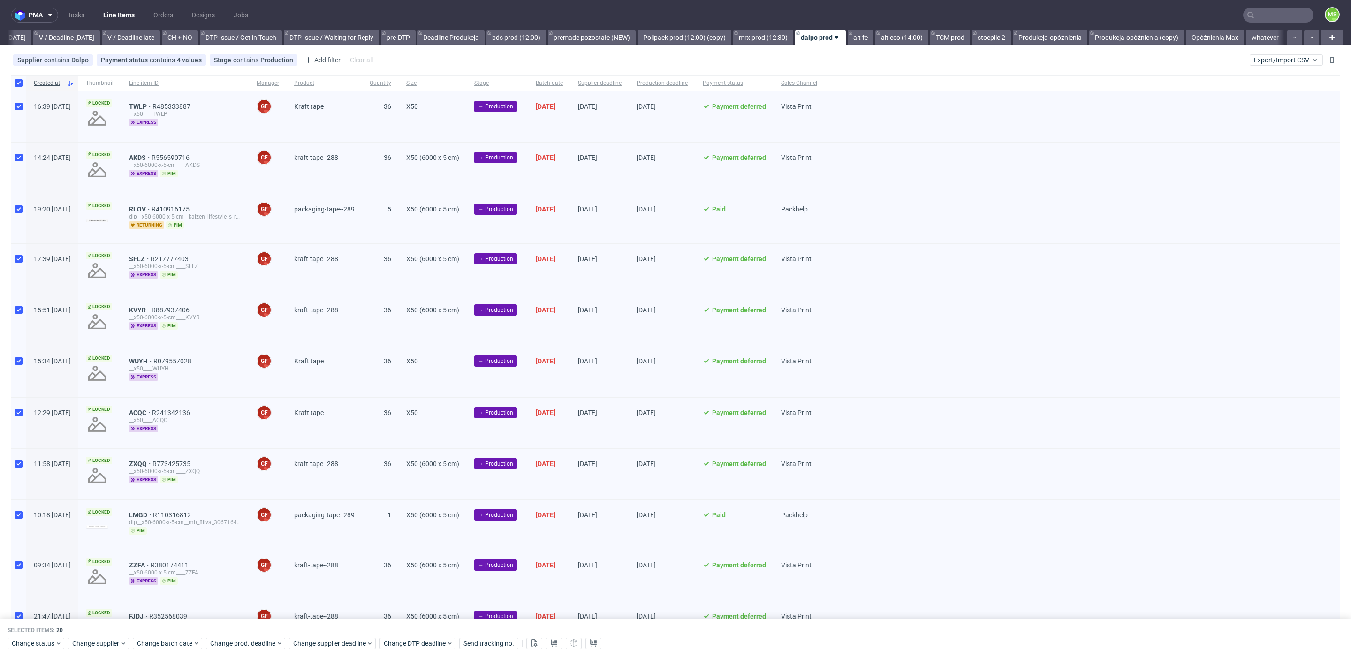
click at [539, 649] on div "Selected items: 20 Change status Change supplier Change batch date Change prod.…" at bounding box center [675, 638] width 1351 height 39
click at [538, 643] on use at bounding box center [534, 643] width 6 height 8
click at [557, 643] on use at bounding box center [554, 643] width 7 height 8
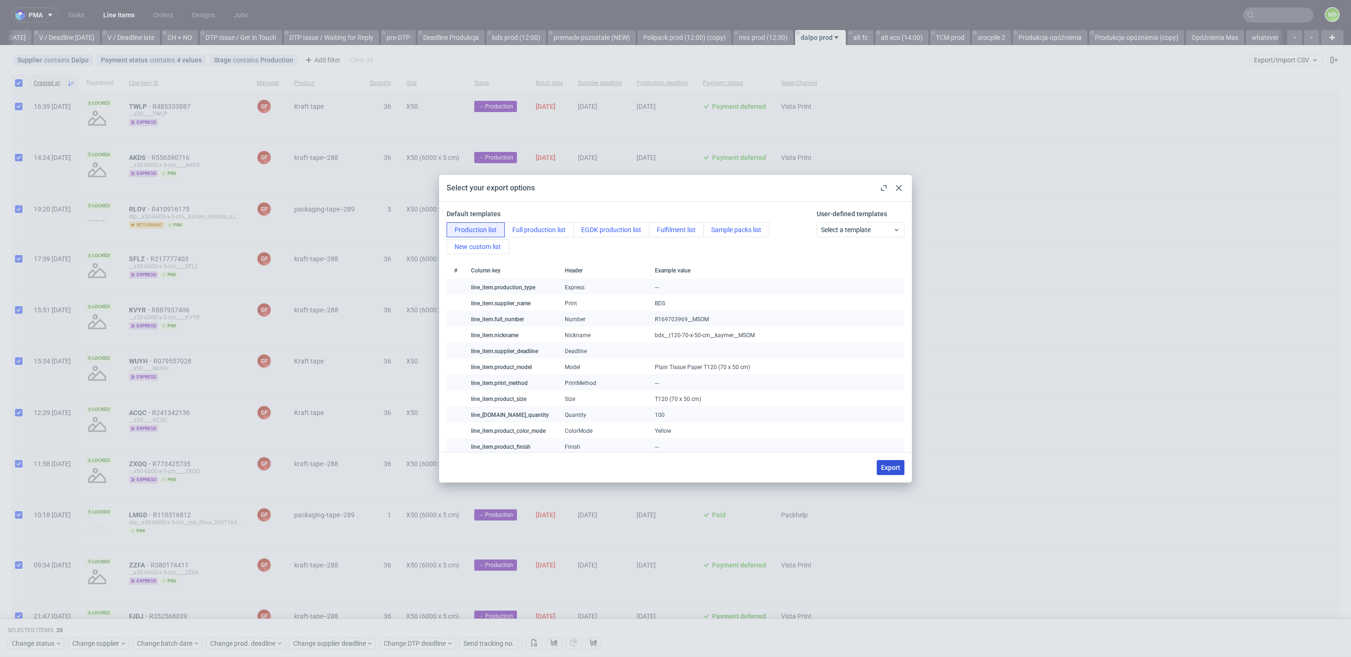
click at [900, 472] on button "Export" at bounding box center [891, 467] width 28 height 15
checkbox input "false"
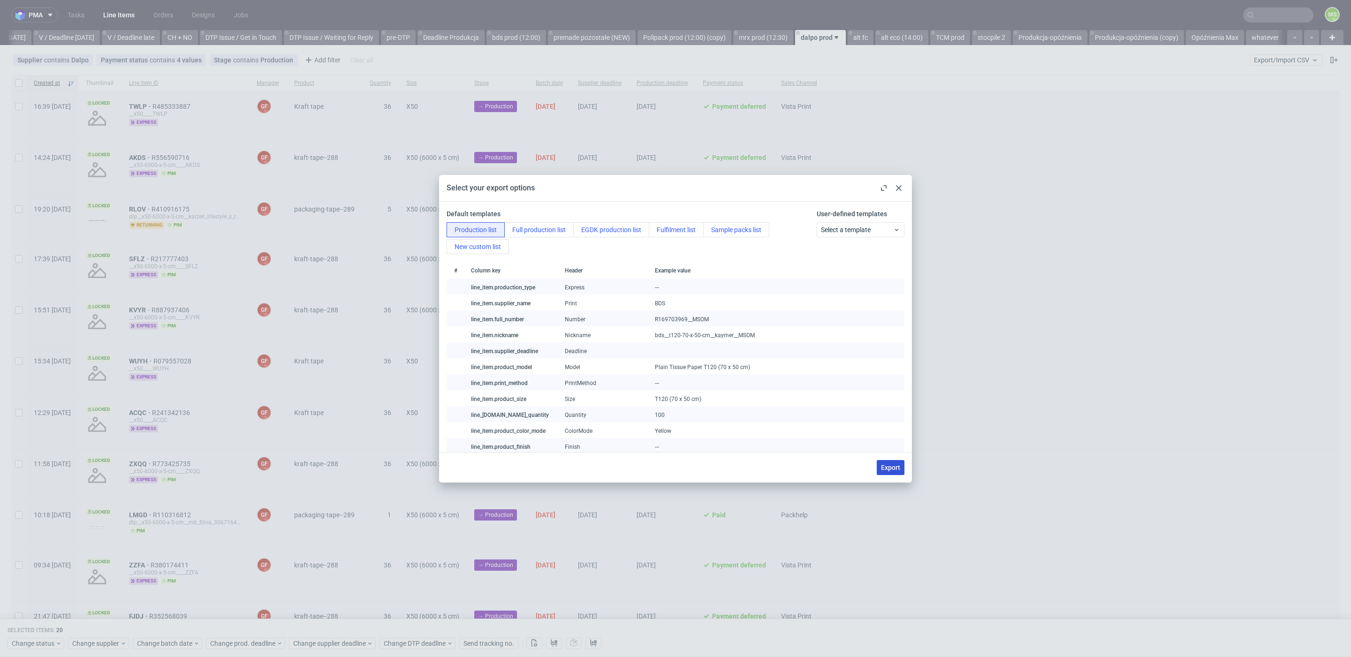
checkbox input "false"
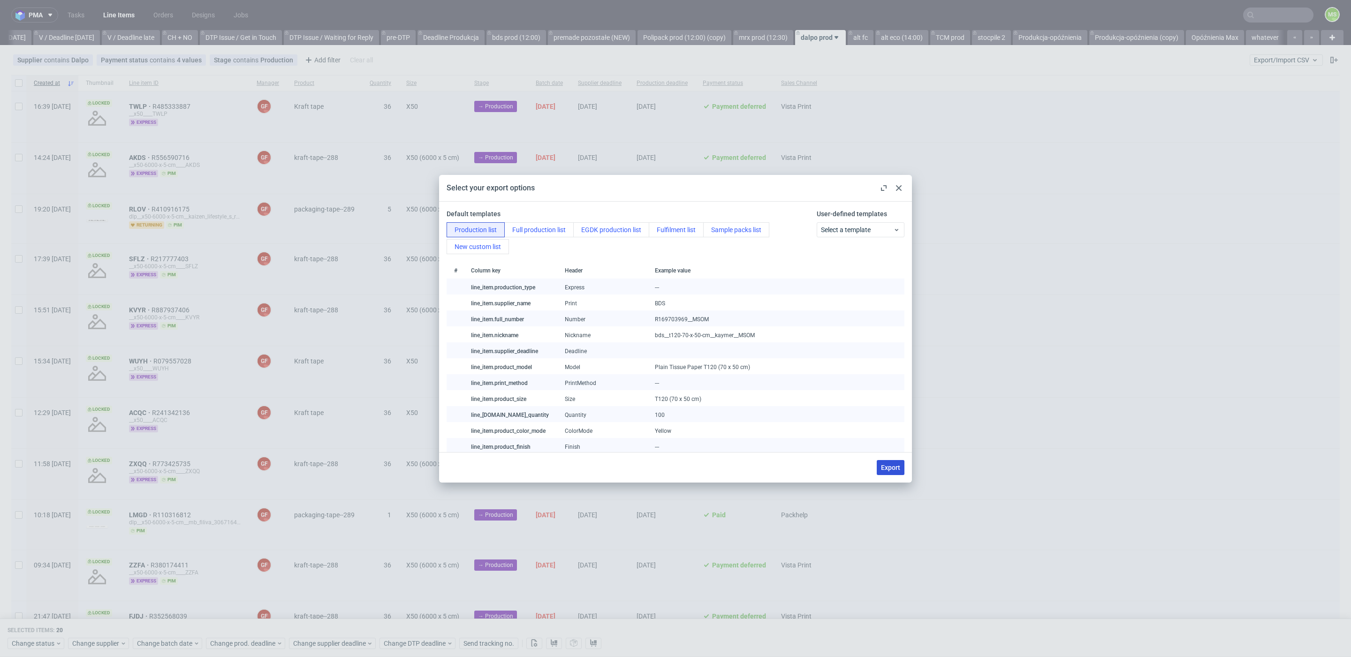
checkbox input "false"
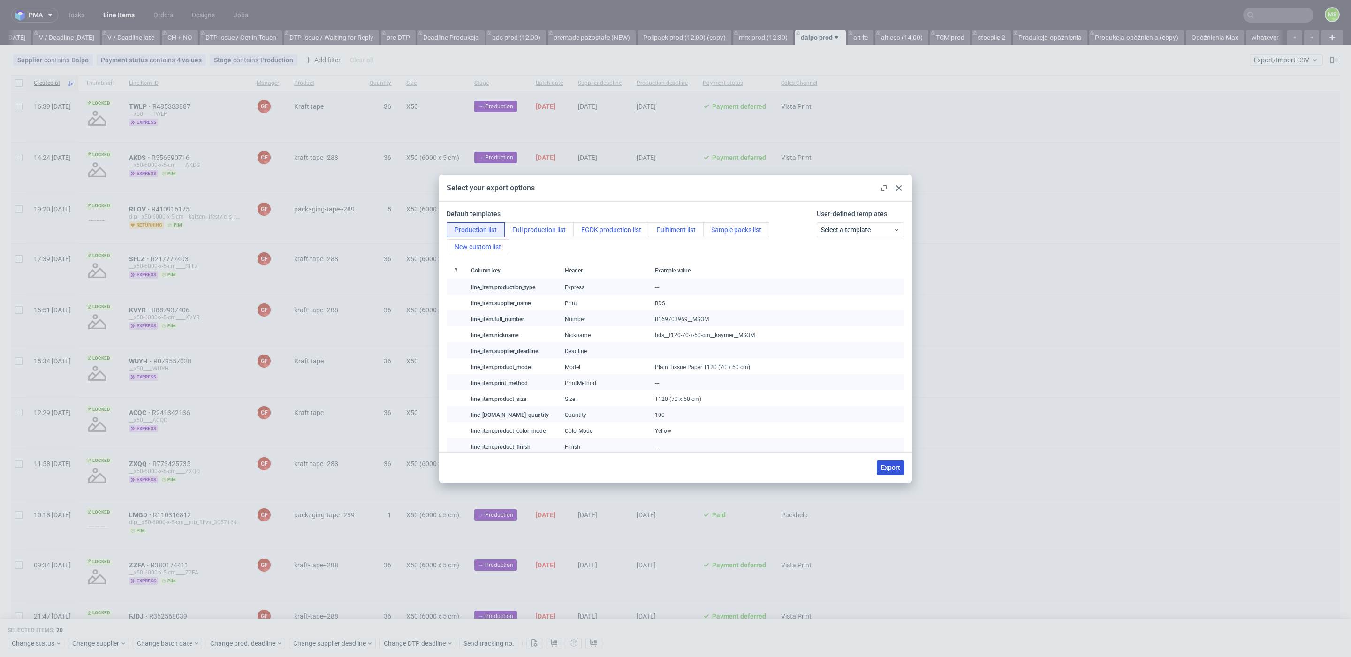
checkbox input "false"
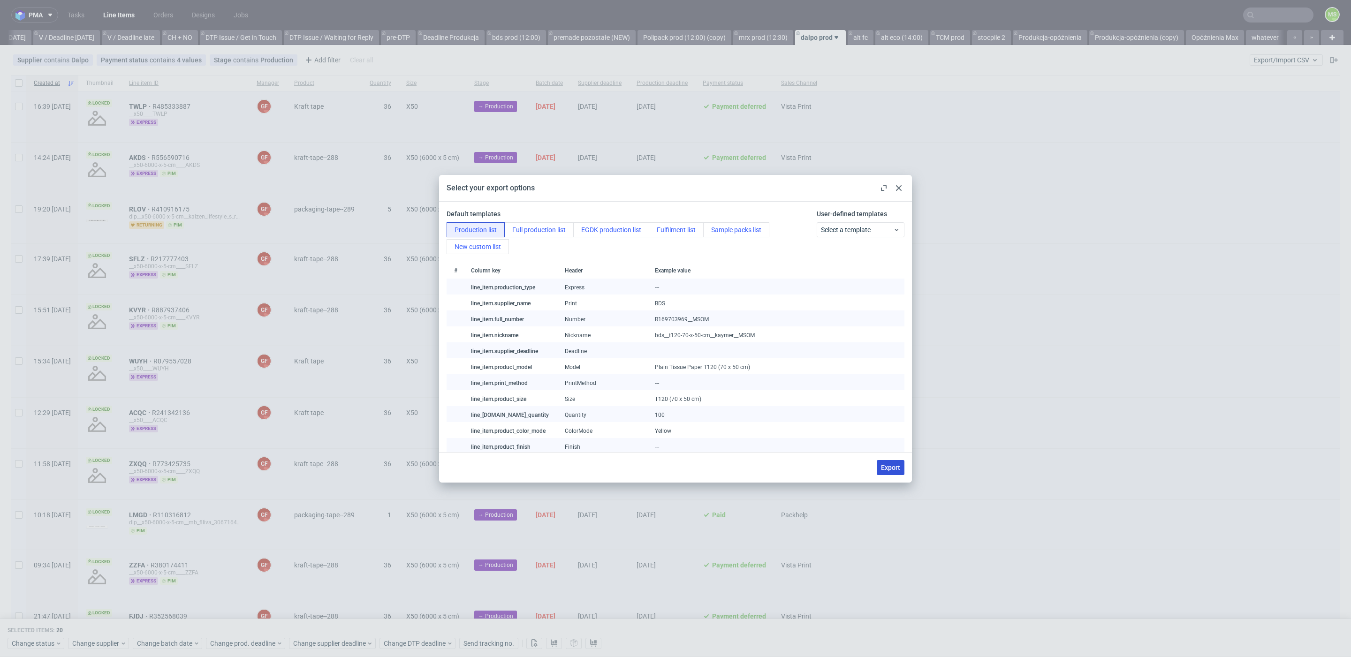
checkbox input "false"
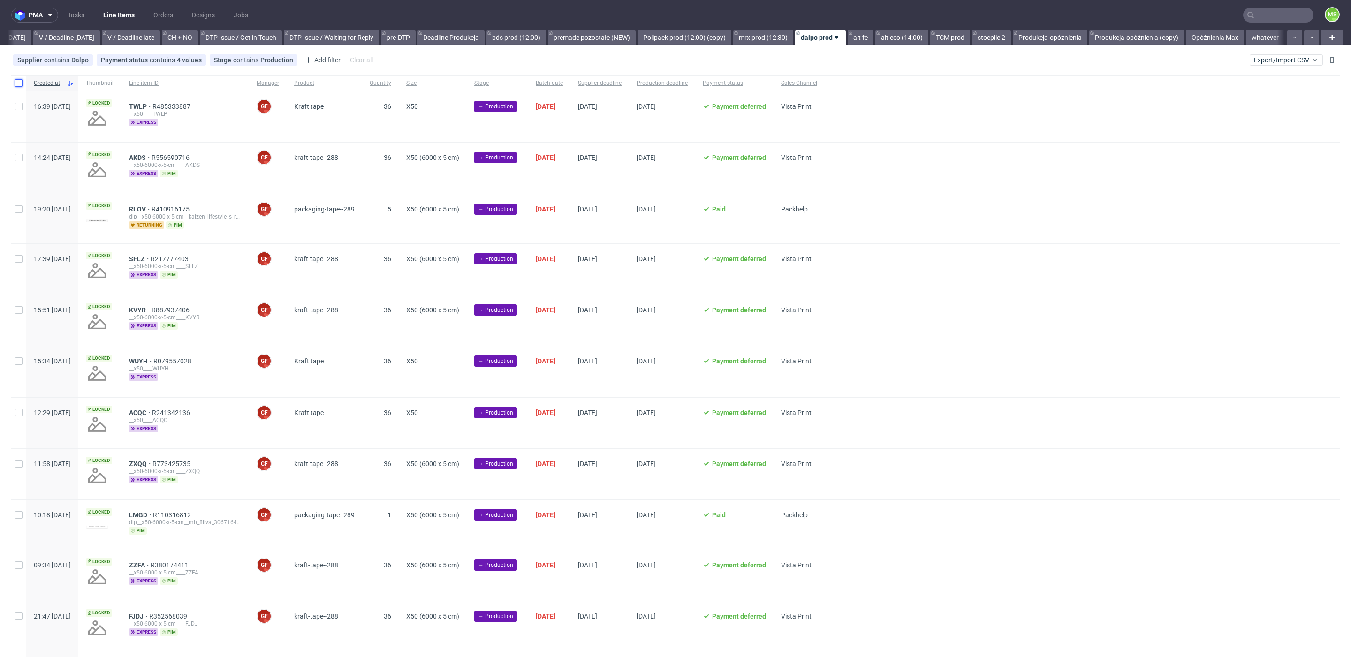
click at [21, 83] on input "checkbox" at bounding box center [19, 83] width 8 height 8
checkbox input "true"
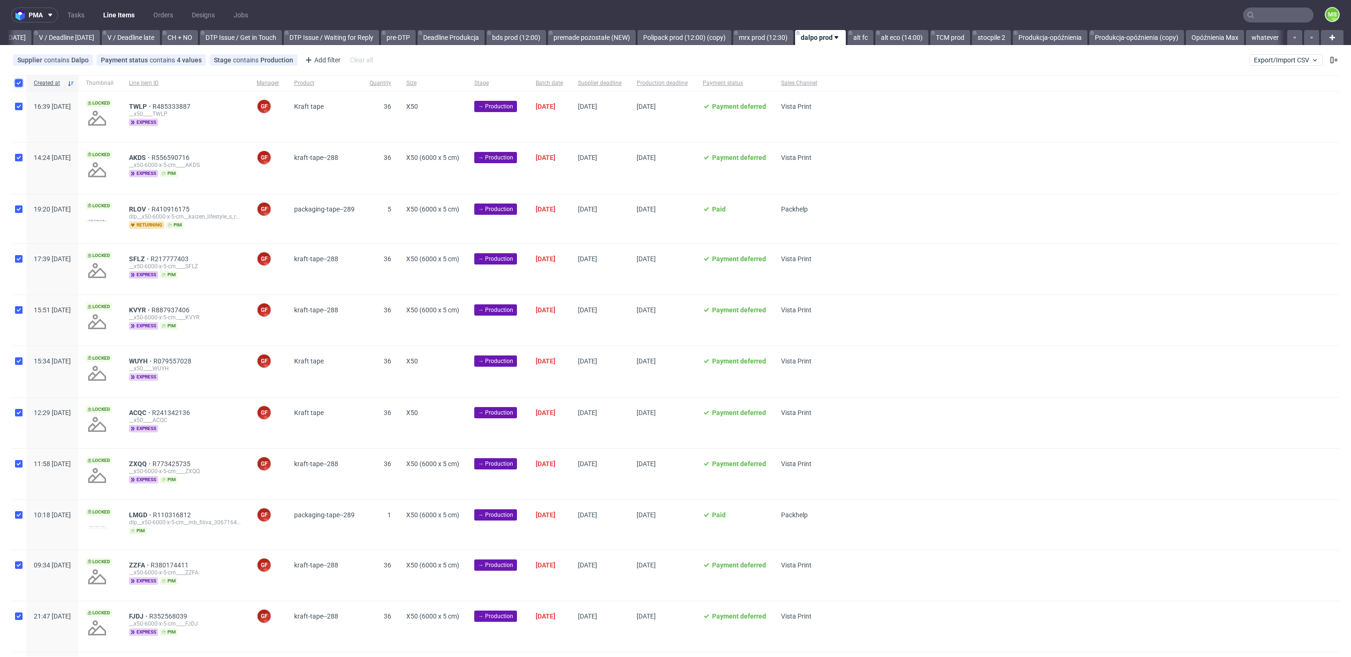
checkbox input "true"
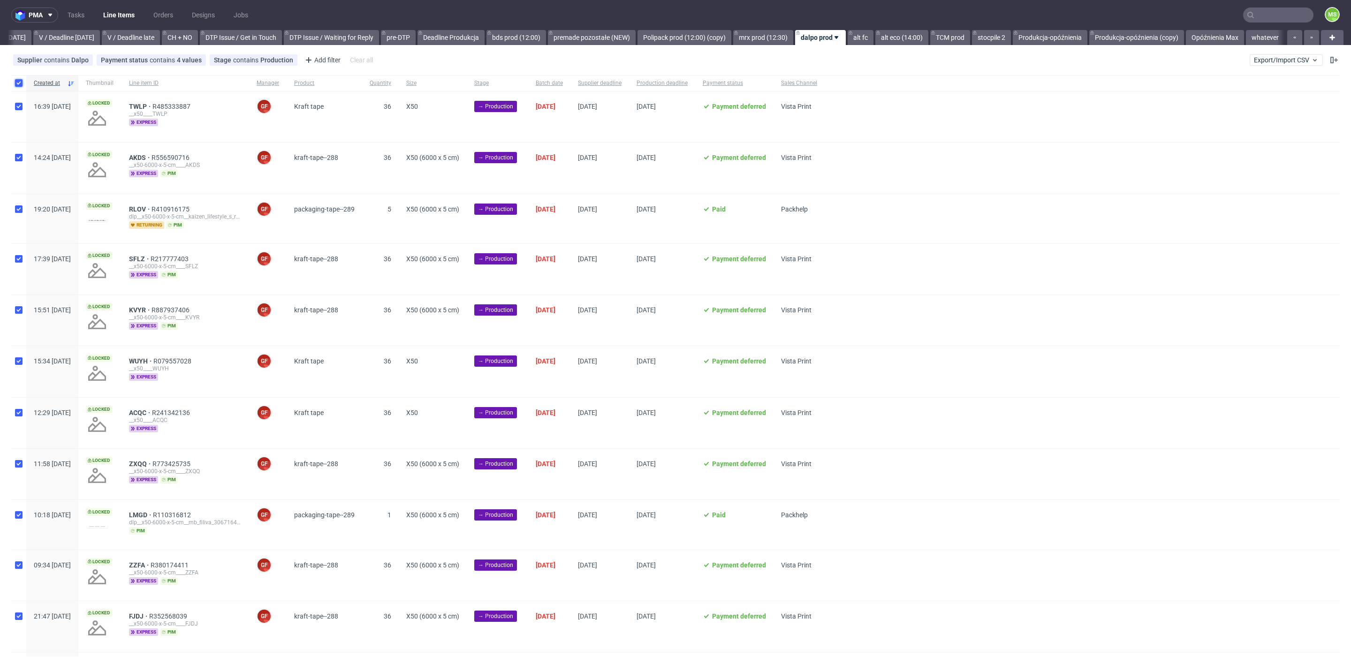
checkbox input "true"
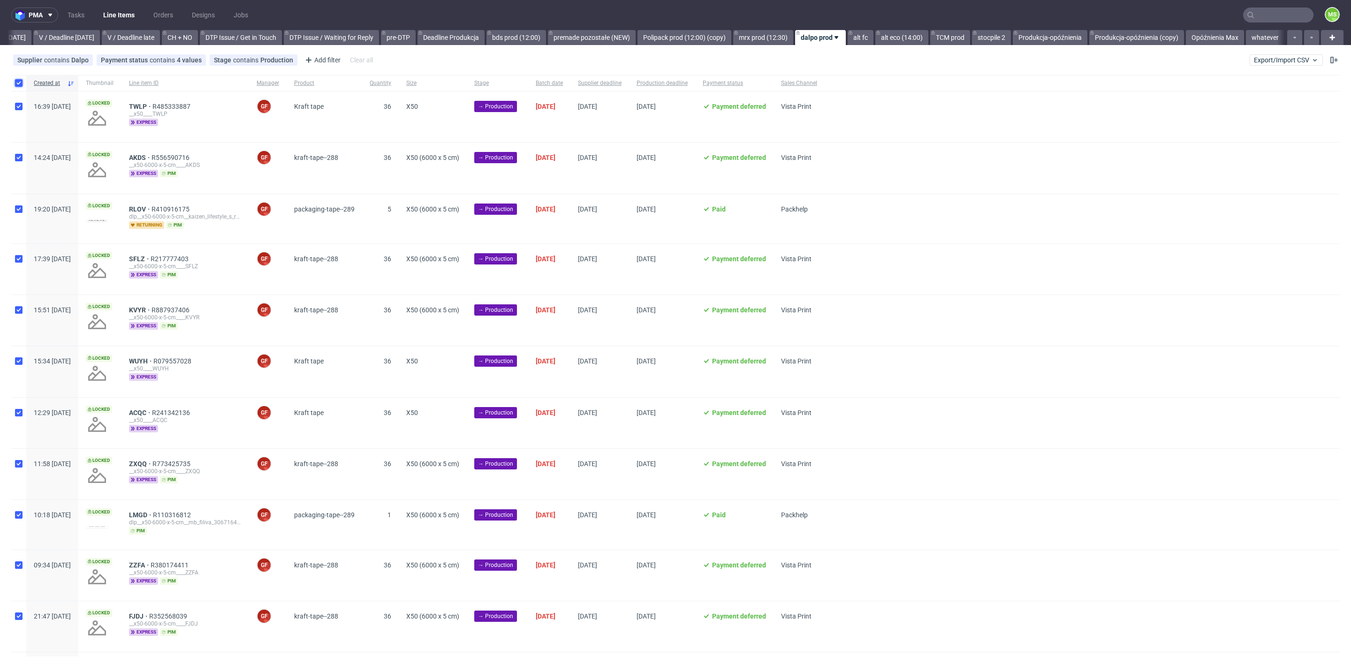
checkbox input "true"
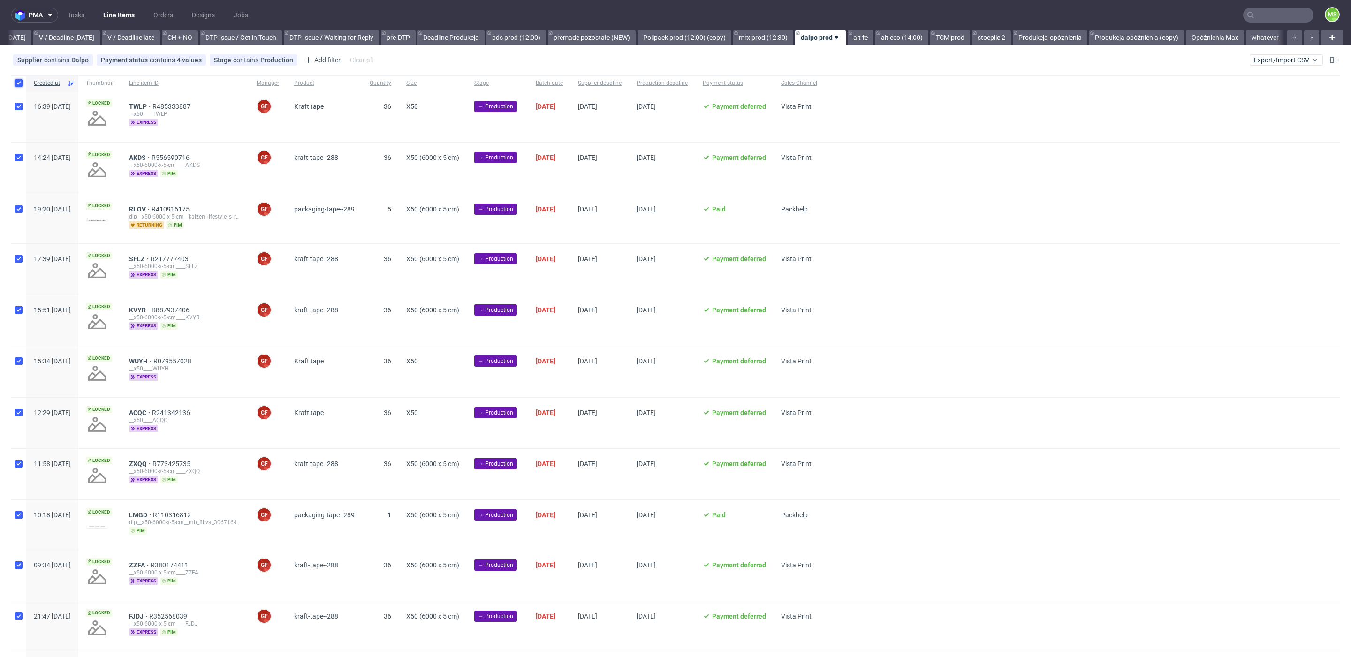
checkbox input "true"
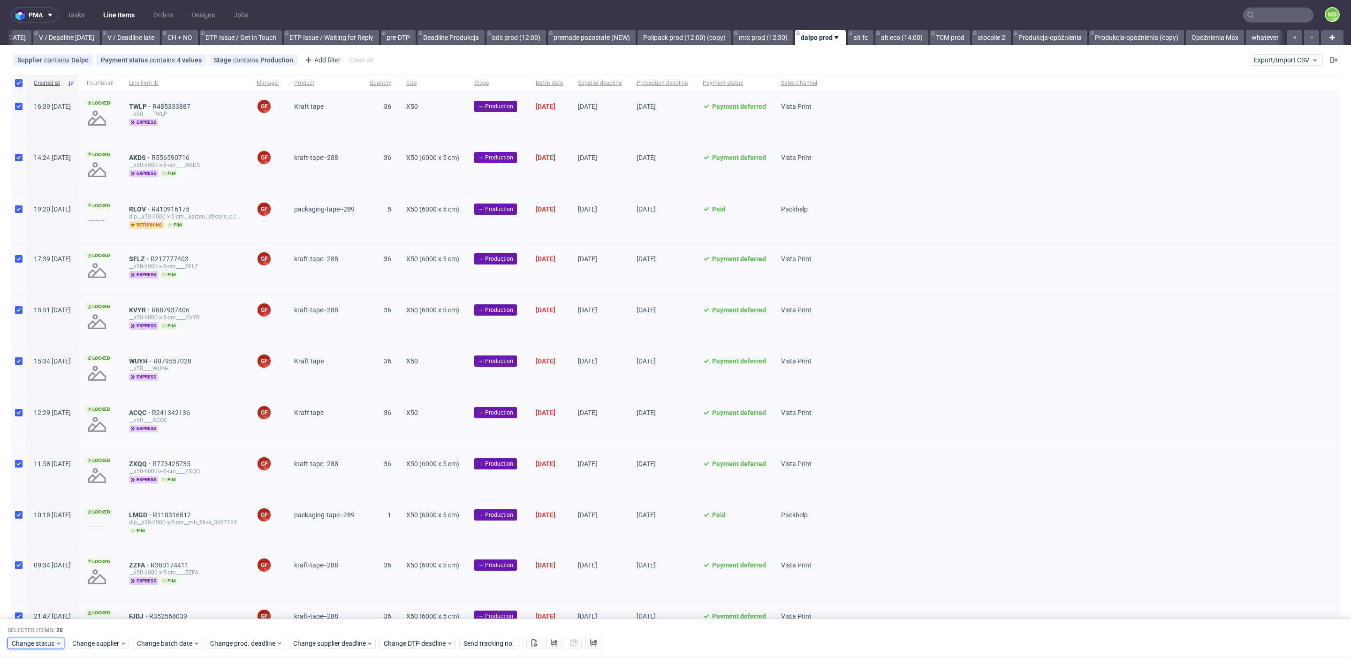
click at [58, 643] on icon at bounding box center [58, 643] width 7 height 8
click at [65, 539] on div "In Production" at bounding box center [65, 537] width 107 height 13
click at [104, 627] on span "Save" at bounding box center [107, 625] width 15 height 7
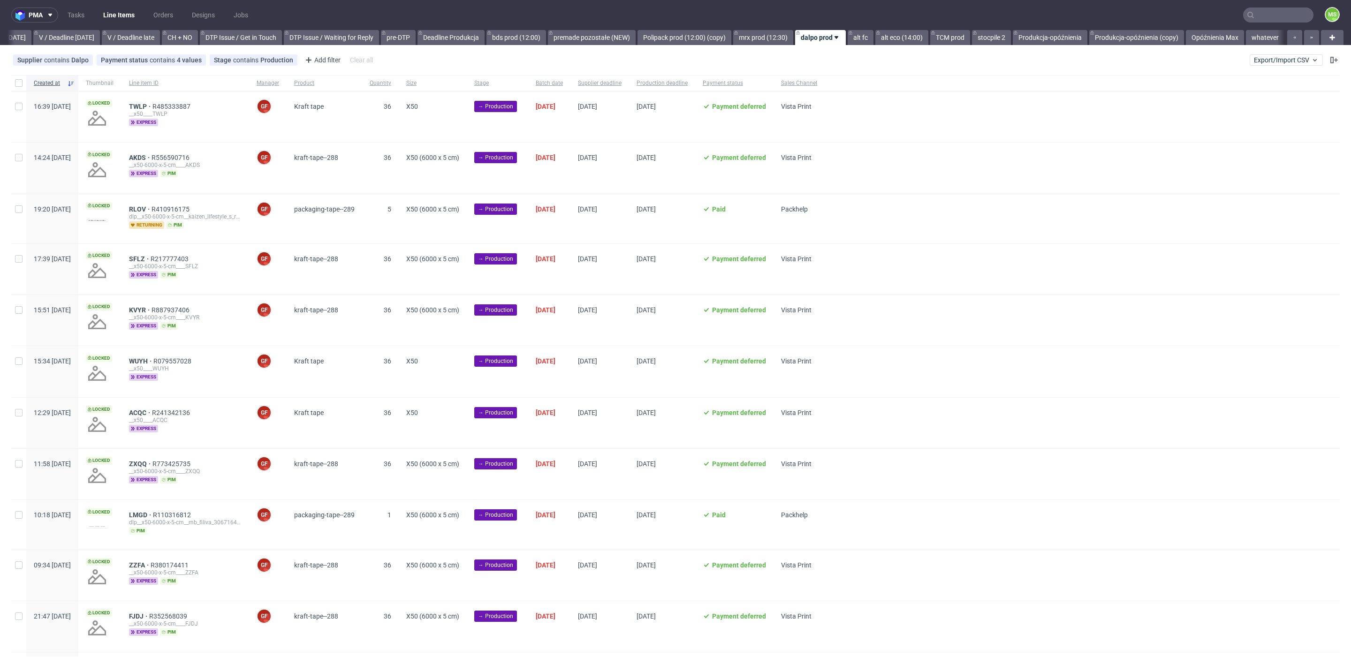
scroll to position [0, 1233]
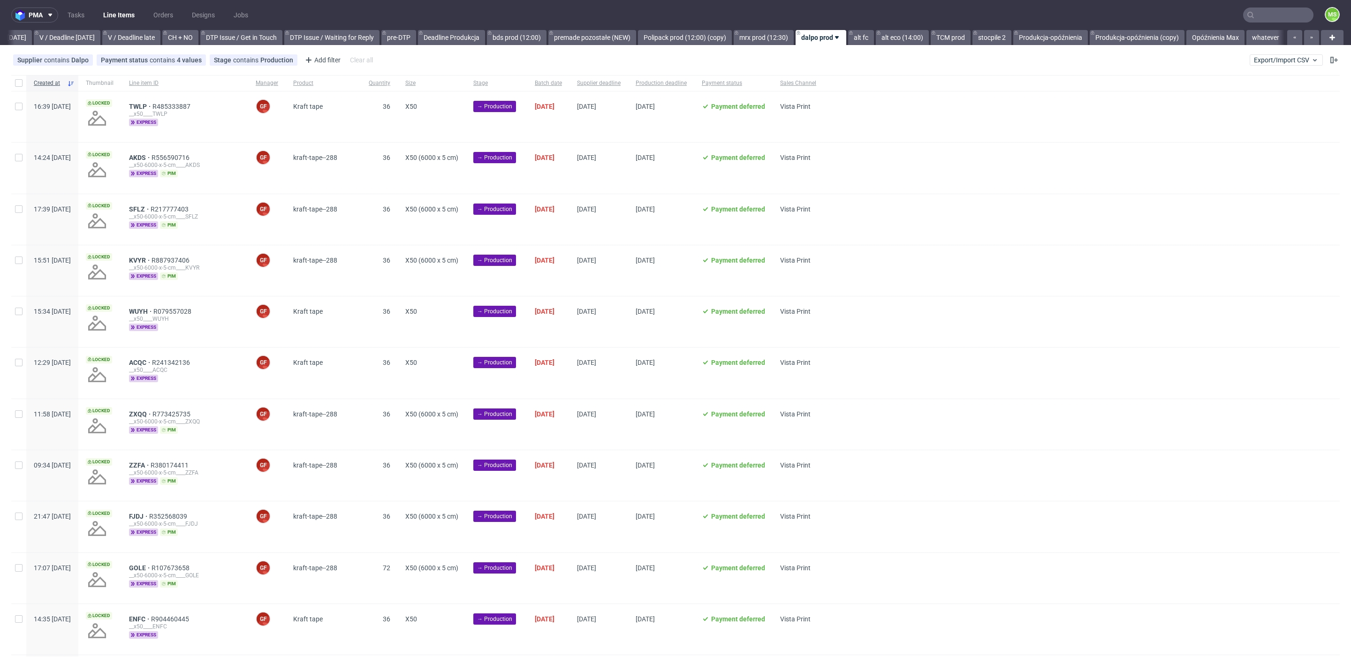
scroll to position [0, 1233]
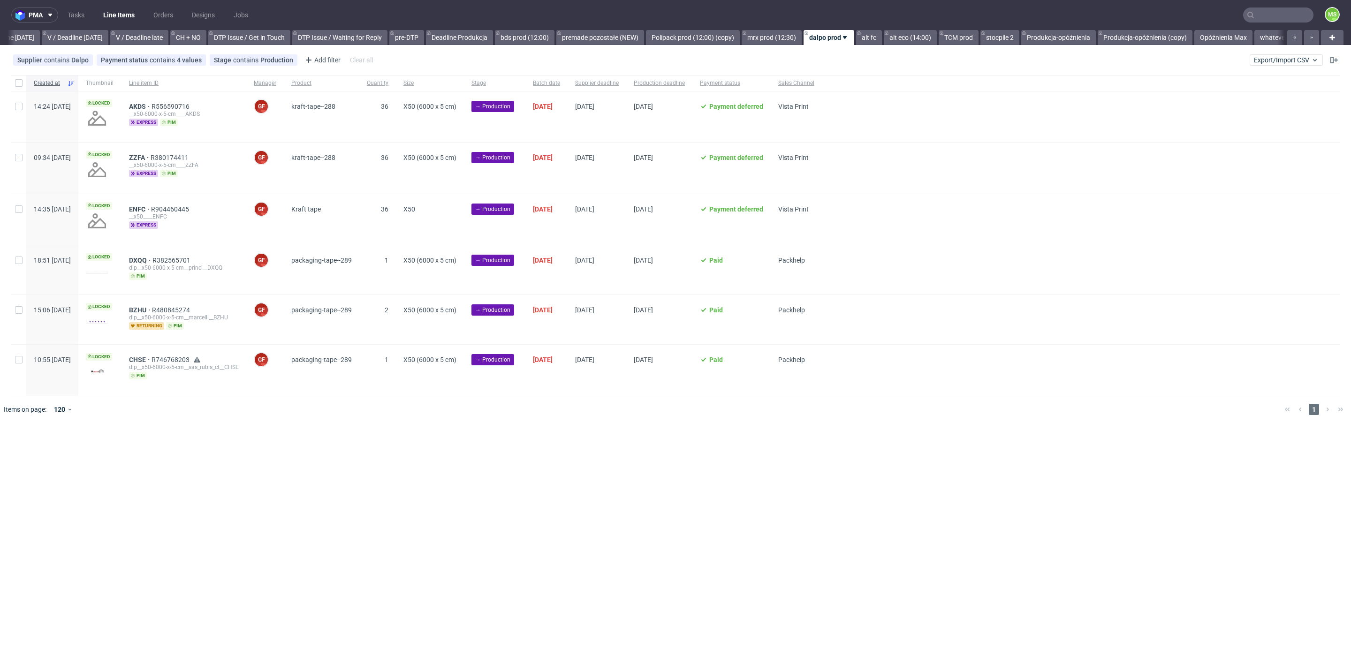
scroll to position [0, 1218]
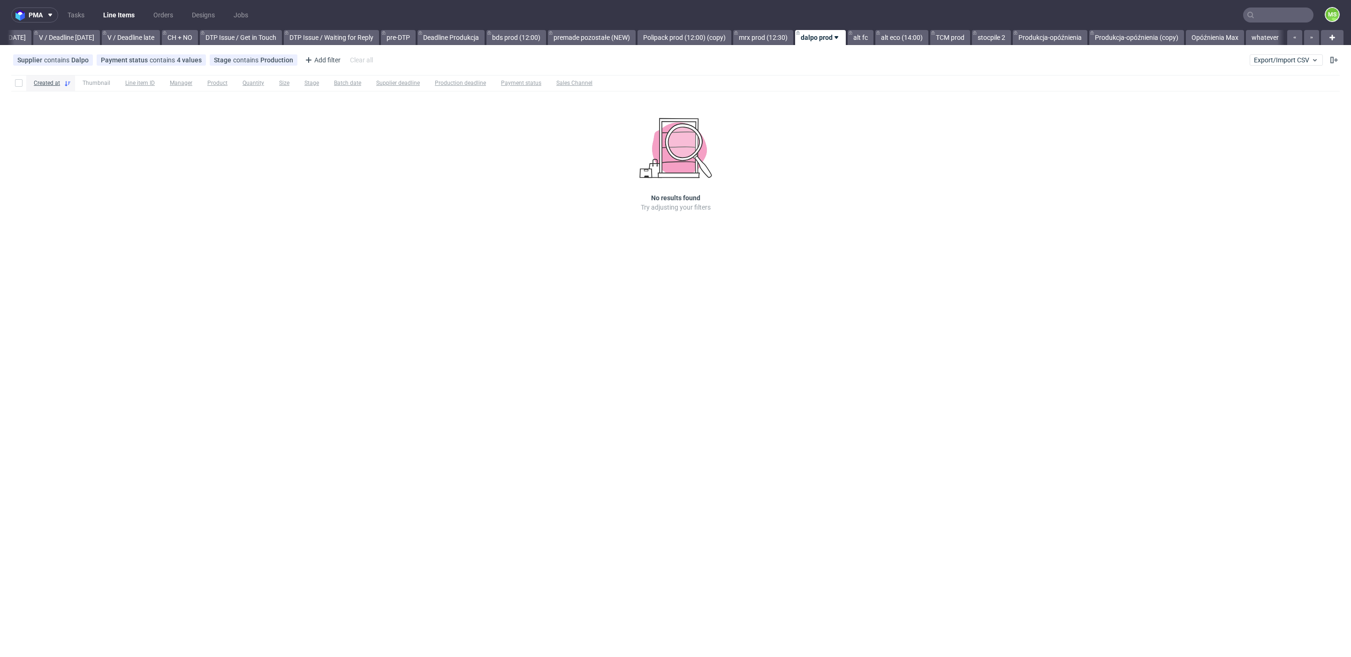
scroll to position [0, 1222]
click at [864, 34] on link "alt fc" at bounding box center [861, 37] width 26 height 15
click at [880, 38] on link "alt eco (14:00)" at bounding box center [901, 37] width 53 height 15
click at [948, 41] on link "TCM prod" at bounding box center [950, 37] width 40 height 15
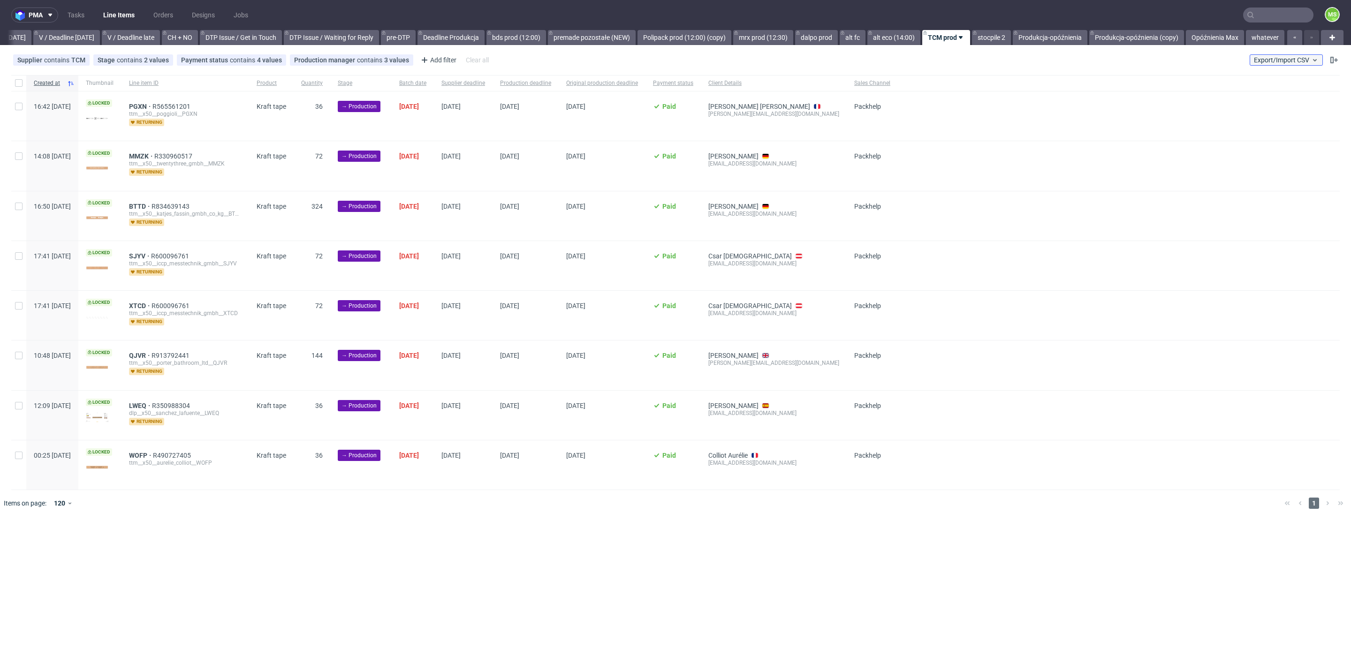
click at [1292, 58] on span "Export/Import CSV" at bounding box center [1286, 60] width 65 height 8
click at [1283, 66] on div "Supplier contains TCM Stage contains 2 values Production, Issue in Production P…" at bounding box center [675, 60] width 1351 height 23
click at [1283, 63] on span "Export/Import CSV" at bounding box center [1286, 60] width 65 height 8
click at [1275, 99] on link "Import shipments CSV" at bounding box center [1264, 98] width 110 height 15
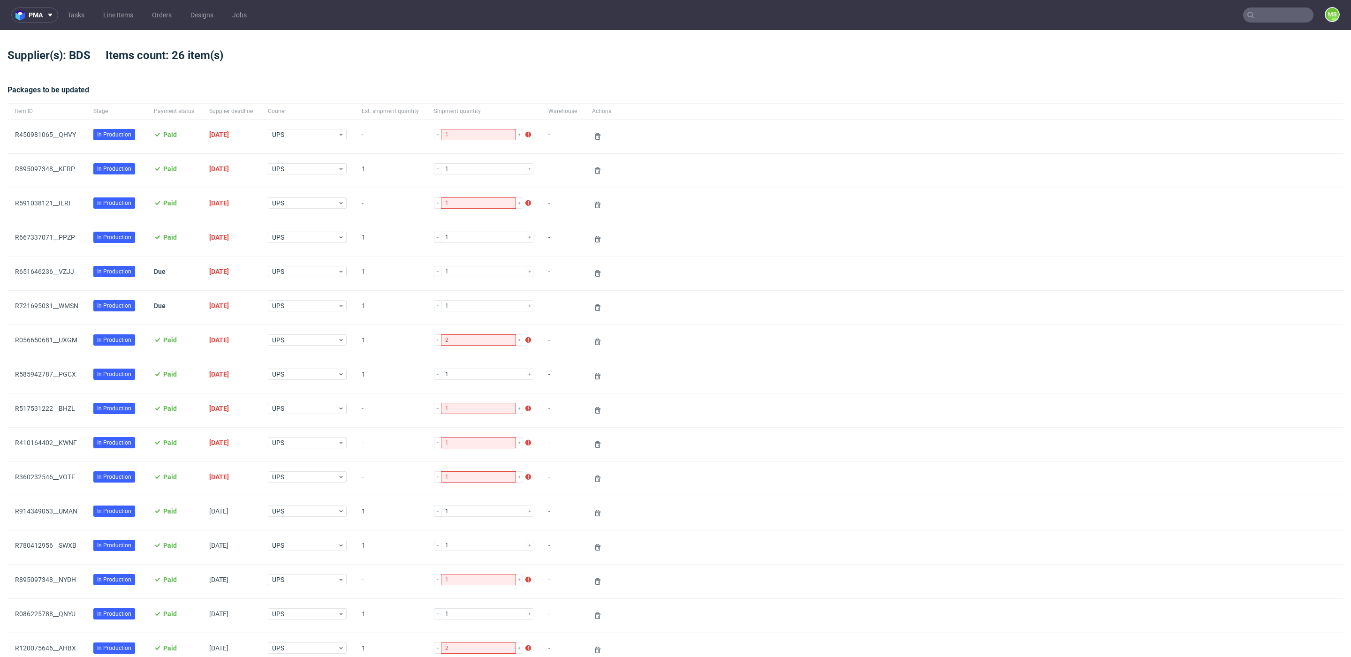
scroll to position [566, 0]
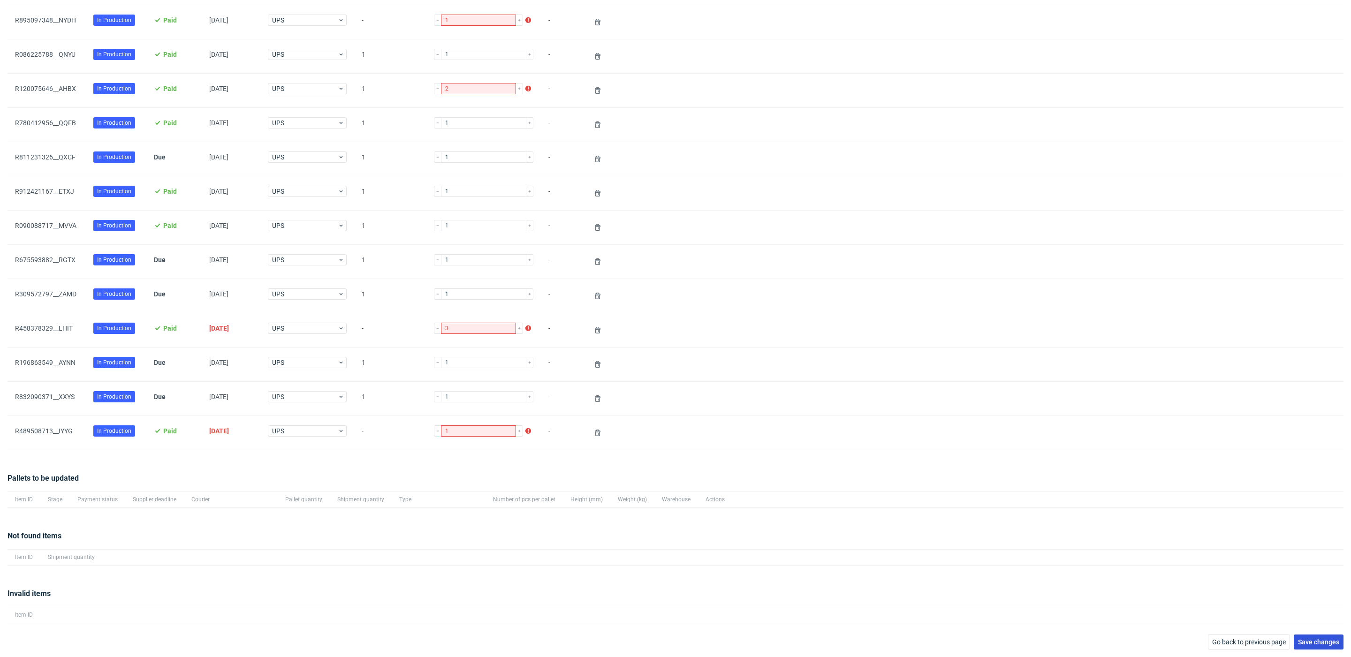
click at [1309, 642] on span "Save changes" at bounding box center [1318, 642] width 41 height 7
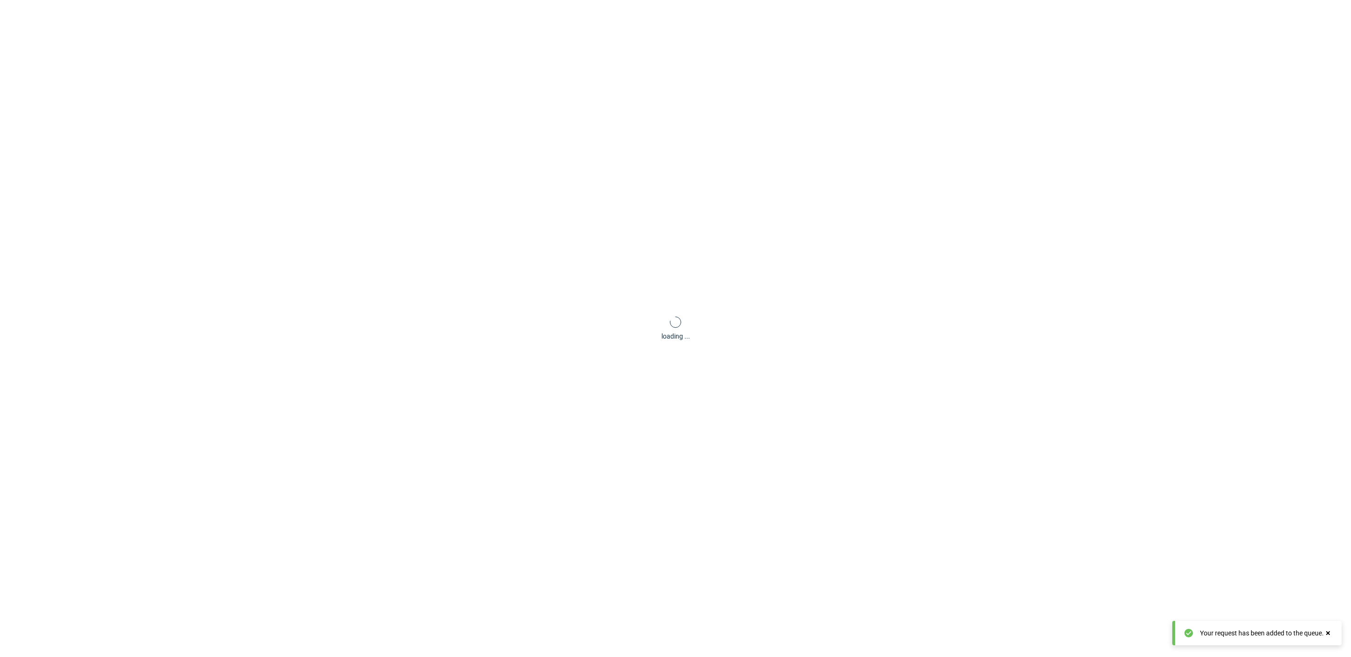
scroll to position [45, 0]
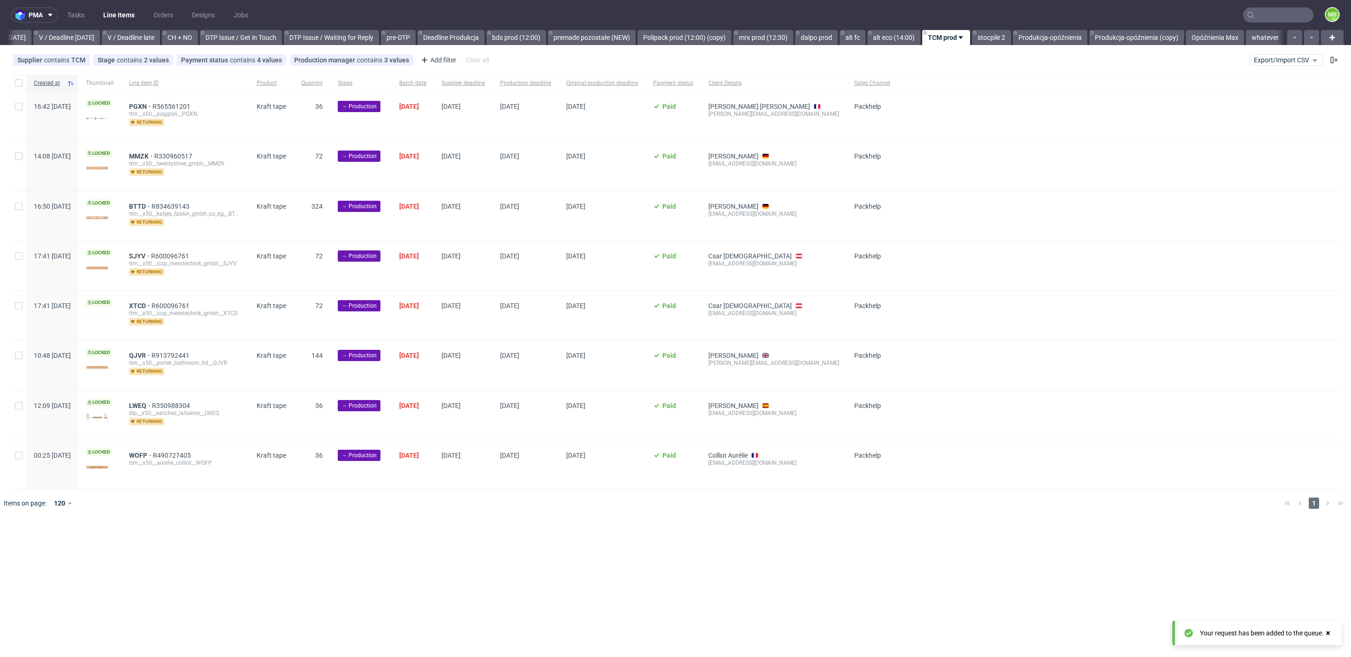
scroll to position [0, 1222]
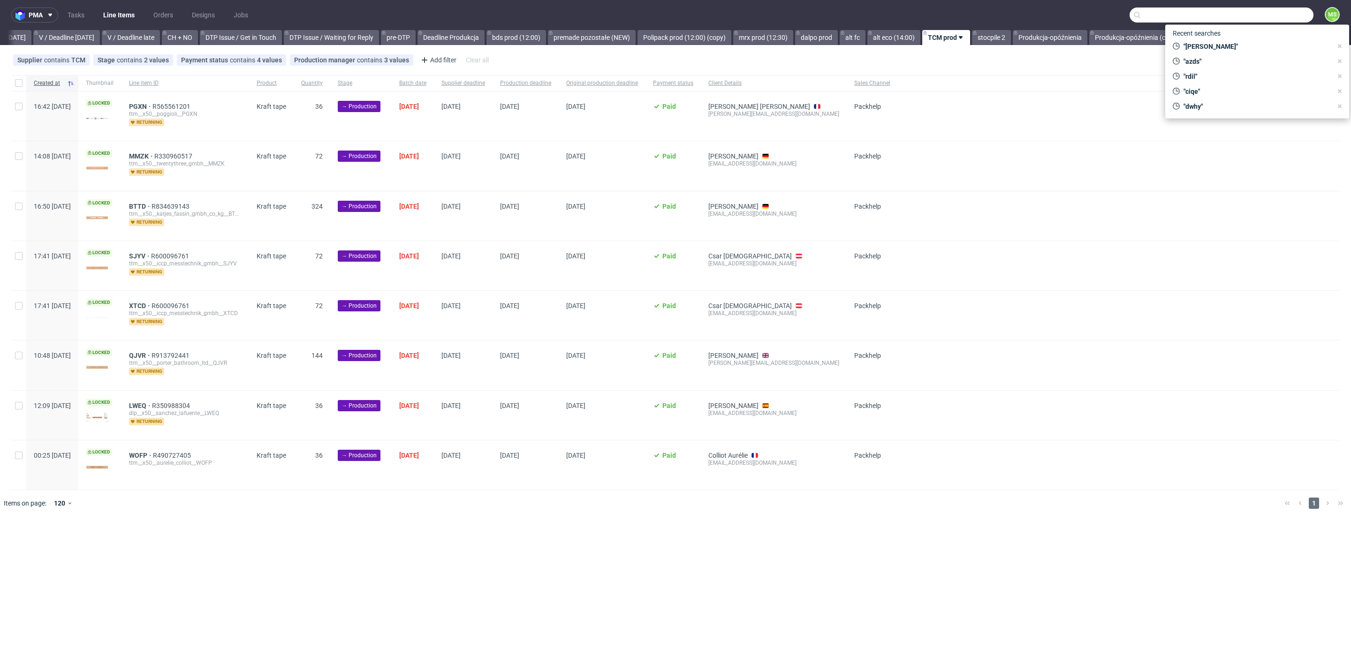
click at [1290, 17] on input "text" at bounding box center [1222, 15] width 184 height 15
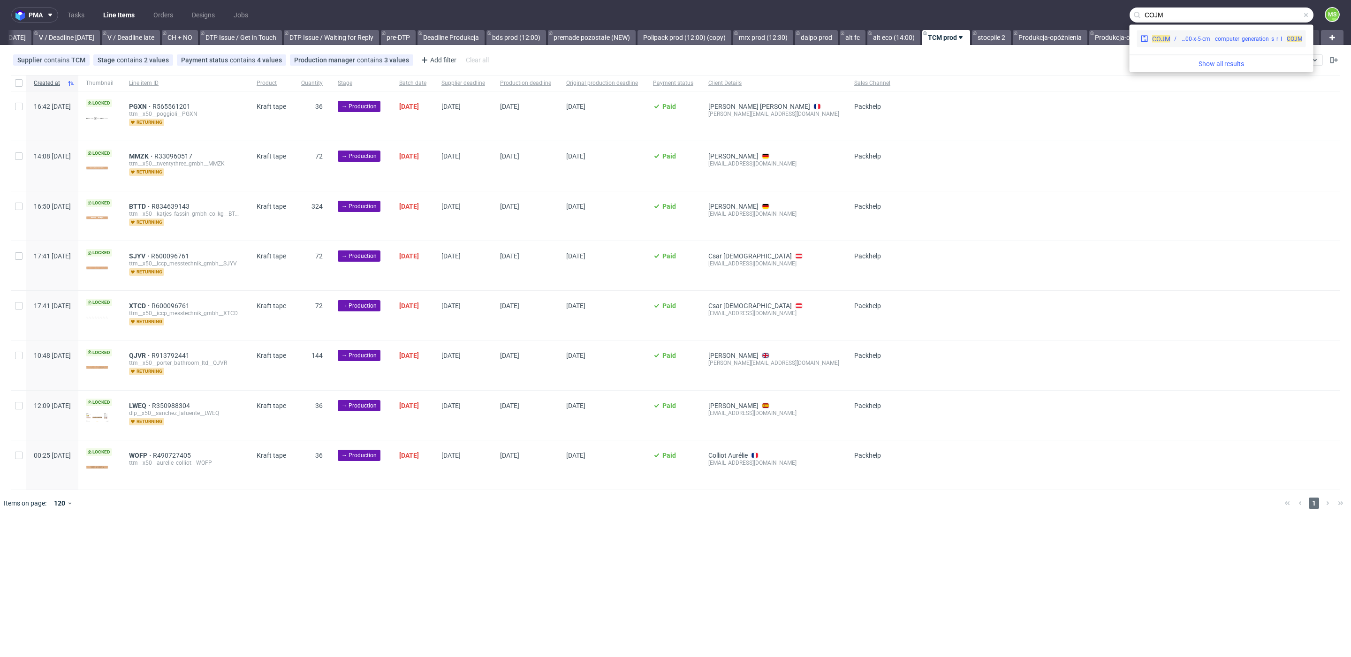
type input "COJM"
click at [1232, 39] on div "dlp__x50-6000-x-5-cm__computer_generation_s_r_l__ COJM" at bounding box center [1241, 39] width 122 height 8
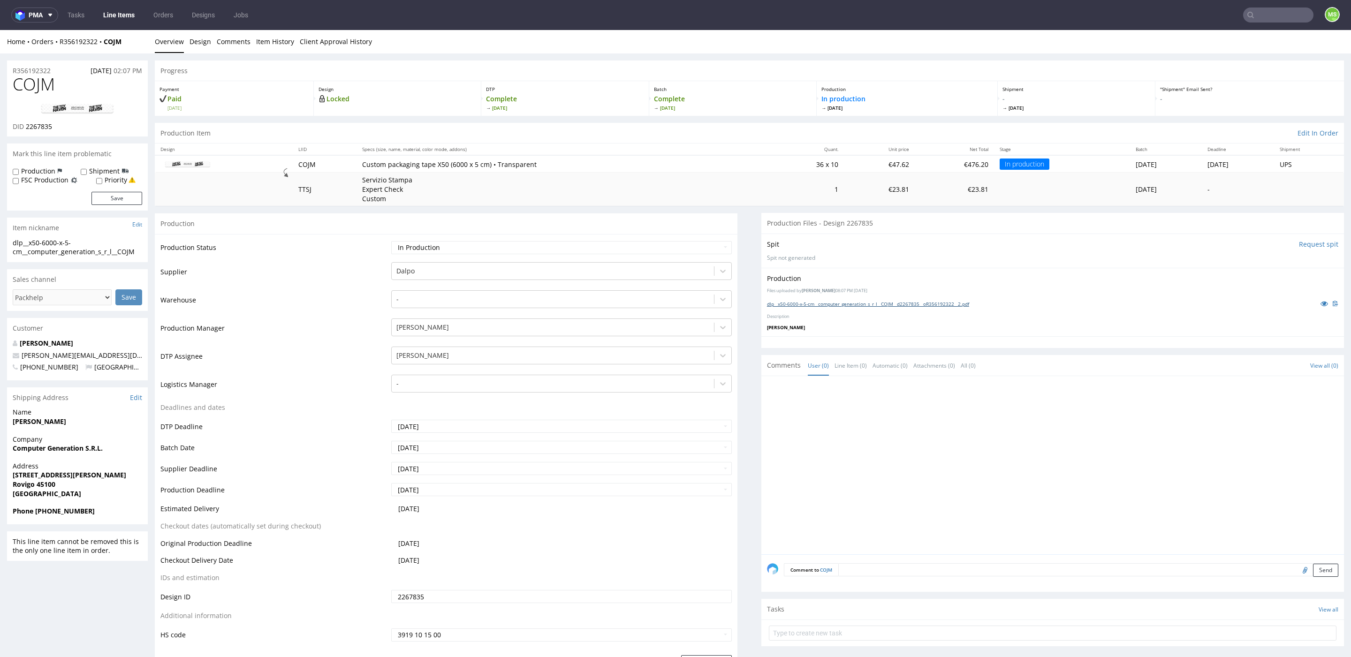
click at [901, 305] on link "dlp__x50-6000-x-5-cm__computer_generation_s_r_l__COJM__d2267835__oR356192322__2…" at bounding box center [868, 304] width 202 height 7
drag, startPoint x: 1263, startPoint y: 3, endPoint x: 1264, endPoint y: 9, distance: 6.1
click at [1263, 4] on nav "pma Tasks Line Items Orders Designs Jobs MS" at bounding box center [675, 15] width 1351 height 30
click at [1265, 15] on input "text" at bounding box center [1278, 15] width 70 height 15
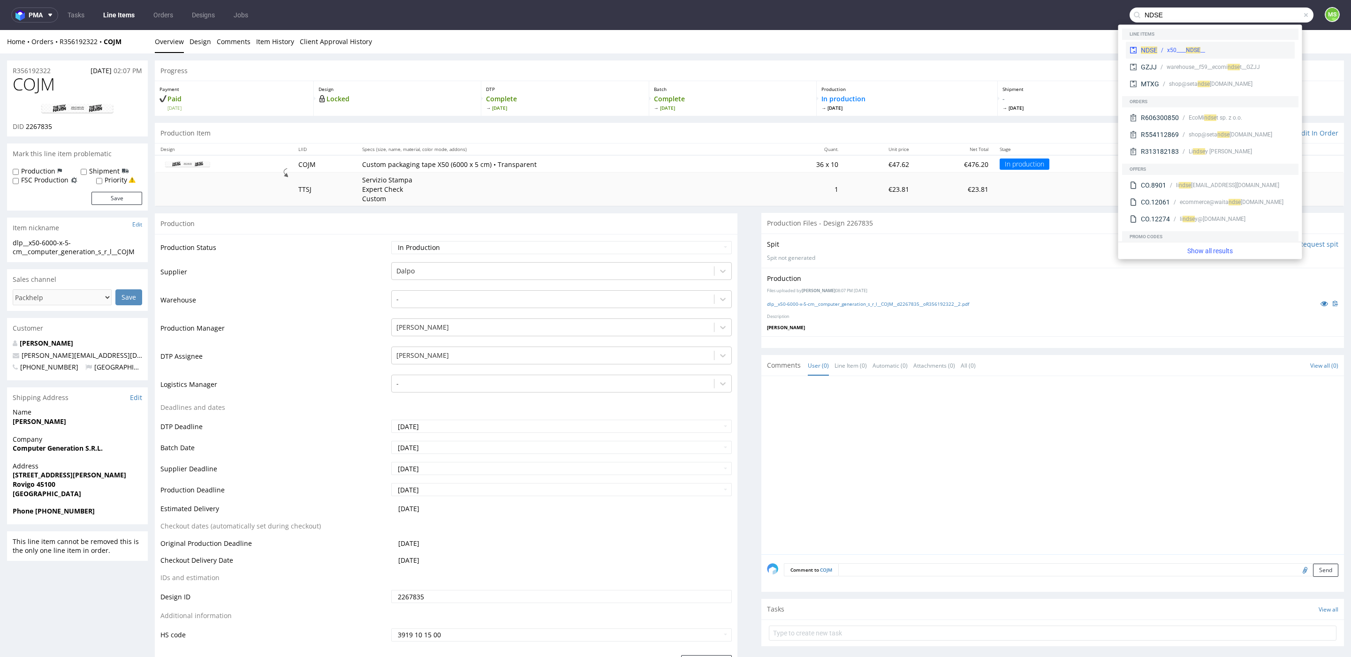
type input "NDSE"
click at [1224, 51] on div "__x50____ NDSE" at bounding box center [1224, 50] width 134 height 8
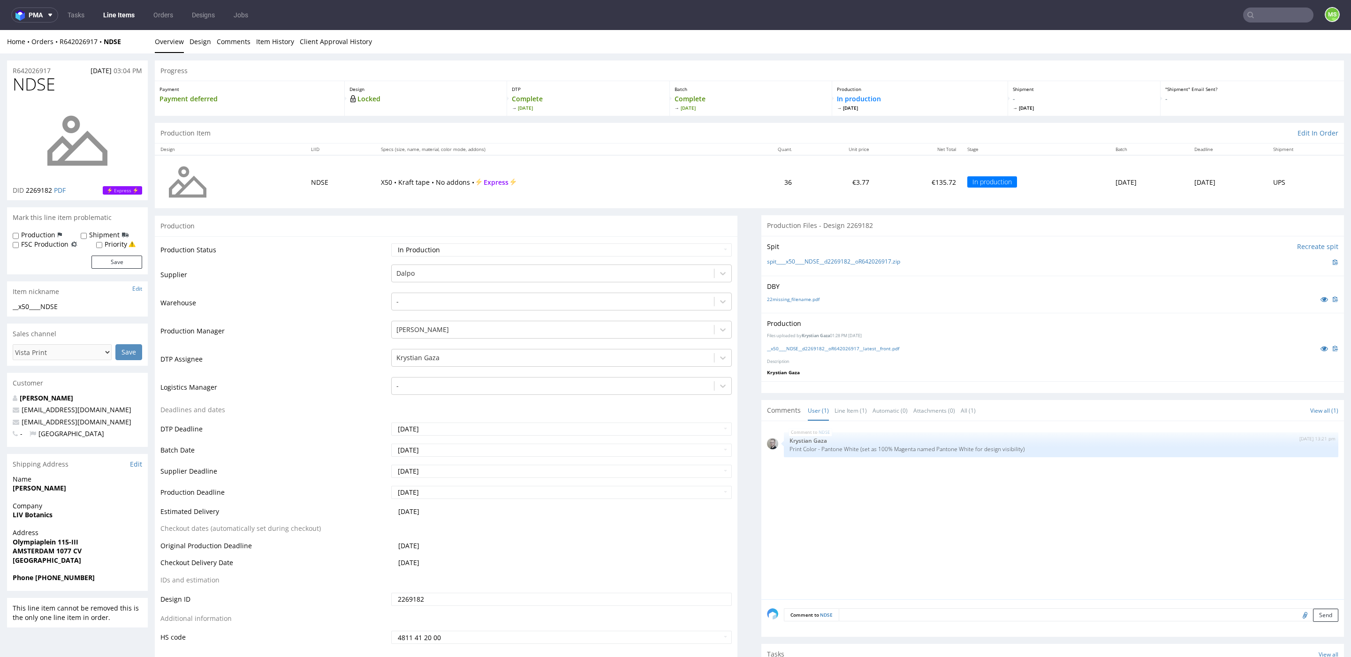
click at [1269, 19] on input "text" at bounding box center [1278, 15] width 70 height 15
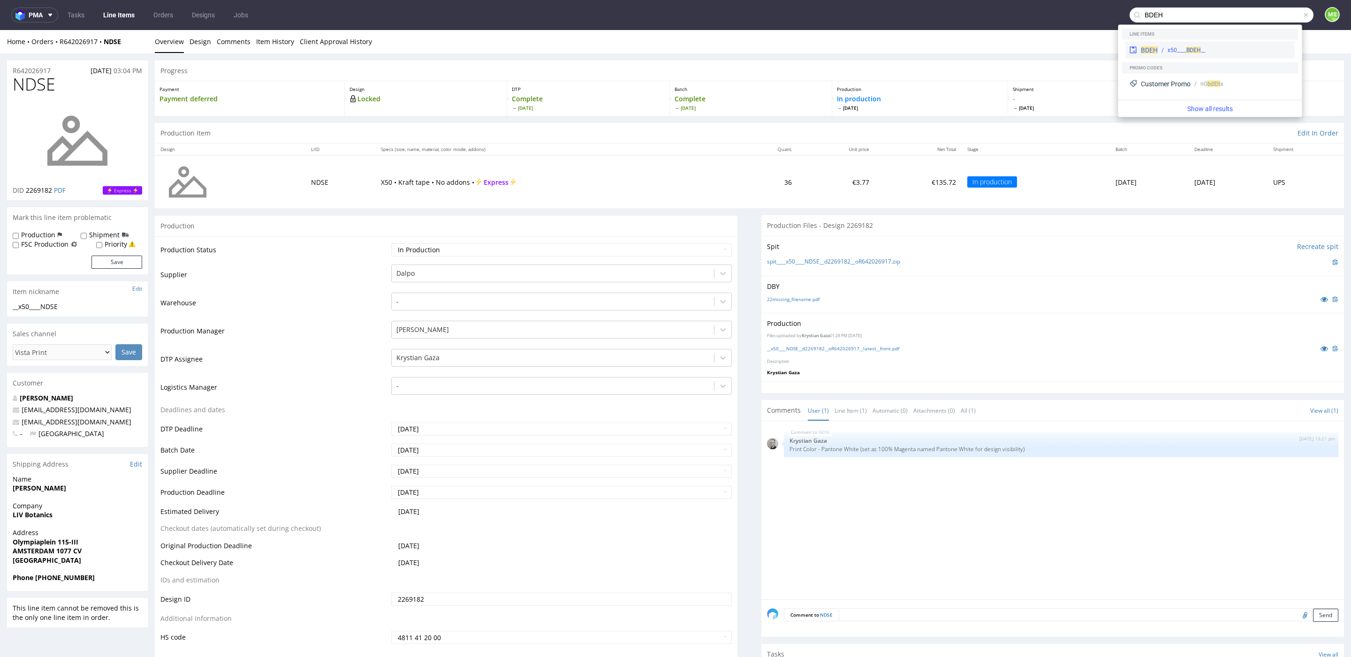
type input "BDEH"
click at [1191, 50] on span "BDEH" at bounding box center [1193, 50] width 15 height 7
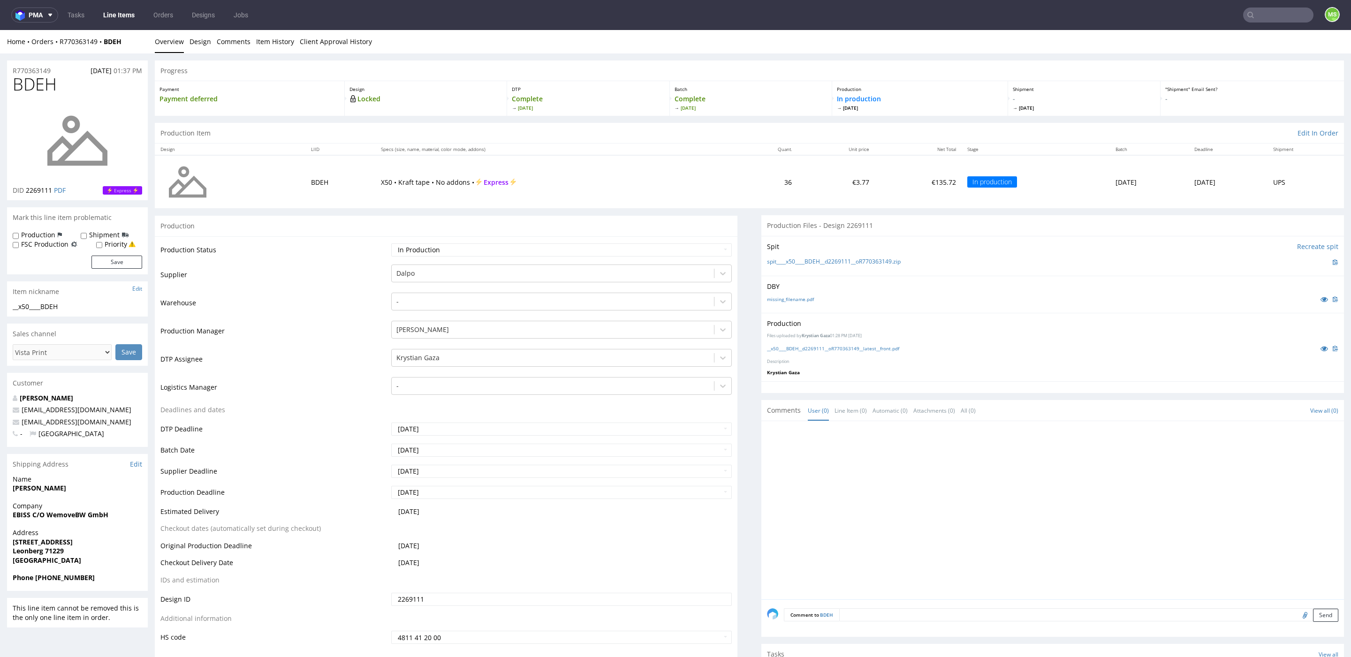
click at [1274, 18] on input "text" at bounding box center [1278, 15] width 70 height 15
type input "LZTJ"
click at [1224, 43] on div "LZTJ __x50____ LZTJ" at bounding box center [1210, 38] width 169 height 17
click at [1276, 15] on input "text" at bounding box center [1278, 15] width 70 height 15
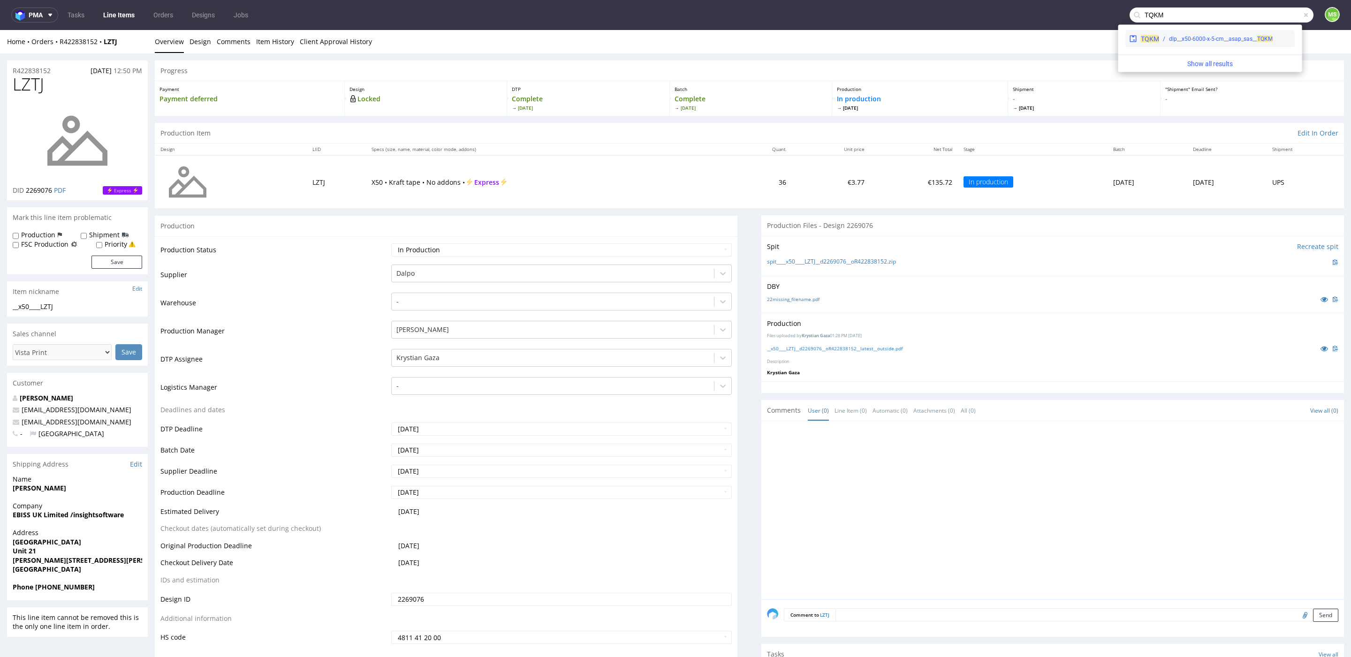
type input "TQKM"
click at [1234, 42] on div "dlp__x50-6000-x-5-cm__asap_sas__ TQKM" at bounding box center [1221, 39] width 104 height 8
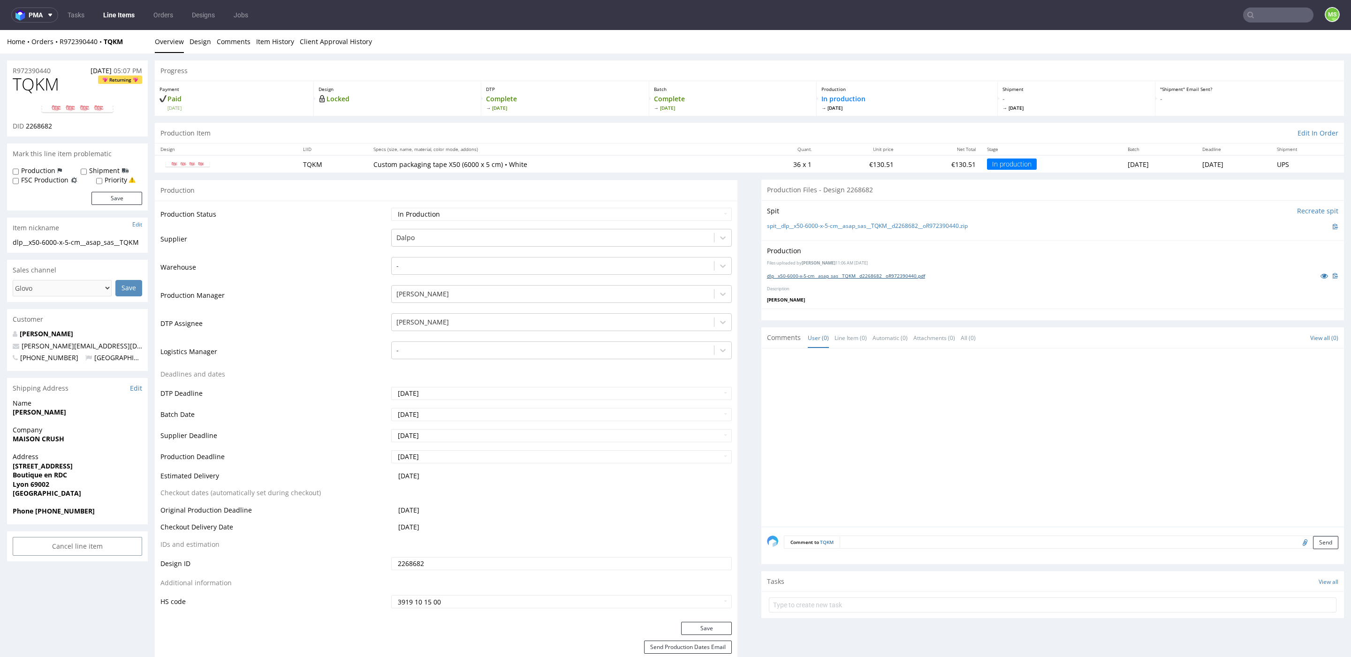
click at [917, 277] on link "dlp__x50-6000-x-5-cm__asap_sas__TQKM__d2268682__oR972390440.pdf" at bounding box center [846, 276] width 158 height 7
click at [1265, 8] on input "text" at bounding box center [1278, 15] width 70 height 15
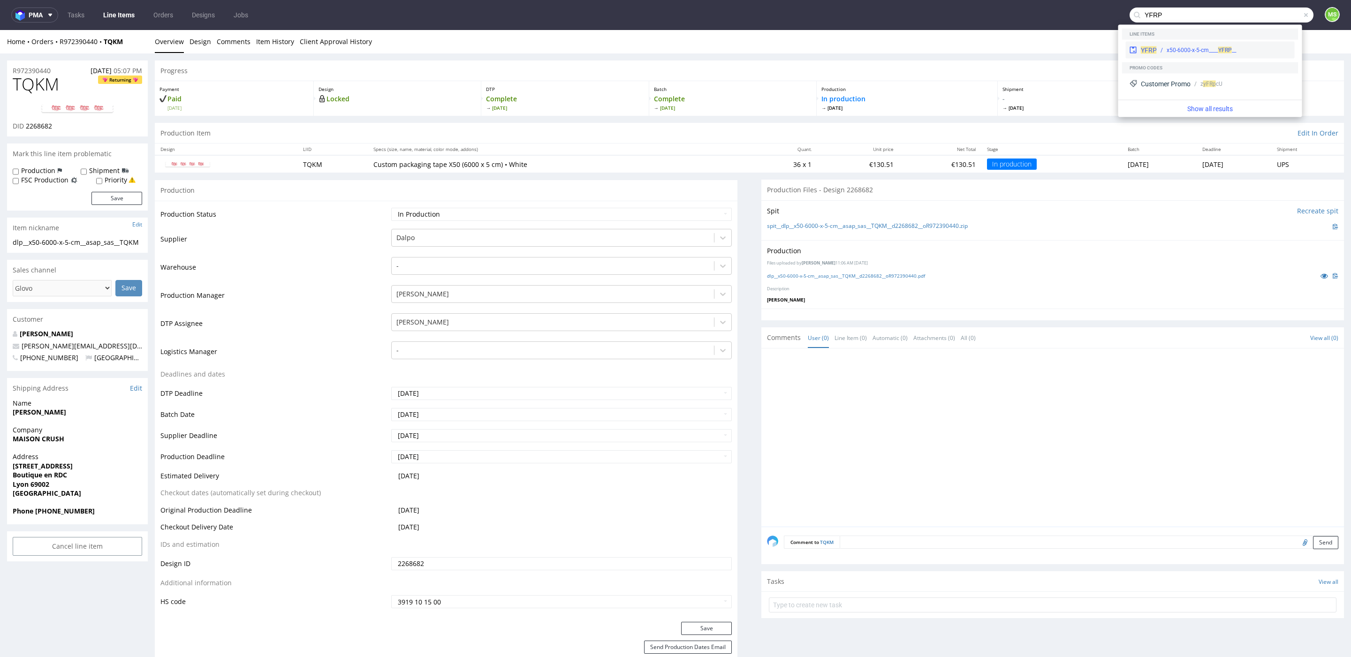
type input "YFRP"
click at [1213, 52] on div "__x50-6000-x-5-cm____ YFRP" at bounding box center [1202, 50] width 70 height 8
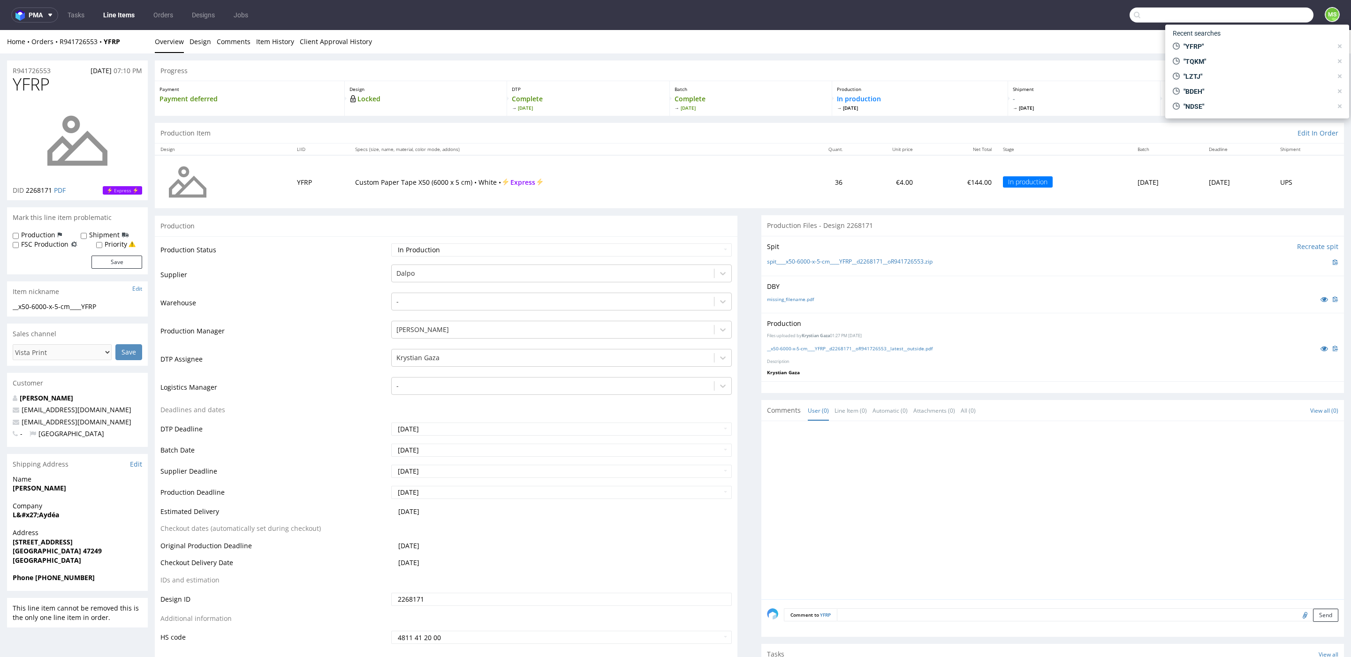
click at [1269, 19] on input "text" at bounding box center [1222, 15] width 184 height 15
type input "trgr"
click at [1216, 49] on div "dlp__x50-6000-x-5-cm__tu_otra_cocina_spain_sl__ TRGR" at bounding box center [1229, 50] width 123 height 8
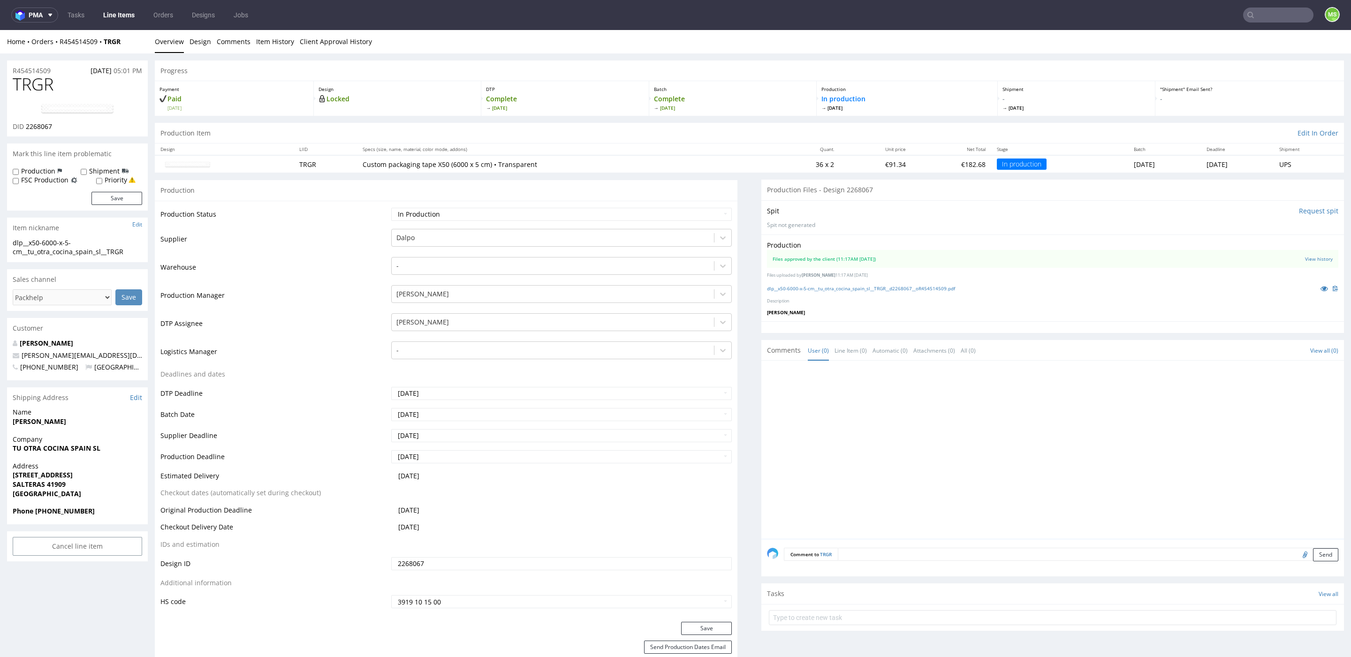
click at [898, 292] on div "dlp__x50-6000-x-5-cm__tu_otra_cocina_spain_sl__TRGR__d2268067__oR454514509.pdf" at bounding box center [1052, 288] width 571 height 10
click at [895, 289] on link "dlp__x50-6000-x-5-cm__tu_otra_cocina_spain_sl__TRGR__d2268067__oR454514509.pdf" at bounding box center [861, 288] width 188 height 7
click at [1267, 25] on nav "pma Tasks Line Items Orders Designs Jobs MS" at bounding box center [675, 15] width 1351 height 30
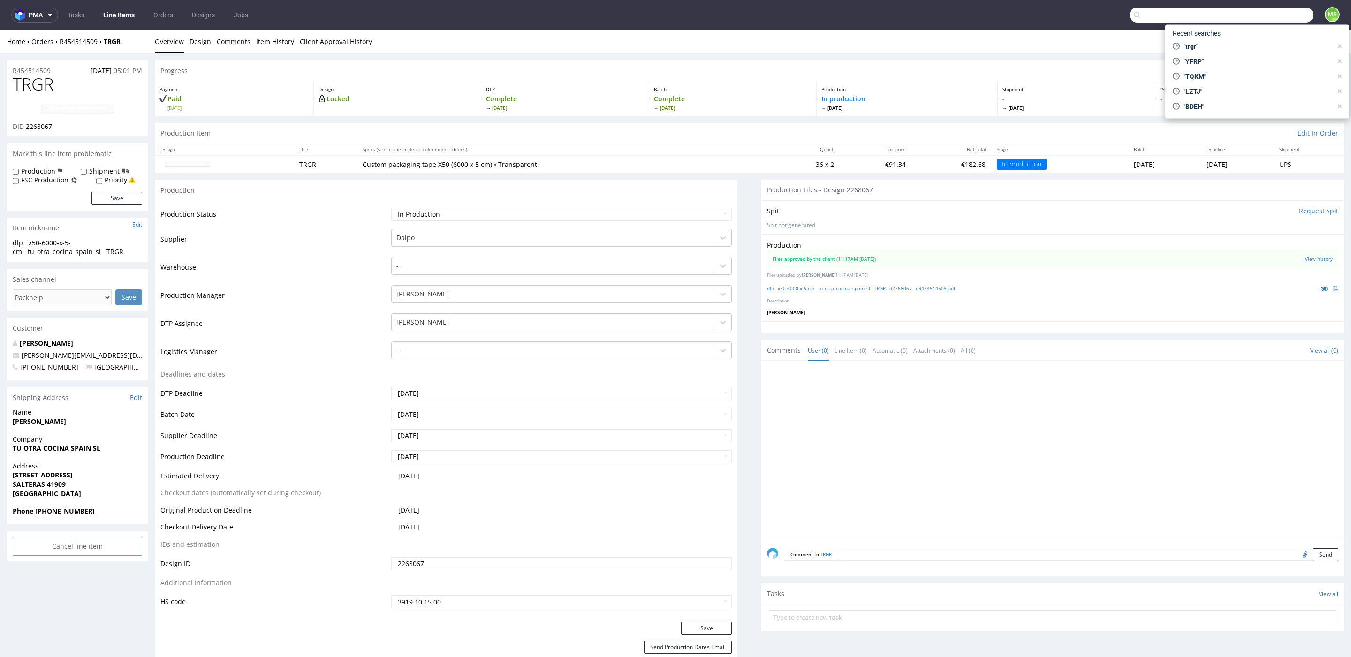
click at [1272, 17] on input "text" at bounding box center [1222, 15] width 184 height 15
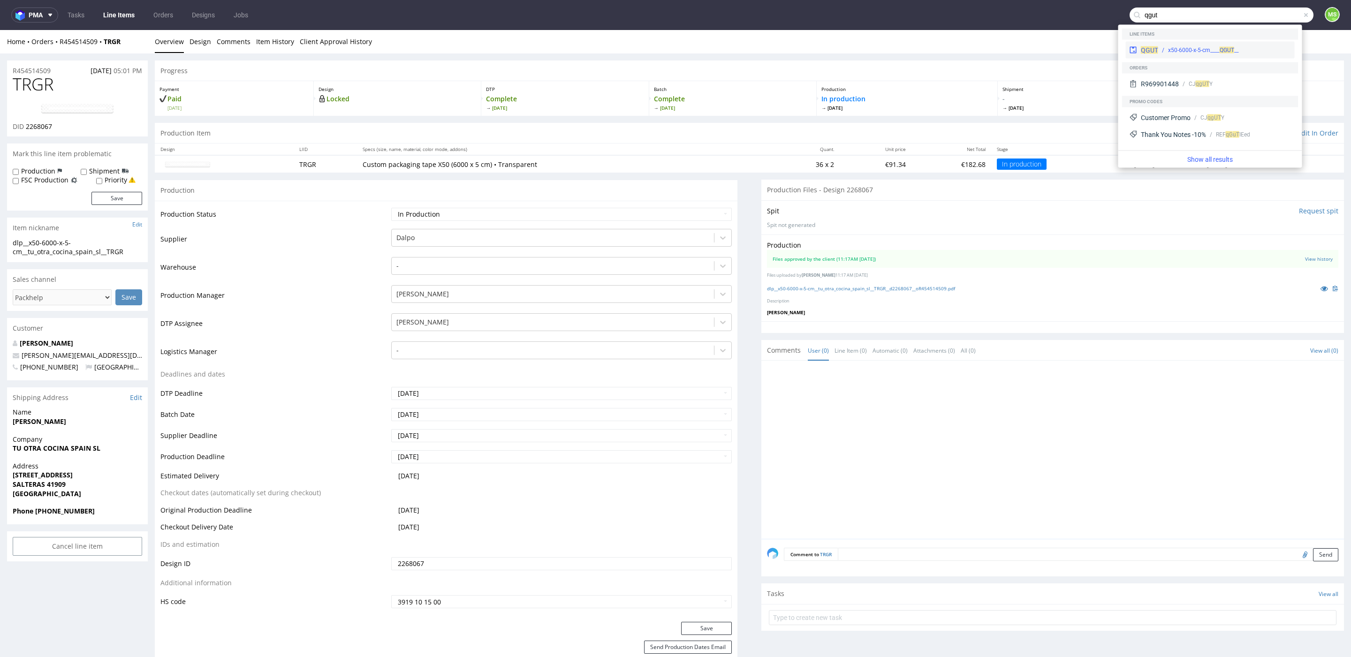
type input "qgut"
click at [1212, 48] on div "__x50-6000-x-5-cm____ QGUT" at bounding box center [1203, 50] width 71 height 8
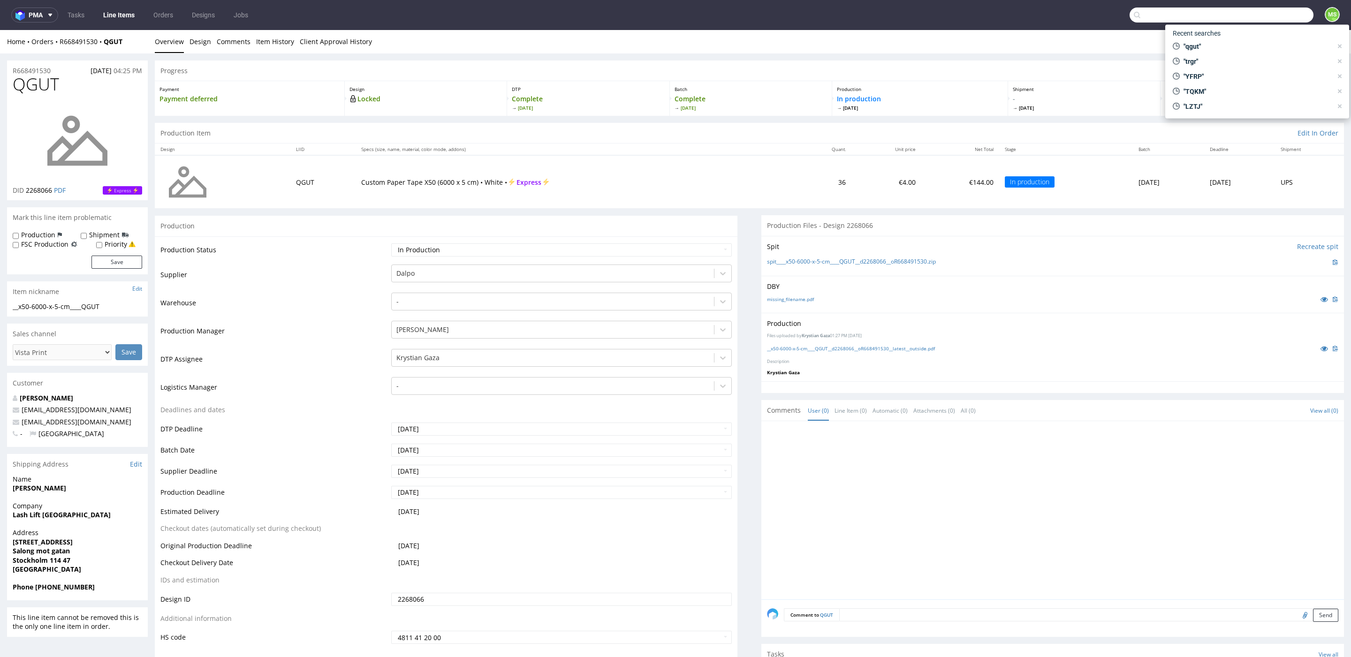
click at [1265, 17] on input "text" at bounding box center [1222, 15] width 184 height 15
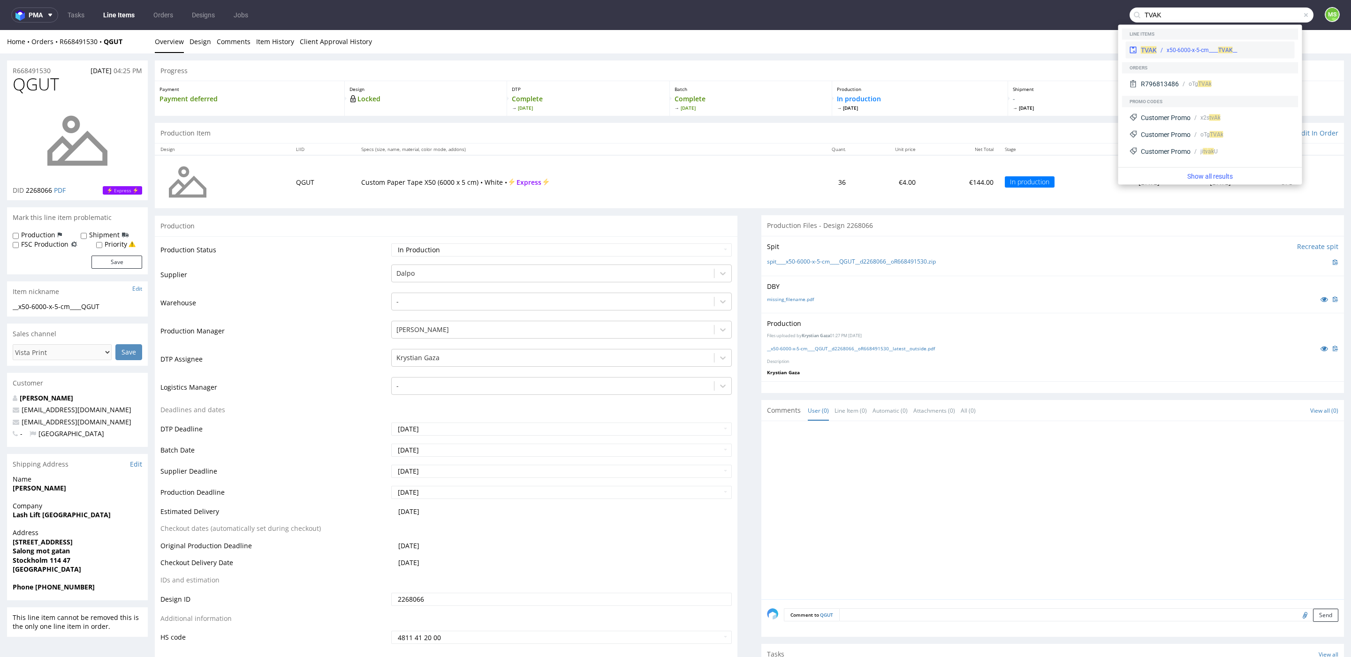
type input "TVAK"
click at [1183, 53] on div "__x50-6000-x-5-cm____ TVAK" at bounding box center [1202, 50] width 71 height 8
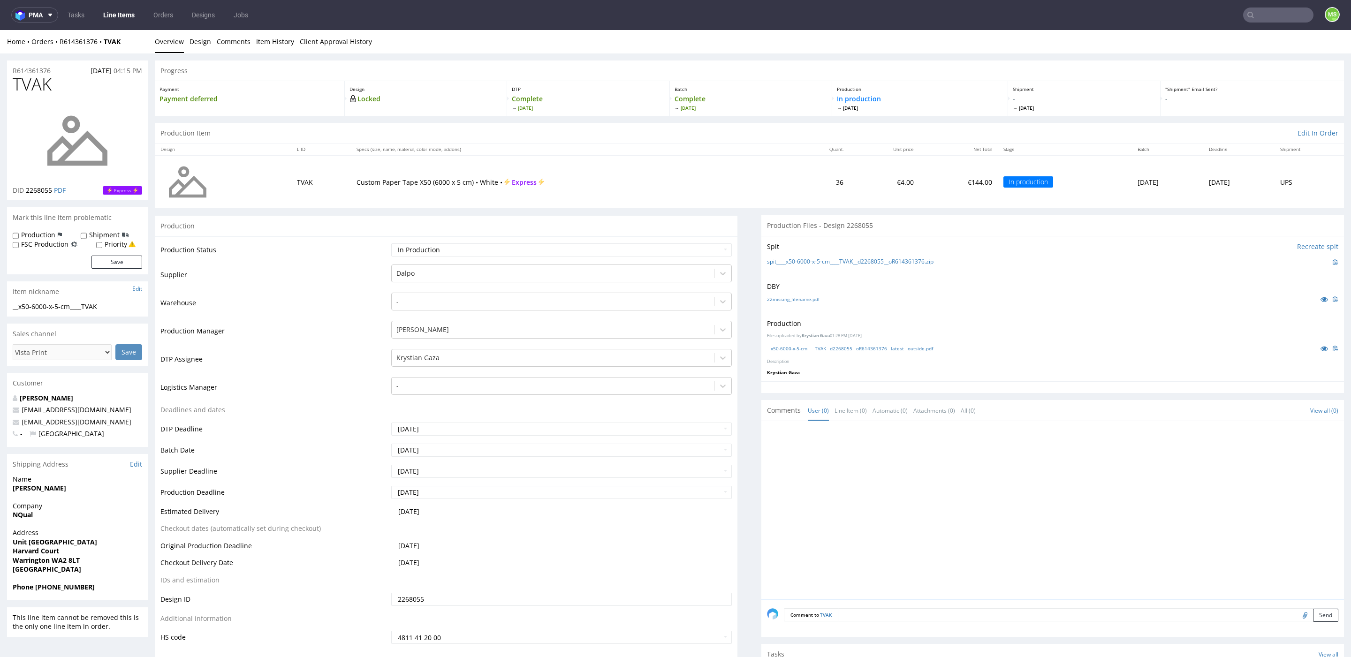
click at [1271, 13] on input "text" at bounding box center [1278, 15] width 70 height 15
type input "PHSF"
click at [1202, 39] on div "dlp__x50-6000-x-5-cm__bio_stutenmilch_naturprodukte_kg__ PHSF" at bounding box center [1229, 39] width 124 height 8
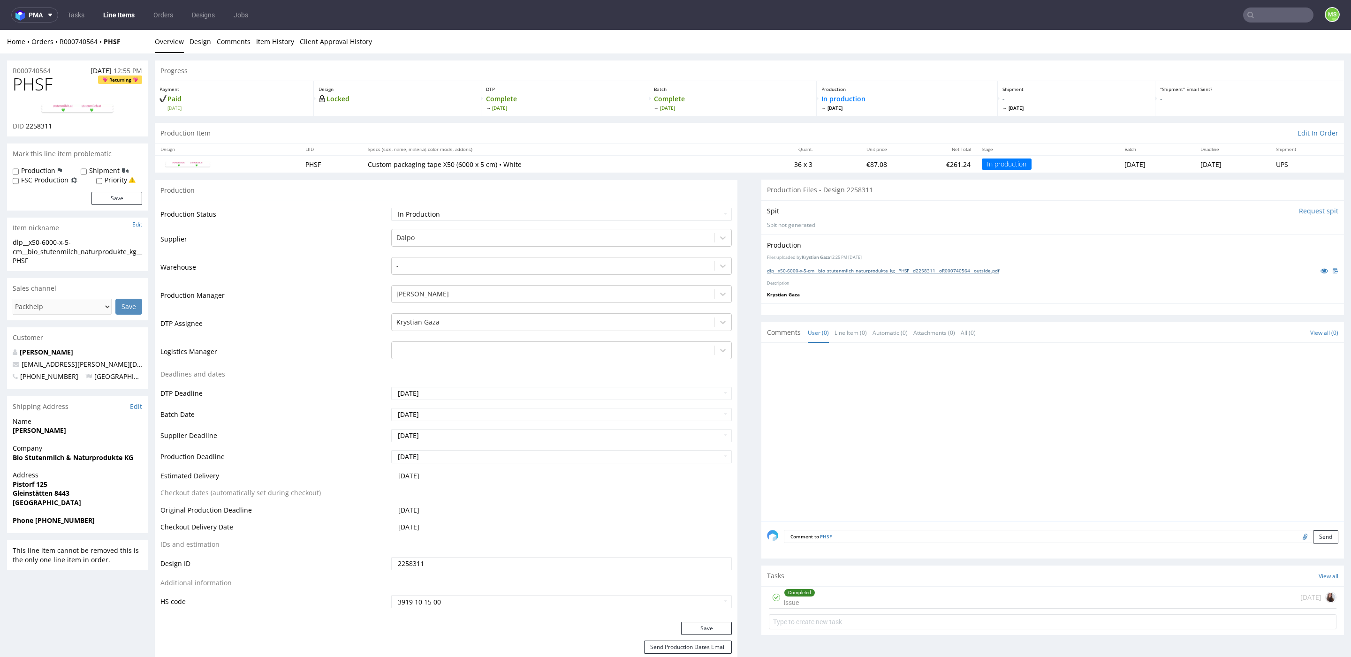
click at [932, 273] on link "dlp__x50-6000-x-5-cm__bio_stutenmilch_naturprodukte_kg__PHSF__d2258311__oR00074…" at bounding box center [883, 270] width 232 height 7
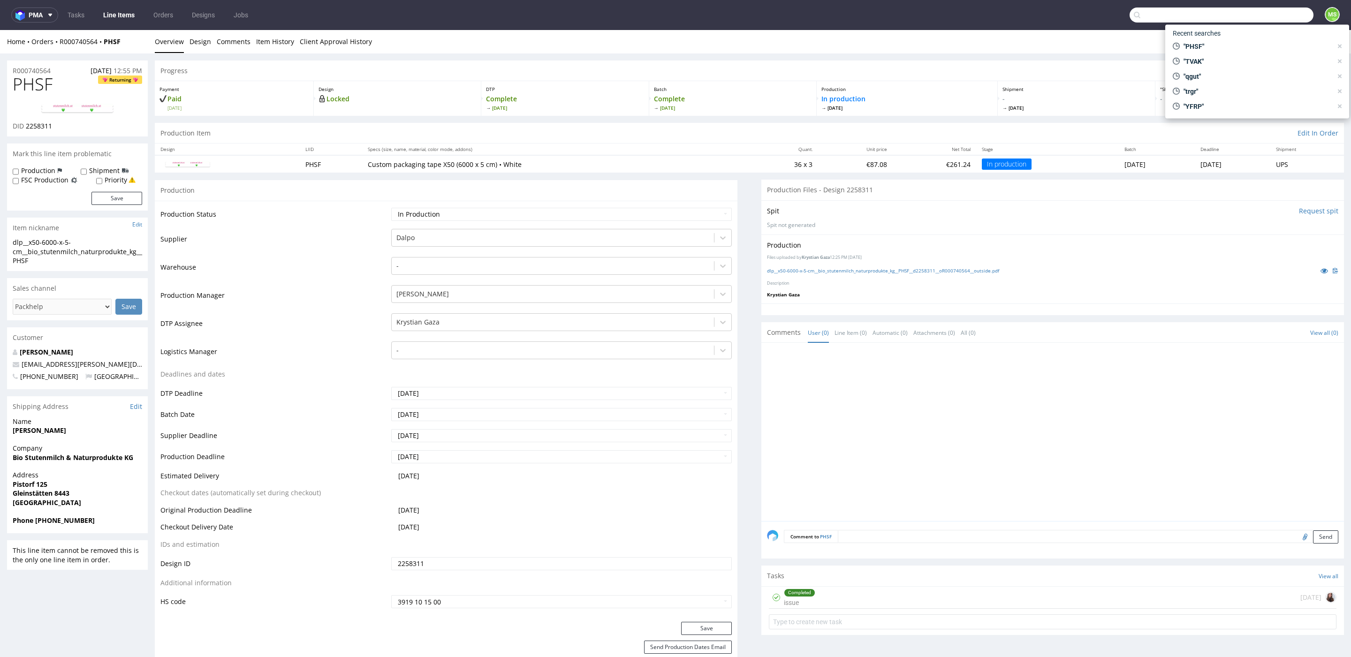
click at [1279, 16] on input "text" at bounding box center [1222, 15] width 184 height 15
type input "t"
type input "cojm"
click at [1244, 39] on div "dlp__x50-6000-x-5-cm__computer_generation_s_r_l__ COJM" at bounding box center [1230, 39] width 122 height 8
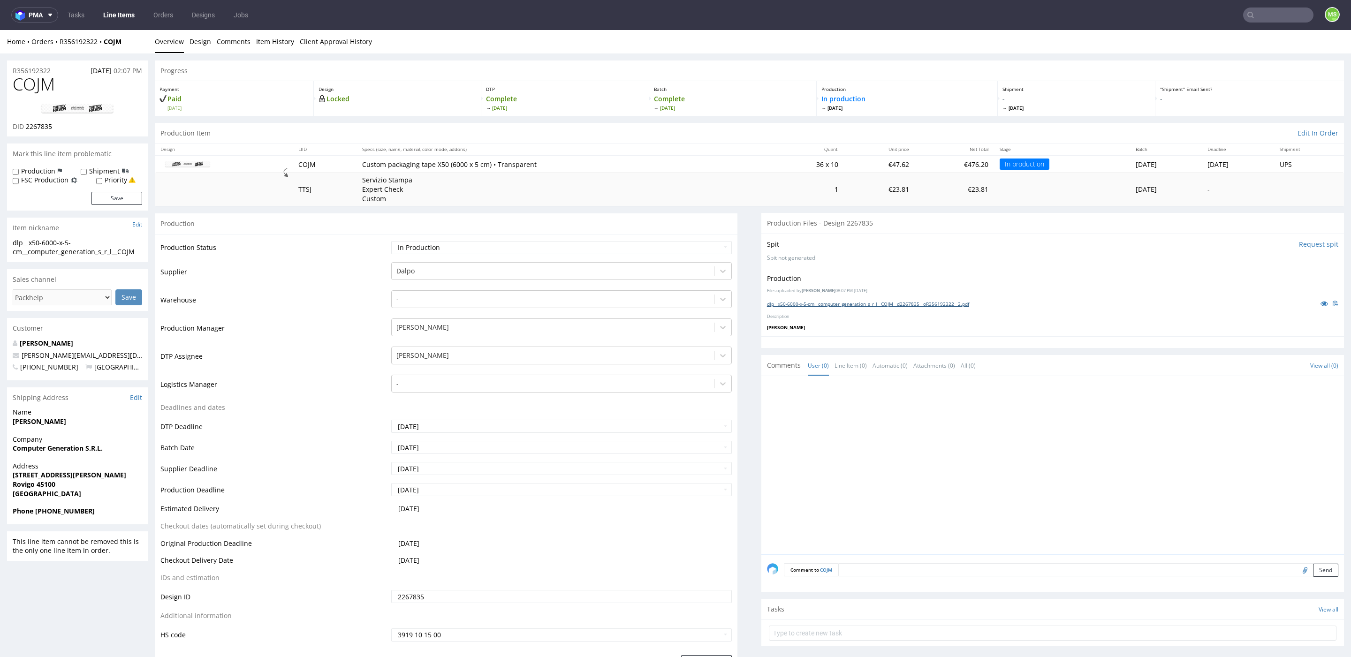
click at [821, 307] on link "dlp__x50-6000-x-5-cm__computer_generation_s_r_l__COJM__d2267835__oR356192322__2…" at bounding box center [868, 304] width 202 height 7
click at [123, 18] on link "Line Items" at bounding box center [119, 15] width 43 height 15
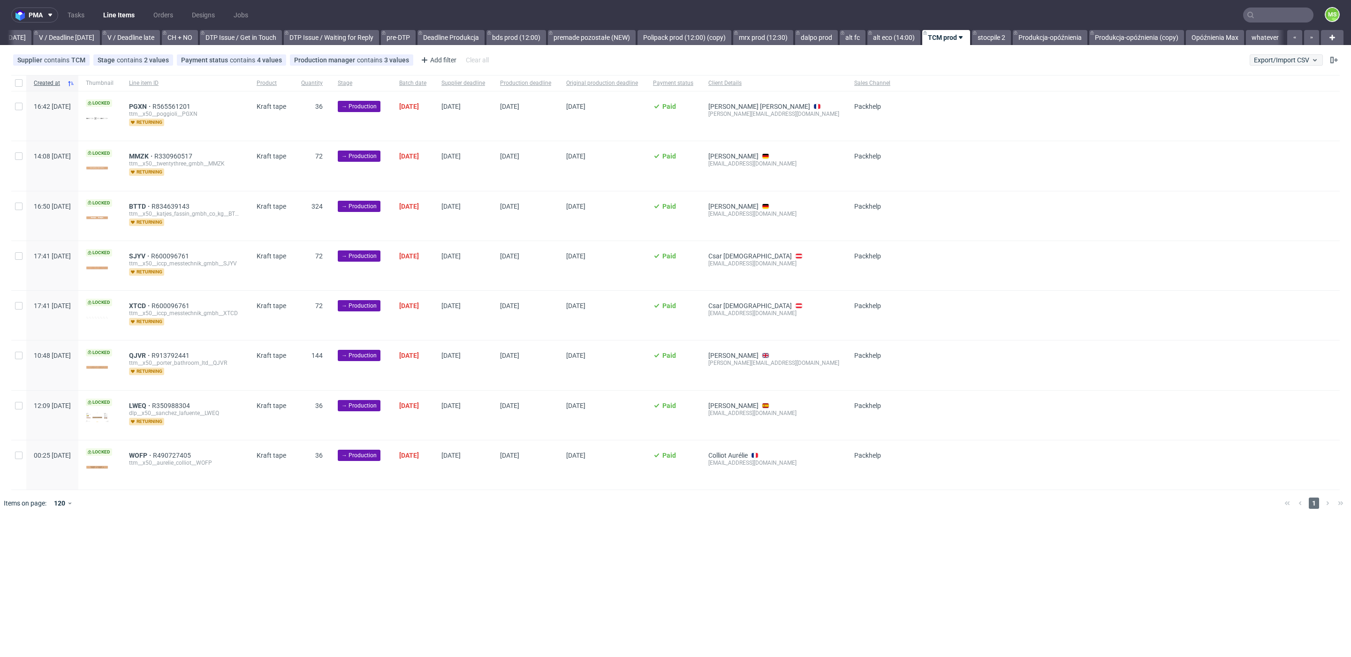
scroll to position [0, 1222]
click at [1296, 61] on span "Export/Import CSV" at bounding box center [1286, 60] width 65 height 8
click at [1270, 100] on link "Import shipments CSV" at bounding box center [1264, 98] width 110 height 15
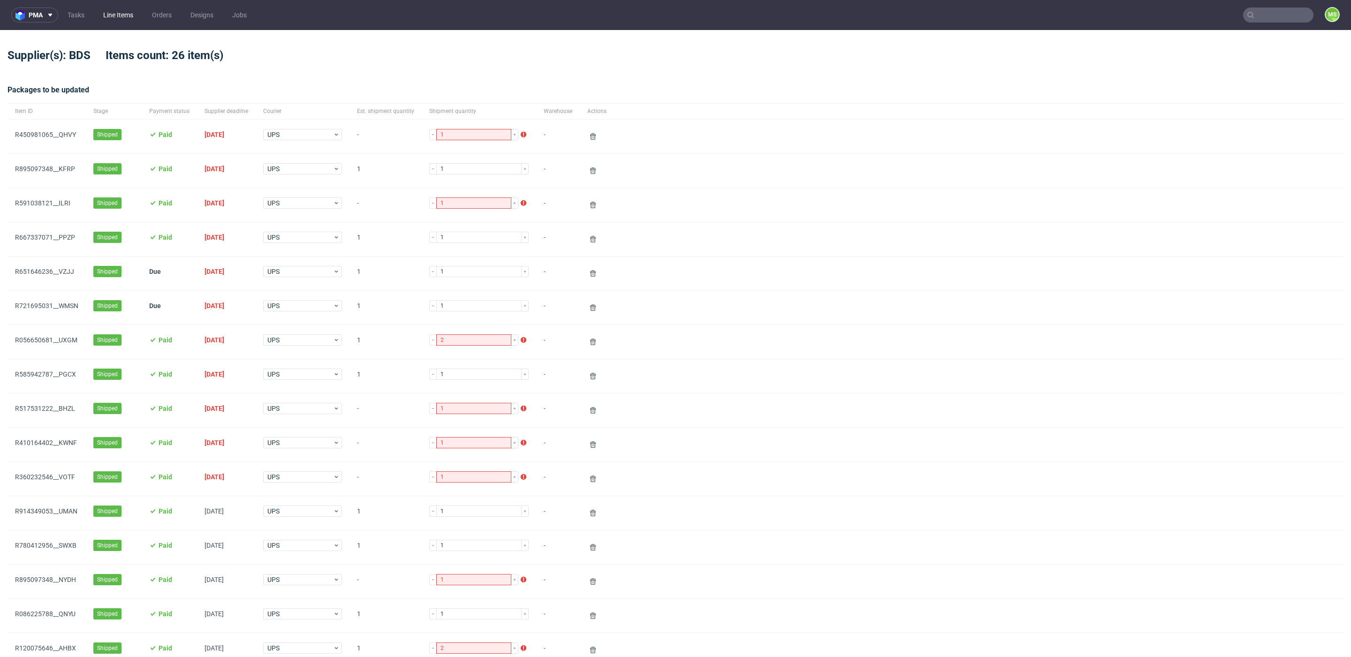
click at [124, 16] on link "Line Items" at bounding box center [118, 15] width 41 height 15
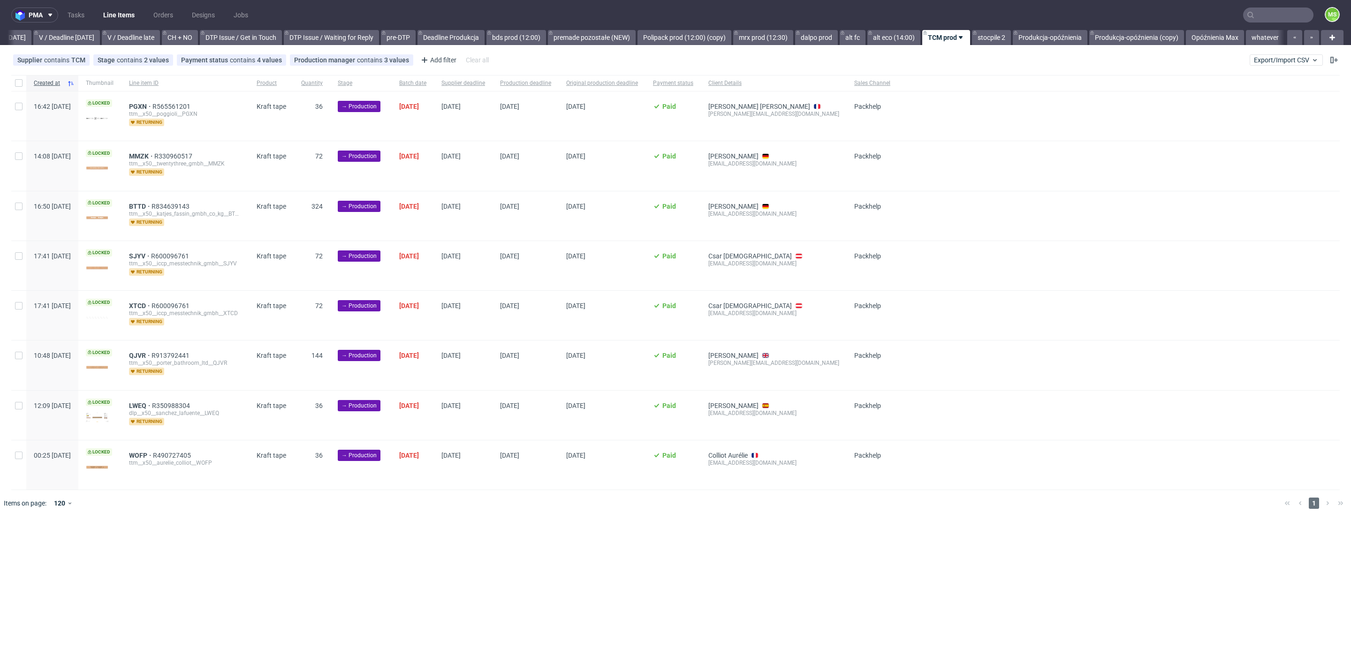
scroll to position [0, 1222]
click at [1278, 61] on span "Export/Import CSV" at bounding box center [1286, 60] width 65 height 8
click at [1282, 61] on span "Export/Import CSV" at bounding box center [1286, 60] width 65 height 8
click at [1274, 62] on span "Export/Import CSV" at bounding box center [1286, 60] width 65 height 8
click at [1266, 95] on link "Import shipments CSV" at bounding box center [1264, 98] width 110 height 15
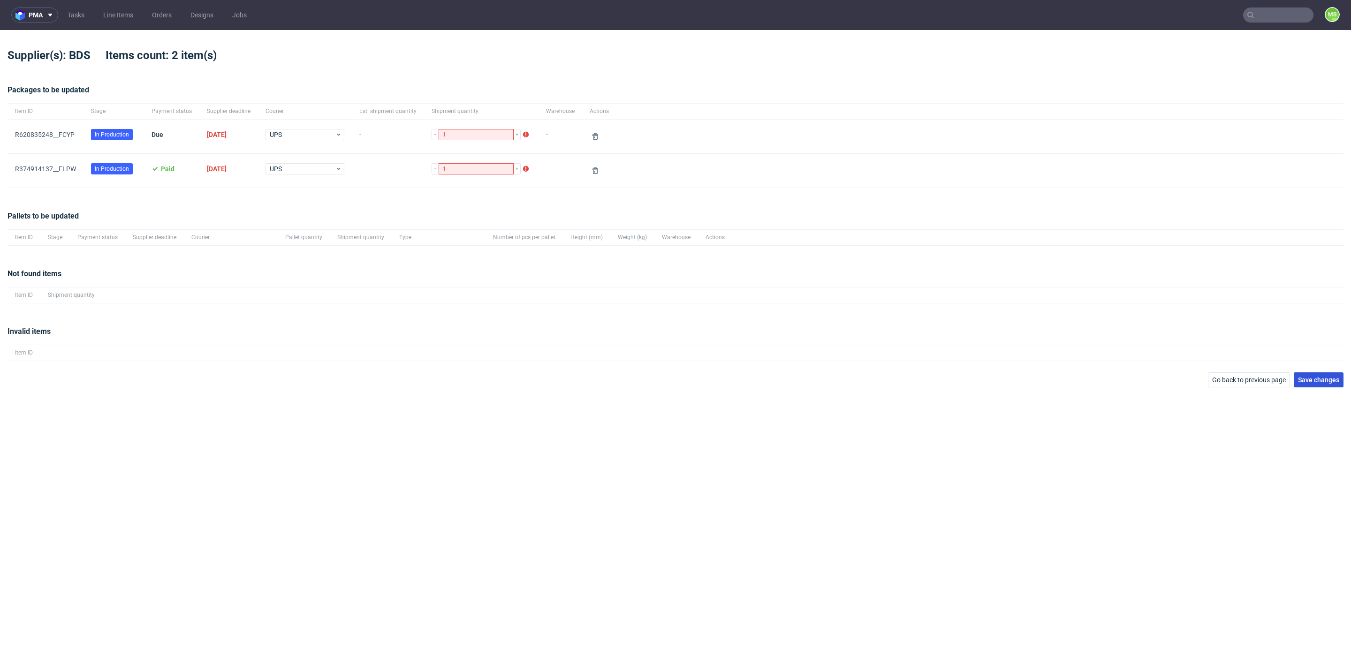
click at [1329, 387] on button "Save changes" at bounding box center [1319, 379] width 50 height 15
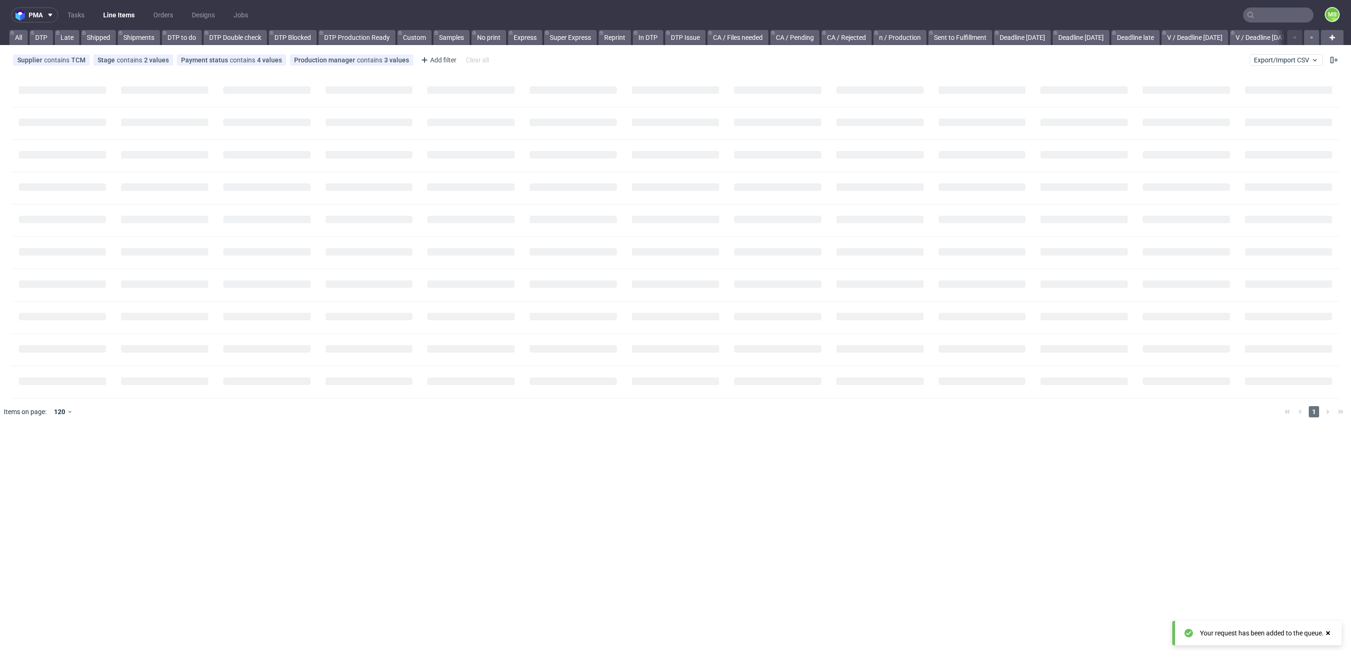
click at [984, 216] on div at bounding box center [675, 237] width 1329 height 324
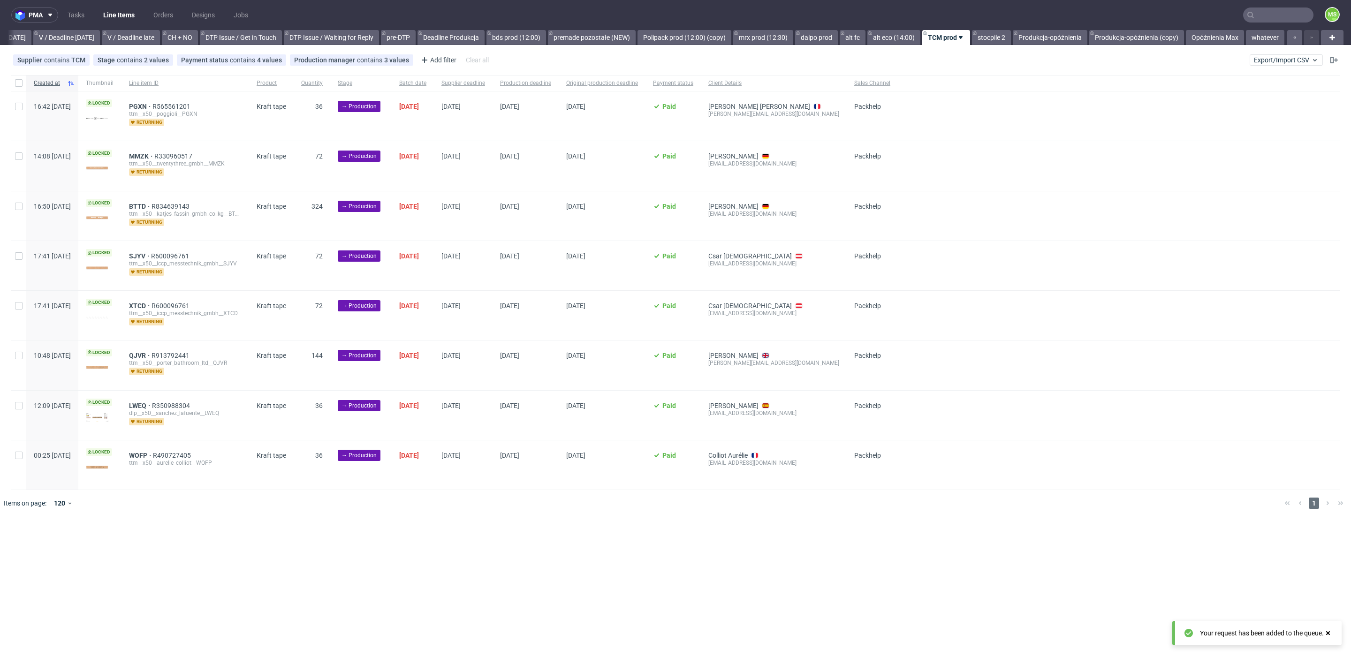
scroll to position [0, 1222]
